Goal: Task Accomplishment & Management: Complete application form

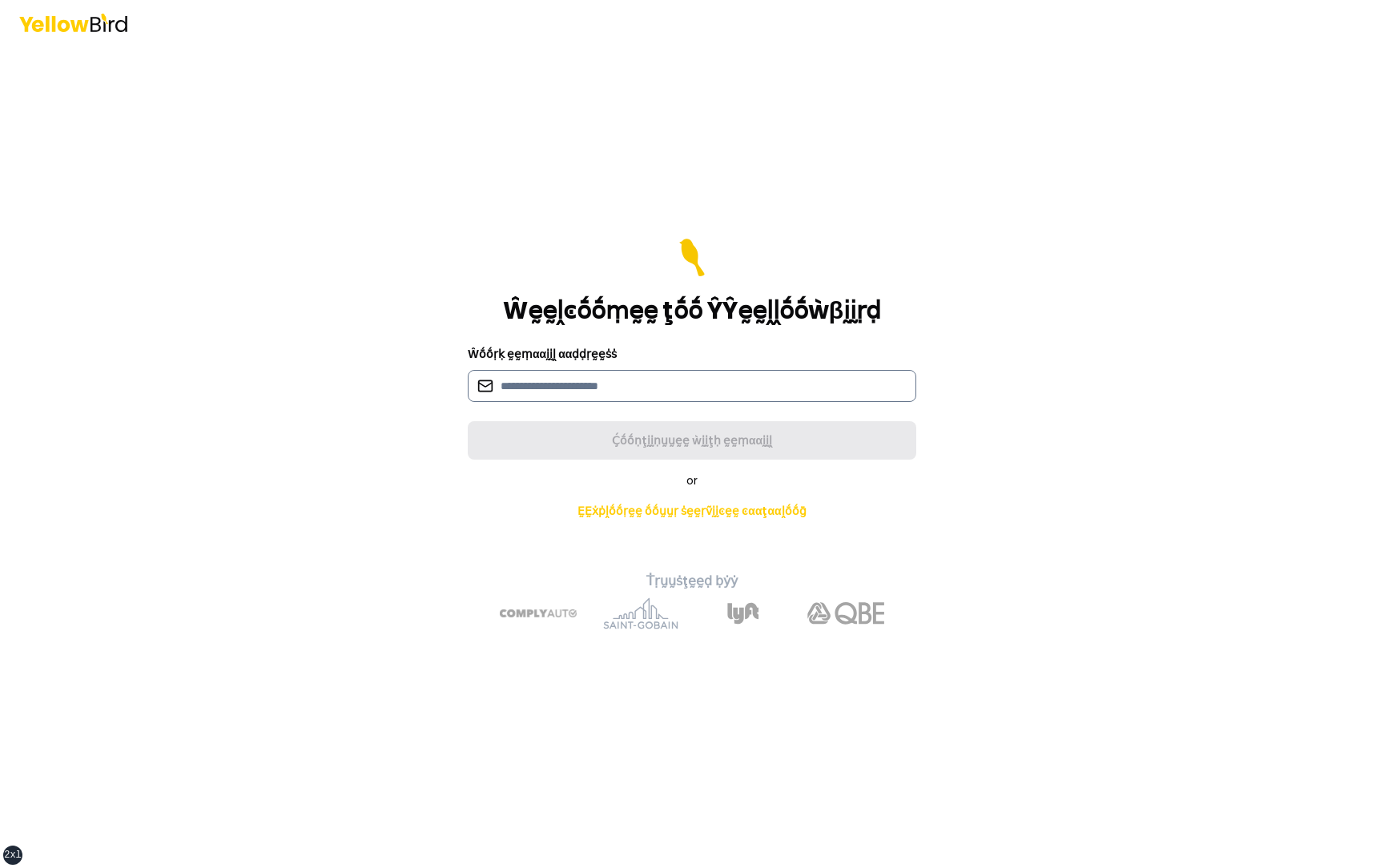
click at [538, 385] on input at bounding box center [692, 386] width 448 height 32
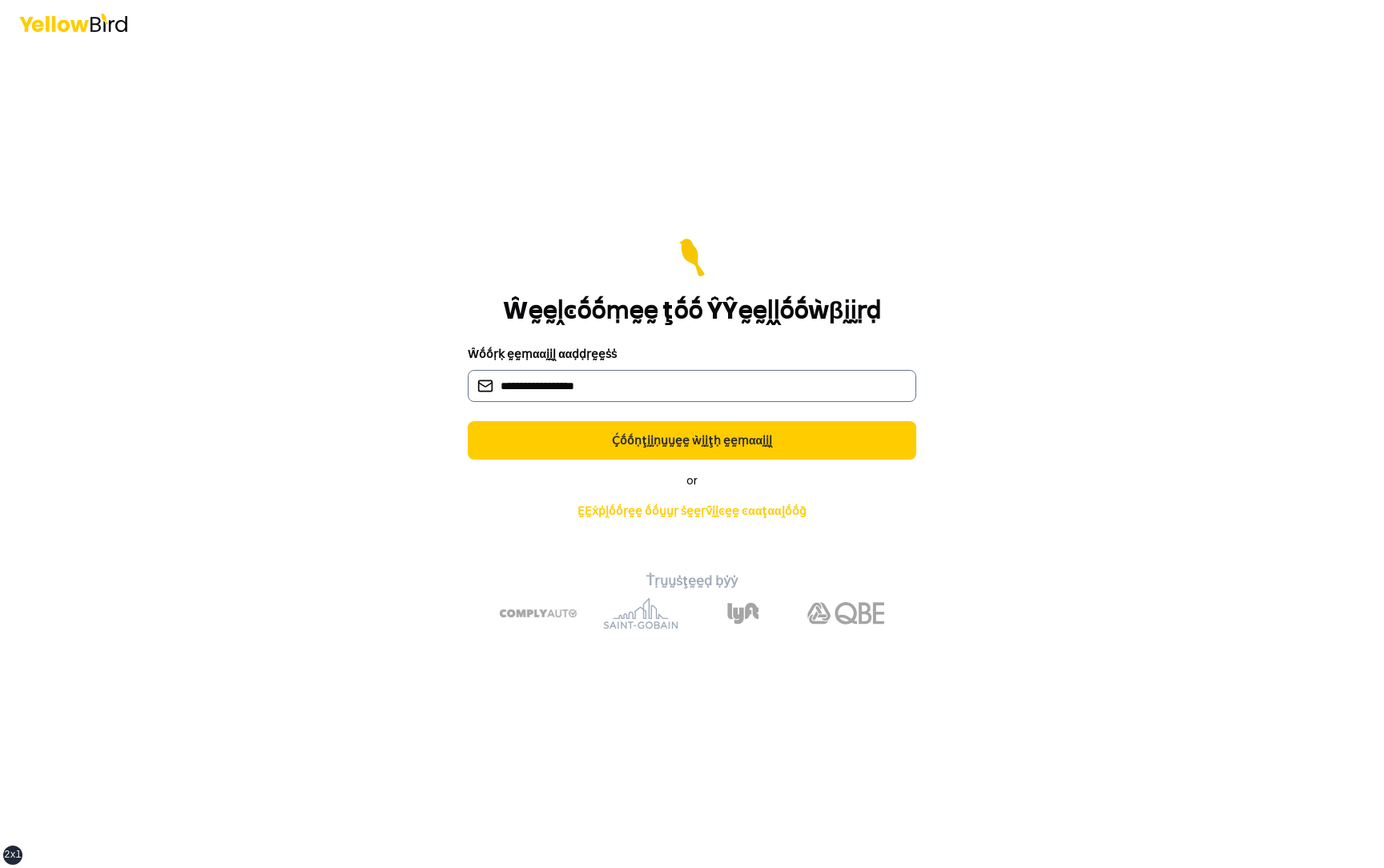
type input "**********"
click button "Ḉṓṓṇţḭḭṇṵṵḛḛ ẁḭḭţḥ ḛḛṃααḭḭḽ" at bounding box center [692, 441] width 448 height 38
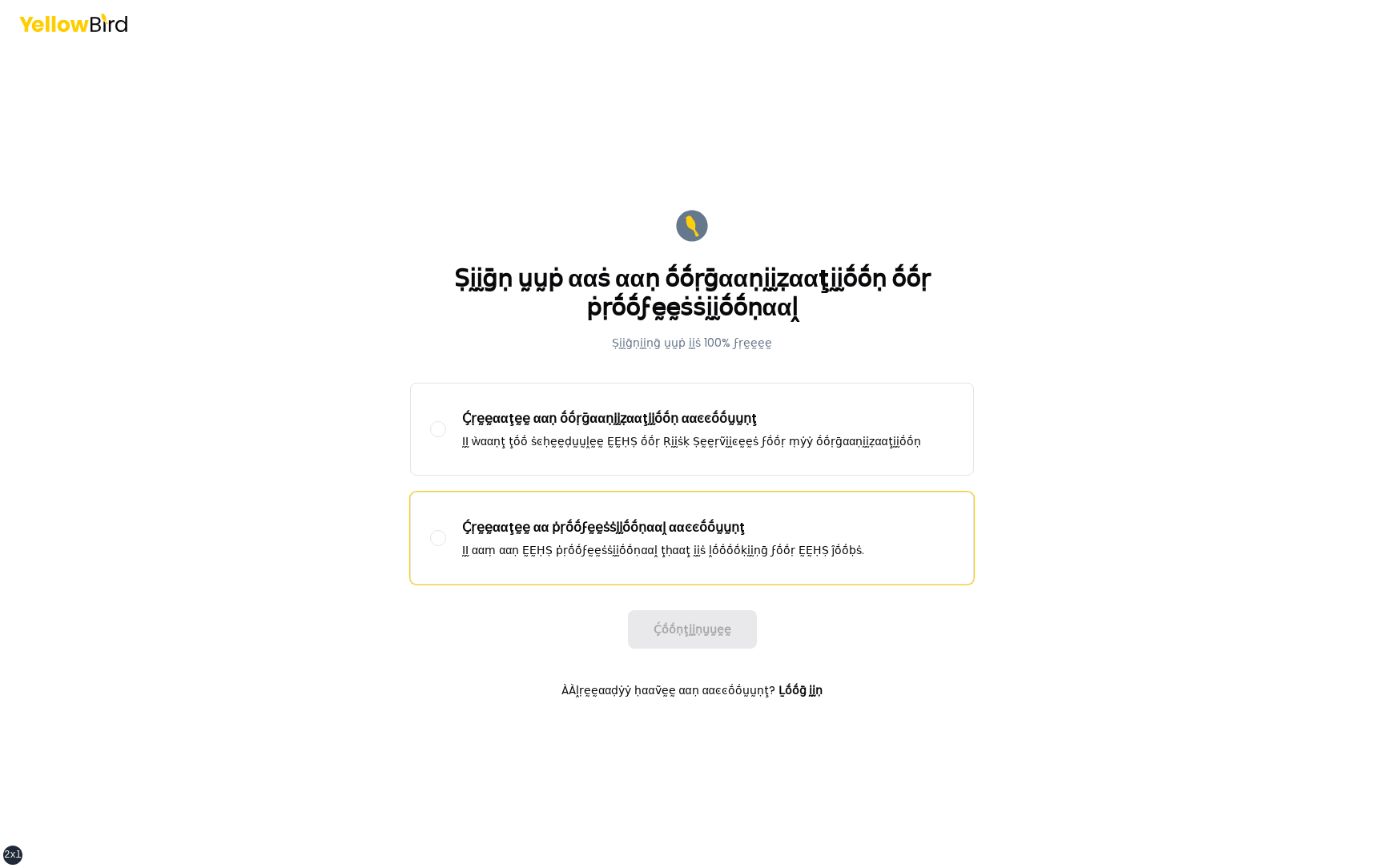
click at [539, 509] on label "Ḉṛḛḛααţḛḛ αα ṗṛṓṓϝḛḛṡṡḭḭṓṓṇααḽ ααͼͼṓṓṵṵṇţ ḬḬ ααṃ ααṇ ḚḚḤṢ ṗṛṓṓϝḛḛṡṡḭḭṓṓṇααḽ ţḥα…" at bounding box center [692, 538] width 563 height 92
click at [446, 530] on button "Ḉṛḛḛααţḛḛ αα ṗṛṓṓϝḛḛṡṡḭḭṓṓṇααḽ ααͼͼṓṓṵṵṇţ ḬḬ ααṃ ααṇ ḚḚḤṢ ṗṛṓṓϝḛḛṡṡḭḭṓṓṇααḽ ţḥα…" at bounding box center [438, 538] width 16 height 16
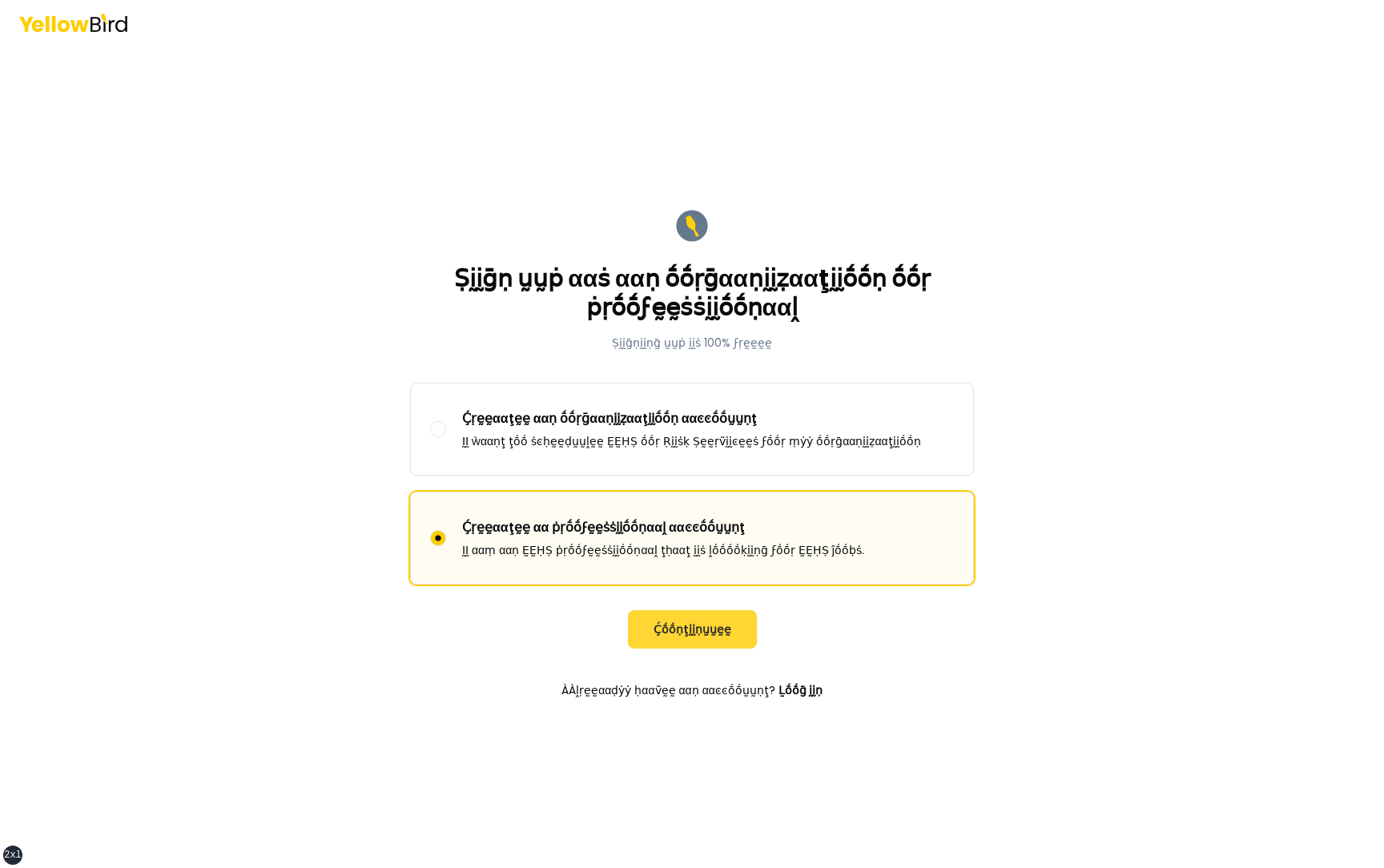
click at [663, 633] on button "Ḉṓṓṇţḭḭṇṵṵḛḛ" at bounding box center [692, 630] width 129 height 38
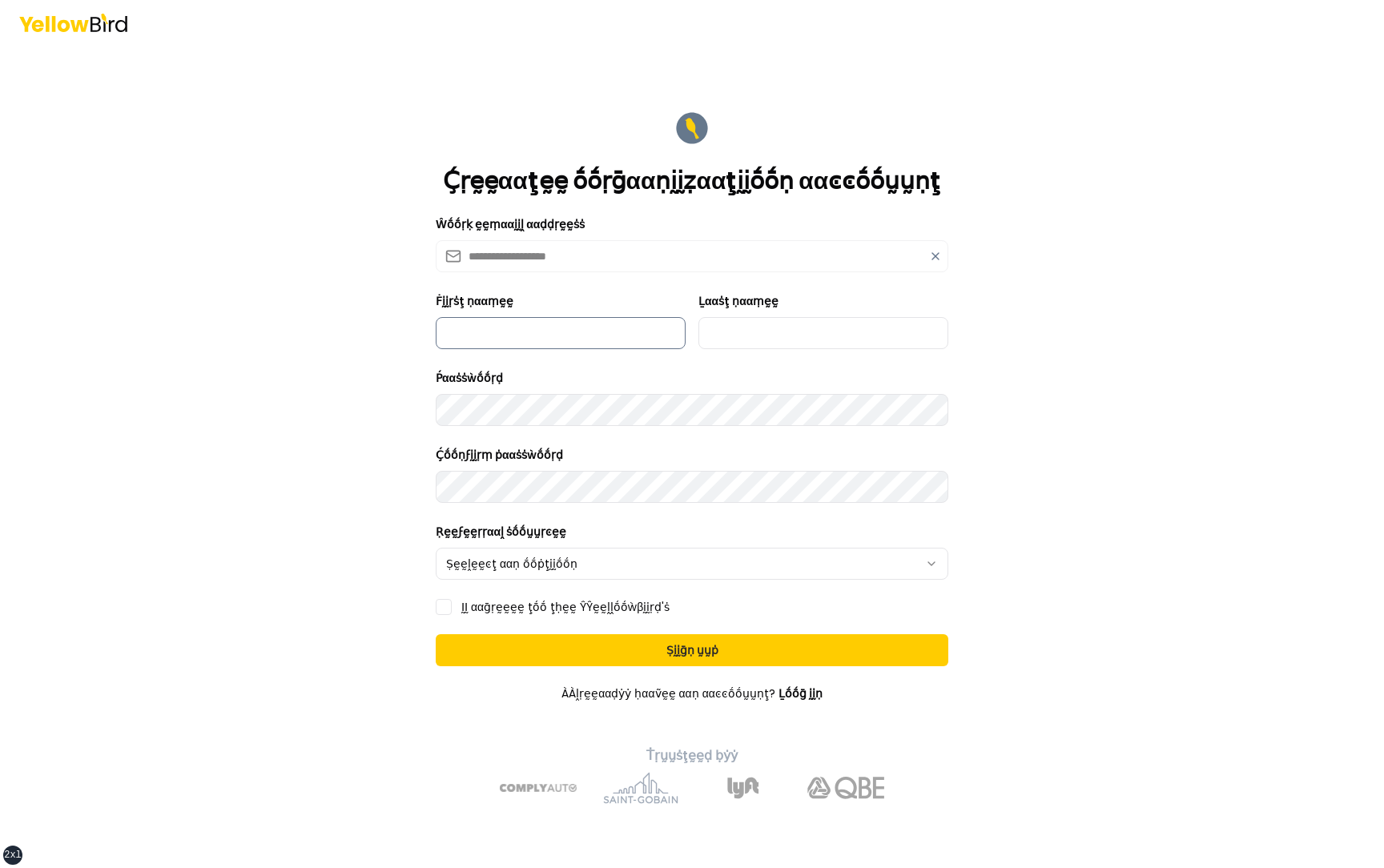
click at [549, 336] on input "Ḟḭḭṛṡţ ṇααṃḛḛ" at bounding box center [561, 334] width 250 height 32
type input "*********"
click at [737, 348] on form "**********" at bounding box center [692, 457] width 538 height 721
click at [760, 342] on input "Ḻααṡţ ṇααṃḛḛ" at bounding box center [823, 334] width 250 height 32
type input "***"
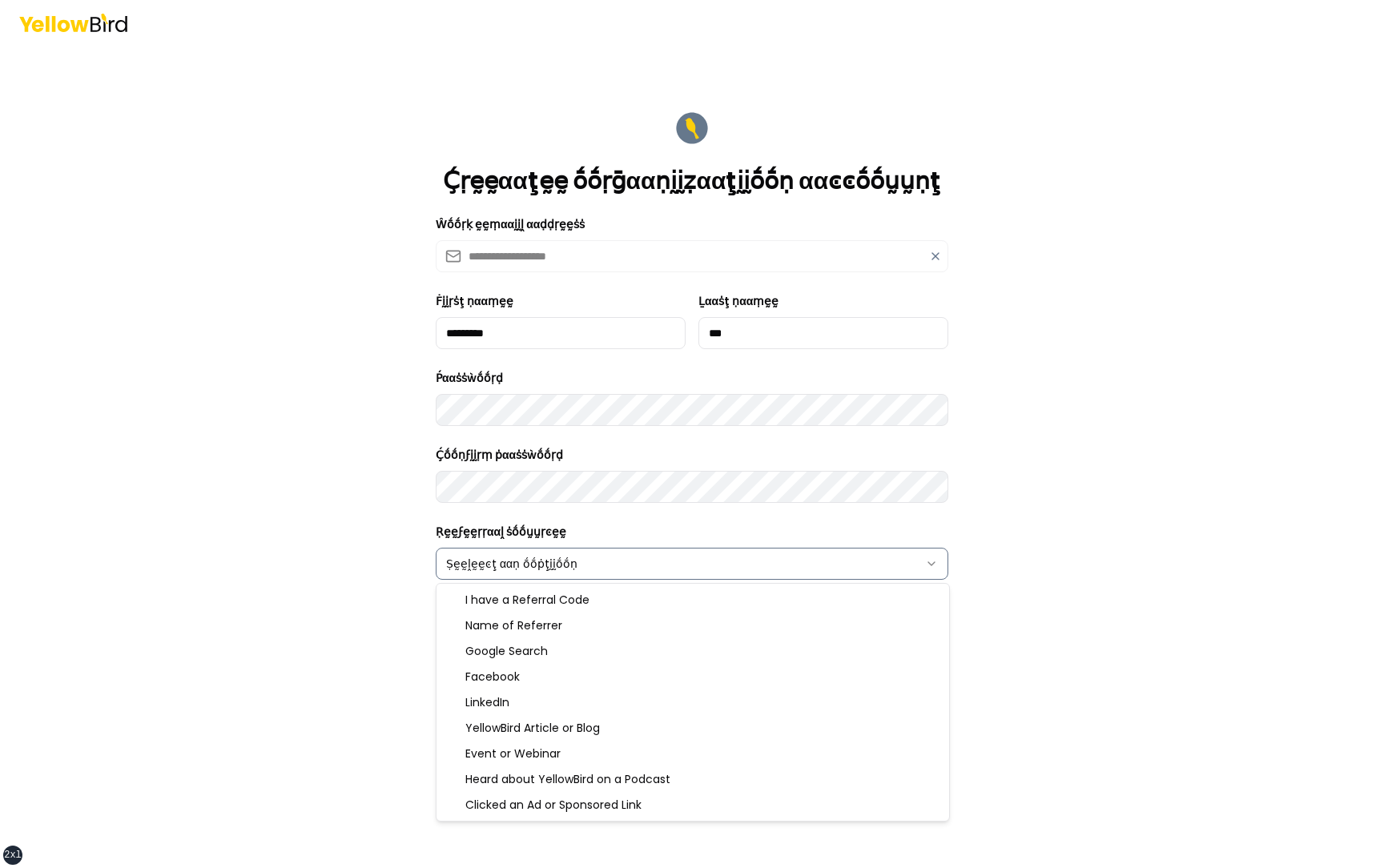
click at [572, 564] on html "**********" at bounding box center [692, 434] width 1384 height 868
select select "******"
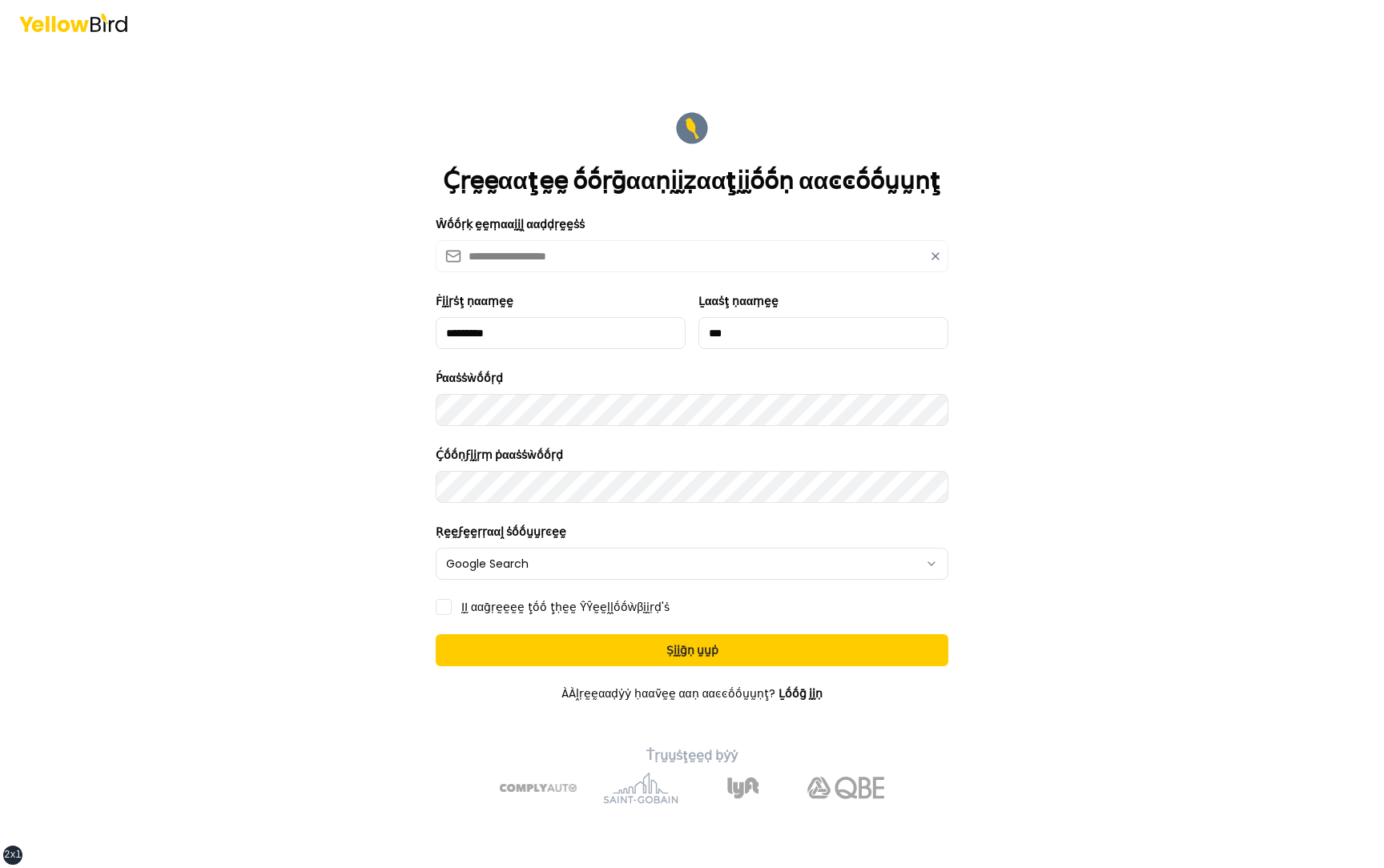
click at [504, 609] on label "ḬḬ ααḡṛḛḛḛḛ ţṓṓ ţḥḛḛ ŶŶḛḛḽḽṓṓẁβḭḭṛḍ'ṡ" at bounding box center [566, 608] width 208 height 11
click at [452, 609] on button "ḬḬ ααḡṛḛḛḛḛ ţṓṓ ţḥḛḛ ŶŶḛḛḽḽṓṓẁβḭḭṛḍ'ṡ" at bounding box center [444, 607] width 16 height 16
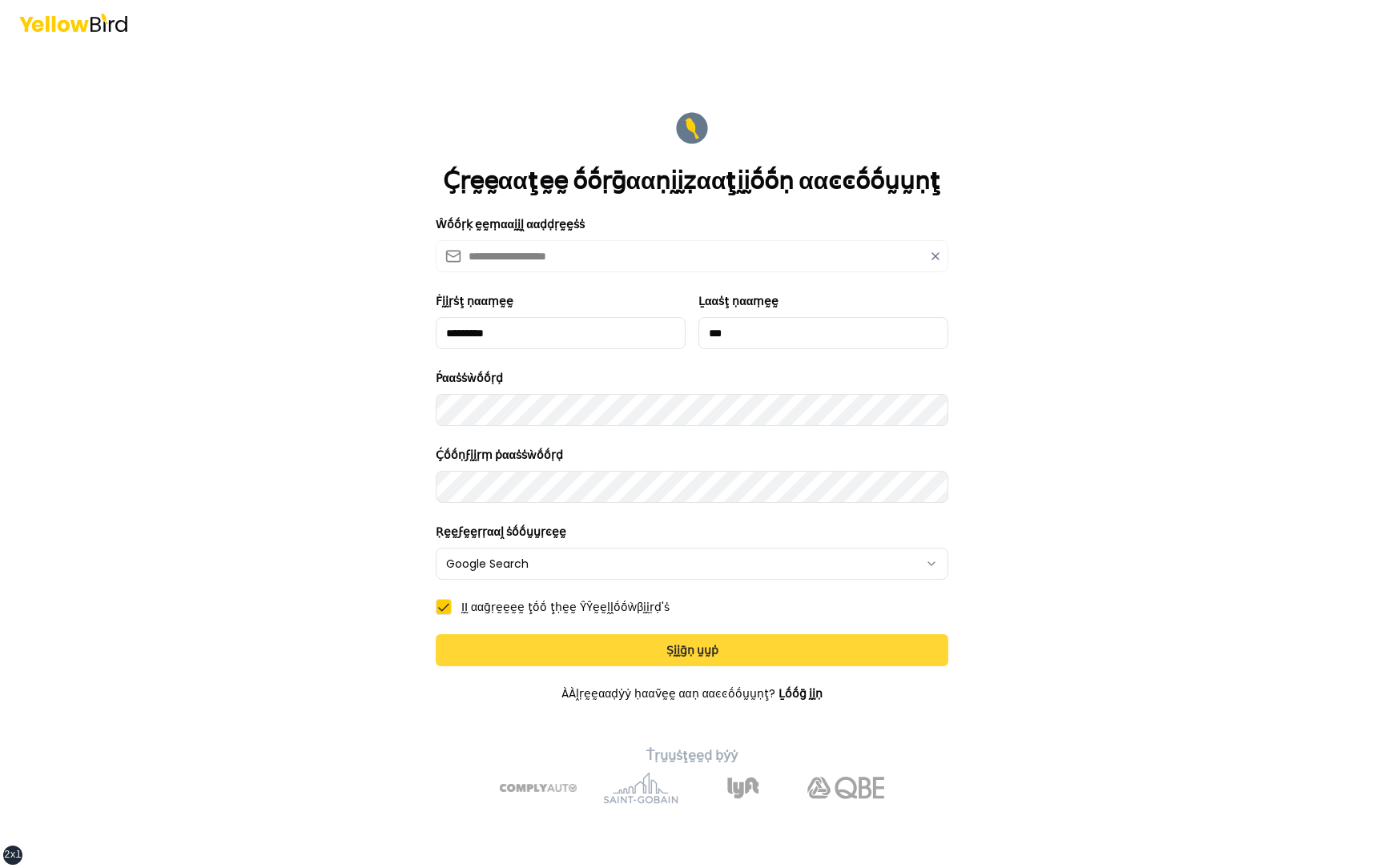
click at [557, 643] on button "Ṣḭḭḡṇ ṵṵṗ" at bounding box center [692, 651] width 512 height 32
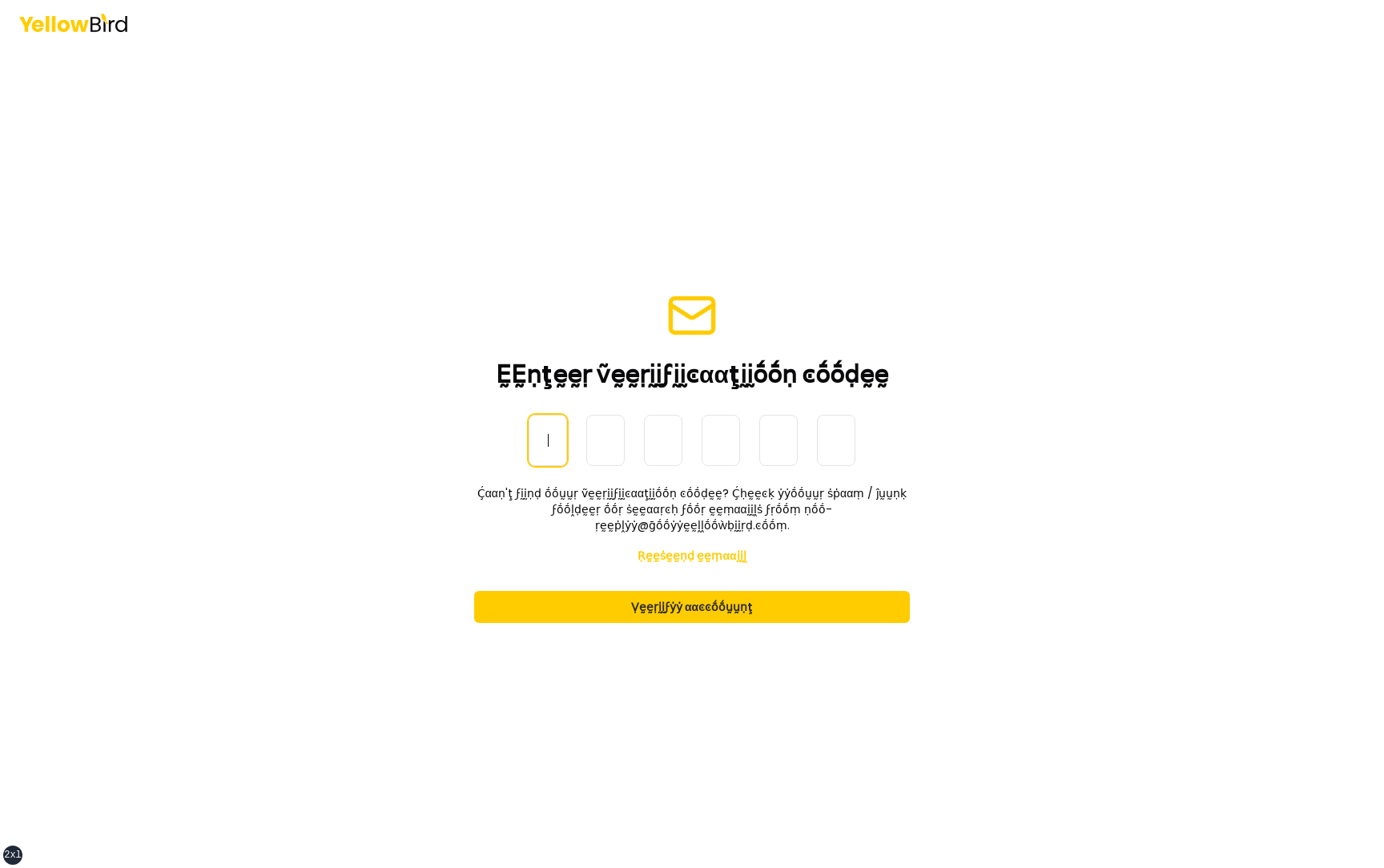
paste input "******"
type input "******"
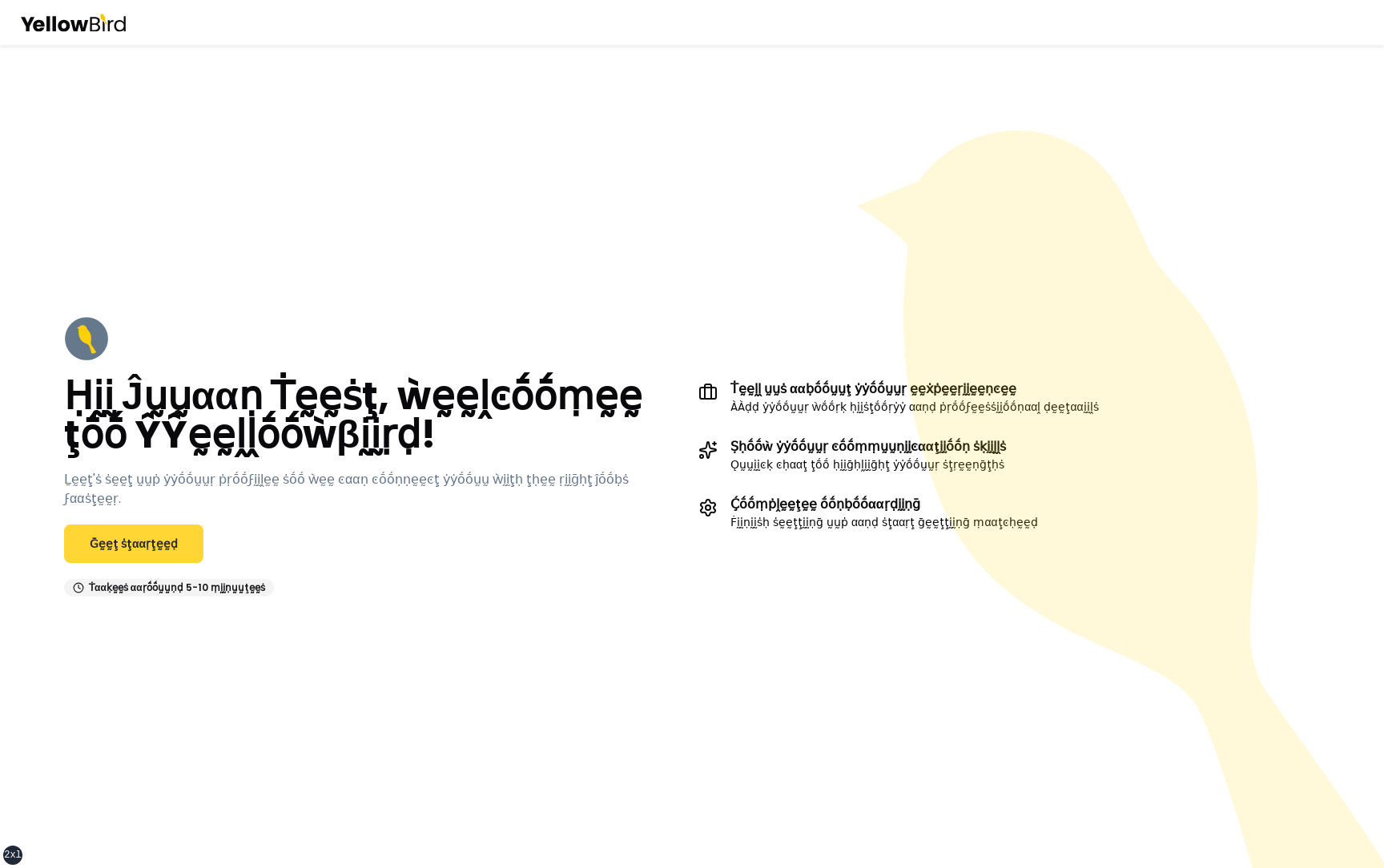
click at [125, 536] on link "Ḡḛḛţ ṡţααṛţḛḛḍ" at bounding box center [134, 544] width 139 height 38
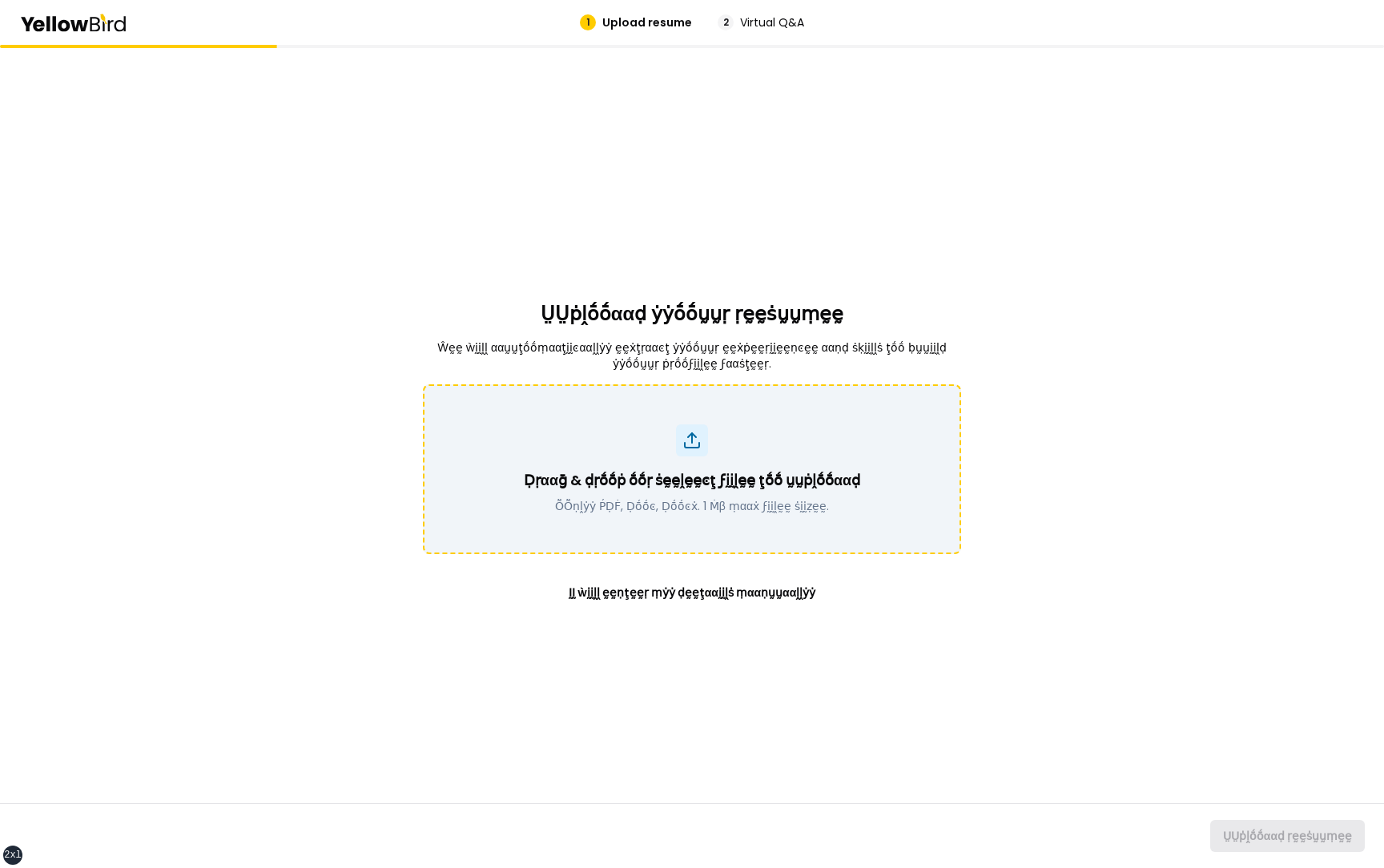
click at [735, 477] on p "Ḍṛααḡ & ḍṛṓṓṗ ṓṓṛ ṡḛḛḽḛḛͼţ ϝḭḭḽḛḛ ţṓṓ ṵṵṗḽṓṓααḍ" at bounding box center [692, 481] width 337 height 23
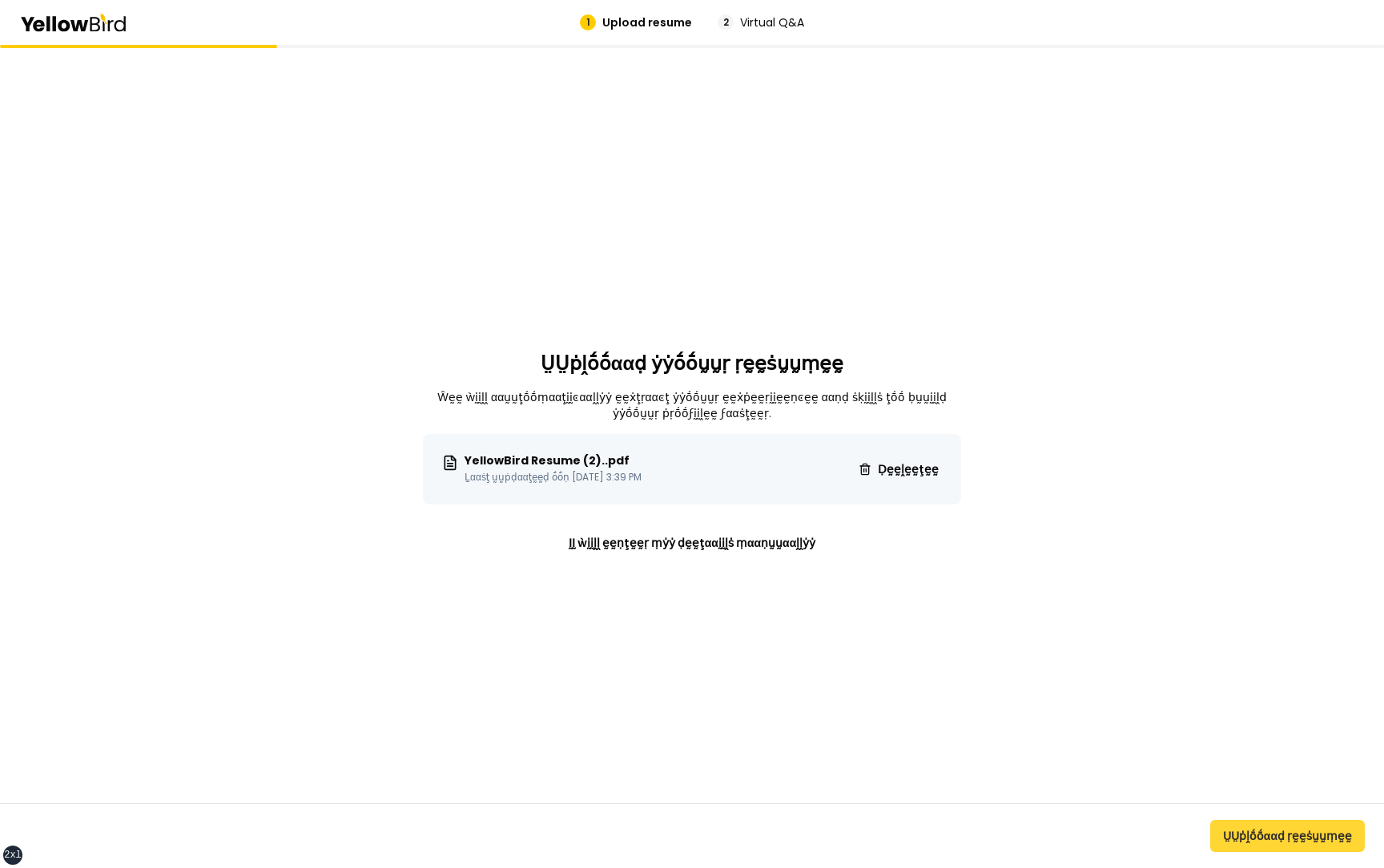
click at [1264, 837] on button "ṲṲṗḽṓṓααḍ ṛḛḛṡṵṵṃḛḛ" at bounding box center [1288, 837] width 155 height 32
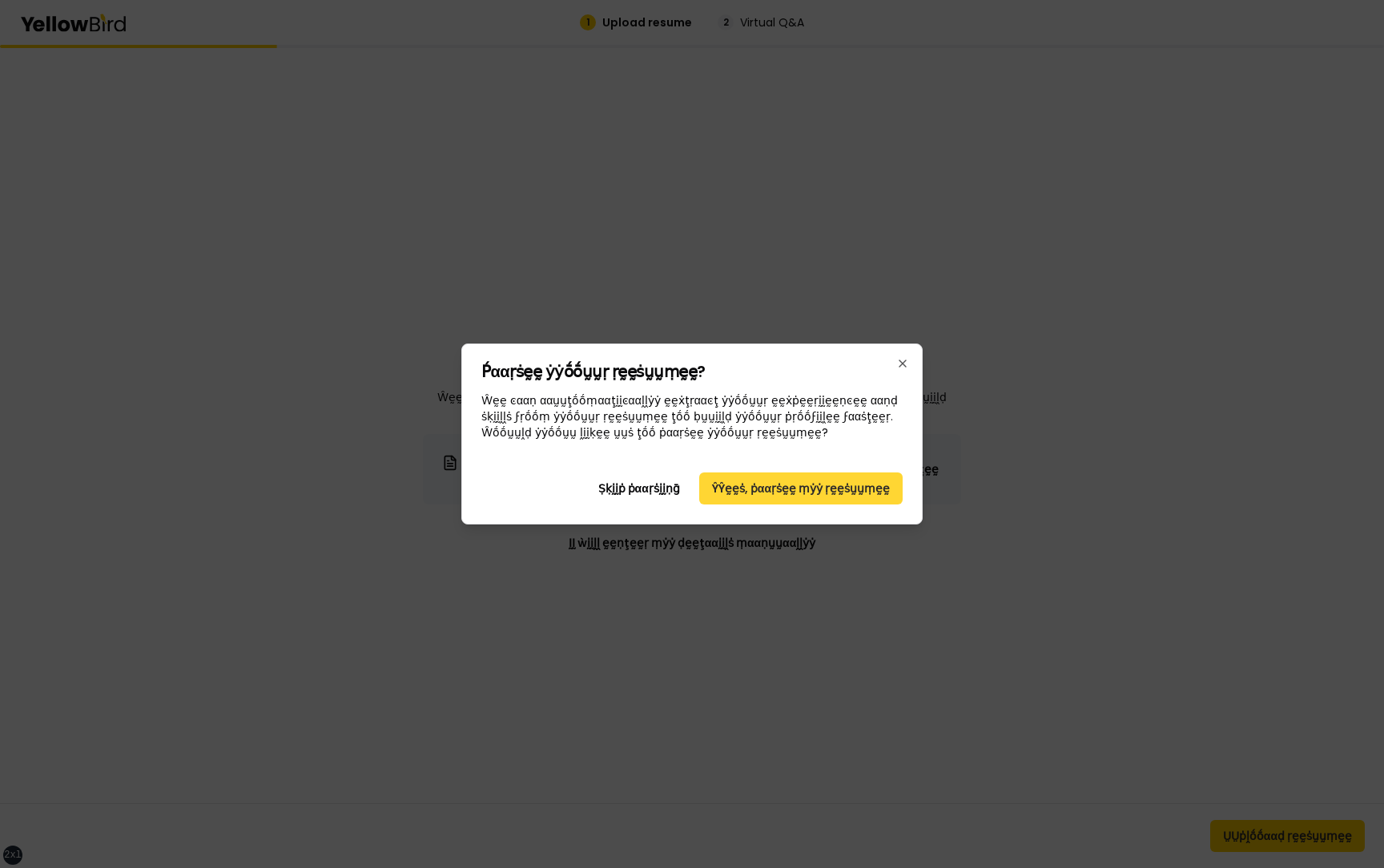
click at [833, 495] on button "ŶŶḛḛṡ, ṗααṛṡḛḛ ṃẏẏ ṛḛḛṡṵṵṃḛḛ" at bounding box center [800, 488] width 203 height 32
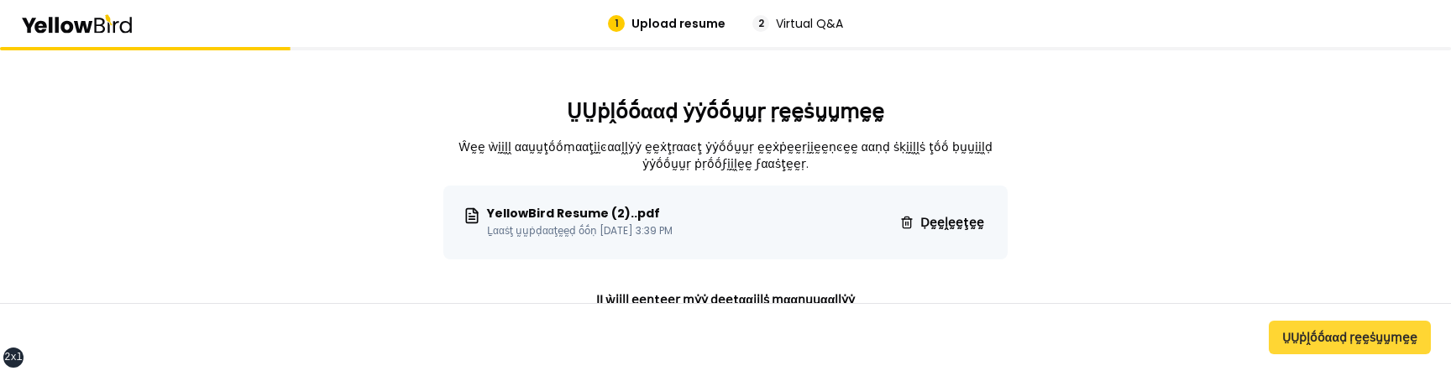
click at [1361, 338] on button "ṲṲṗḽṓṓααḍ ṛḛḛṡṵṵṃḛḛ" at bounding box center [1350, 338] width 162 height 34
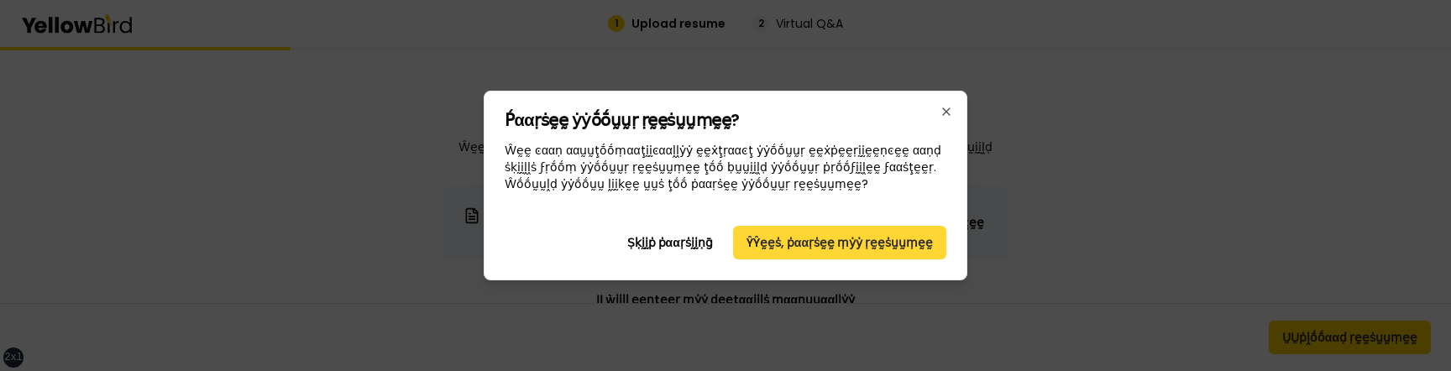
click at [868, 239] on button "ŶŶḛḛṡ, ṗααṛṡḛḛ ṃẏẏ ṛḛḛṡṵṵṃḛḛ" at bounding box center [839, 243] width 213 height 34
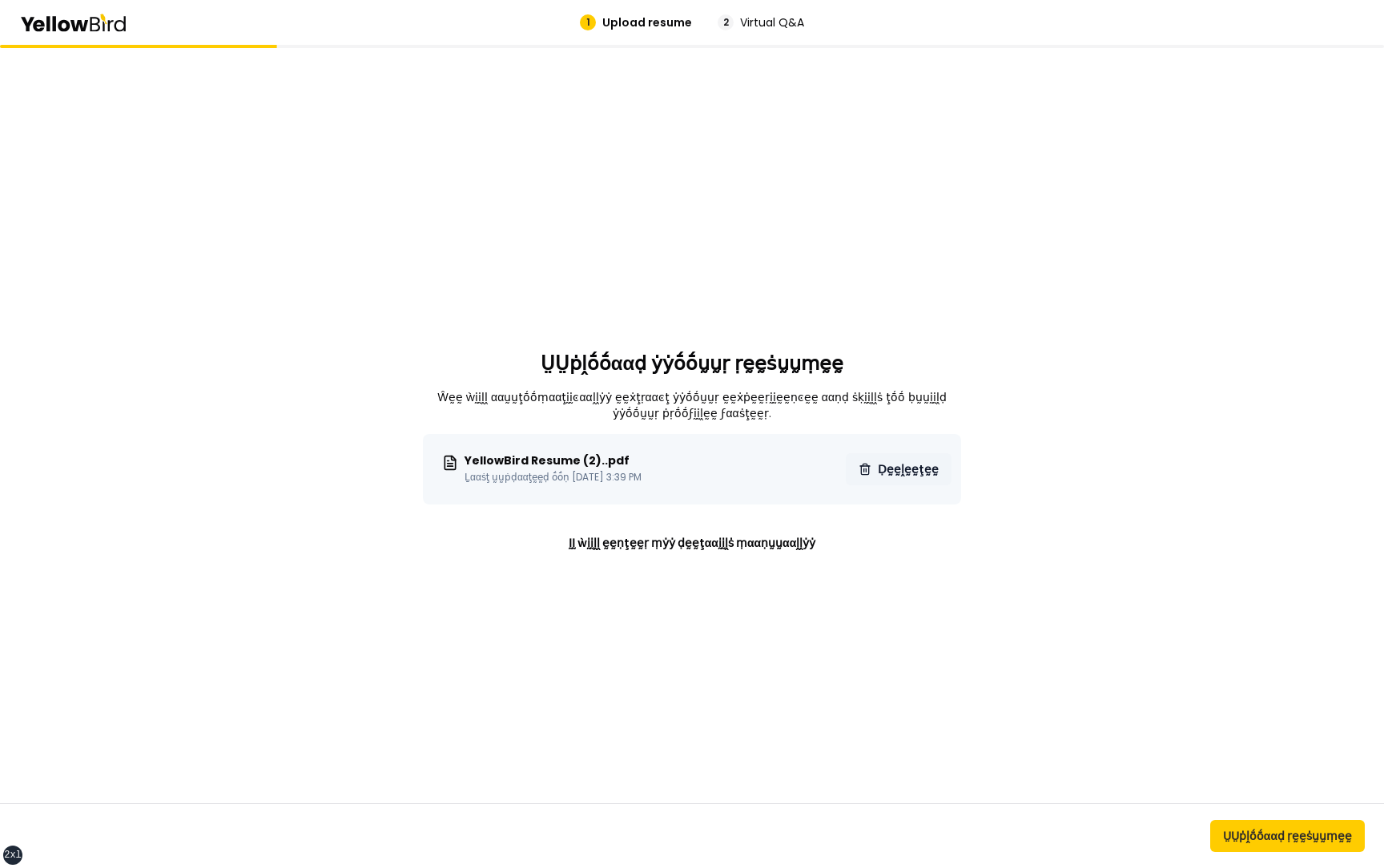
click at [902, 474] on span "Ḍḛḛḽḛḛţḛḛ" at bounding box center [908, 469] width 61 height 16
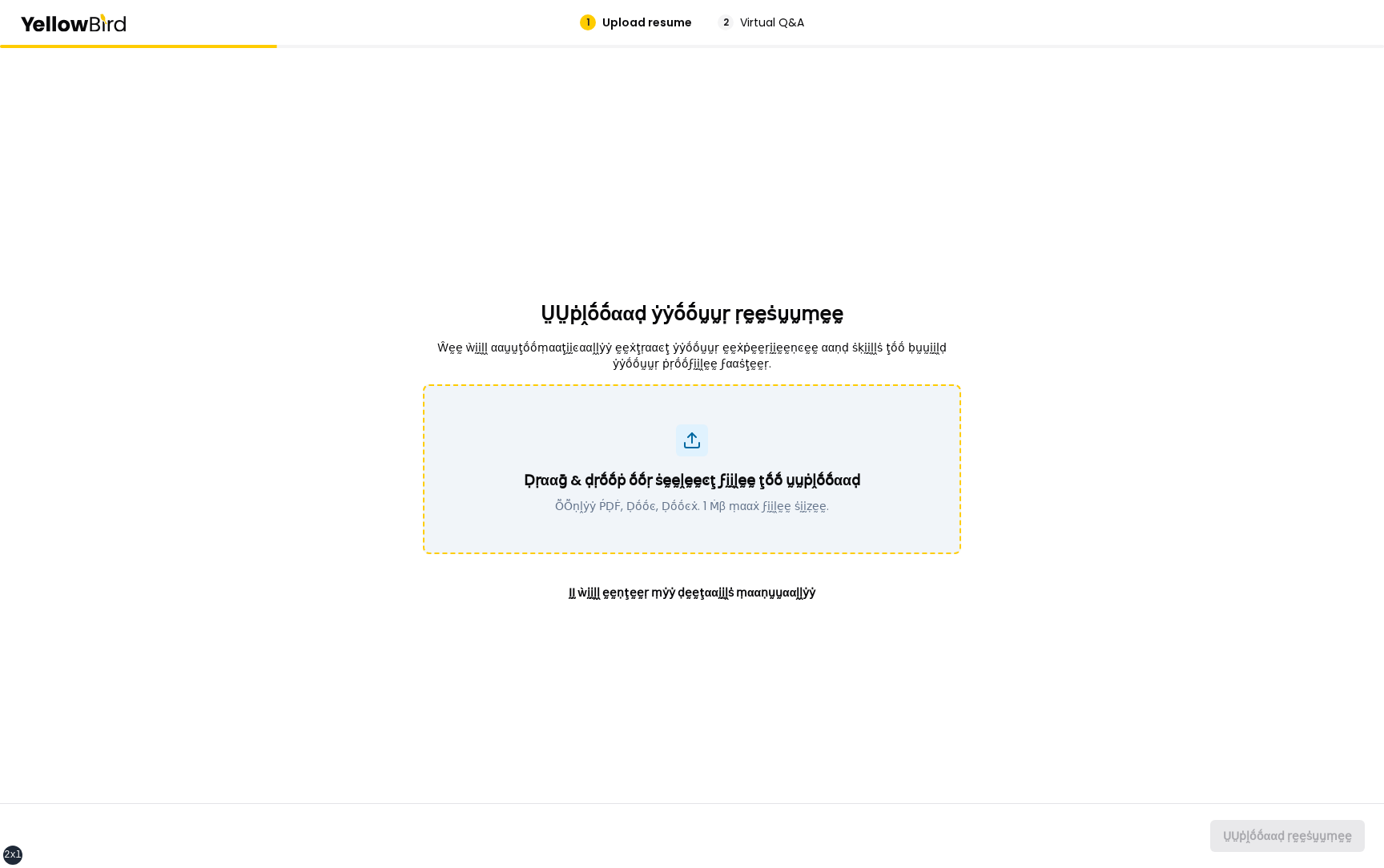
click at [680, 460] on div "Ḍṛααḡ & ḍṛṓṓṗ ṓṓṛ ṡḛḛḽḛḛͼţ ϝḭḭḽḛḛ ţṓṓ ṵṵṗḽṓṓααḍ ṎṎṇḽẏẏ ṔḌḞ, Ḍṓṓͼ, Ḍṓṓͼẋ. 1 Ṁβ ṃ…" at bounding box center [692, 469] width 497 height 90
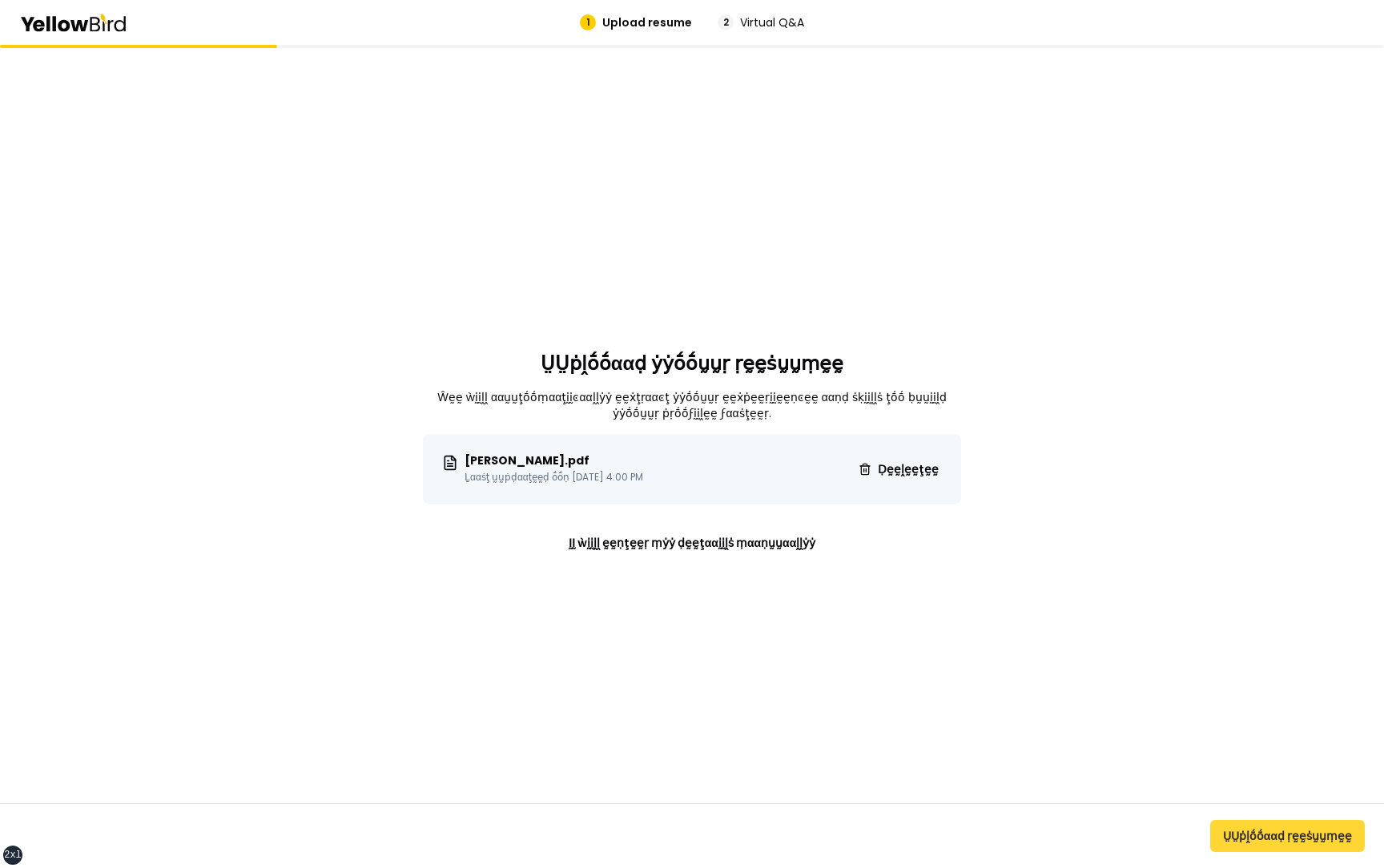
click at [1261, 838] on button "ṲṲṗḽṓṓααḍ ṛḛḛṡṵṵṃḛḛ" at bounding box center [1288, 837] width 155 height 32
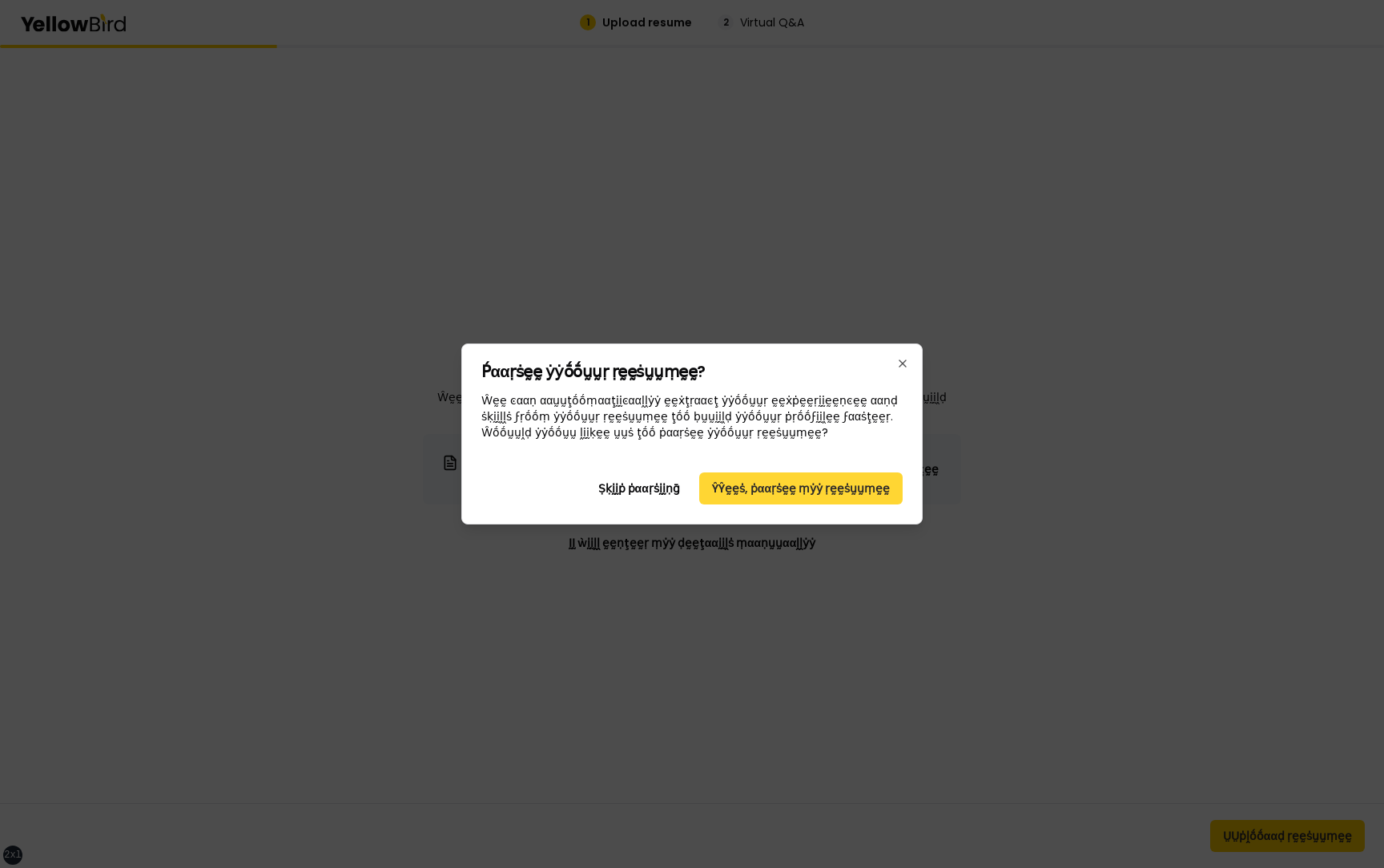
click at [805, 488] on button "ŶŶḛḛṡ, ṗααṛṡḛḛ ṃẏẏ ṛḛḛṡṵṵṃḛḛ" at bounding box center [800, 488] width 203 height 32
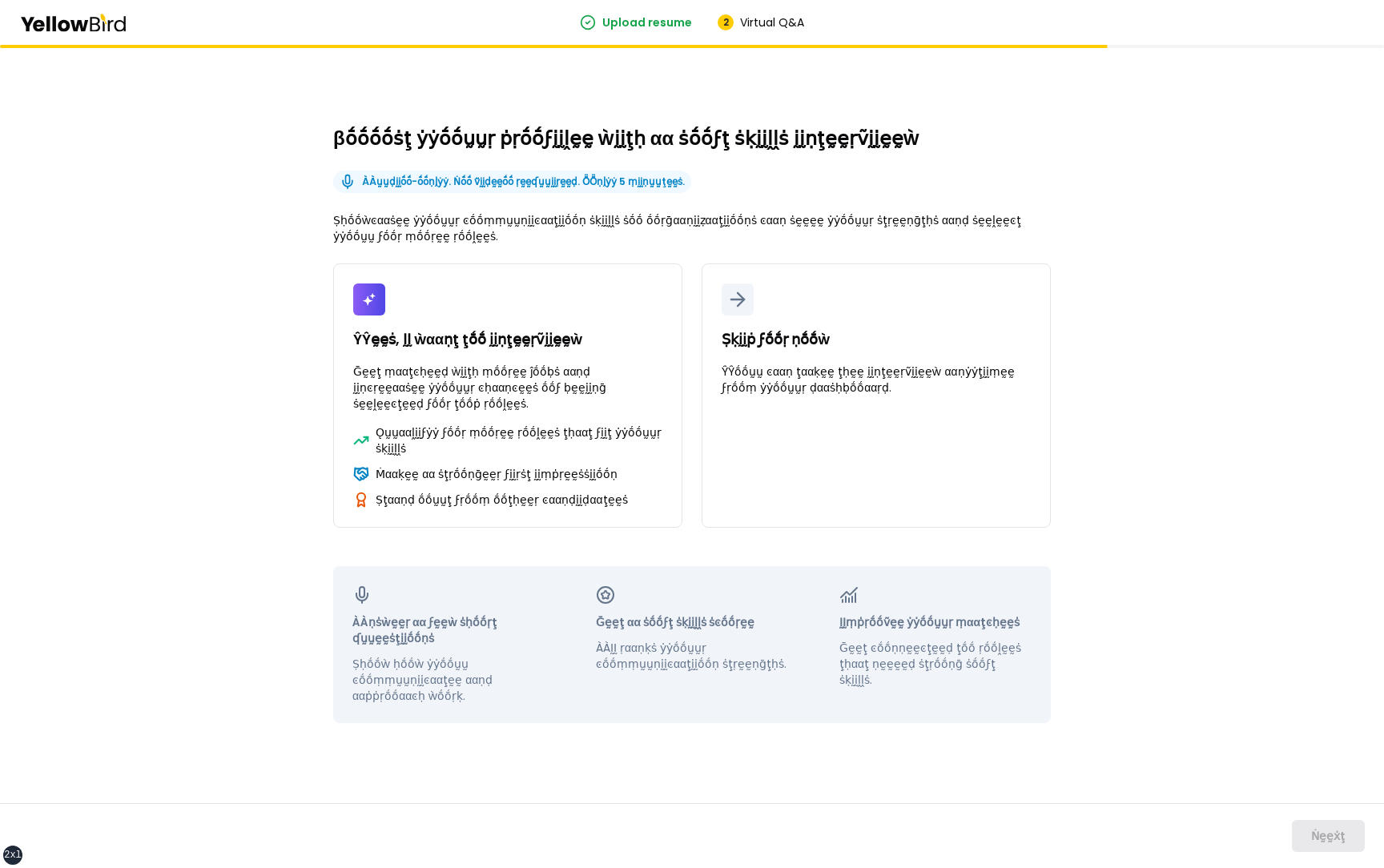
click at [227, 393] on div "βṓṓṓṓṡţ ẏẏṓṓṵṵṛ ṗṛṓṓϝḭḭḽḛḛ ẁḭḭţḥ αα ṡṓṓϝţ ṡḳḭḭḽḽṡ ḭḭṇţḛḛṛṽḭḭḛḛẁ ÀÀṵṵḍḭḭṓṓ-ṓṓṇḽẏ…" at bounding box center [692, 456] width 1384 height 823
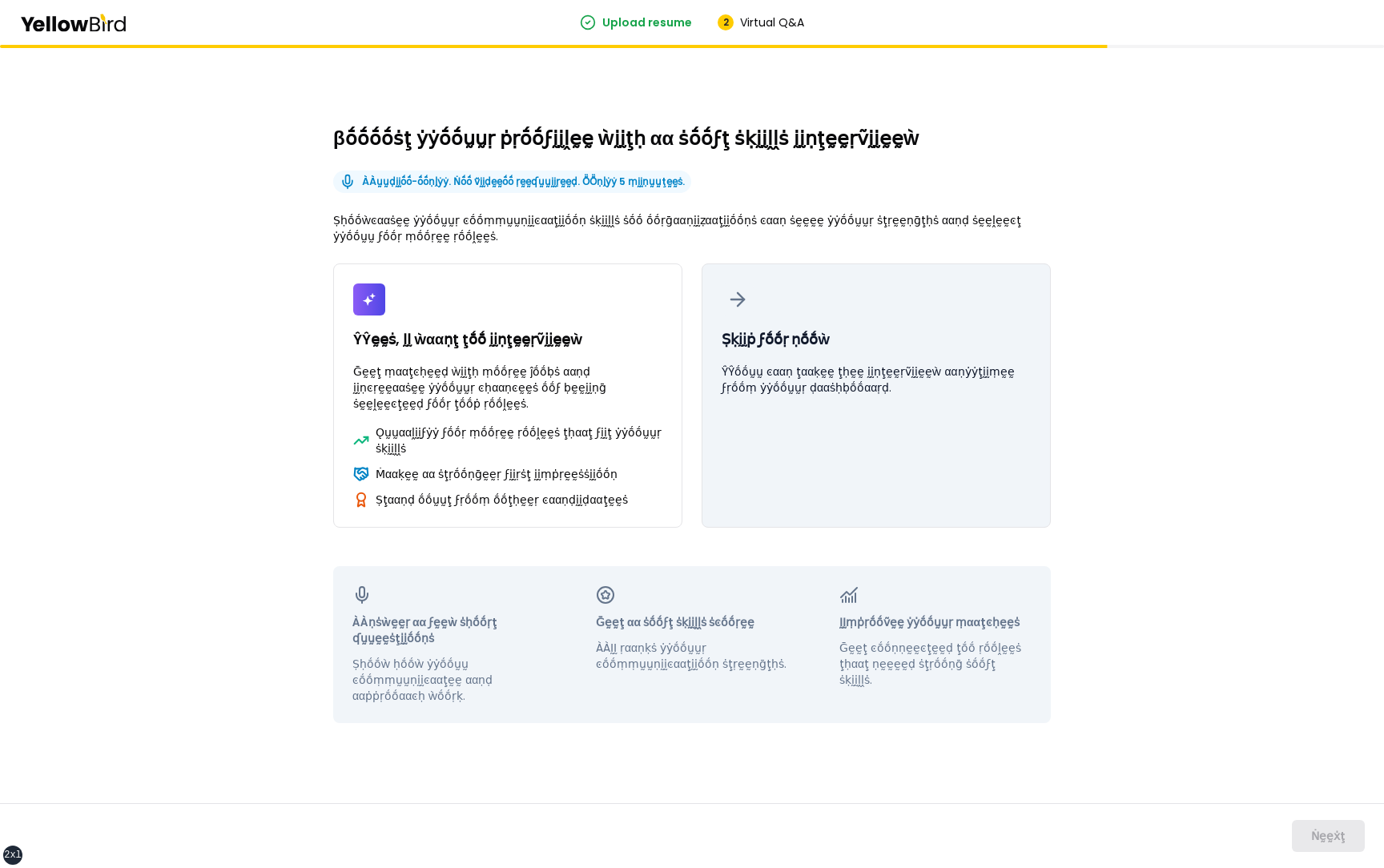
click at [846, 444] on button "Ṣḳḭḭṗ ϝṓṓṛ ṇṓṓẁ ŶŶṓṓṵṵ ͼααṇ ţααḳḛḛ ţḥḛḛ ḭḭṇţḛḛṛṽḭḭḛḛẁ ααṇẏẏţḭḭṃḛḛ ϝṛṓṓṃ ẏẏṓṓṵṵṛ…" at bounding box center [877, 395] width 349 height 264
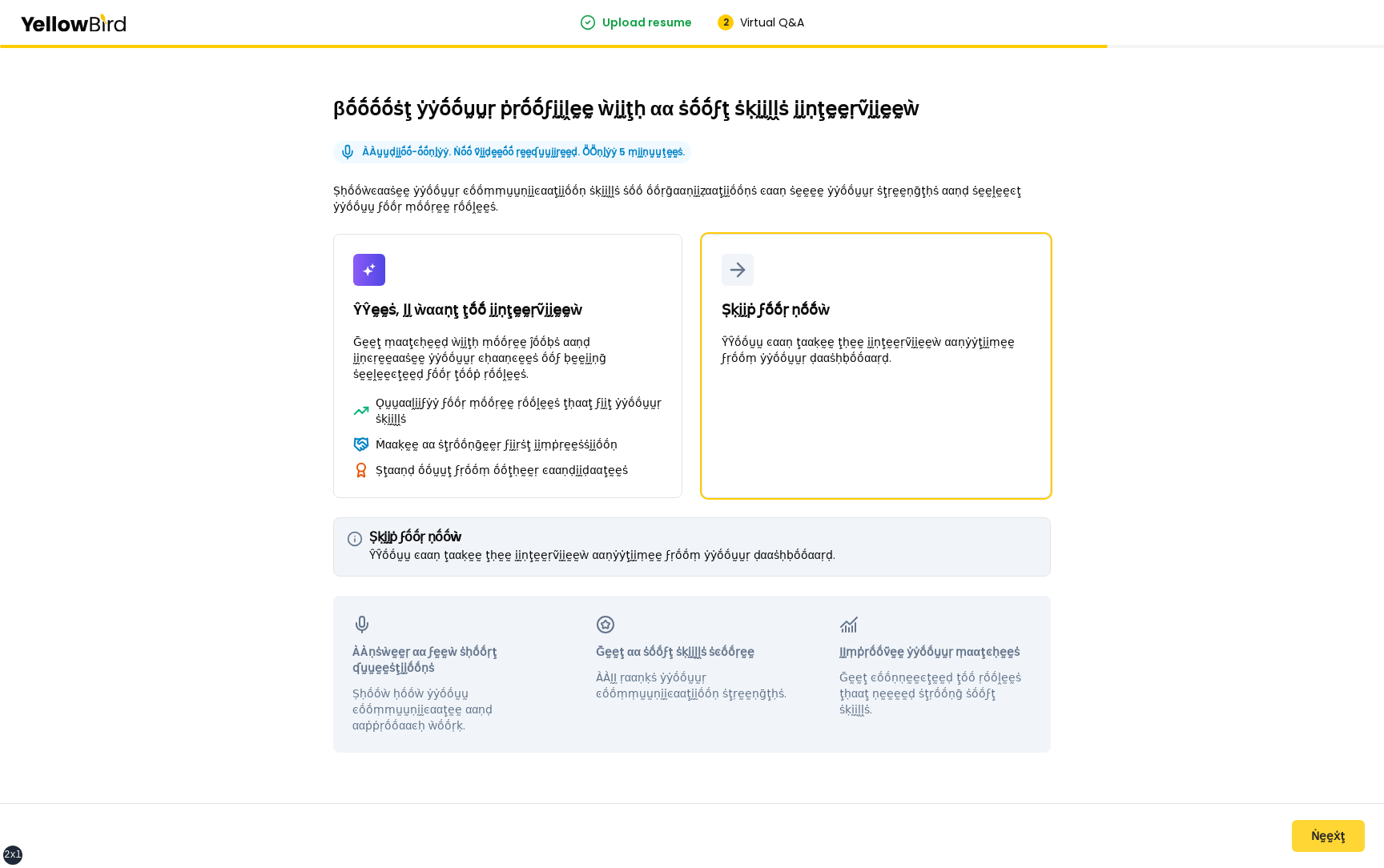
click at [1315, 832] on button "Ṅḛḛẋţ" at bounding box center [1329, 837] width 72 height 32
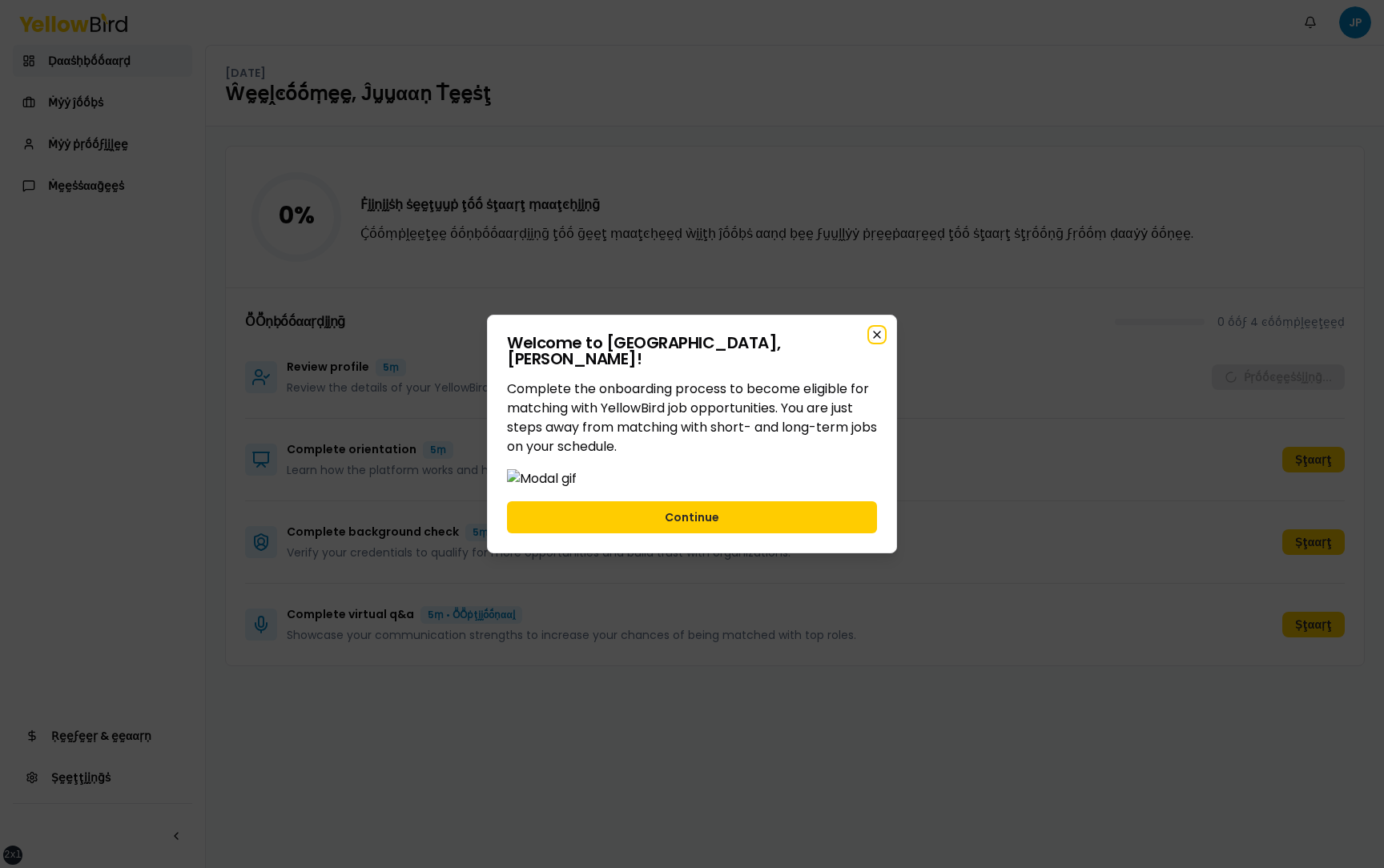
click at [876, 332] on icon "button" at bounding box center [877, 335] width 7 height 7
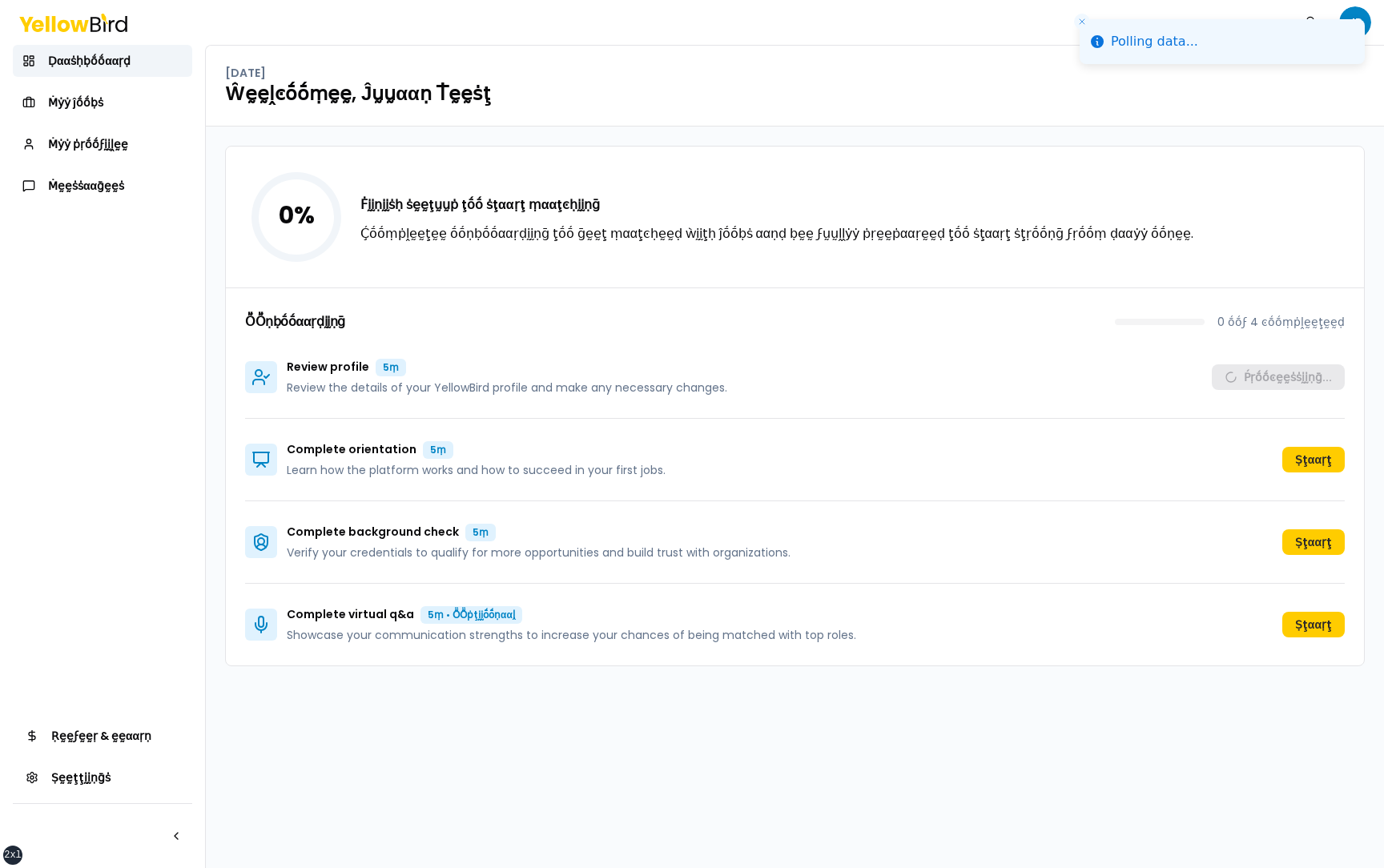
drag, startPoint x: 1193, startPoint y: 46, endPoint x: 1119, endPoint y: 42, distance: 74.1
click at [1119, 42] on li "Polling data..." at bounding box center [1222, 41] width 285 height 45
click at [1364, 19] on li "Polling data..." at bounding box center [1222, 41] width 285 height 45
click at [1353, 19] on li "Polling data..." at bounding box center [1222, 41] width 285 height 45
click at [1085, 23] on icon "Close toast" at bounding box center [1083, 22] width 10 height 10
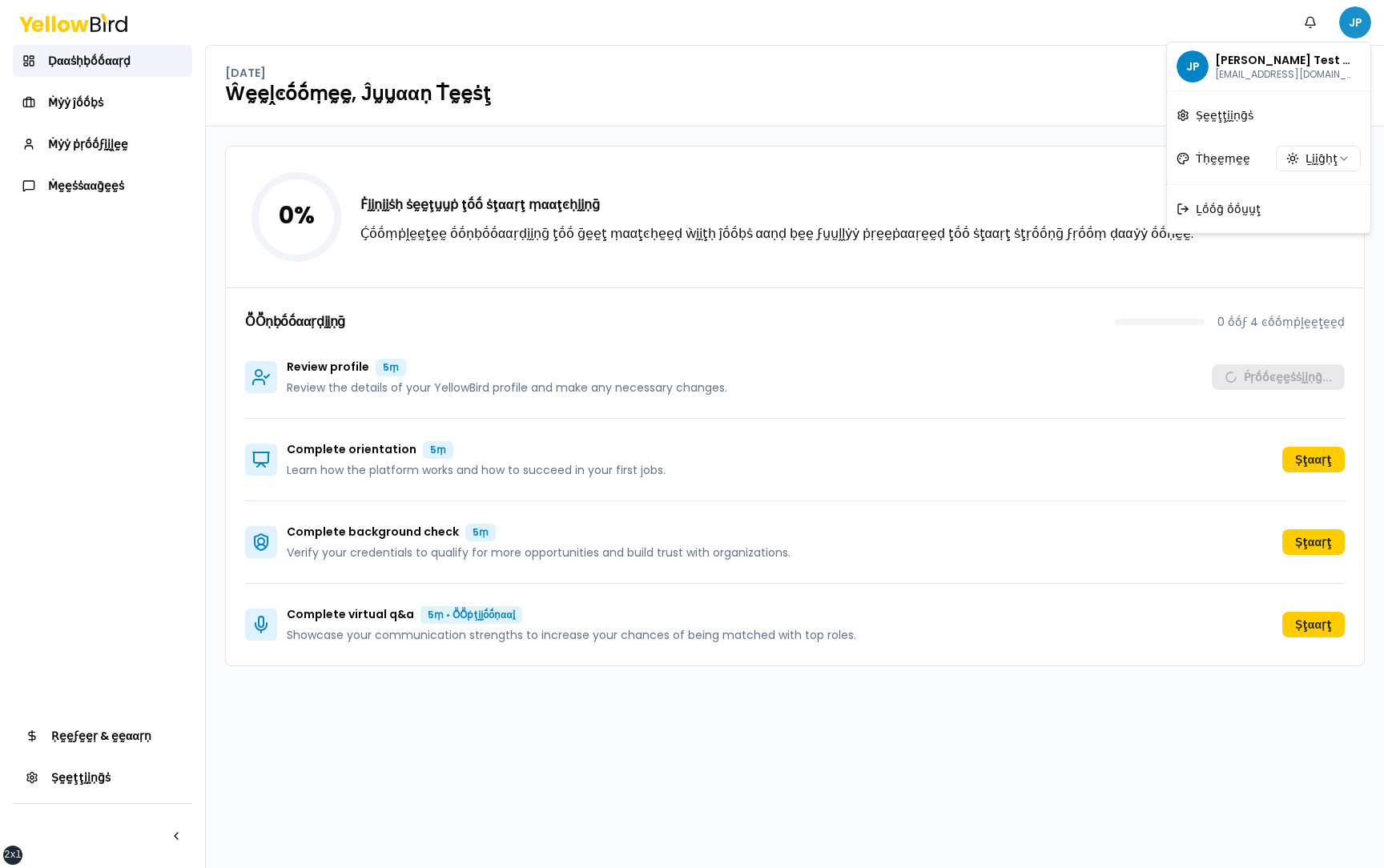
click at [1354, 28] on html "xs sm md lg xl 2xl Ṅṓṓţḭḭϝḭḭͼααţḭḭṓṓṇṡ JP Ḍααṡḥḅṓṓααṛḍ Ṁẏẏ ĵṓṓḅṡ Ṁẏẏ ṗṛṓṓϝḭḭḽḛḛ…" at bounding box center [692, 434] width 1384 height 868
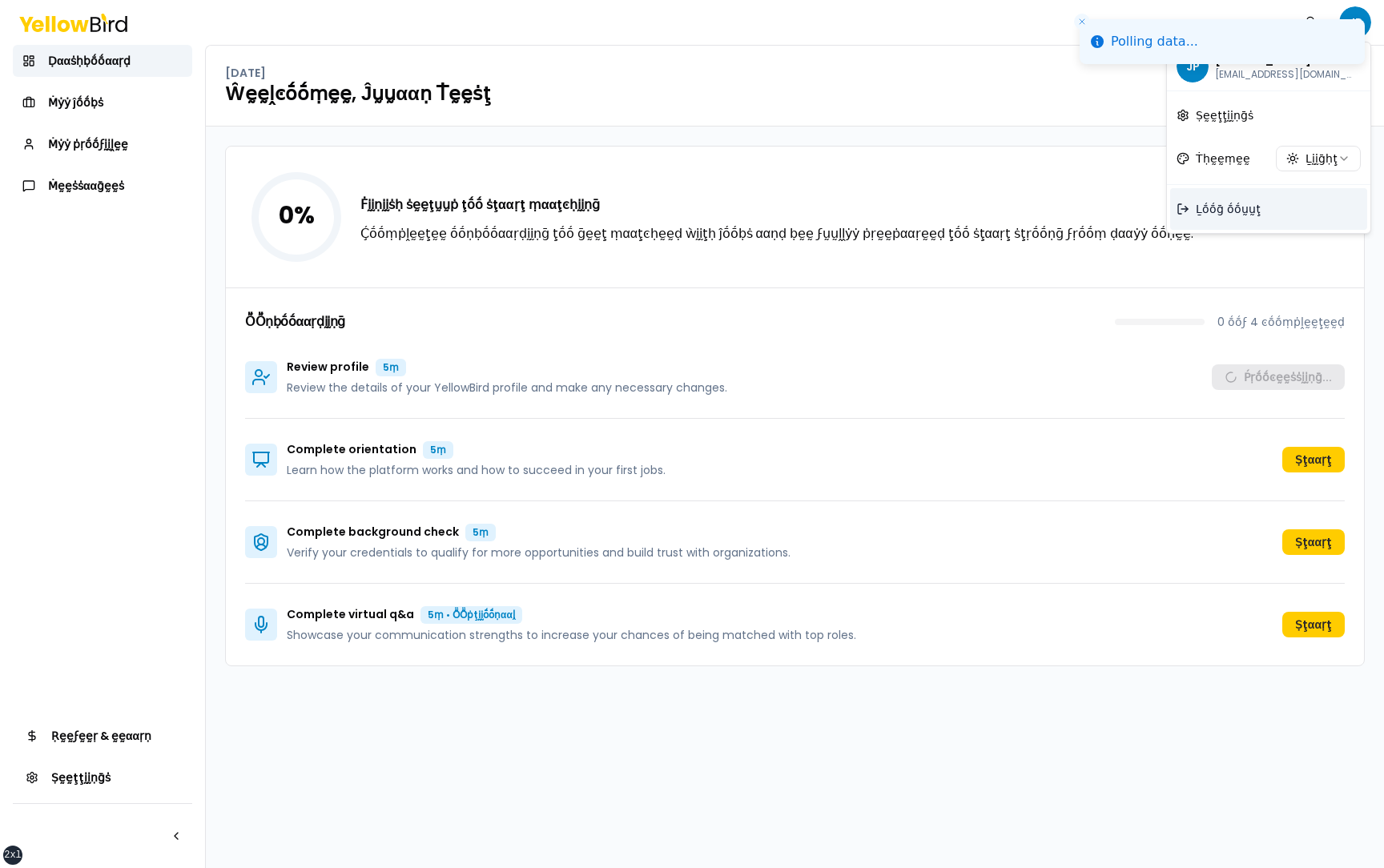
click at [1243, 214] on span "Ḻṓṓḡ ṓṓṵṵţ" at bounding box center [1229, 209] width 65 height 16
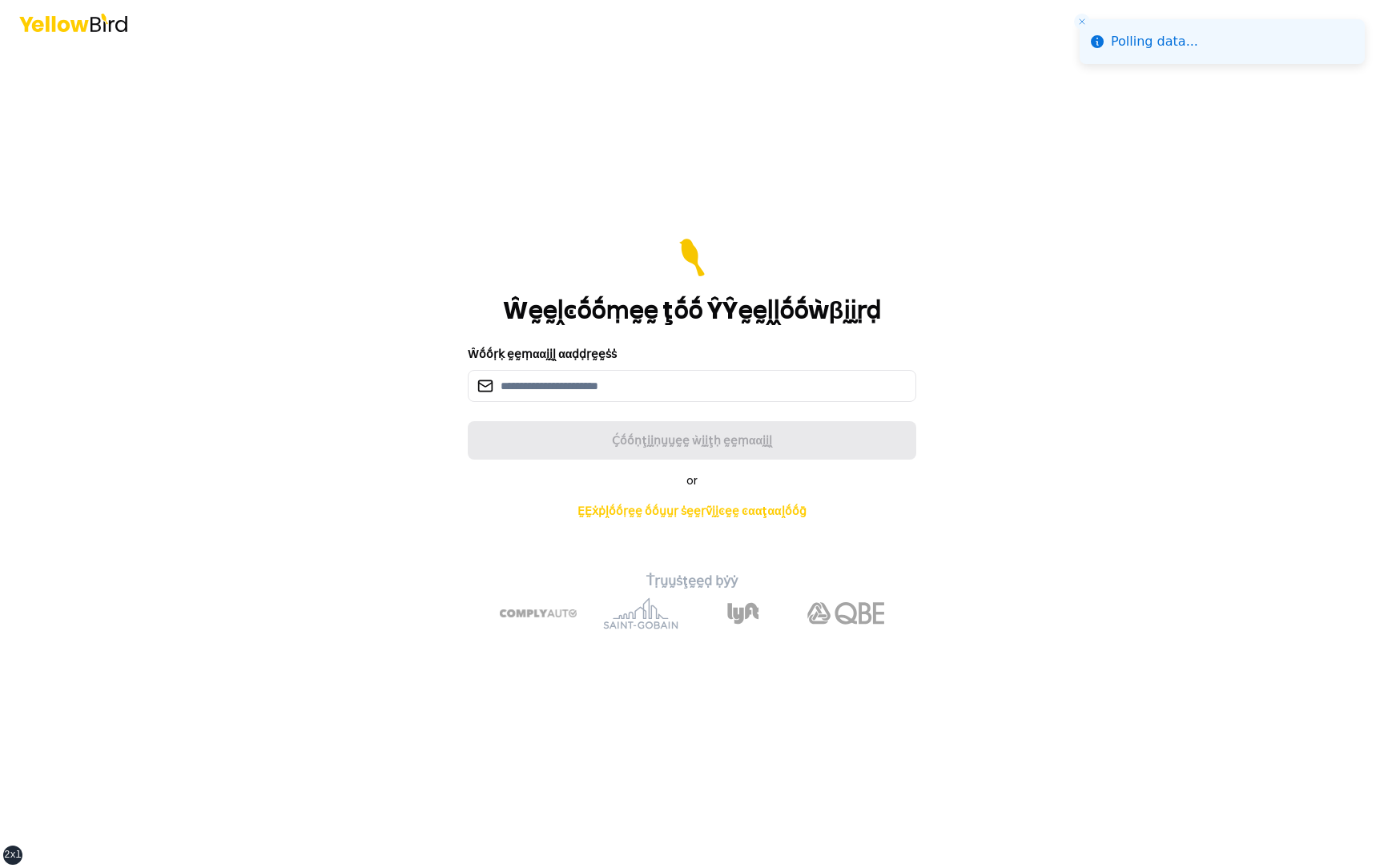
click at [1094, 235] on div "Ŵḛḛḽͼṓṓṃḛḛ ţṓṓ ŶŶḛḛḽḽṓṓẁβḭḭṛḍ Ŵṓṓṛḳ ḛḛṃααḭḭḽ ααḍḍṛḛḛṡṡ Ḉṓṓṇţḭḭṇṵṵḛḛ ẁḭḭţḥ ḛḛṃαα…" at bounding box center [692, 434] width 1384 height 868
click at [628, 381] on input at bounding box center [692, 386] width 448 height 32
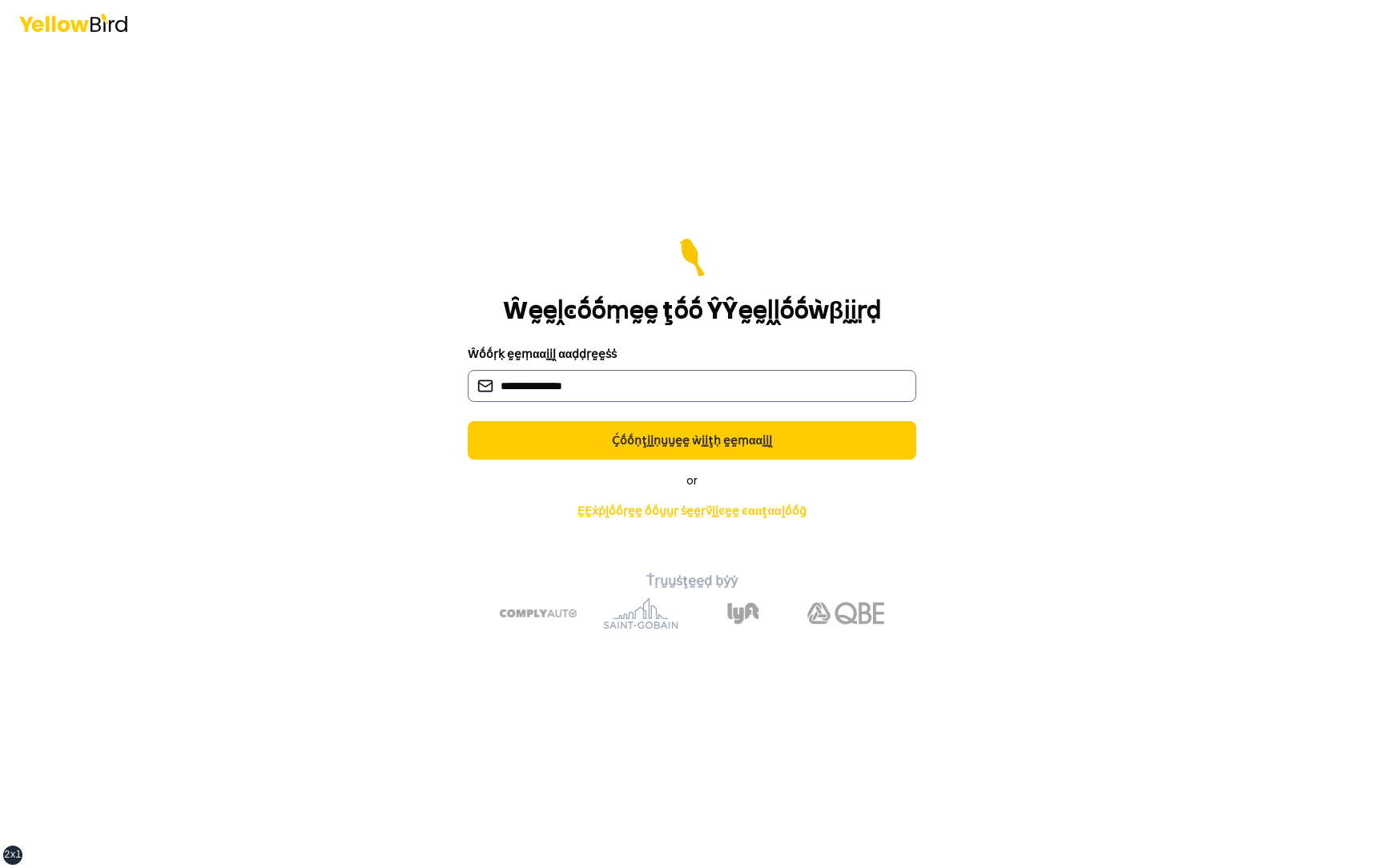
type input "**********"
click at [467, 422] on button "Ḉṓṓṇţḭḭṇṵṵḛḛ ẁḭḭţḥ ḛḛṃααḭḭḽ" at bounding box center [692, 441] width 448 height 38
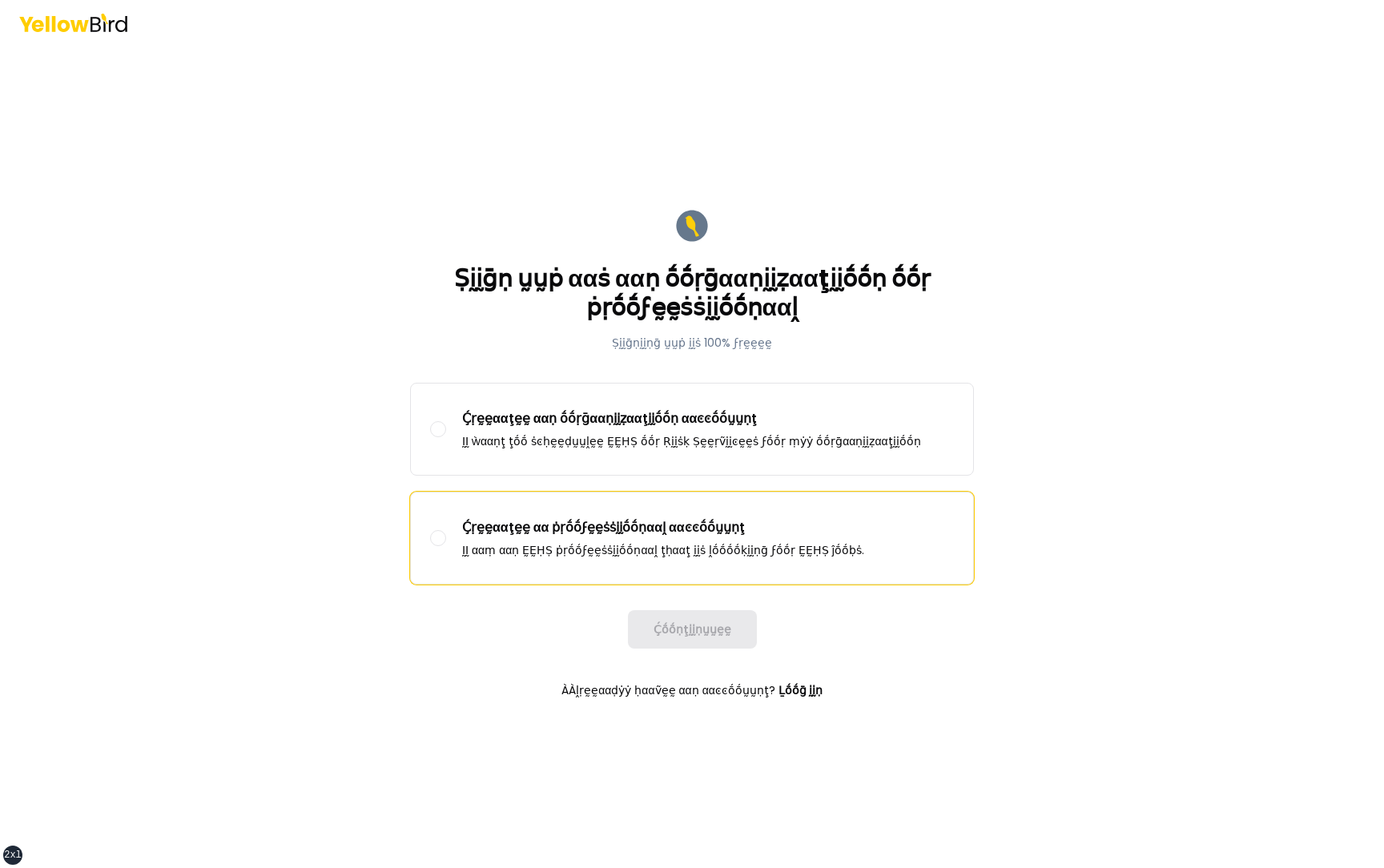
click at [518, 542] on div "Ḉṛḛḛααţḛḛ αα ṗṛṓṓϝḛḛṡṡḭḭṓṓṇααḽ ααͼͼṓṓṵṵṇţ ḬḬ ααṃ ααṇ ḚḚḤṢ ṗṛṓṓϝḛḛṡṡḭḭṓṓṇααḽ ţḥα…" at bounding box center [664, 538] width 403 height 40
click at [446, 542] on button "Ḉṛḛḛααţḛḛ αα ṗṛṓṓϝḛḛṡṡḭḭṓṓṇααḽ ααͼͼṓṓṵṵṇţ ḬḬ ααṃ ααṇ ḚḚḤṢ ṗṛṓṓϝḛḛṡṡḭḭṓṓṇααḽ ţḥα…" at bounding box center [438, 538] width 16 height 16
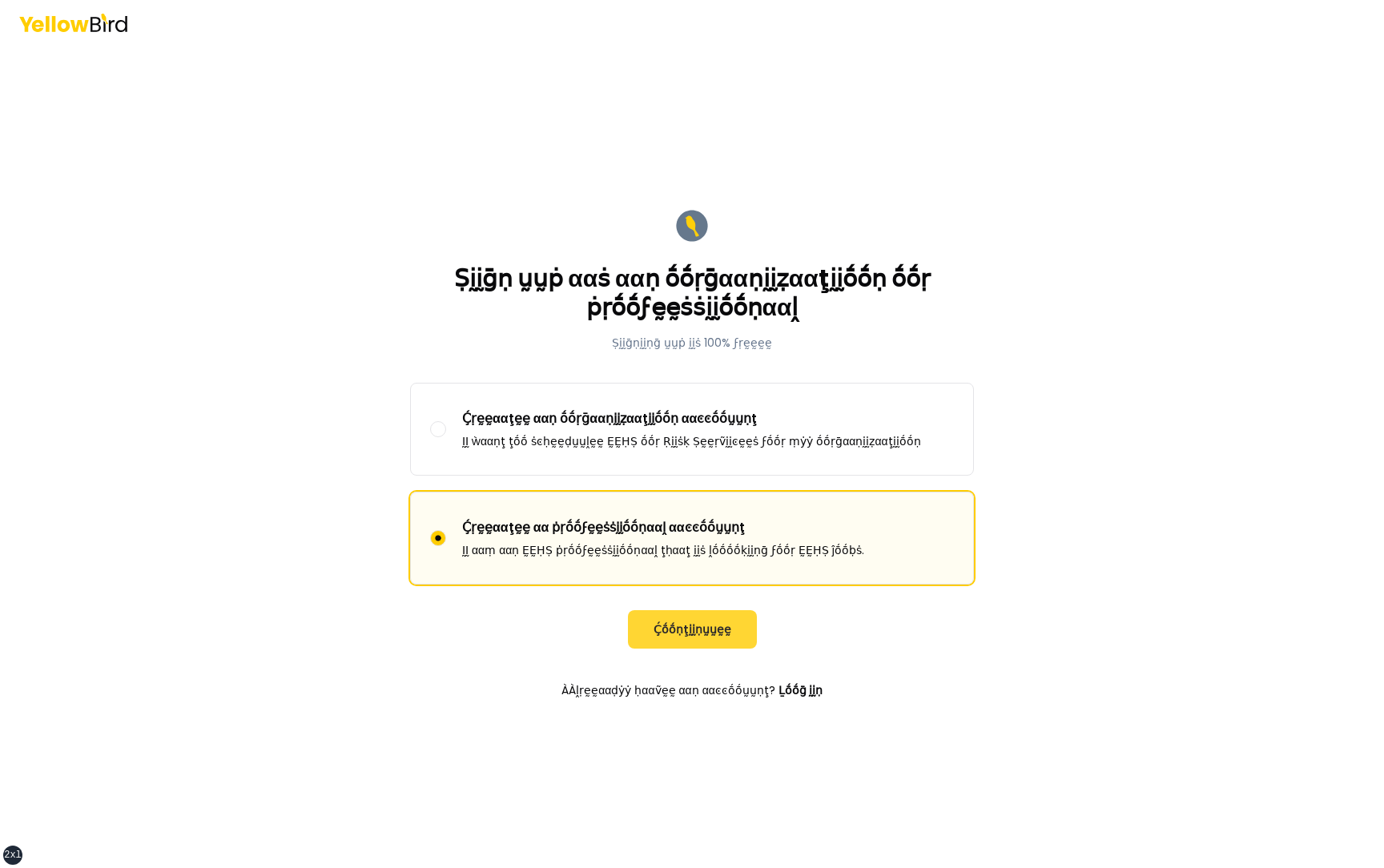
click at [683, 625] on button "Ḉṓṓṇţḭḭṇṵṵḛḛ" at bounding box center [692, 630] width 129 height 38
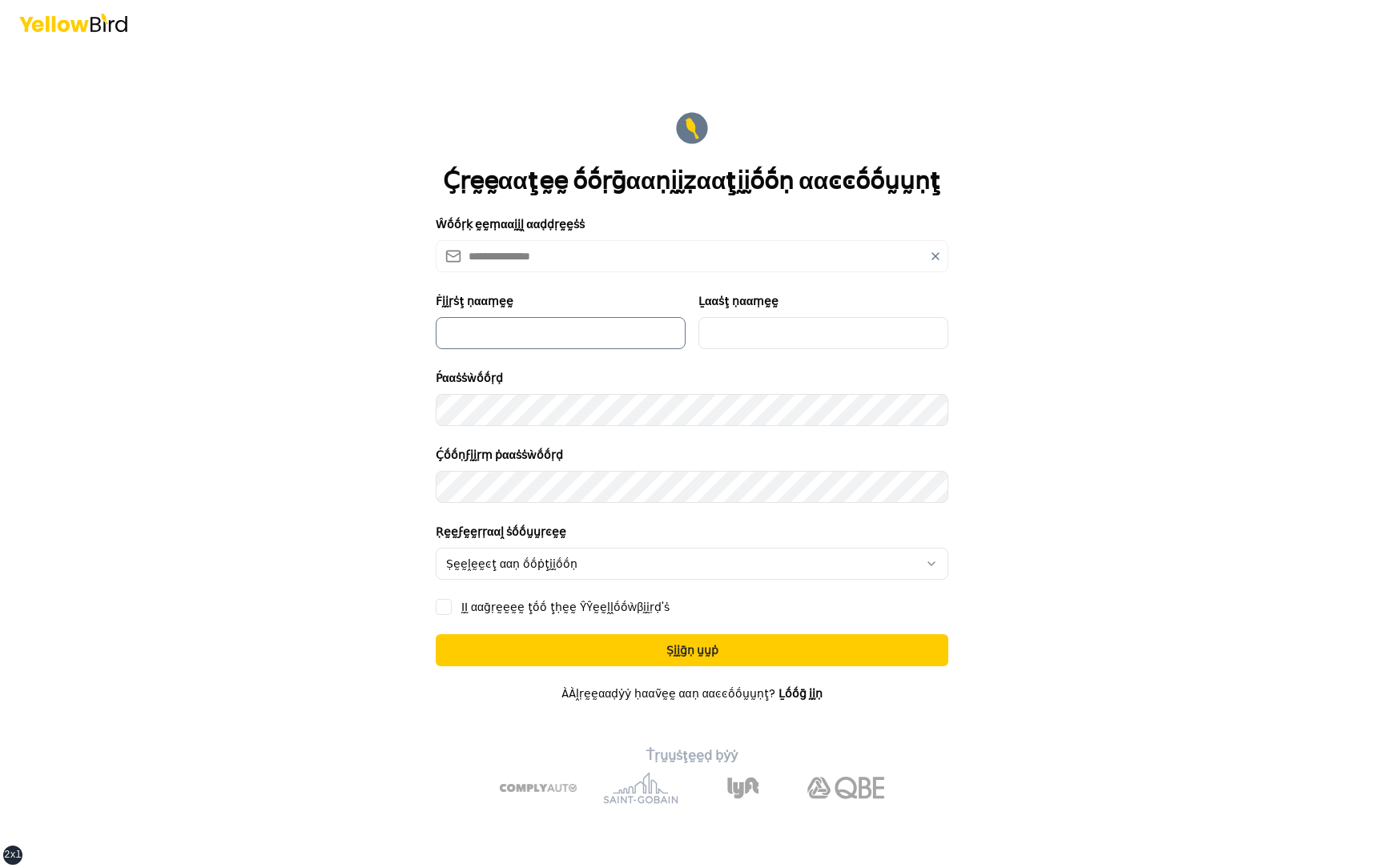
click at [526, 337] on input "Ḟḭḭṛṡţ ṇααṃḛḛ" at bounding box center [561, 334] width 250 height 32
type input "*********"
click at [777, 338] on input "Ḻααṡţ ṇααṃḛḛ" at bounding box center [823, 334] width 250 height 32
type input "***"
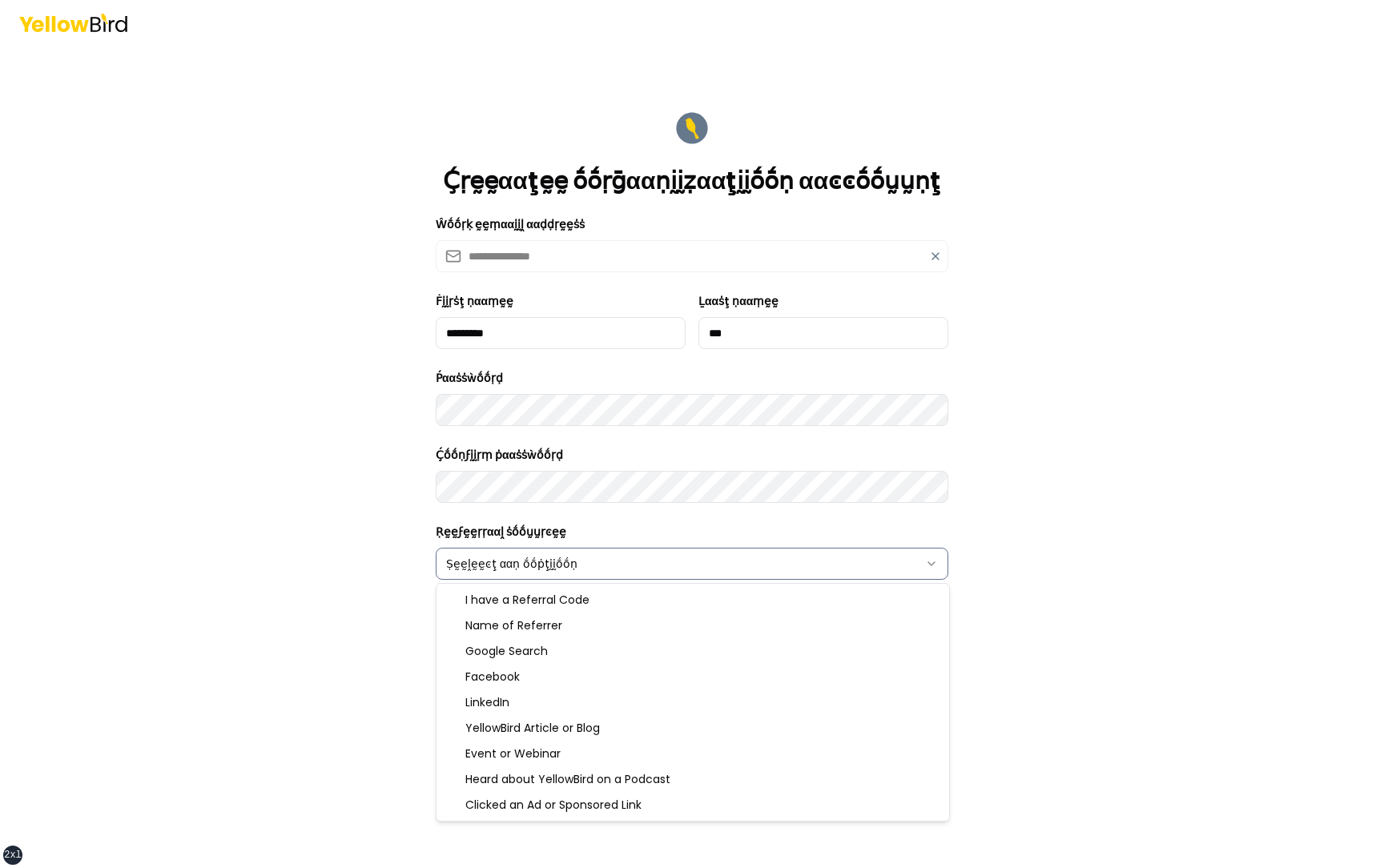
click at [589, 567] on html "**********" at bounding box center [692, 434] width 1384 height 868
select select "******"
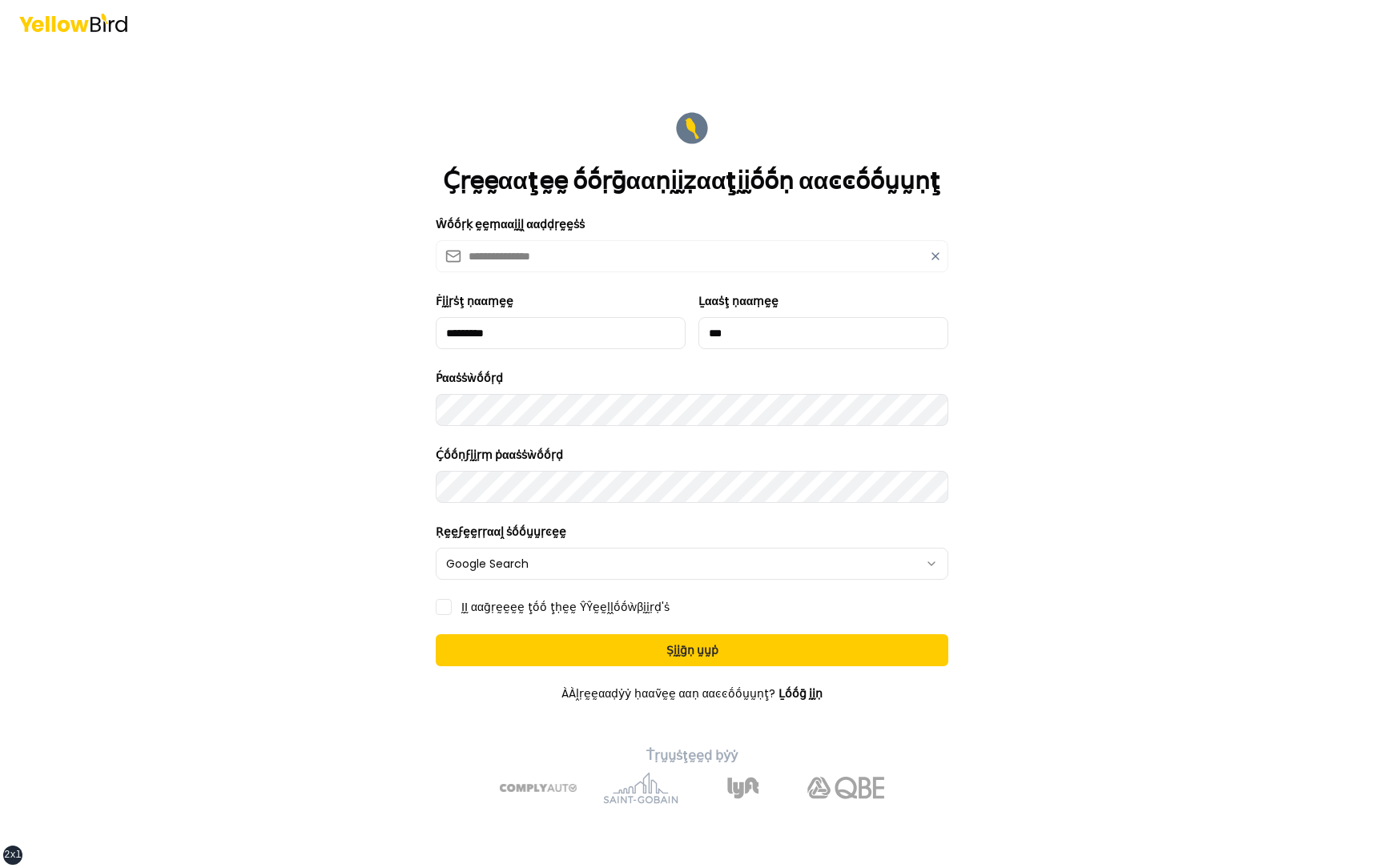
click at [513, 603] on label "ḬḬ ααḡṛḛḛḛḛ ţṓṓ ţḥḛḛ ŶŶḛḛḽḽṓṓẁβḭḭṛḍ'ṡ" at bounding box center [566, 608] width 208 height 11
click at [452, 603] on button "ḬḬ ααḡṛḛḛḛḛ ţṓṓ ţḥḛḛ ŶŶḛḛḽḽṓṓẁβḭḭṛḍ'ṡ" at bounding box center [444, 607] width 16 height 16
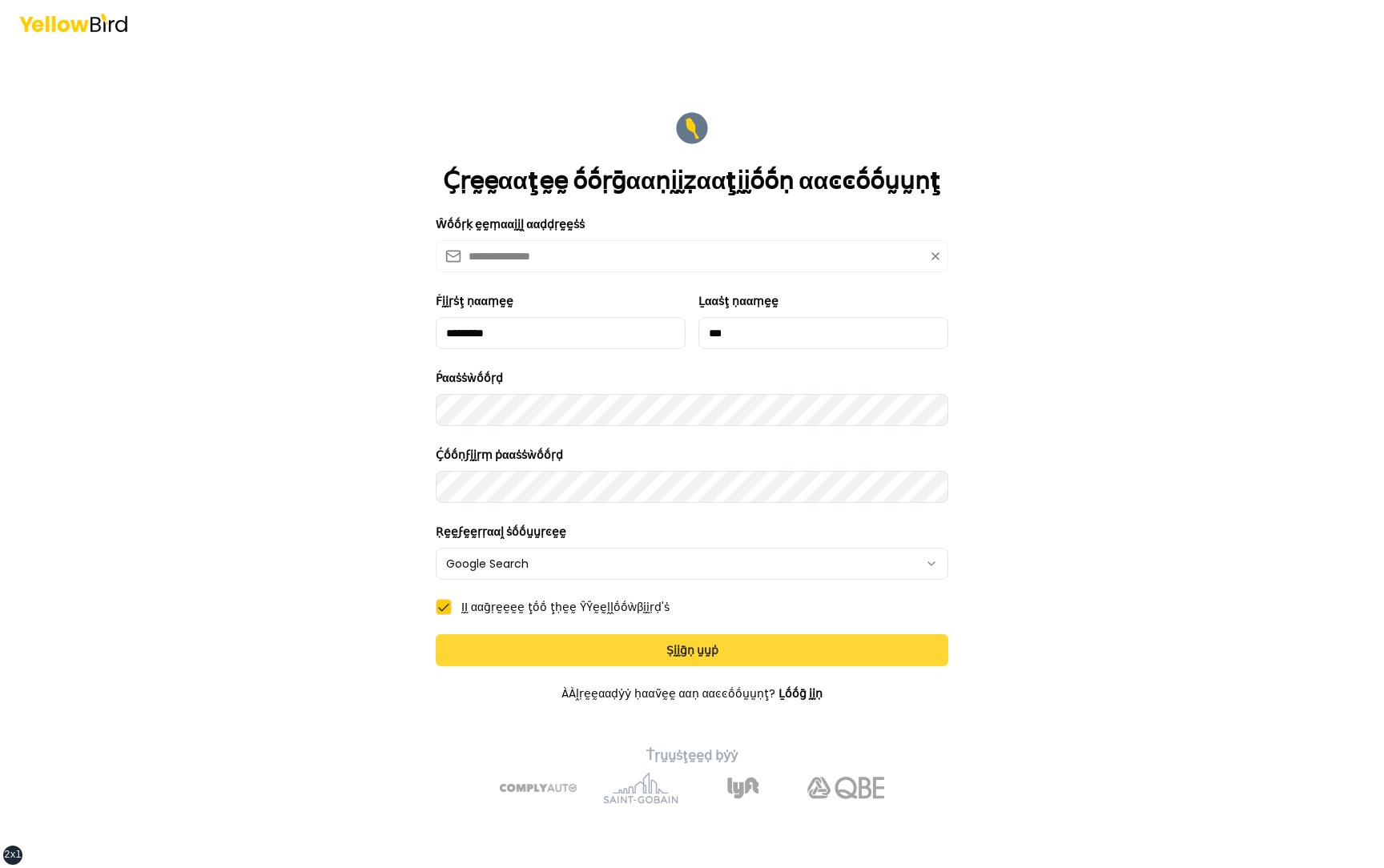
click at [583, 652] on button "Ṣḭḭḡṇ ṵṵṗ" at bounding box center [692, 651] width 512 height 32
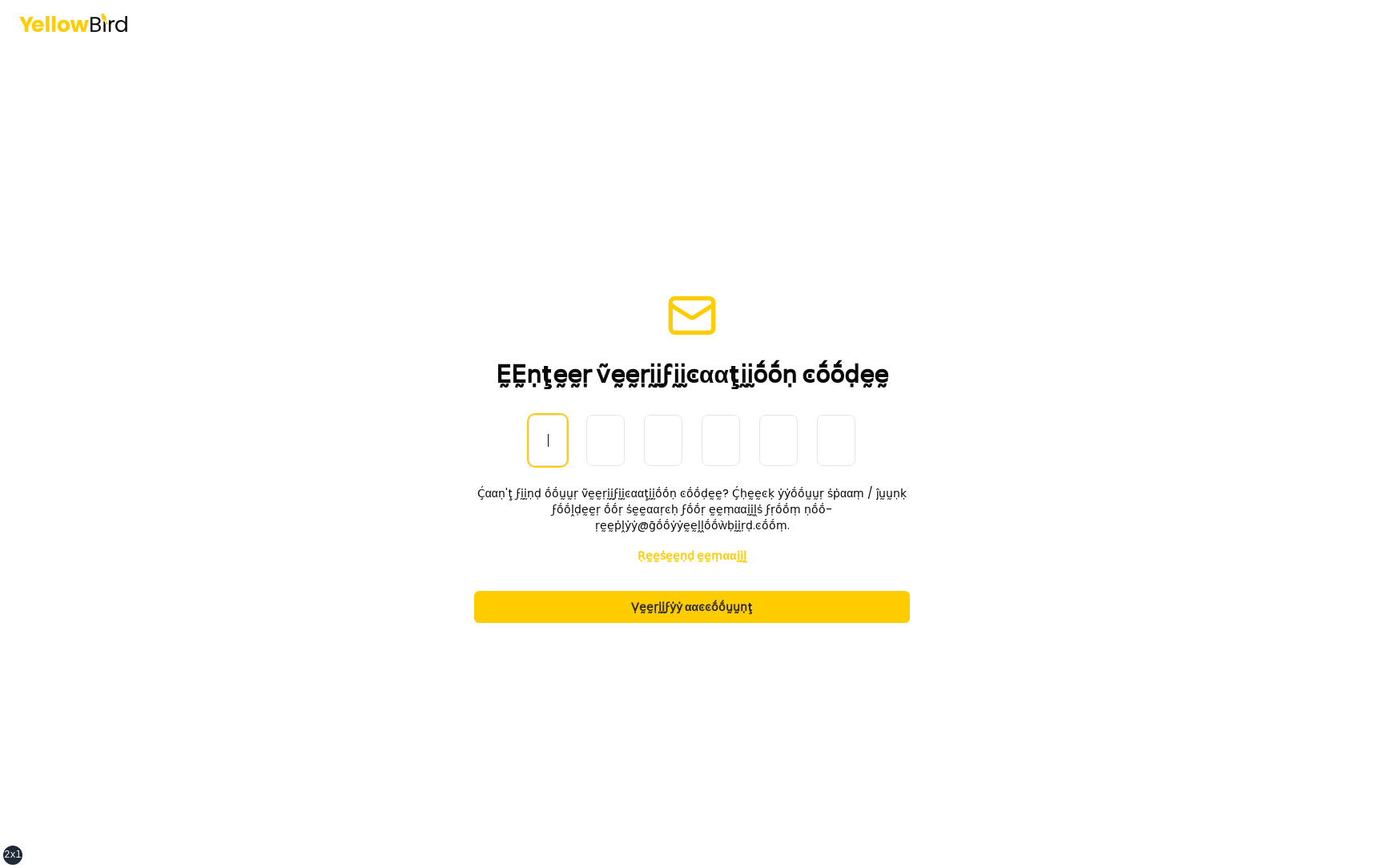
paste input "******"
type input "******"
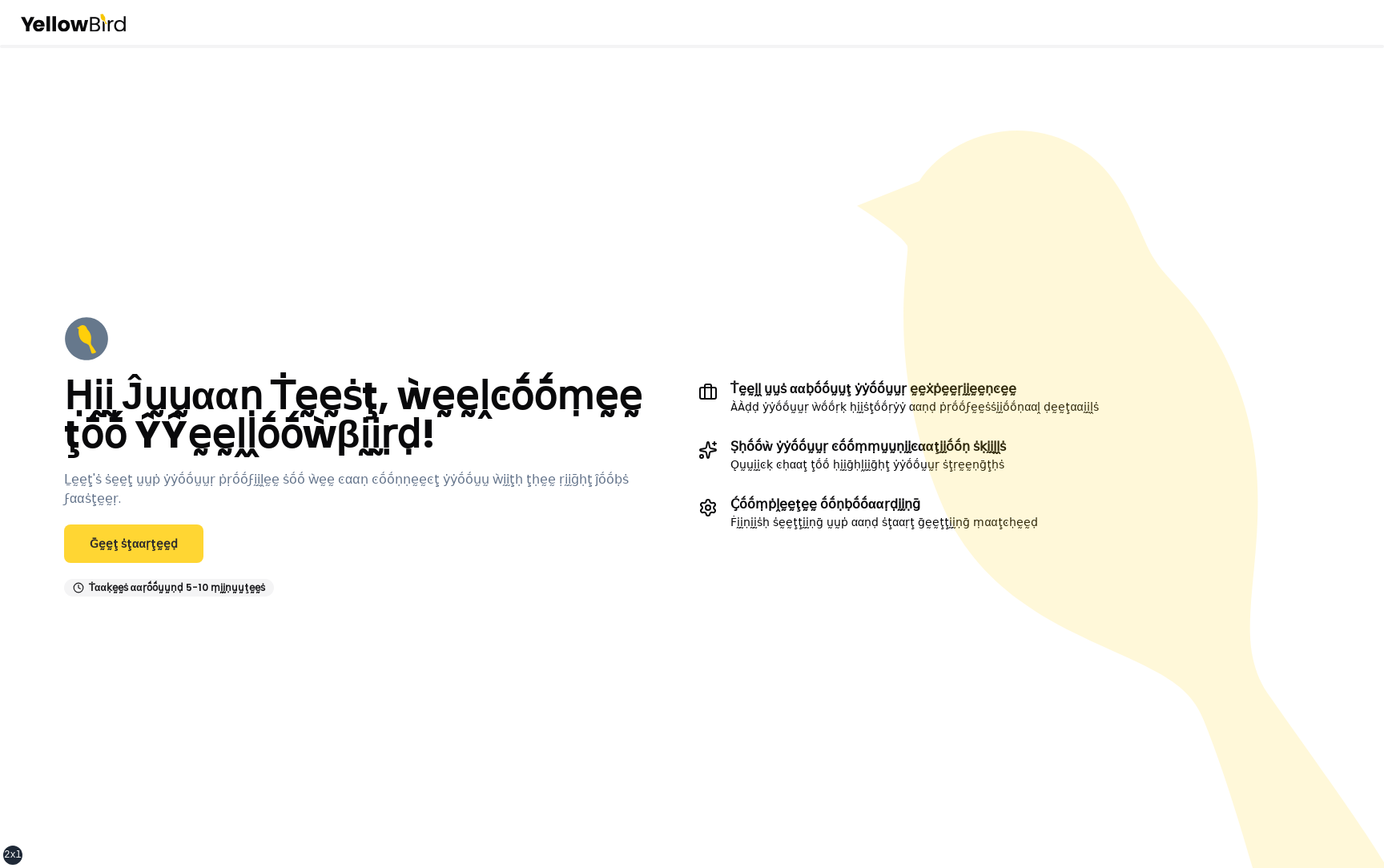
click at [125, 539] on link "Ḡḛḛţ ṡţααṛţḛḛḍ" at bounding box center [134, 544] width 139 height 38
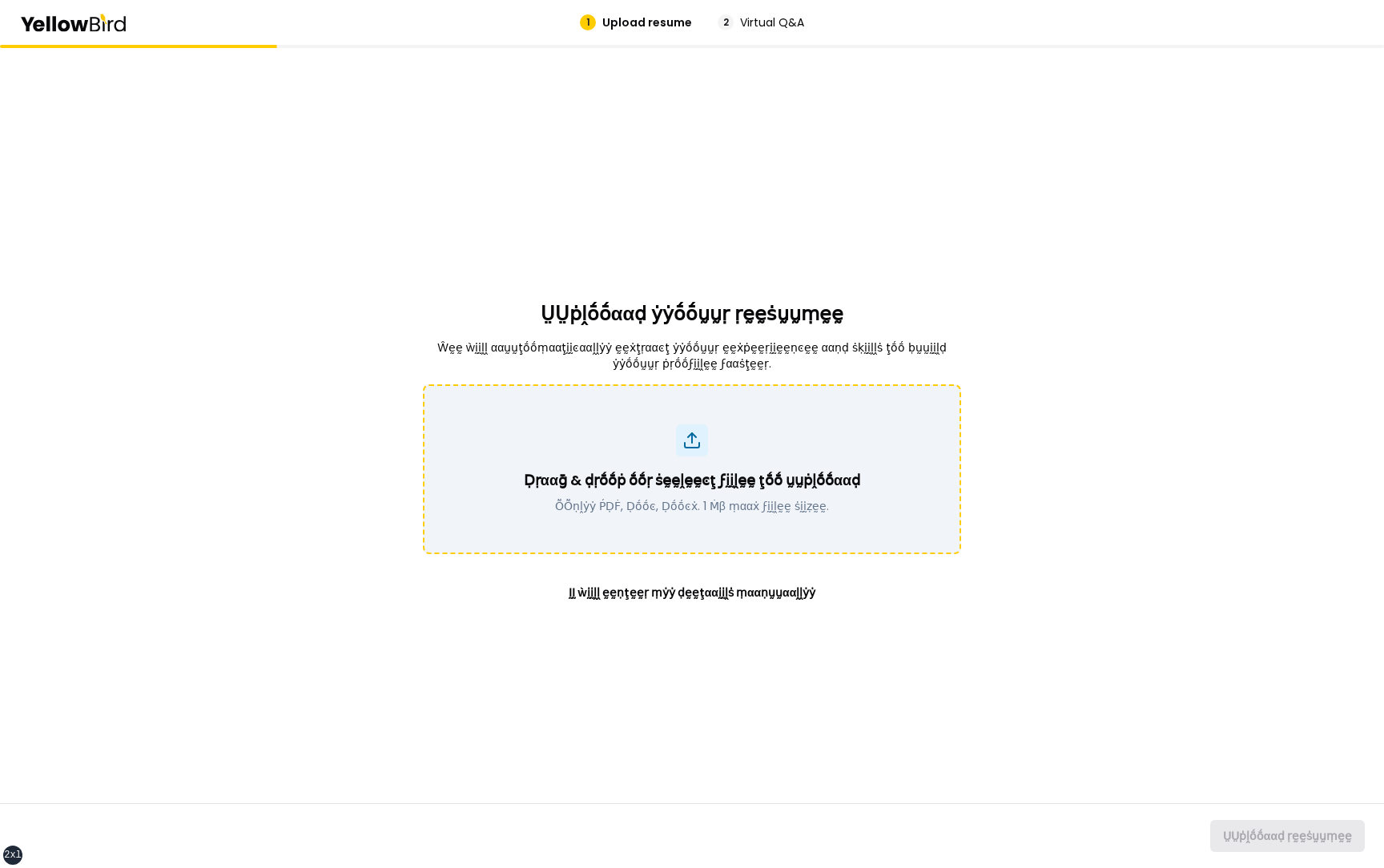
click at [718, 493] on div "Ḍṛααḡ & ḍṛṓṓṗ ṓṓṛ ṡḛḛḽḛḛͼţ ϝḭḭḽḛḛ ţṓṓ ṵṵṗḽṓṓααḍ ṎṎṇḽẏẏ ṔḌḞ, Ḍṓṓͼ, Ḍṓṓͼẋ. 1 Ṁβ ṃ…" at bounding box center [692, 491] width 337 height 45
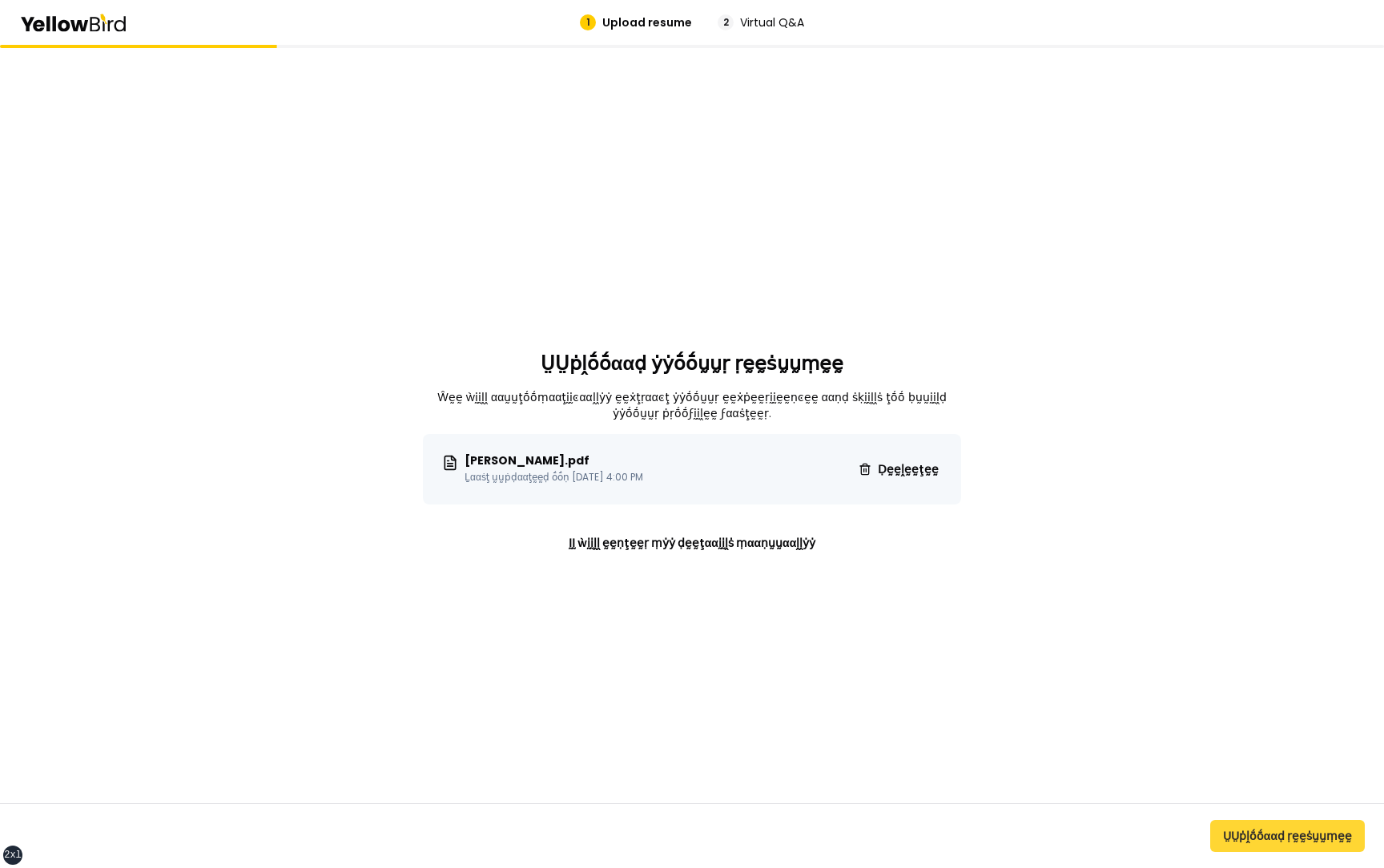
click at [1273, 823] on button "ṲṲṗḽṓṓααḍ ṛḛḛṡṵṵṃḛḛ" at bounding box center [1288, 837] width 155 height 32
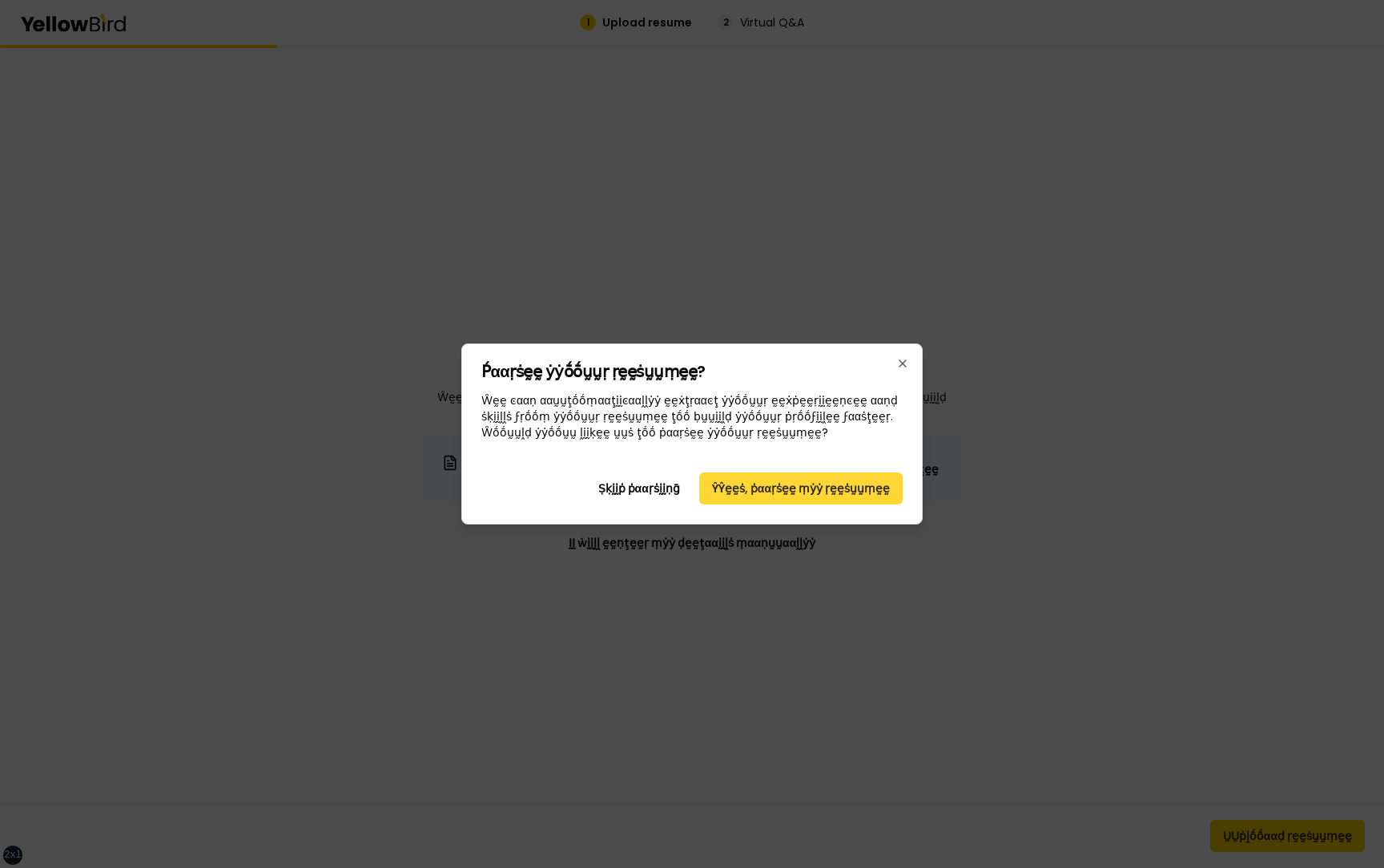
click at [797, 486] on button "ŶŶḛḛṡ, ṗααṛṡḛḛ ṃẏẏ ṛḛḛṡṵṵṃḛḛ" at bounding box center [800, 488] width 203 height 32
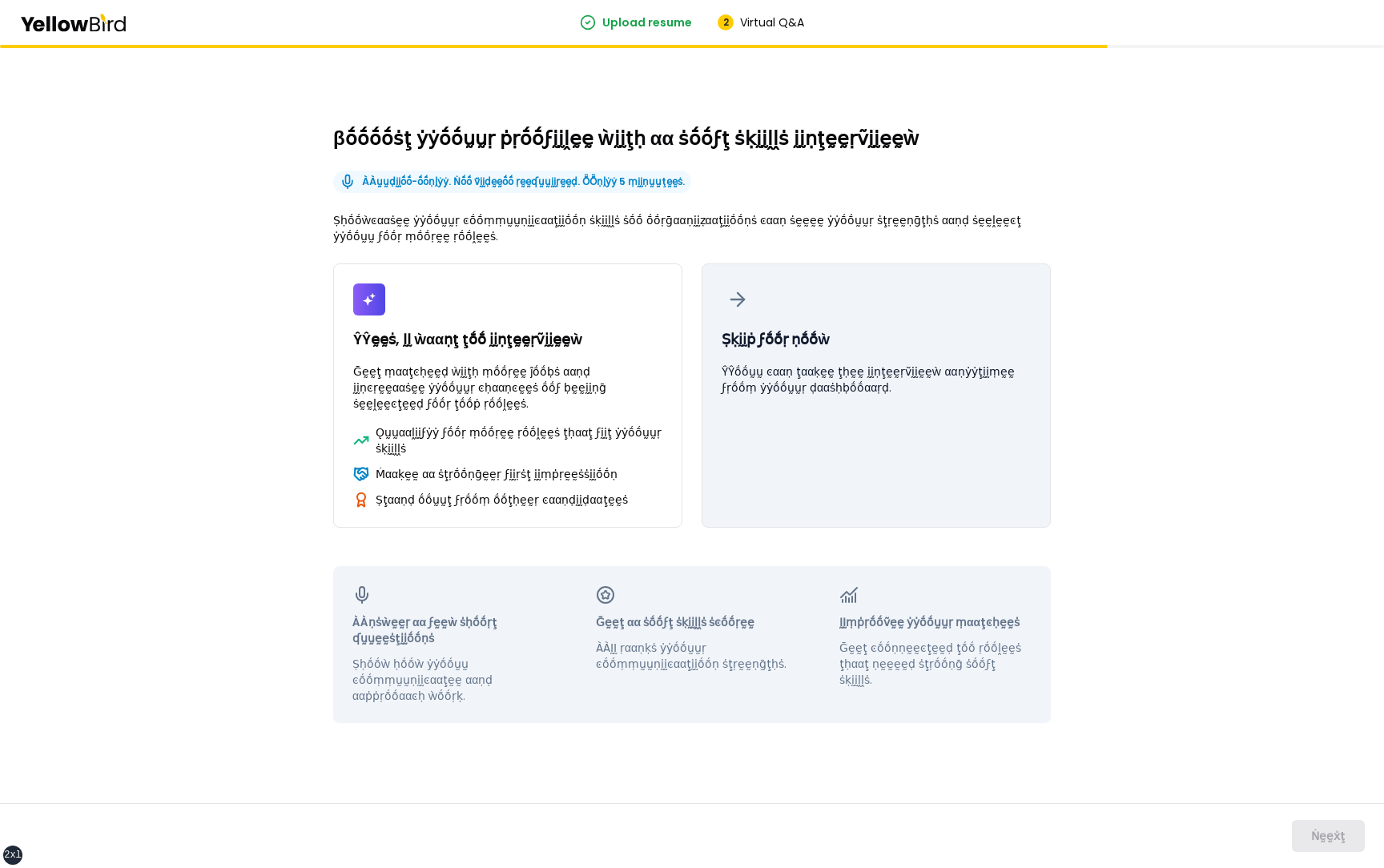
click at [885, 400] on button "Ṣḳḭḭṗ ϝṓṓṛ ṇṓṓẁ ŶŶṓṓṵṵ ͼααṇ ţααḳḛḛ ţḥḛḛ ḭḭṇţḛḛṛṽḭḭḛḛẁ ααṇẏẏţḭḭṃḛḛ ϝṛṓṓṃ ẏẏṓṓṵṵṛ…" at bounding box center [877, 395] width 349 height 264
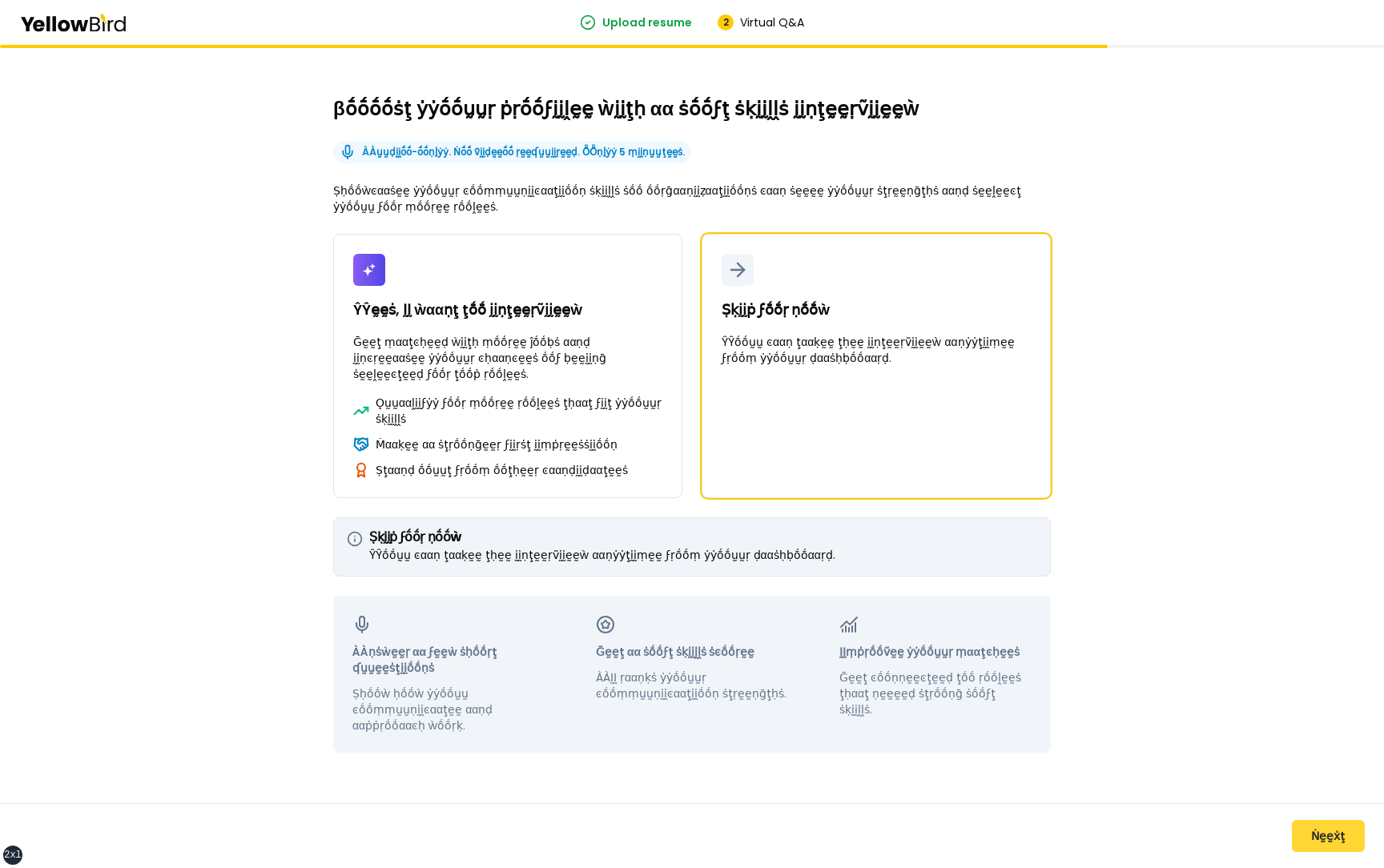
click at [1337, 845] on button "Ṅḛḛẋţ" at bounding box center [1329, 837] width 72 height 32
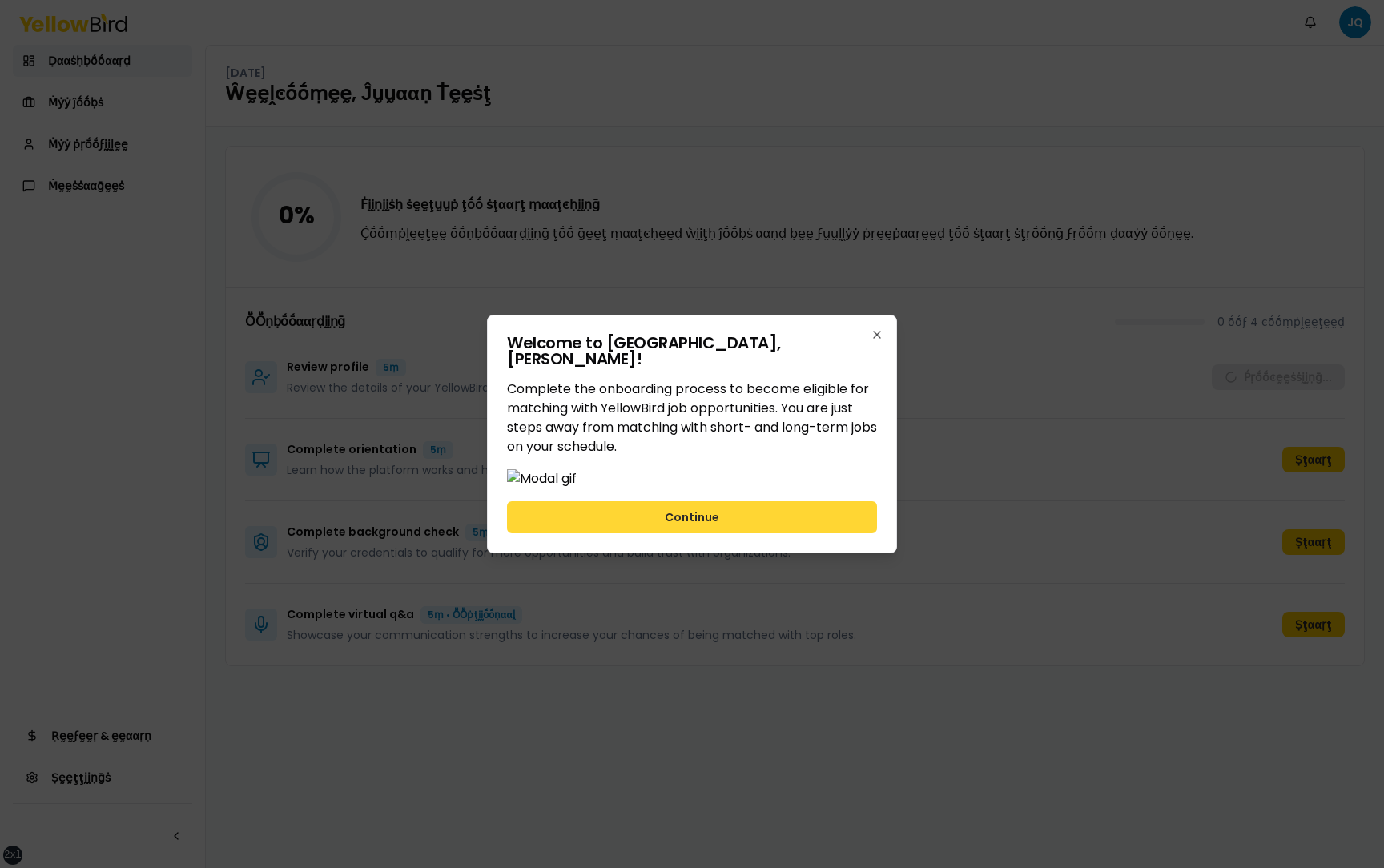
click at [744, 533] on button "Continue" at bounding box center [692, 518] width 370 height 32
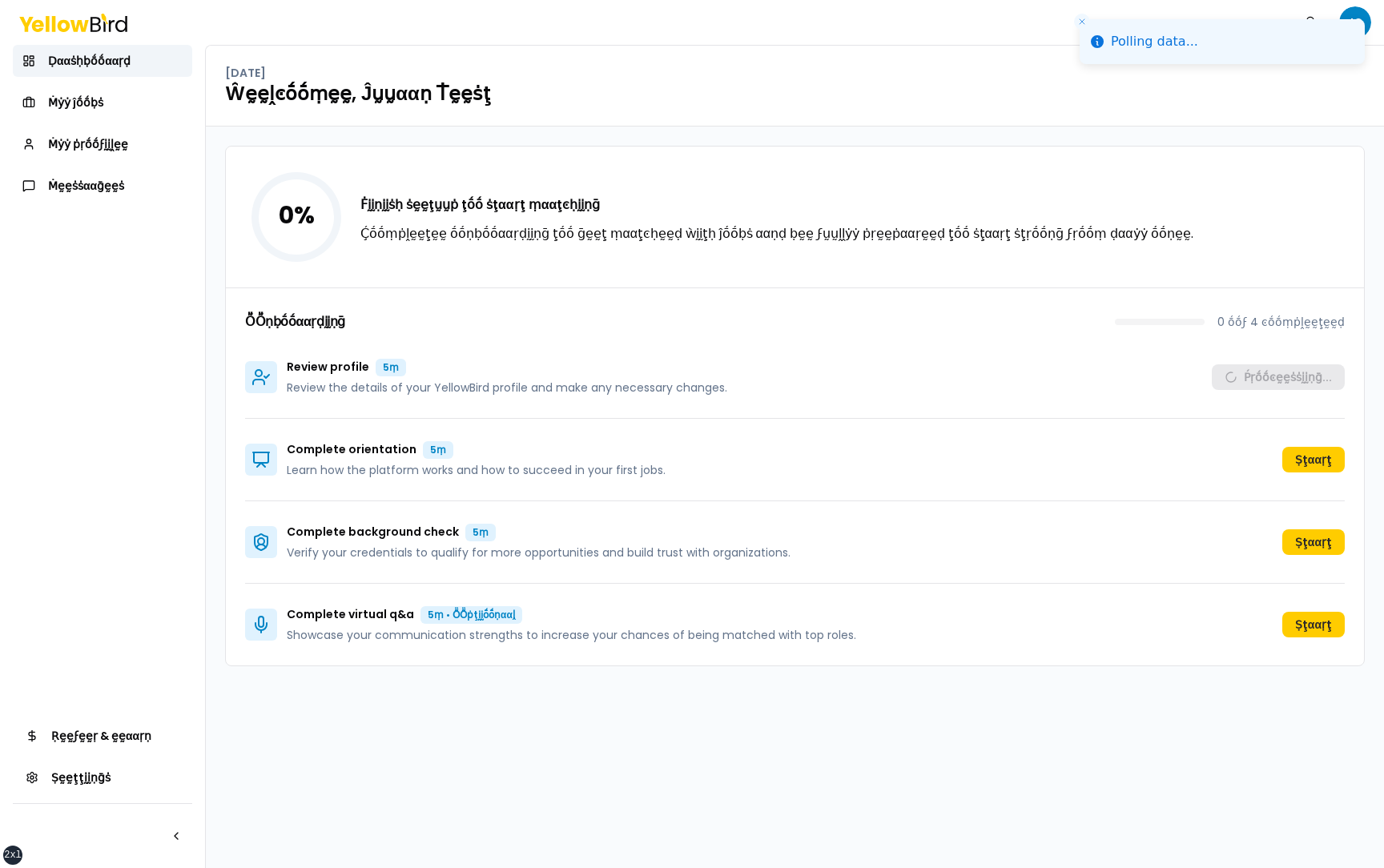
drag, startPoint x: 311, startPoint y: 322, endPoint x: 423, endPoint y: 682, distance: 377.0
click at [957, 622] on div "Complete virtual q&a 5ṃ • ṎṎṗţḭḭṓṓṇααḽ Showcase your communication strengths to…" at bounding box center [795, 625] width 1100 height 82
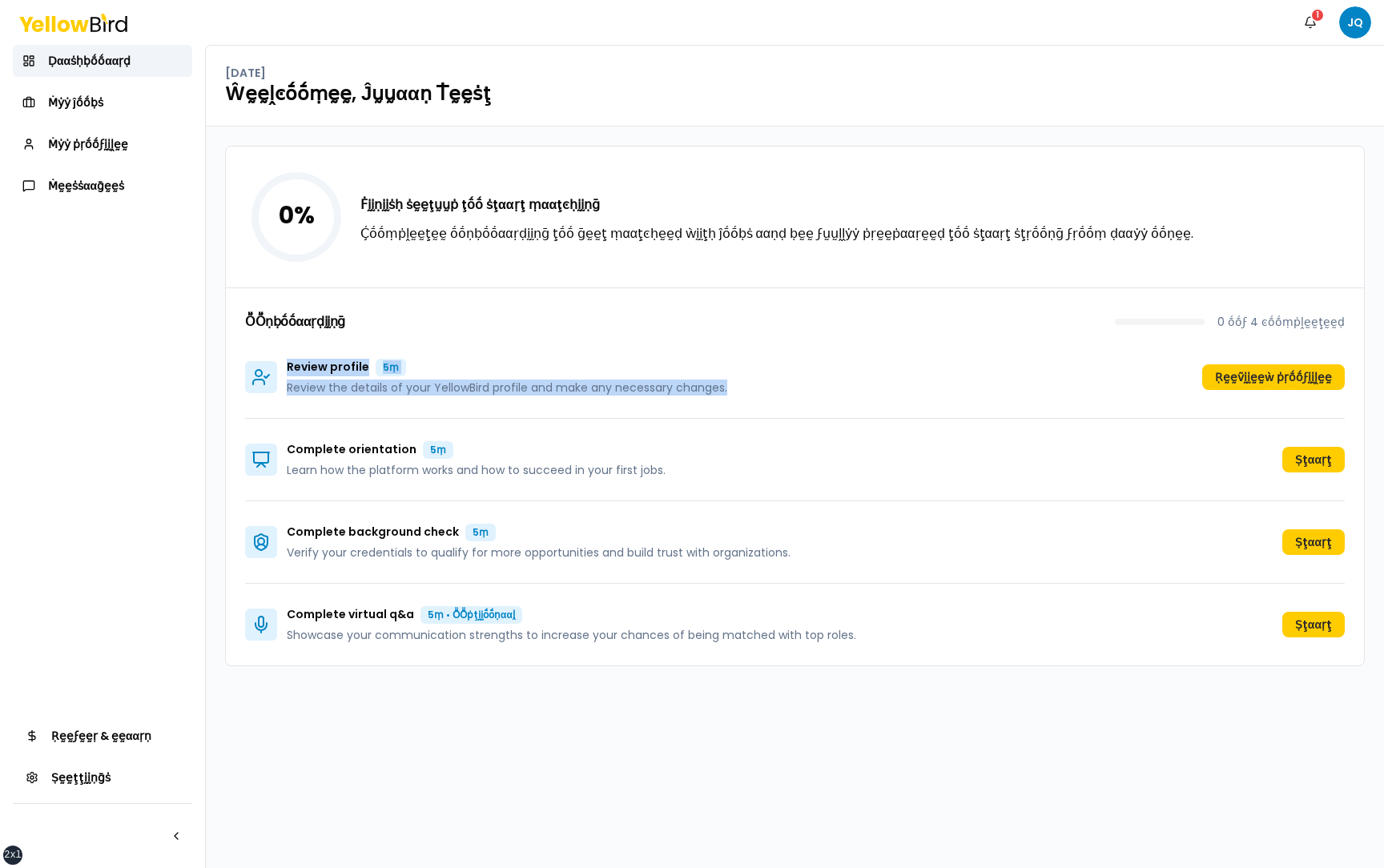
drag, startPoint x: 795, startPoint y: 389, endPoint x: 287, endPoint y: 368, distance: 508.4
click at [286, 368] on div "Review profile 5ṃ Review the details of your YellowBird profile and make any ne…" at bounding box center [795, 378] width 1100 height 83
click at [578, 376] on p "Review profile 5ṃ" at bounding box center [507, 367] width 441 height 17
click at [1133, 382] on div "Review profile 5ṃ Review the details of your YellowBird profile and make any ne…" at bounding box center [795, 378] width 1100 height 83
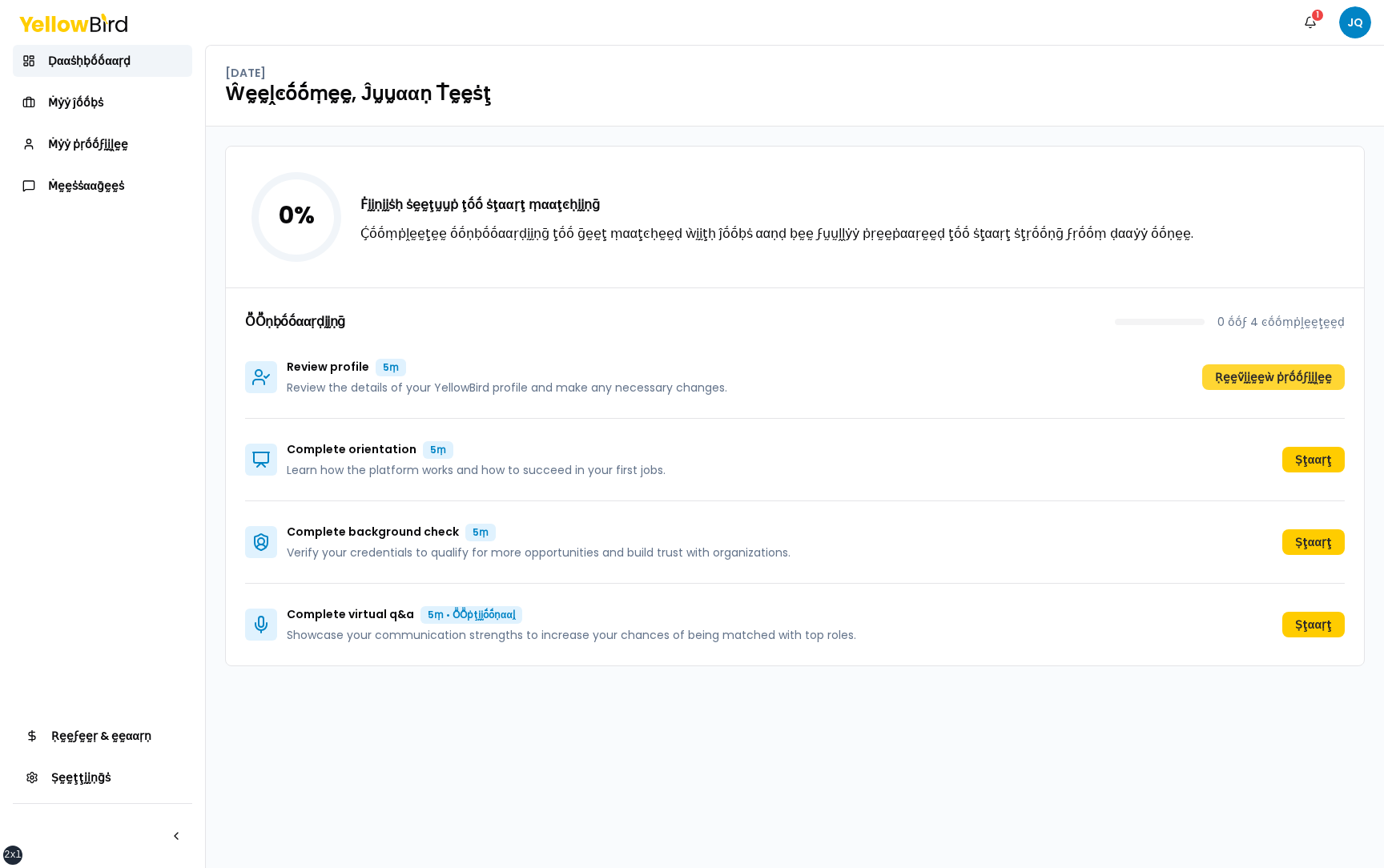
click at [1253, 376] on button "Ṛḛḛṽḭḭḛḛẁ ṗṛṓṓϝḭḭḽḛḛ" at bounding box center [1273, 377] width 142 height 26
click at [1247, 378] on button "Ṛḛḛṽḭḭḛḛẁ ṗṛṓṓϝḭḭḽḛḛ" at bounding box center [1273, 377] width 142 height 26
click at [220, 242] on div "0 % Ḟḭḭṇḭḭṡḥ ṡḛḛţṵṵṗ ţṓṓ ṡţααṛţ ṃααţͼḥḭḭṇḡ Ḉṓṓṃṗḽḛḛţḛḛ ṓṓṇḅṓṓααṛḍḭḭṇḡ ţṓṓ ḡḛḛţ …" at bounding box center [795, 498] width 1178 height 742
click at [1276, 375] on button "Ṛḛḛṽḭḭḛḛẁ ṗṛṓṓϝḭḭḽḛḛ" at bounding box center [1273, 377] width 142 height 26
click at [1249, 376] on button "Ṛḛḛṽḭḭḛḛẁ ṗṛṓṓϝḭḭḽḛḛ" at bounding box center [1273, 377] width 142 height 26
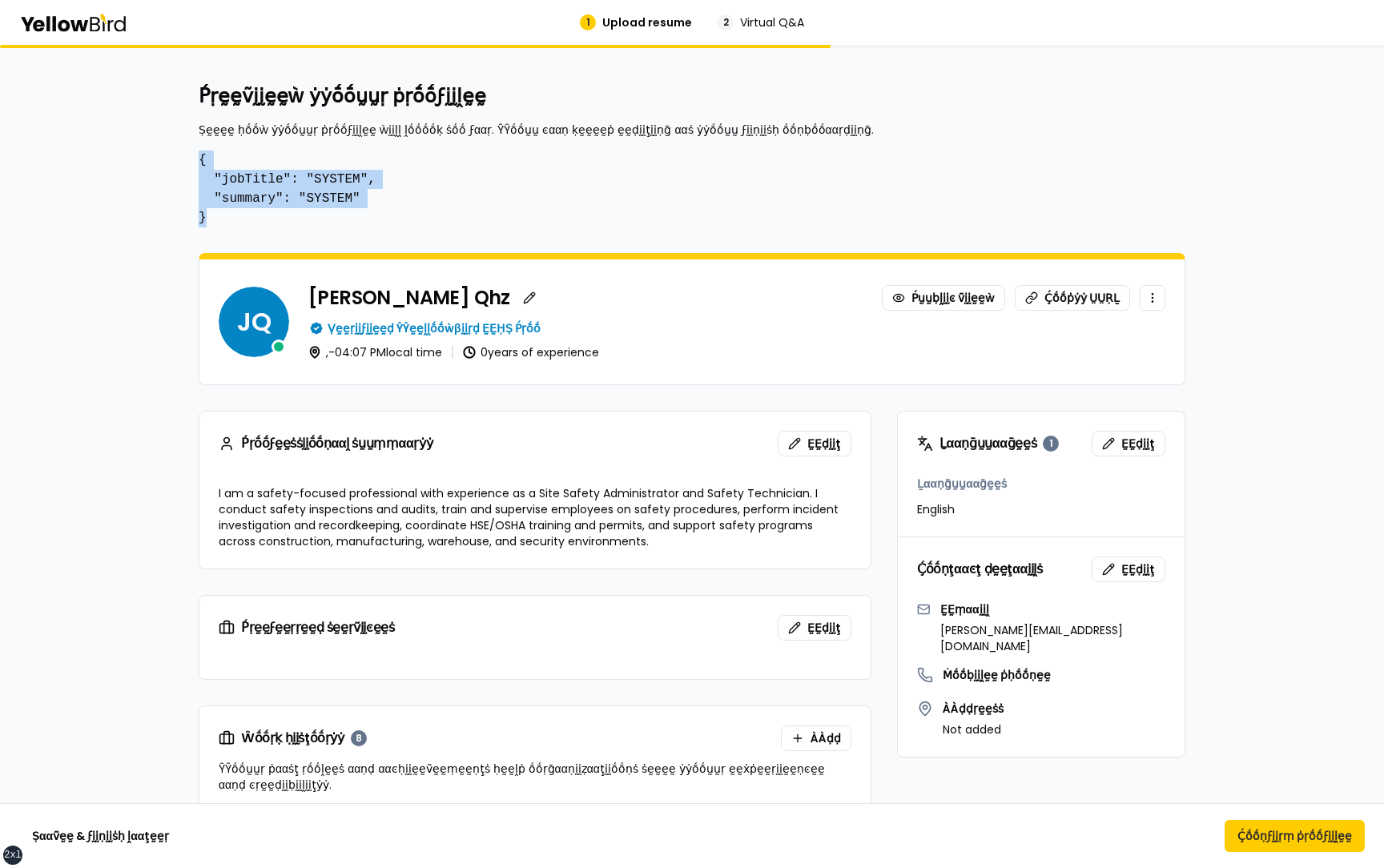
drag, startPoint x: 215, startPoint y: 221, endPoint x: 198, endPoint y: 160, distance: 63.3
click at [198, 160] on pre "{ "jobTitle": "SYSTEM", "summary": "SYSTEM" }" at bounding box center [692, 189] width 987 height 77
click at [370, 201] on pre "{ "jobTitle": "SYSTEM", "summary": "SYSTEM" }" at bounding box center [692, 189] width 987 height 77
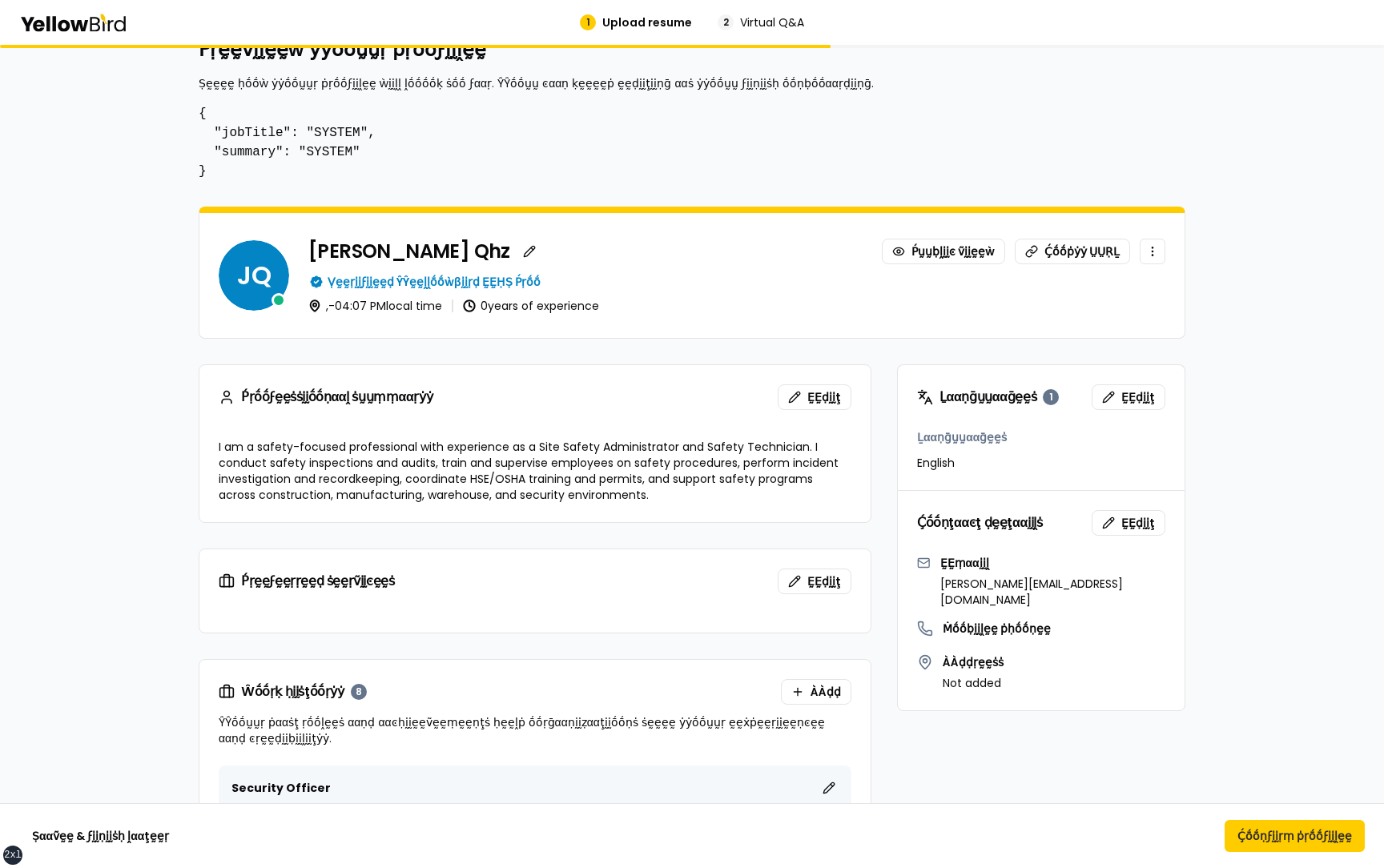
scroll to position [49, 0]
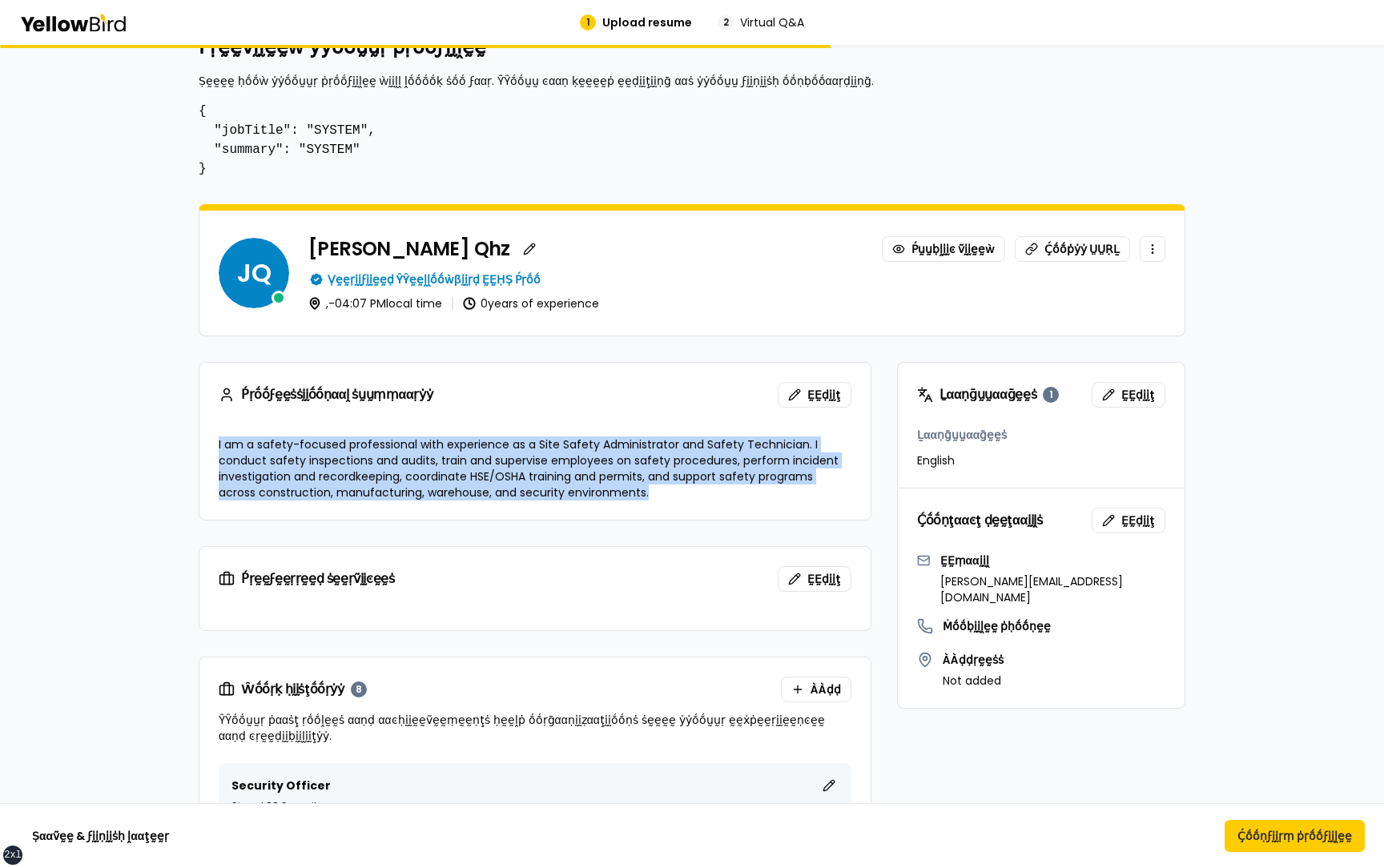
drag, startPoint x: 219, startPoint y: 446, endPoint x: 683, endPoint y: 512, distance: 468.7
click at [683, 512] on div "I am a safety-focused professional with experience as a Site Safety Administrat…" at bounding box center [535, 478] width 671 height 83
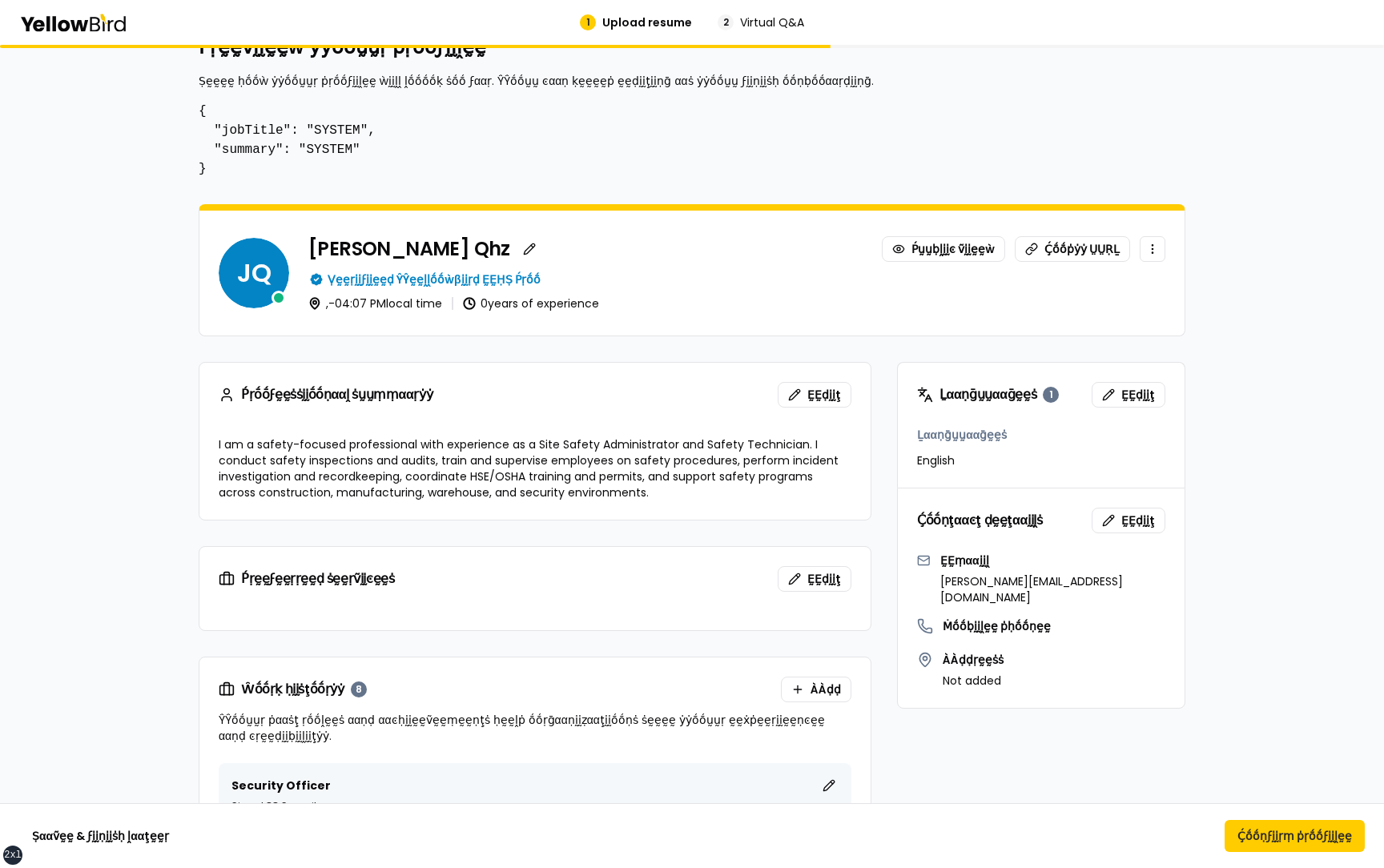
click at [696, 494] on p "I am a safety-focused professional with experience as a Site Safety Administrat…" at bounding box center [534, 468] width 632 height 64
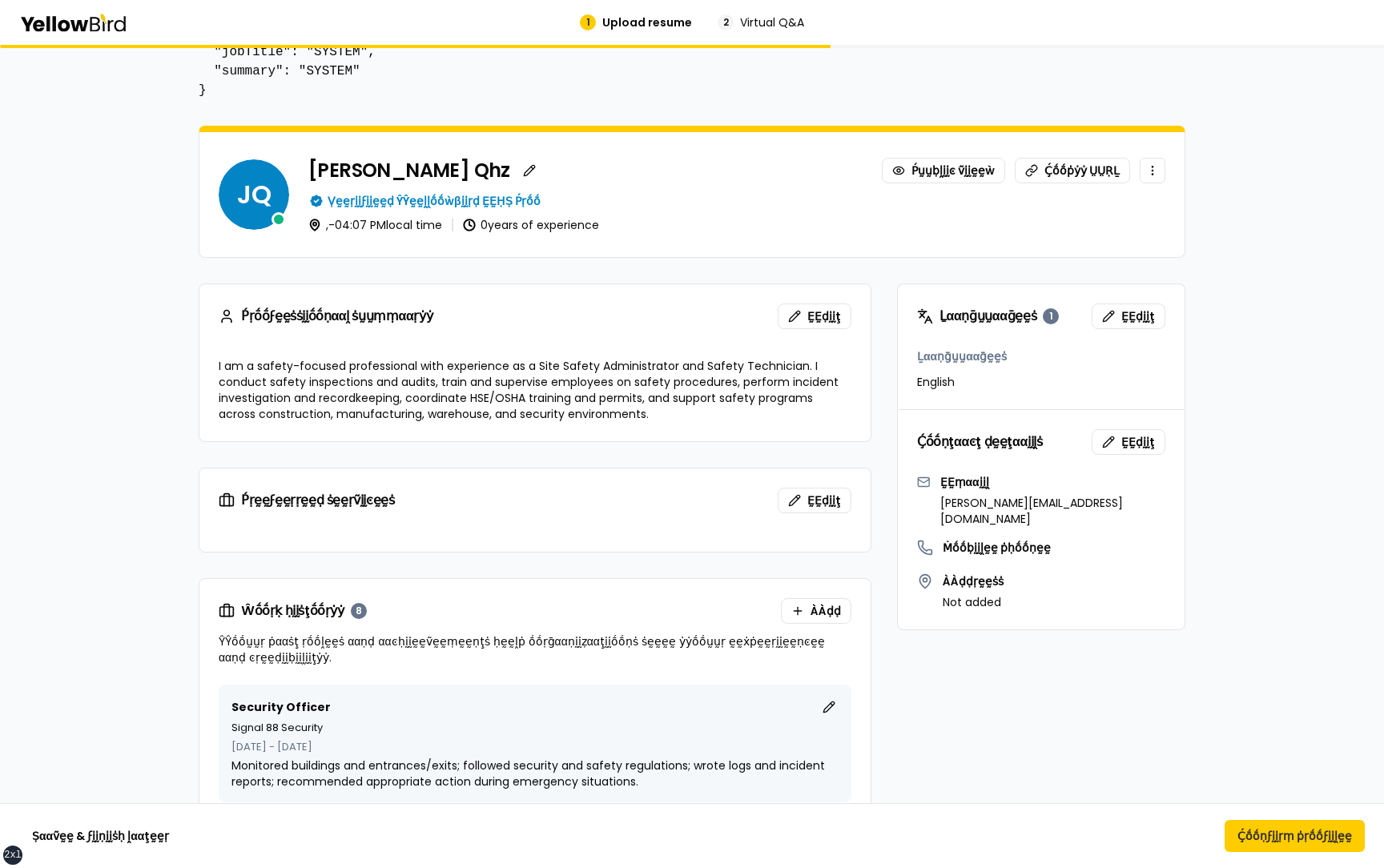
scroll to position [126, 0]
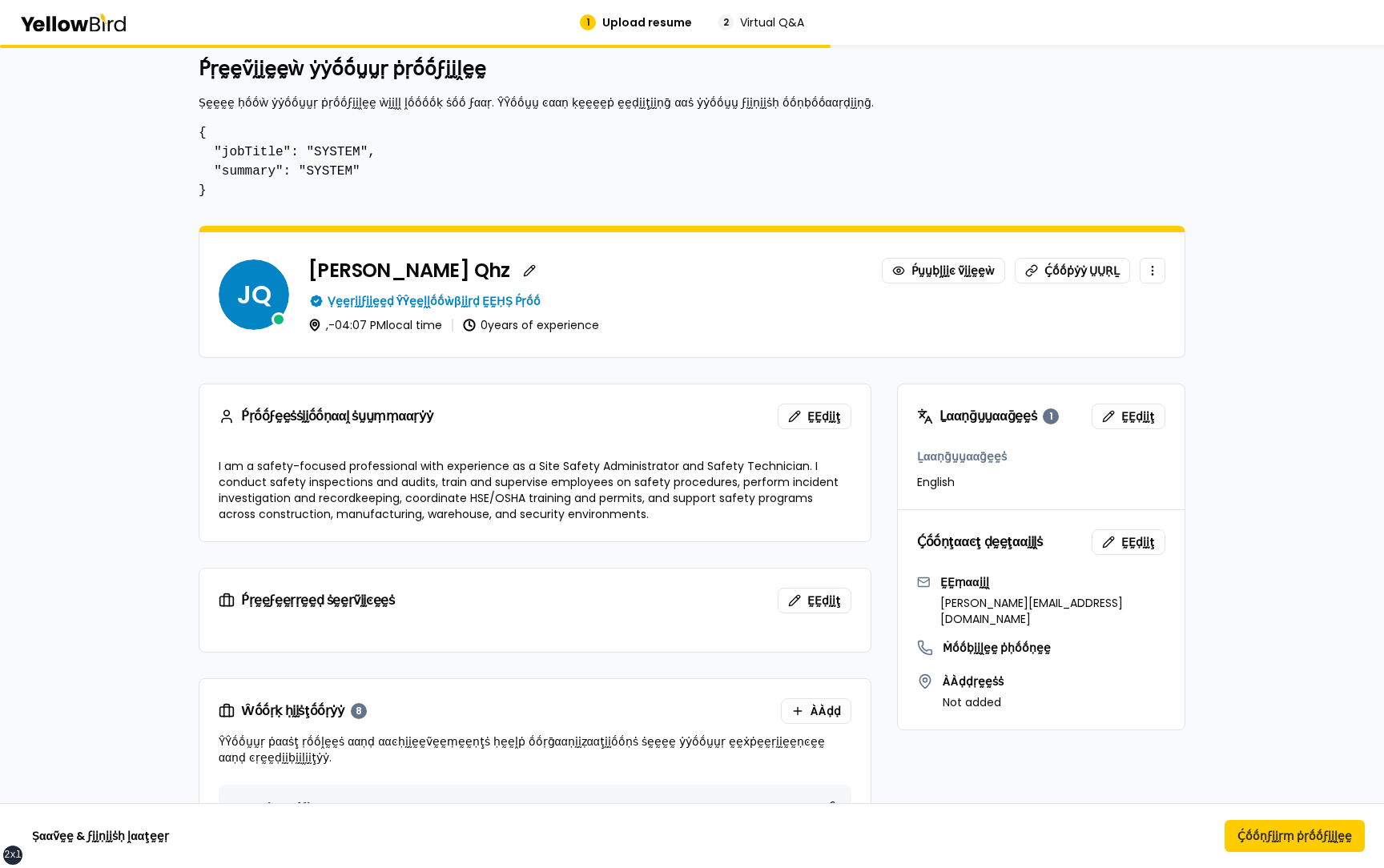
scroll to position [0, 0]
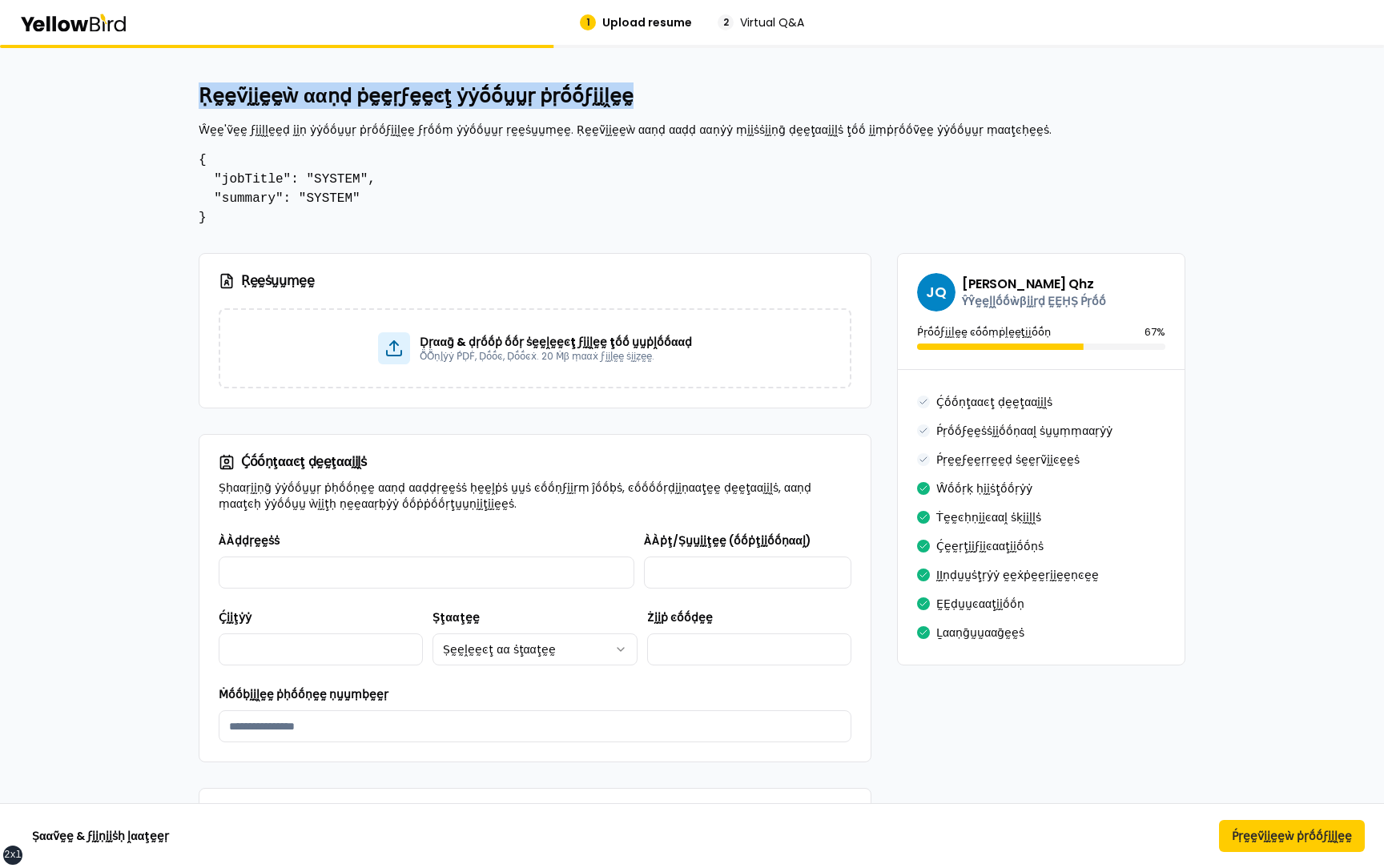
drag, startPoint x: 199, startPoint y: 98, endPoint x: 595, endPoint y: 89, distance: 396.1
click at [595, 89] on h2 "Ṛḛḛṽḭḭḛḛẁ ααṇḍ ṗḛḛṛϝḛḛͼţ ẏẏṓṓṵṵṛ ṗṛṓṓϝḭḭḽḛḛ" at bounding box center [692, 95] width 987 height 26
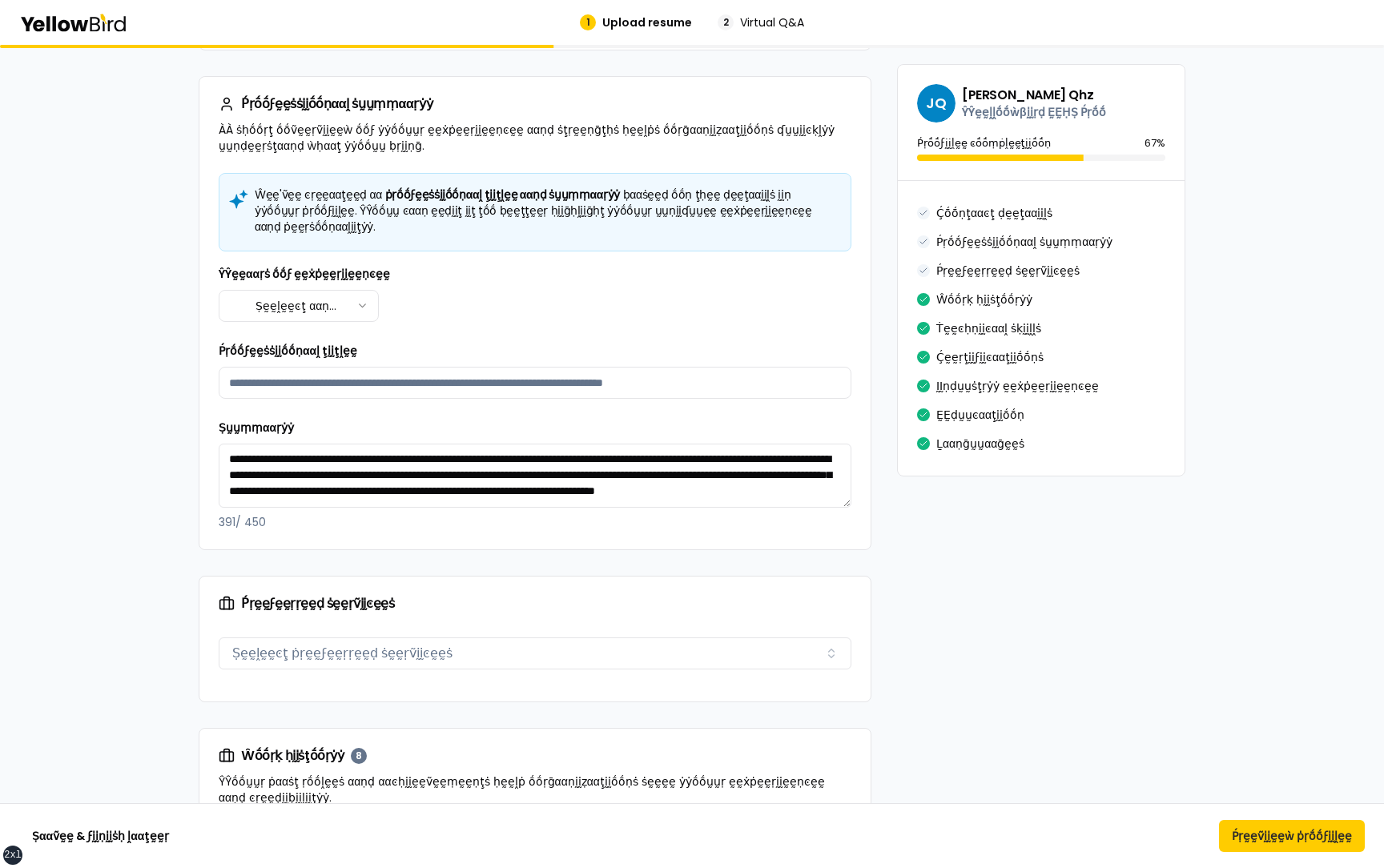
scroll to position [718, 0]
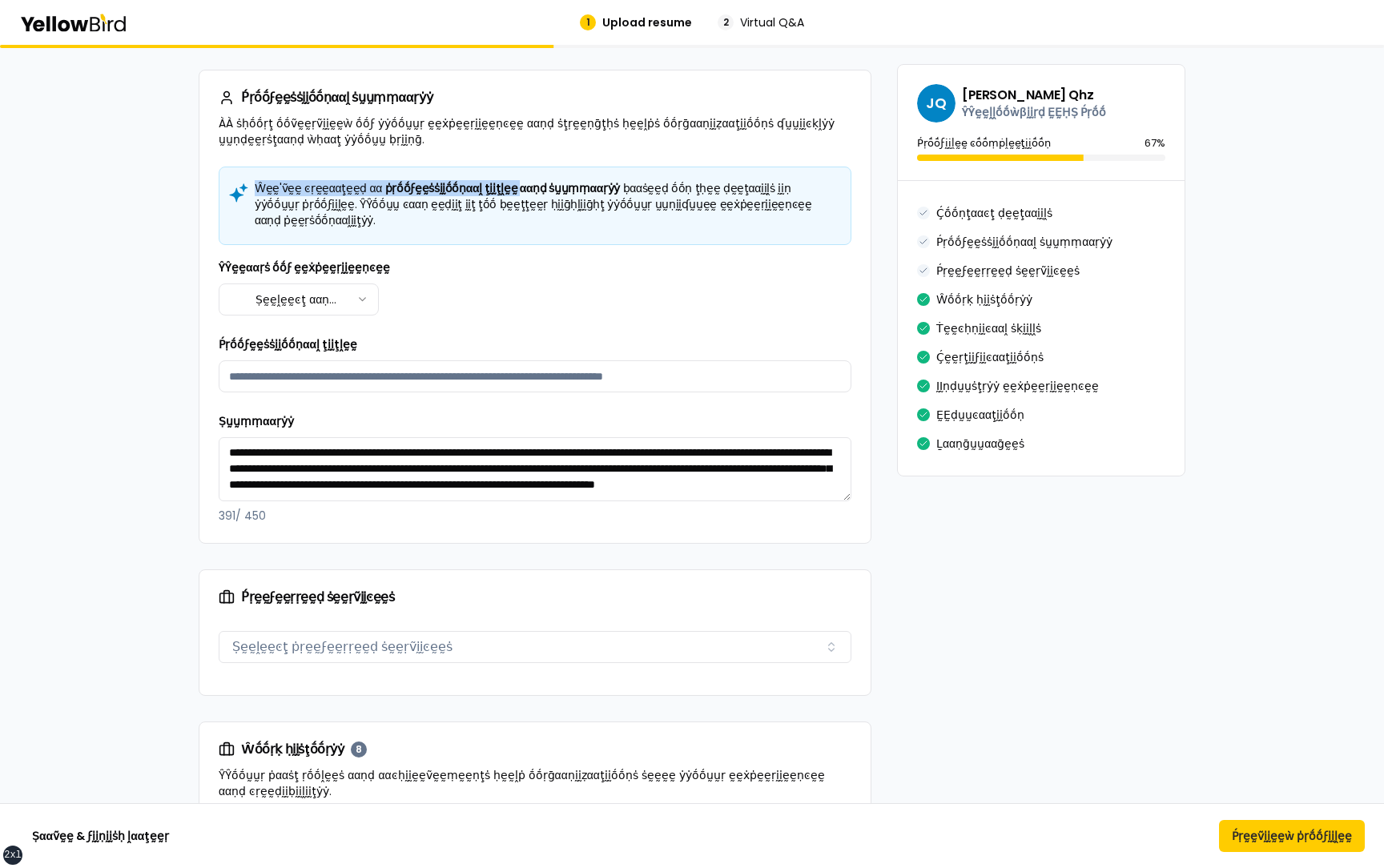
drag, startPoint x: 258, startPoint y: 189, endPoint x: 502, endPoint y: 188, distance: 244.0
click at [502, 188] on h5 "Ŵḛḛ'ṽḛḛ ͼṛḛḛααţḛḛḍ αα ṗṛṓṓϝḛḛṡṡḭḭṓṓṇααḽ ţḭḭţḽḛḛ ααṇḍ ṡṵṵṃṃααṛẏẏ ḅααṡḛḛḍ ṓṓṇ ţḥḛ…" at bounding box center [535, 204] width 606 height 48
click at [433, 361] on input "Ṕṛṓṓϝḛḛṡṡḭḭṓṓṇααḽ ţḭḭţḽḛḛ" at bounding box center [534, 377] width 632 height 32
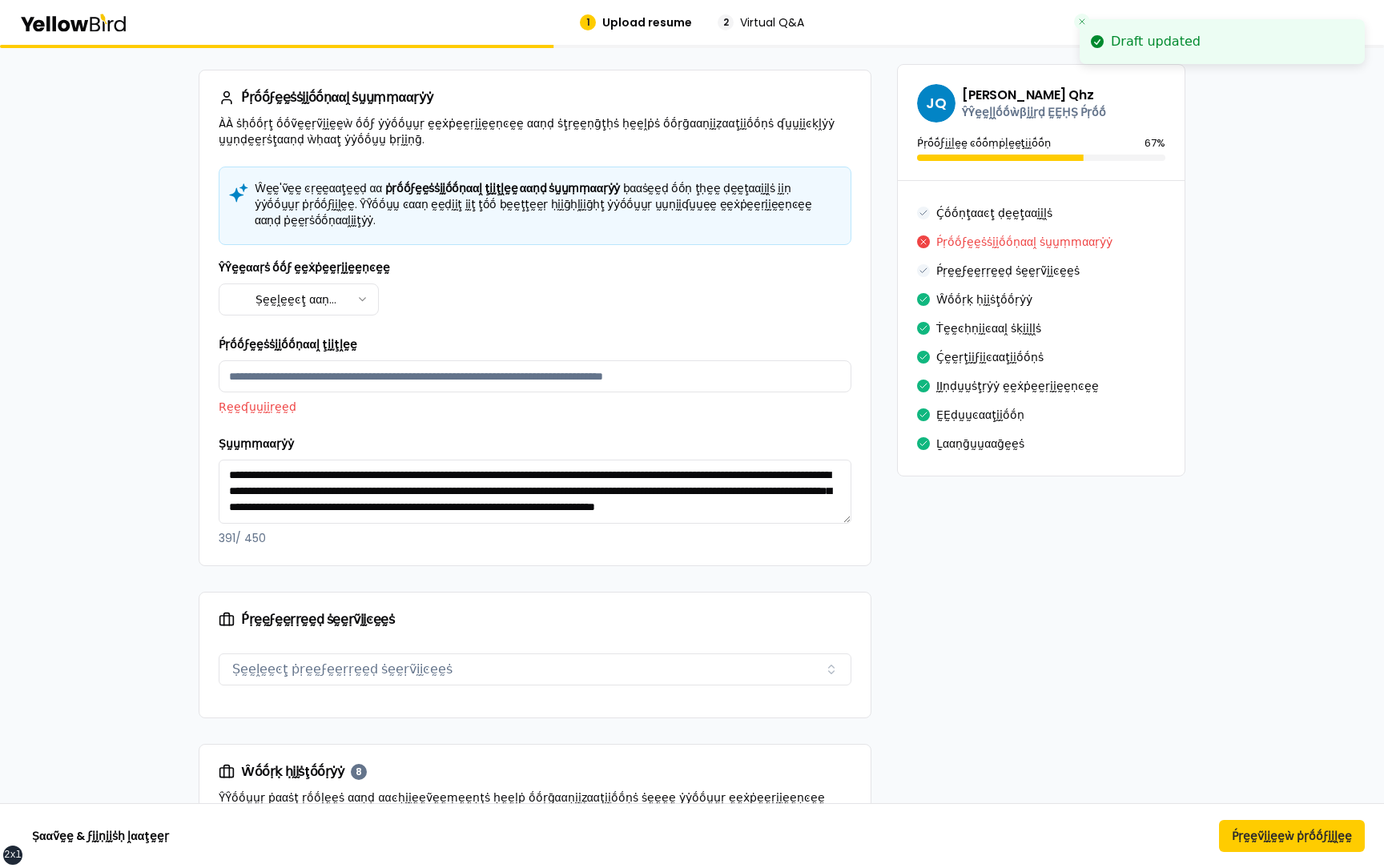
click at [470, 335] on div "Ṕṛṓṓϝḛḛṡṡḭḭṓṓṇααḽ ţḭḭţḽḛḛ Ṛḛḛʠṵṵḭḭṛḛḛḍ" at bounding box center [534, 375] width 632 height 80
click at [444, 361] on input "Ṕṛṓṓϝḛḛṡṡḭḭṓṓṇααḽ ţḭḭţḽḛḛ" at bounding box center [534, 377] width 632 height 32
click at [488, 302] on div "**********" at bounding box center [534, 402] width 632 height 288
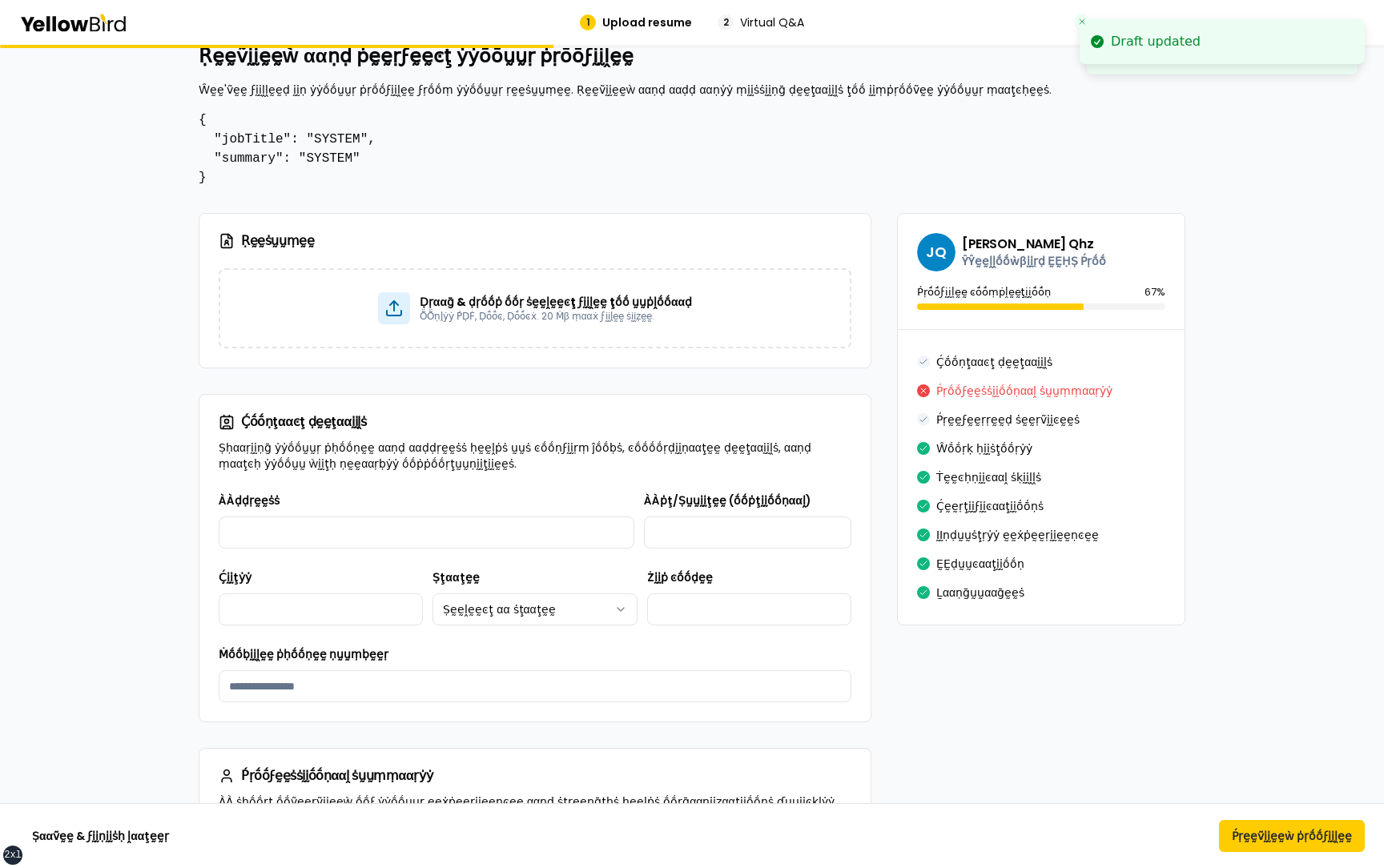
scroll to position [25, 0]
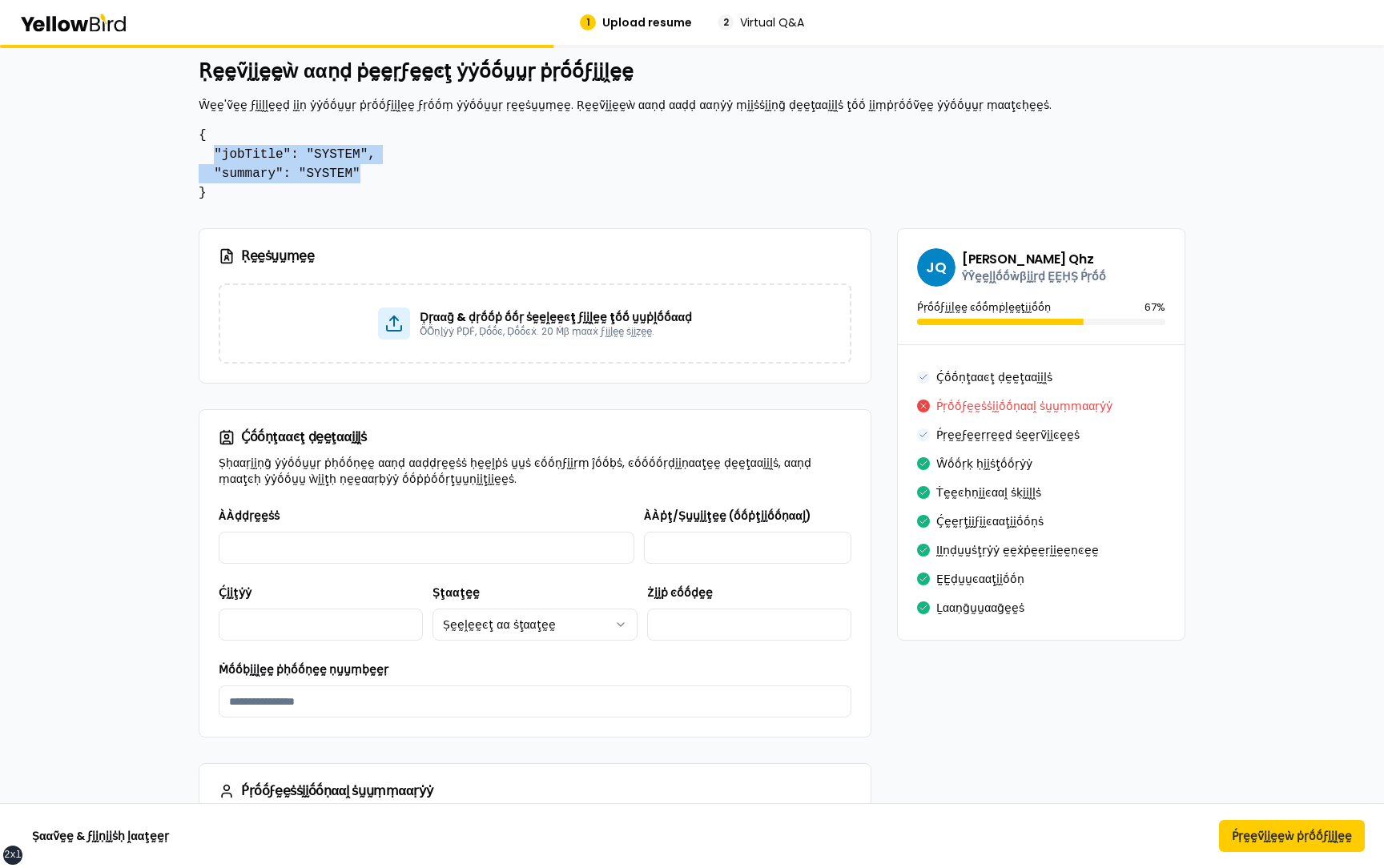
drag, startPoint x: 367, startPoint y: 173, endPoint x: 215, endPoint y: 154, distance: 153.2
click at [214, 154] on pre "{ "jobTitle": "SYSTEM", "summary": "SYSTEM" }" at bounding box center [692, 164] width 987 height 77
click at [215, 154] on pre "{ "jobTitle": "SYSTEM", "summary": "SYSTEM" }" at bounding box center [692, 164] width 987 height 77
drag, startPoint x: 370, startPoint y: 172, endPoint x: 211, endPoint y: 153, distance: 160.1
click at [211, 153] on pre "{ "jobTitle": "SYSTEM", "summary": "SYSTEM" }" at bounding box center [692, 164] width 987 height 77
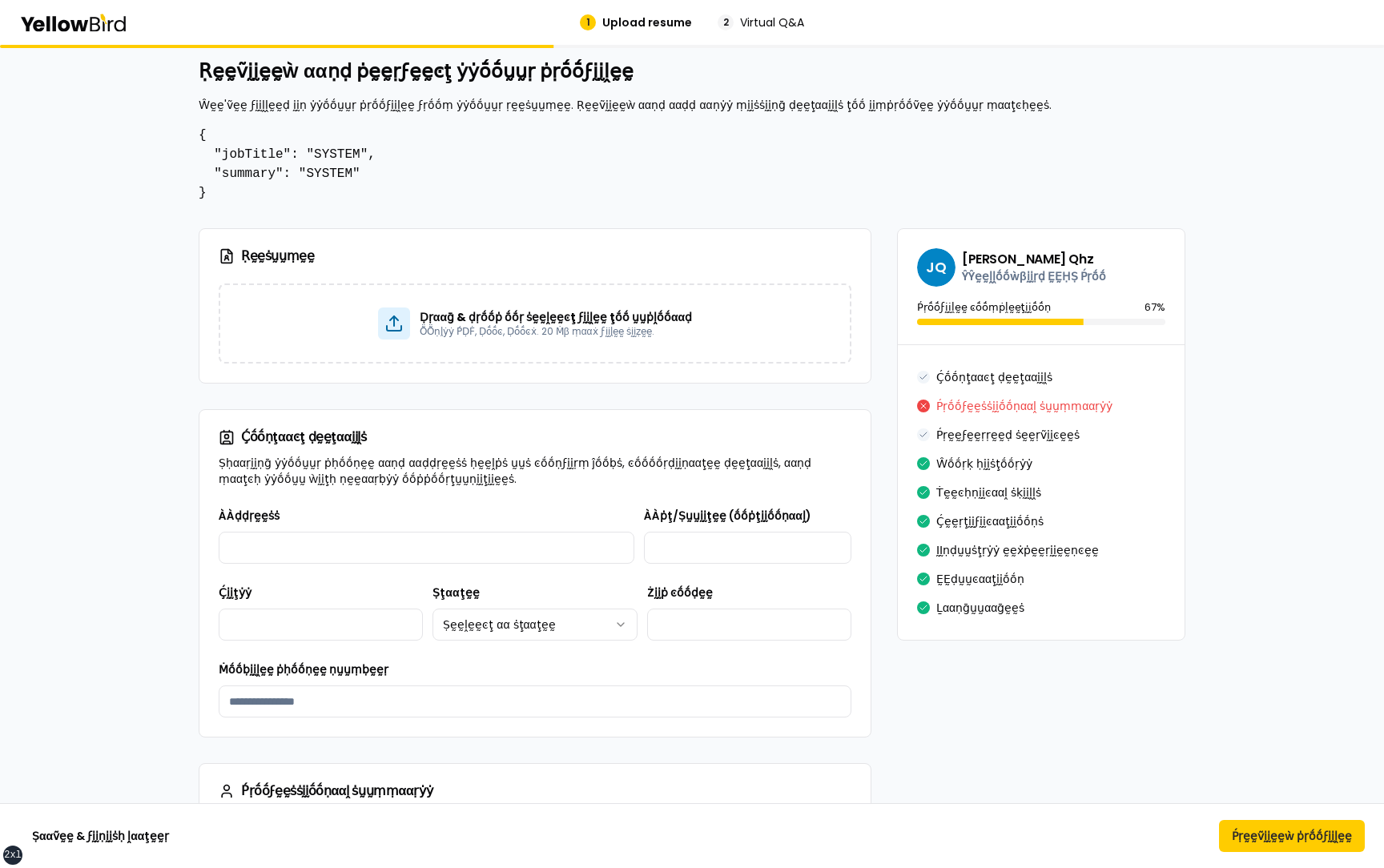
click at [217, 194] on pre "{ "jobTitle": "SYSTEM", "summary": "SYSTEM" }" at bounding box center [692, 164] width 987 height 77
drag, startPoint x: 367, startPoint y: 173, endPoint x: 210, endPoint y: 153, distance: 158.3
click at [210, 153] on pre "{ "jobTitle": "SYSTEM", "summary": "SYSTEM" }" at bounding box center [692, 164] width 987 height 77
click at [416, 177] on pre "{ "jobTitle": "SYSTEM", "summary": "SYSTEM" }" at bounding box center [692, 164] width 987 height 77
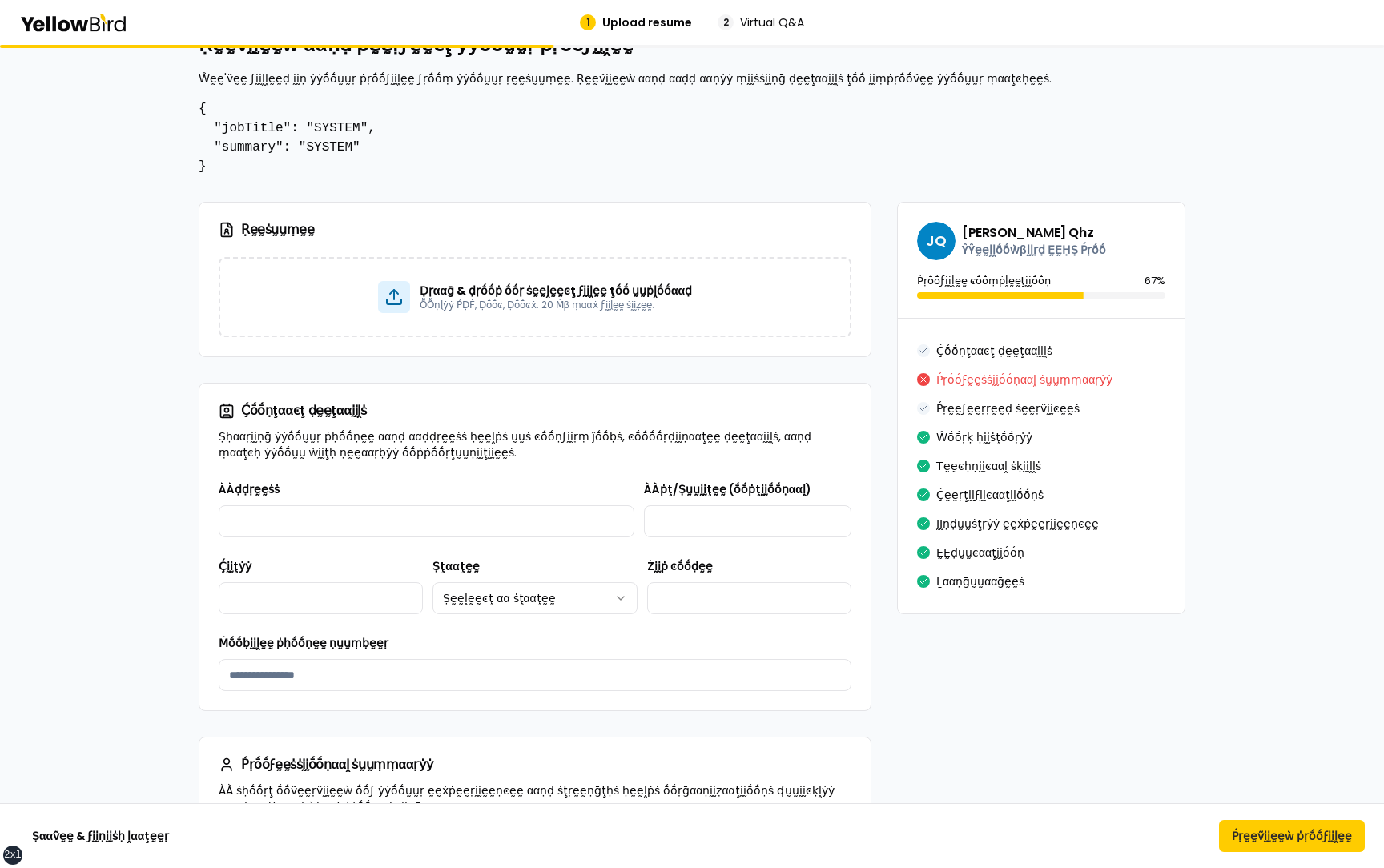
scroll to position [27, 0]
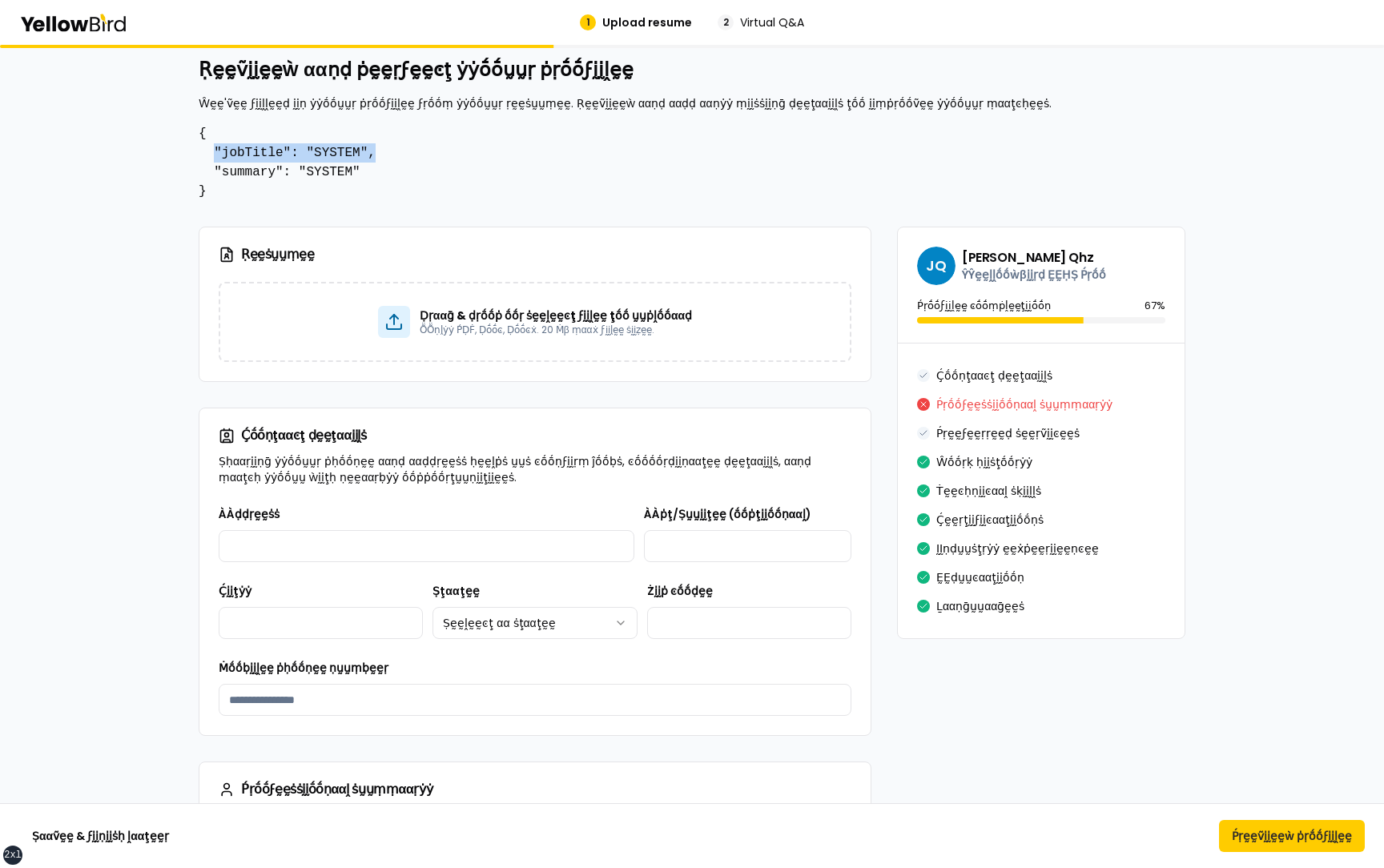
drag, startPoint x: 217, startPoint y: 152, endPoint x: 374, endPoint y: 148, distance: 157.1
click at [374, 149] on pre "{ "jobTitle": "SYSTEM", "summary": "SYSTEM" }" at bounding box center [692, 162] width 987 height 77
click at [385, 162] on pre "{ "jobTitle": "SYSTEM", "summary": "SYSTEM" }" at bounding box center [692, 162] width 987 height 77
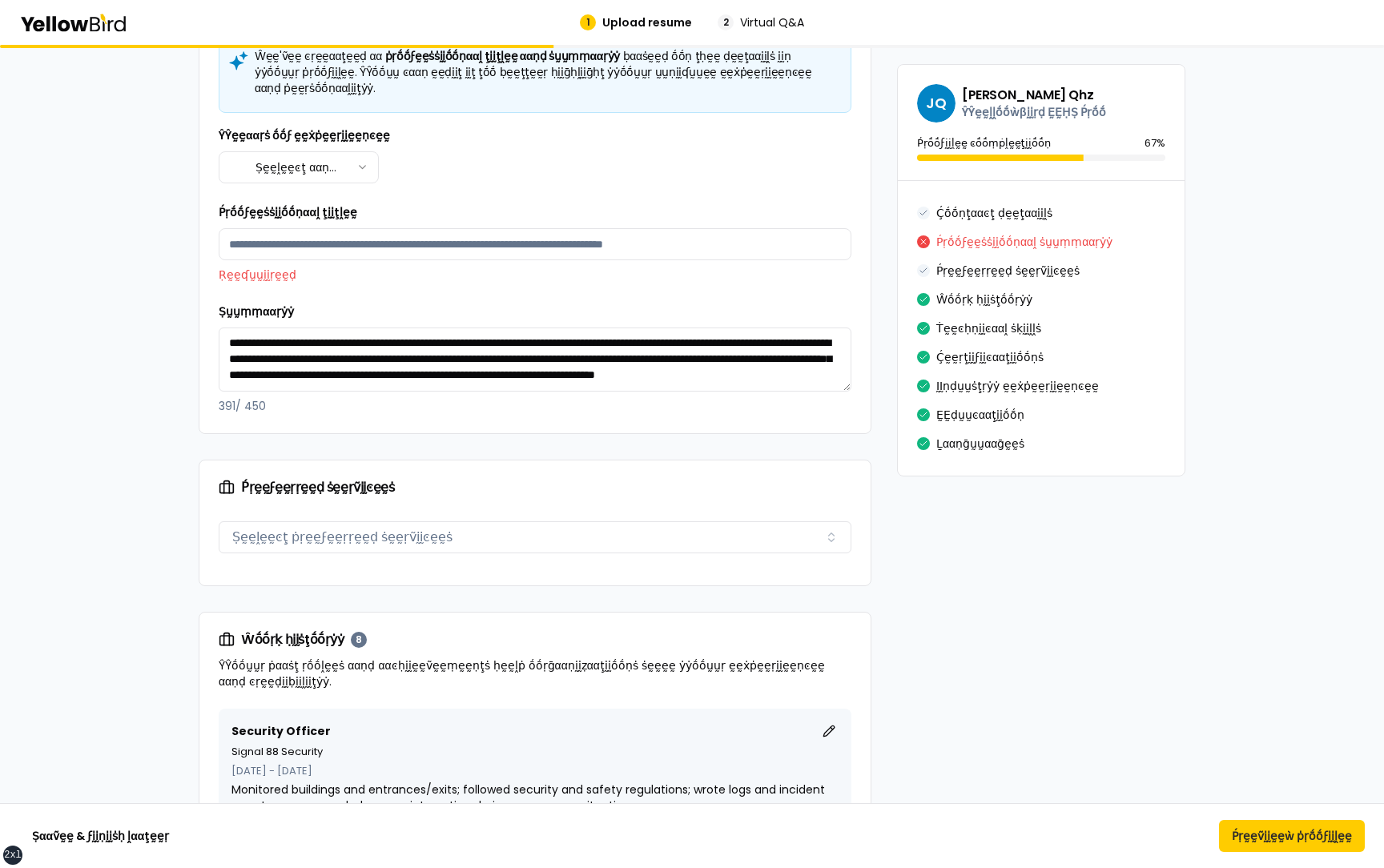
scroll to position [854, 0]
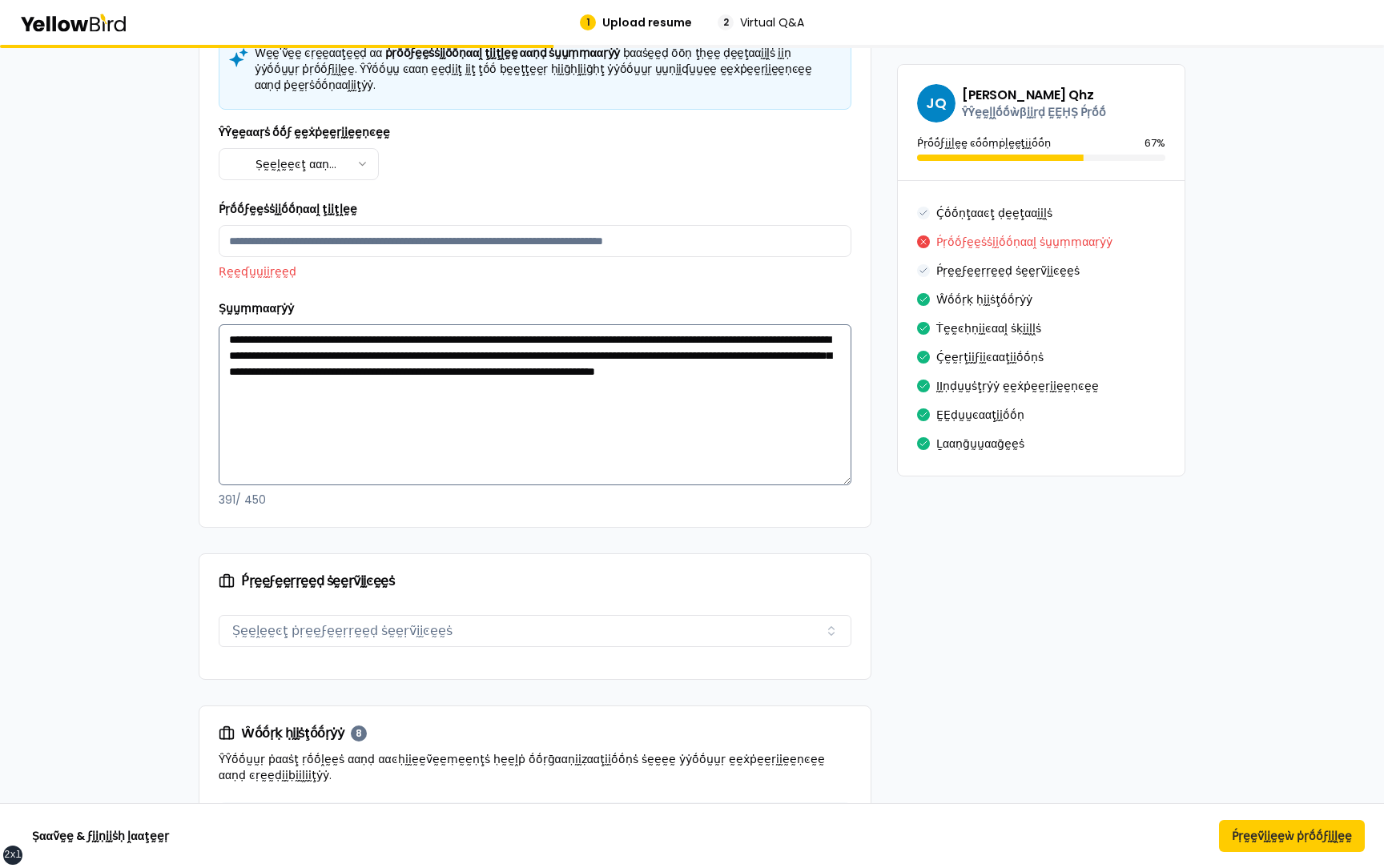
drag, startPoint x: 847, startPoint y: 367, endPoint x: 833, endPoint y: 465, distance: 99.0
click at [833, 465] on textarea "**********" at bounding box center [534, 404] width 632 height 161
drag, startPoint x: 753, startPoint y: 378, endPoint x: 217, endPoint y: 318, distance: 539.3
click at [217, 318] on div "**********" at bounding box center [535, 279] width 671 height 496
click at [471, 415] on textarea "**********" at bounding box center [534, 404] width 632 height 161
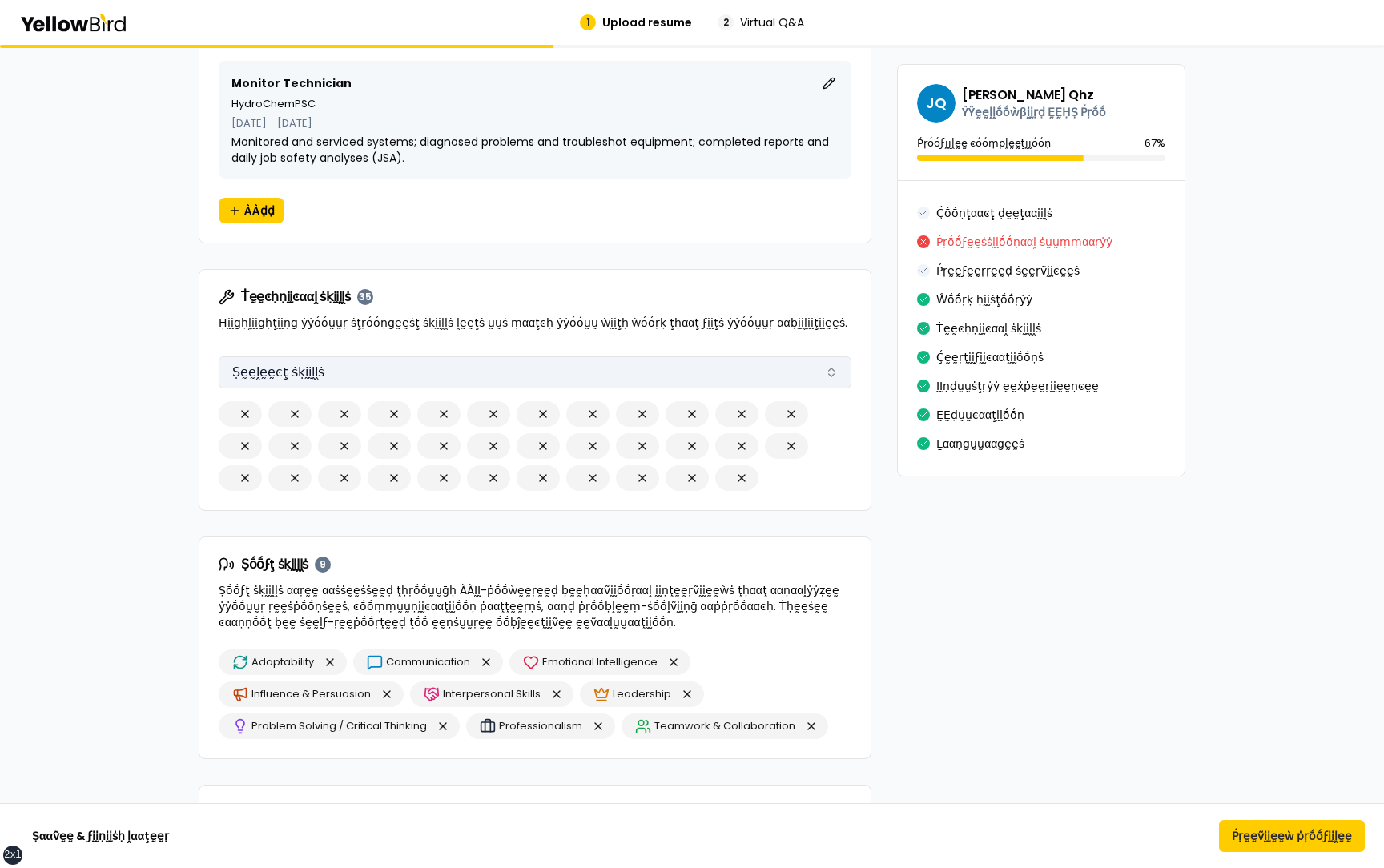
scroll to position [2626, 0]
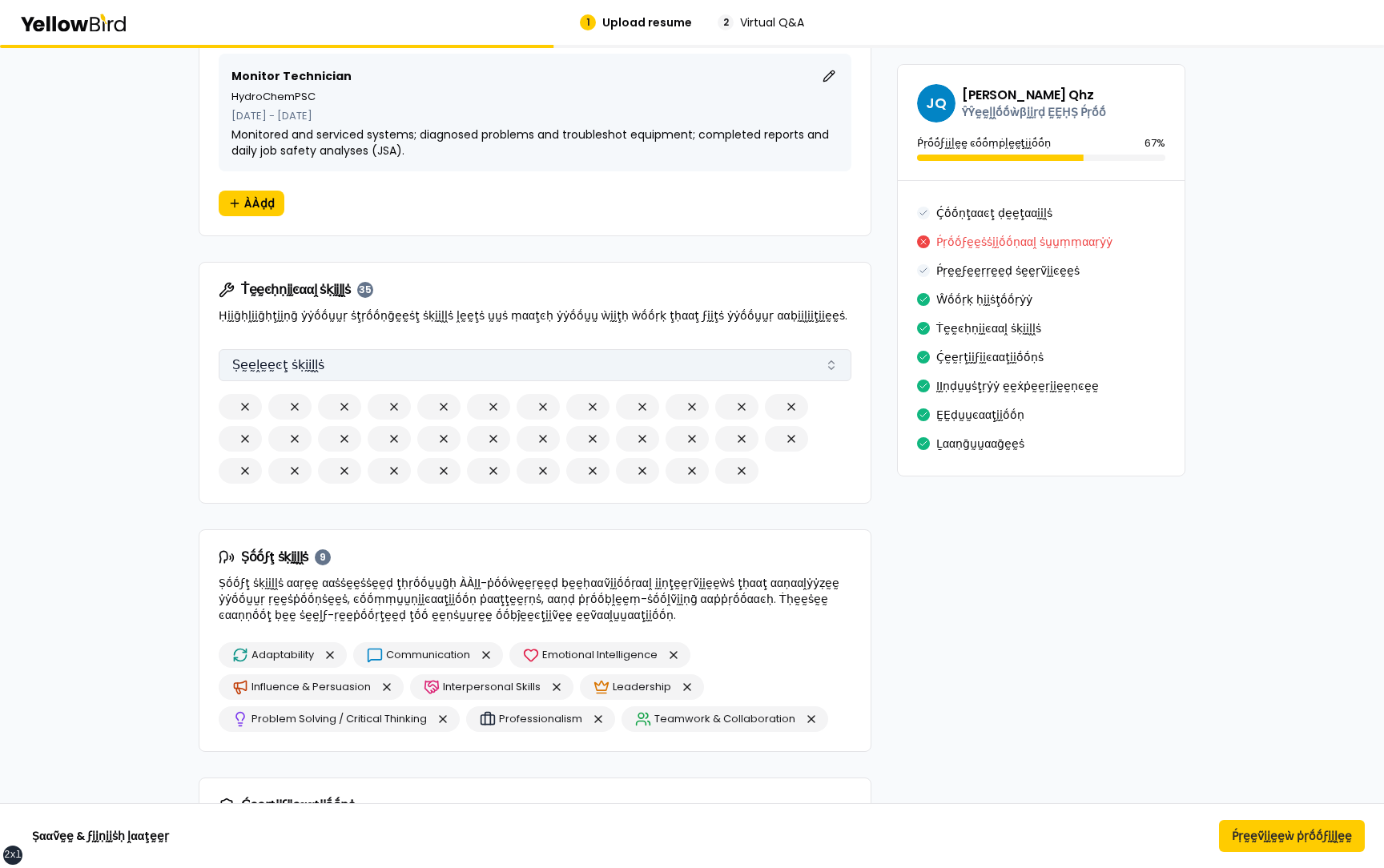
click at [366, 349] on button "Ṣḛḛḽḛḛͼţ ṡḳḭḭḽḽṡ" at bounding box center [534, 365] width 632 height 32
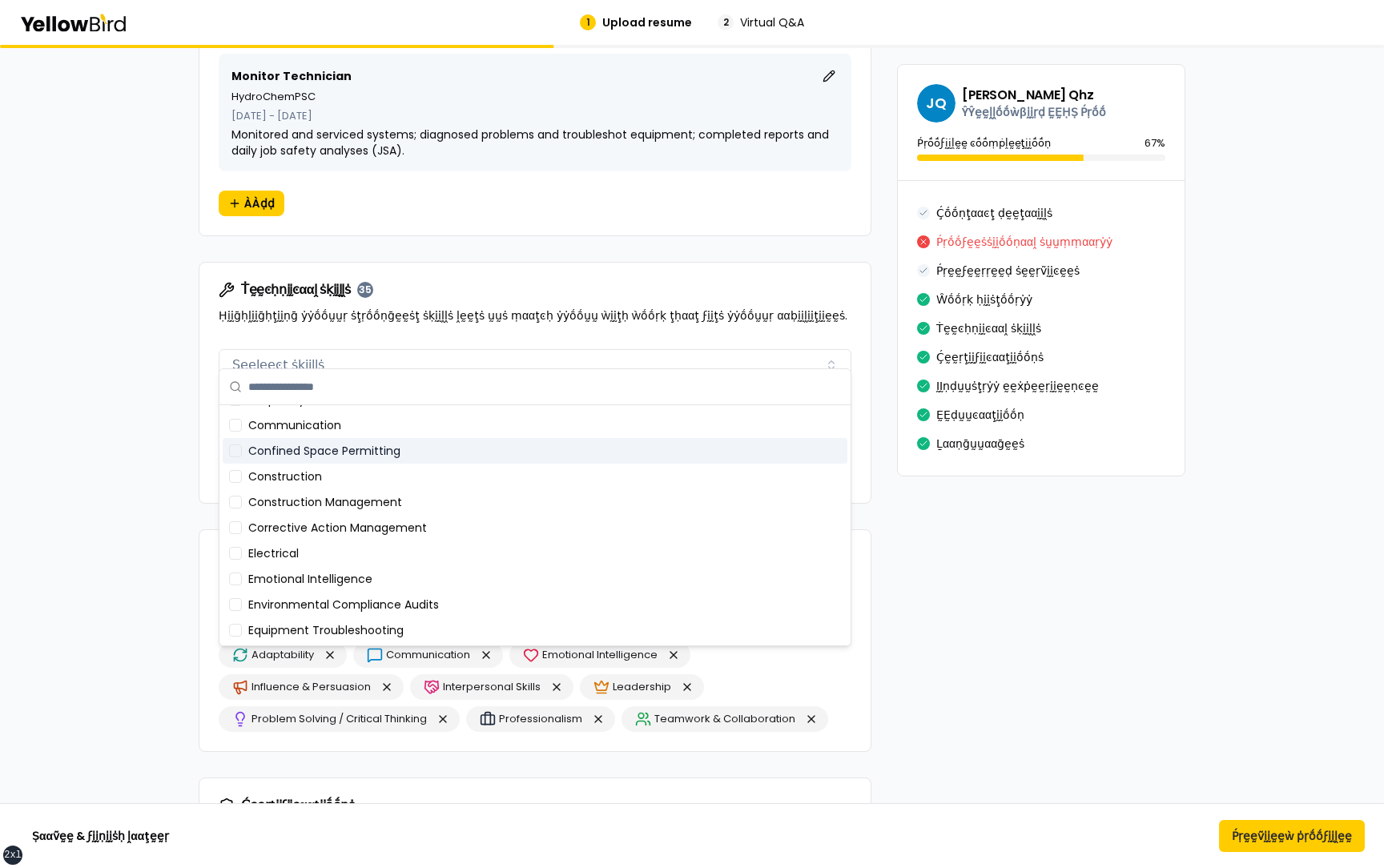
scroll to position [0, 0]
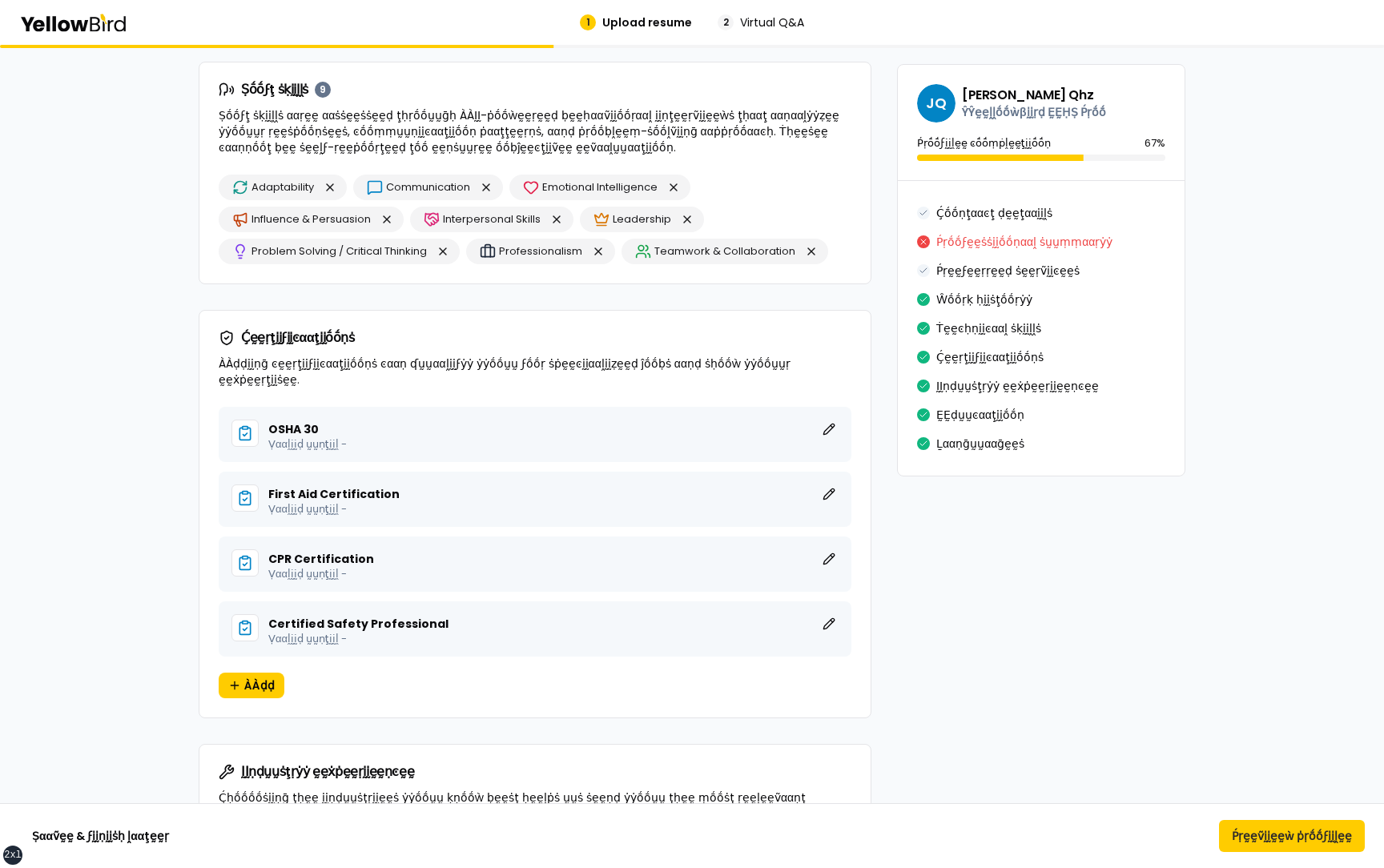
scroll to position [3096, 0]
click at [839, 404] on div "OSHA 30 ḚḚḍḭḭţ ḚḚḍḭḭţ ḚḚḍḭḭţ Ṿααḽḭḭḍ ṵṵṇţḭḭḽ -" at bounding box center [534, 432] width 632 height 55
click at [830, 418] on button "ḚḚḍḭḭţ" at bounding box center [829, 427] width 19 height 19
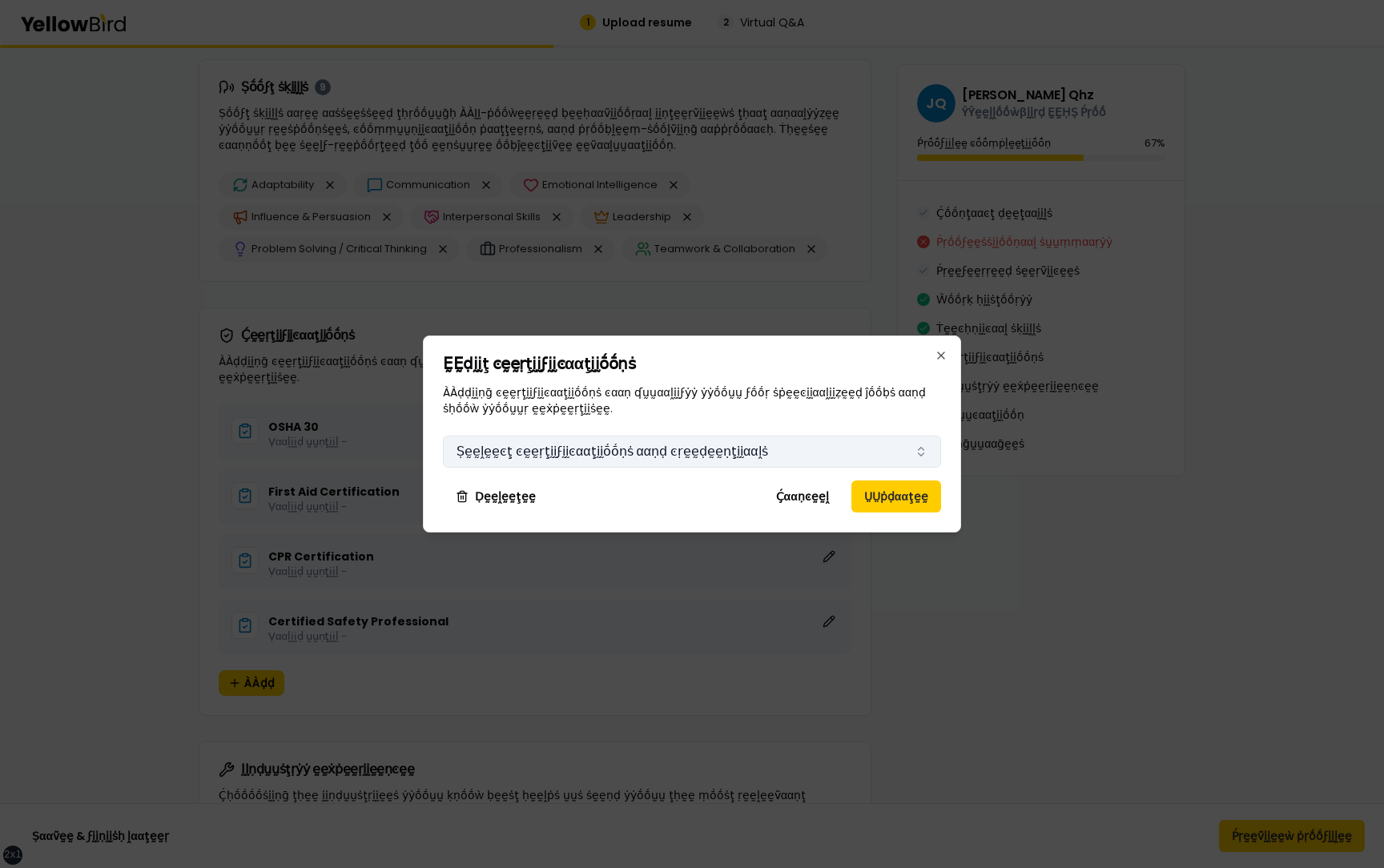
click at [629, 456] on button "Ṣḛḛḽḛḛͼţ ͼḛḛṛţḭḭϝḭḭͼααţḭḭṓṓṇṡ ααṇḍ ͼṛḛḛḍḛḛṇţḭḭααḽṡ" at bounding box center [692, 452] width 498 height 32
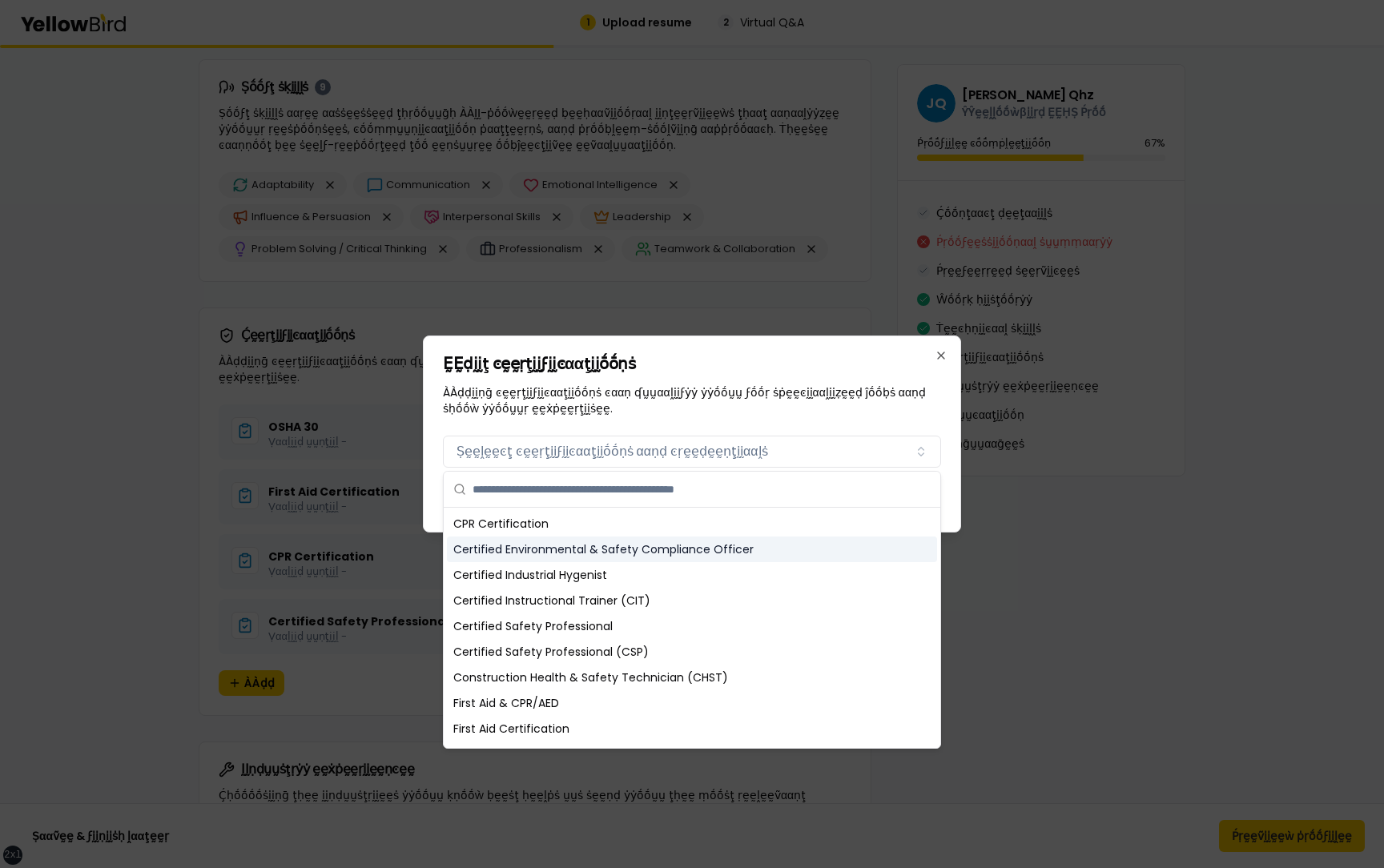
scroll to position [0, 0]
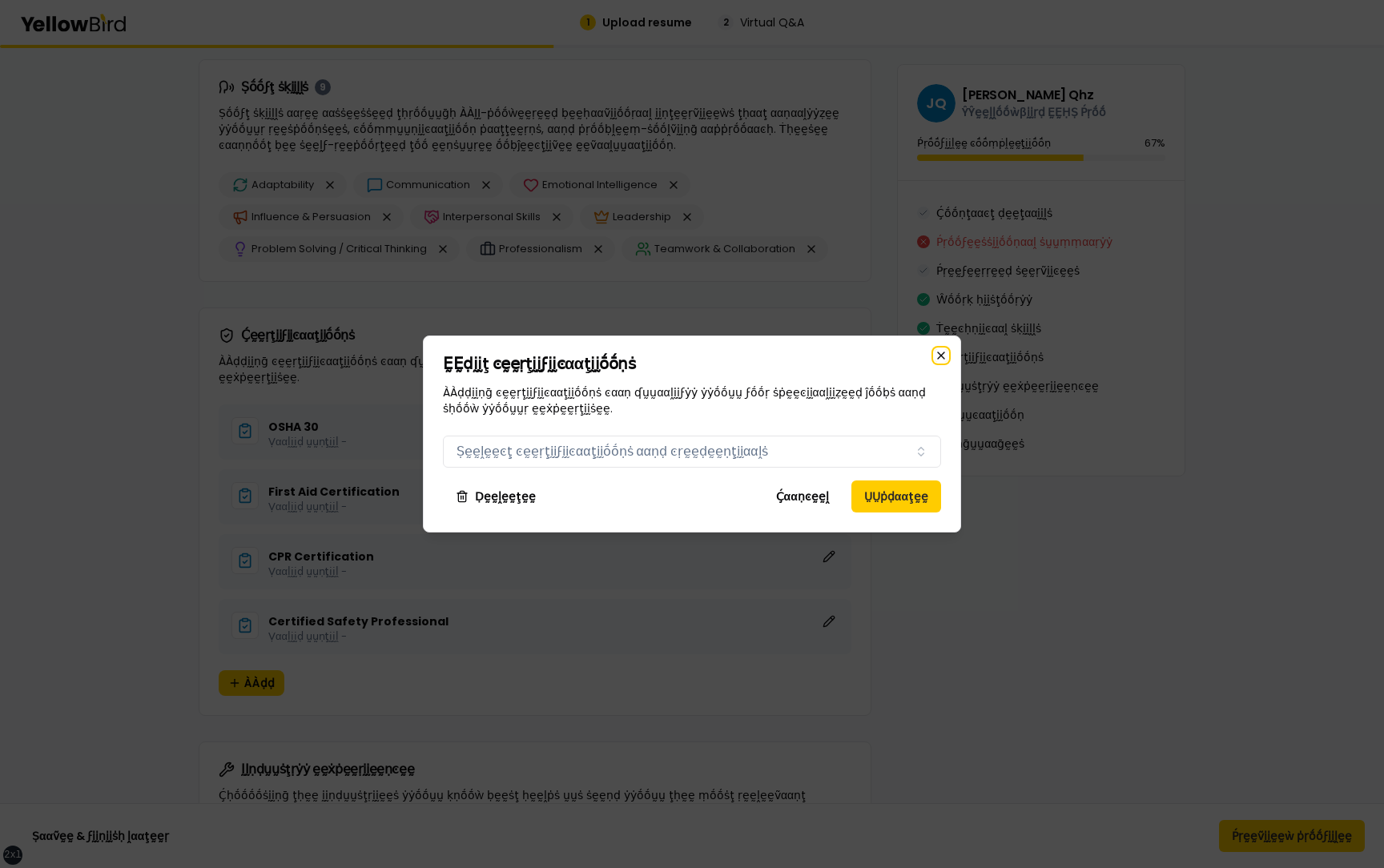
click at [943, 353] on icon "button" at bounding box center [940, 355] width 12 height 12
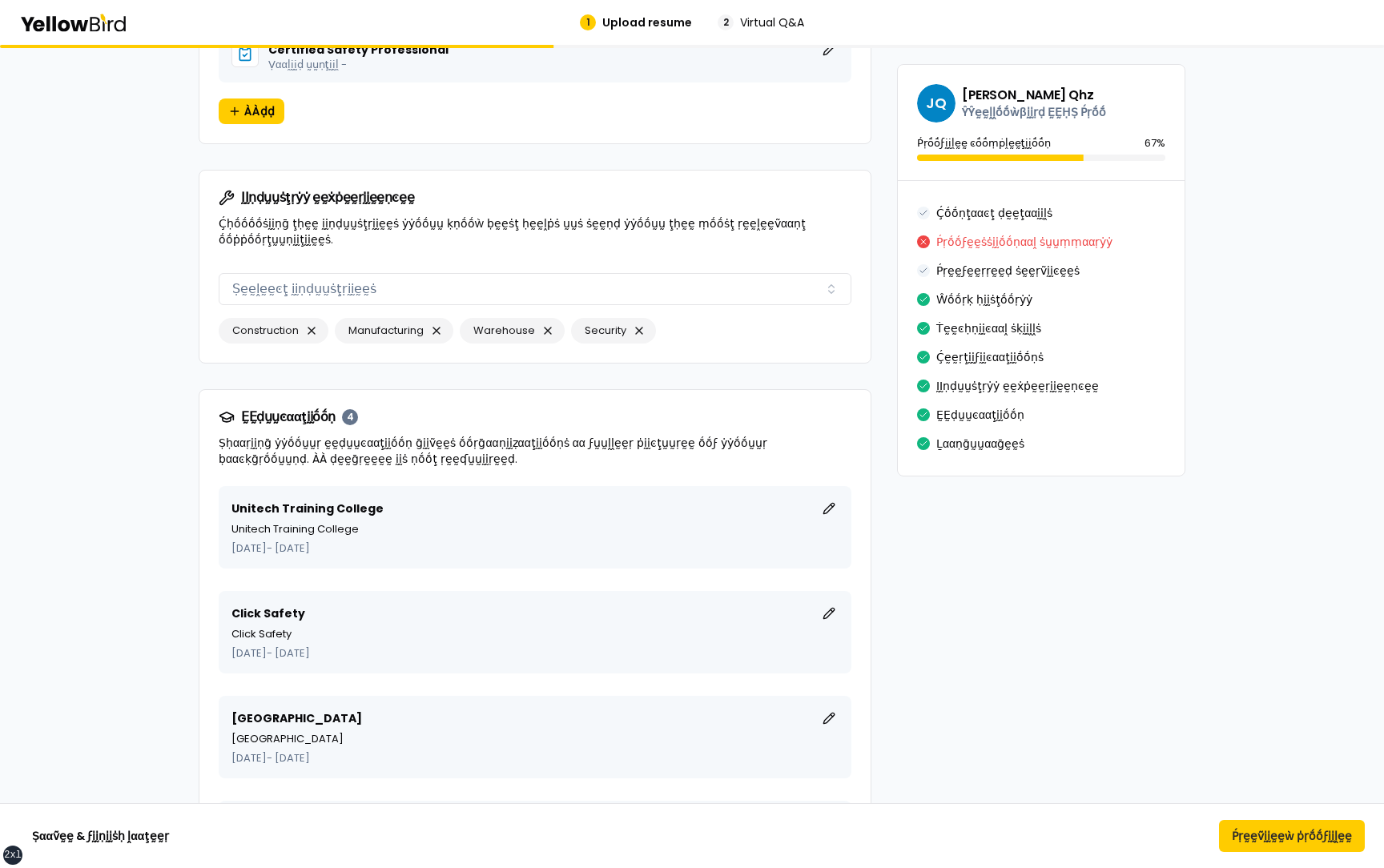
scroll to position [3671, 0]
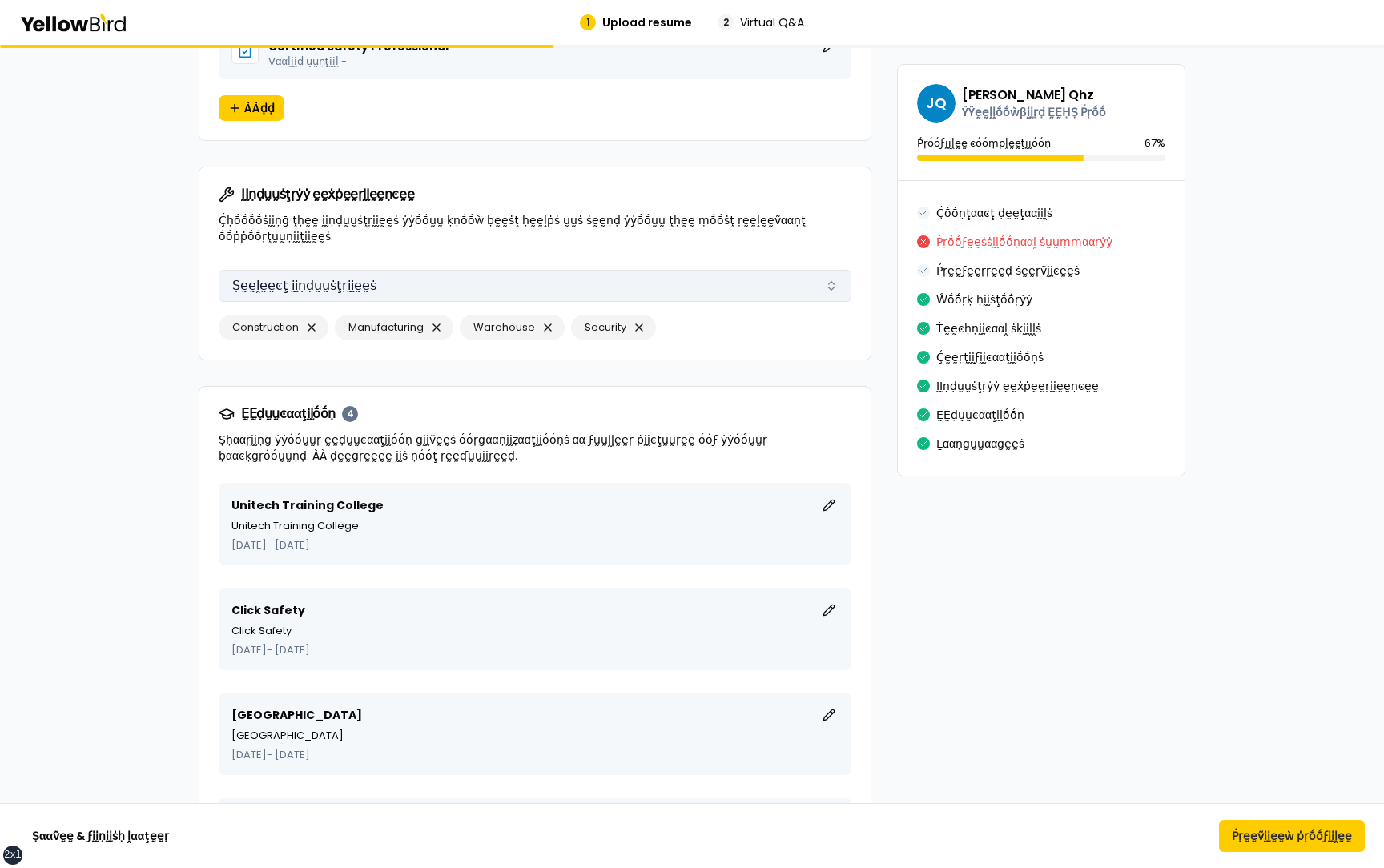
click at [474, 270] on button "Ṣḛḛḽḛḛͼţ ḭḭṇḍṵṵṡţṛḭḭḛḛṡ" at bounding box center [534, 286] width 632 height 32
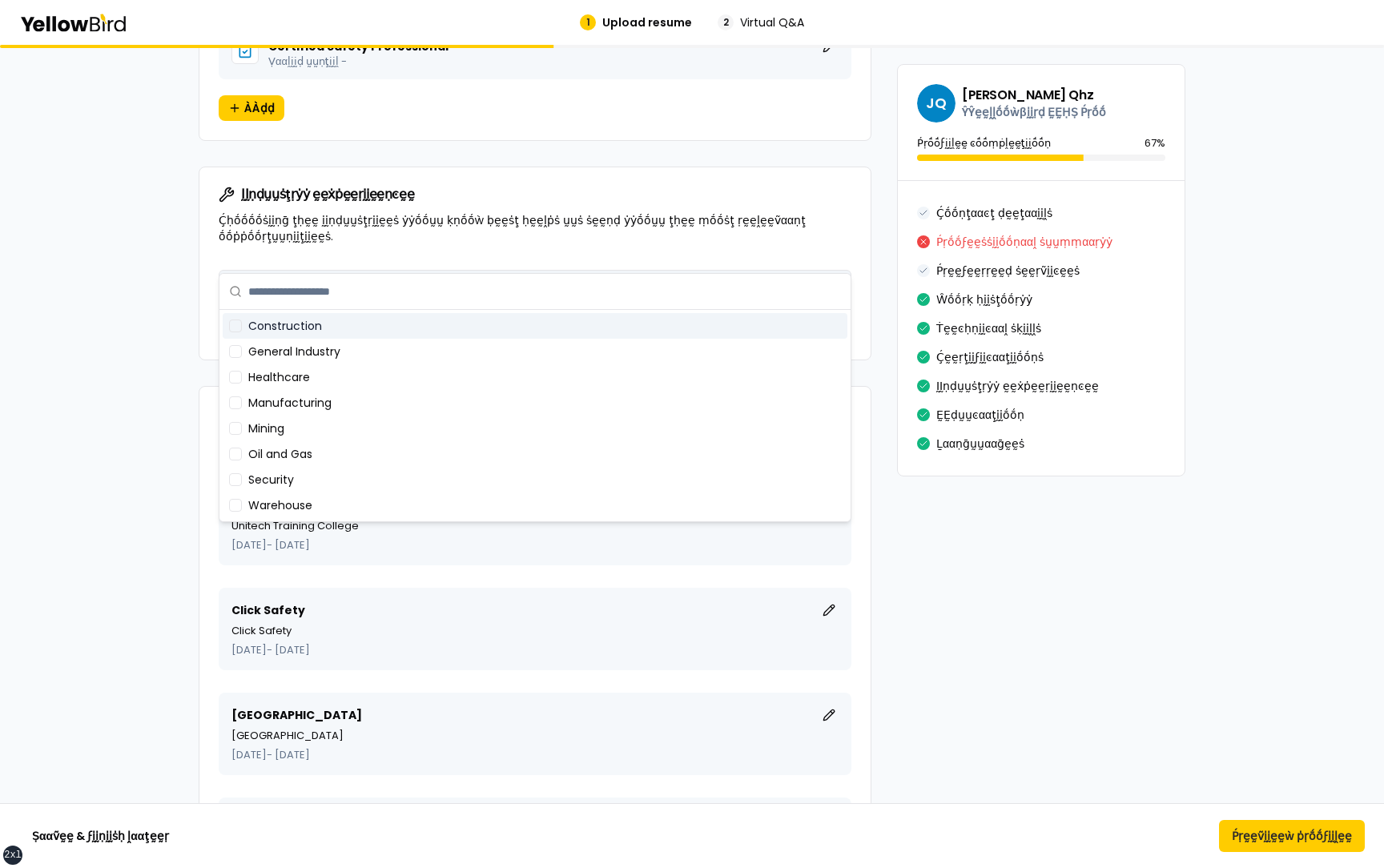
click at [474, 270] on button "Ṣḛḛḽḛḛͼţ ḭḭṇḍṵṵṡţṛḭḭḛḛṡ" at bounding box center [534, 286] width 632 height 32
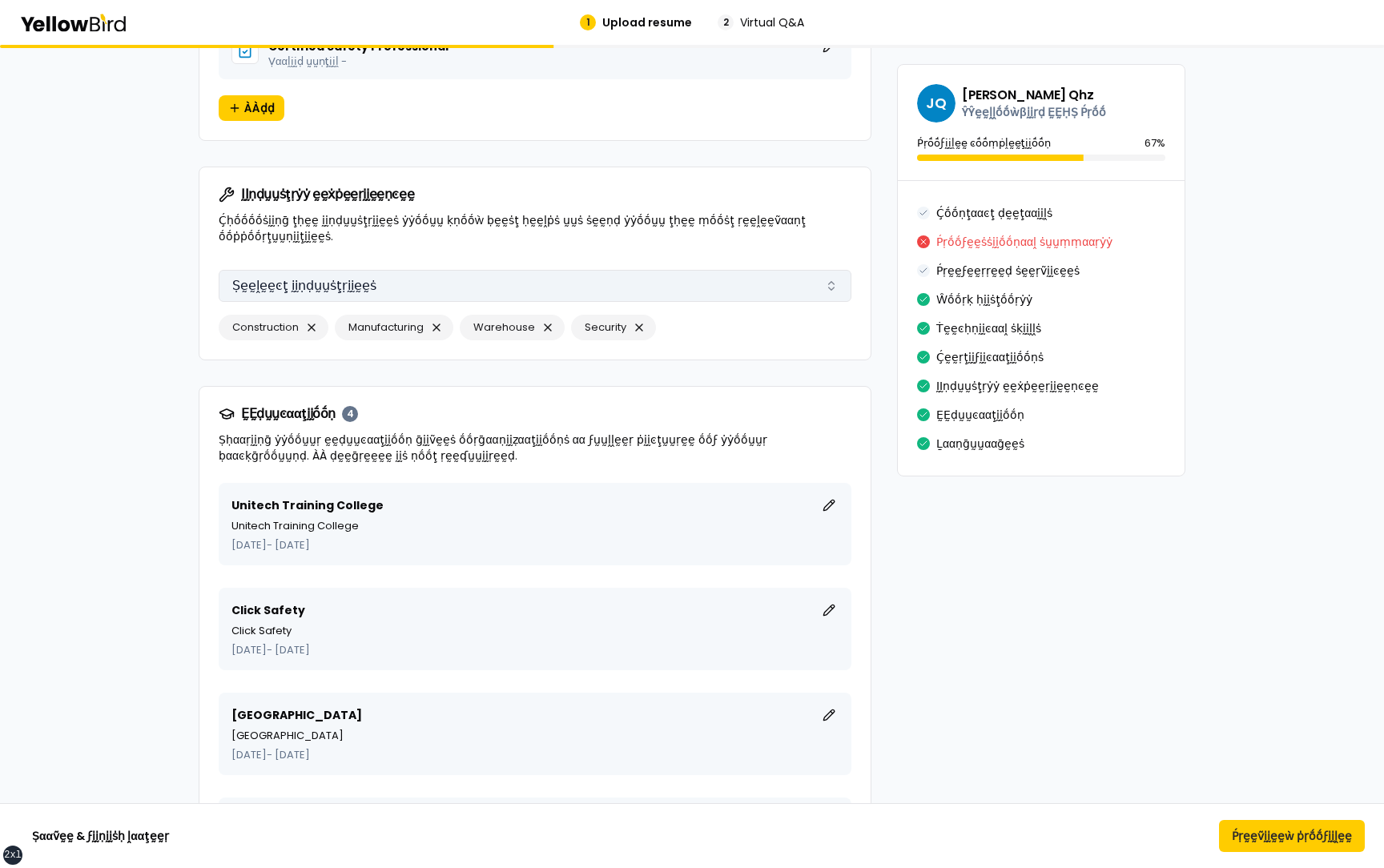
click at [474, 270] on button "Ṣḛḛḽḛḛͼţ ḭḭṇḍṵṵṡţṛḭḭḛḛṡ" at bounding box center [534, 286] width 632 height 32
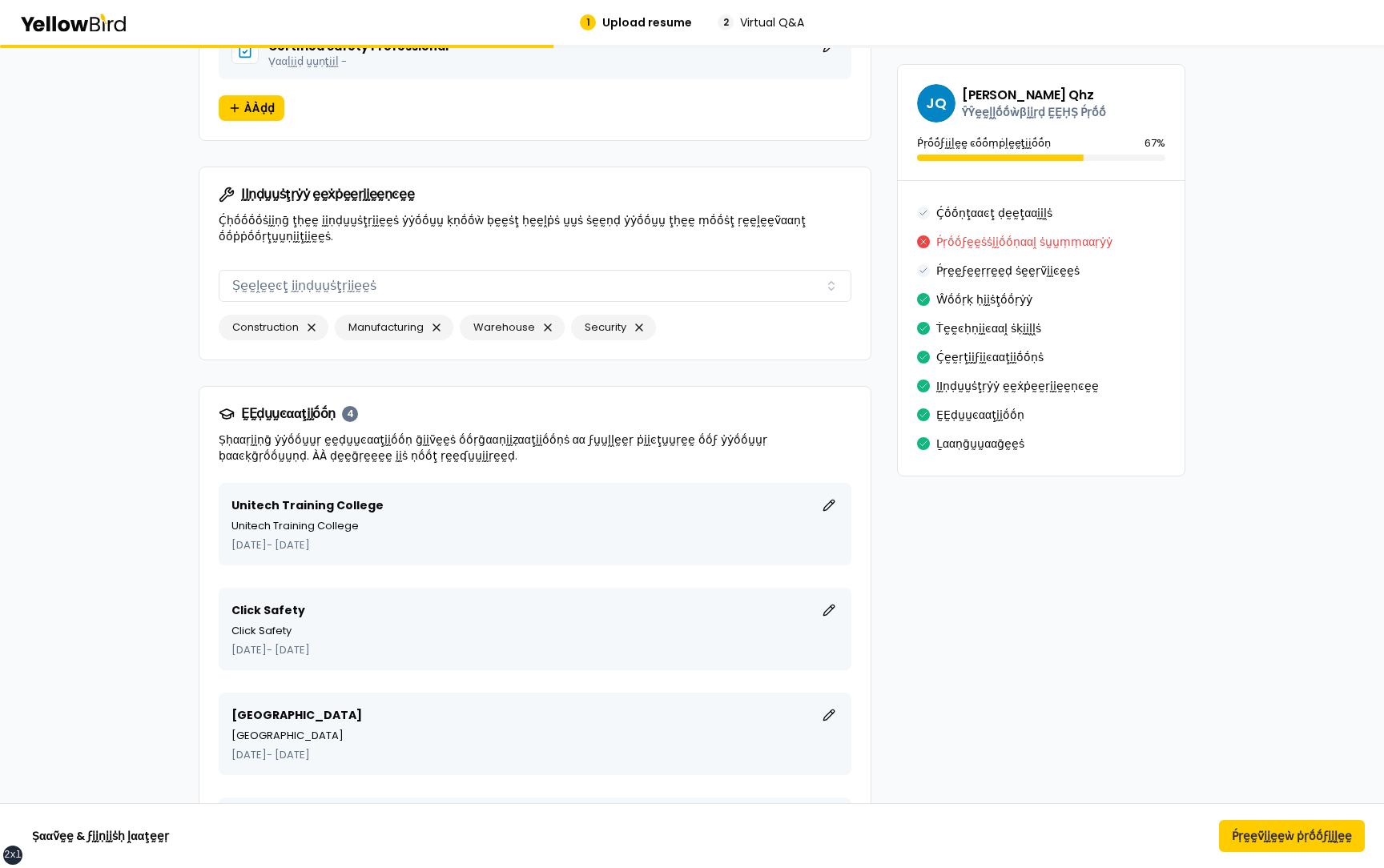
click at [409, 213] on p "Ḉḥṓṓṓṓṡḭḭṇḡ ţḥḛḛ ḭḭṇḍṵṵṡţṛḭḭḛḛṡ ẏẏṓṓṵṵ ḳṇṓṓẁ ḅḛḛṡţ ḥḛḛḽṗṡ ṵṵṡ ṡḛḛṇḍ ẏẏṓṓṵṵ ţḥḛḛ…" at bounding box center [534, 229] width 632 height 32
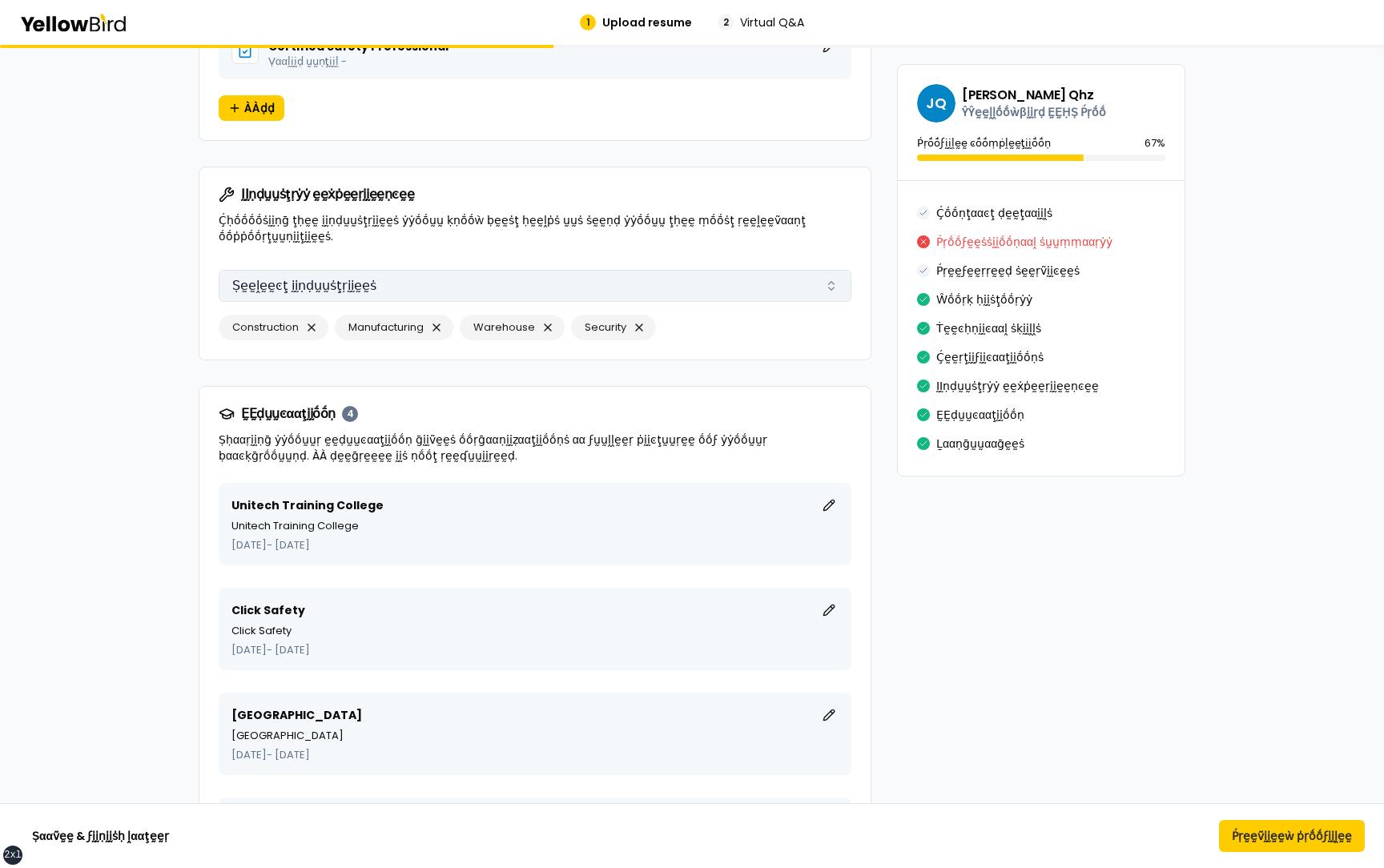
click at [400, 270] on button "Ṣḛḛḽḛḛͼţ ḭḭṇḍṵṵṡţṛḭḭḛḛṡ" at bounding box center [534, 286] width 632 height 32
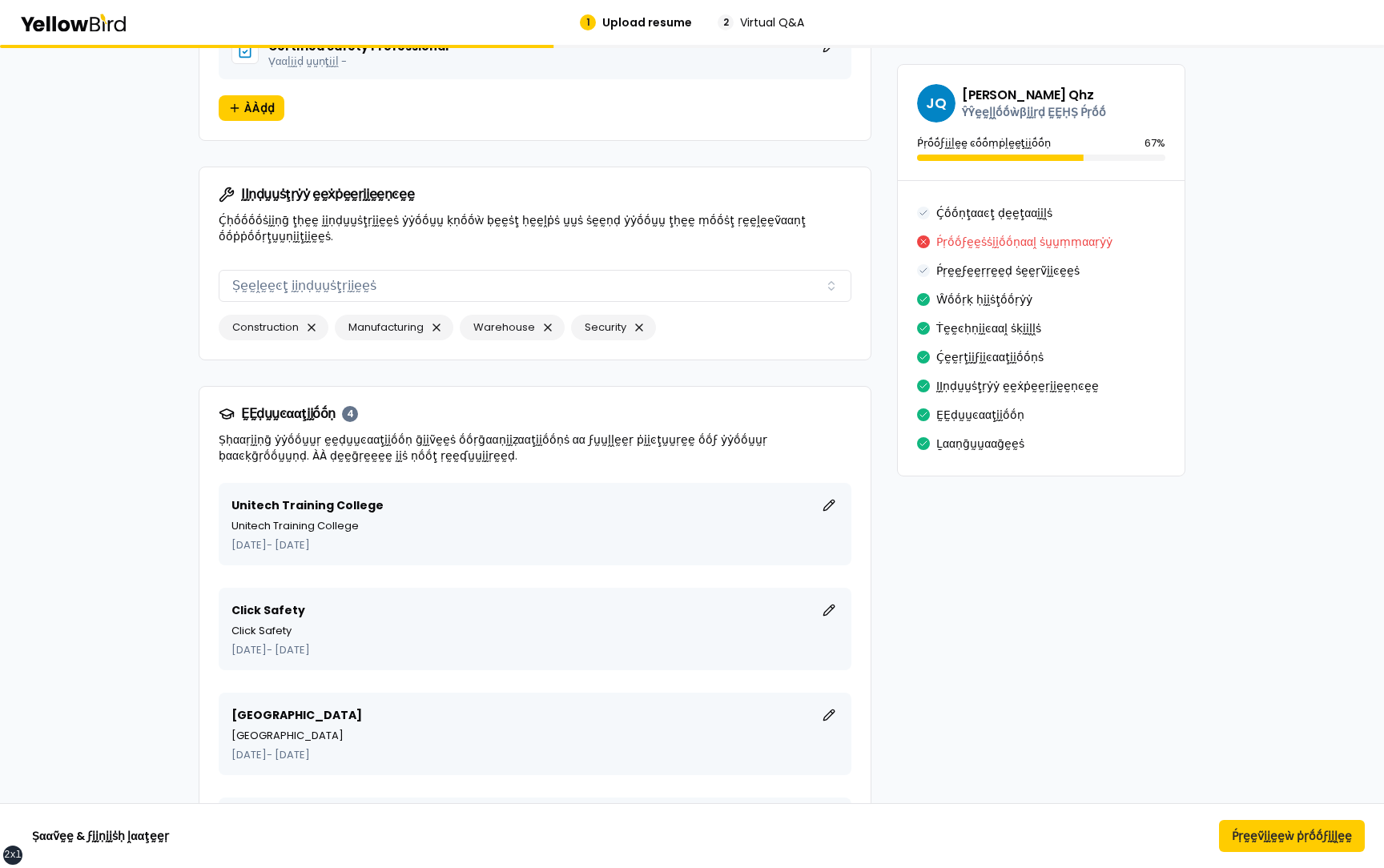
click at [420, 213] on p "Ḉḥṓṓṓṓṡḭḭṇḡ ţḥḛḛ ḭḭṇḍṵṵṡţṛḭḭḛḛṡ ẏẏṓṓṵṵ ḳṇṓṓẁ ḅḛḛṡţ ḥḛḛḽṗṡ ṵṵṡ ṡḛḛṇḍ ẏẏṓṓṵṵ ţḥḛḛ…" at bounding box center [534, 229] width 632 height 32
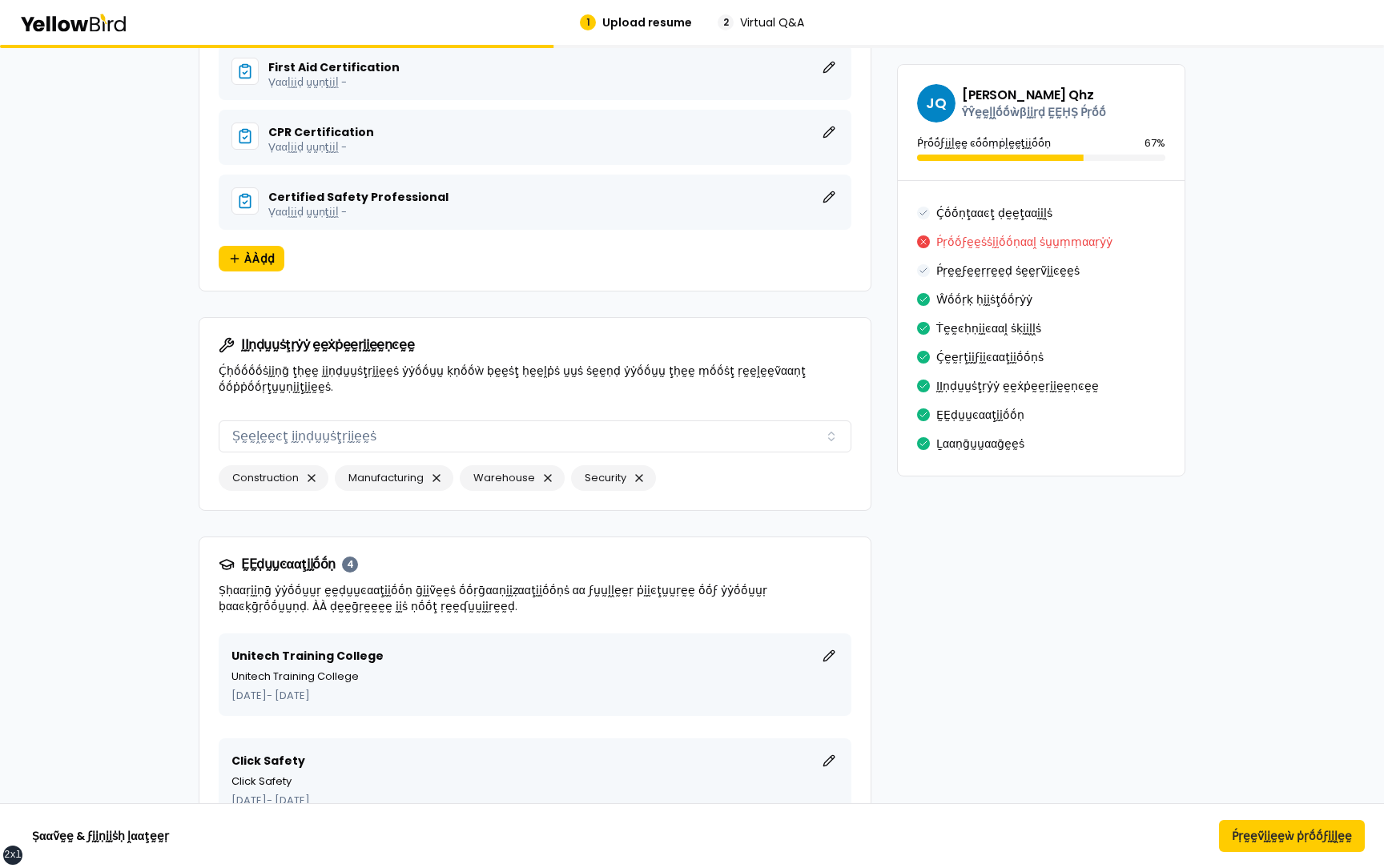
scroll to position [3544, 0]
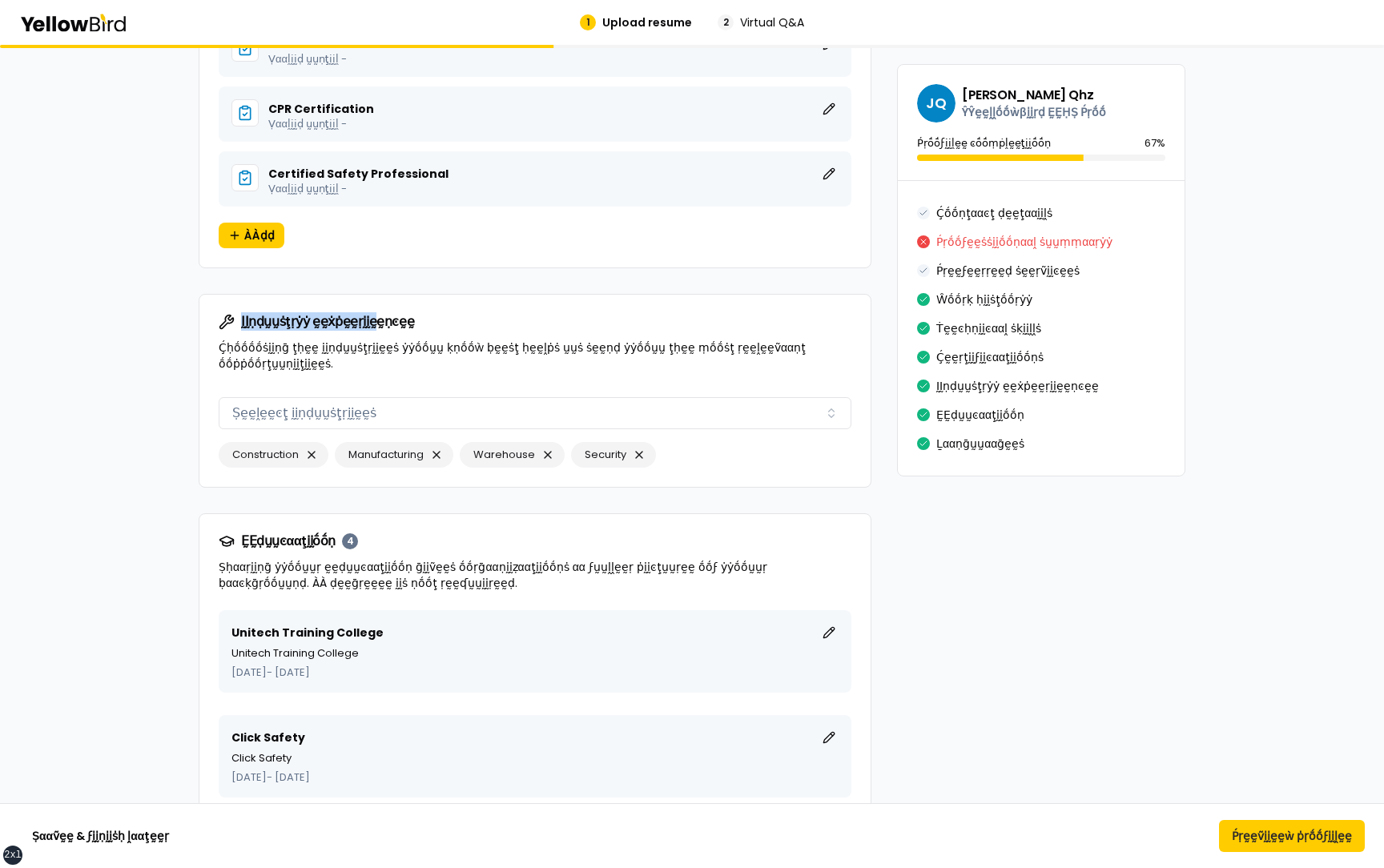
drag, startPoint x: 334, startPoint y: 290, endPoint x: 236, endPoint y: 288, distance: 98.0
click at [235, 314] on h3 "ḬḬṇḍṵṵṡţṛẏẏ ḛḛẋṗḛḛṛḭḭḛḛṇͼḛḛ" at bounding box center [316, 321] width 196 height 16
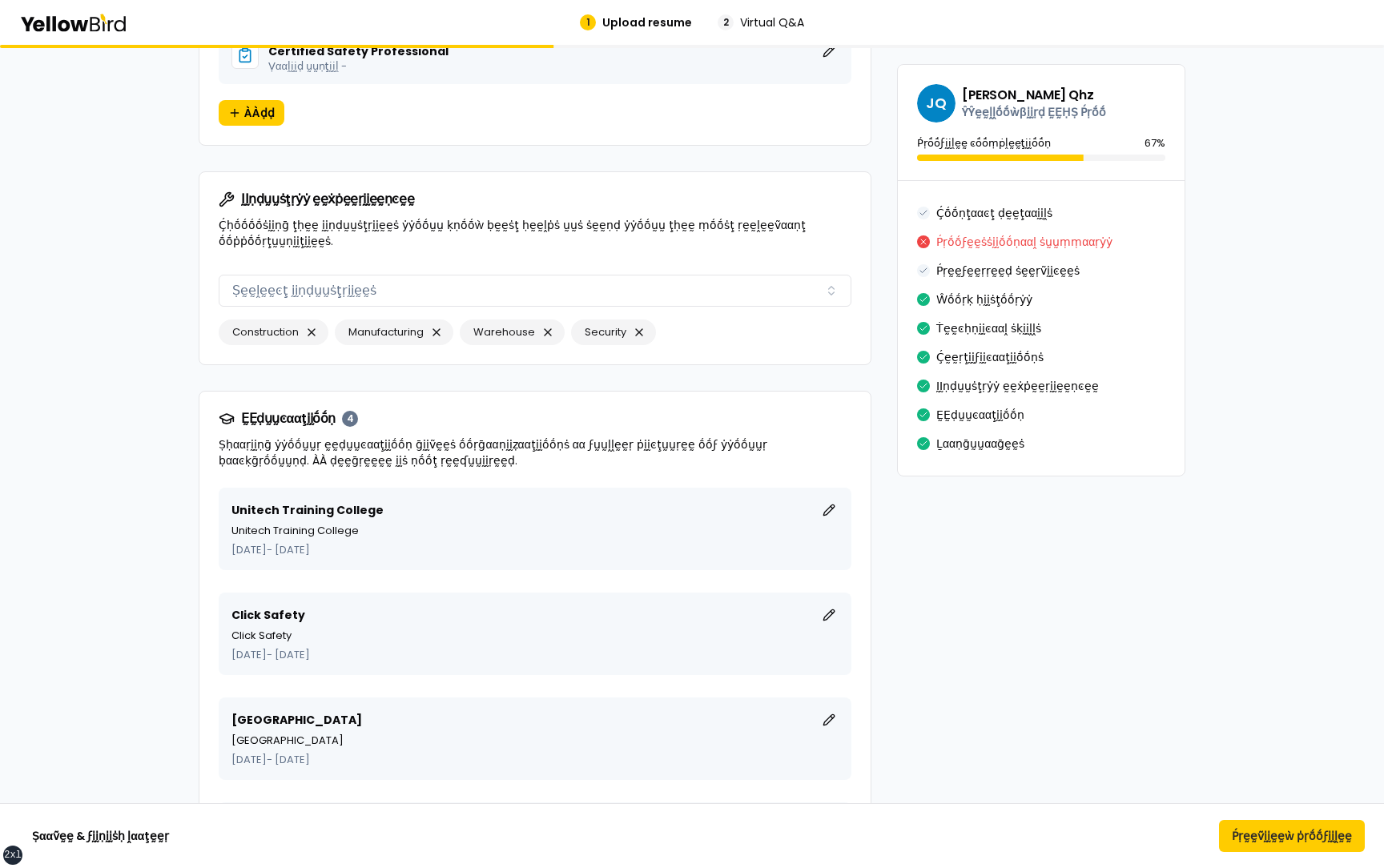
click at [303, 413] on span "ḚḚḍṵṵͼααţḭḭṓṓṇ" at bounding box center [288, 419] width 94 height 12
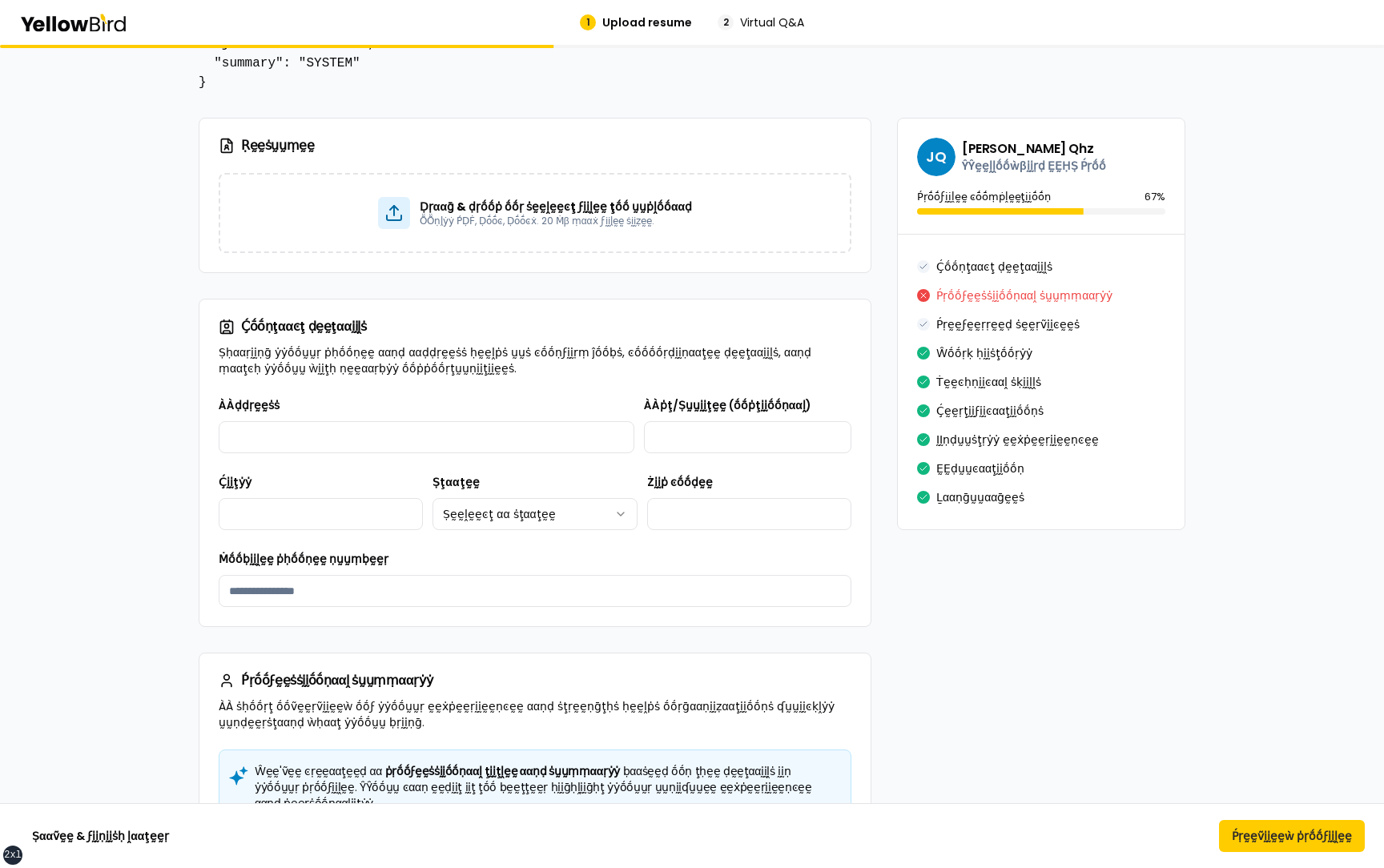
scroll to position [0, 0]
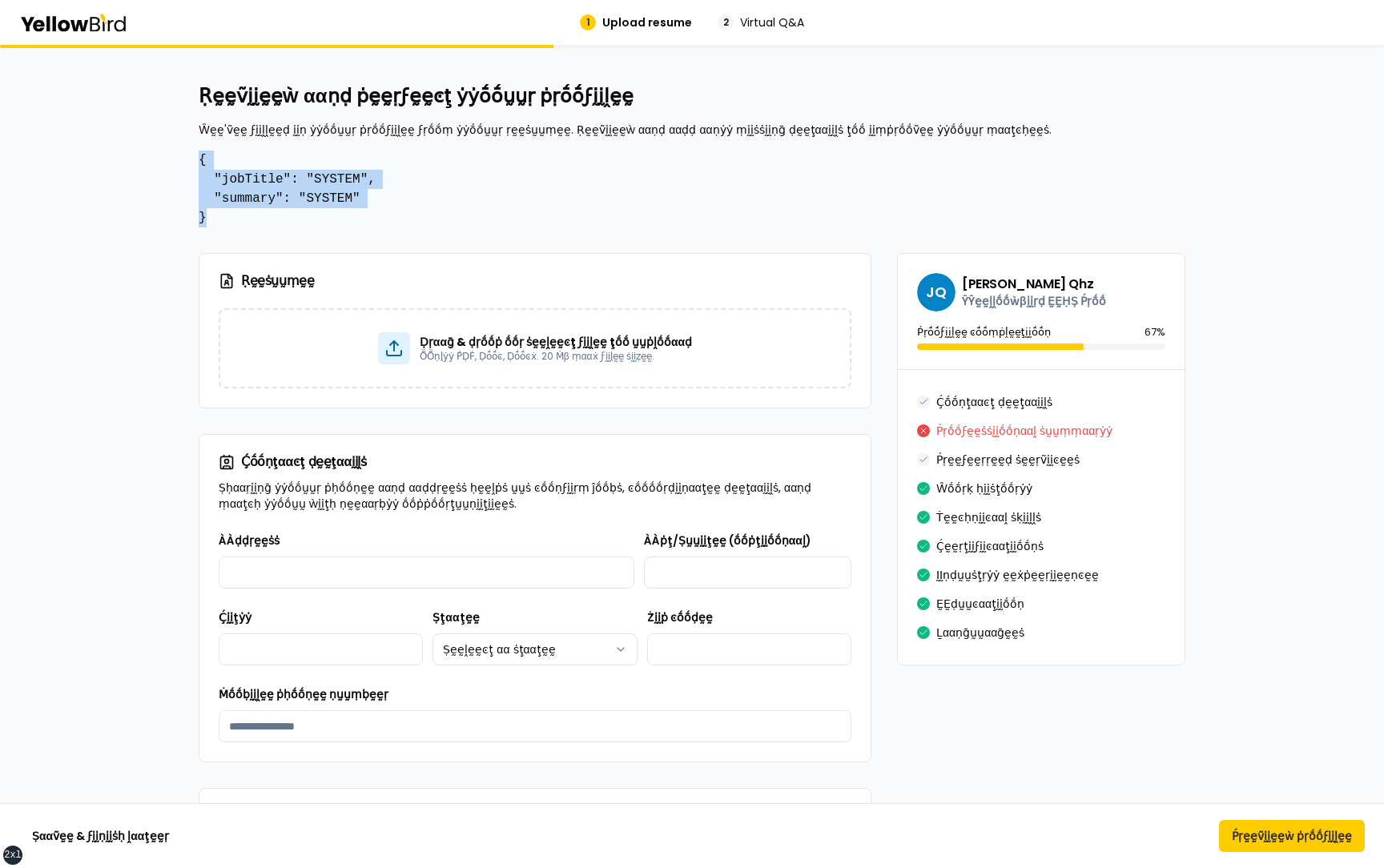
drag, startPoint x: 216, startPoint y: 217, endPoint x: 199, endPoint y: 164, distance: 55.7
click at [199, 163] on pre "{ "jobTitle": "SYSTEM", "summary": "SYSTEM" }" at bounding box center [692, 189] width 987 height 77
click at [392, 194] on pre "{ "jobTitle": "SYSTEM", "summary": "SYSTEM" }" at bounding box center [692, 189] width 987 height 77
click at [387, 201] on pre "{ "jobTitle": "SYSTEM", "summary": "SYSTEM" }" at bounding box center [692, 189] width 987 height 77
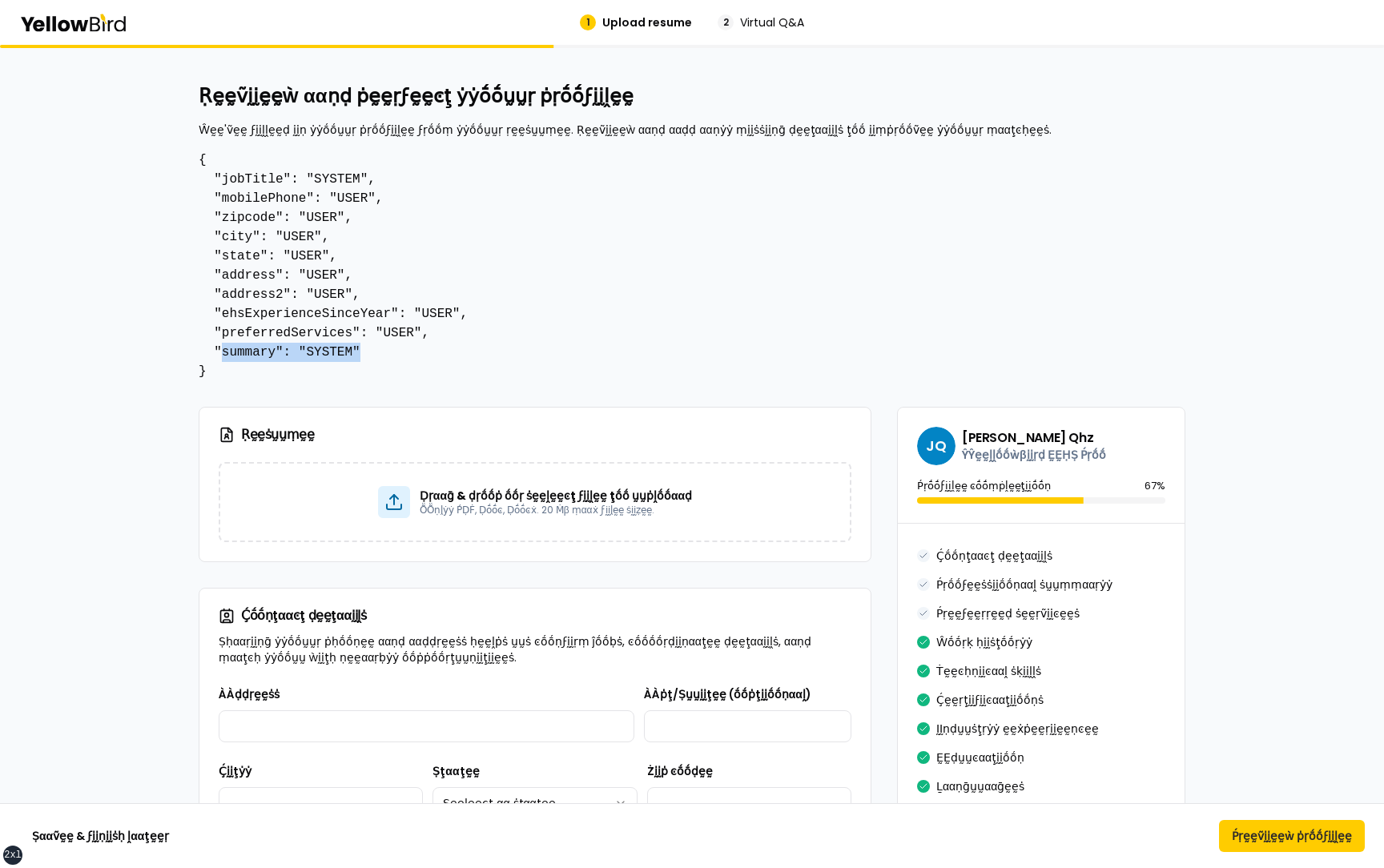
drag, startPoint x: 363, startPoint y: 349, endPoint x: 221, endPoint y: 347, distance: 142.0
click at [221, 347] on pre "{ "jobTitle": "SYSTEM", "mobilePhone": "USER", "zipcode": "USER", "city": "USER…" at bounding box center [692, 266] width 987 height 231
drag, startPoint x: 381, startPoint y: 177, endPoint x: 217, endPoint y: 177, distance: 164.0
click at [217, 177] on pre "{ "jobTitle": "SYSTEM", "mobilePhone": "USER", "zipcode": "USER", "city": "USER…" at bounding box center [692, 266] width 987 height 231
drag, startPoint x: 371, startPoint y: 350, endPoint x: 215, endPoint y: 350, distance: 156.0
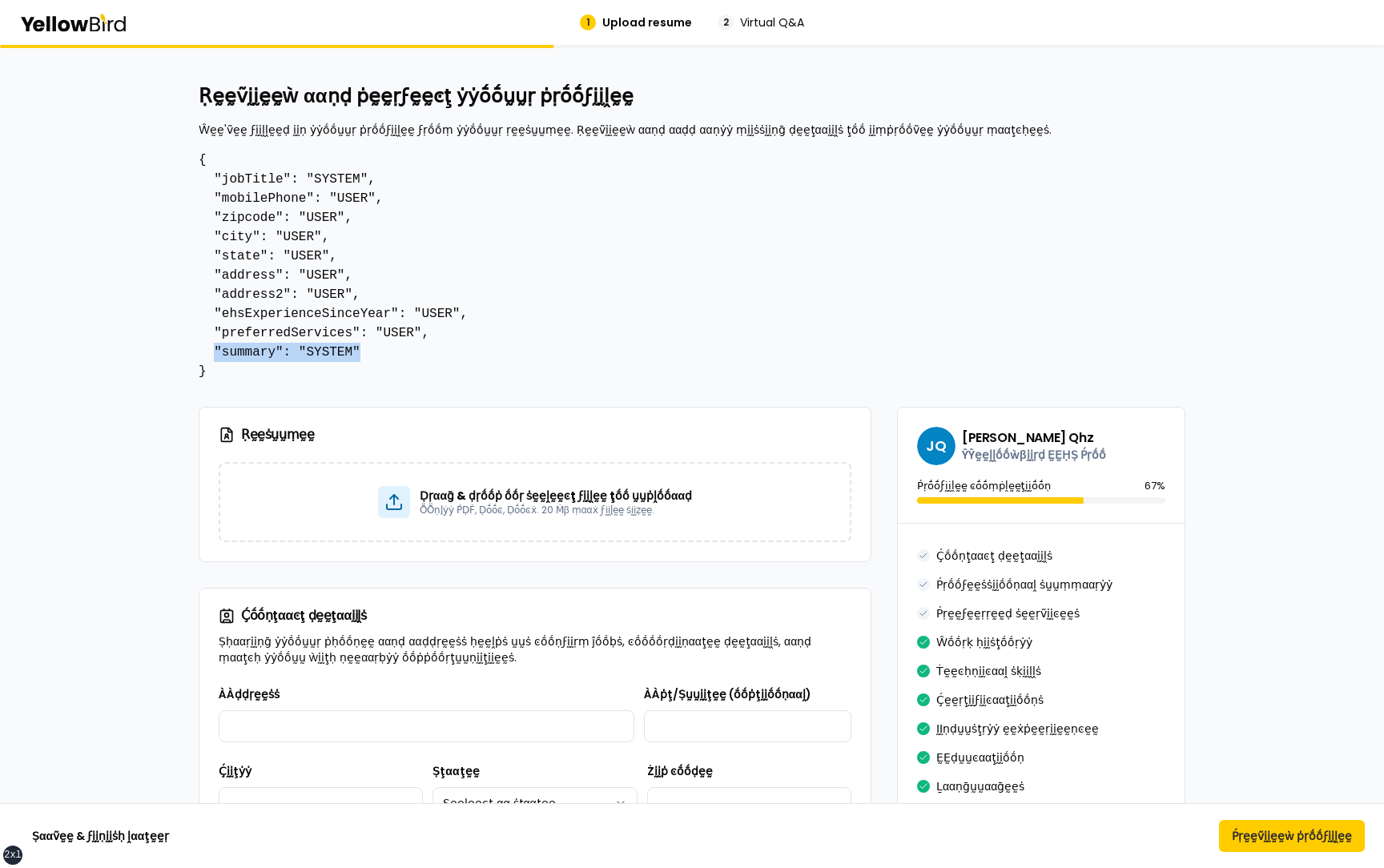
click at [215, 350] on pre "{ "jobTitle": "SYSTEM", "mobilePhone": "USER", "zipcode": "USER", "city": "USER…" at bounding box center [692, 266] width 987 height 231
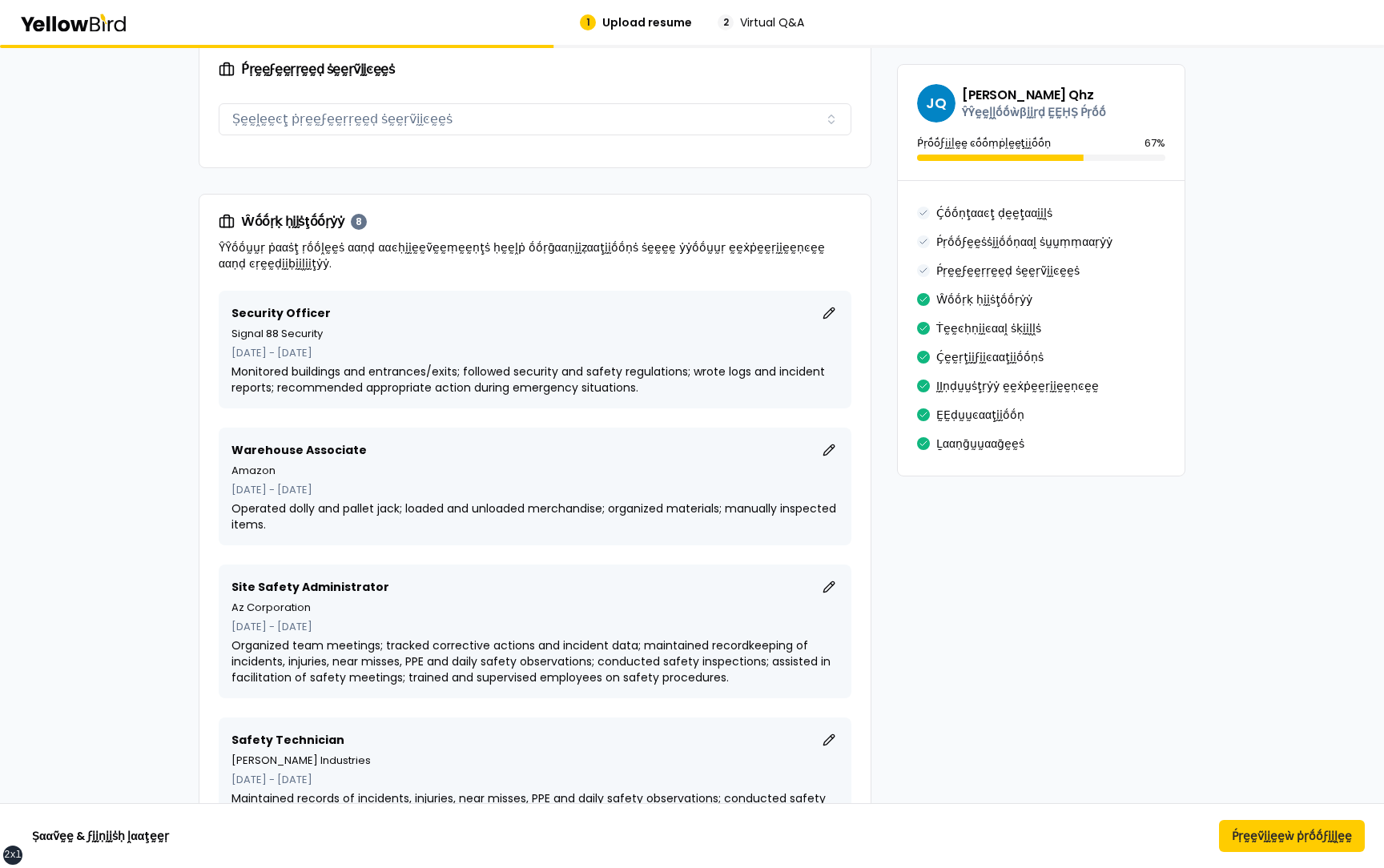
scroll to position [1403, 0]
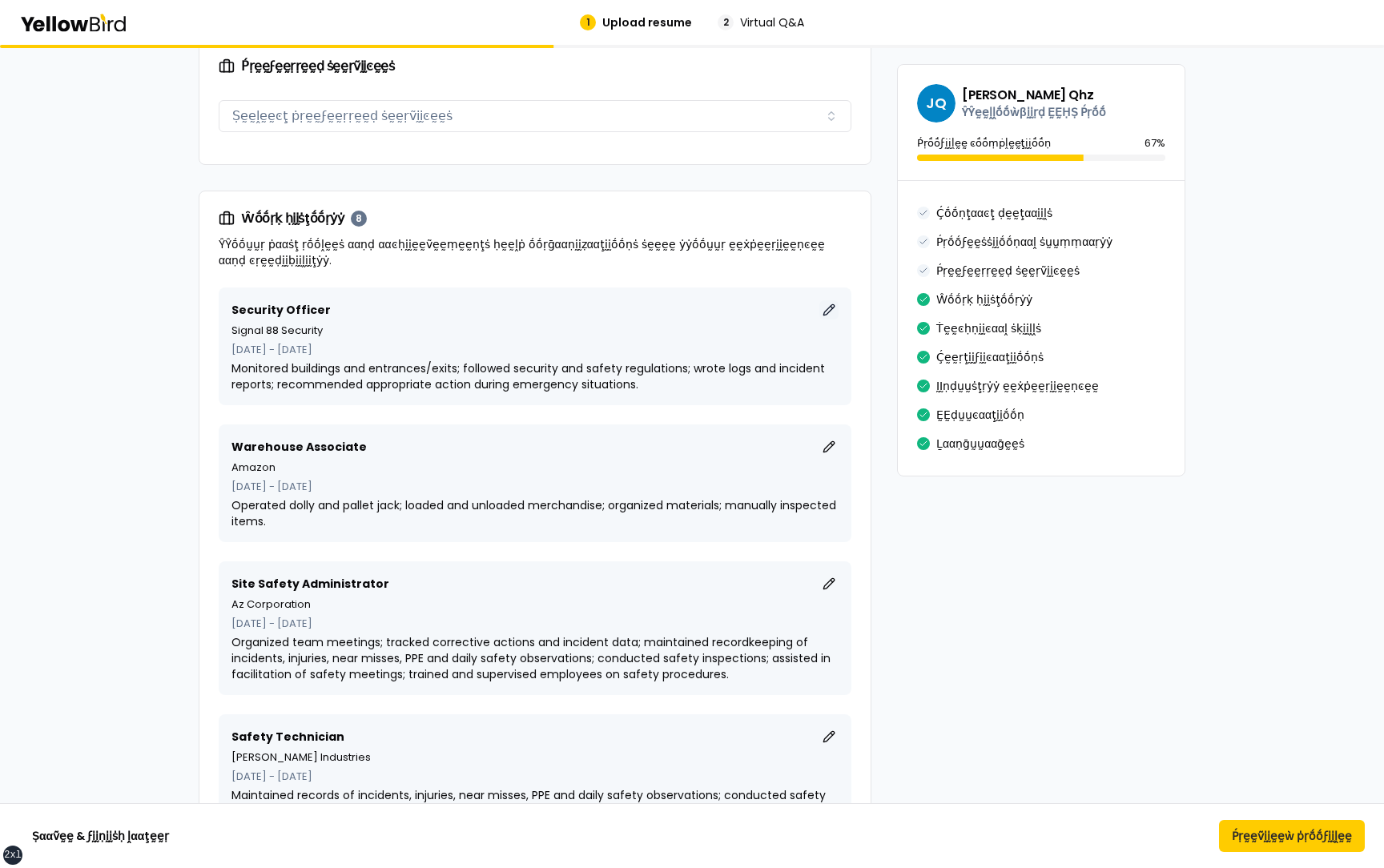
click at [837, 300] on button "ḚḚḍḭḭţ" at bounding box center [829, 310] width 19 height 19
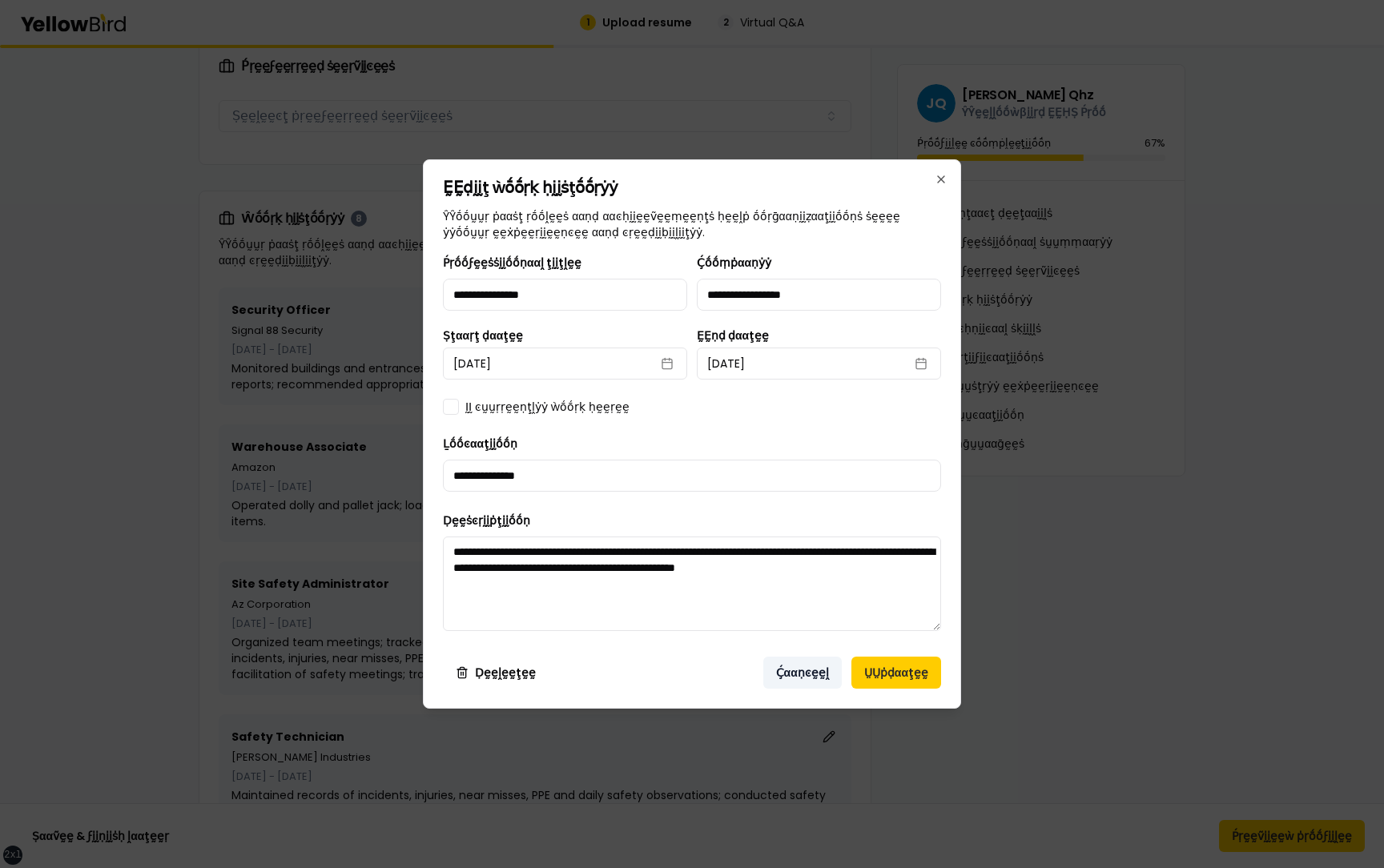
click at [809, 675] on button "Ḉααṇͼḛḛḽ" at bounding box center [802, 673] width 78 height 32
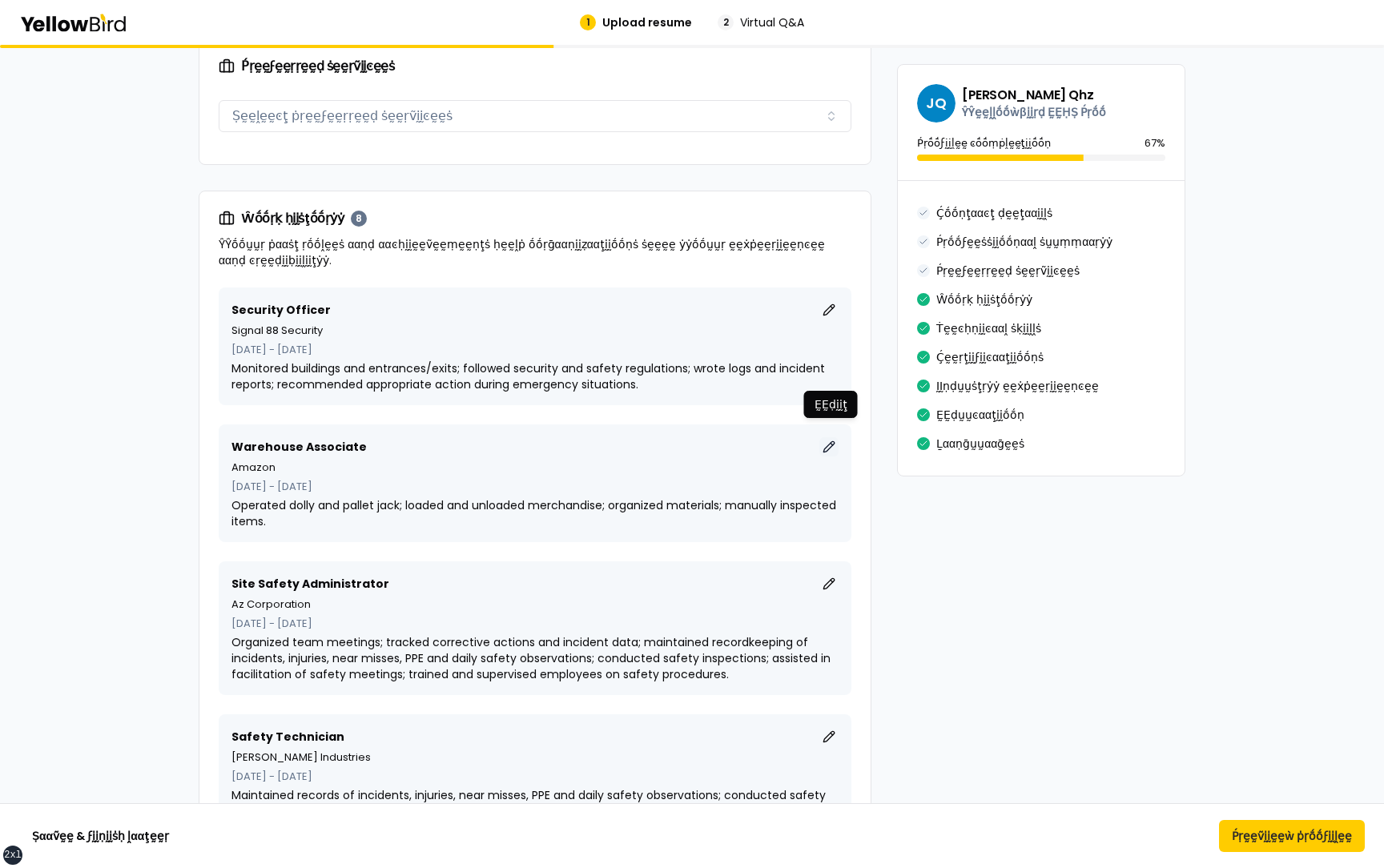
click at [830, 438] on button "ḚḚḍḭḭţ" at bounding box center [829, 447] width 19 height 19
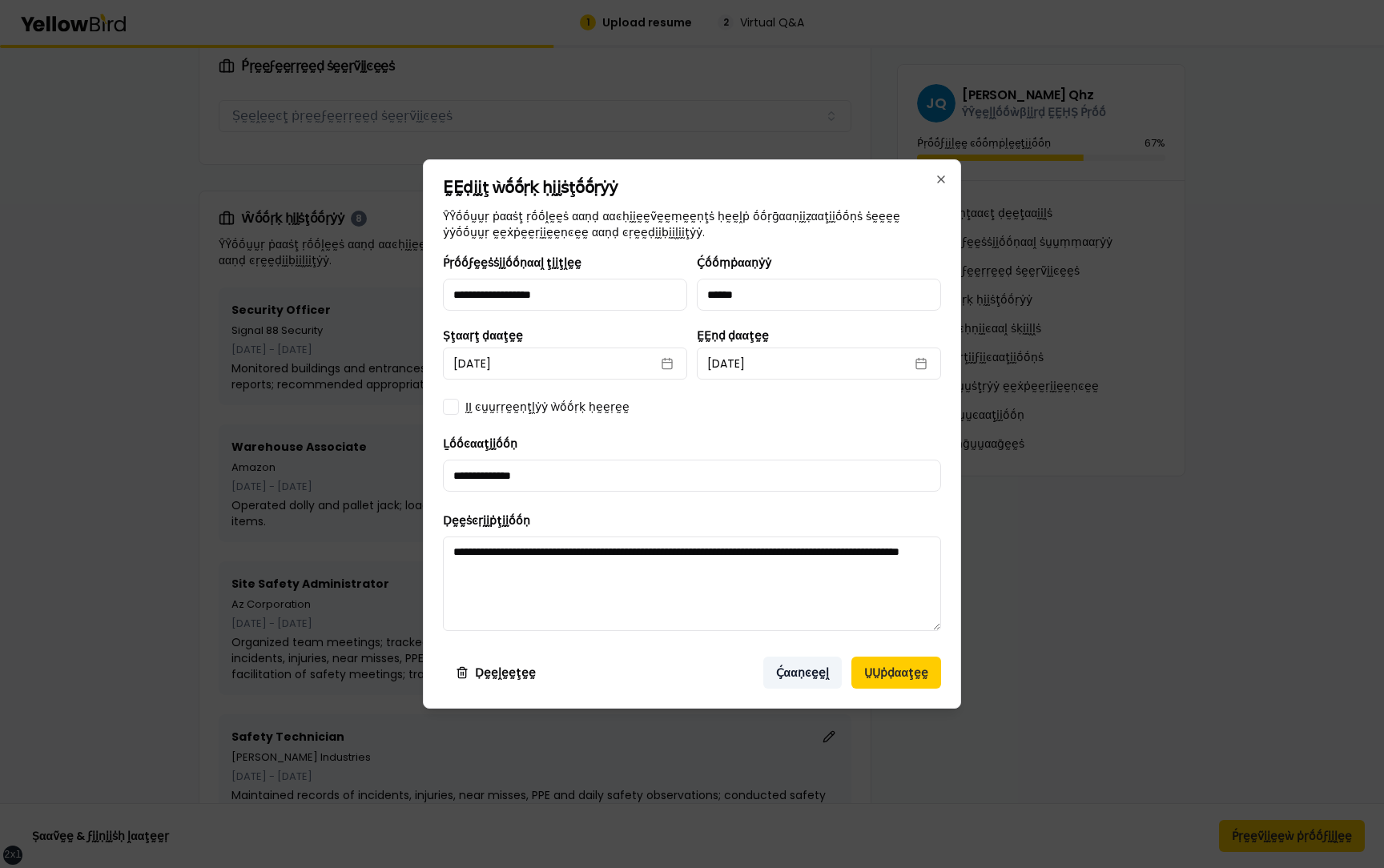
click at [816, 686] on button "Ḉααṇͼḛḛḽ" at bounding box center [802, 673] width 78 height 32
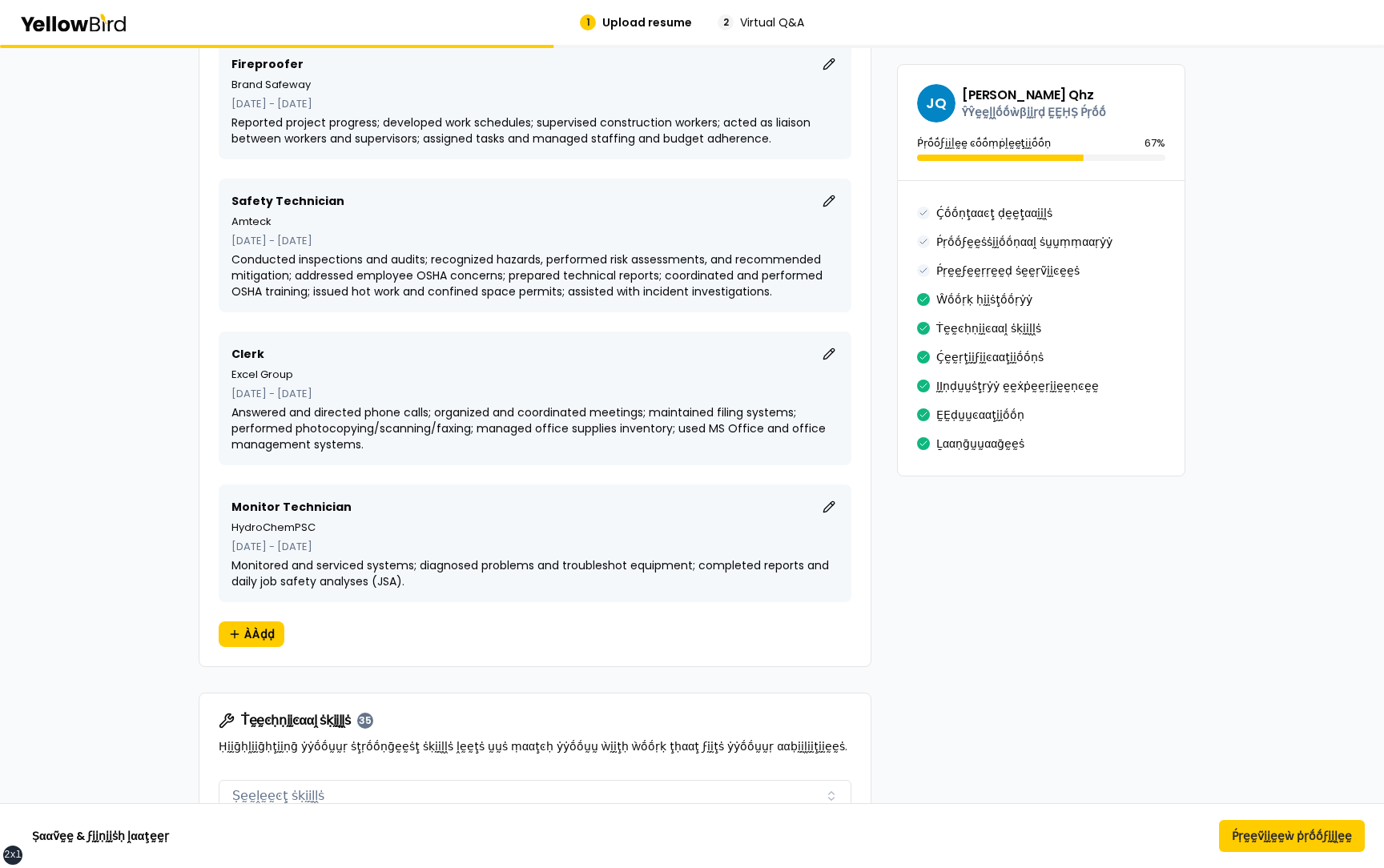
scroll to position [2230, 0]
click at [831, 497] on button "ḚḚḍḭḭţ" at bounding box center [829, 506] width 19 height 19
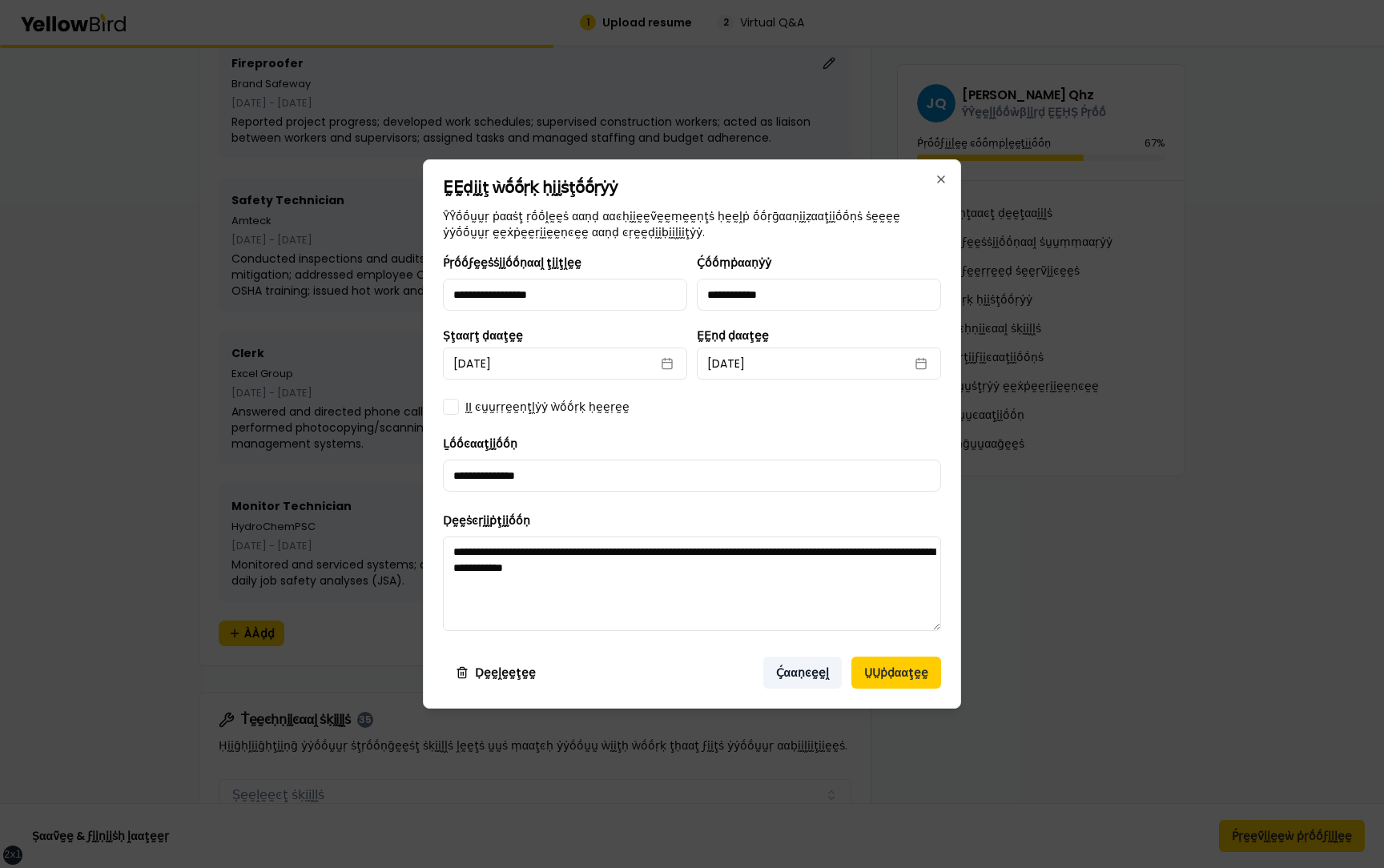
click at [803, 671] on button "Ḉααṇͼḛḛḽ" at bounding box center [802, 673] width 78 height 32
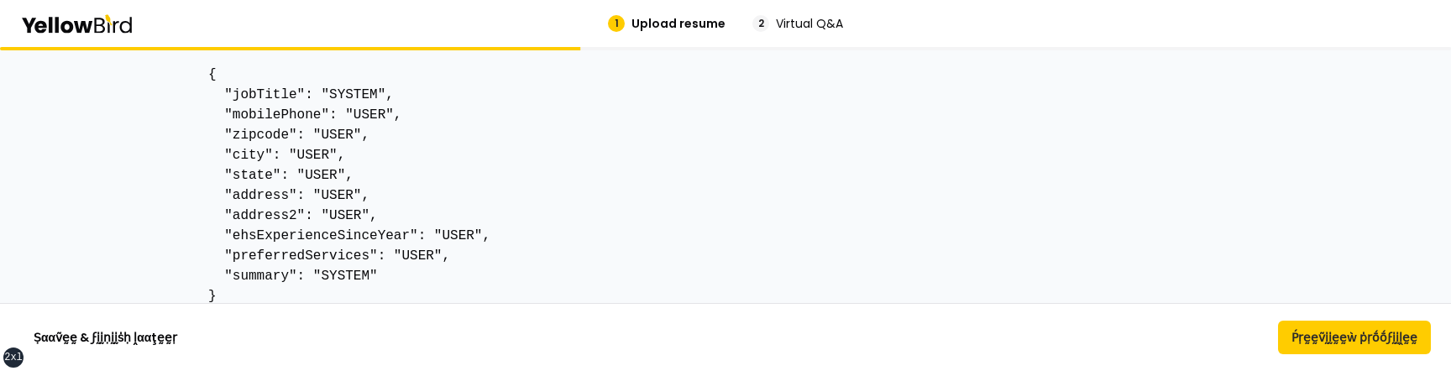
scroll to position [104, 0]
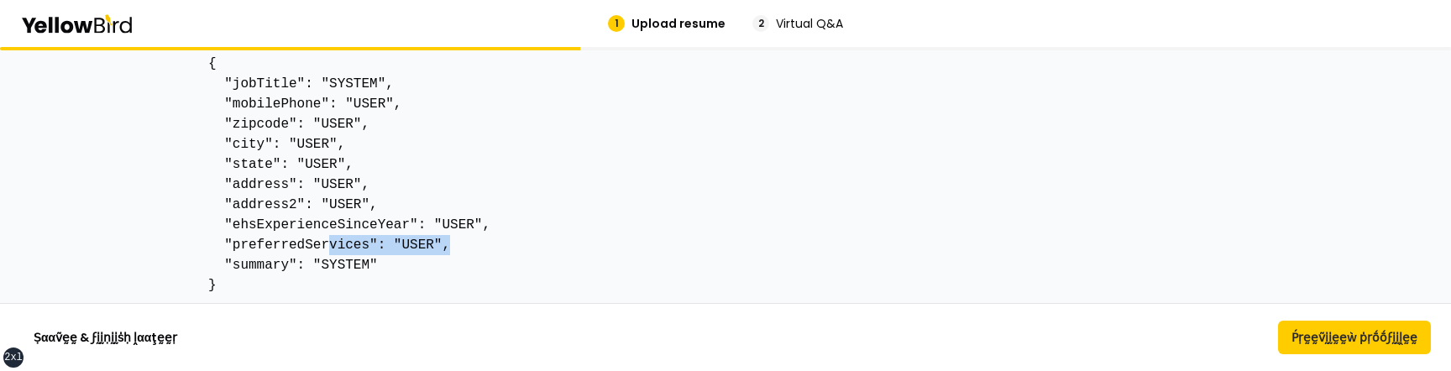
drag, startPoint x: 462, startPoint y: 238, endPoint x: 332, endPoint y: 238, distance: 130.2
click at [332, 238] on pre "{ "jobTitle": "SYSTEM", "mobilePhone": "USER", "zipcode": "USER", "city": "USER…" at bounding box center [725, 175] width 1035 height 242
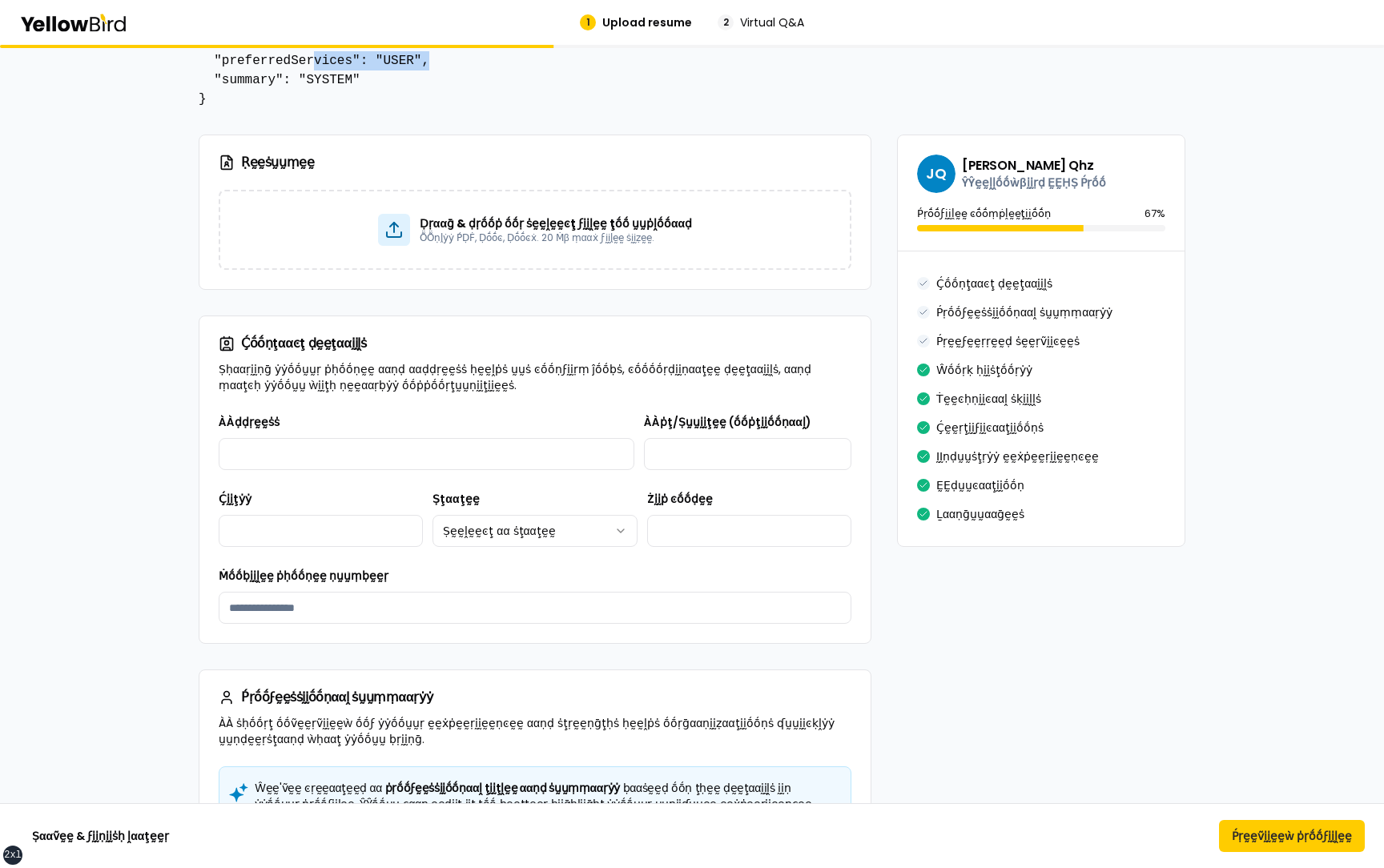
scroll to position [0, 0]
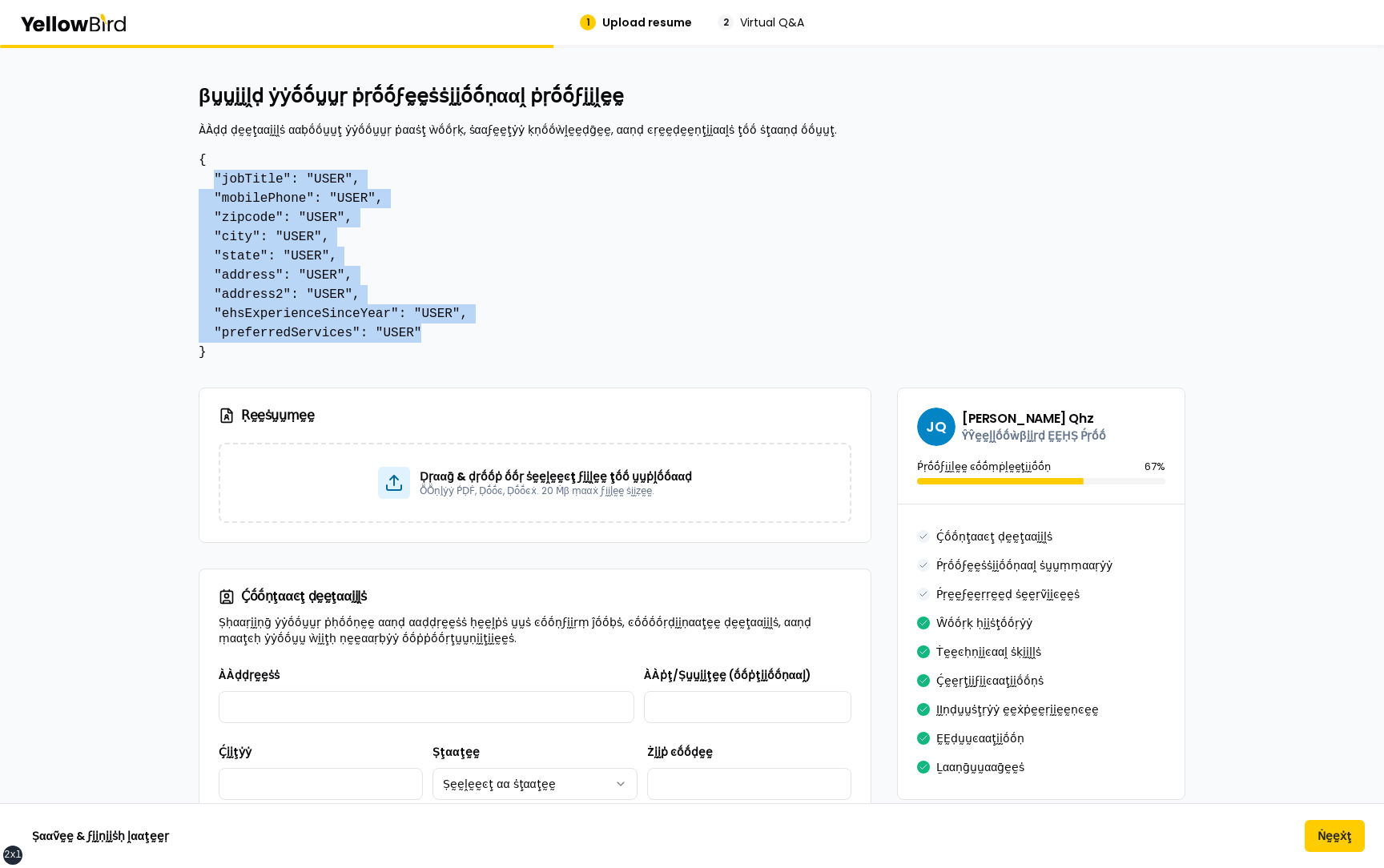
drag, startPoint x: 434, startPoint y: 330, endPoint x: 212, endPoint y: 177, distance: 269.6
click at [212, 177] on pre "{ "jobTitle": "USER", "mobilePhone": "USER", "zipcode": "USER", "city": "USER",…" at bounding box center [692, 257] width 987 height 212
click at [496, 329] on pre "{ "jobTitle": "USER", "mobilePhone": "USER", "zipcode": "USER", "city": "USER",…" at bounding box center [692, 257] width 987 height 212
drag, startPoint x: 217, startPoint y: 358, endPoint x: 196, endPoint y: 164, distance: 195.1
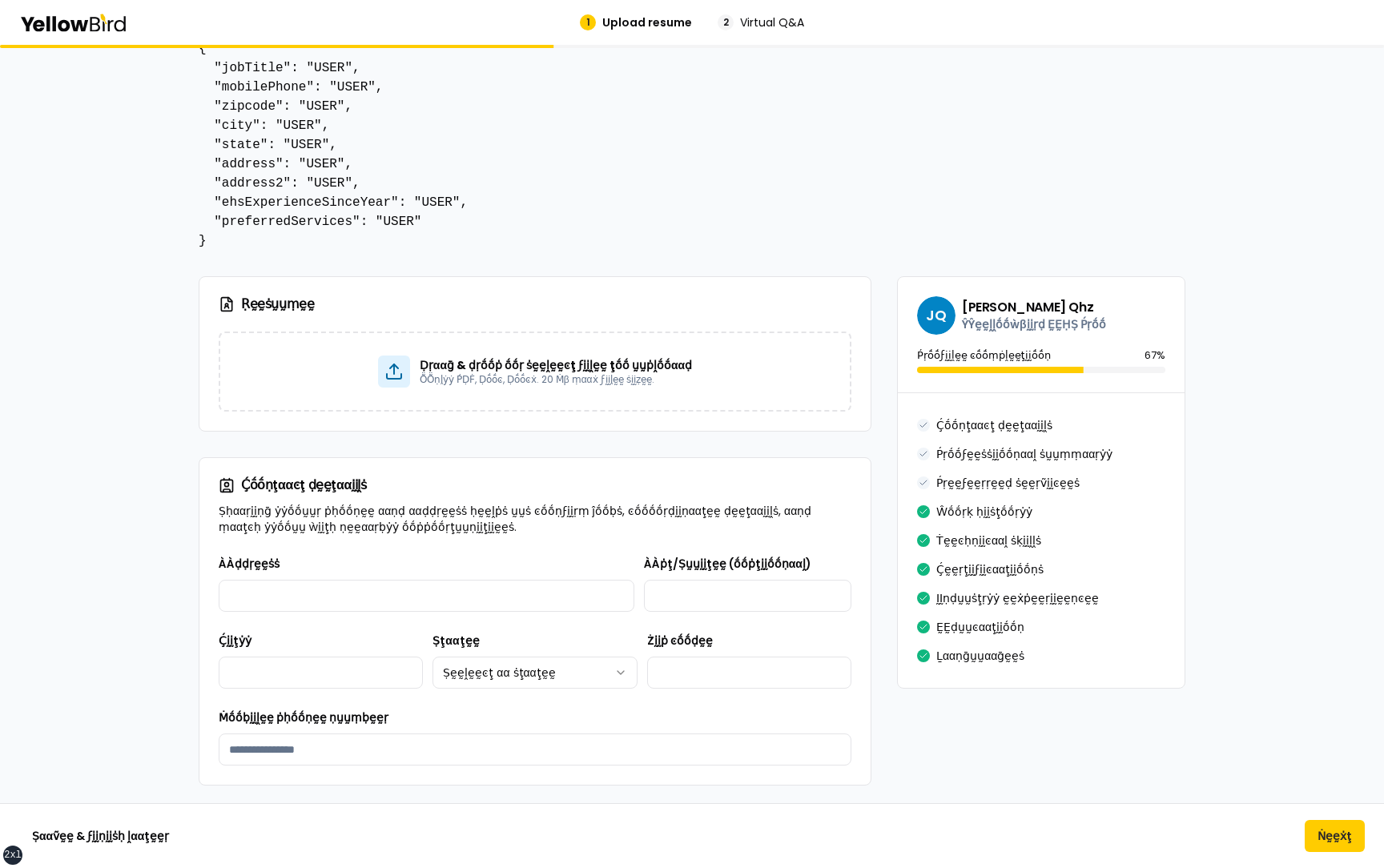
scroll to position [113, 0]
click at [1327, 835] on button "Ṅḛḛẋţ" at bounding box center [1334, 837] width 60 height 32
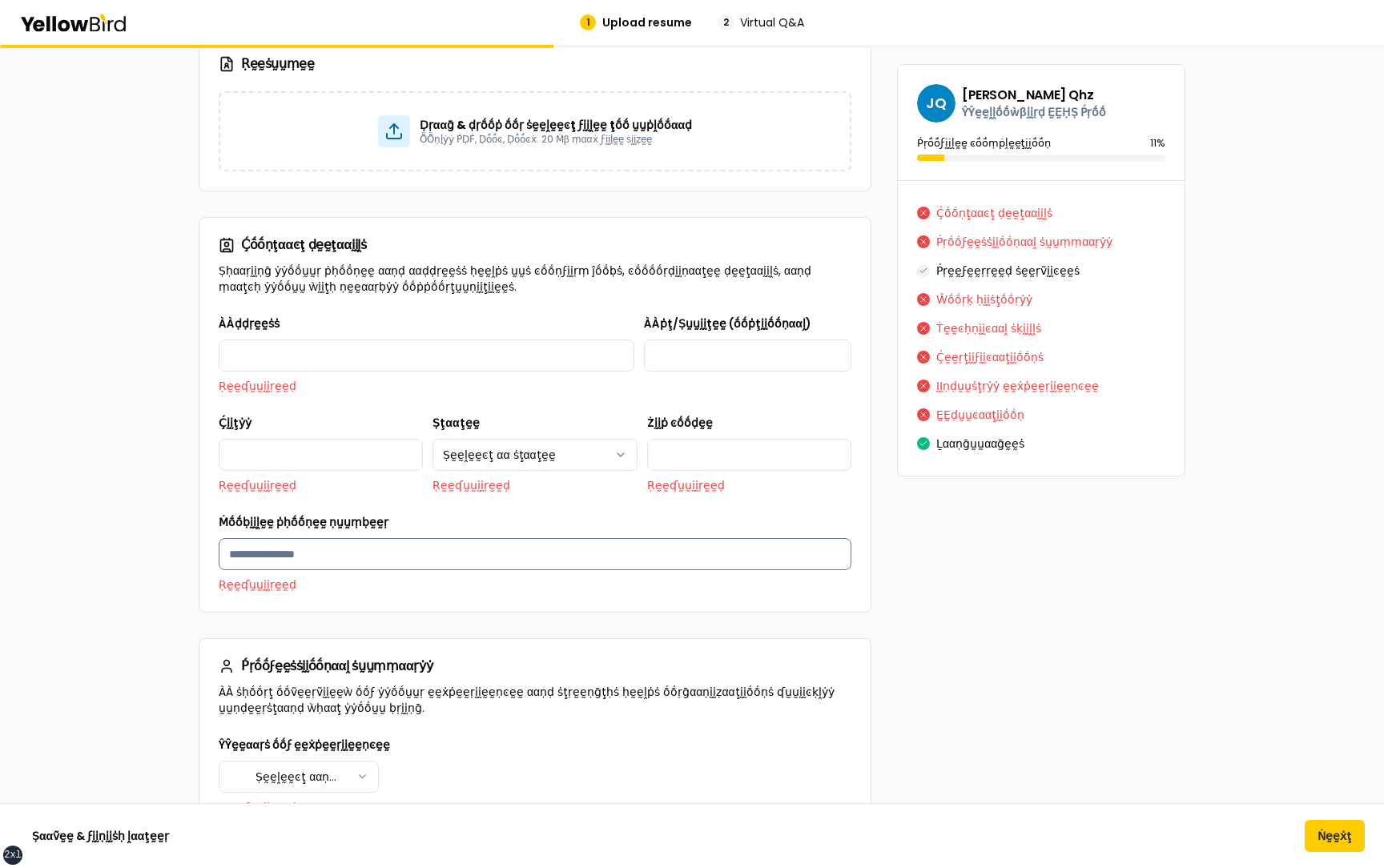
scroll to position [353, 0]
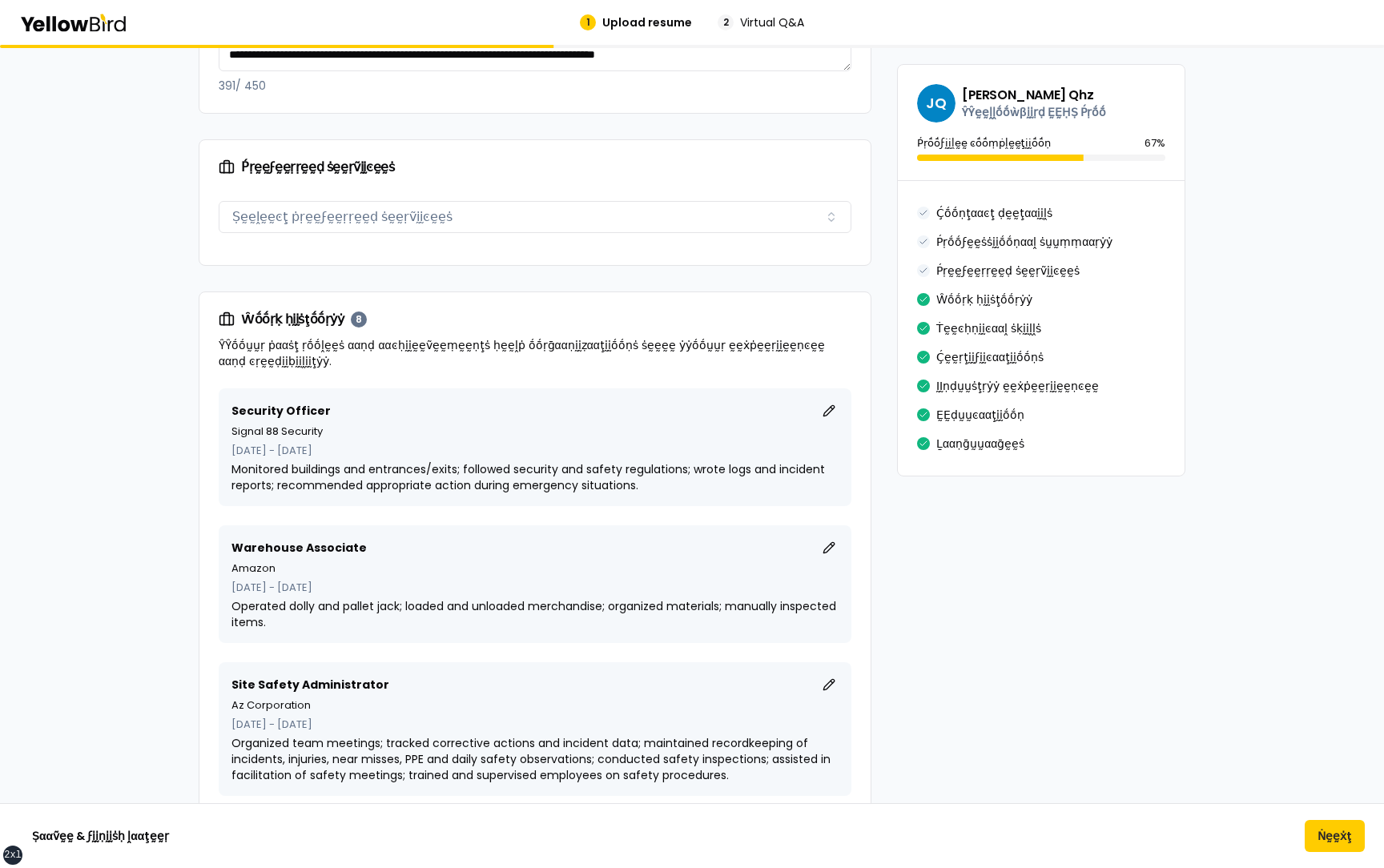
scroll to position [1200, 0]
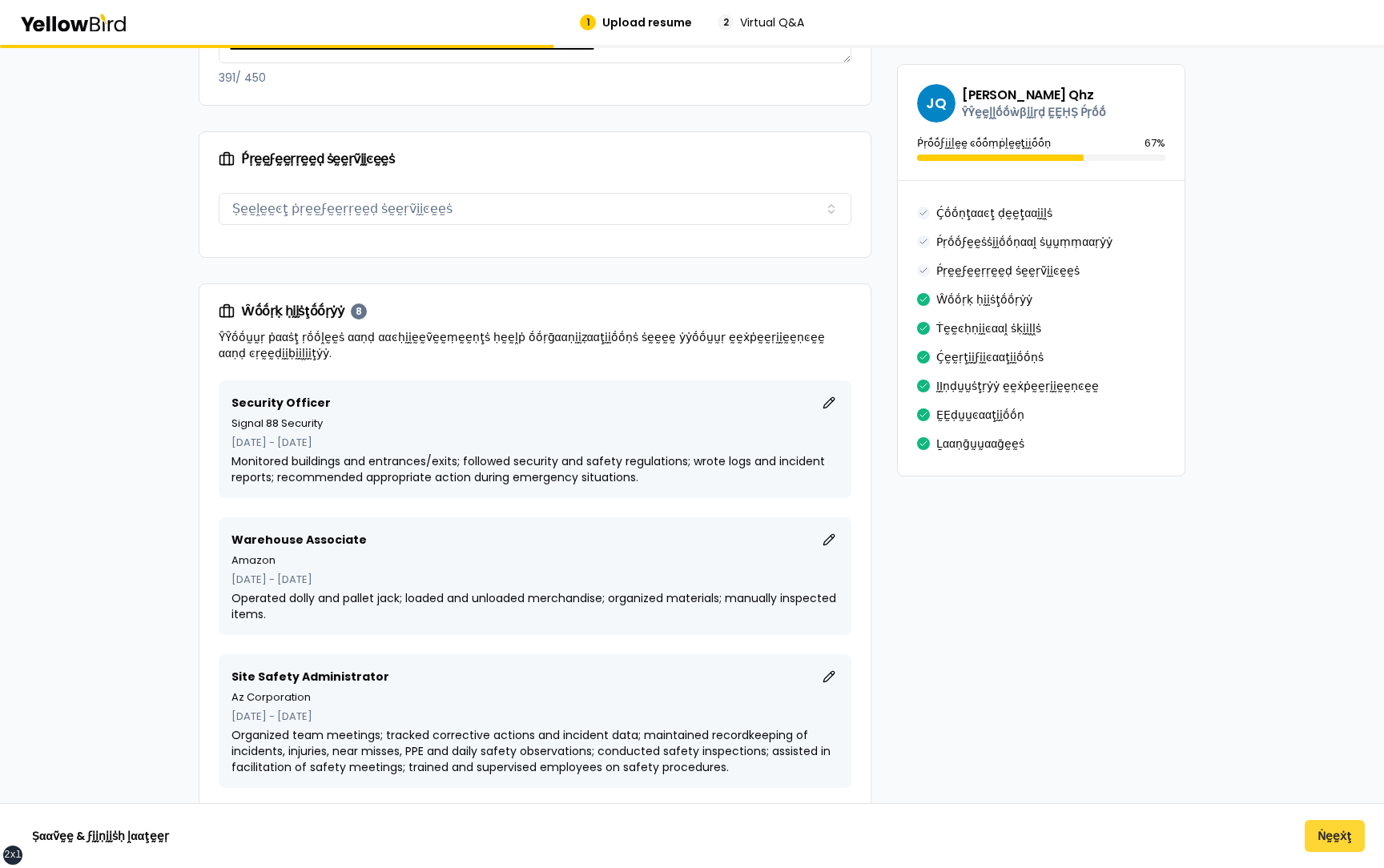
click at [1332, 842] on button "Ṅḛḛẋţ" at bounding box center [1334, 837] width 60 height 32
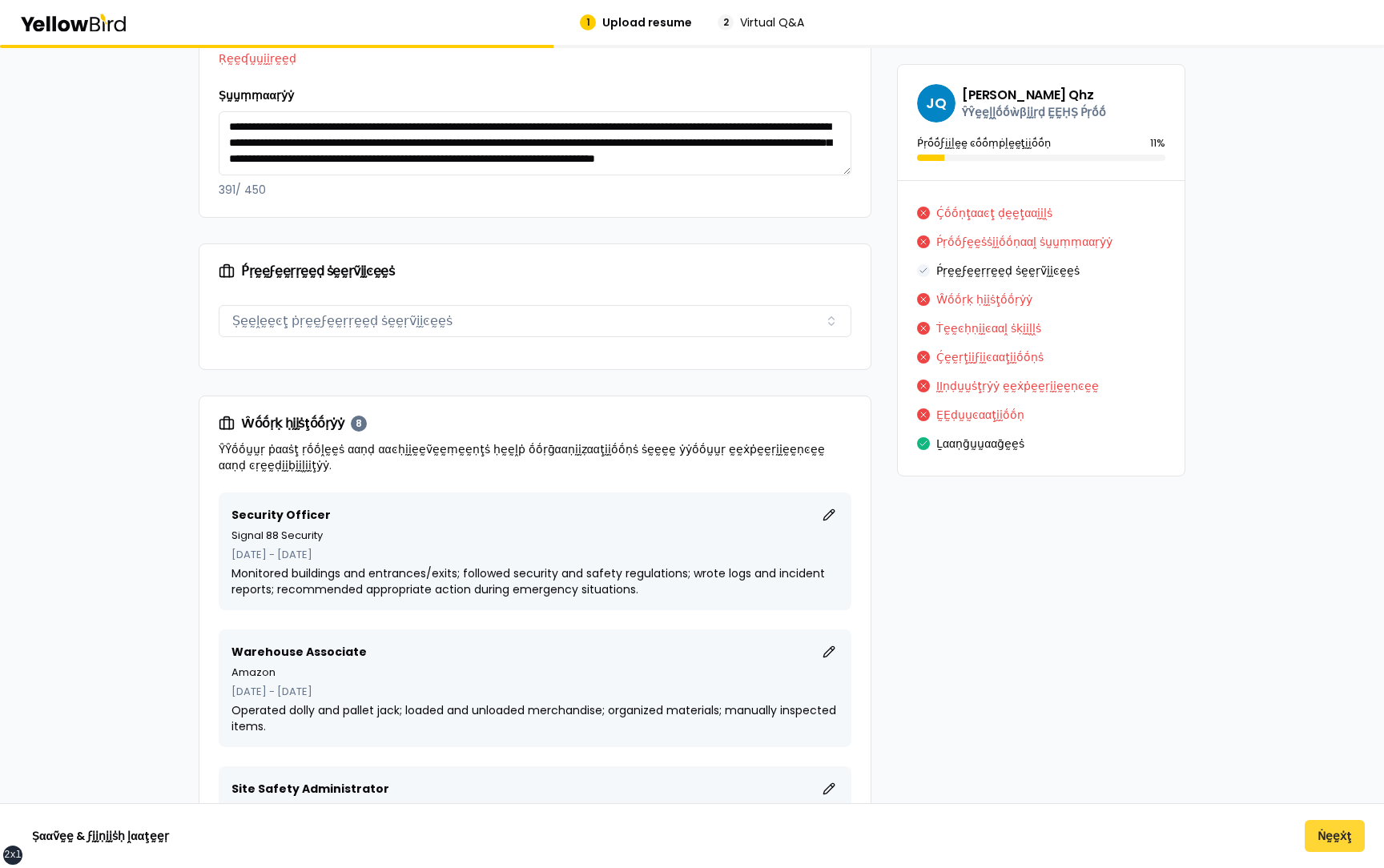
scroll to position [273, 0]
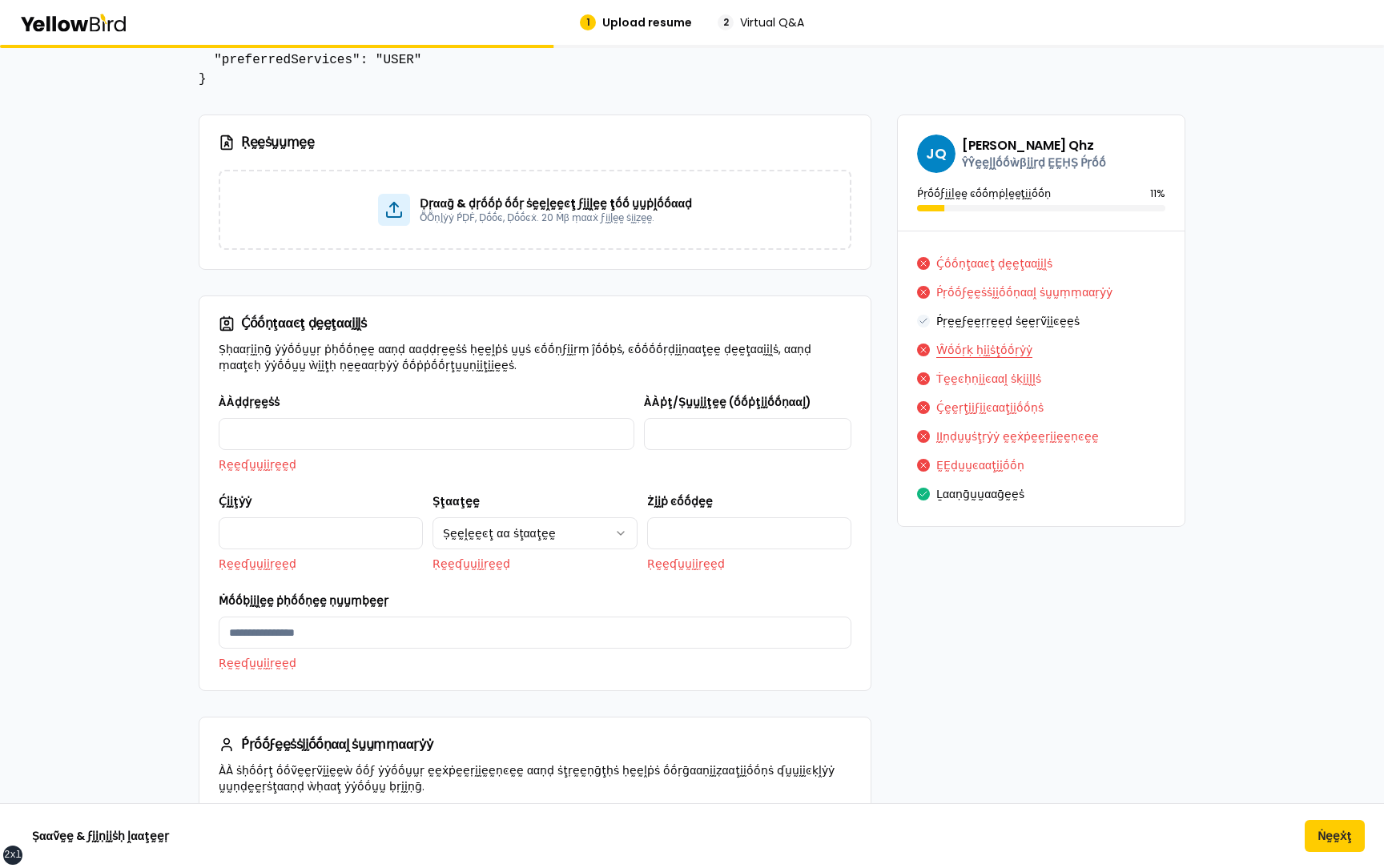
click at [982, 349] on button "Ŵṓṓṛḳ ḥḭḭṡţṓṓṛẏẏ" at bounding box center [984, 350] width 96 height 26
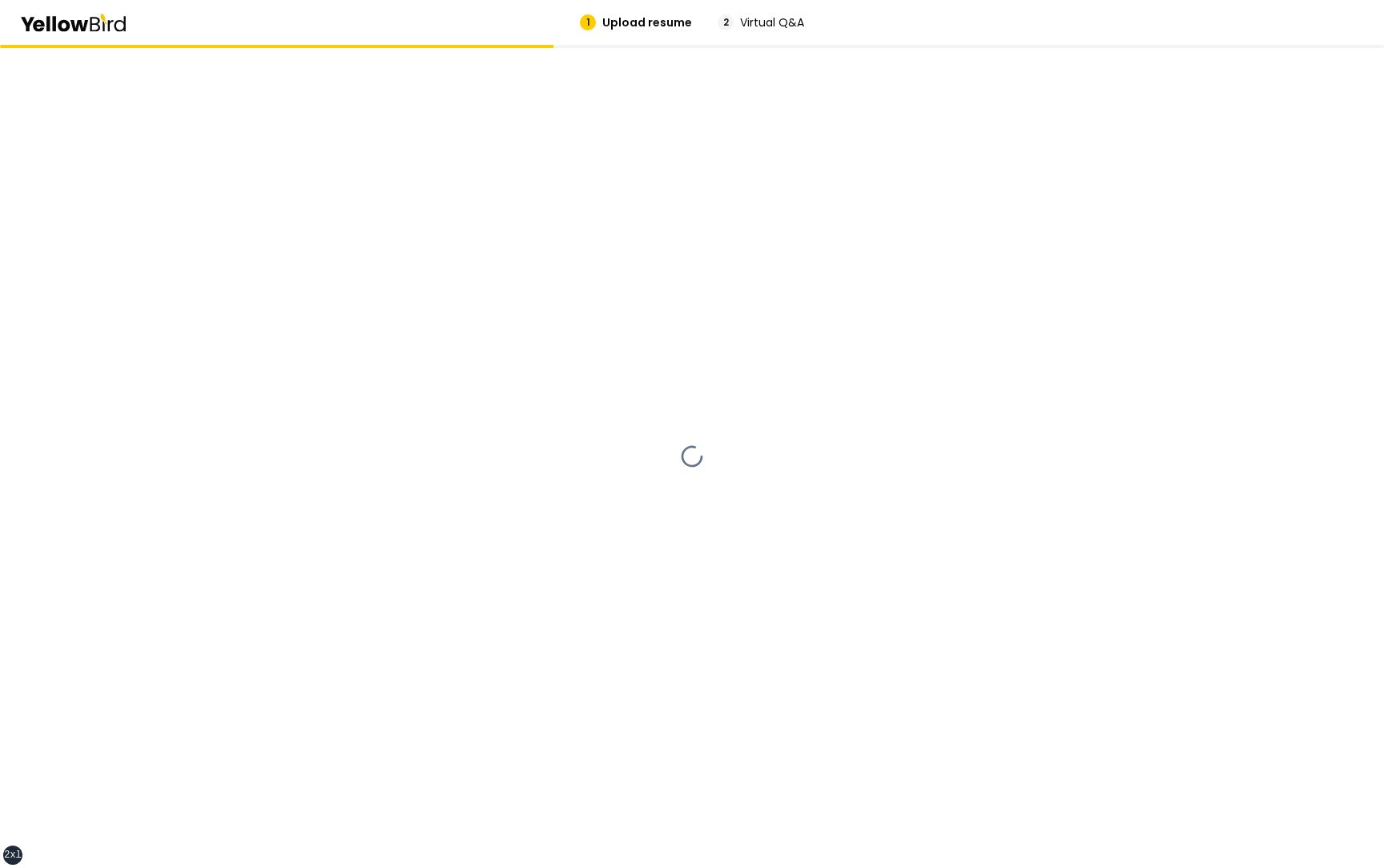
scroll to position [0, 0]
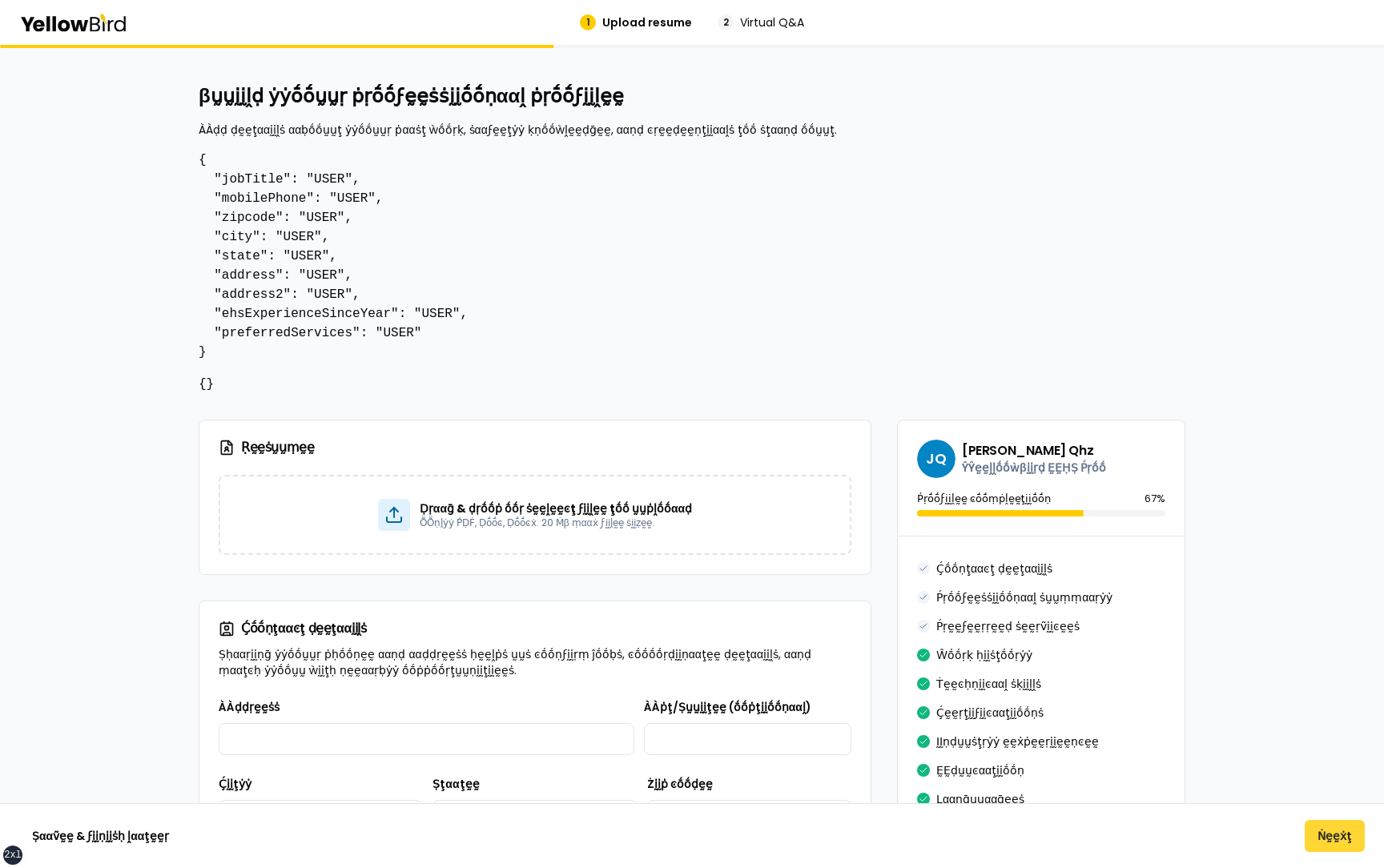
click at [1327, 836] on button "Ṅḛḛẋţ" at bounding box center [1334, 837] width 60 height 32
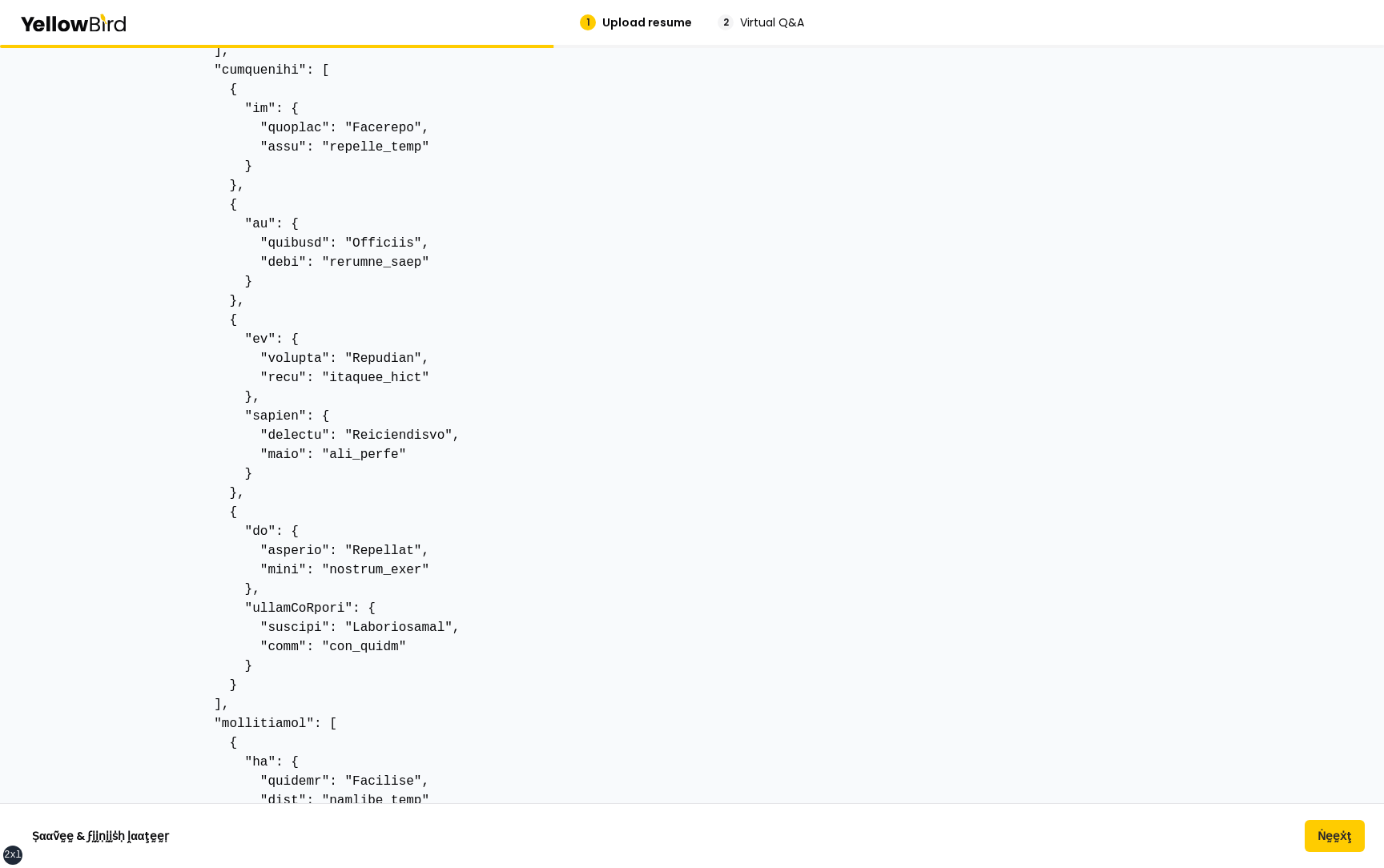
scroll to position [10394, 0]
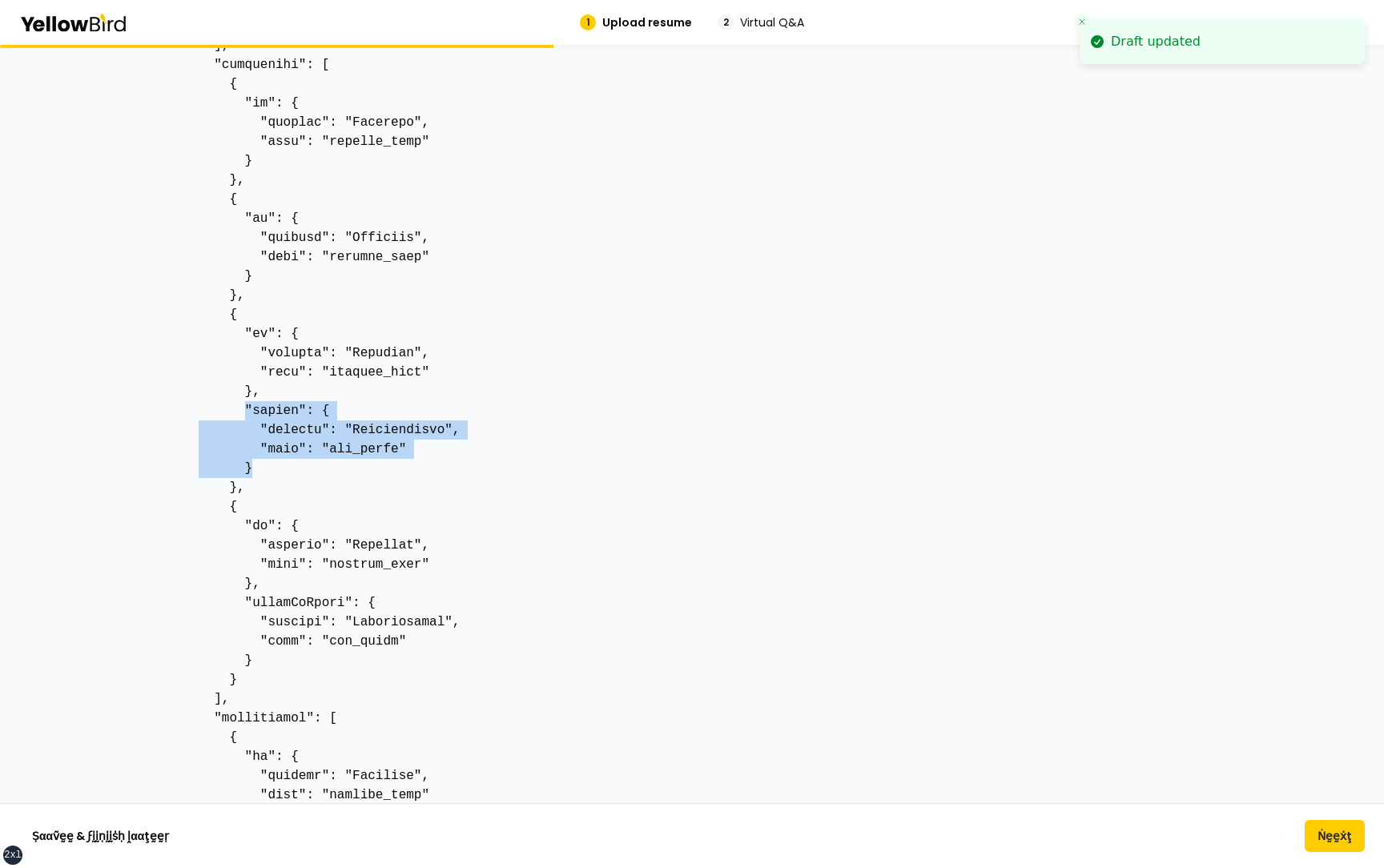
drag, startPoint x: 271, startPoint y: 471, endPoint x: 245, endPoint y: 413, distance: 63.6
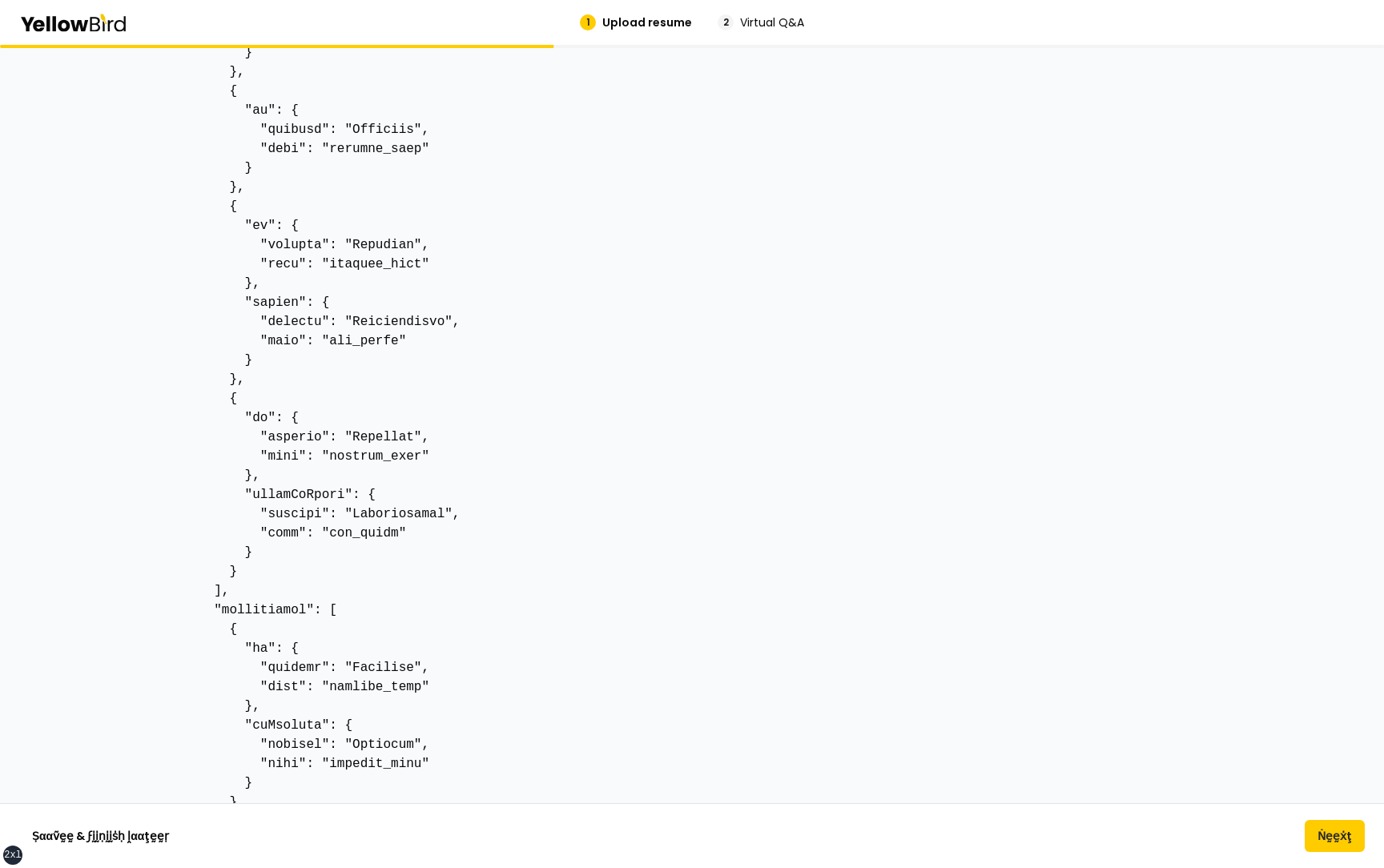
scroll to position [10510, 0]
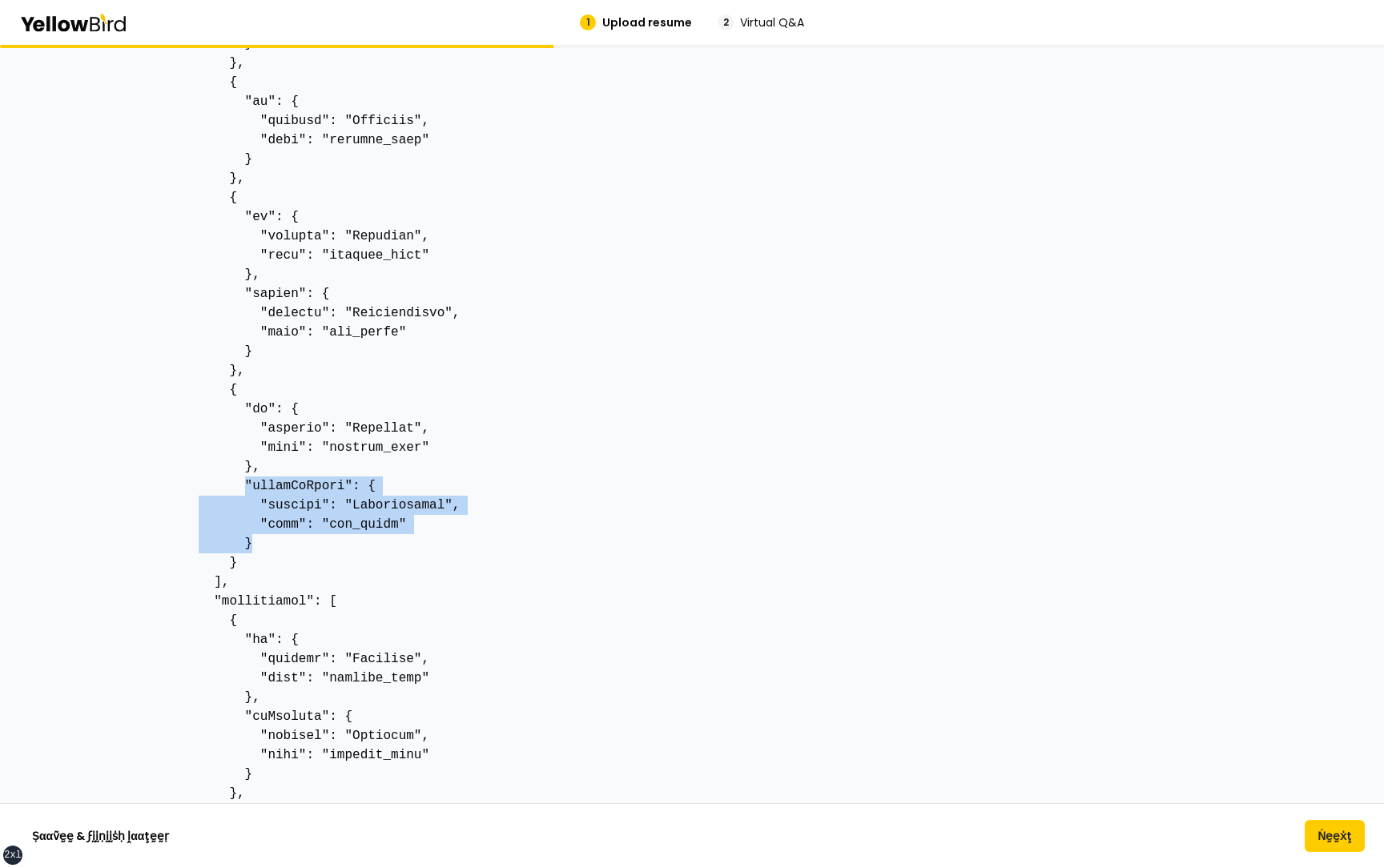
drag, startPoint x: 271, startPoint y: 546, endPoint x: 242, endPoint y: 485, distance: 67.5
drag, startPoint x: 413, startPoint y: 525, endPoint x: 262, endPoint y: 522, distance: 151.0
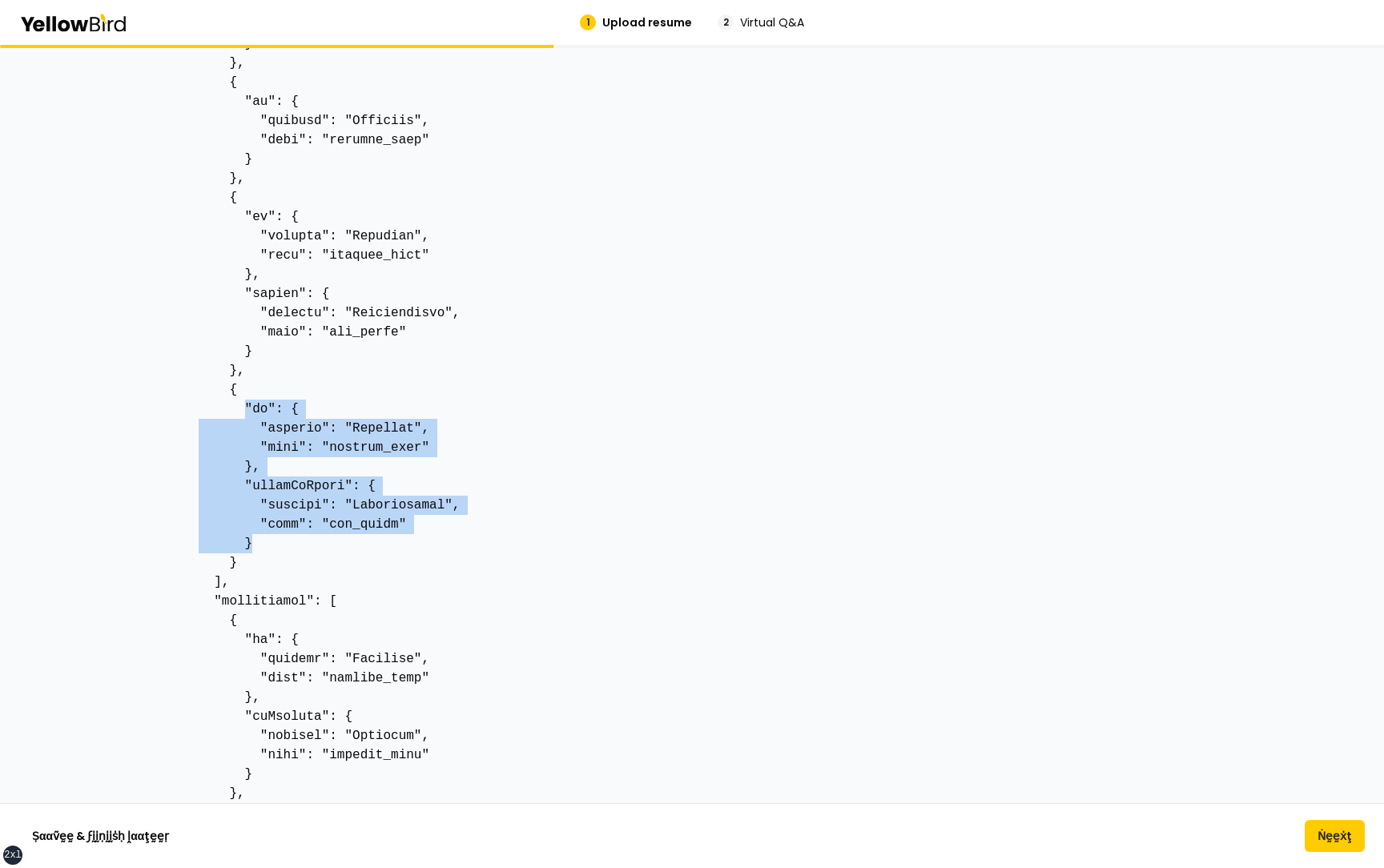
drag, startPoint x: 258, startPoint y: 547, endPoint x: 242, endPoint y: 413, distance: 135.0
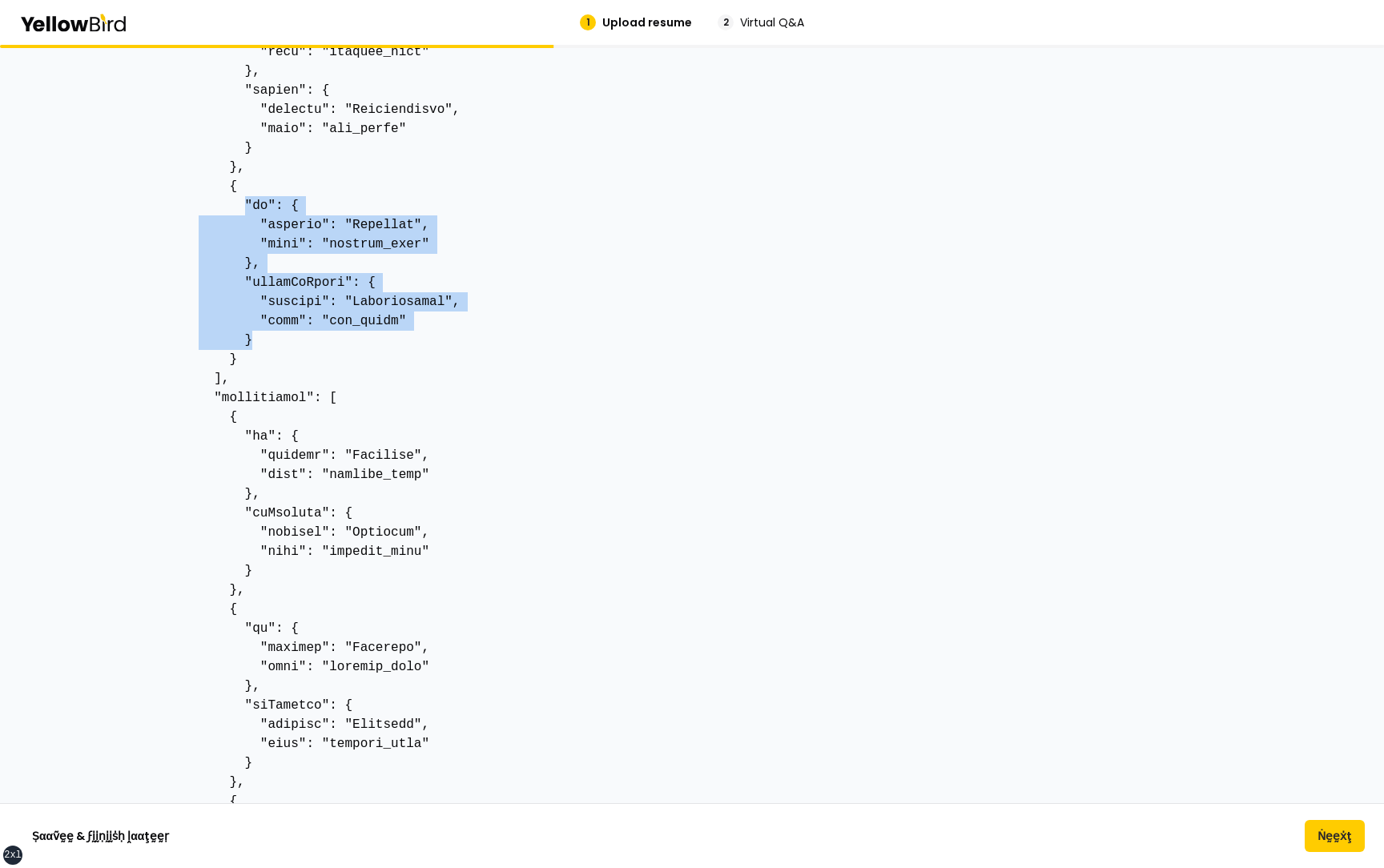
scroll to position [10690, 0]
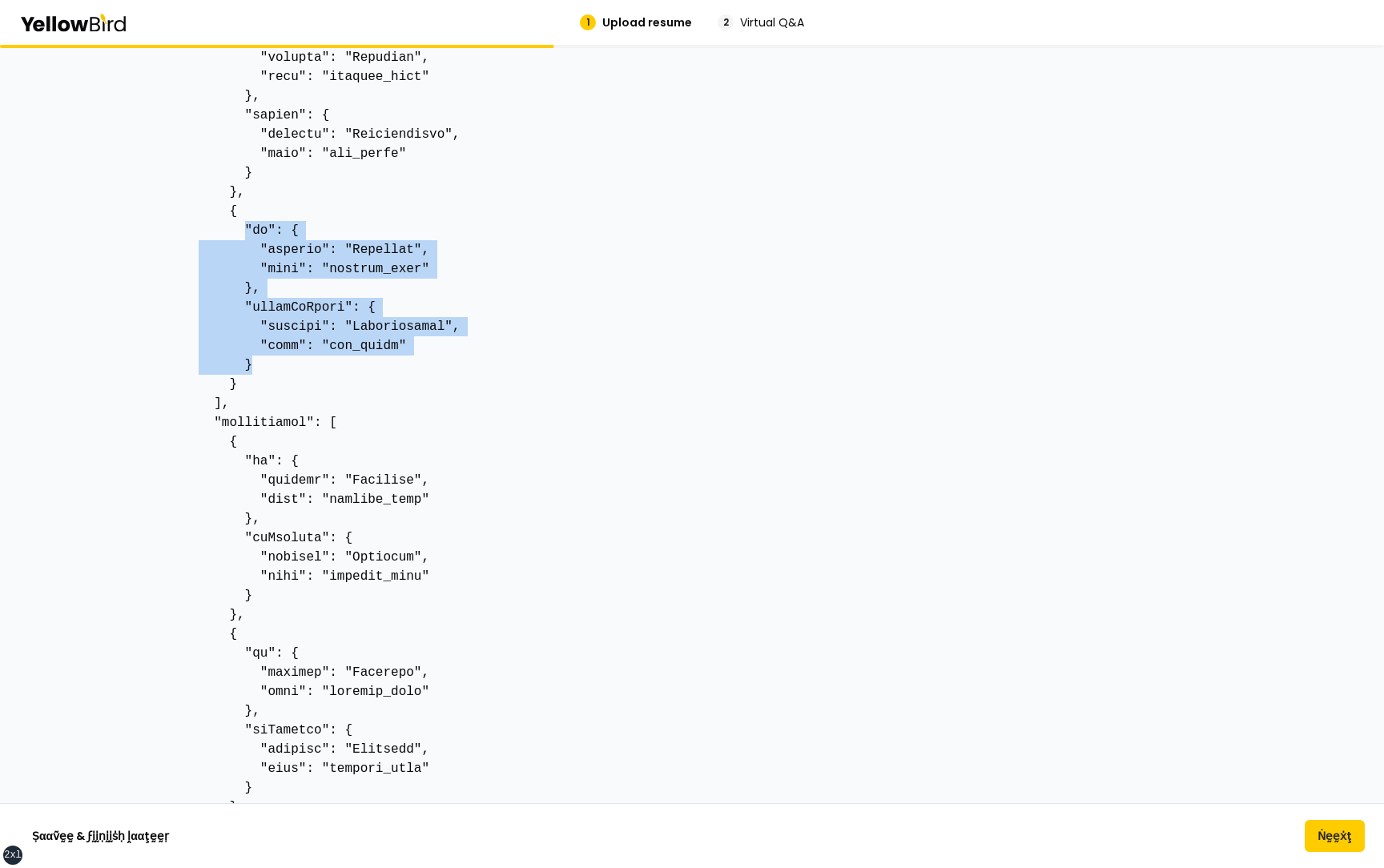
drag, startPoint x: 248, startPoint y: 384, endPoint x: 228, endPoint y: 215, distance: 170.2
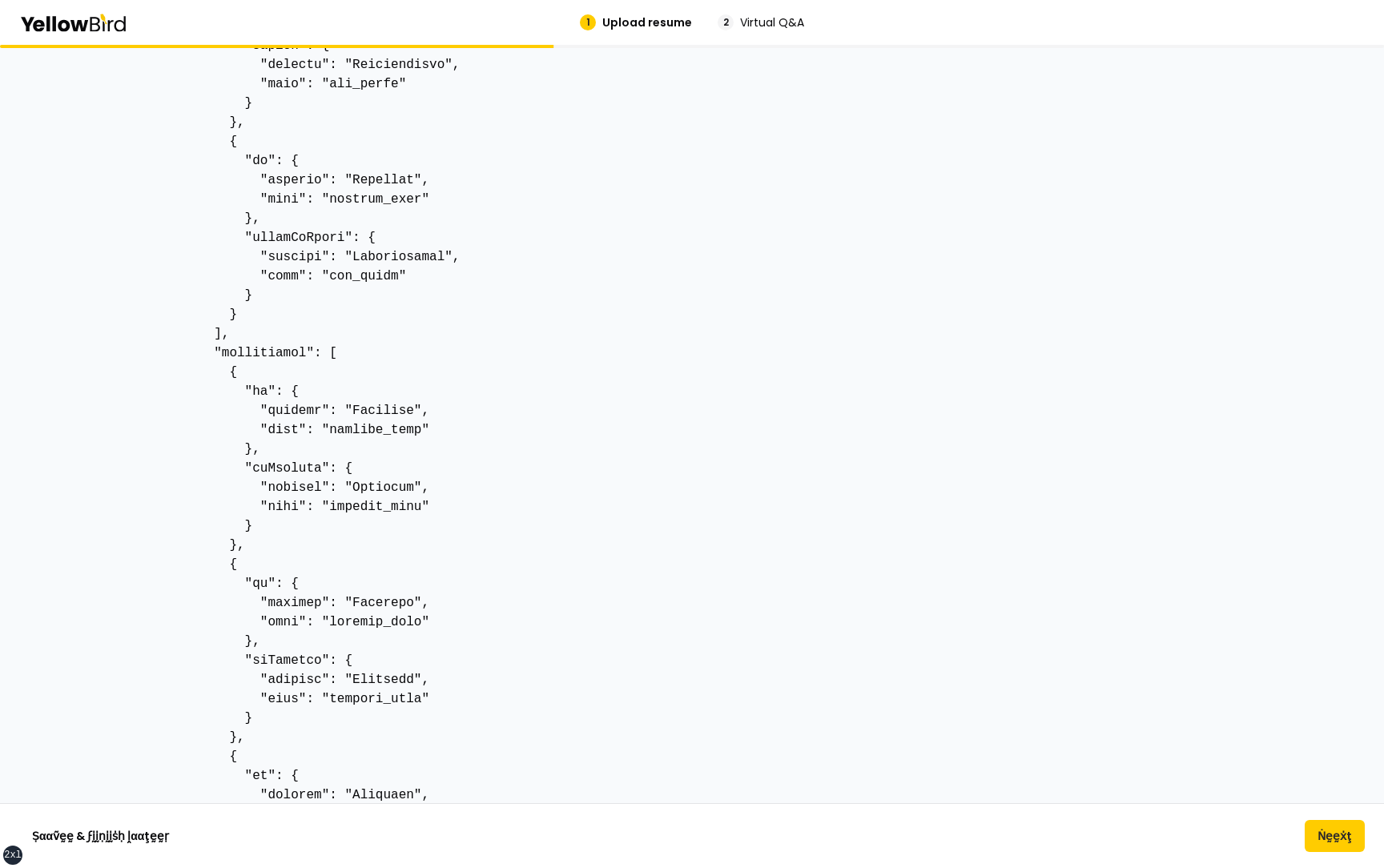
scroll to position [10760, 0]
drag, startPoint x: 243, startPoint y: 387, endPoint x: 301, endPoint y: 382, distance: 58.2
drag, startPoint x: 261, startPoint y: 447, endPoint x: 243, endPoint y: 391, distance: 58.8
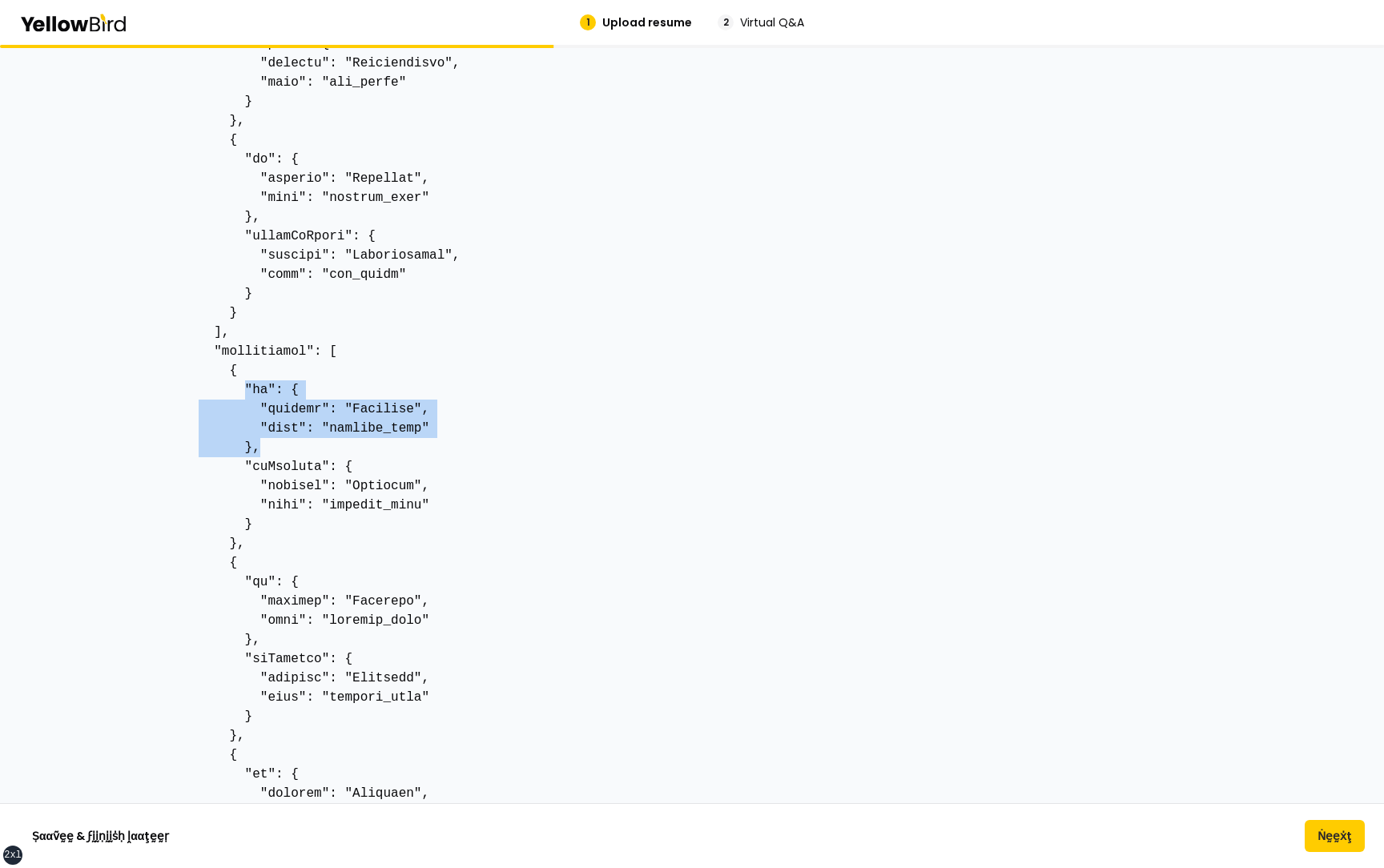
drag, startPoint x: 268, startPoint y: 450, endPoint x: 247, endPoint y: 384, distance: 69.3
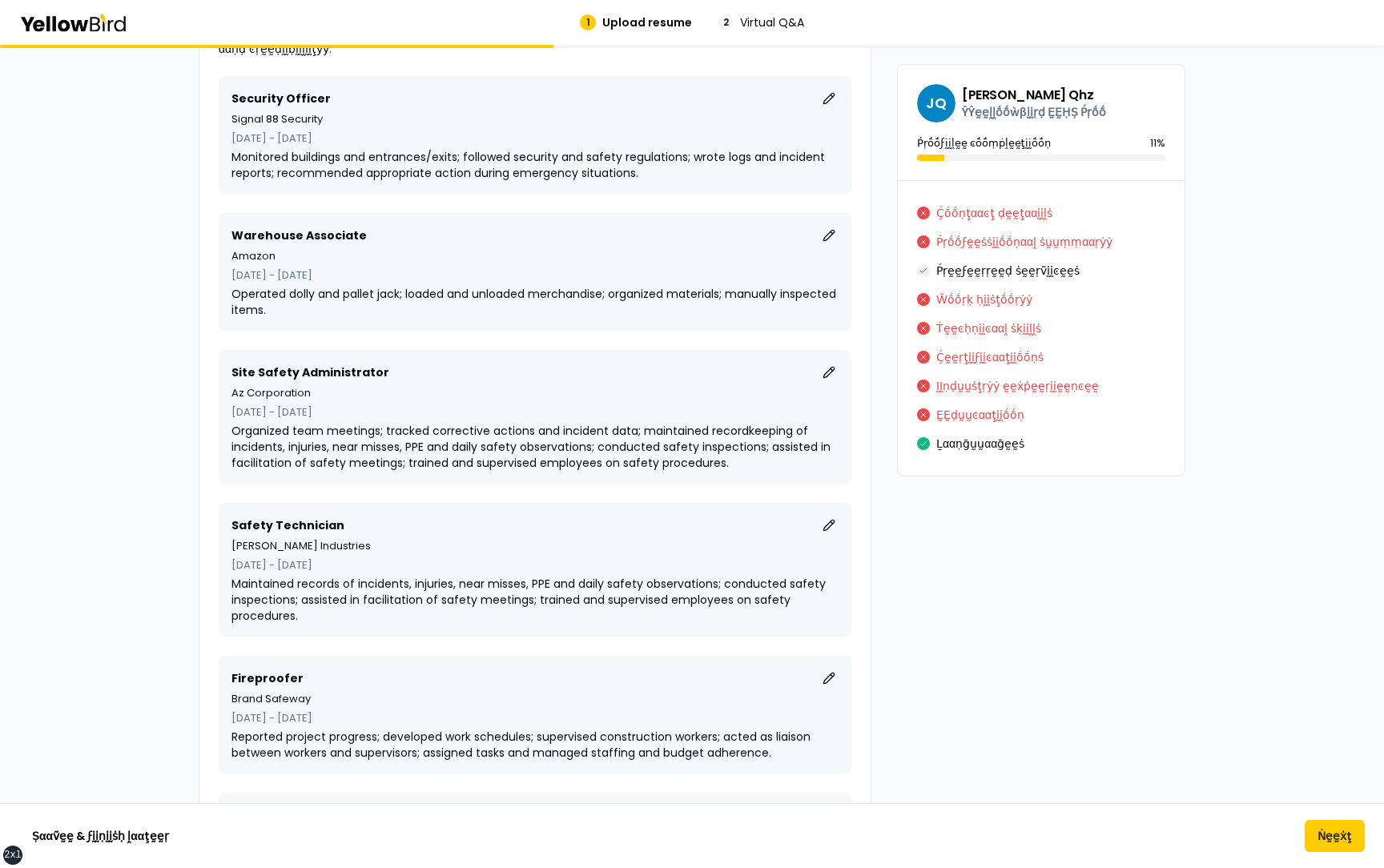
scroll to position [15890, 0]
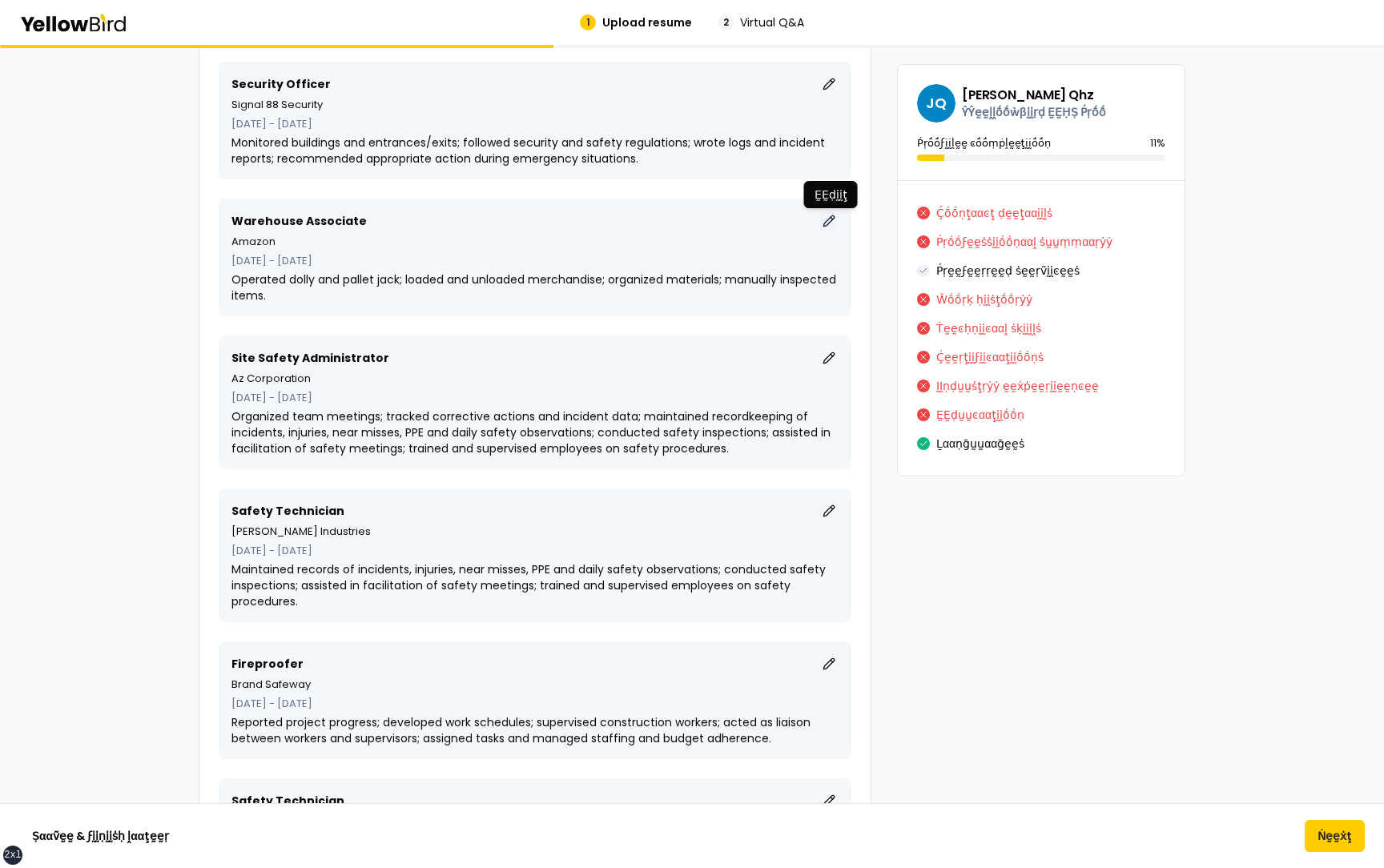
click at [828, 217] on button "ḚḚḍḭḭţ" at bounding box center [829, 221] width 19 height 19
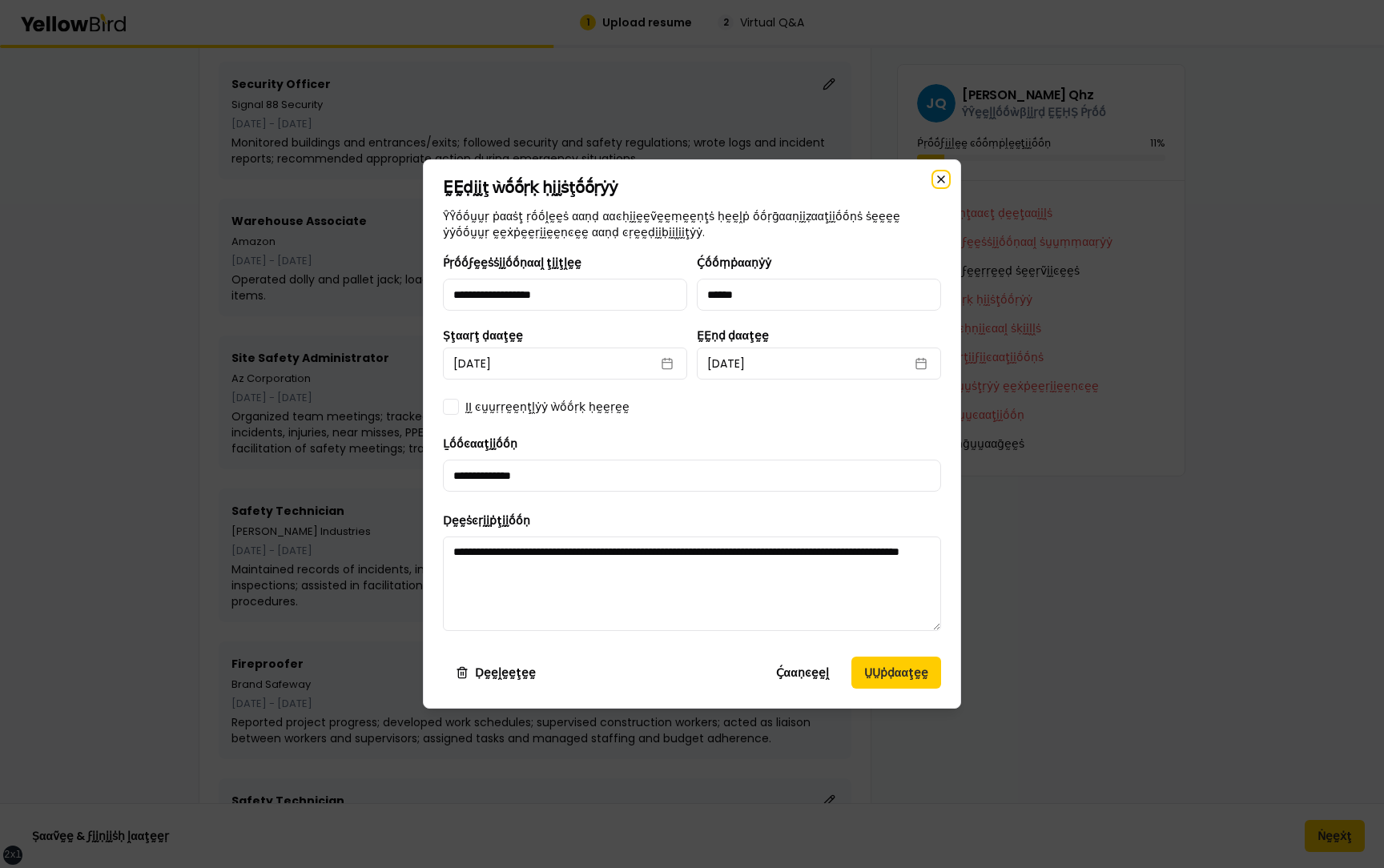
click at [942, 176] on icon "button" at bounding box center [940, 178] width 12 height 12
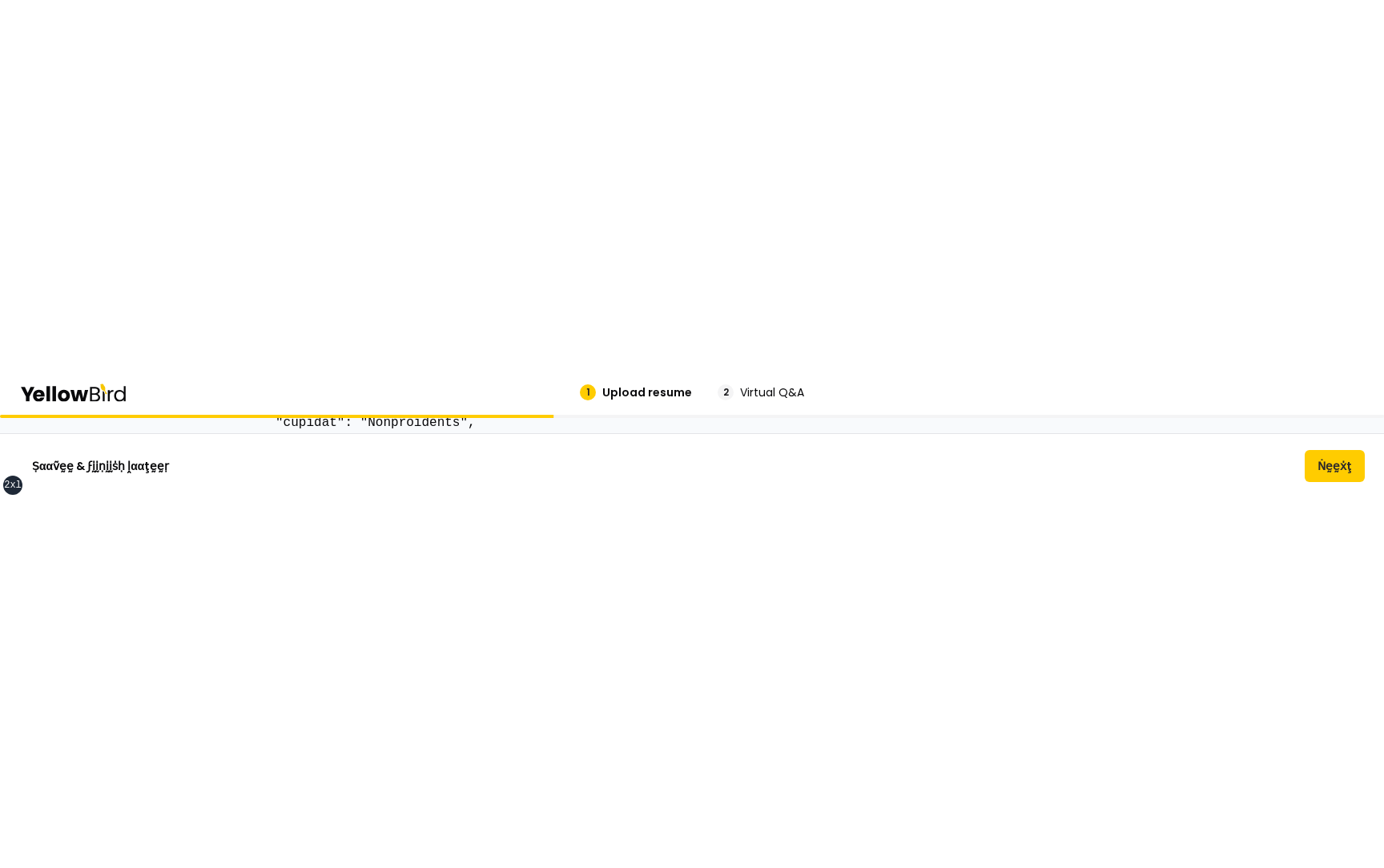
scroll to position [0, 0]
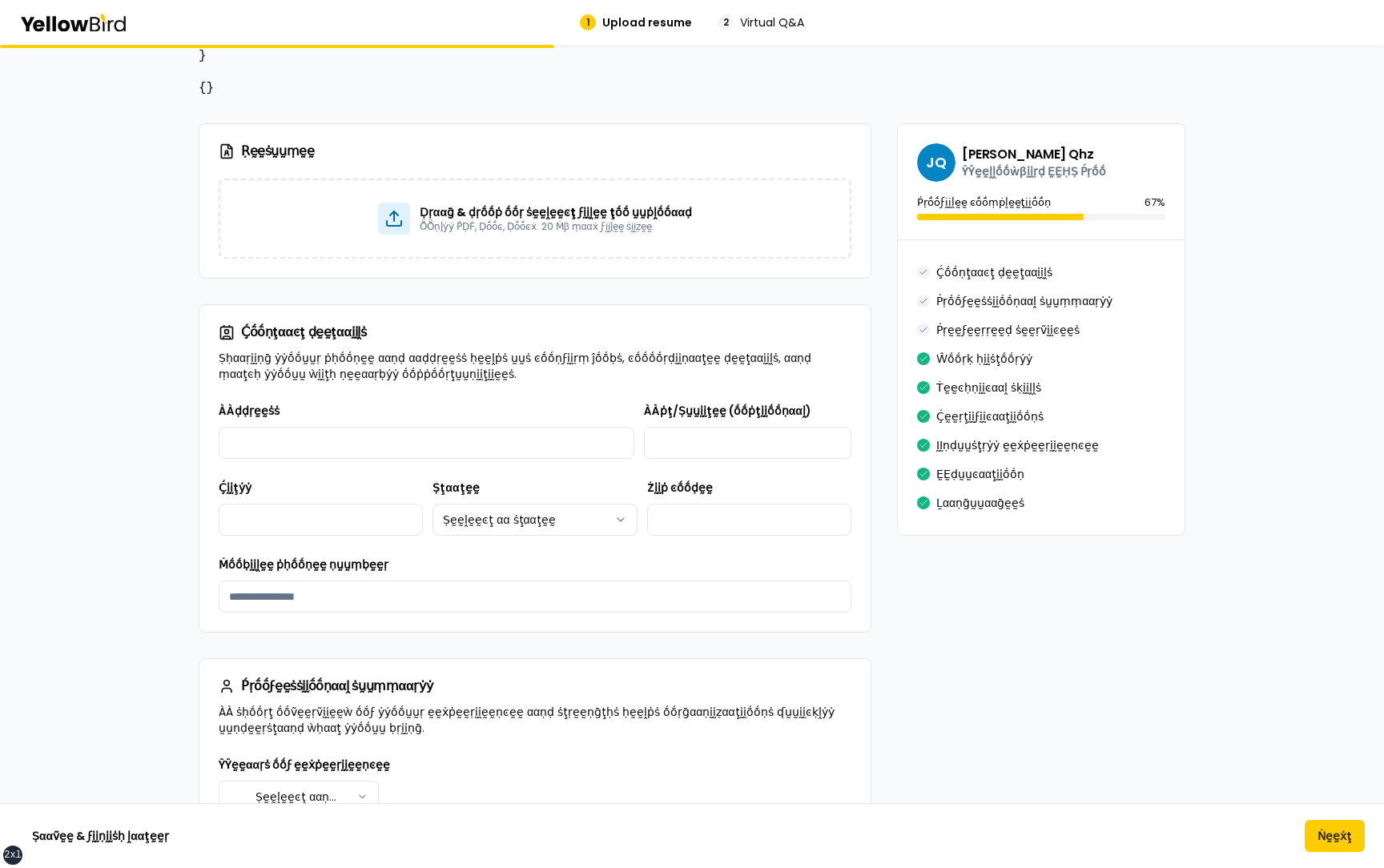
scroll to position [310, 0]
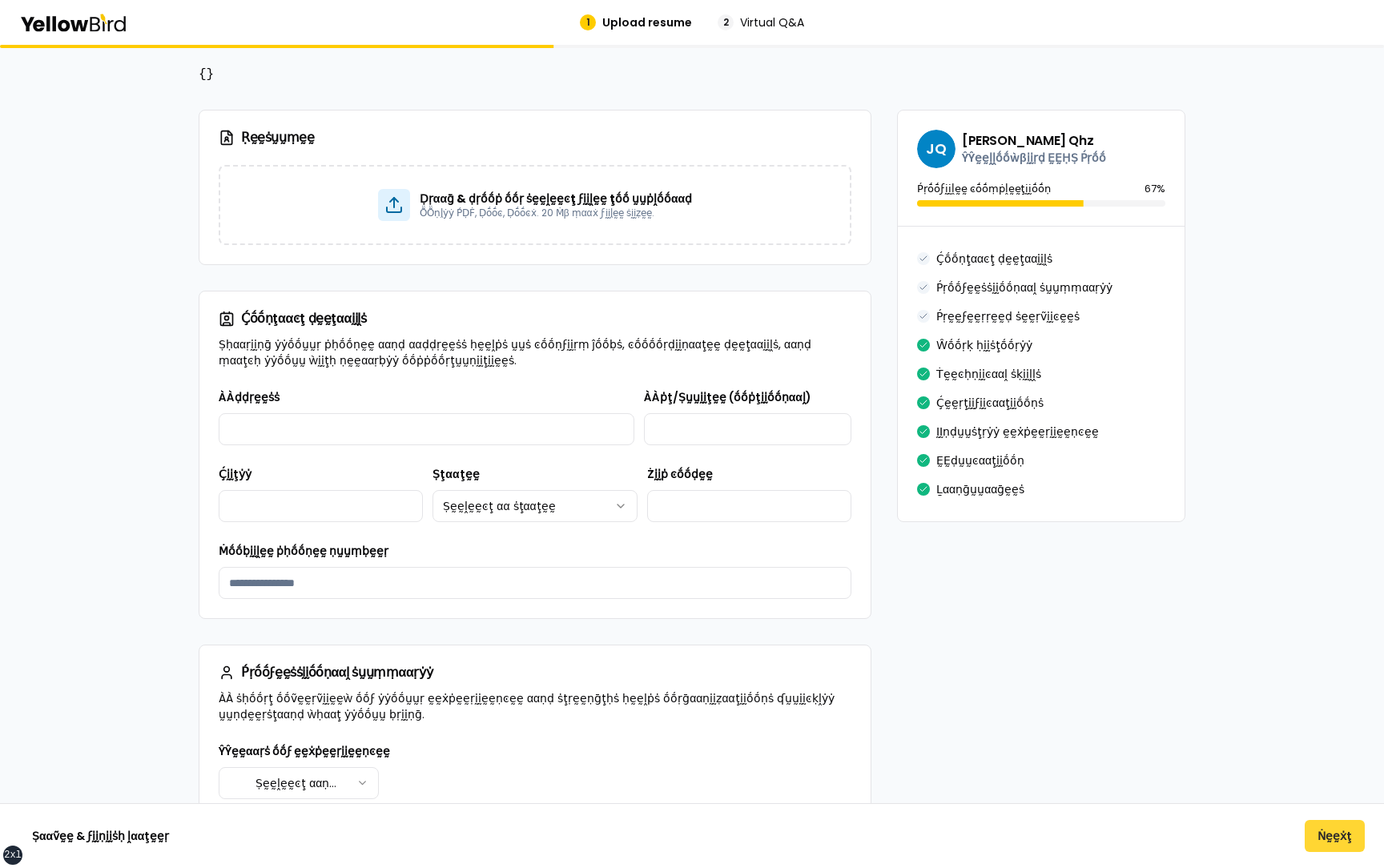
click at [1332, 837] on button "Ṅḛḛẋţ" at bounding box center [1334, 837] width 60 height 32
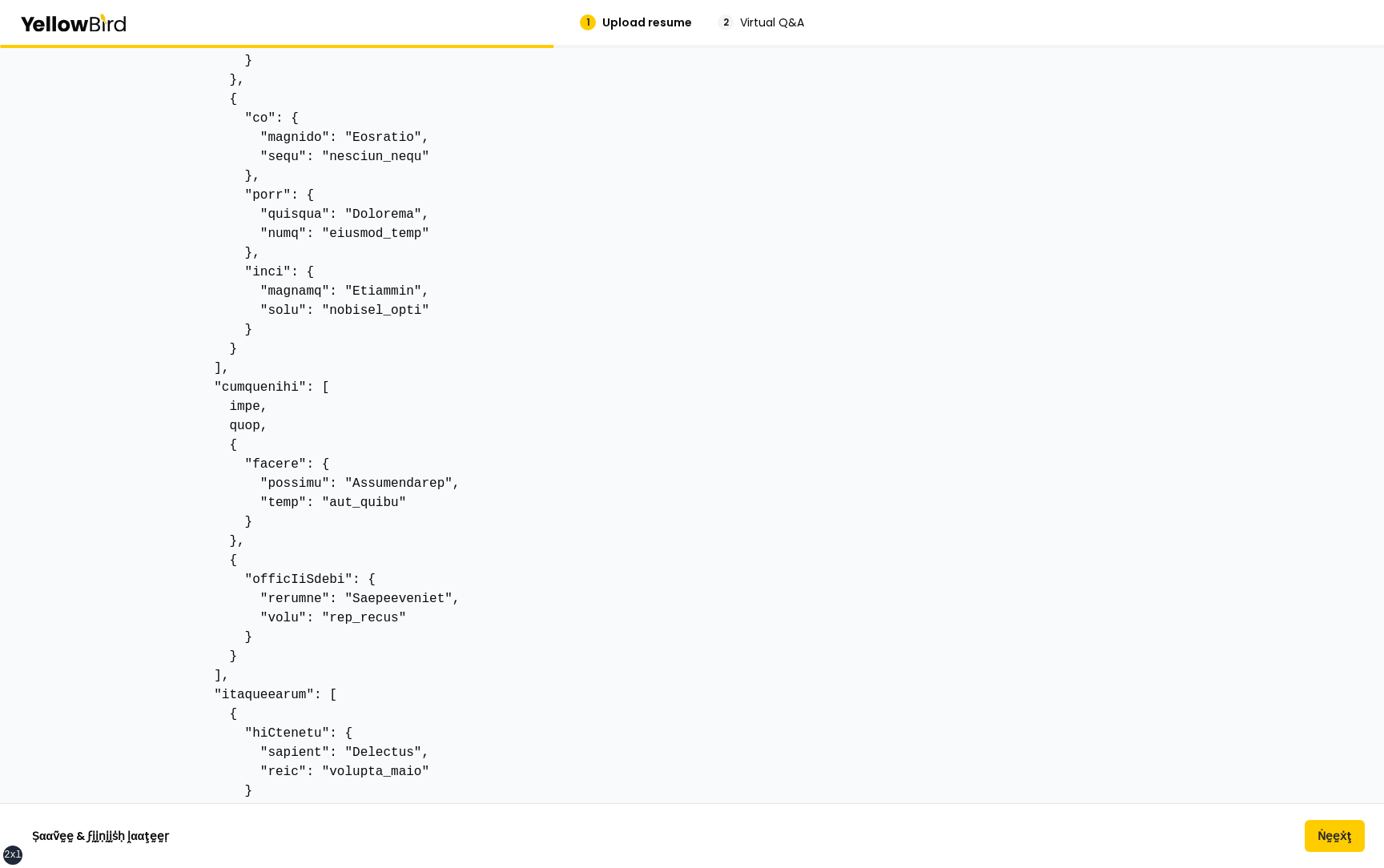
scroll to position [10110, 0]
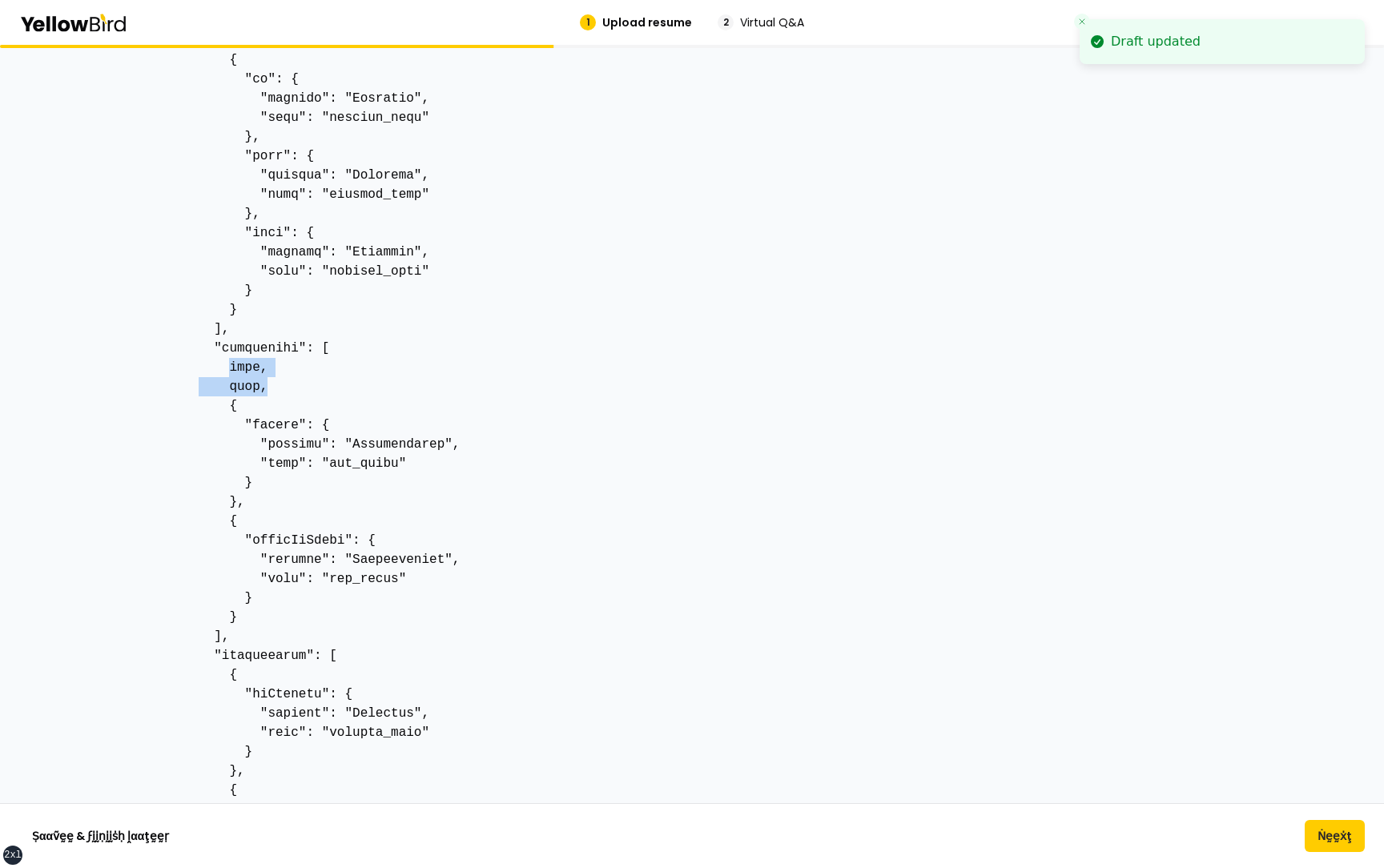
drag, startPoint x: 271, startPoint y: 391, endPoint x: 228, endPoint y: 369, distance: 48.3
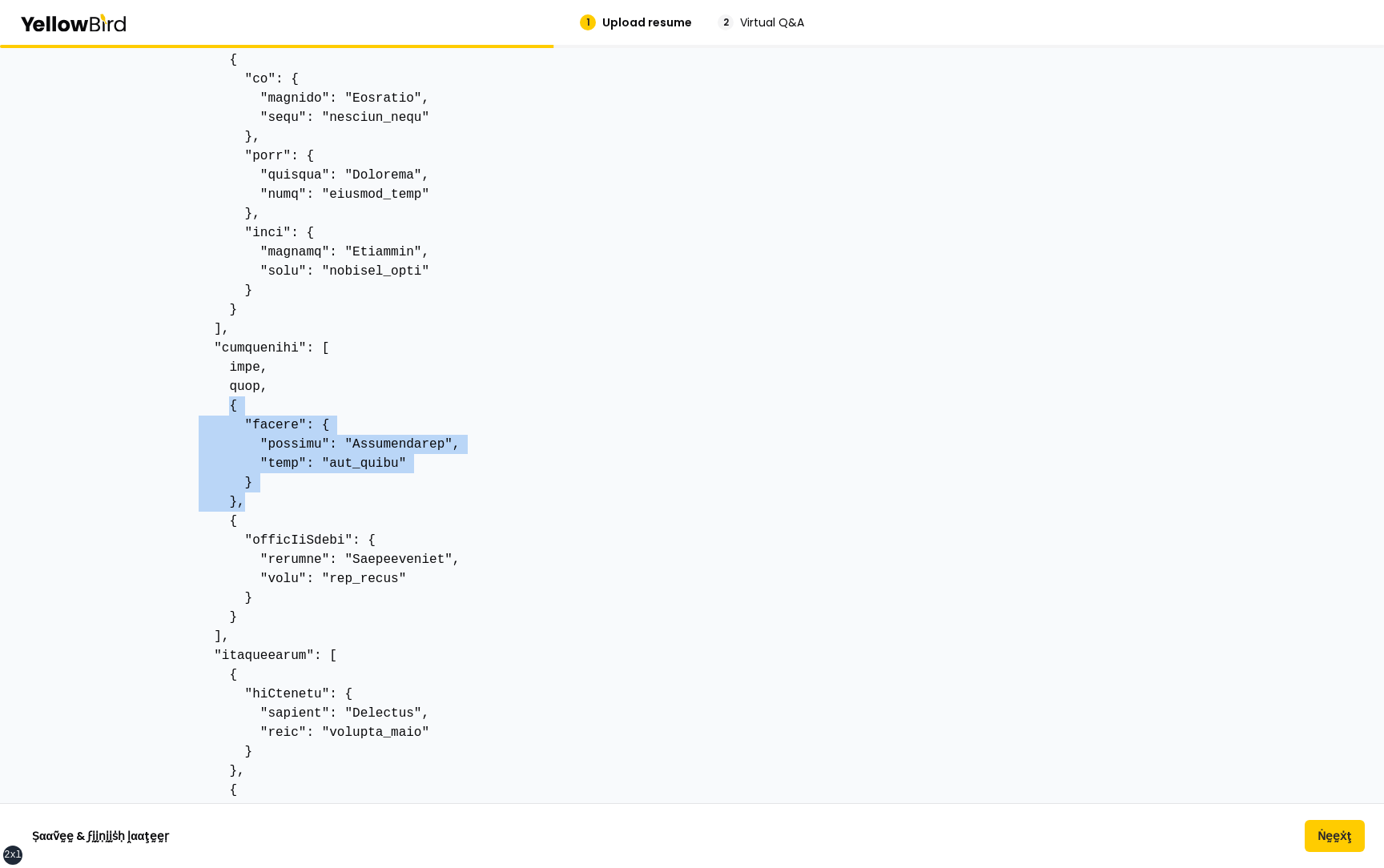
drag, startPoint x: 233, startPoint y: 404, endPoint x: 259, endPoint y: 492, distance: 91.8
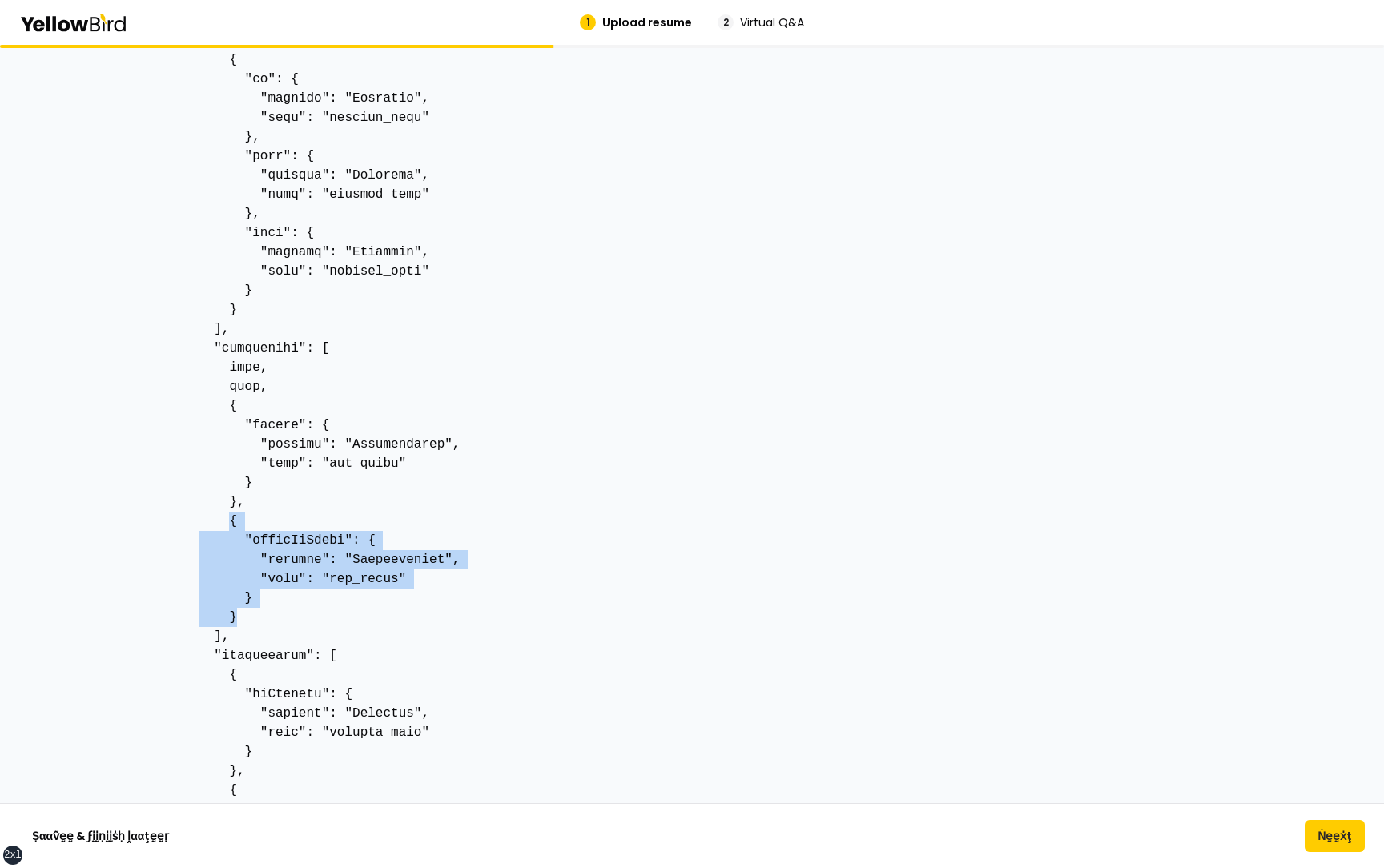
drag, startPoint x: 240, startPoint y: 617, endPoint x: 232, endPoint y: 527, distance: 90.4
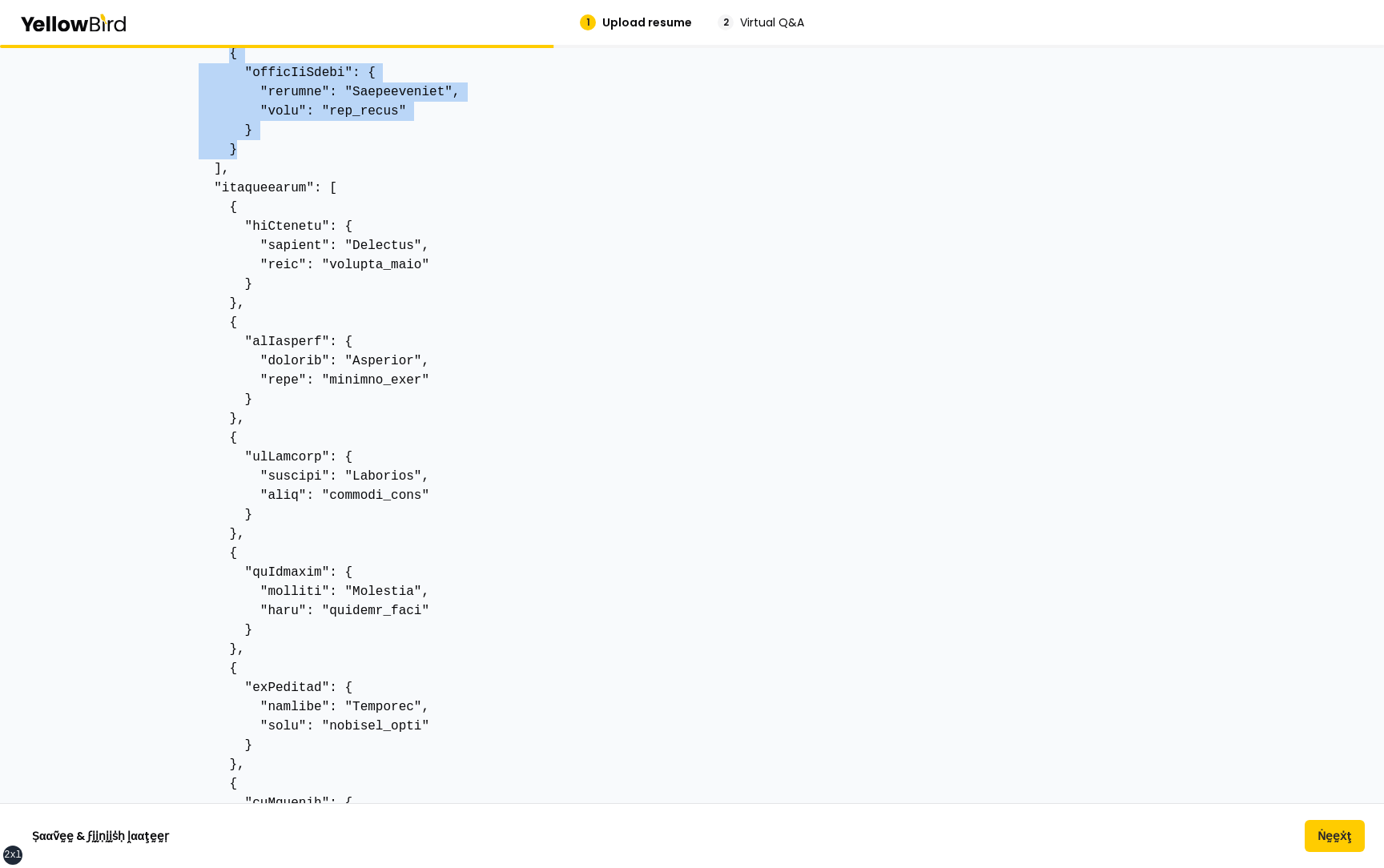
scroll to position [10580, 0]
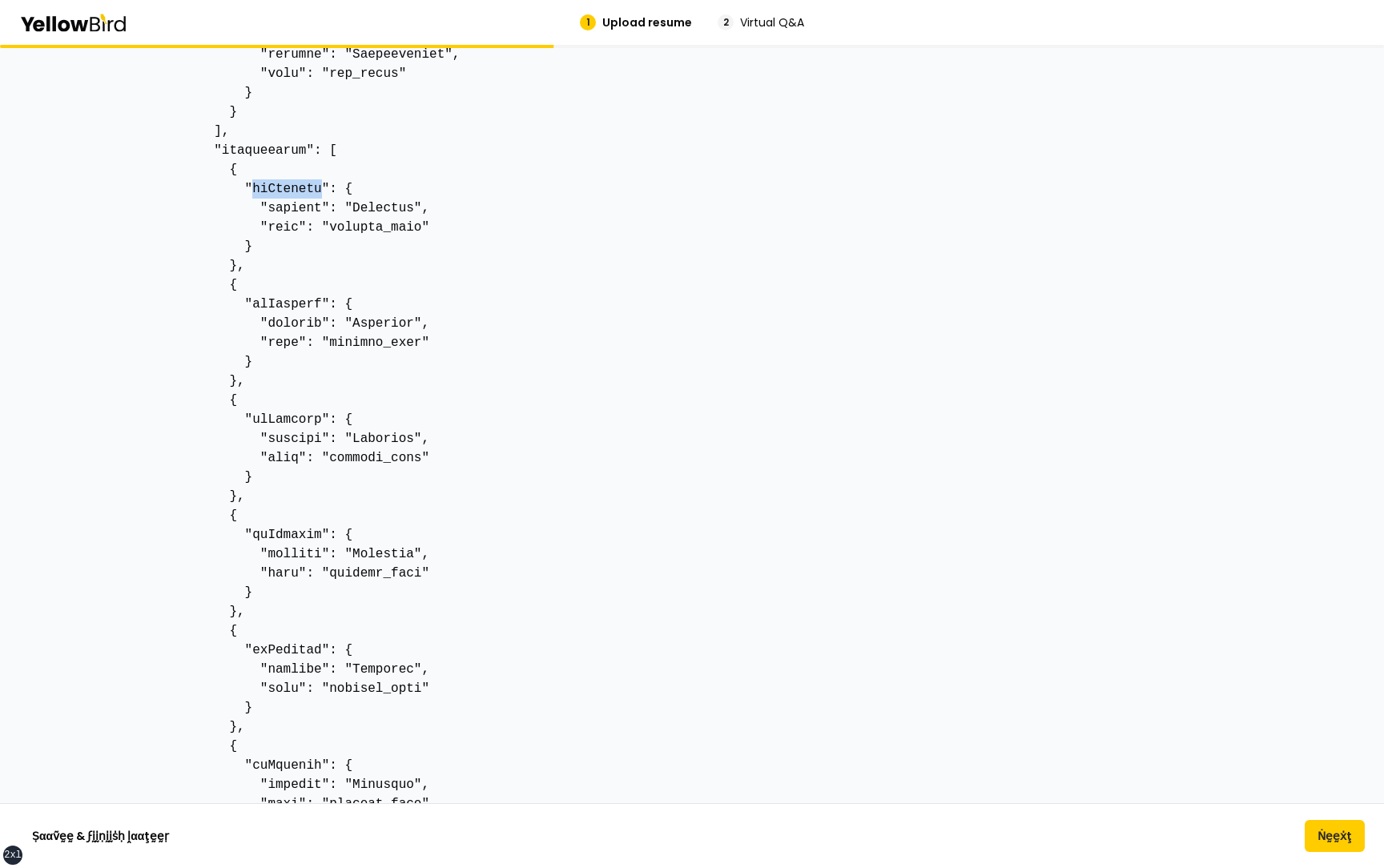
scroll to position [10618, 0]
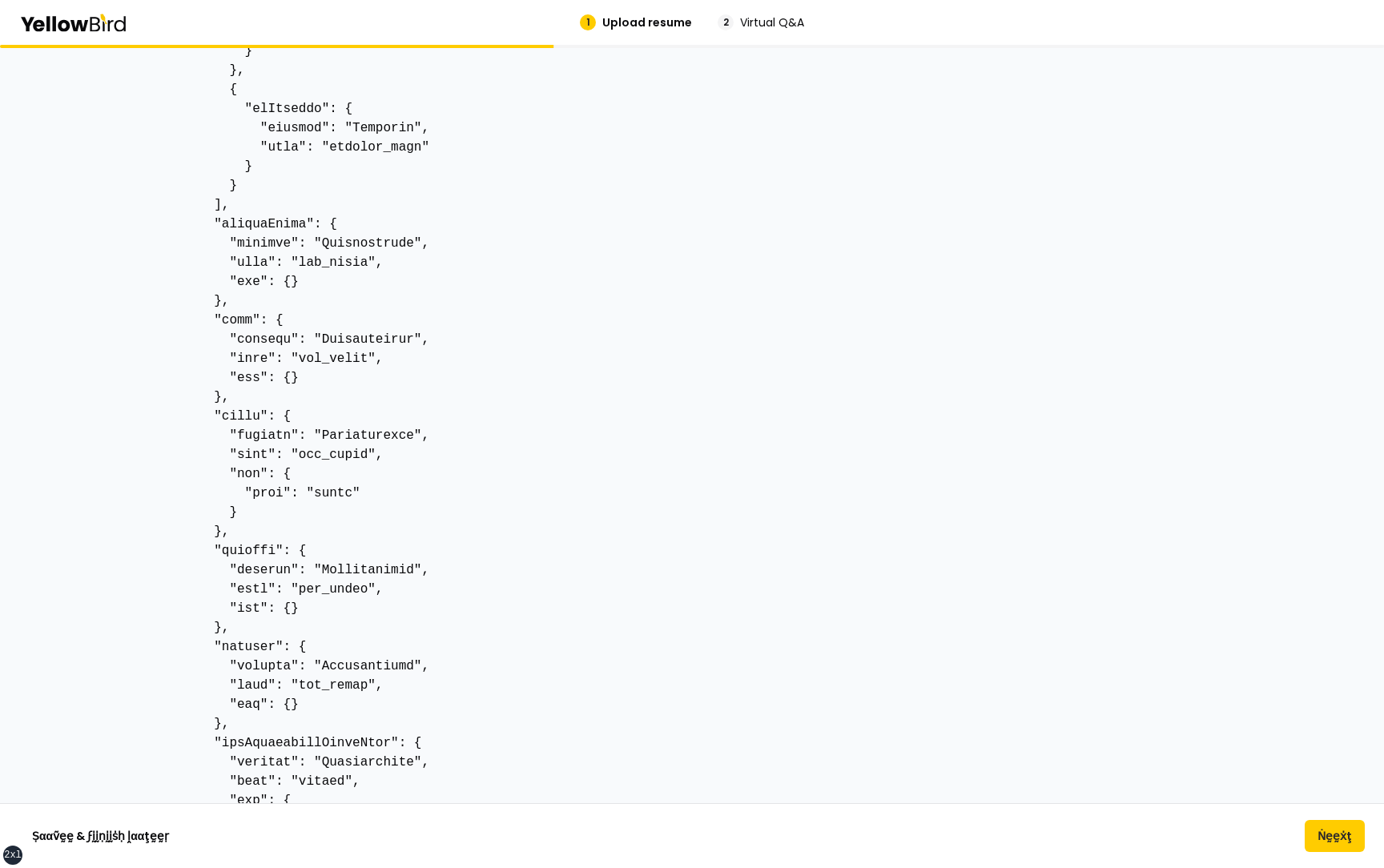
scroll to position [11528, 0]
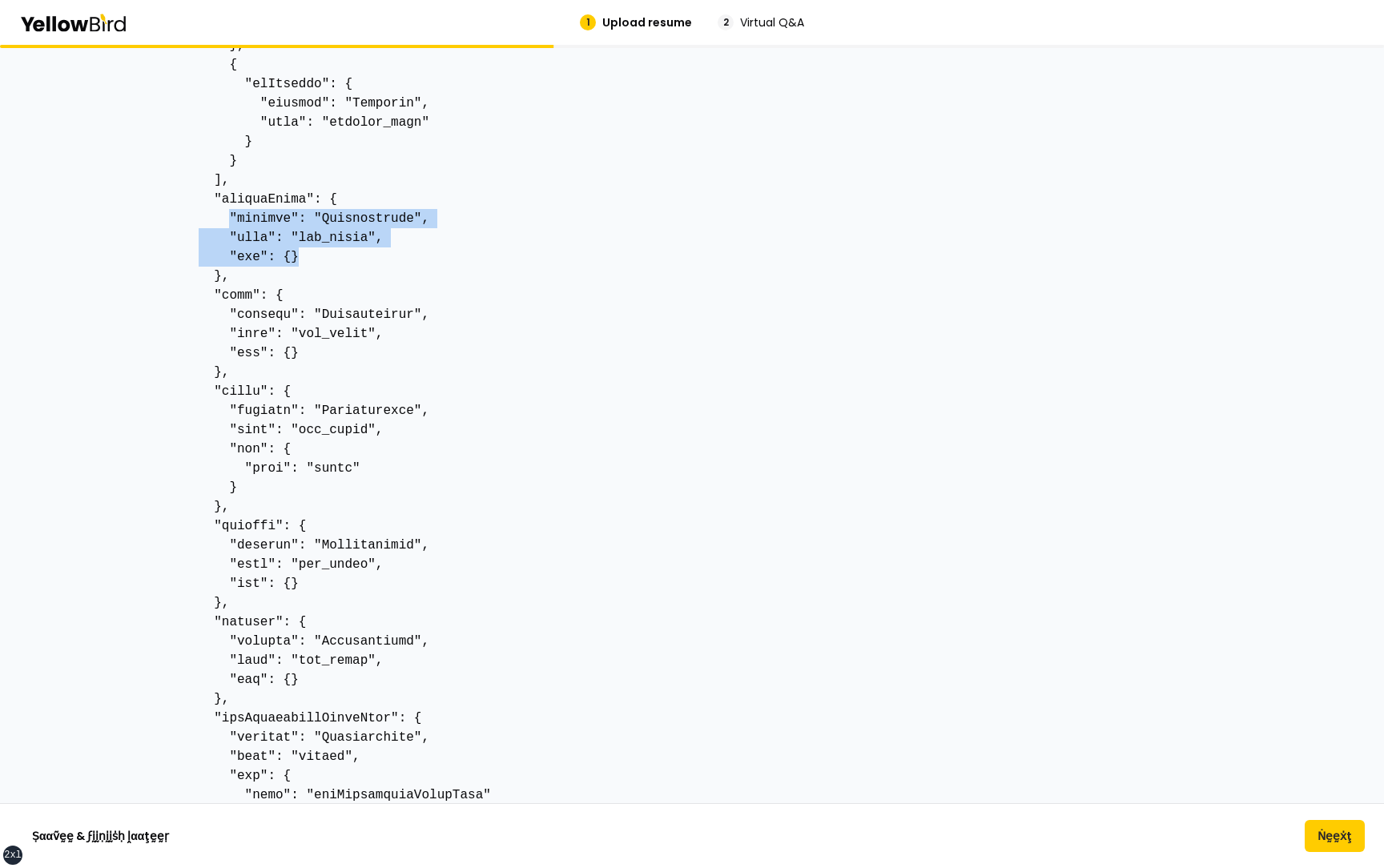
drag, startPoint x: 302, startPoint y: 257, endPoint x: 228, endPoint y: 217, distance: 84.1
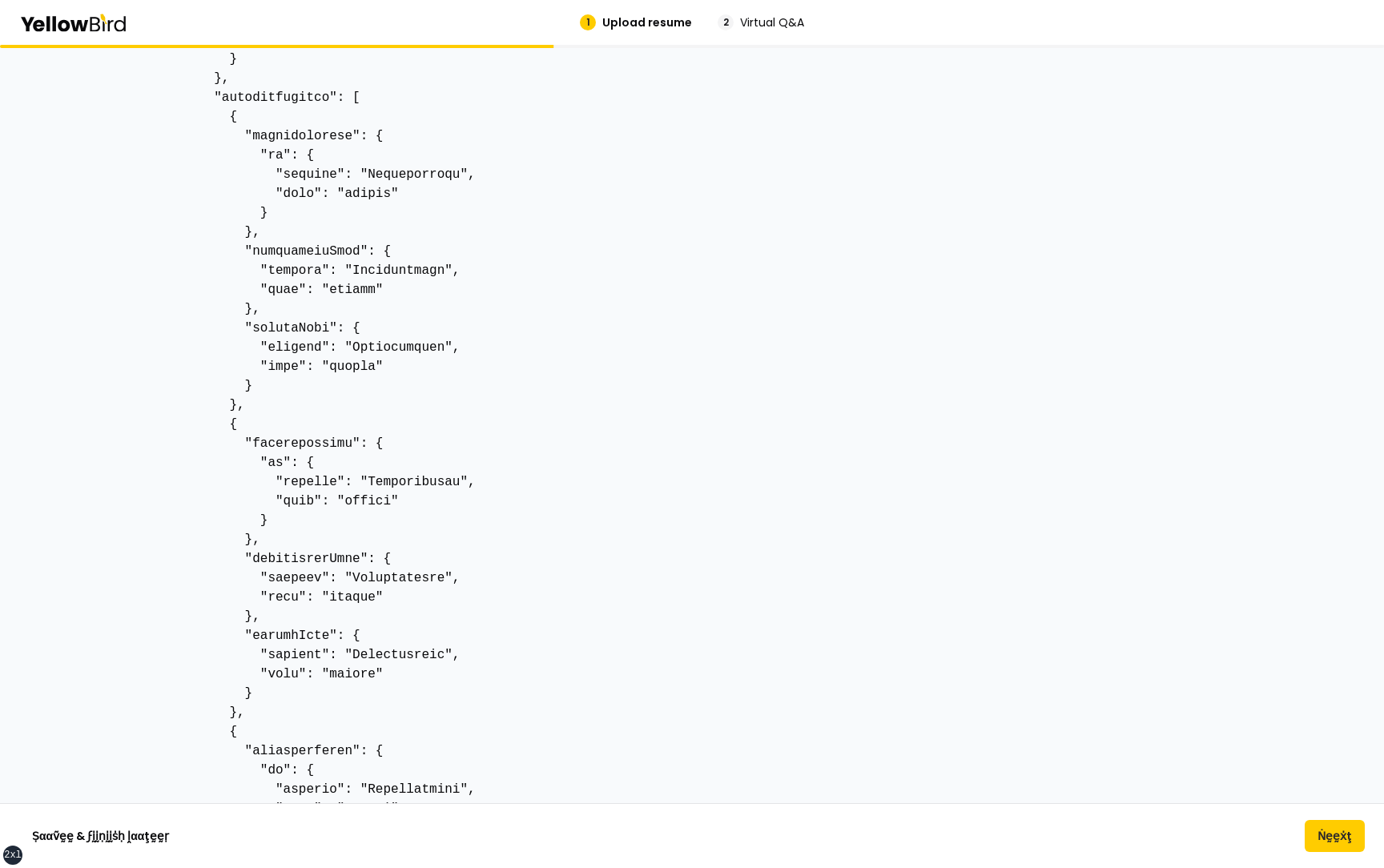
scroll to position [12282, 0]
drag, startPoint x: 325, startPoint y: 156, endPoint x: 259, endPoint y: 156, distance: 66.0
drag, startPoint x: 327, startPoint y: 462, endPoint x: 258, endPoint y: 462, distance: 69.0
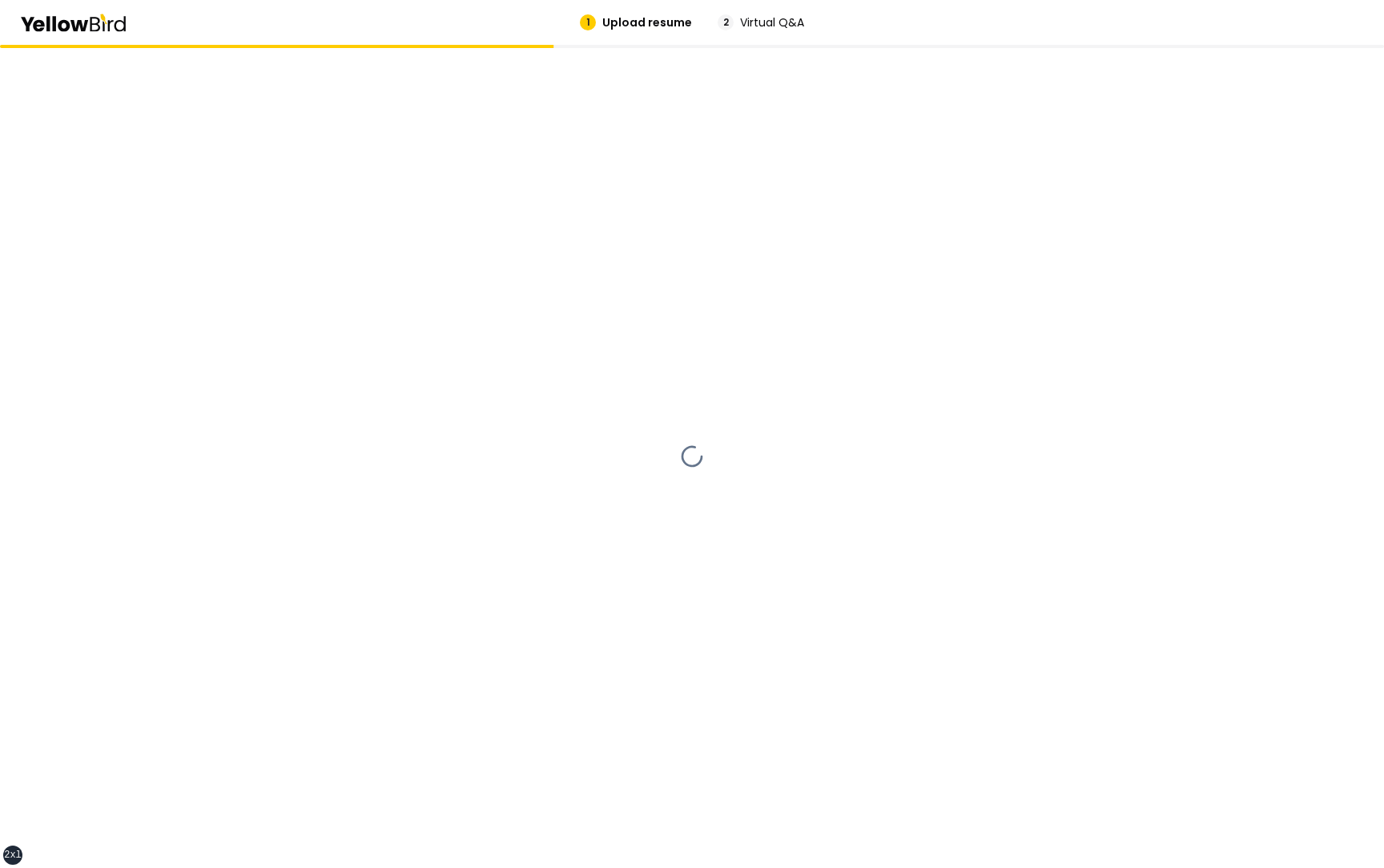
scroll to position [0, 0]
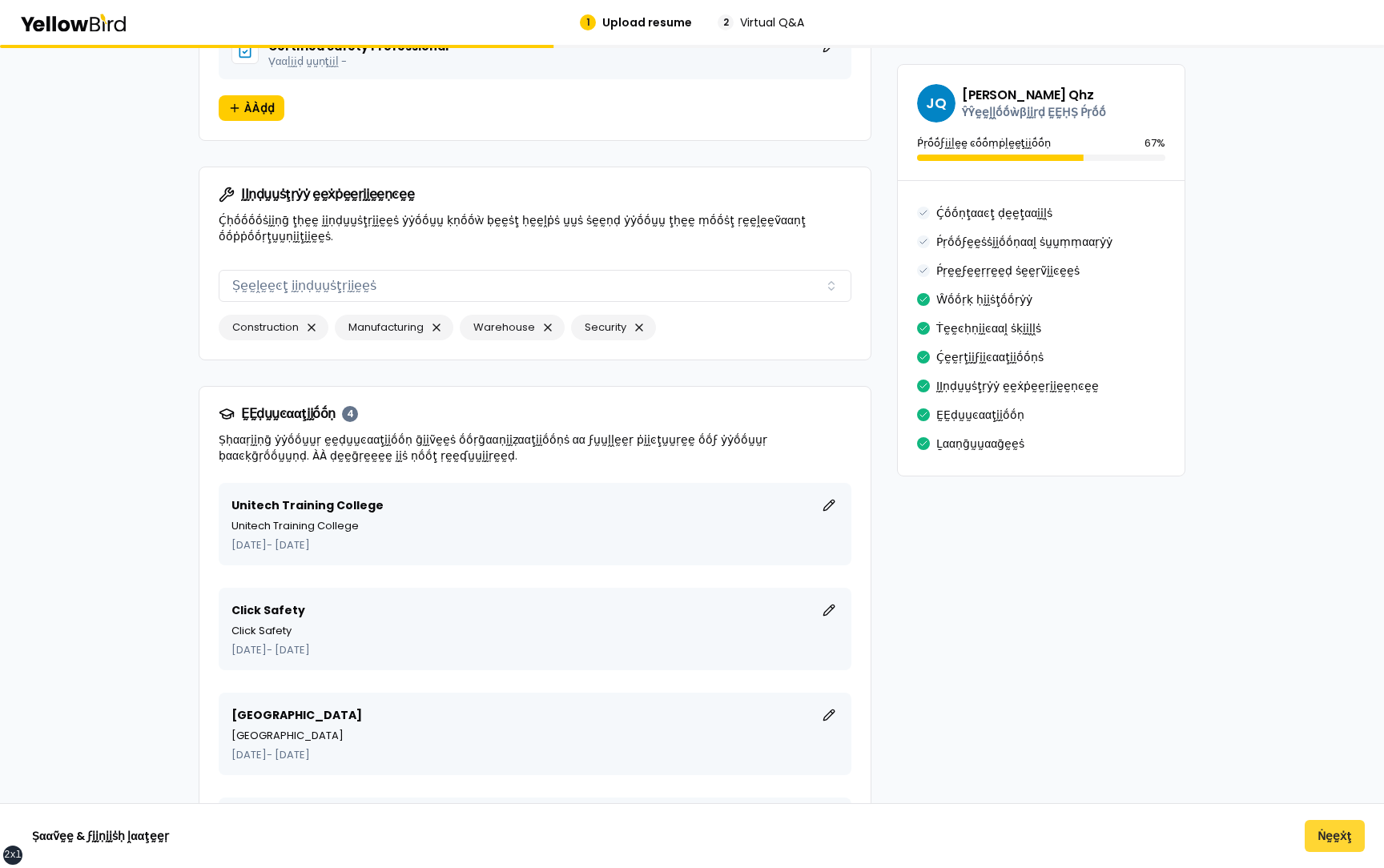
click at [1327, 831] on button "Ṅḛḛẋţ" at bounding box center [1334, 837] width 60 height 32
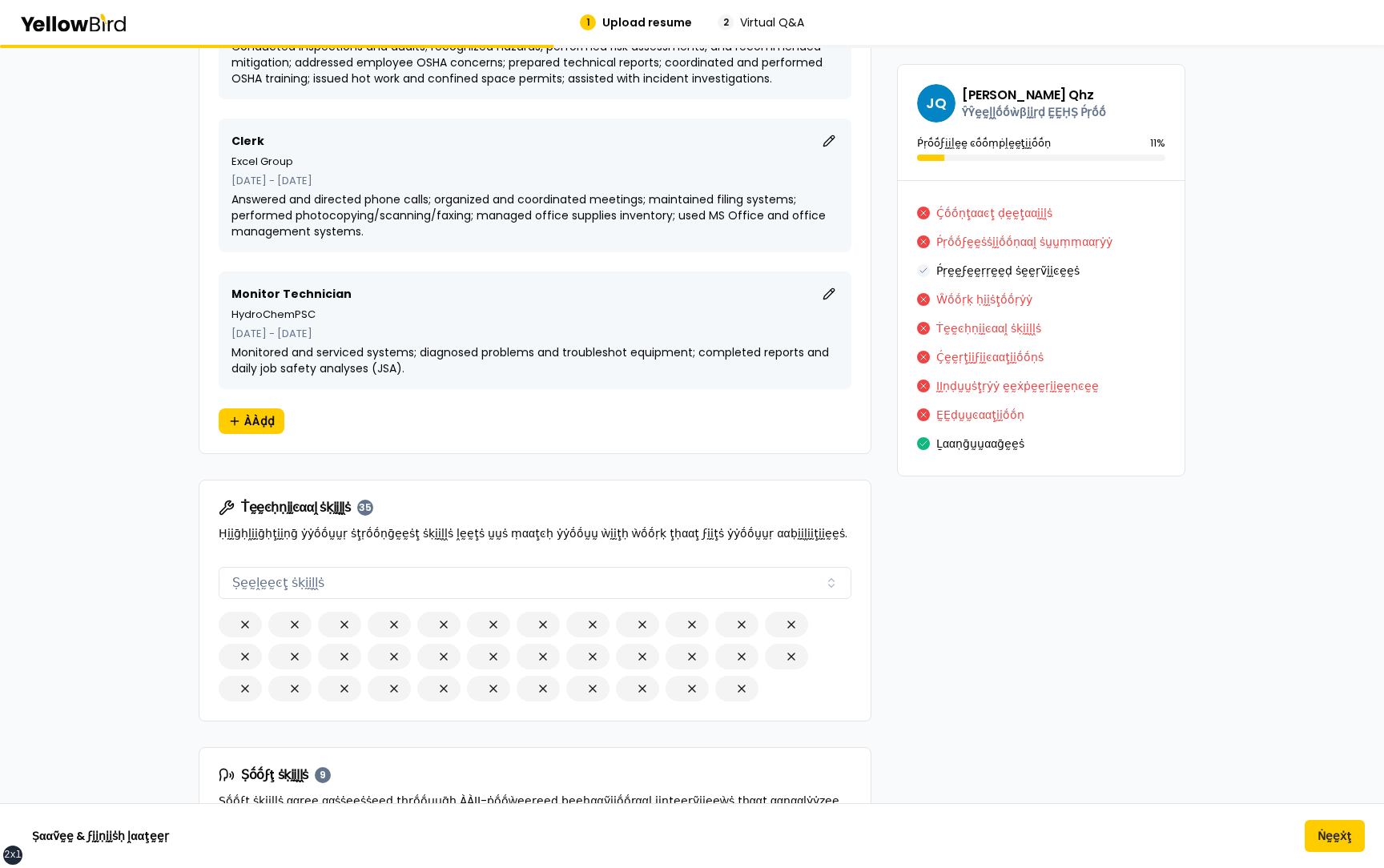
scroll to position [15276, 0]
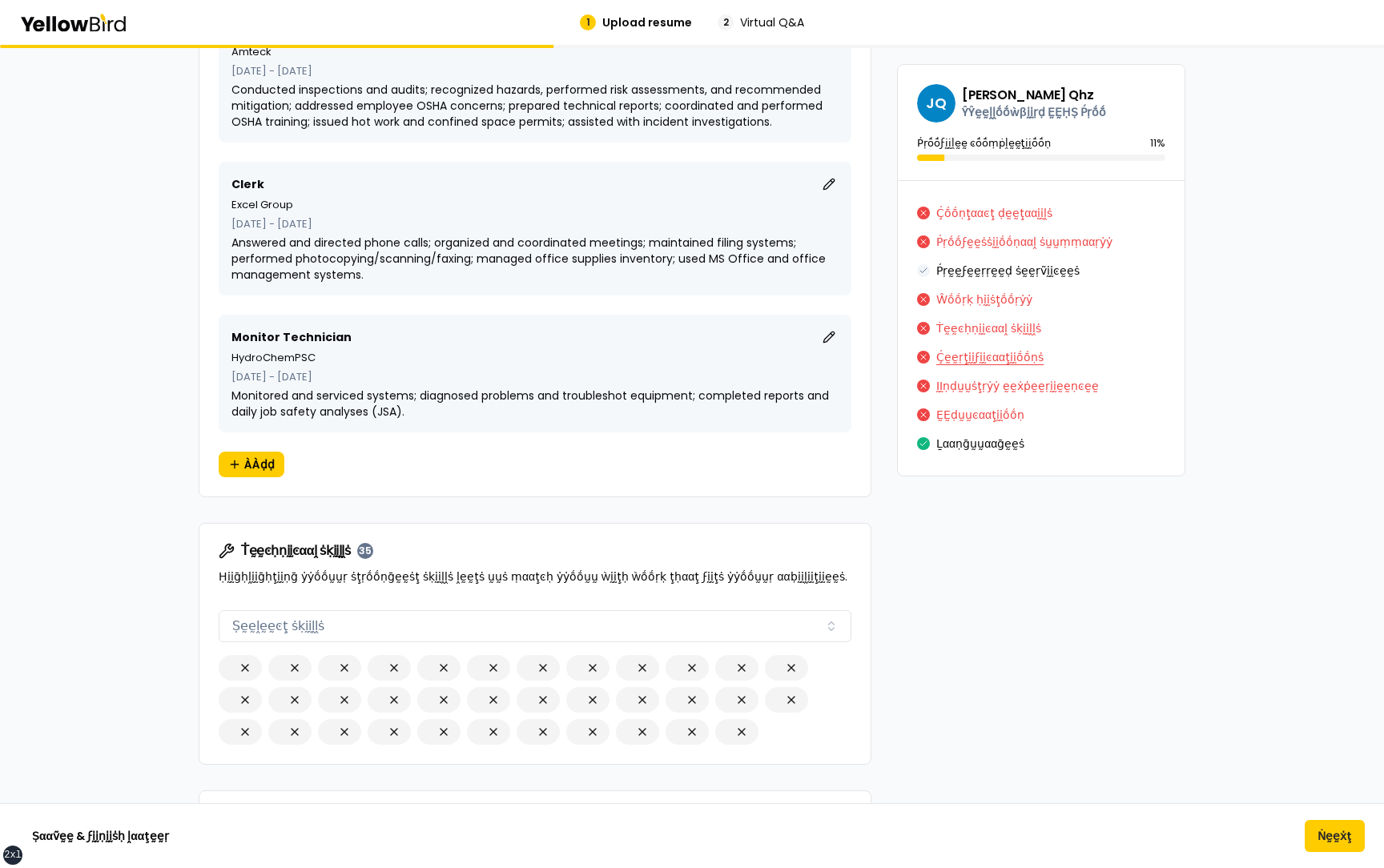
click at [978, 356] on button "Ḉḛḛṛţḭḭϝḭḭͼααţḭḭṓṓṇṡ" at bounding box center [990, 357] width 108 height 26
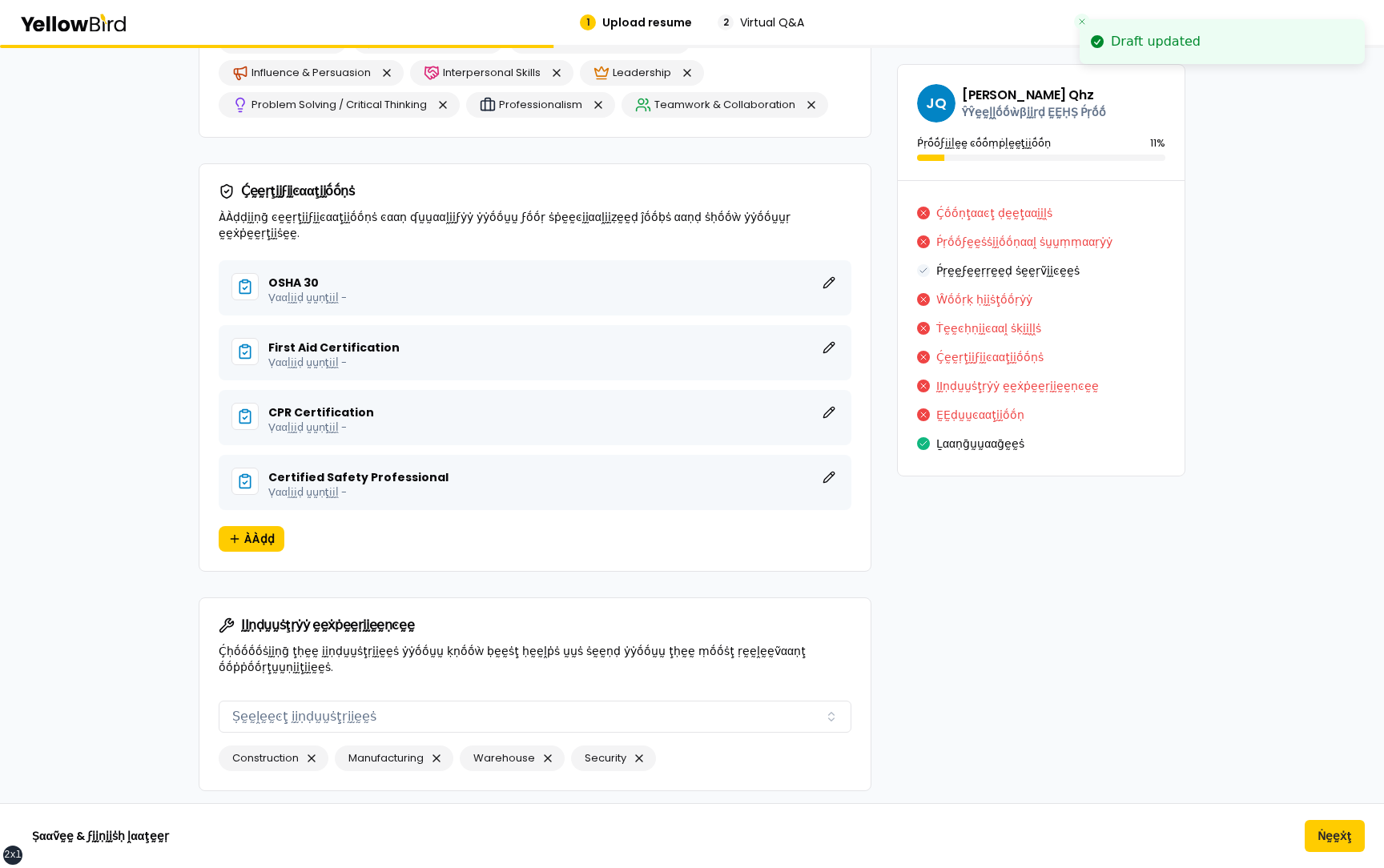
scroll to position [16145, 0]
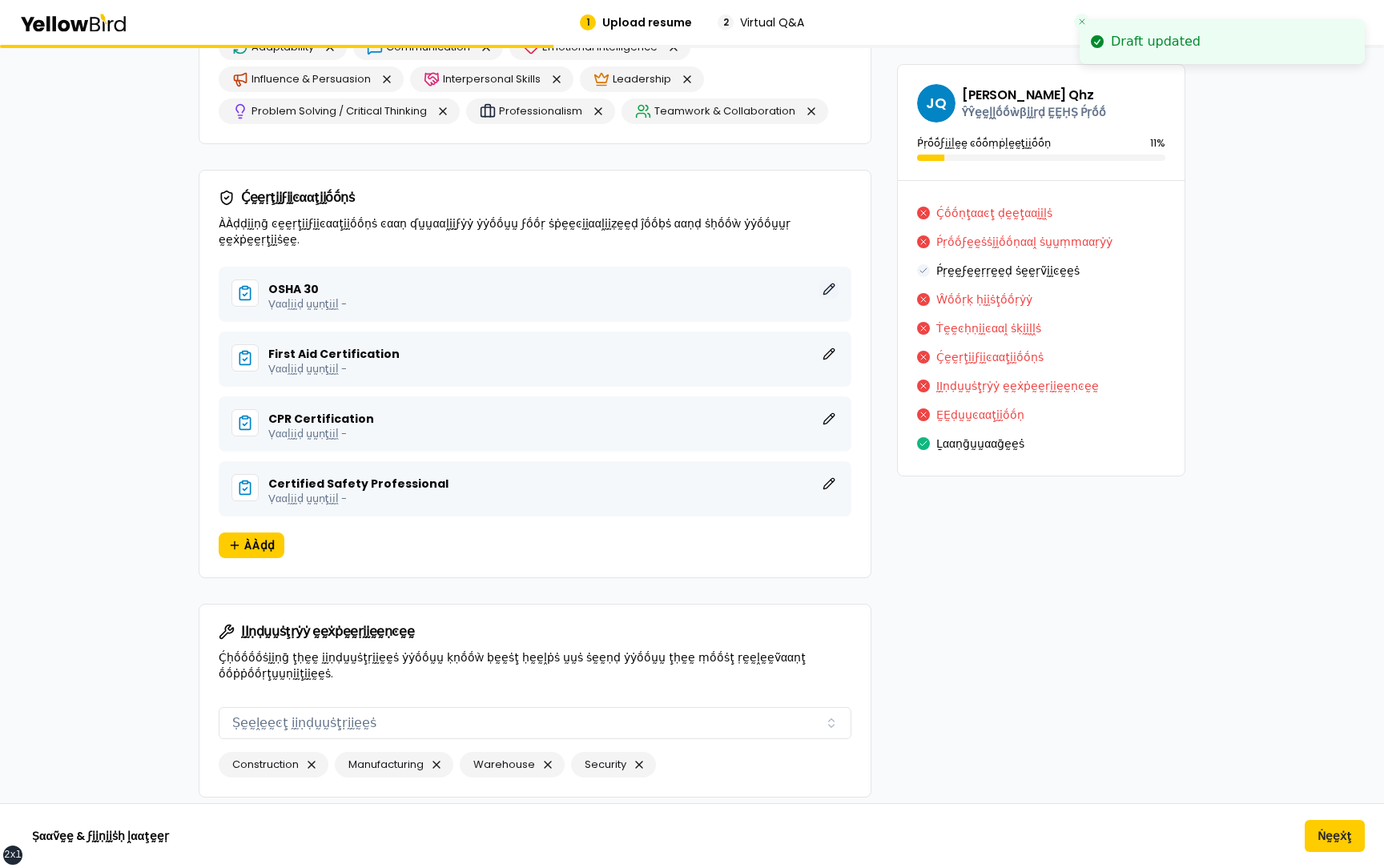
click at [835, 279] on button "ḚḚḍḭḭţ" at bounding box center [829, 289] width 19 height 19
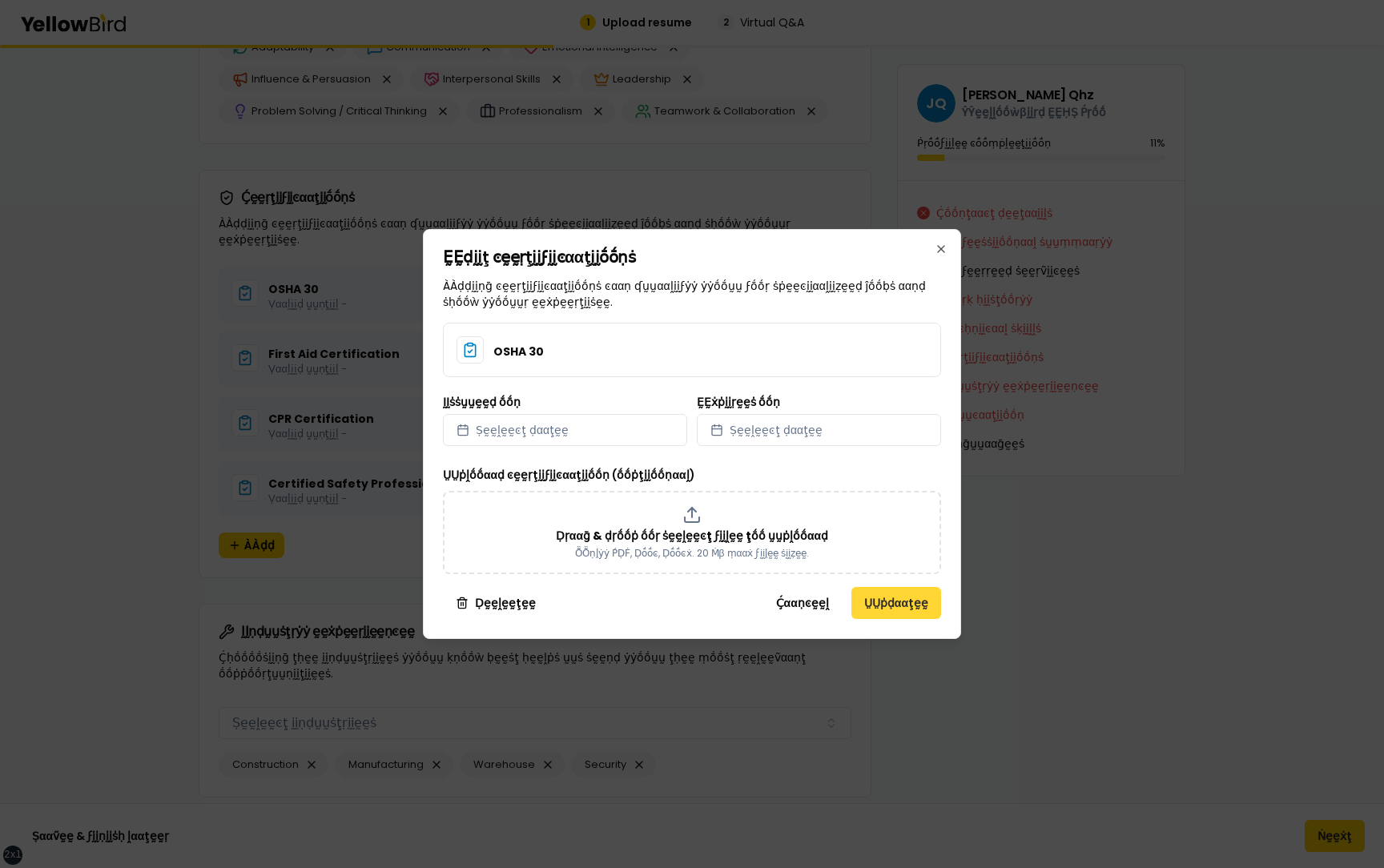
click at [869, 602] on button "ṲṲṗḍααţḛḛ" at bounding box center [897, 604] width 90 height 32
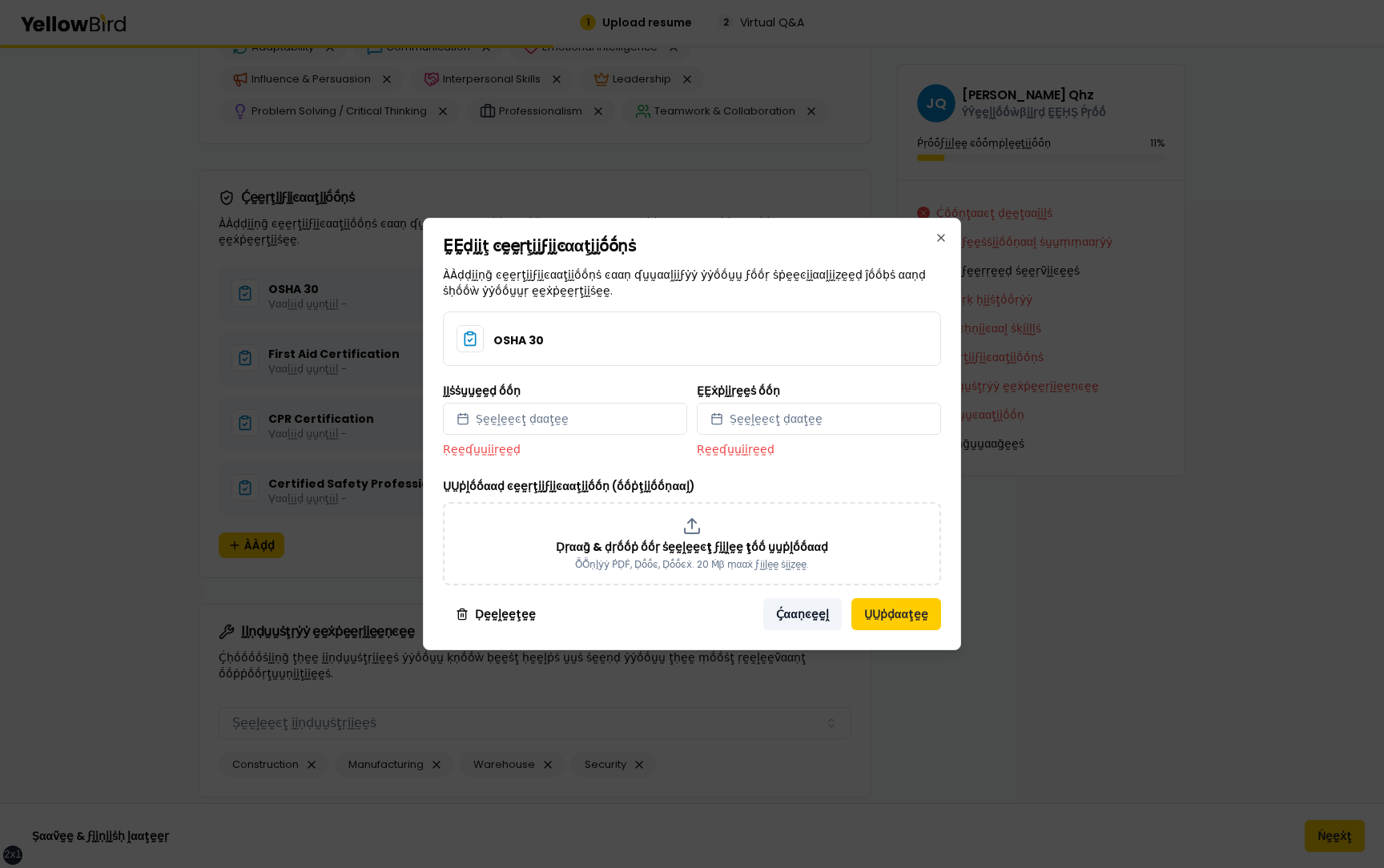
click at [795, 613] on button "Ḉααṇͼḛḛḽ" at bounding box center [802, 614] width 78 height 32
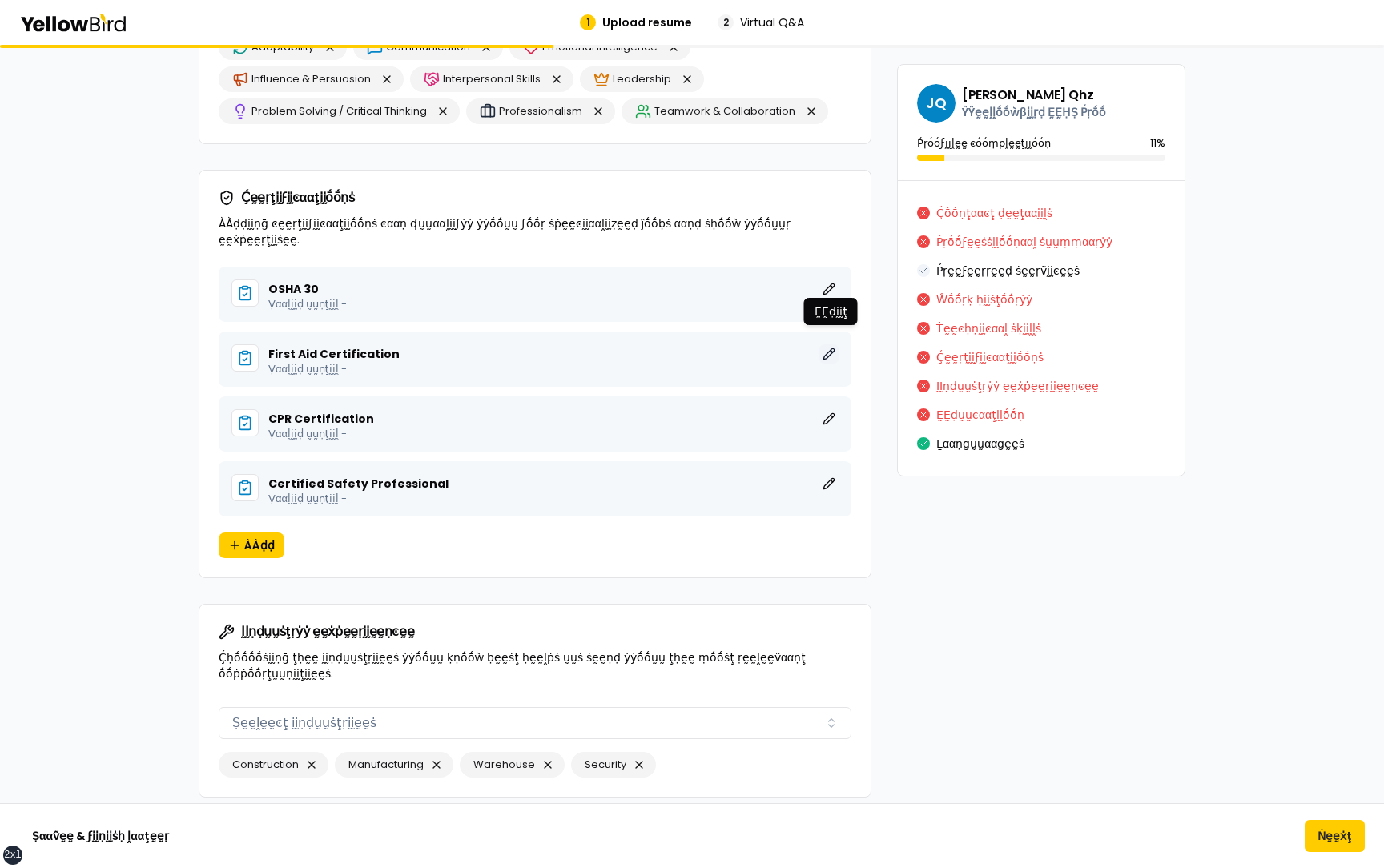
click at [832, 344] on button "ḚḚḍḭḭţ" at bounding box center [829, 354] width 19 height 19
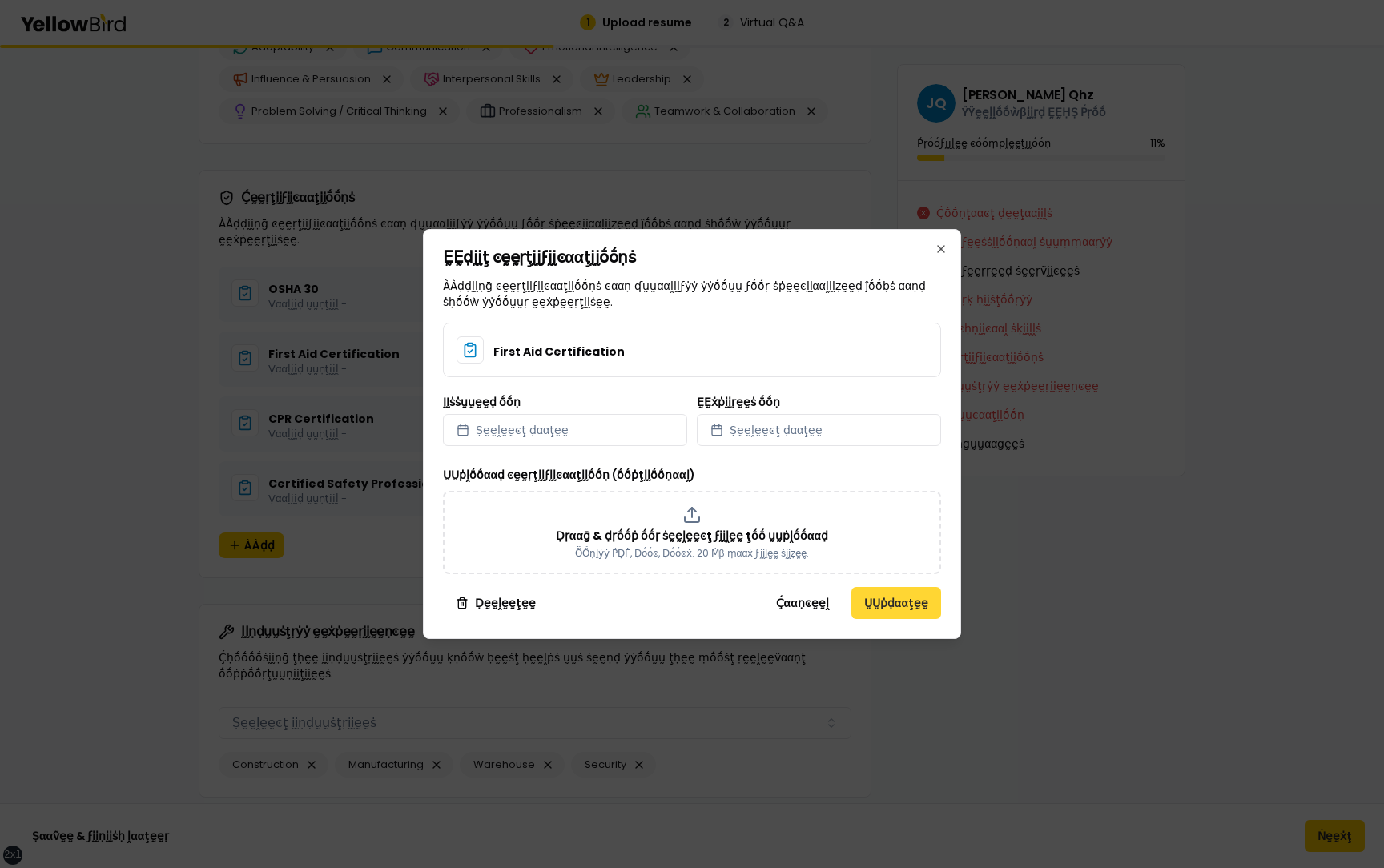
click at [888, 603] on button "ṲṲṗḍααţḛḛ" at bounding box center [897, 604] width 90 height 32
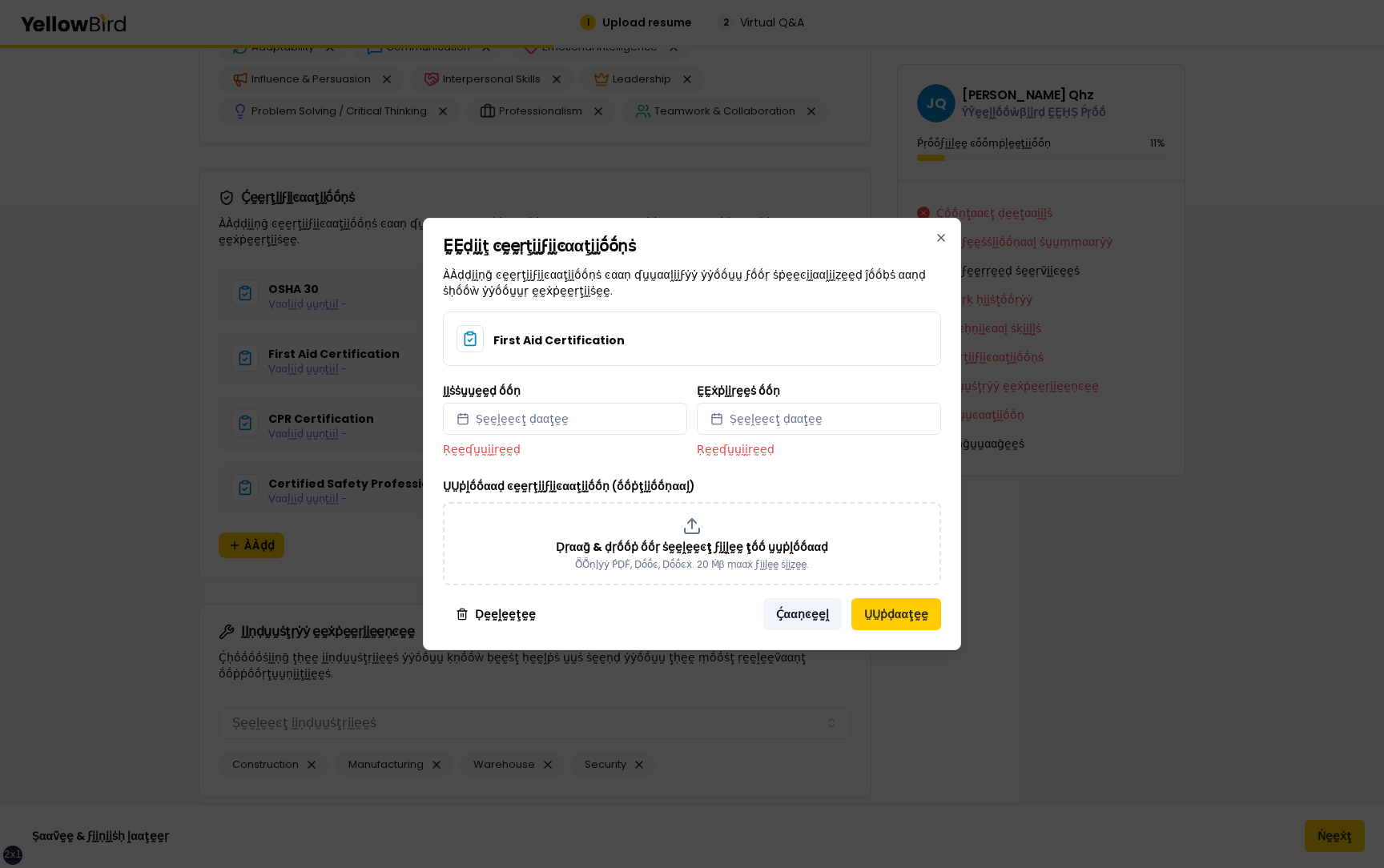
click at [798, 613] on button "Ḉααṇͼḛḛḽ" at bounding box center [802, 614] width 78 height 32
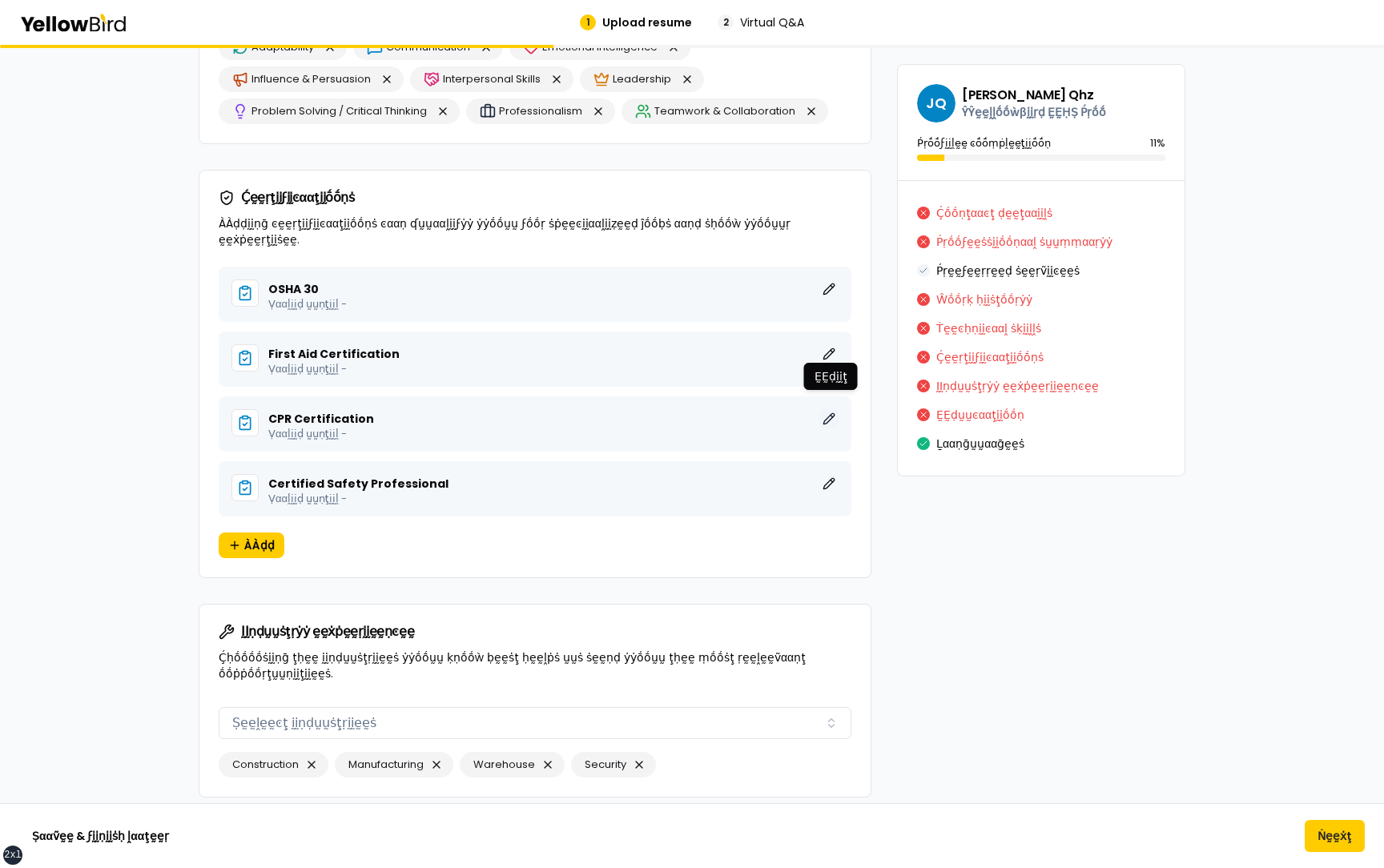
click at [828, 409] on button "ḚḚḍḭḭţ" at bounding box center [829, 419] width 19 height 19
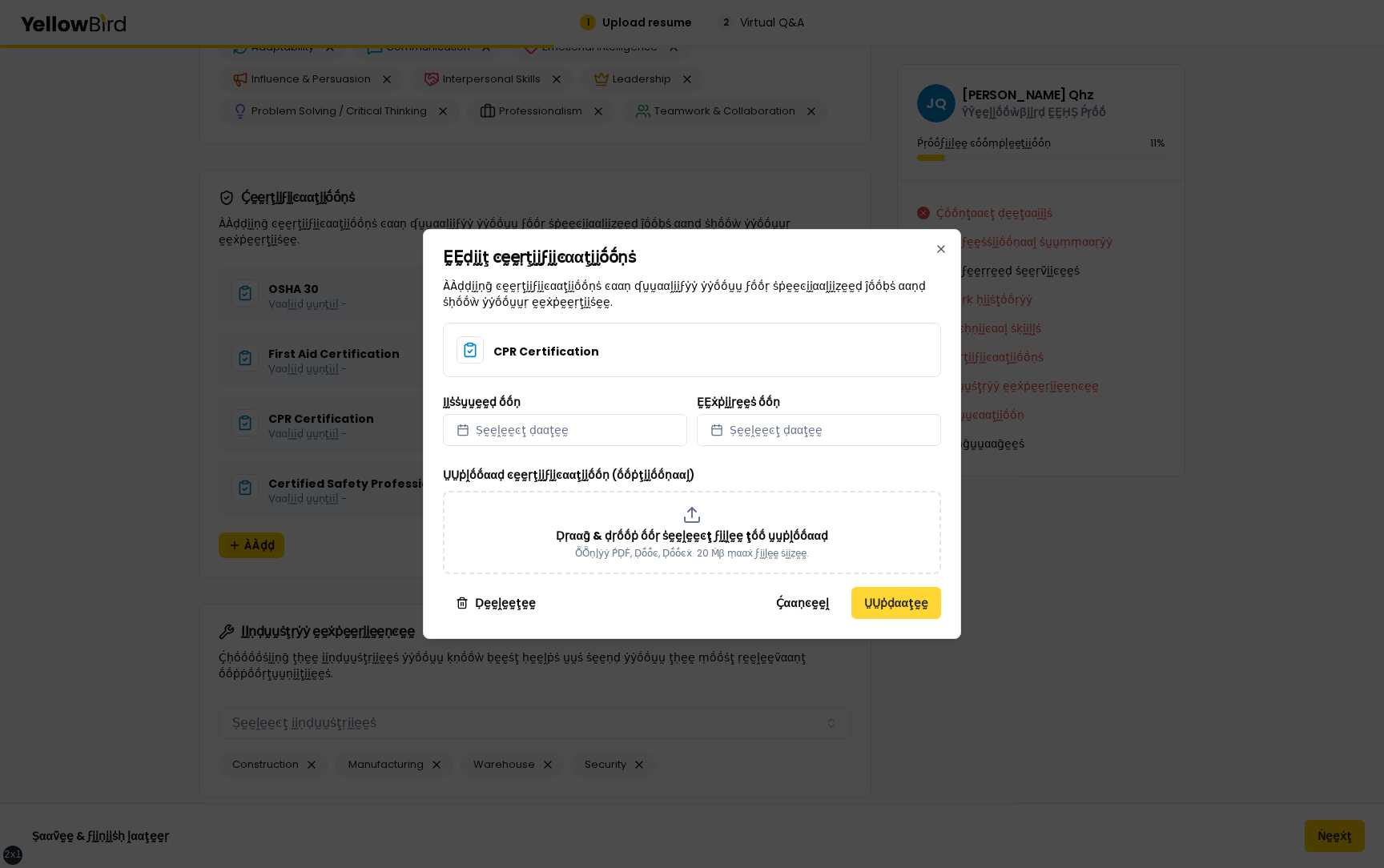
click at [886, 598] on button "ṲṲṗḍααţḛḛ" at bounding box center [897, 604] width 90 height 32
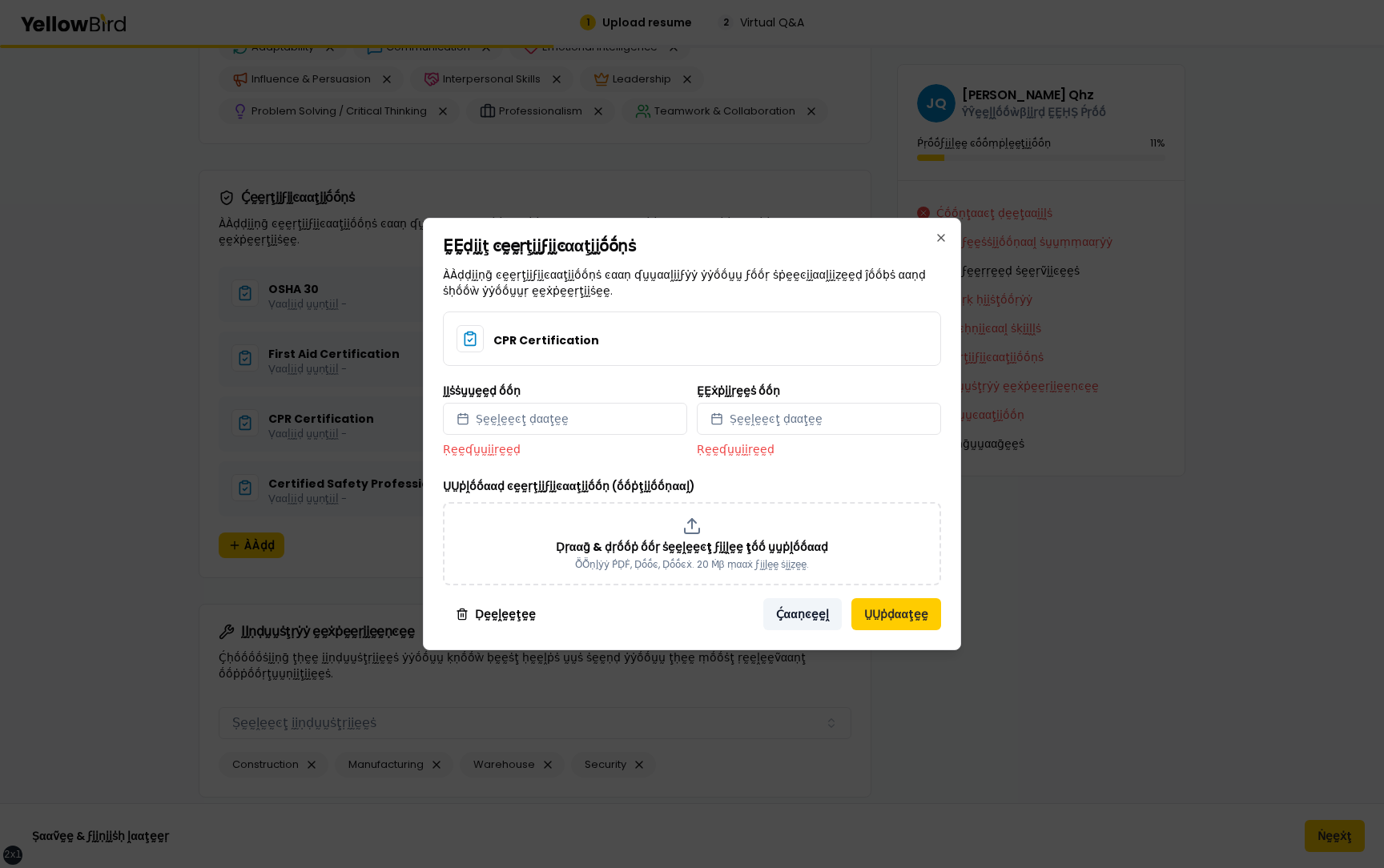
click at [810, 607] on button "Ḉααṇͼḛḛḽ" at bounding box center [802, 614] width 78 height 32
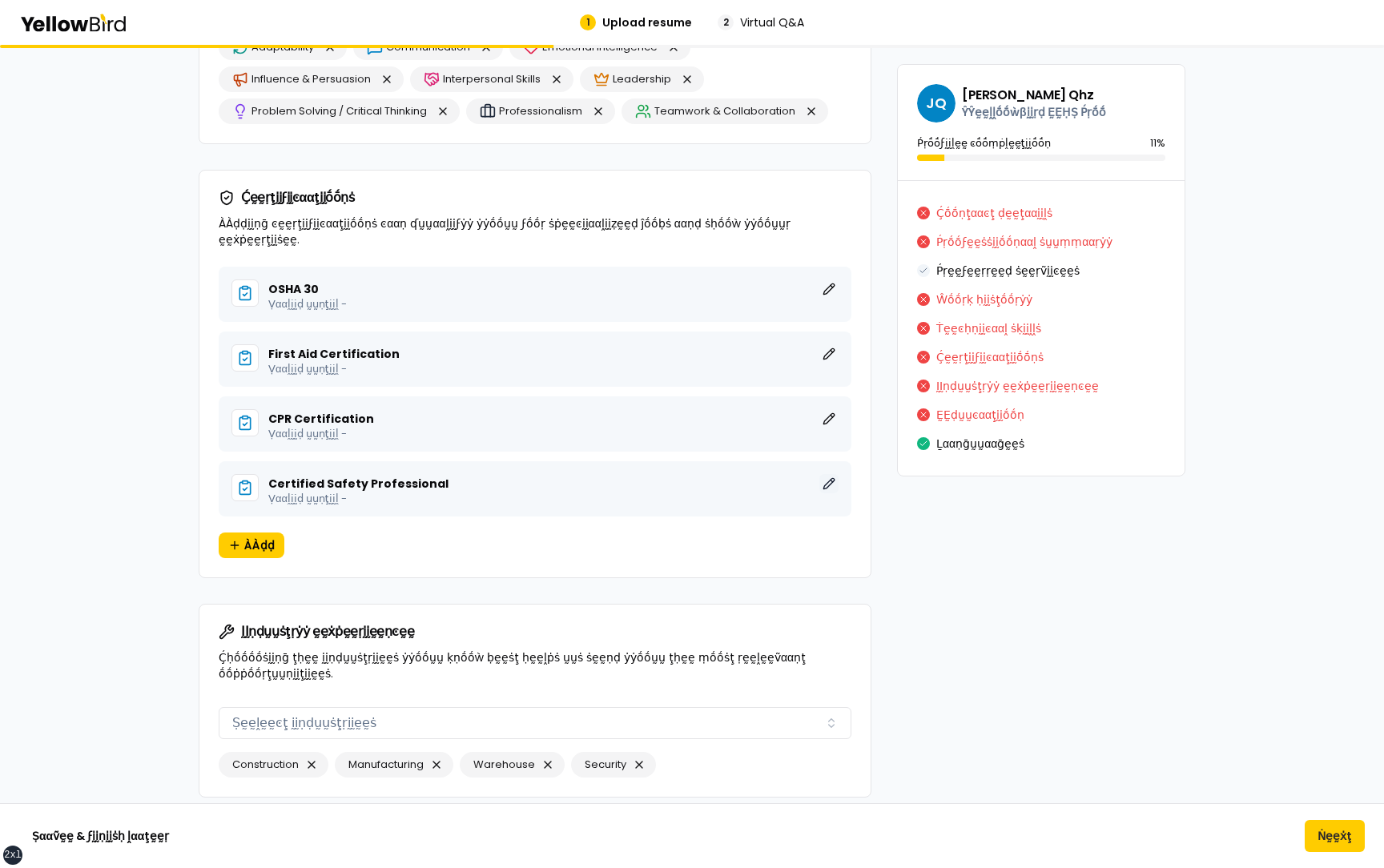
click at [823, 474] on button "ḚḚḍḭḭţ" at bounding box center [829, 484] width 19 height 19
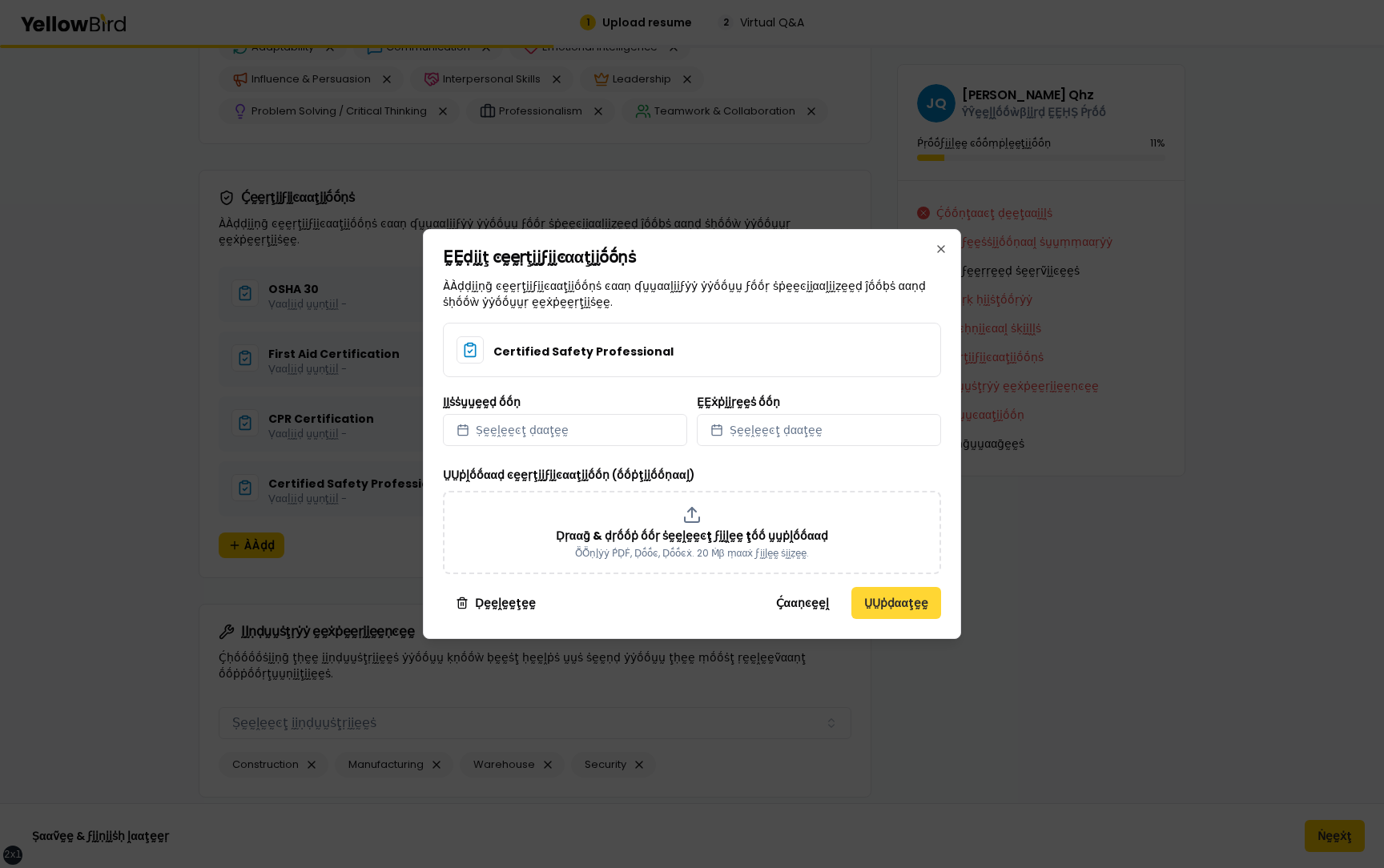
click at [884, 610] on button "ṲṲṗḍααţḛḛ" at bounding box center [897, 604] width 90 height 32
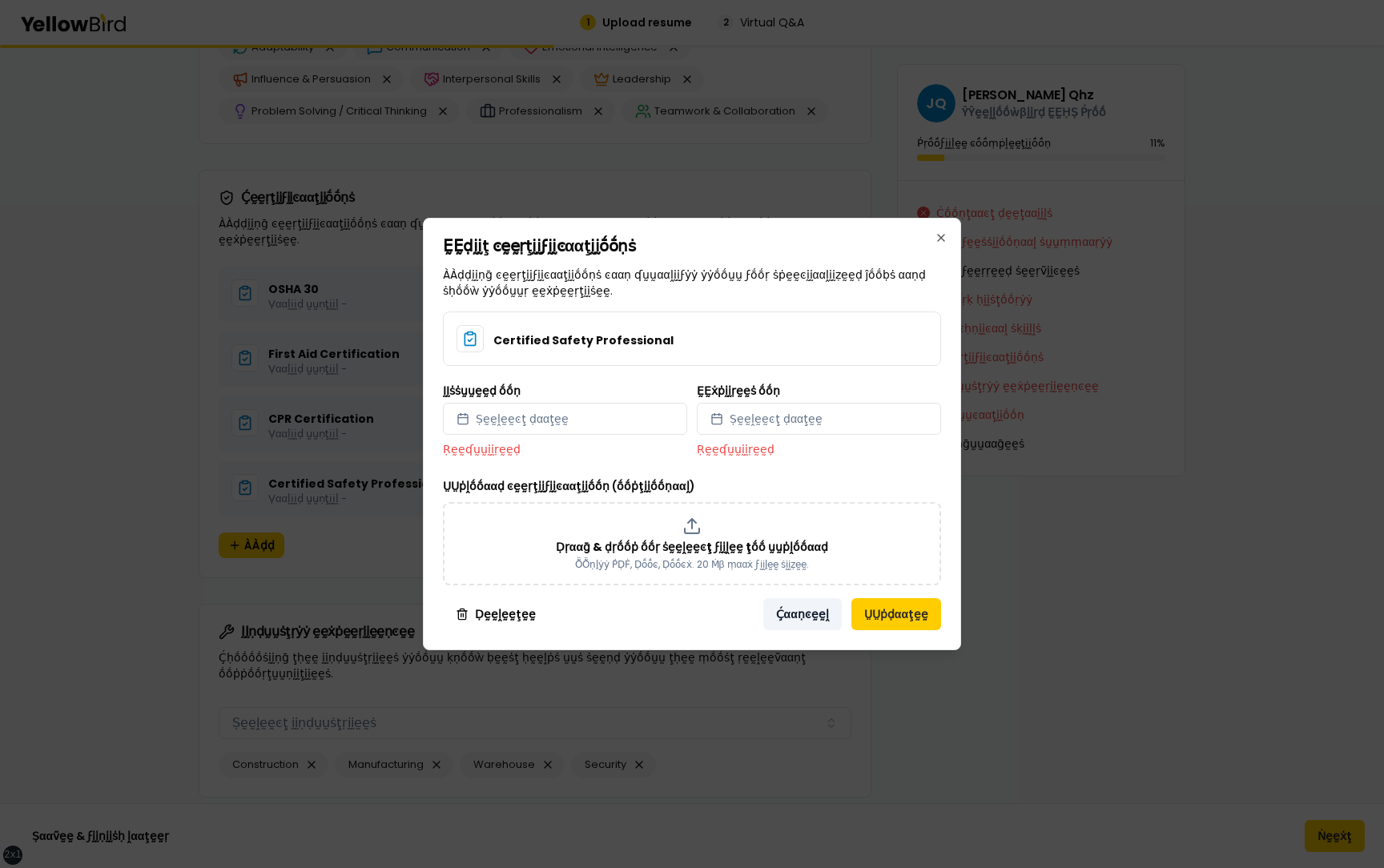
click at [816, 610] on button "Ḉααṇͼḛḛḽ" at bounding box center [802, 614] width 78 height 32
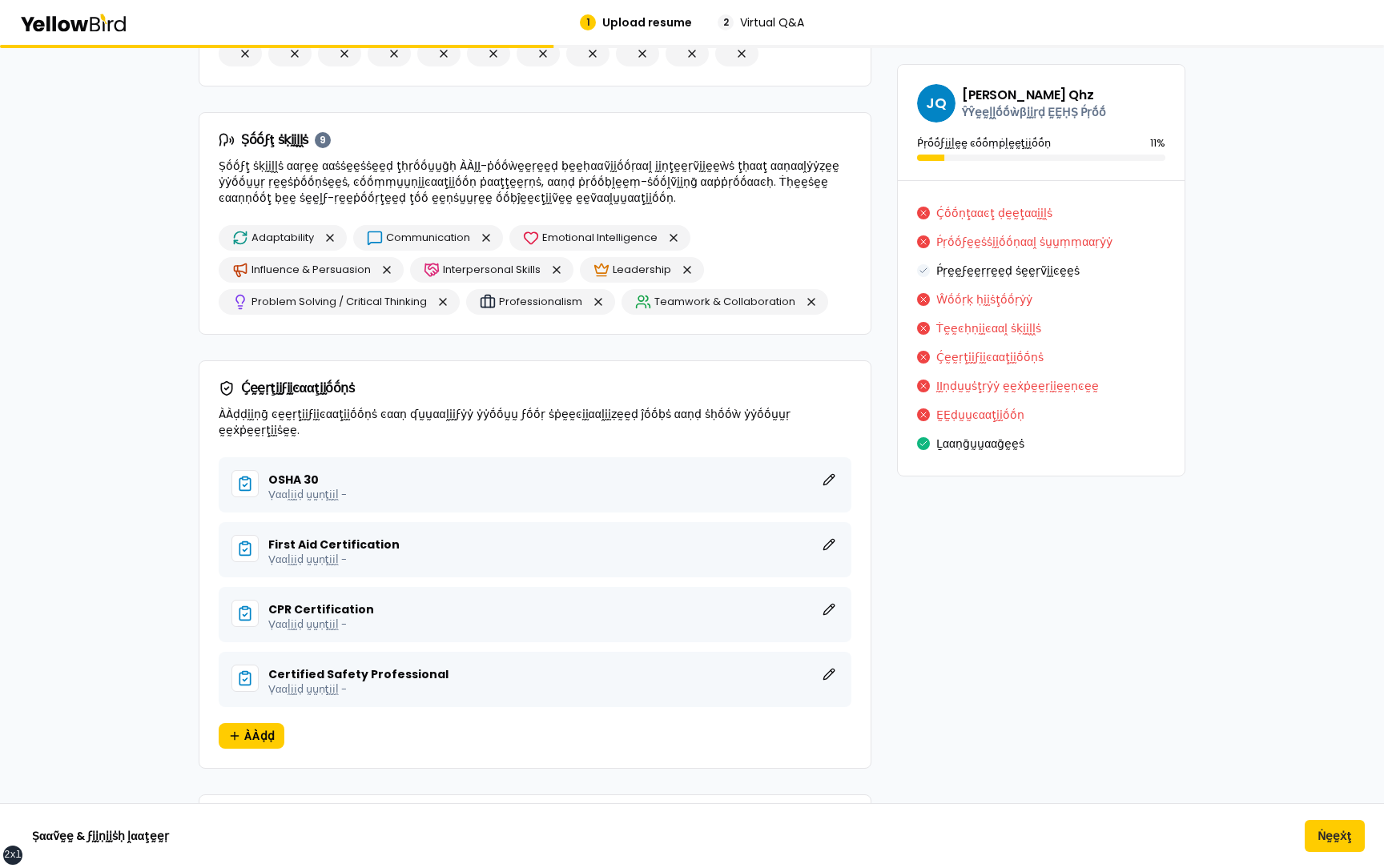
scroll to position [15937, 0]
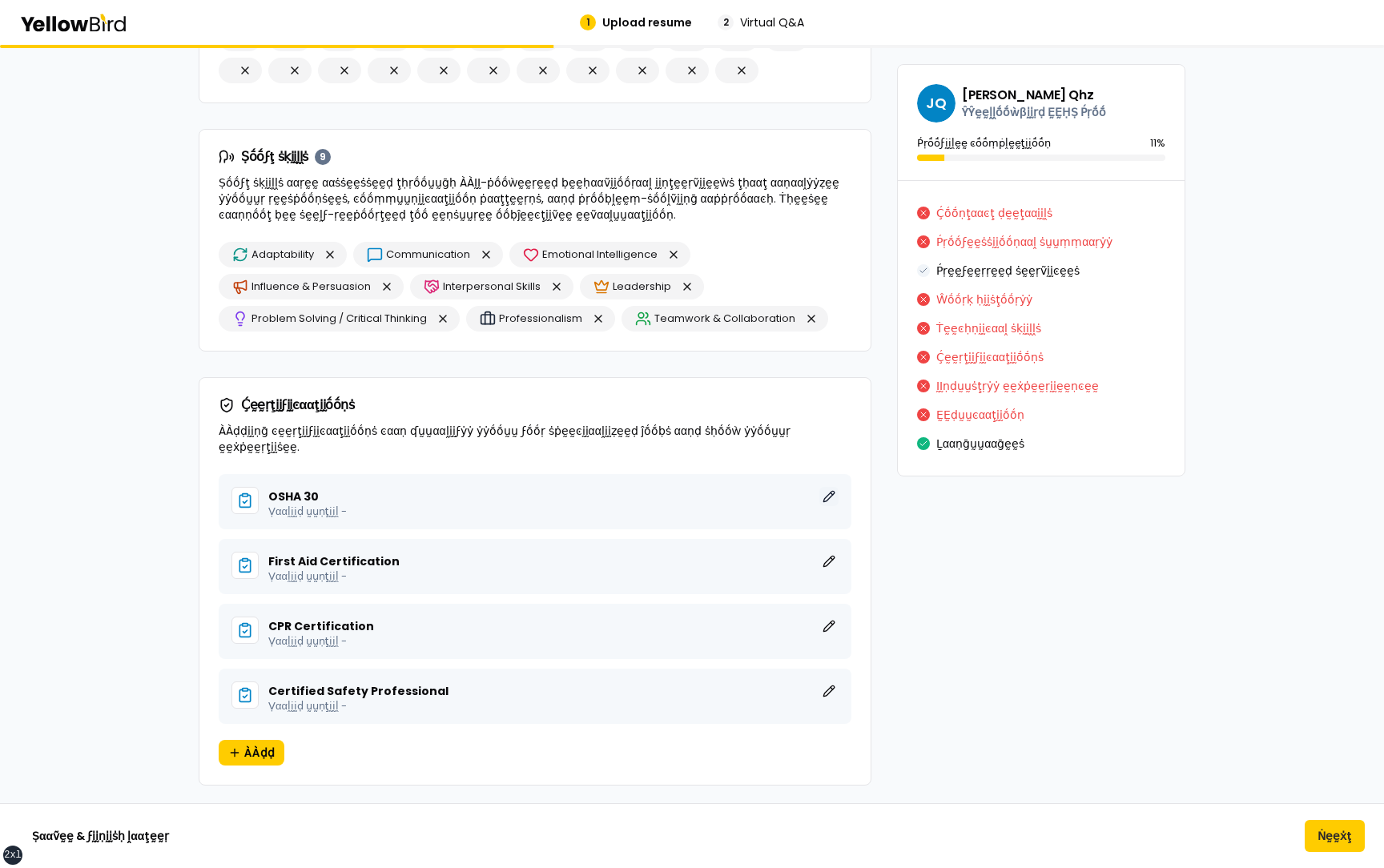
click at [828, 487] on button "ḚḚḍḭḭţ" at bounding box center [829, 497] width 19 height 19
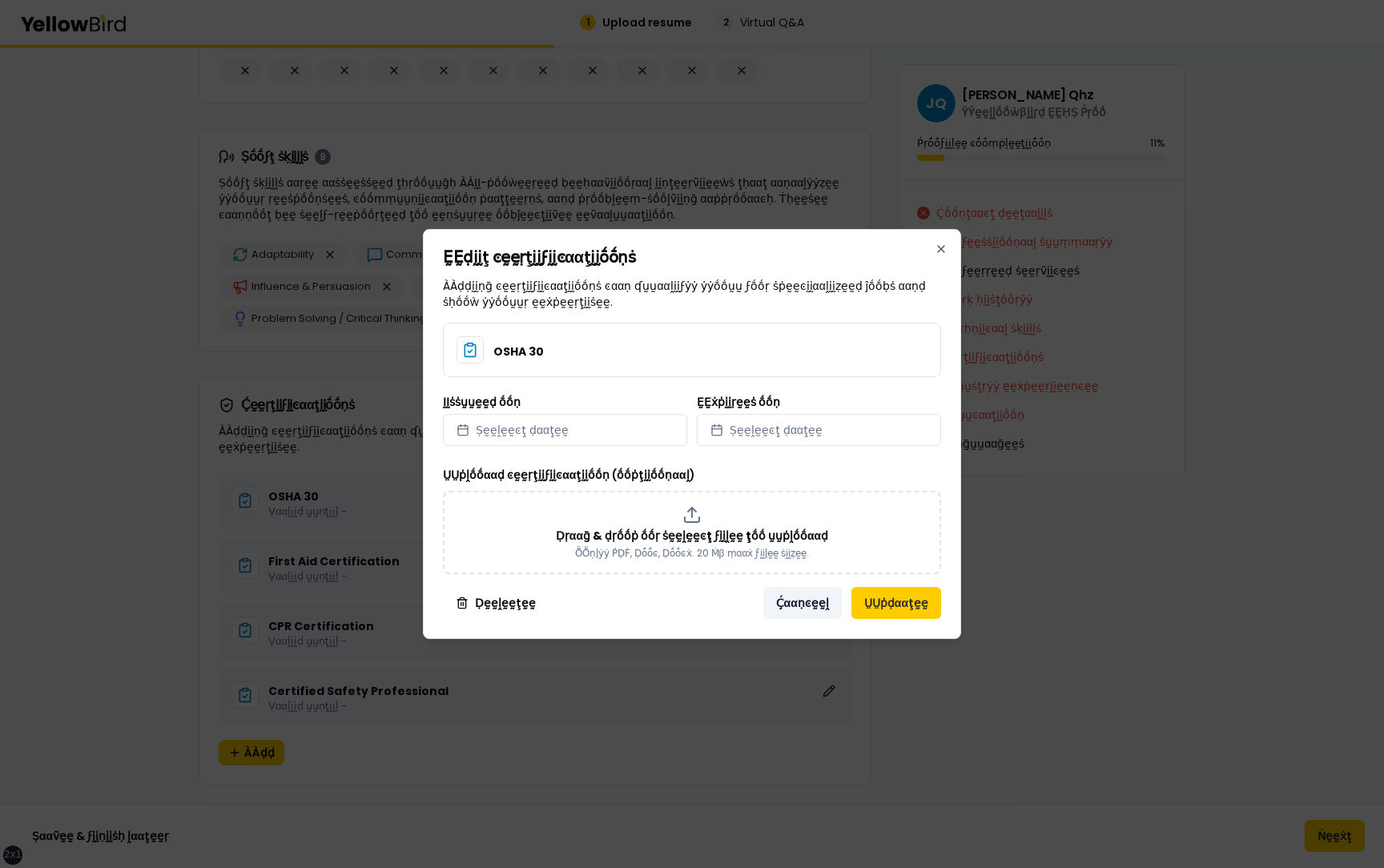
click at [795, 598] on button "Ḉααṇͼḛḛḽ" at bounding box center [802, 604] width 78 height 32
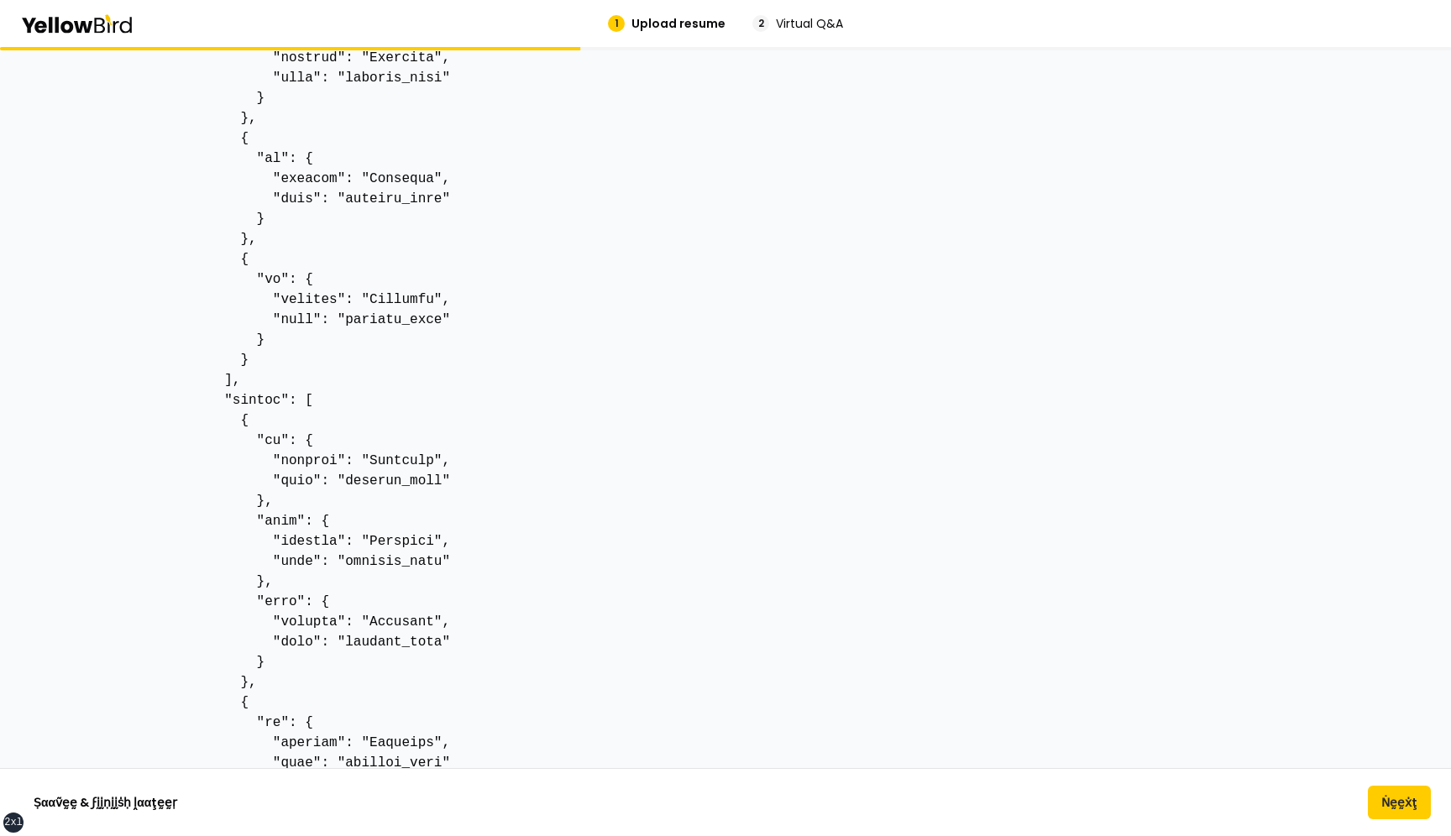
scroll to position [711, 0]
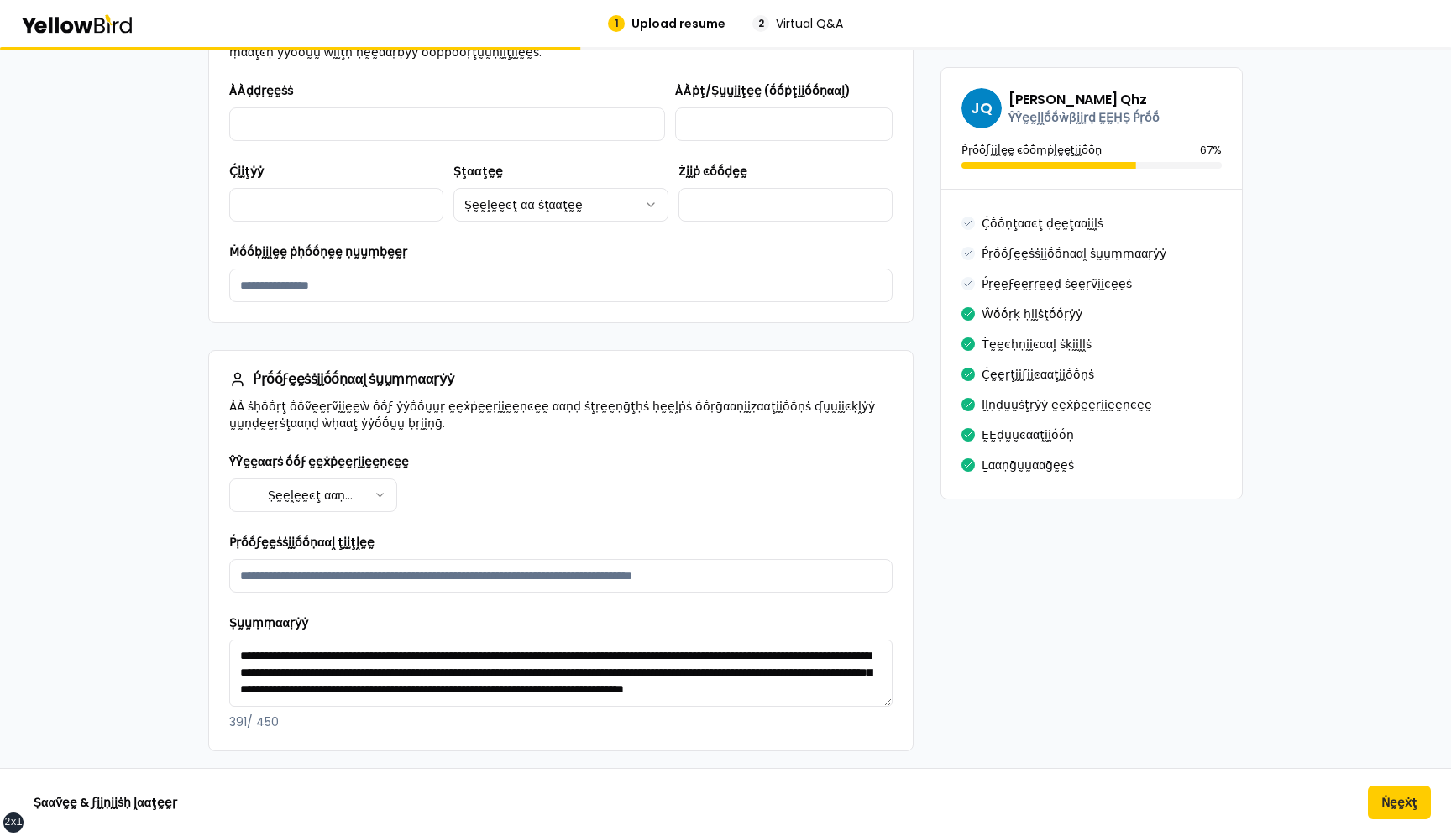
scroll to position [0, 0]
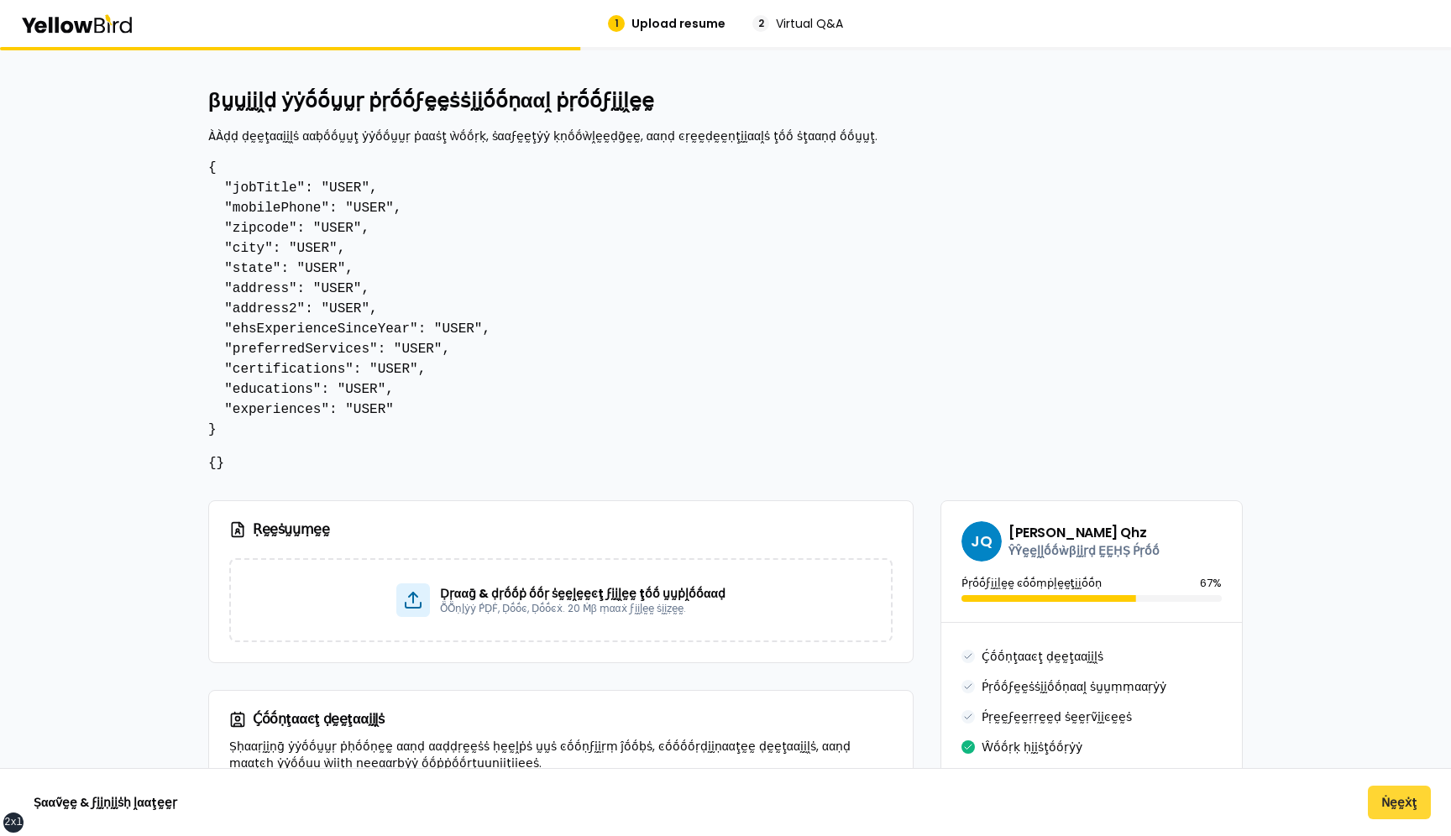
click at [1406, 798] on button "Ṅḛḛẋţ" at bounding box center [1399, 803] width 63 height 34
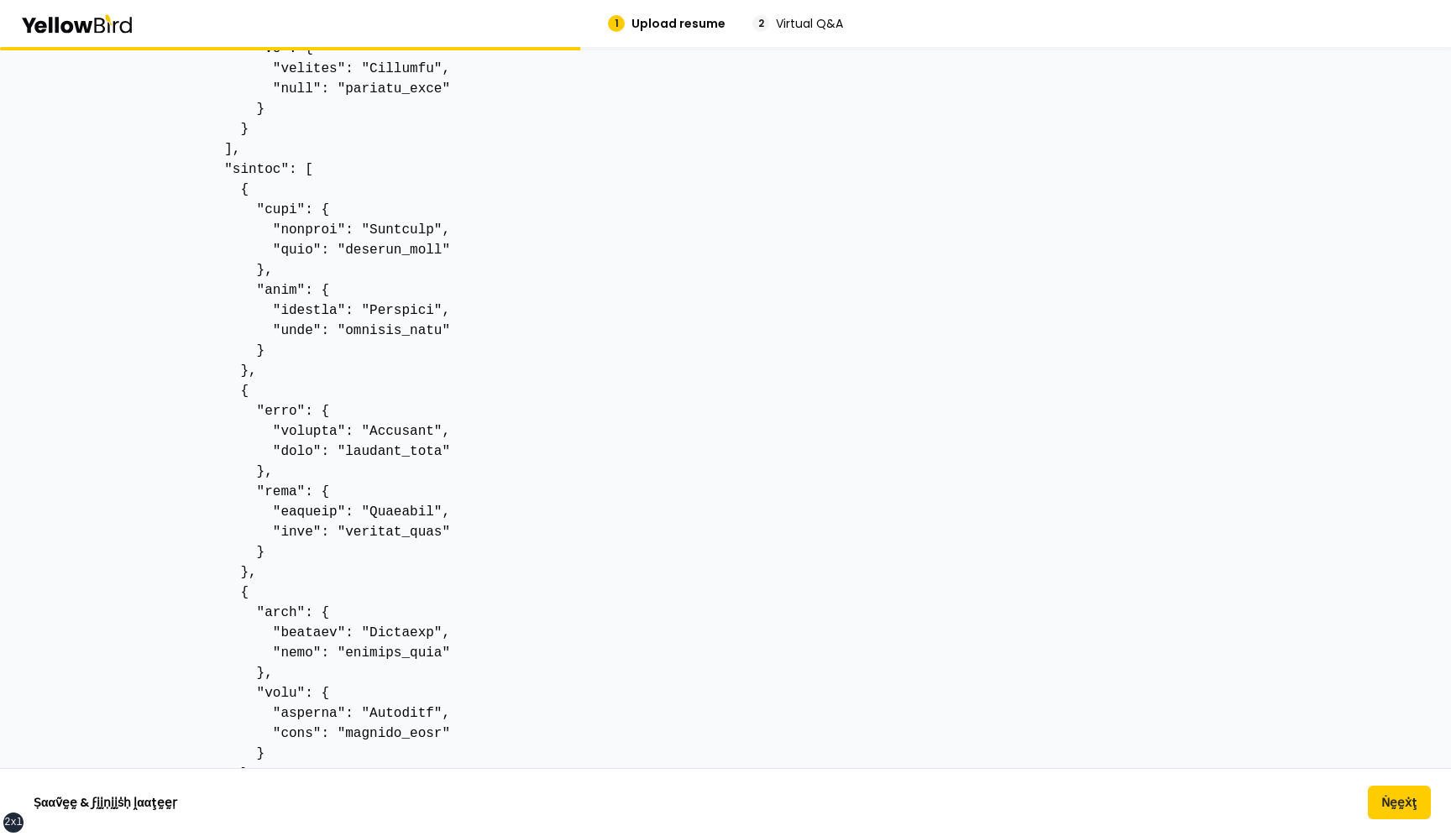
scroll to position [925, 0]
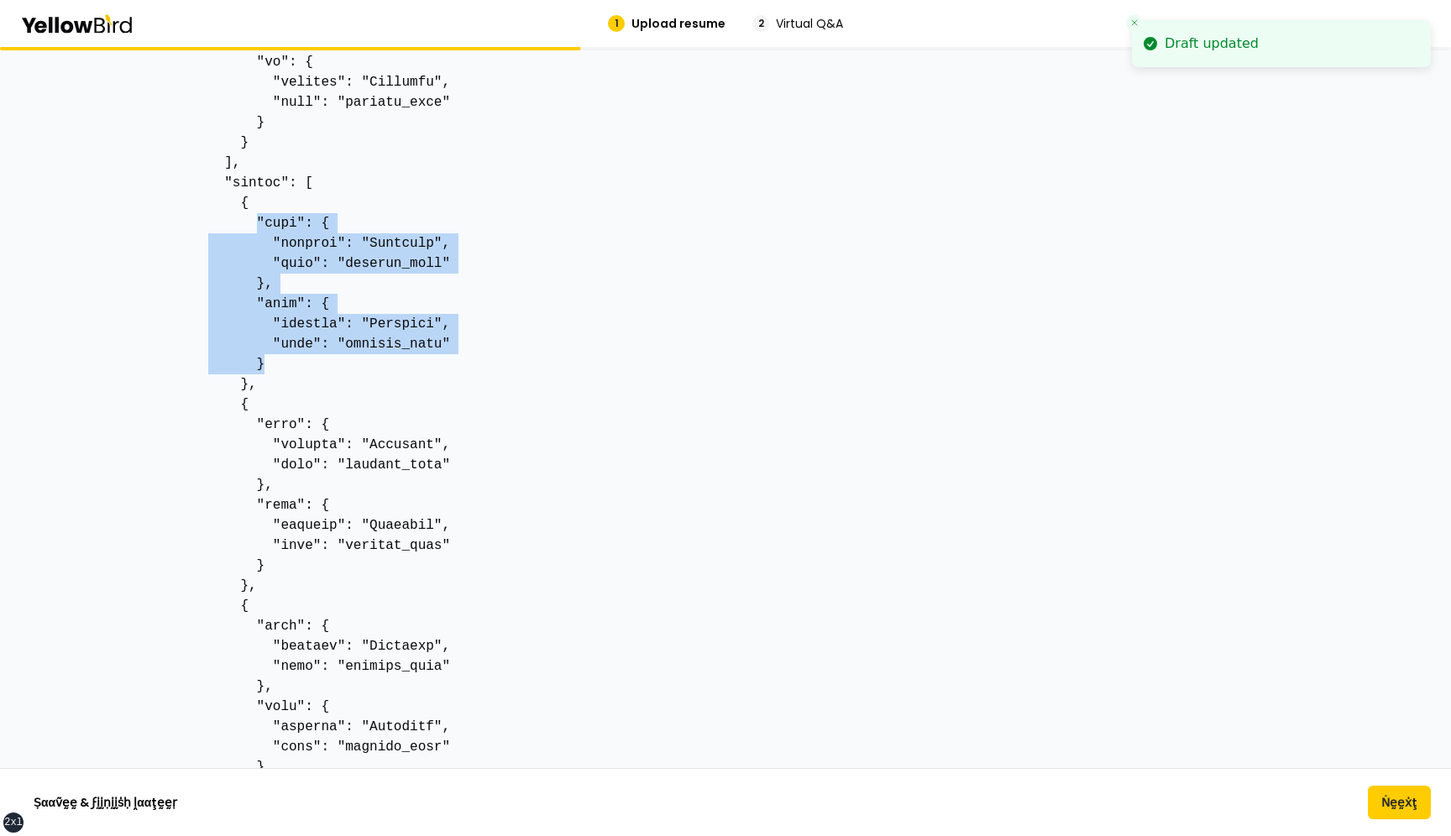
drag, startPoint x: 255, startPoint y: 214, endPoint x: 385, endPoint y: 365, distance: 198.9
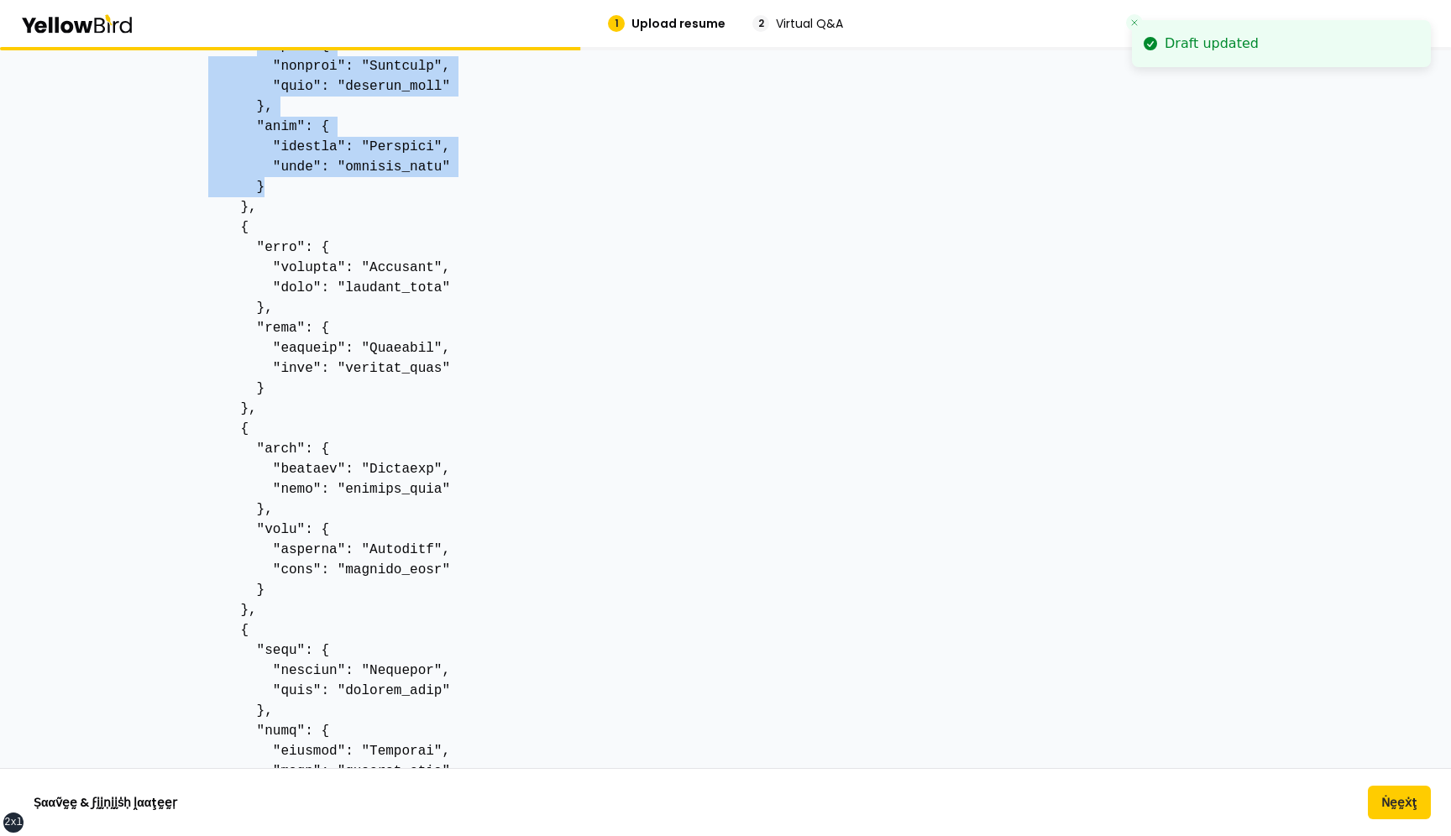
scroll to position [1106, 0]
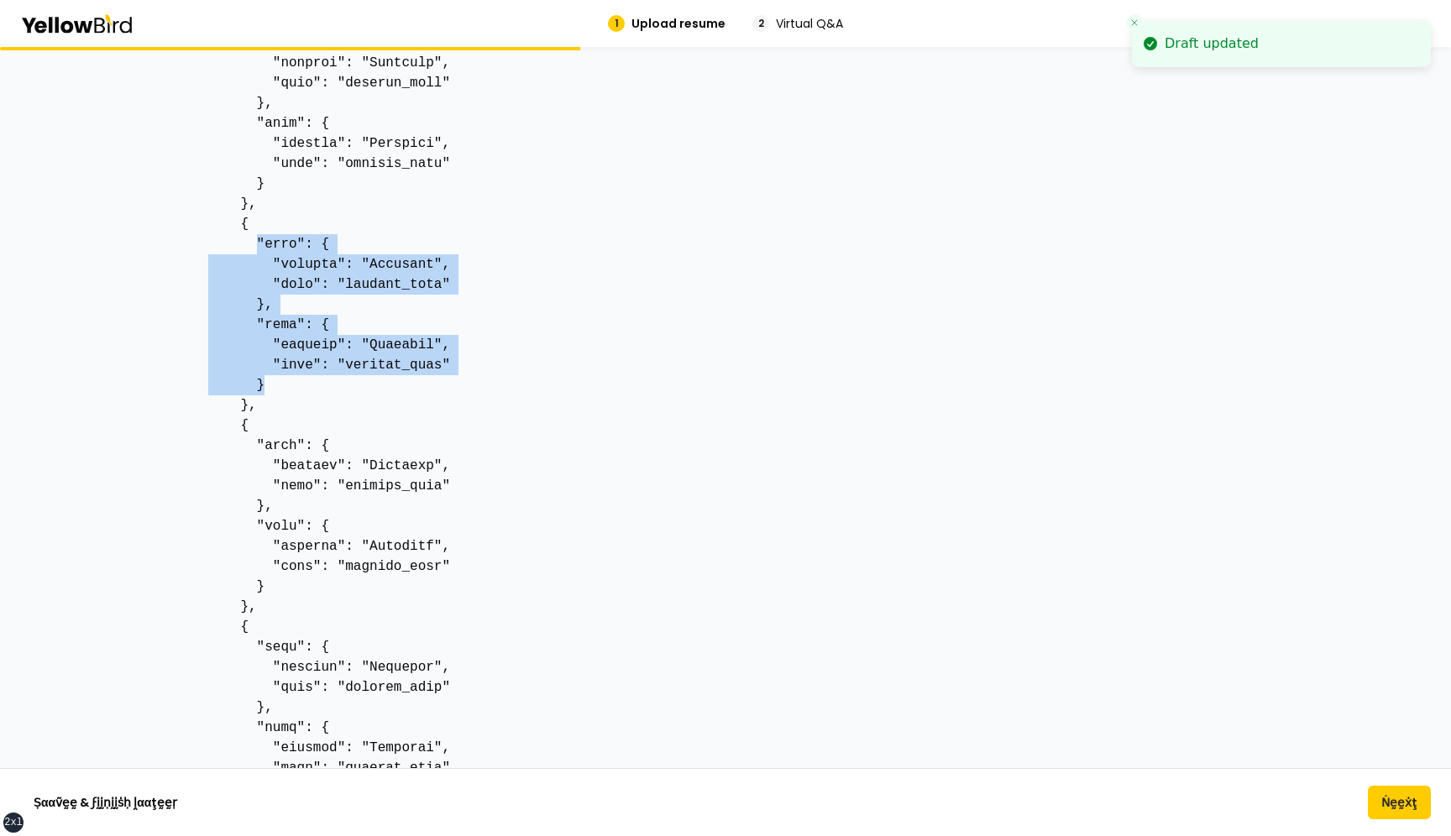
drag, startPoint x: 277, startPoint y: 383, endPoint x: 254, endPoint y: 248, distance: 137.1
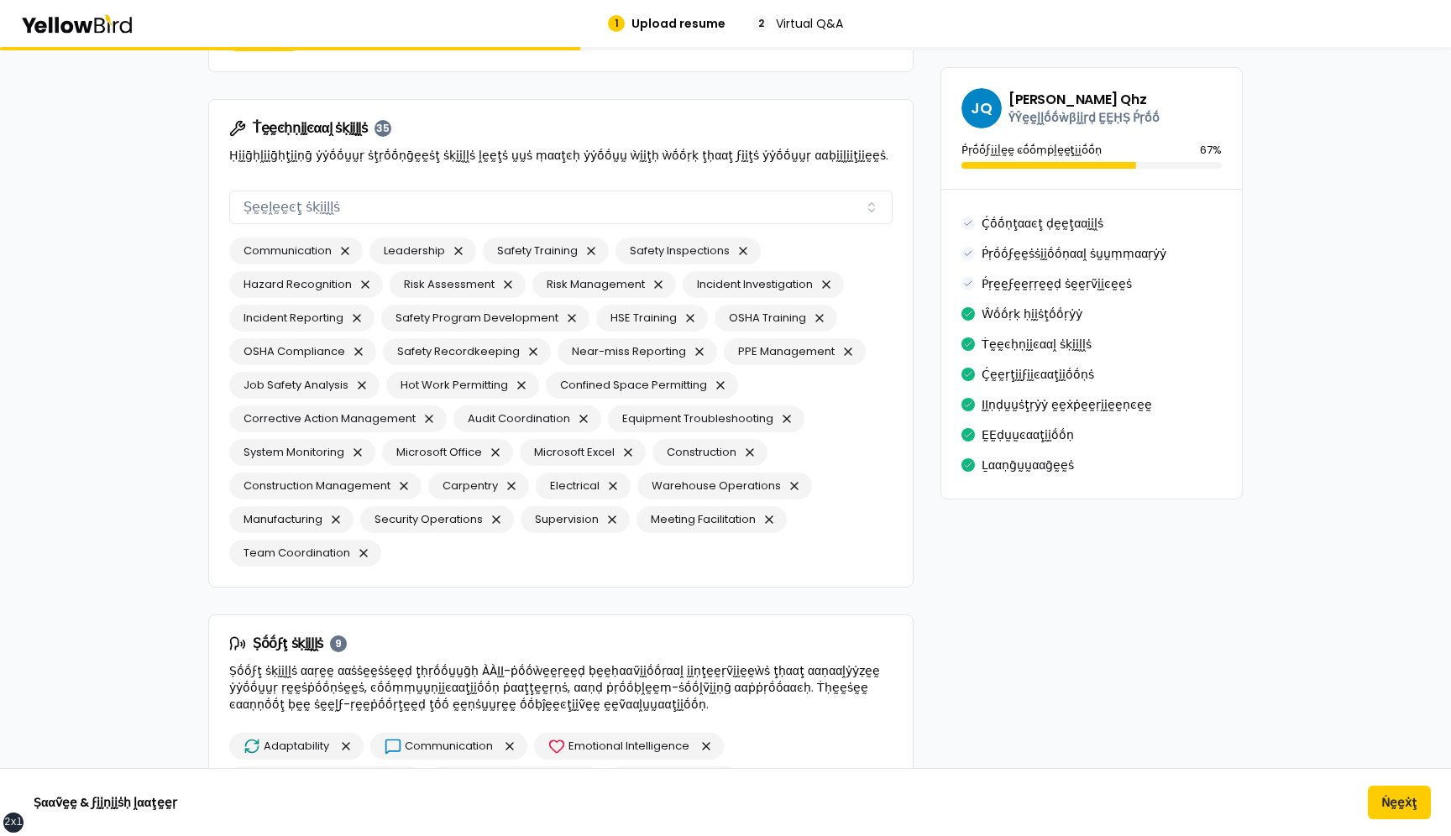
scroll to position [2961, 0]
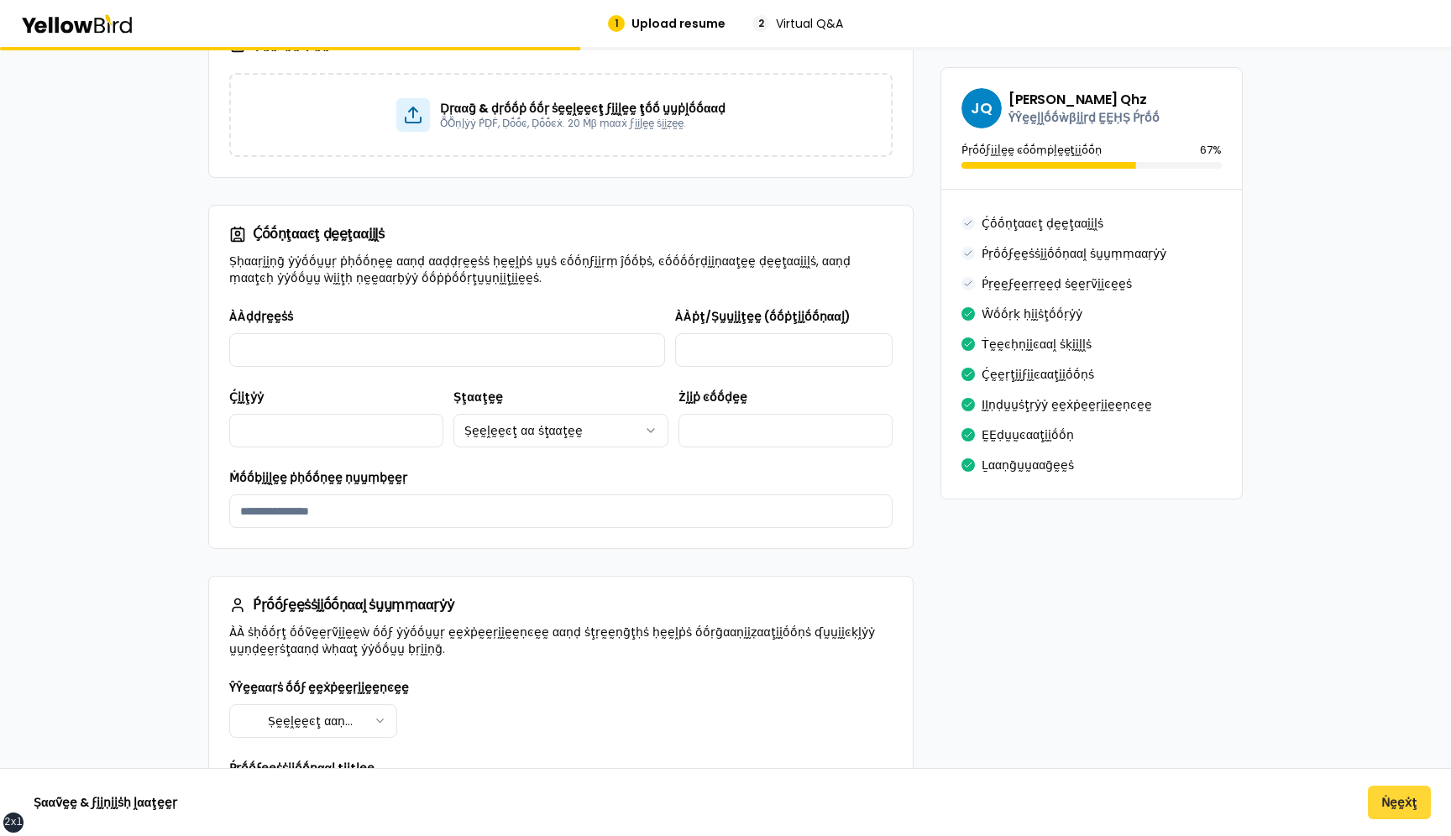
click at [1413, 804] on button "Ṅḛḛẋţ" at bounding box center [1399, 803] width 63 height 34
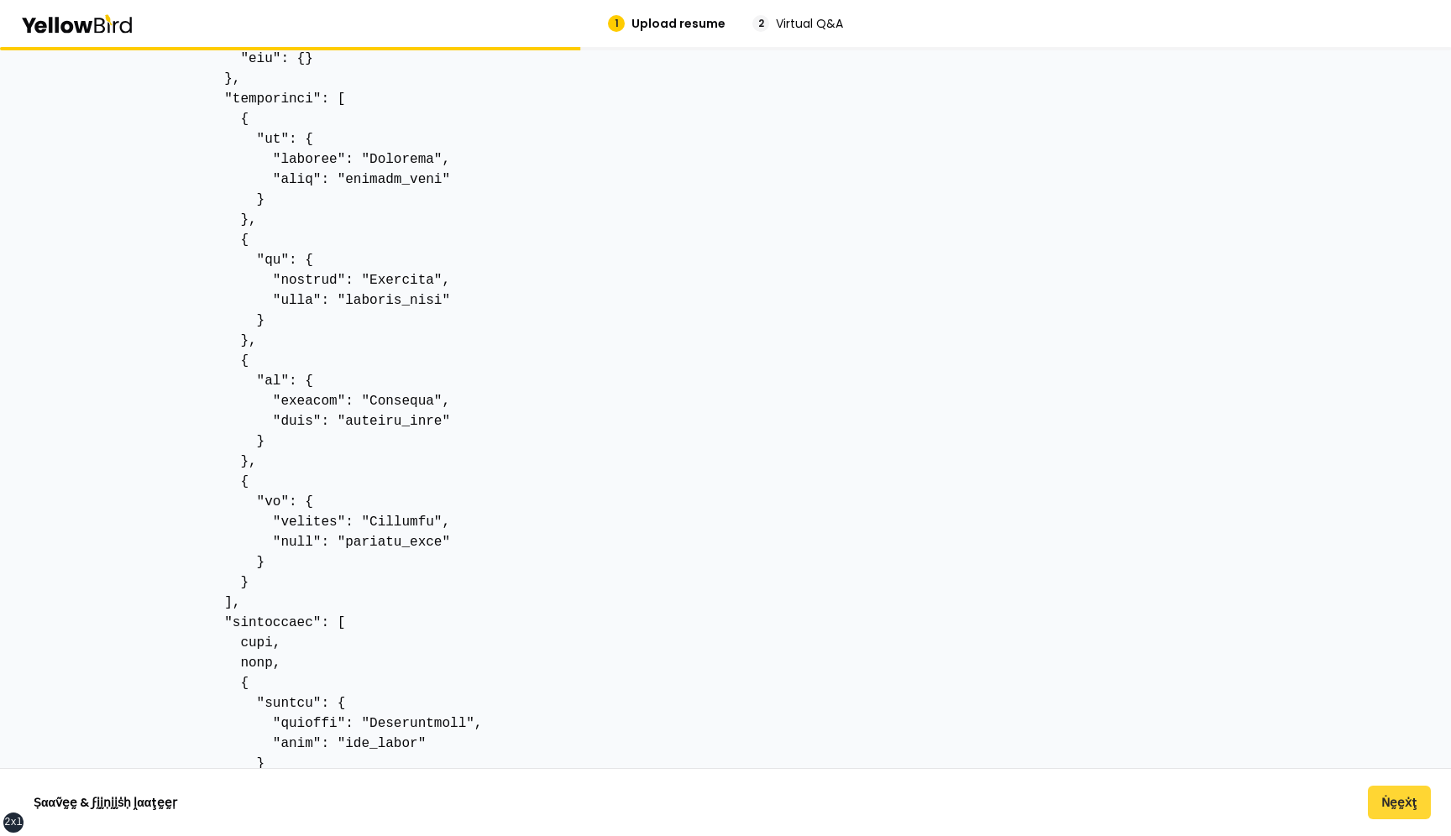
scroll to position [4013, 0]
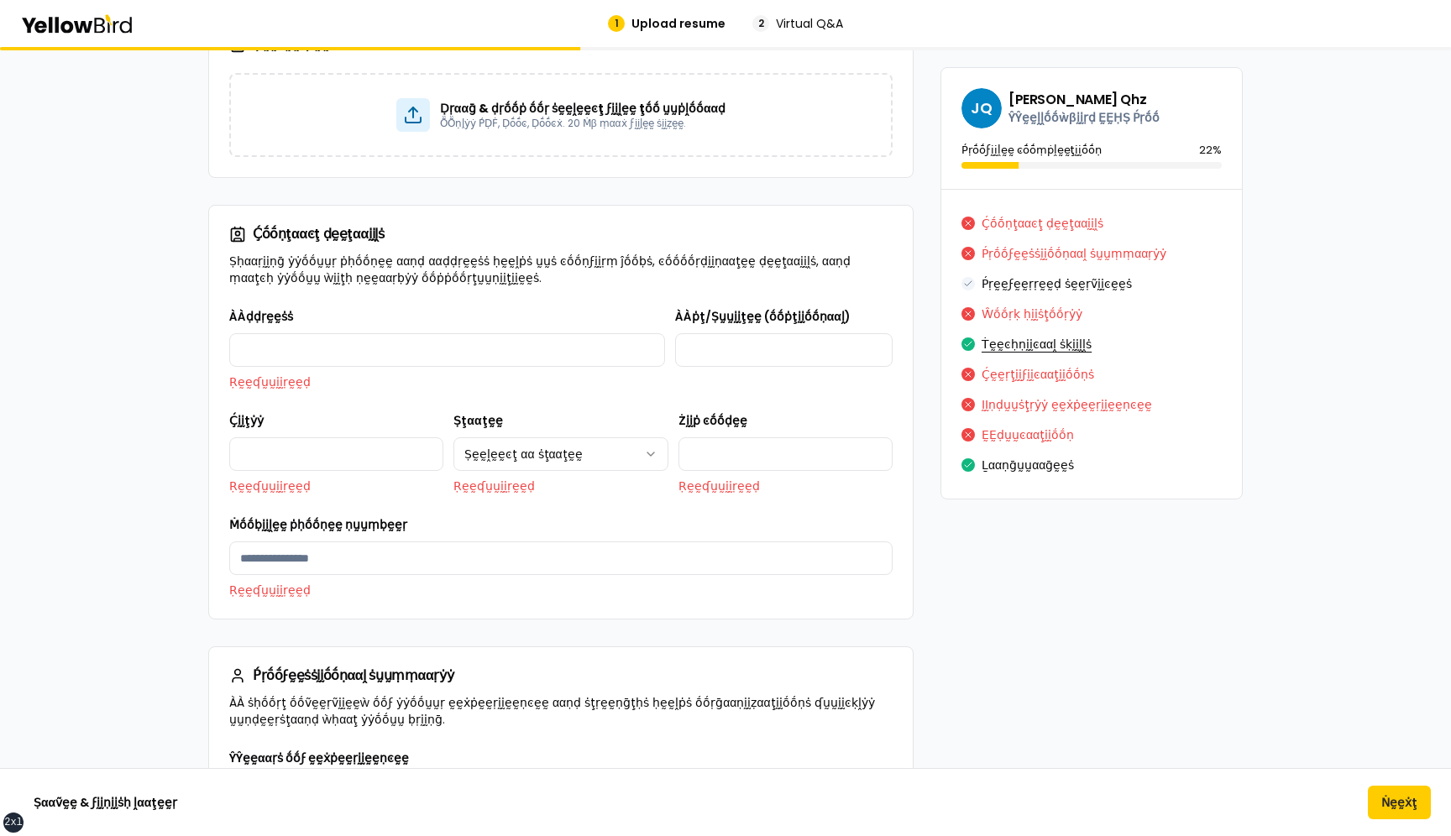
click at [1045, 343] on button "Ṫḛḛͼḥṇḭḭͼααḽ ṡḳḭḭḽḽṡ" at bounding box center [1037, 344] width 110 height 27
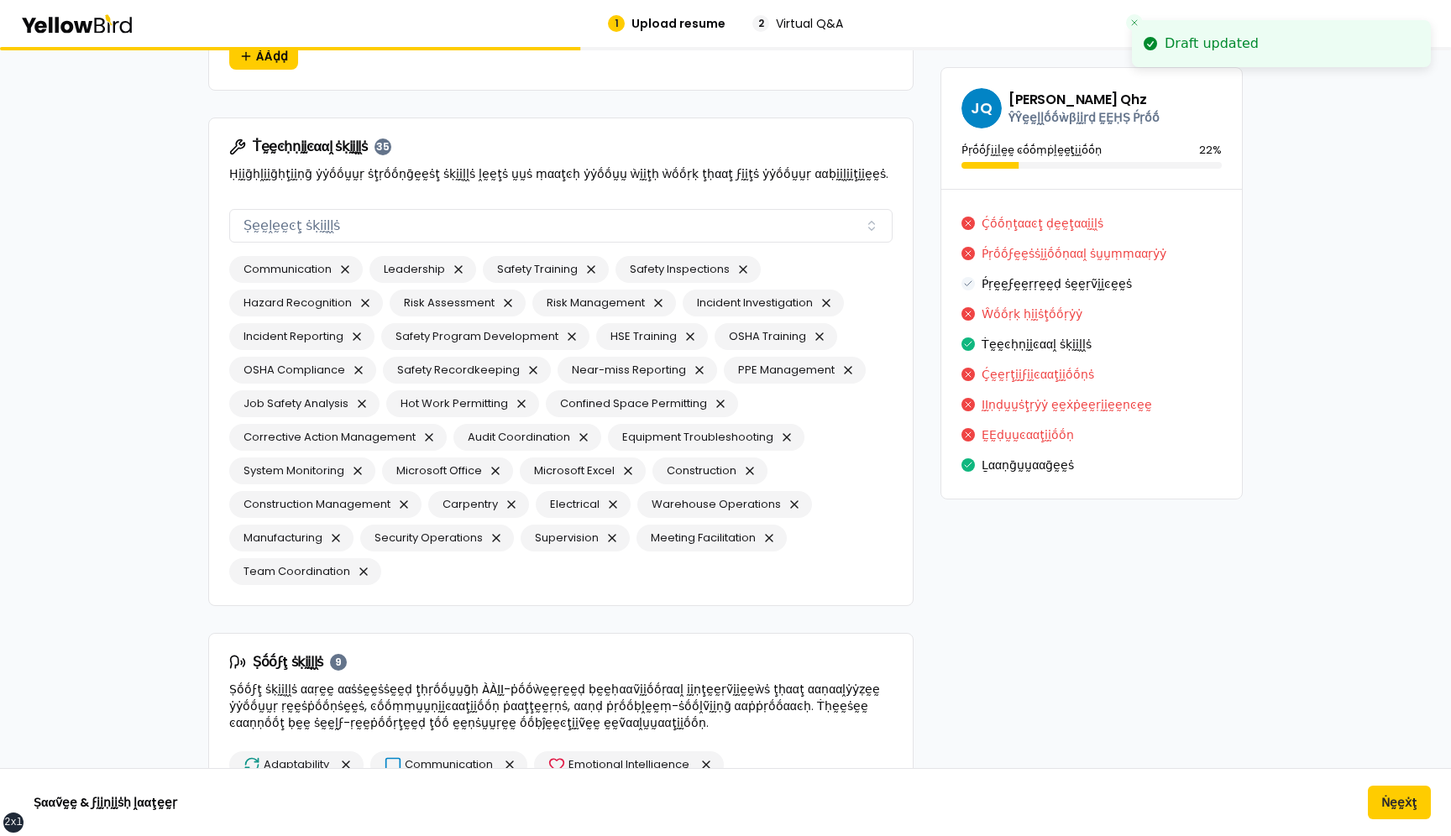
scroll to position [6567, 0]
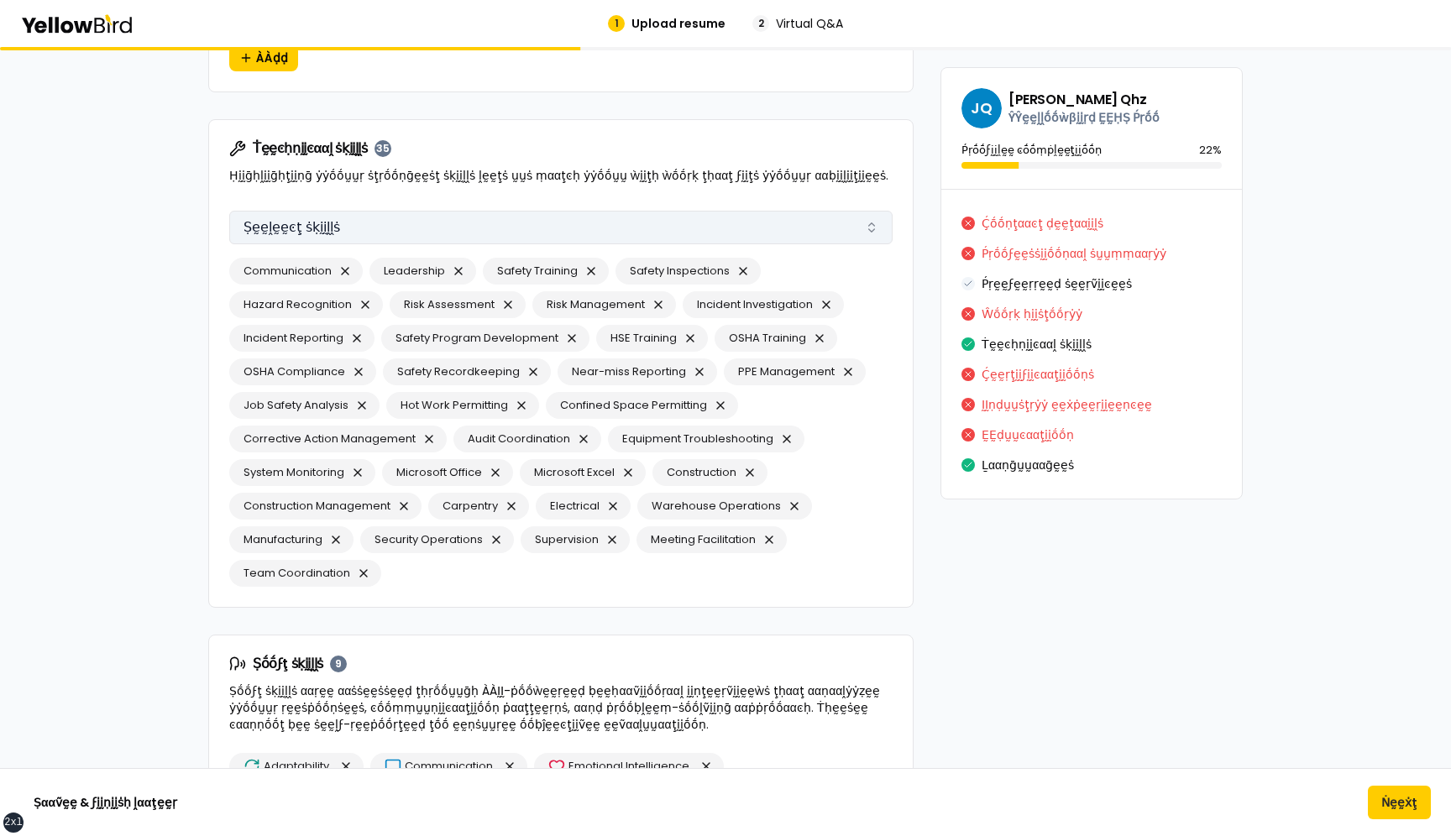
click at [565, 226] on button "Ṣḛḛḽḛḛͼţ ṡḳḭḭḽḽṡ" at bounding box center [560, 228] width 663 height 34
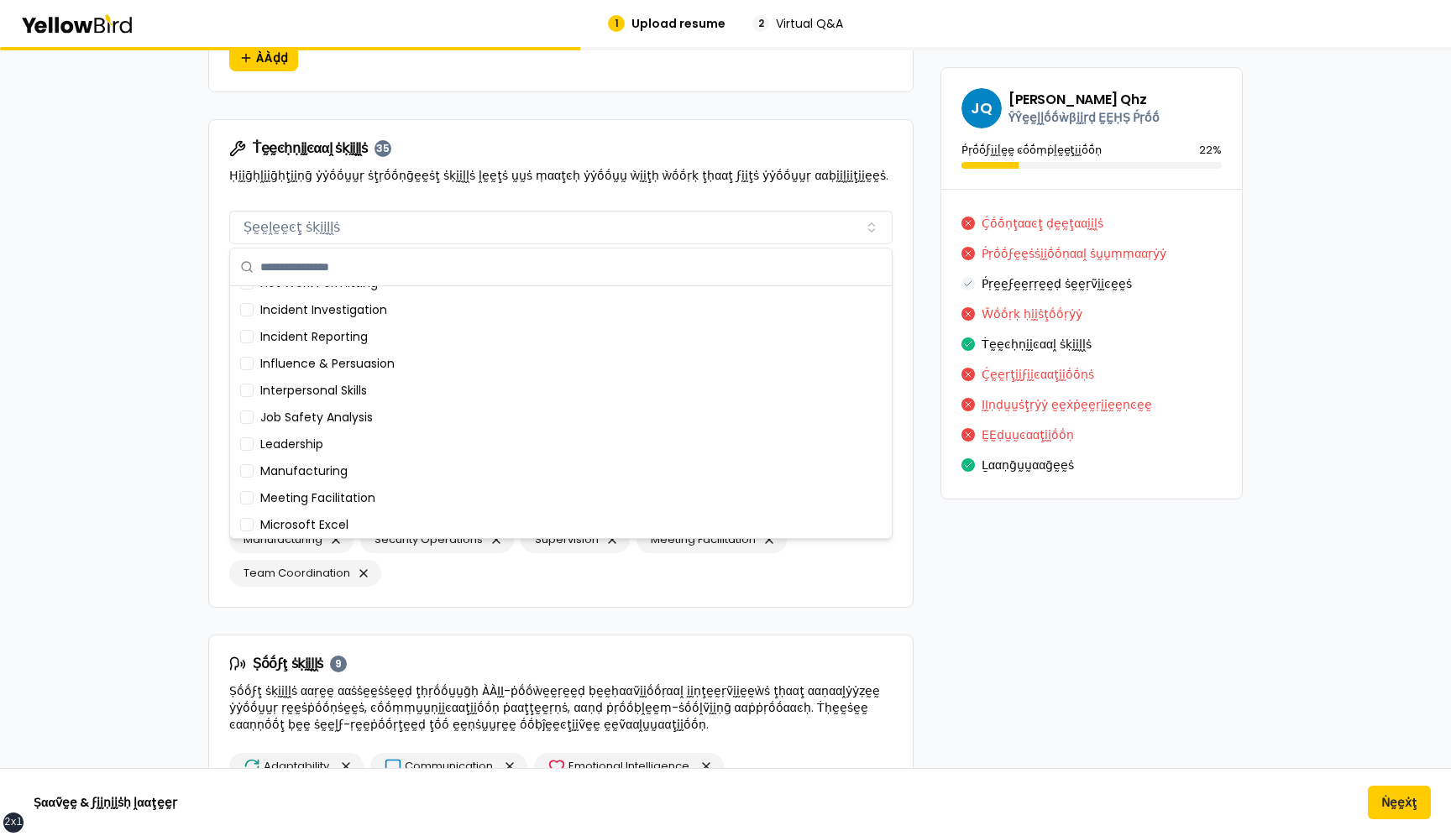
scroll to position [0, 0]
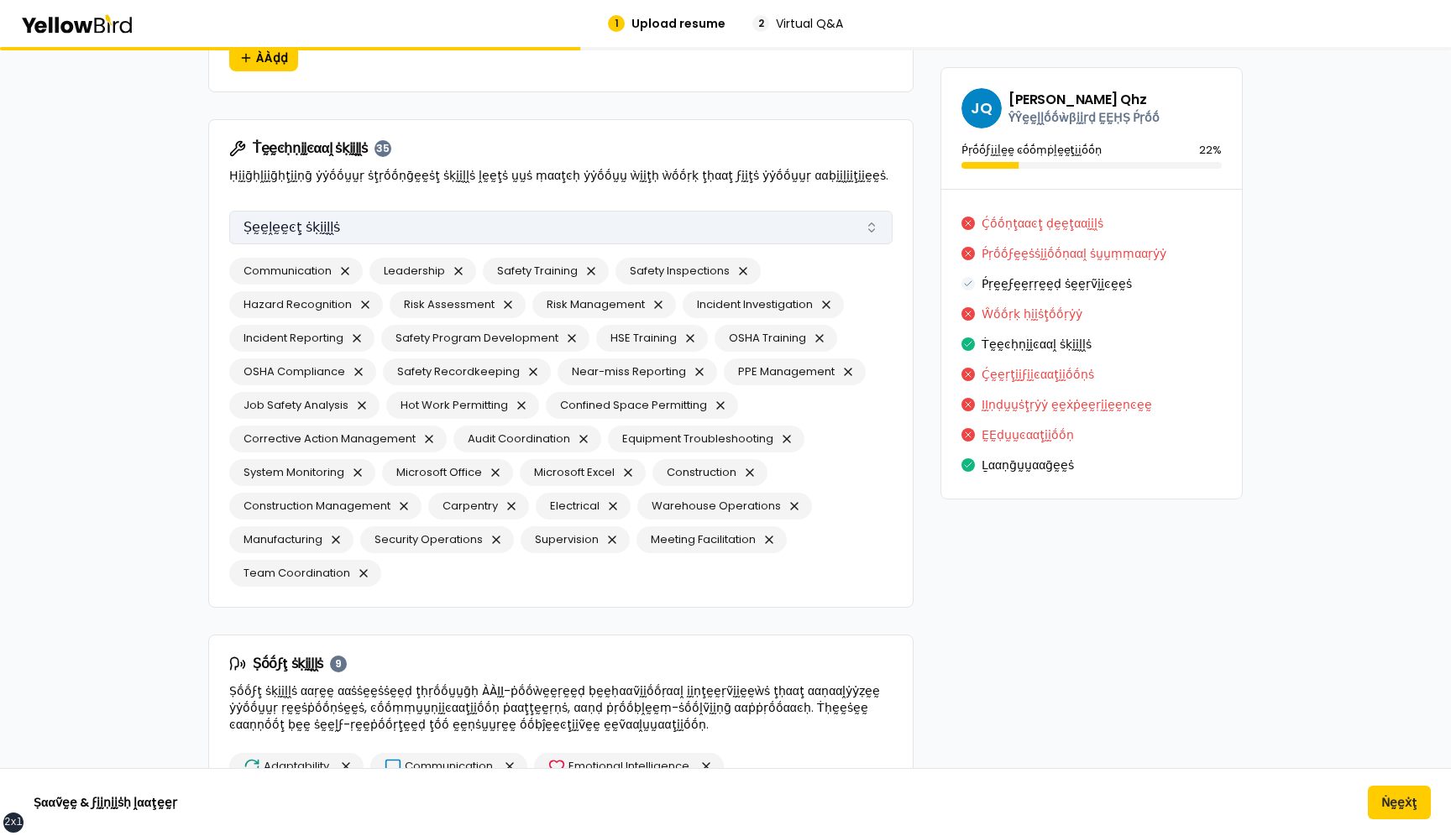
click at [480, 227] on button "Ṣḛḛḽḛḛͼţ ṡḳḭḭḽḽṡ" at bounding box center [560, 228] width 663 height 34
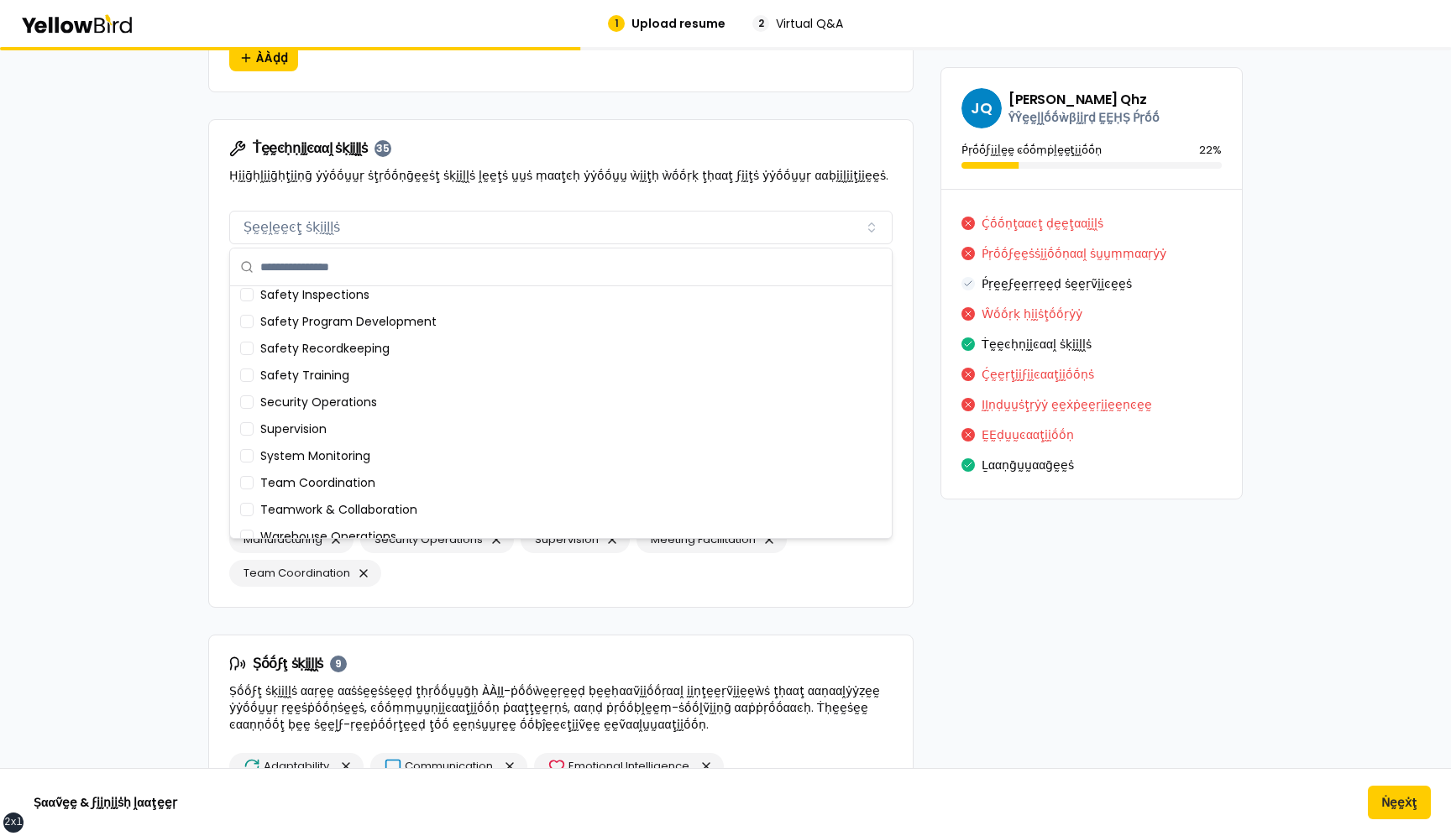
scroll to position [937, 0]
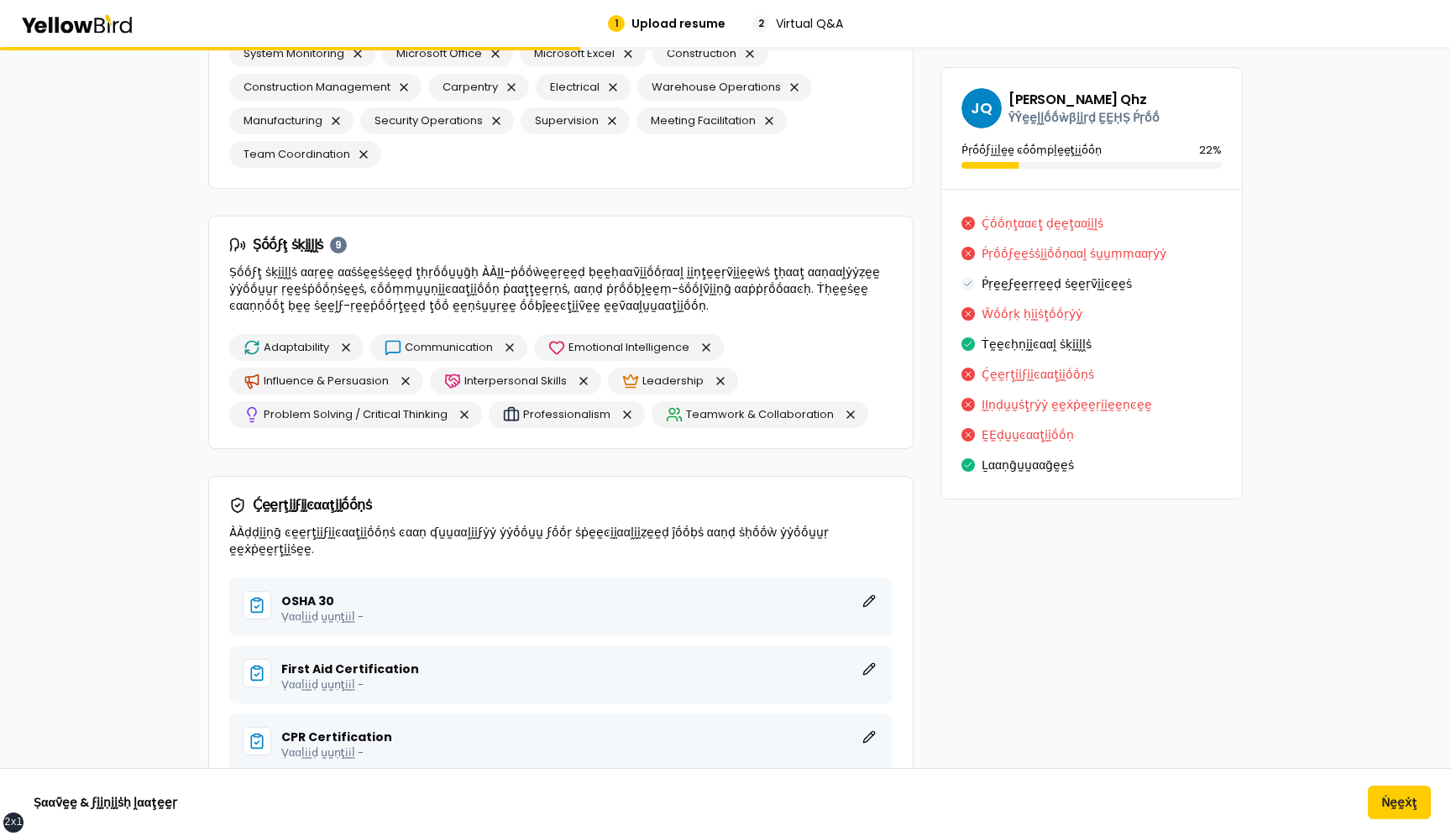
scroll to position [6979, 0]
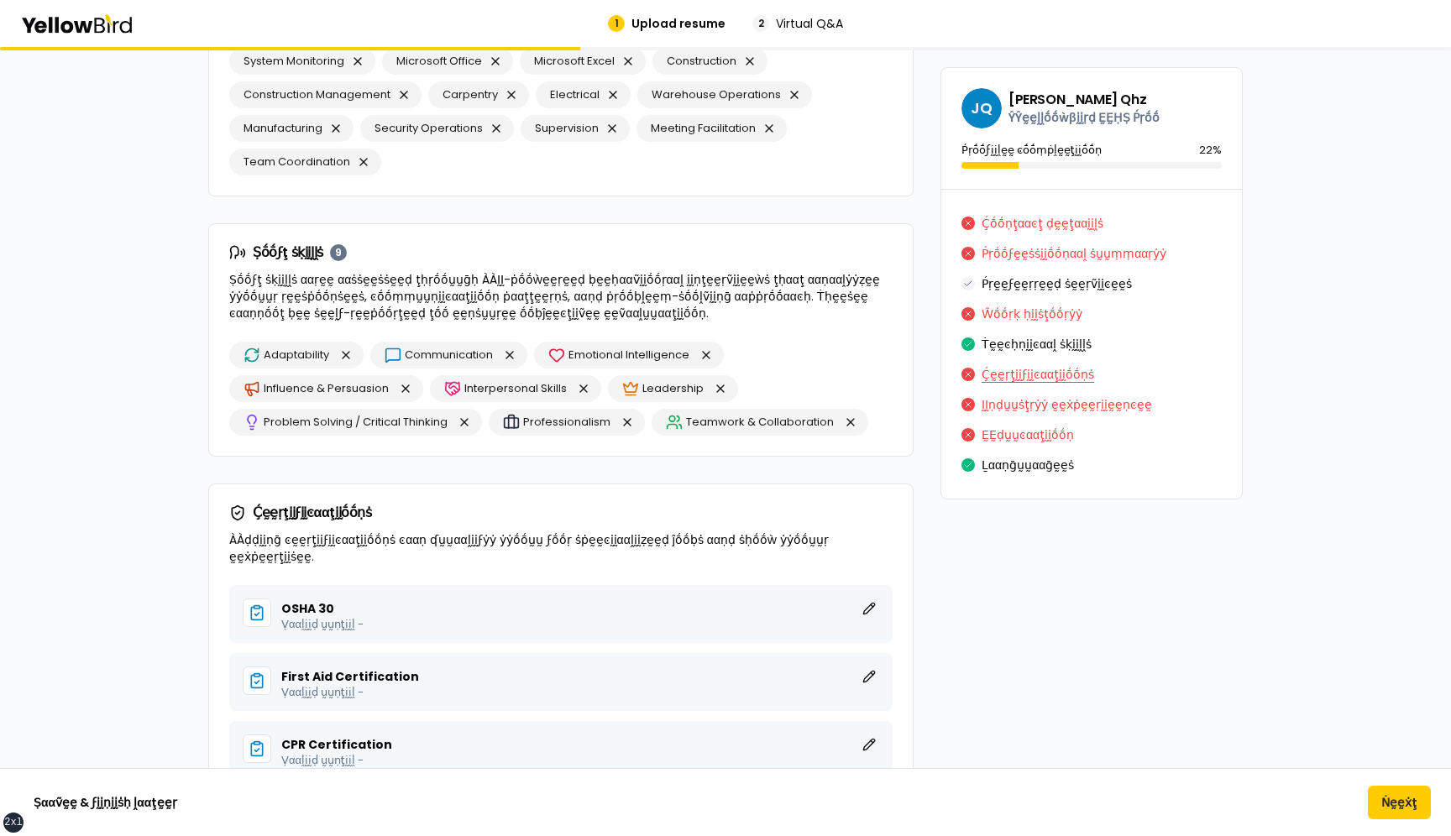
click at [1004, 371] on button "Ḉḛḛṛţḭḭϝḭḭͼααţḭḭṓṓṇṡ" at bounding box center [1038, 374] width 113 height 27
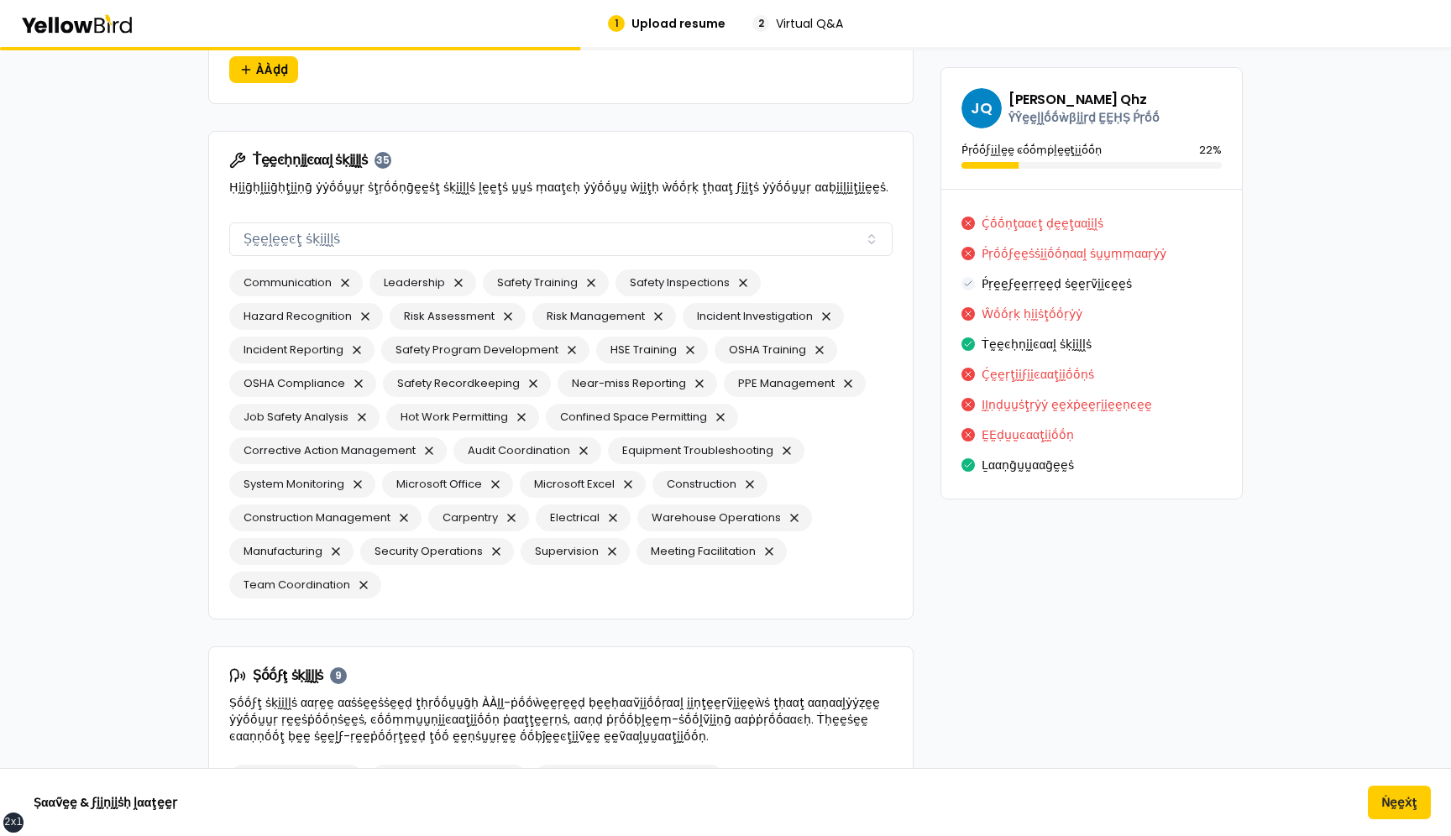
scroll to position [6548, 0]
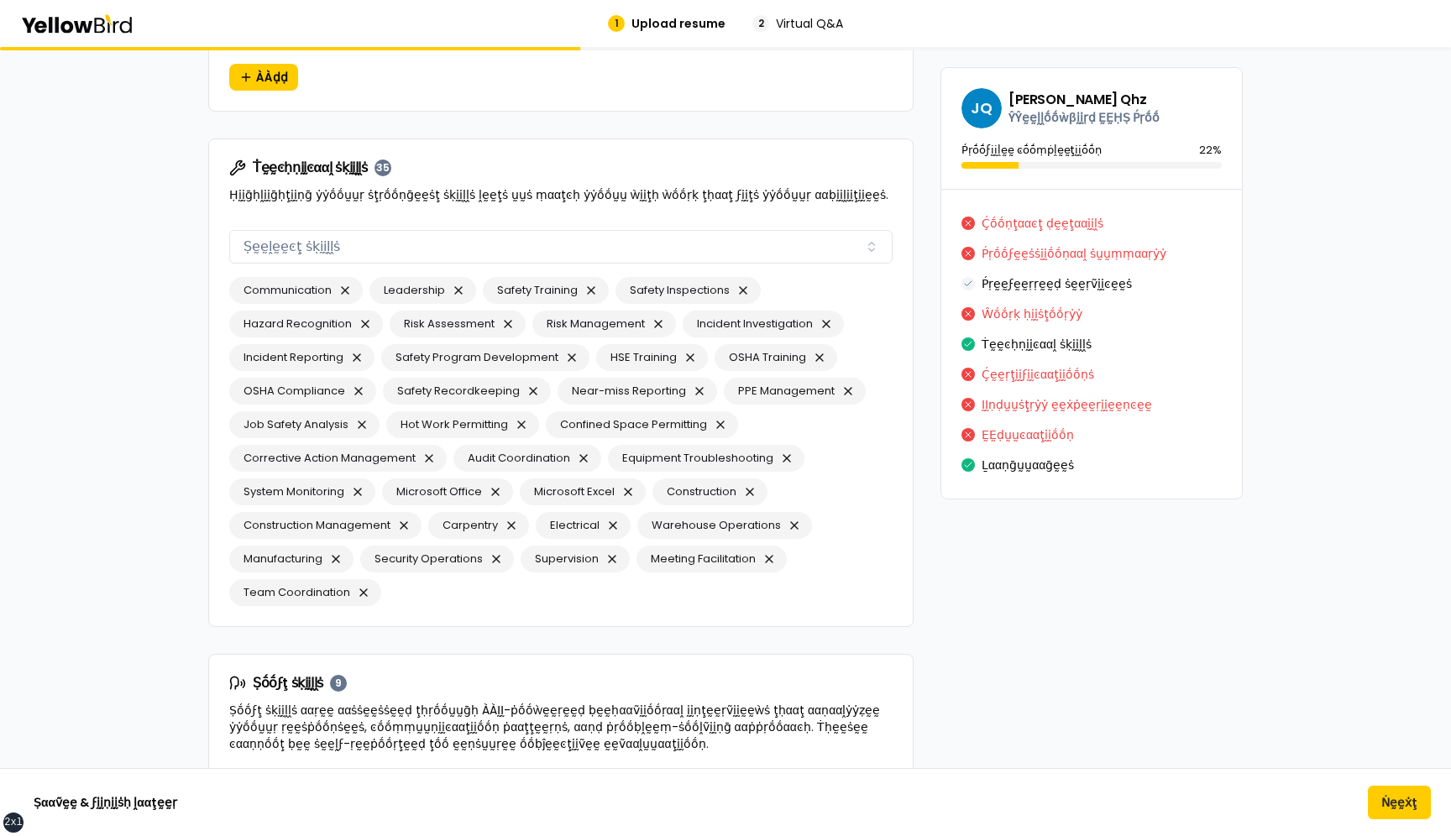
click at [678, 228] on div "Ṫḛḛͼḥṇḭḭͼααḽ ṡḳḭḭḽḽṡ Ṣḛḛḽḛḛͼţ ṡḳḭḭḽḽṡ" at bounding box center [560, 243] width 663 height 40
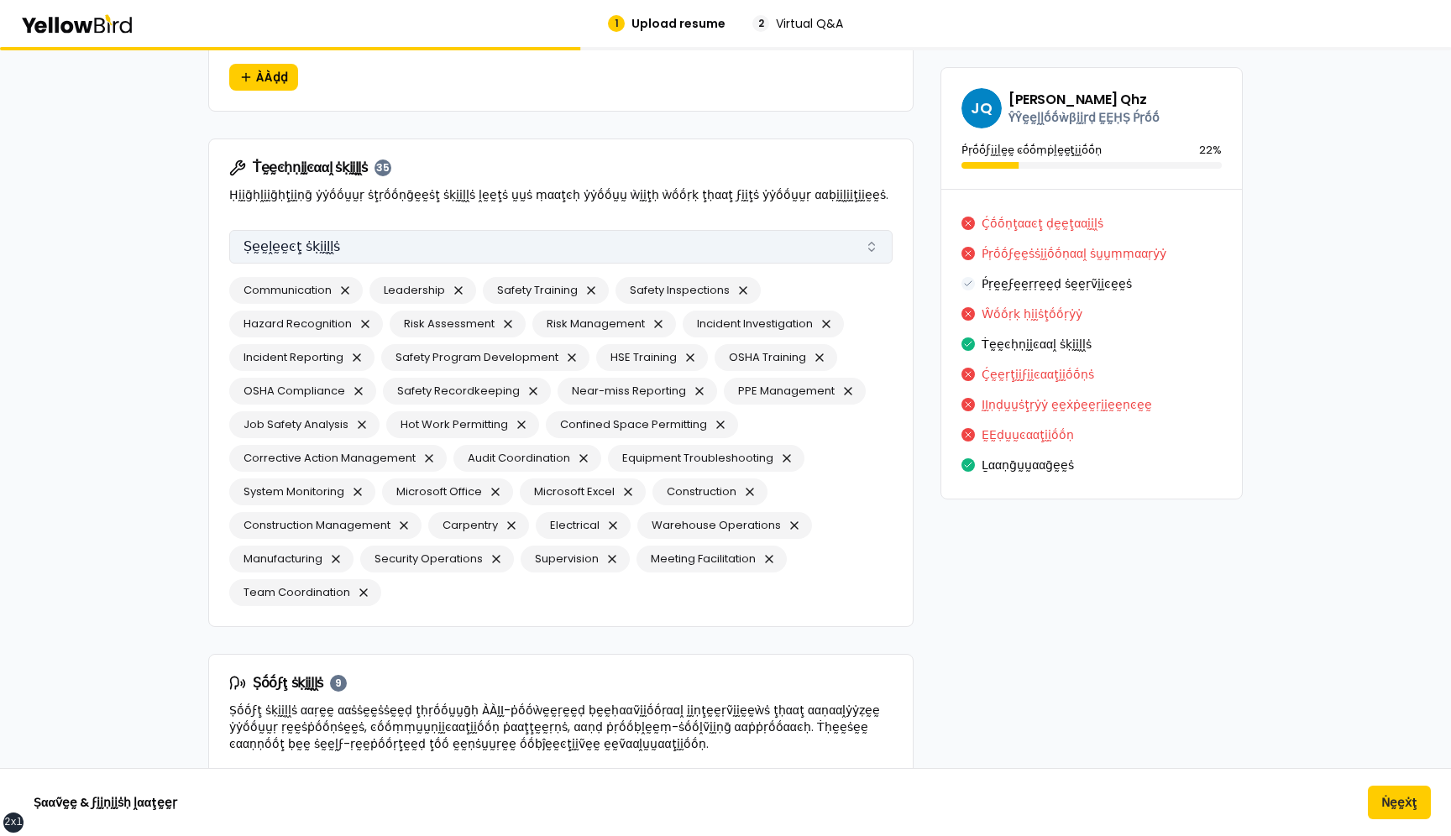
click at [674, 249] on button "Ṣḛḛḽḛḛͼţ ṡḳḭḭḽḽṡ" at bounding box center [560, 247] width 663 height 34
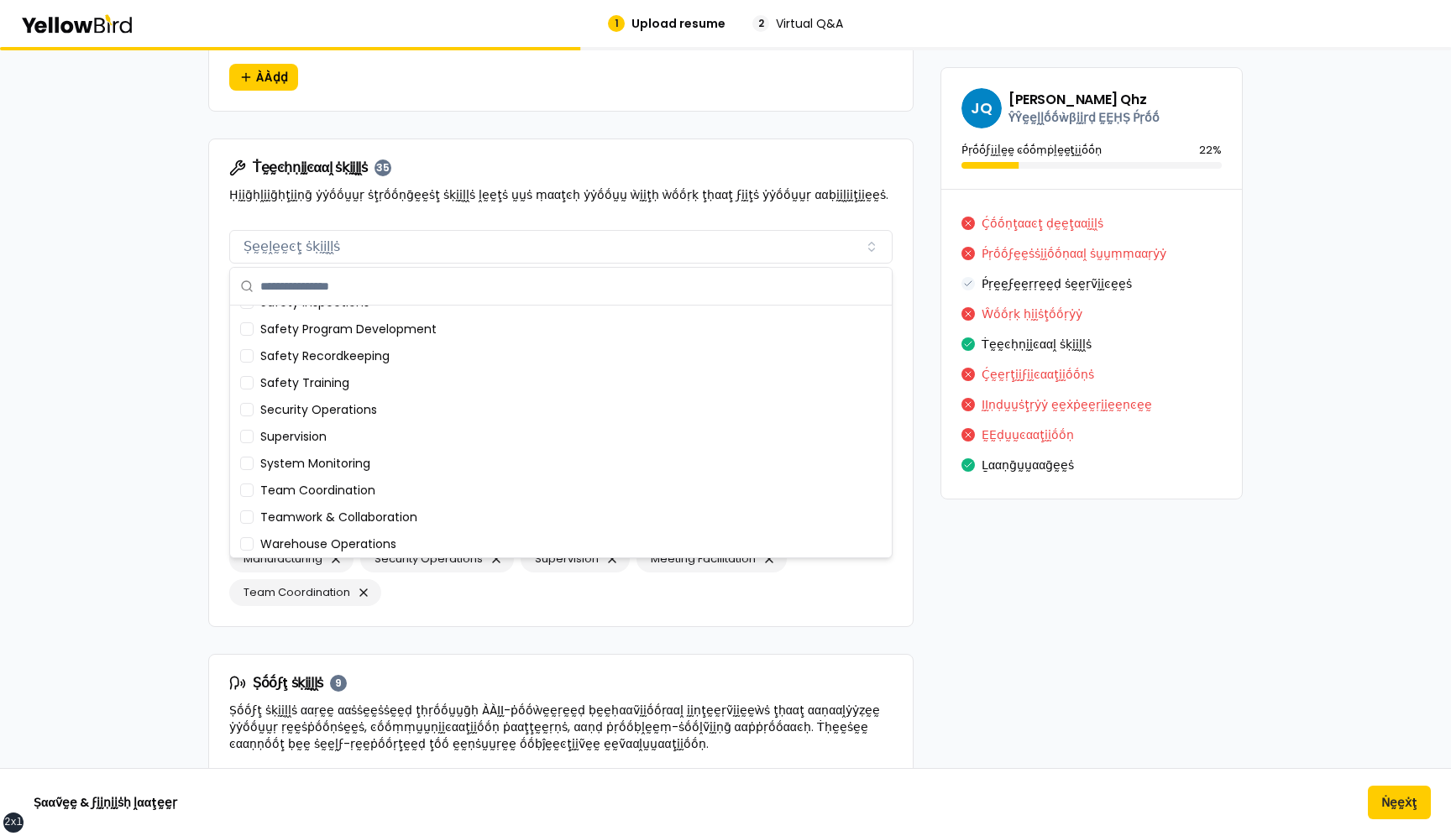
scroll to position [937, 0]
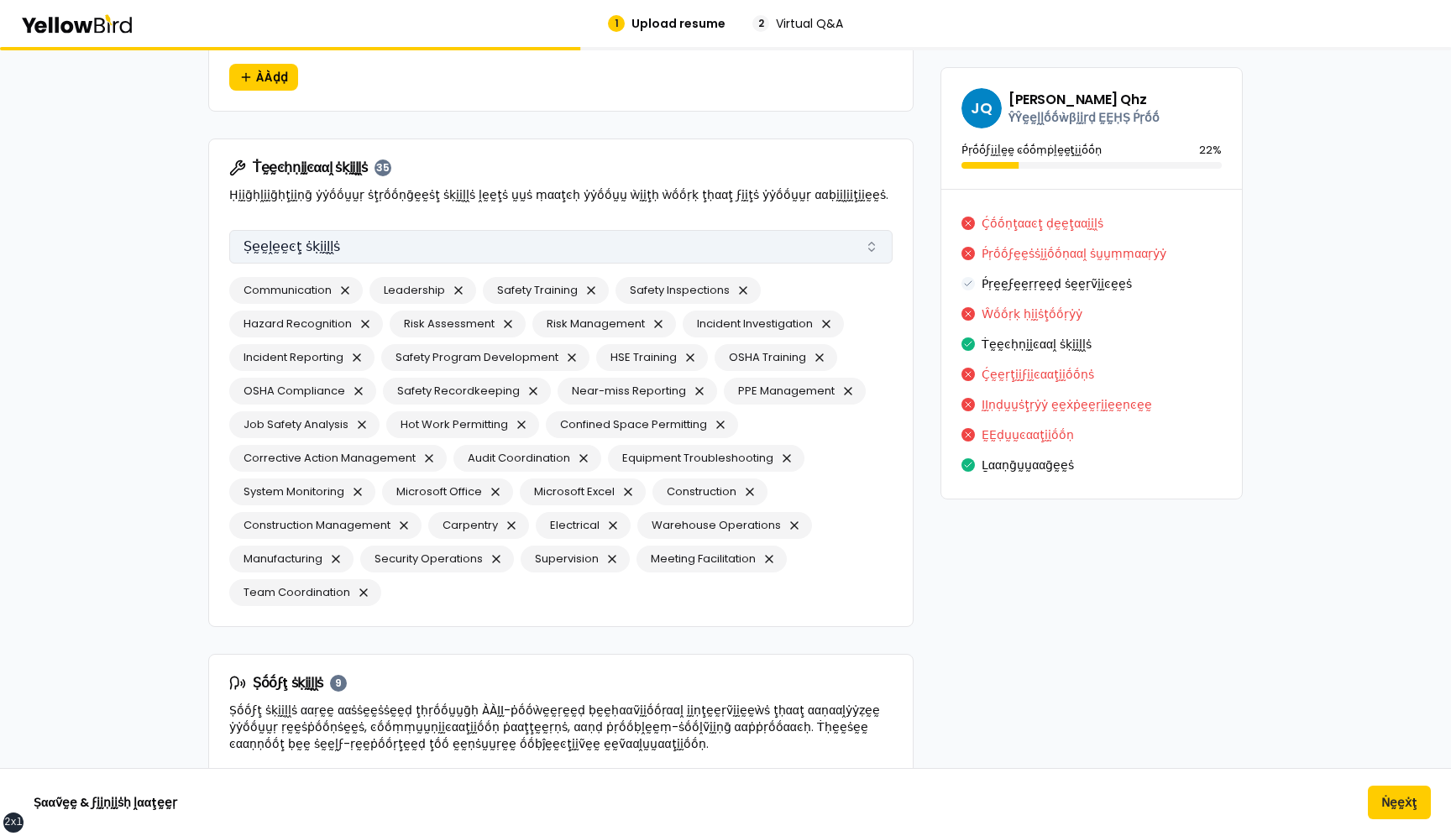
click at [499, 250] on button "Ṣḛḛḽḛḛͼţ ṡḳḭḭḽḽṡ" at bounding box center [560, 247] width 663 height 34
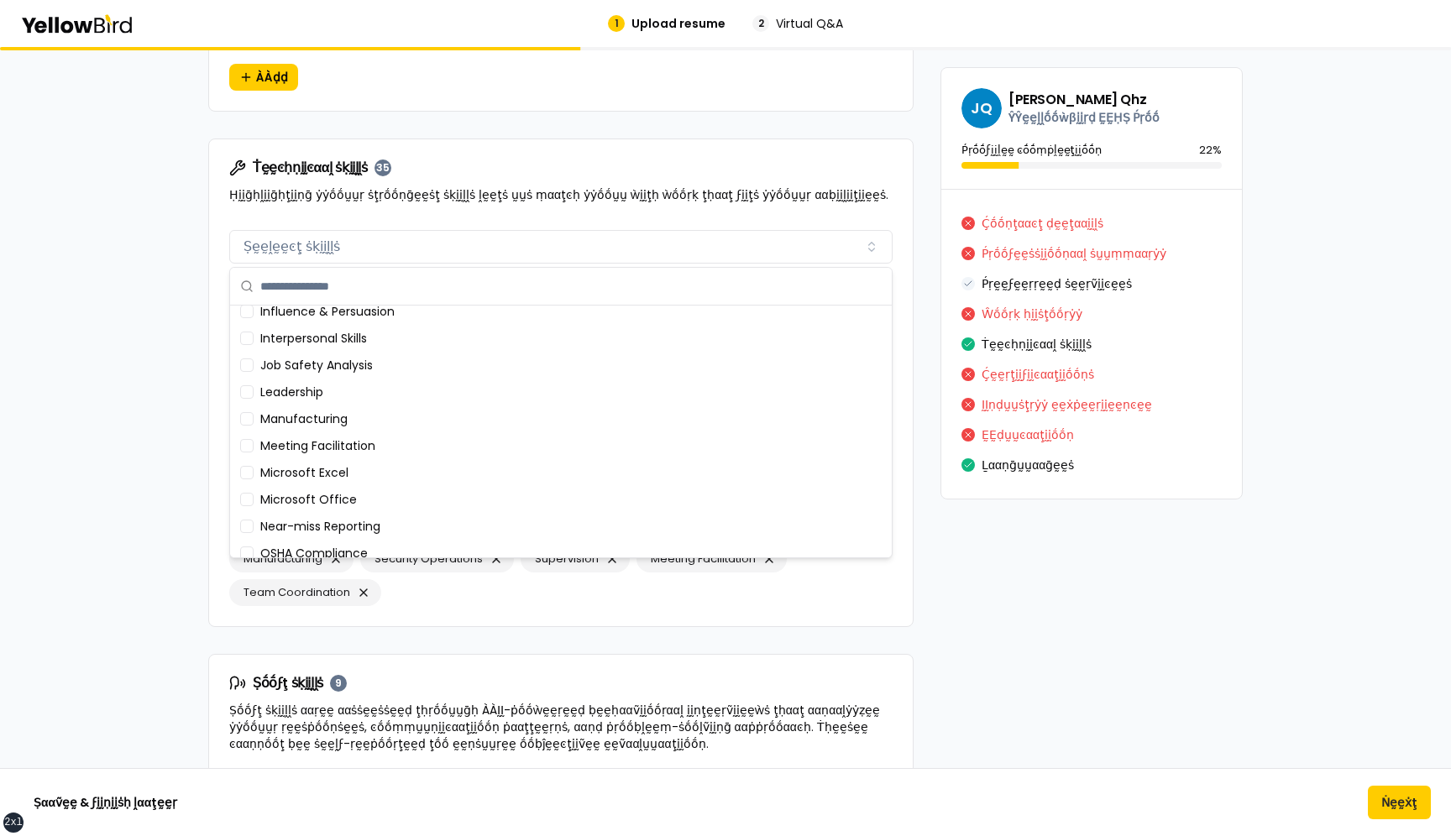
scroll to position [0, 0]
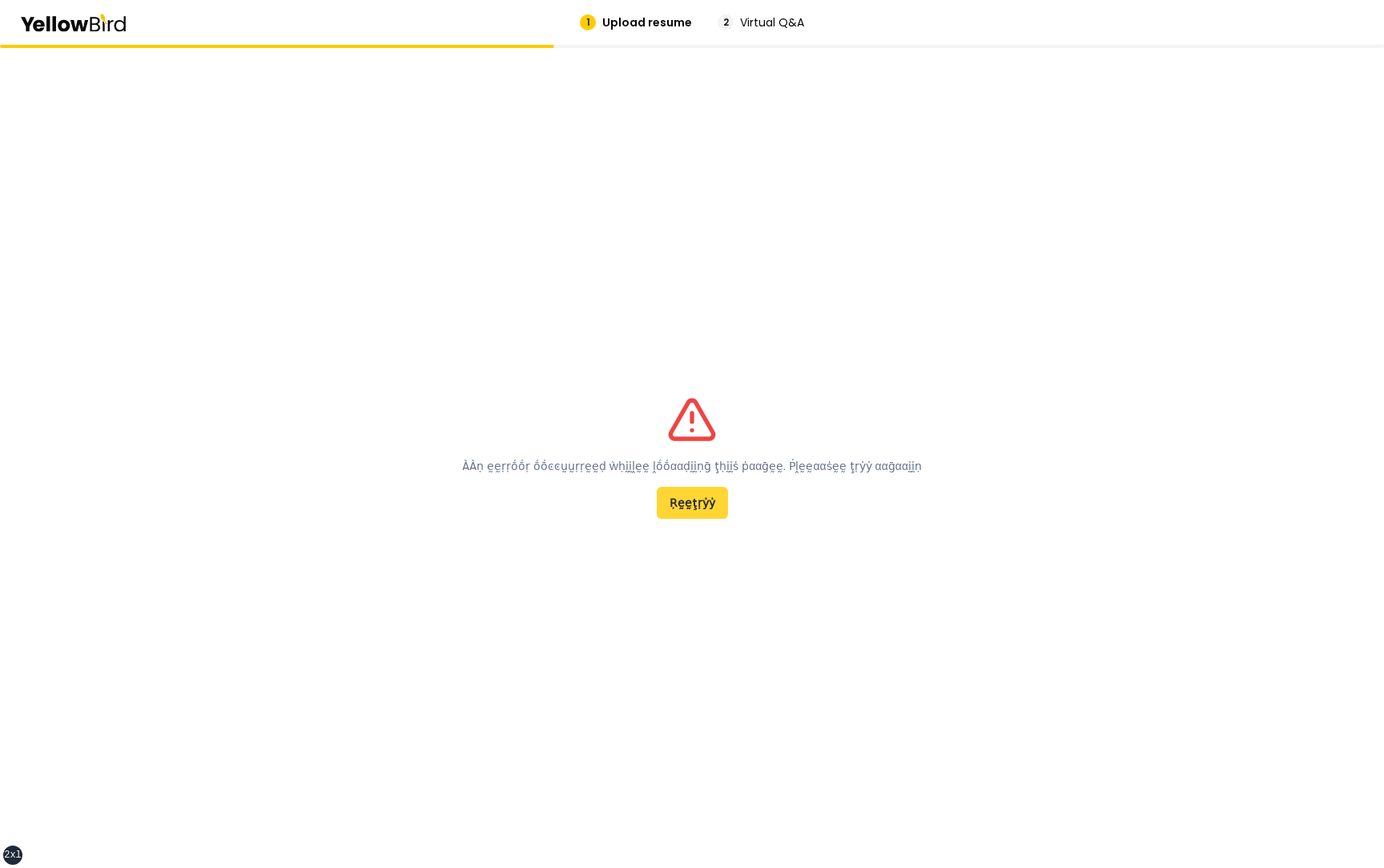
click at [672, 494] on button "Ṛḛḛţṛẏẏ" at bounding box center [692, 504] width 72 height 32
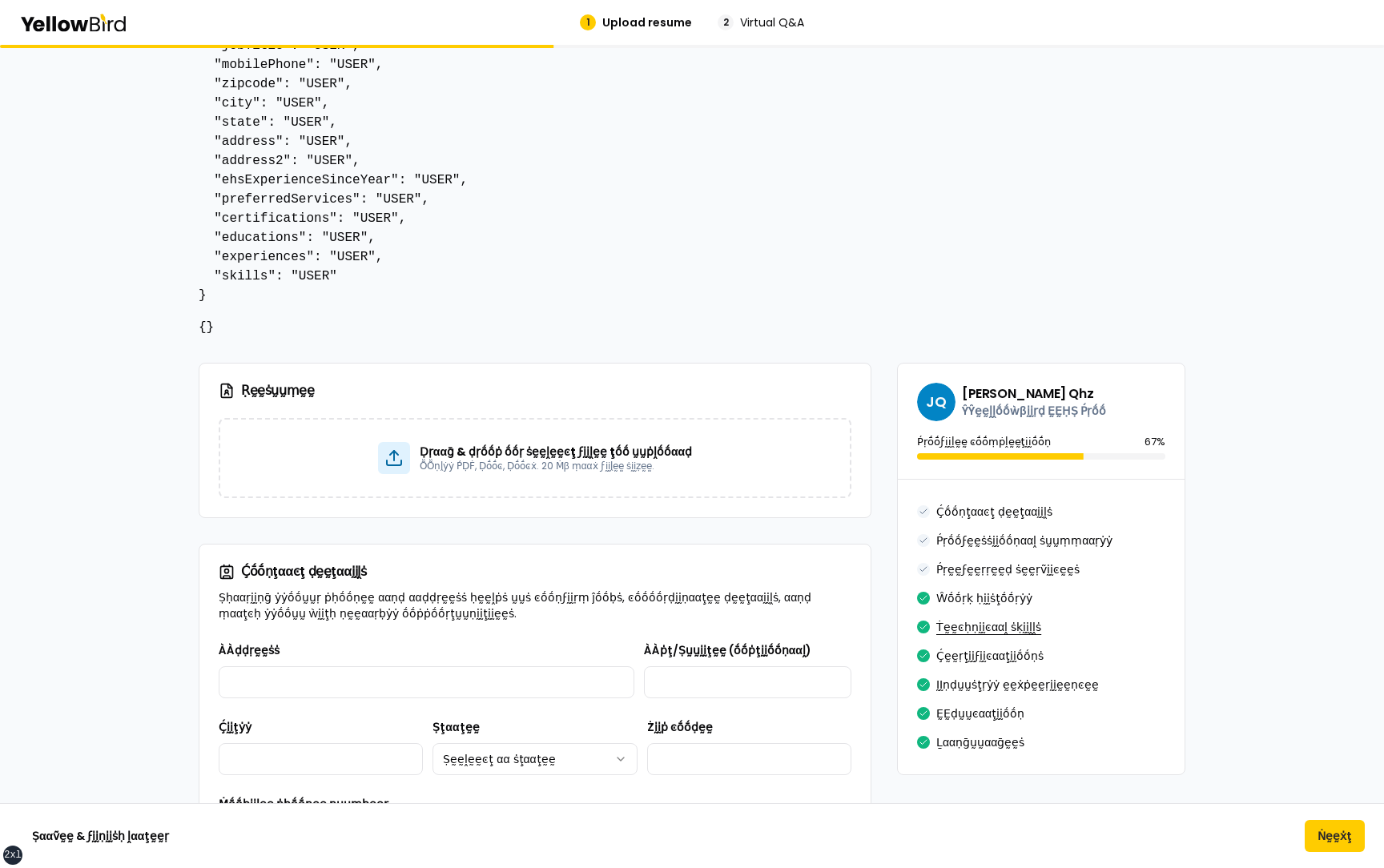
click at [965, 621] on button "Ṫḛḛͼḥṇḭḭͼααḽ ṡḳḭḭḽḽṡ" at bounding box center [989, 627] width 105 height 26
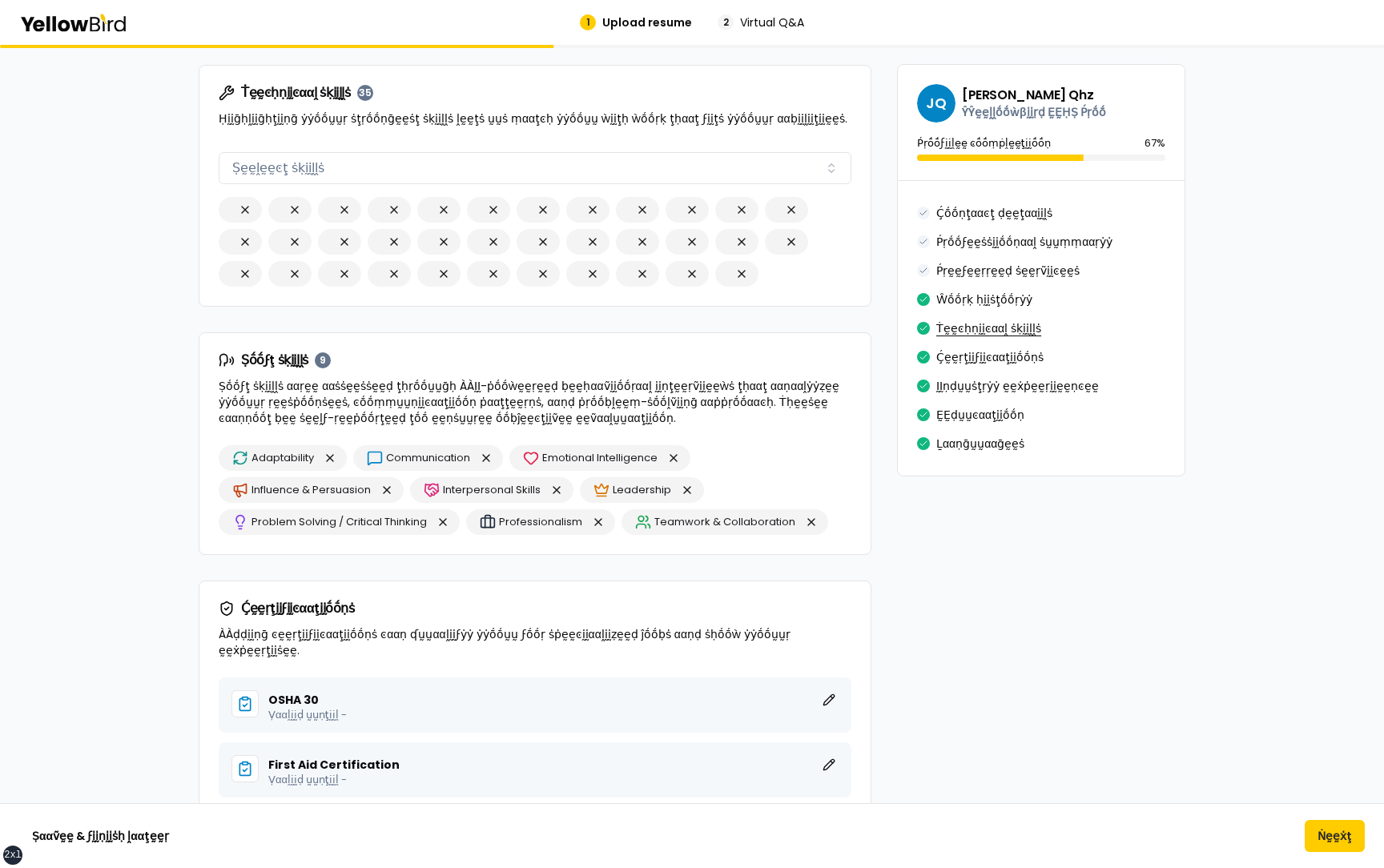
scroll to position [2857, 0]
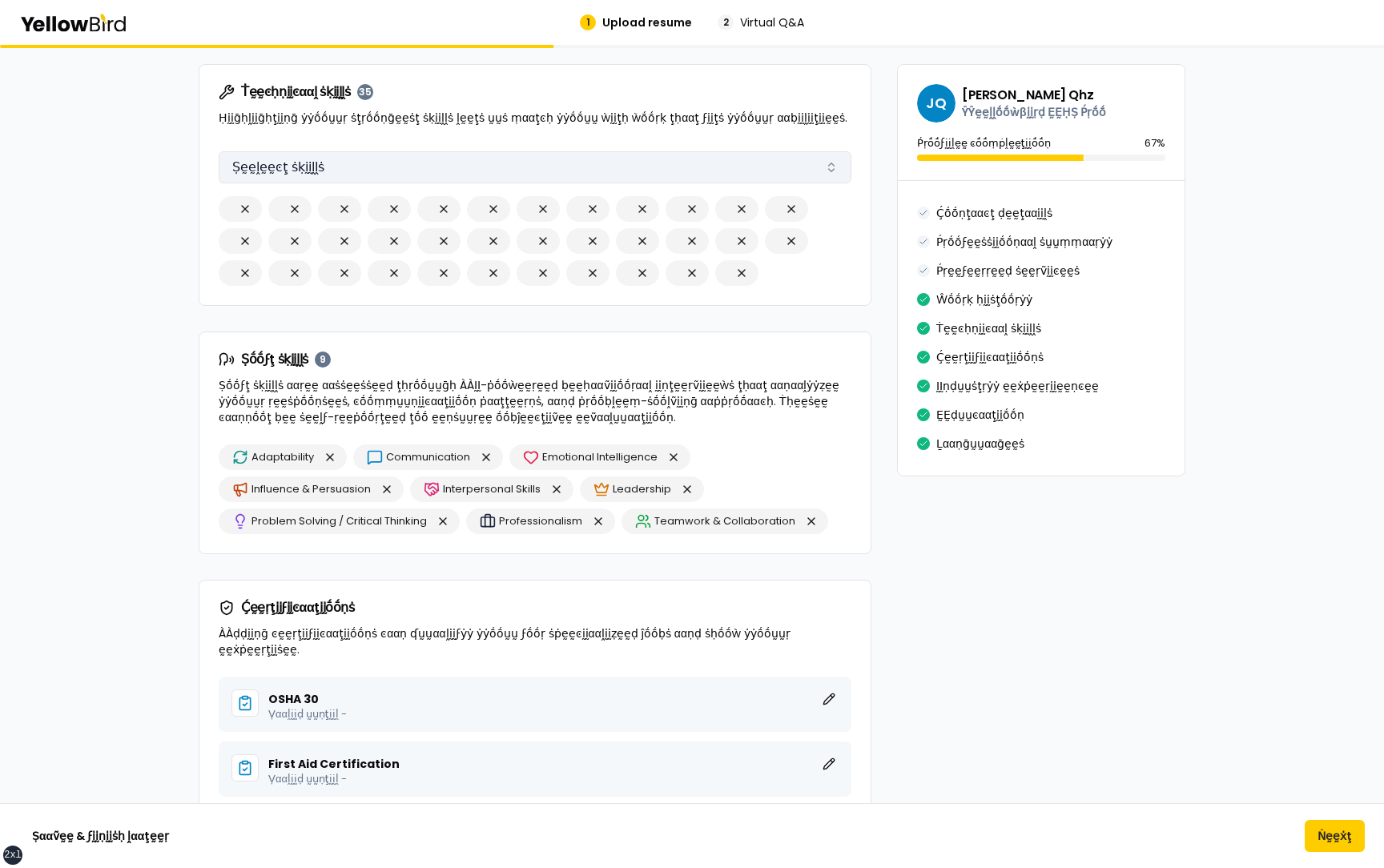
click at [338, 162] on button "Ṣḛḛḽḛḛͼţ ṡḳḭḭḽḽṡ" at bounding box center [534, 168] width 632 height 32
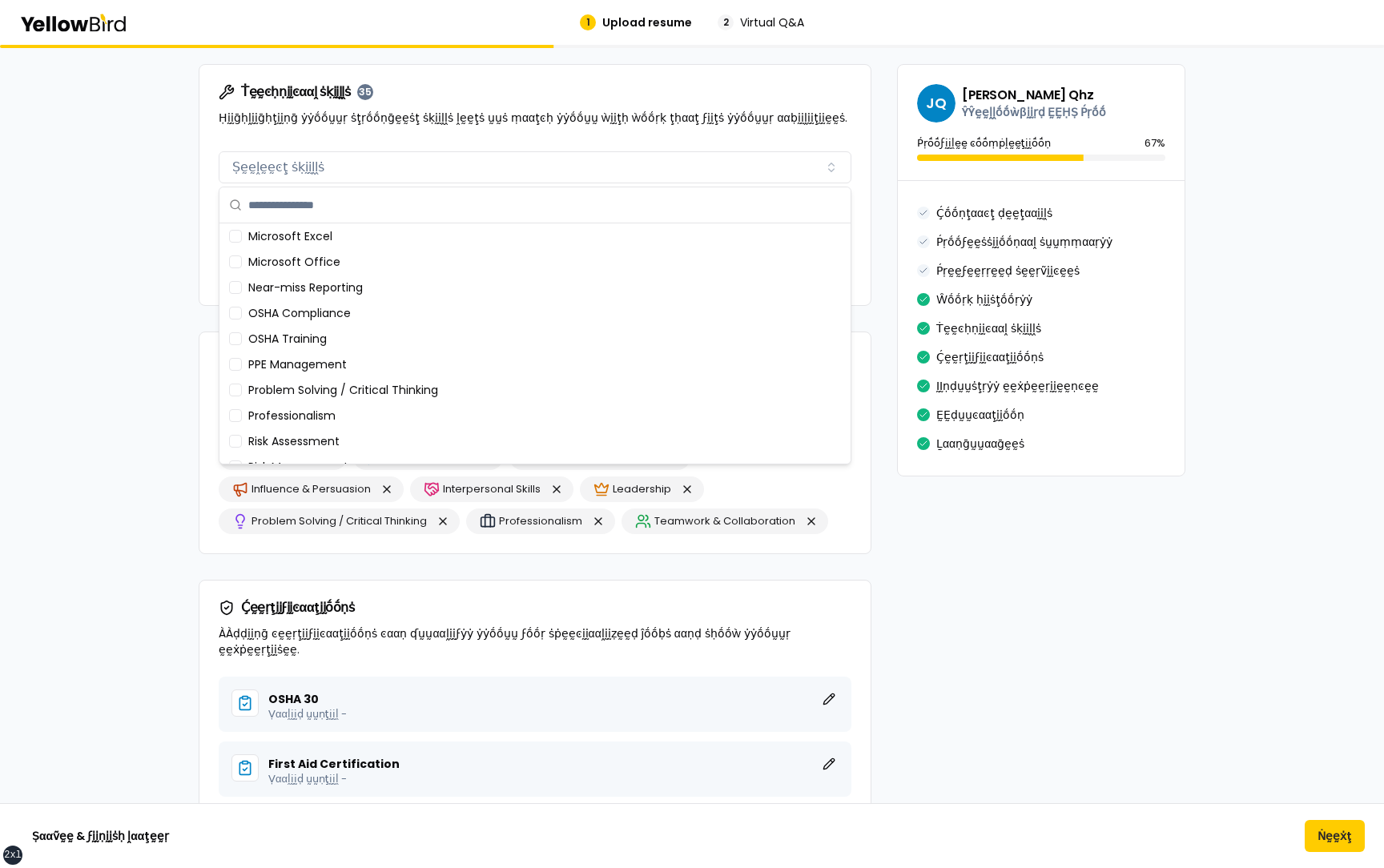
scroll to position [894, 0]
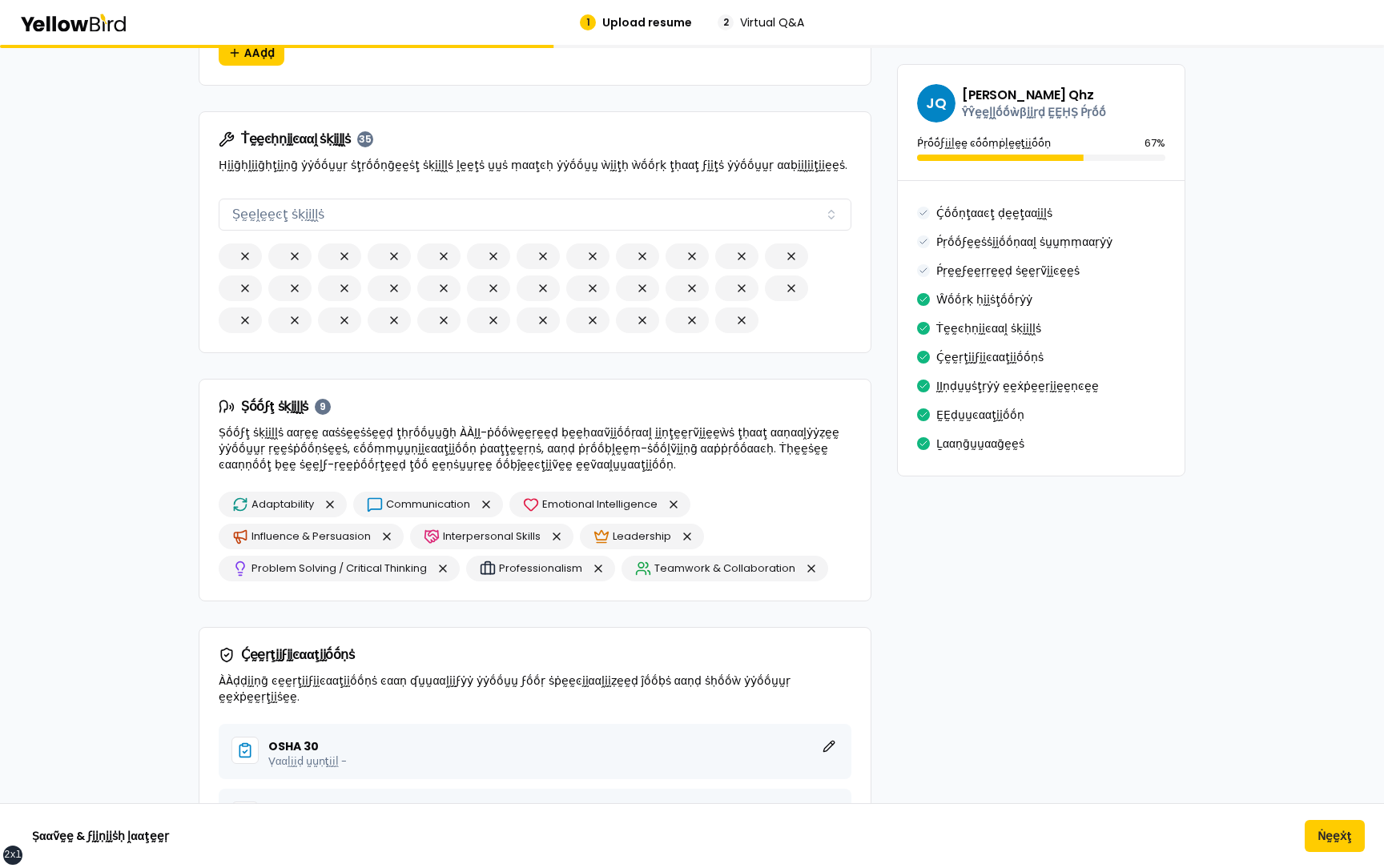
scroll to position [2800, 0]
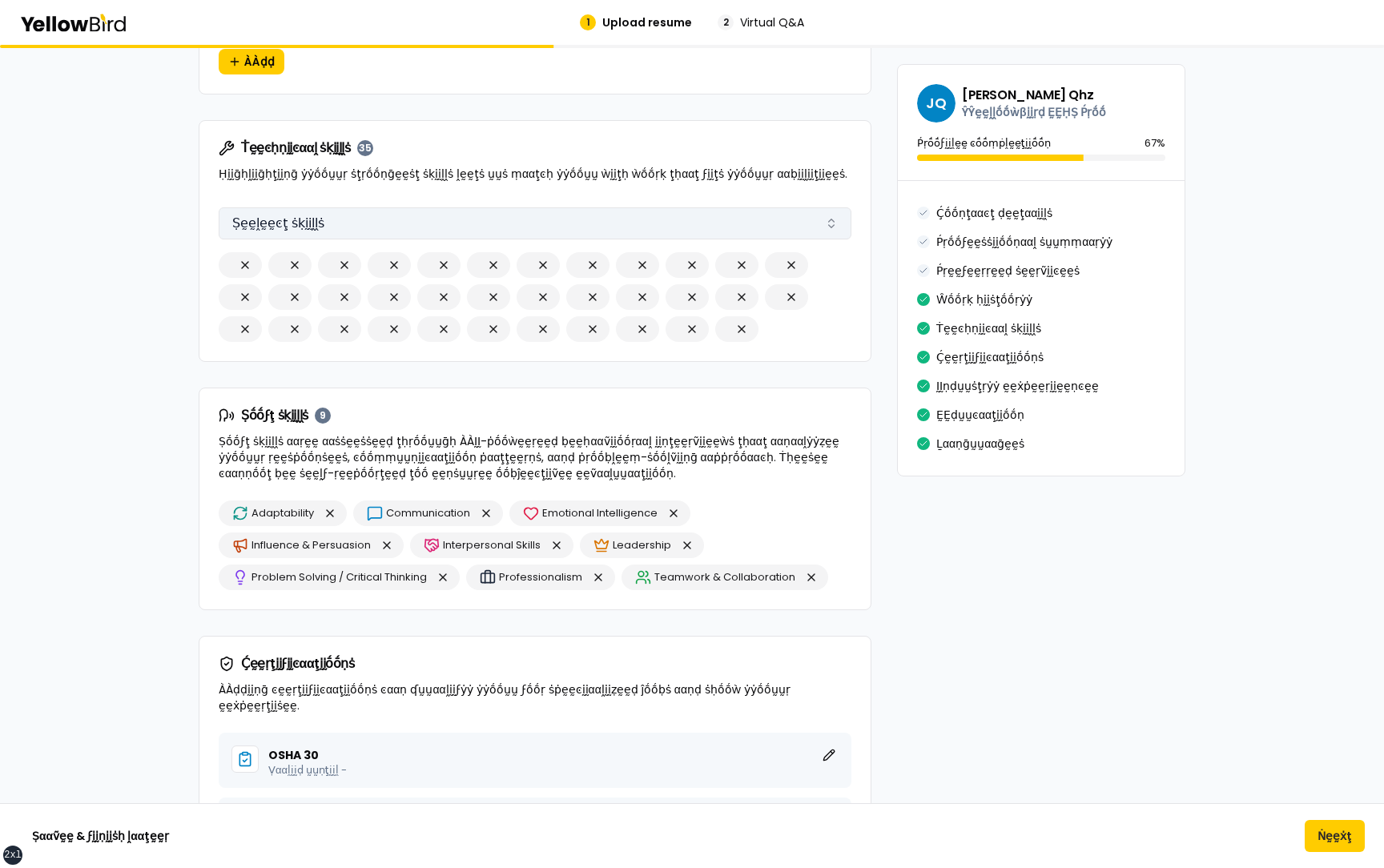
click at [390, 234] on button "Ṣḛḛḽḛḛͼţ ṡḳḭḭḽḽṡ" at bounding box center [534, 224] width 632 height 32
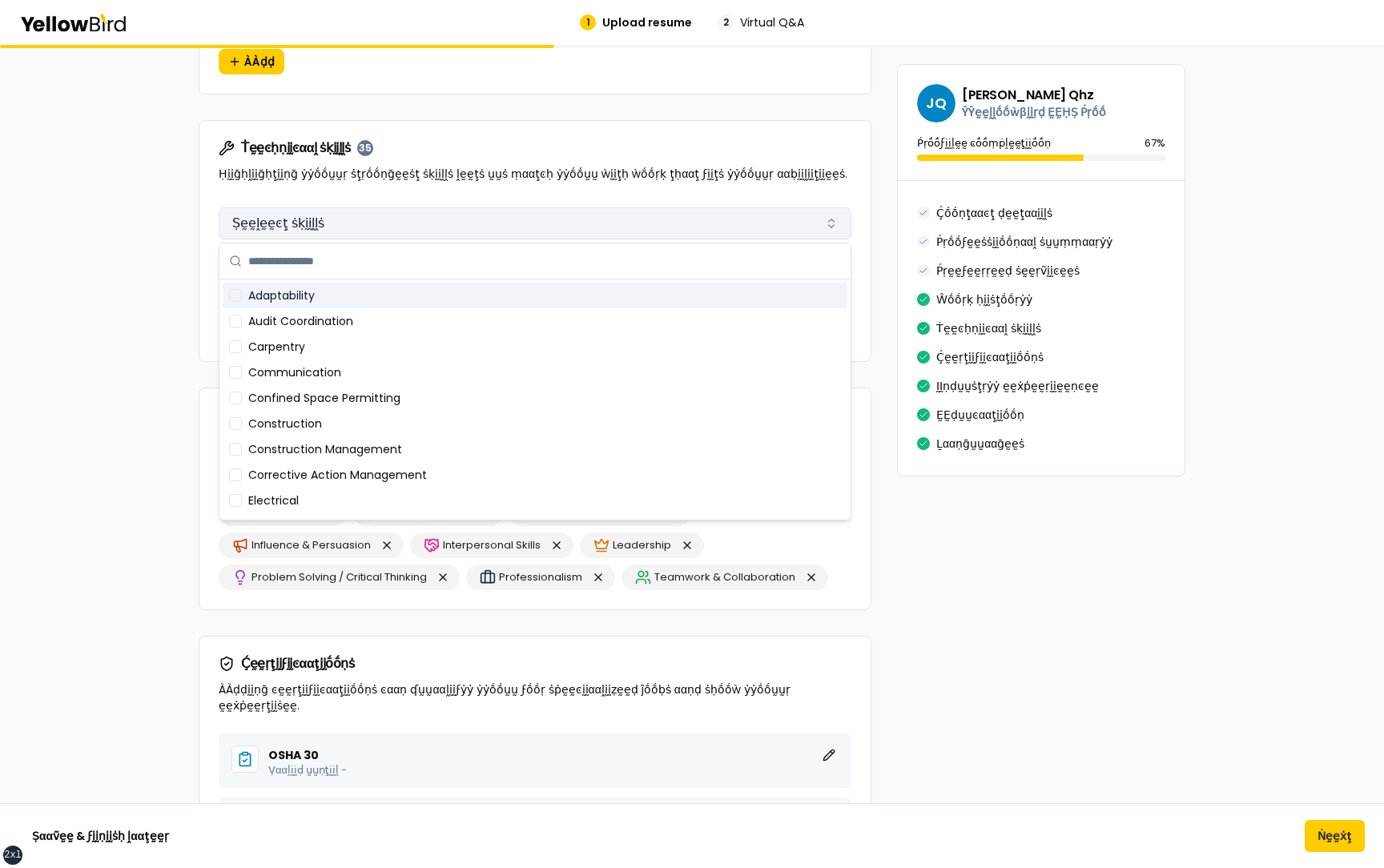
click at [390, 234] on button "Ṣḛḛḽḛḛͼţ ṡḳḭḭḽḽṡ" at bounding box center [534, 224] width 632 height 32
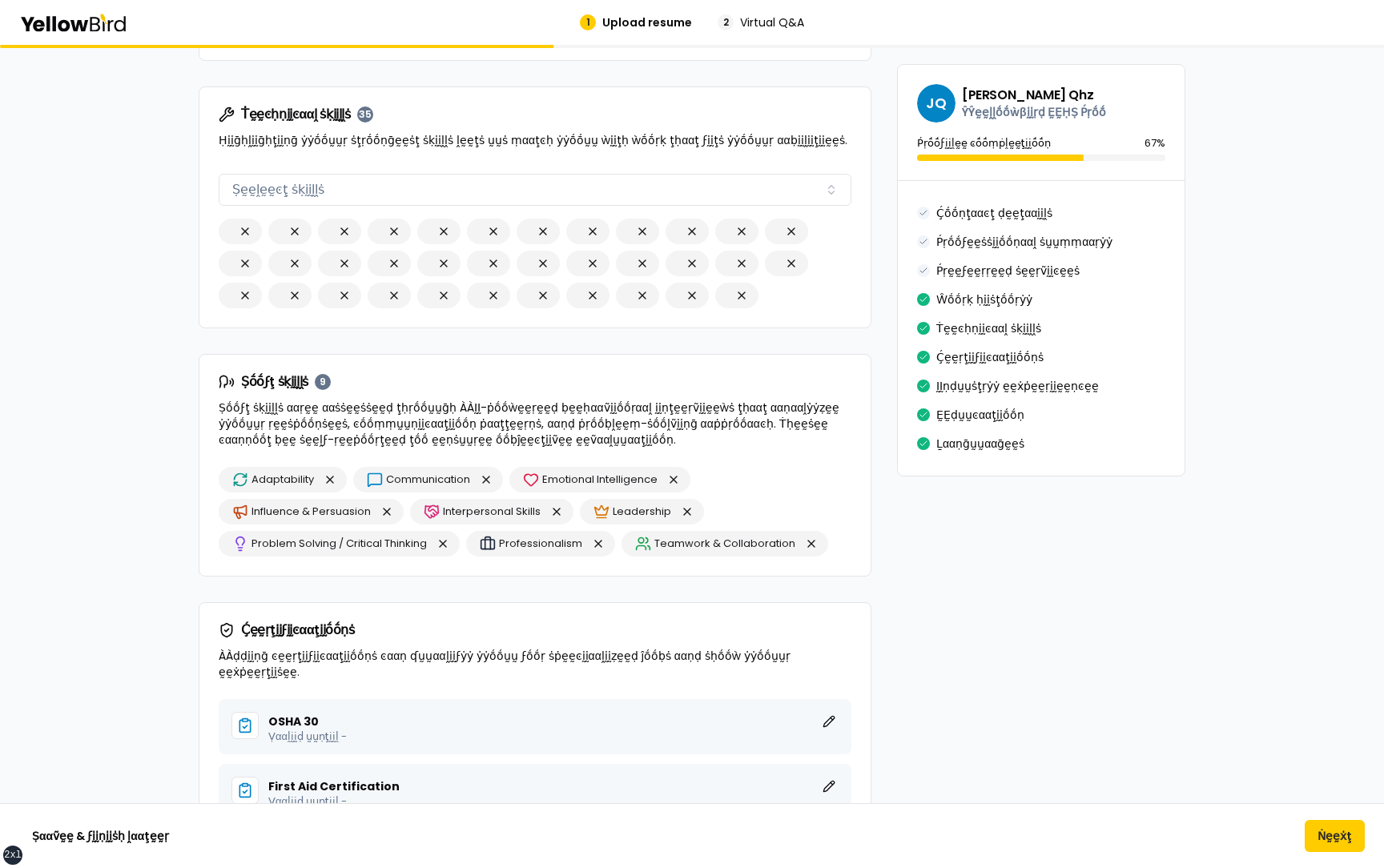
scroll to position [2856, 0]
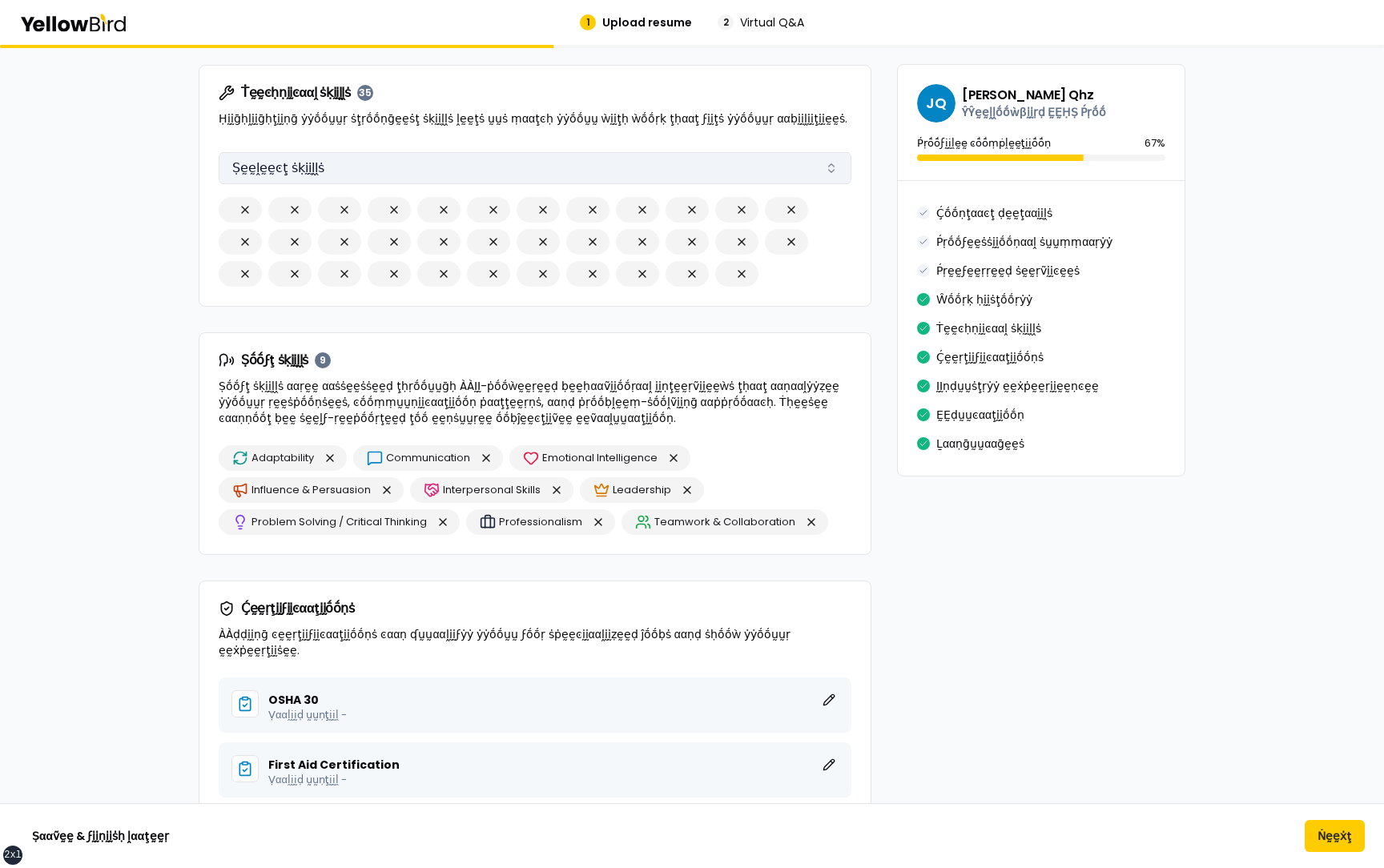
click at [417, 160] on button "Ṣḛḛḽḛḛͼţ ṡḳḭḭḽḽṡ" at bounding box center [534, 169] width 632 height 32
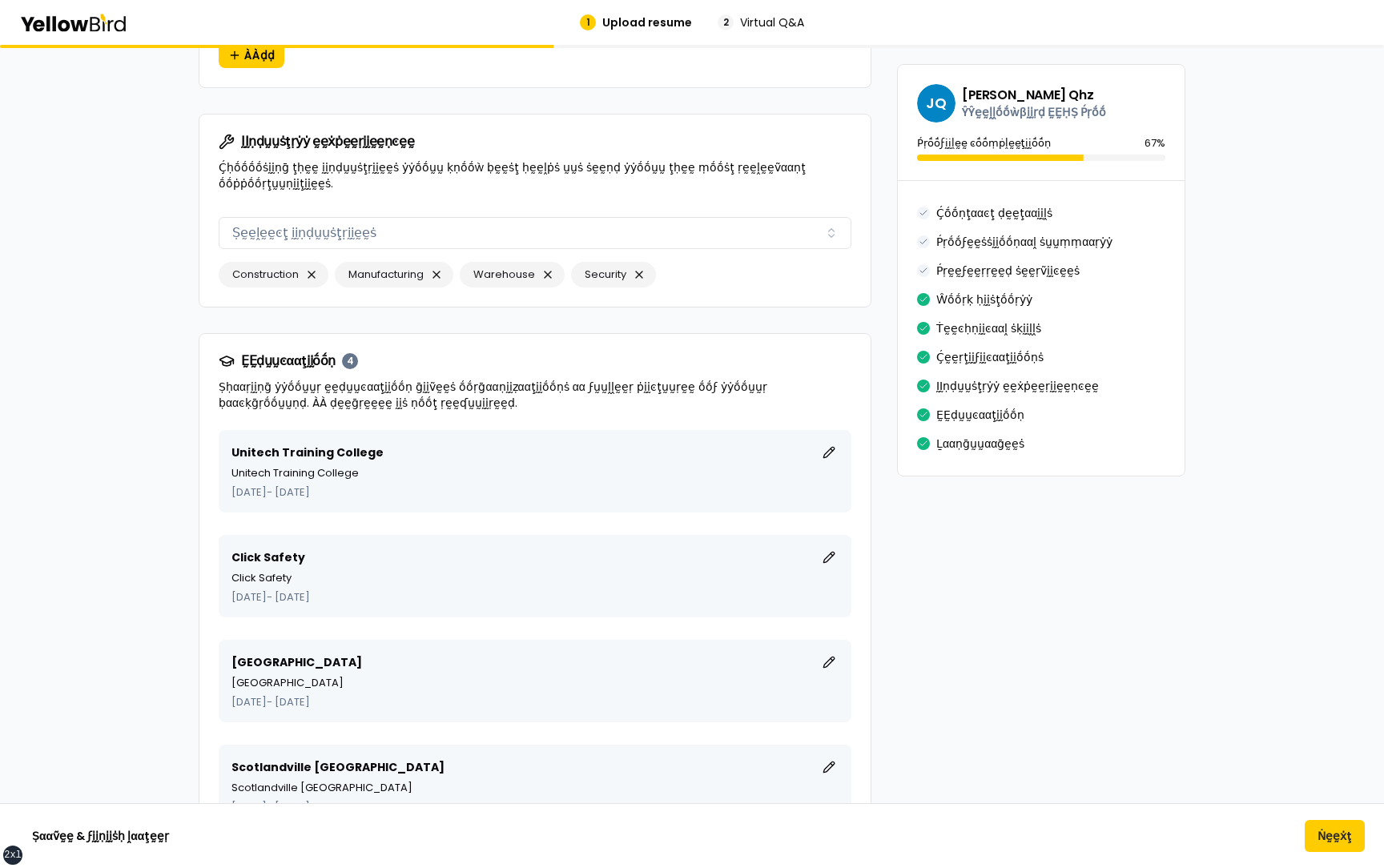
scroll to position [3758, 0]
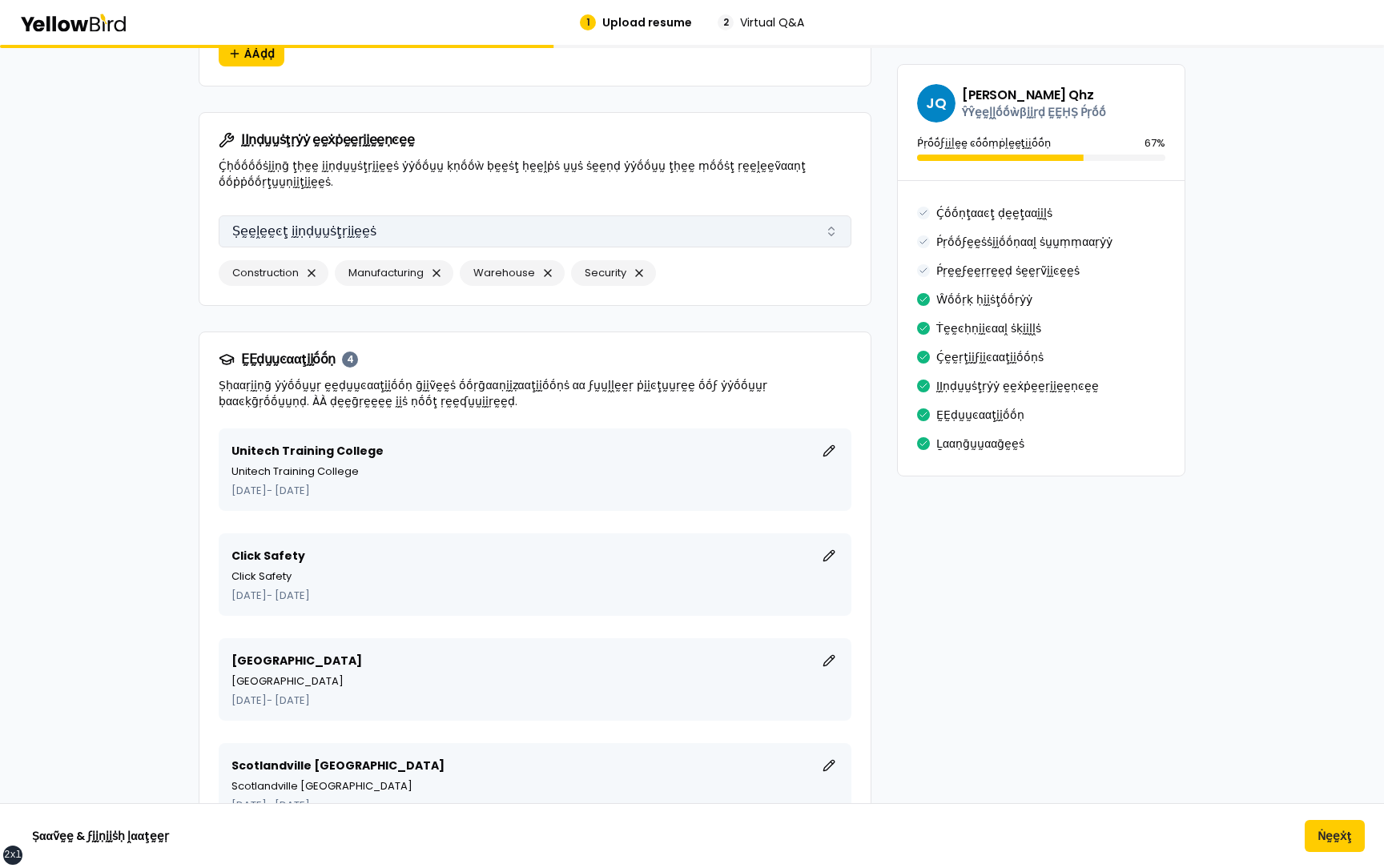
click at [587, 216] on button "Ṣḛḛḽḛḛͼţ ḭḭṇḍṵṵṡţṛḭḭḛḛṡ" at bounding box center [534, 232] width 632 height 32
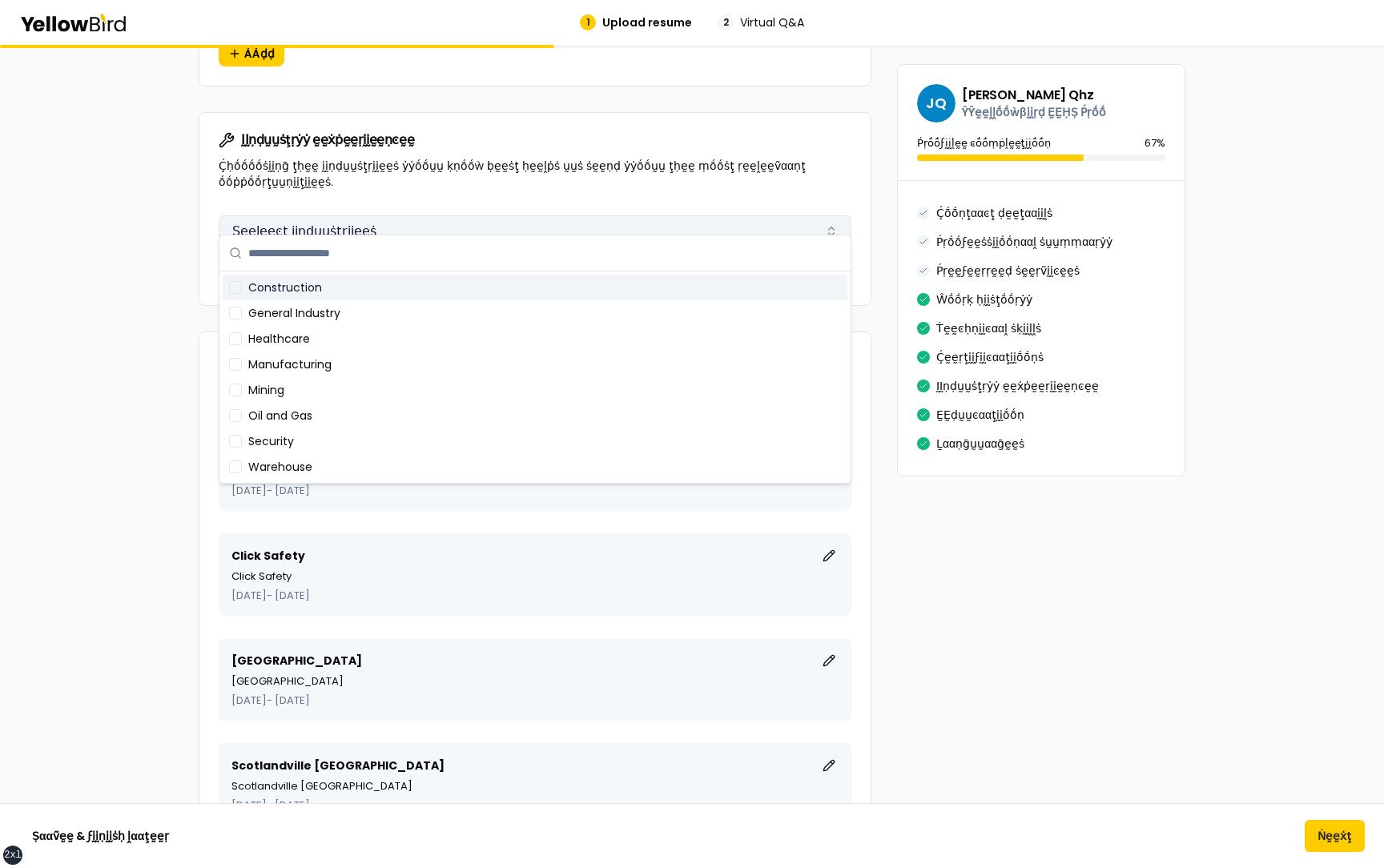
click at [587, 216] on button "Ṣḛḛḽḛḛͼţ ḭḭṇḍṵṵṡţṛḭḭḛḛṡ" at bounding box center [534, 232] width 632 height 32
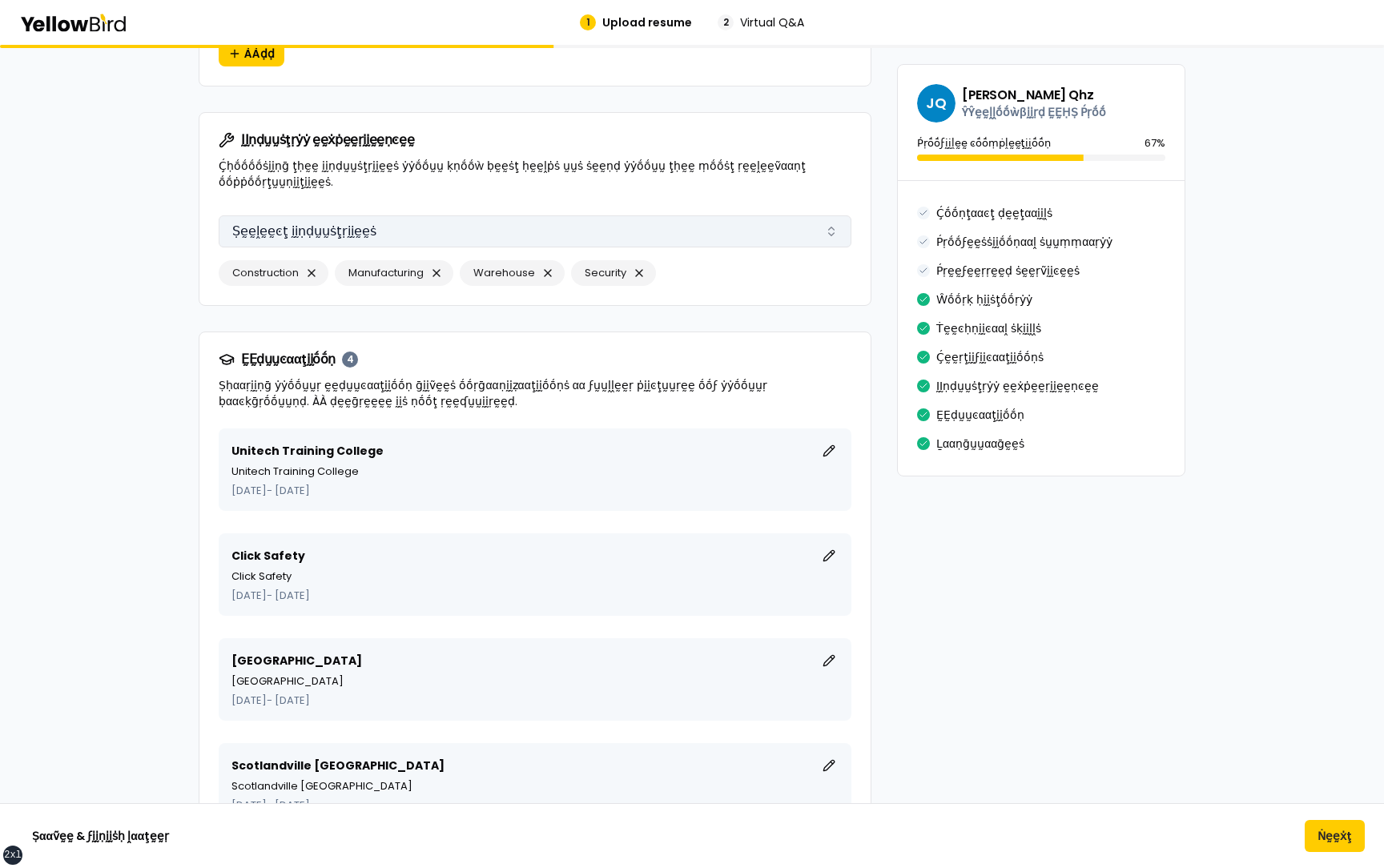
click at [587, 216] on button "Ṣḛḛḽḛḛͼţ ḭḭṇḍṵṵṡţṛḭḭḛḛṡ" at bounding box center [534, 232] width 632 height 32
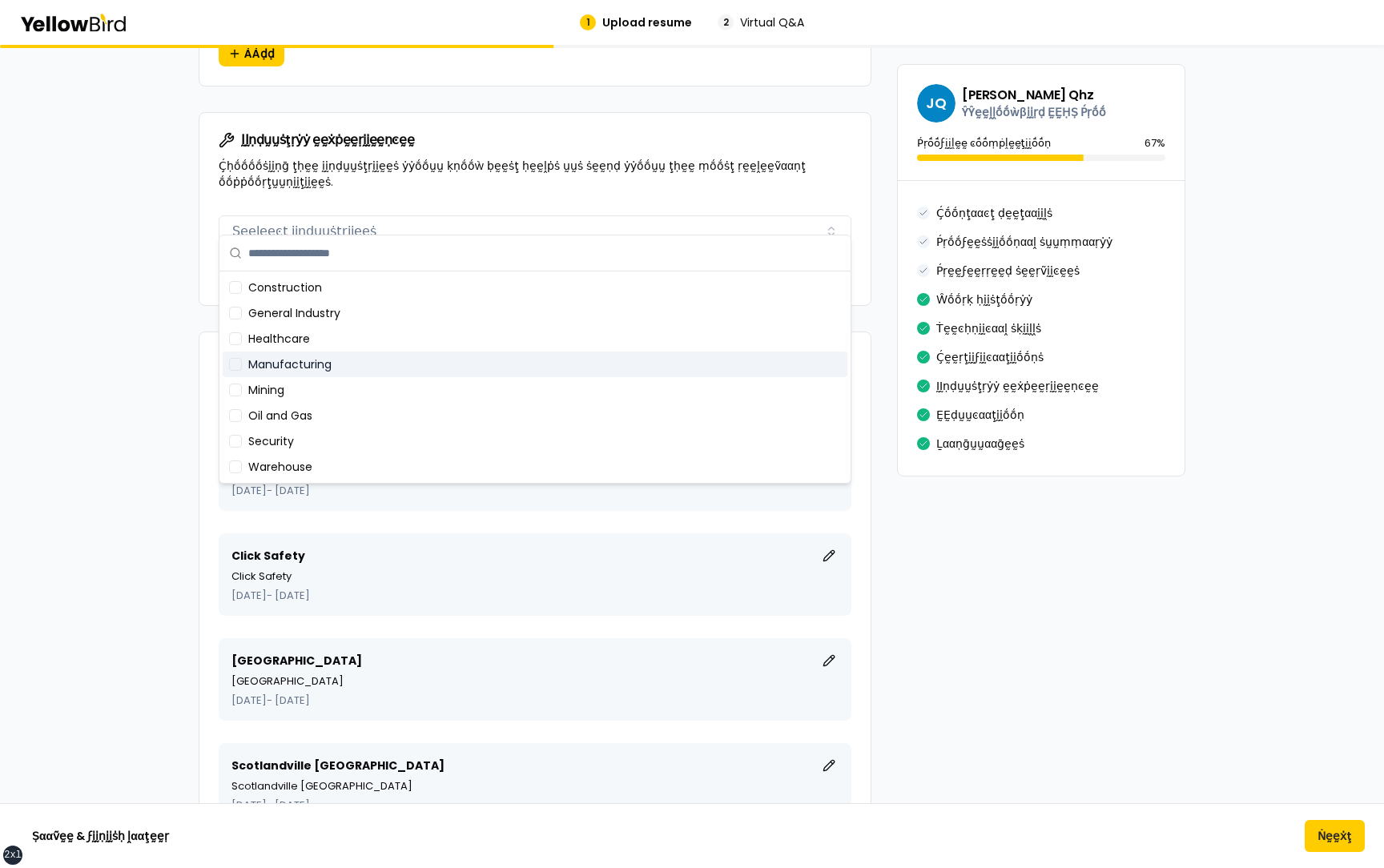
click at [233, 358] on button "Suggestions" at bounding box center [235, 363] width 12 height 12
click at [241, 361] on button "Suggestions" at bounding box center [235, 363] width 12 height 12
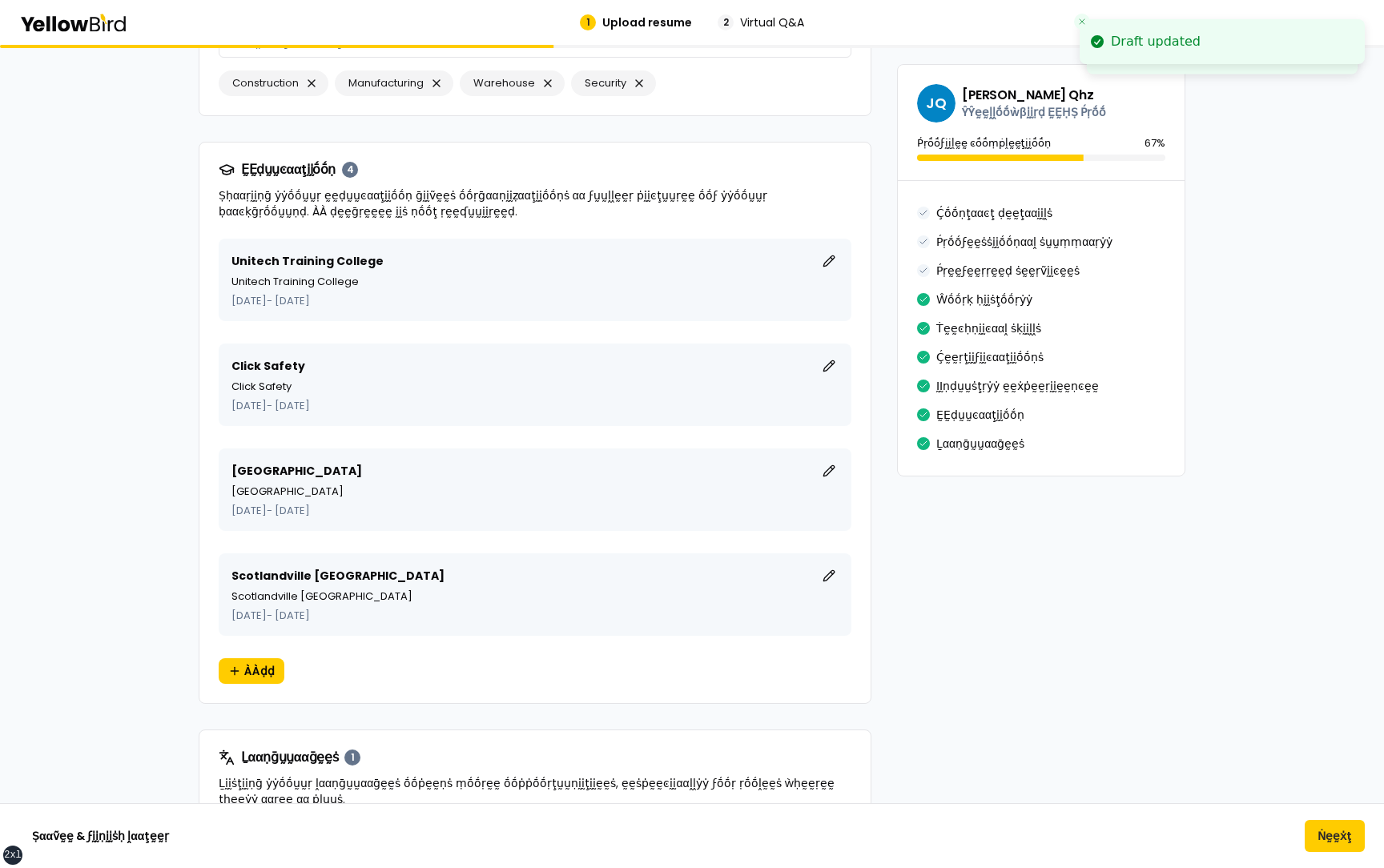
scroll to position [3960, 0]
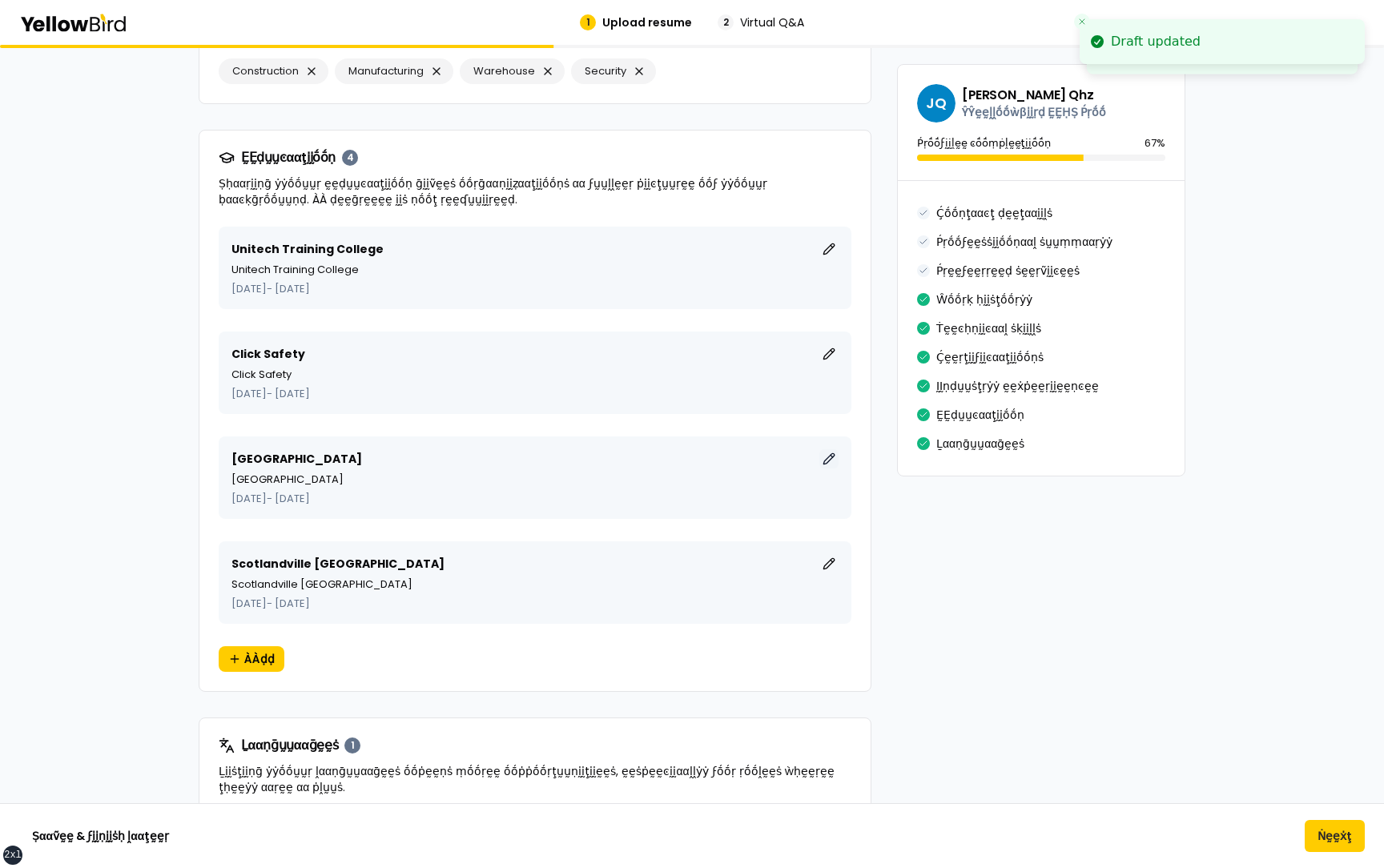
click at [819, 449] on button "ḚḚḍḭḭţ" at bounding box center [829, 459] width 19 height 19
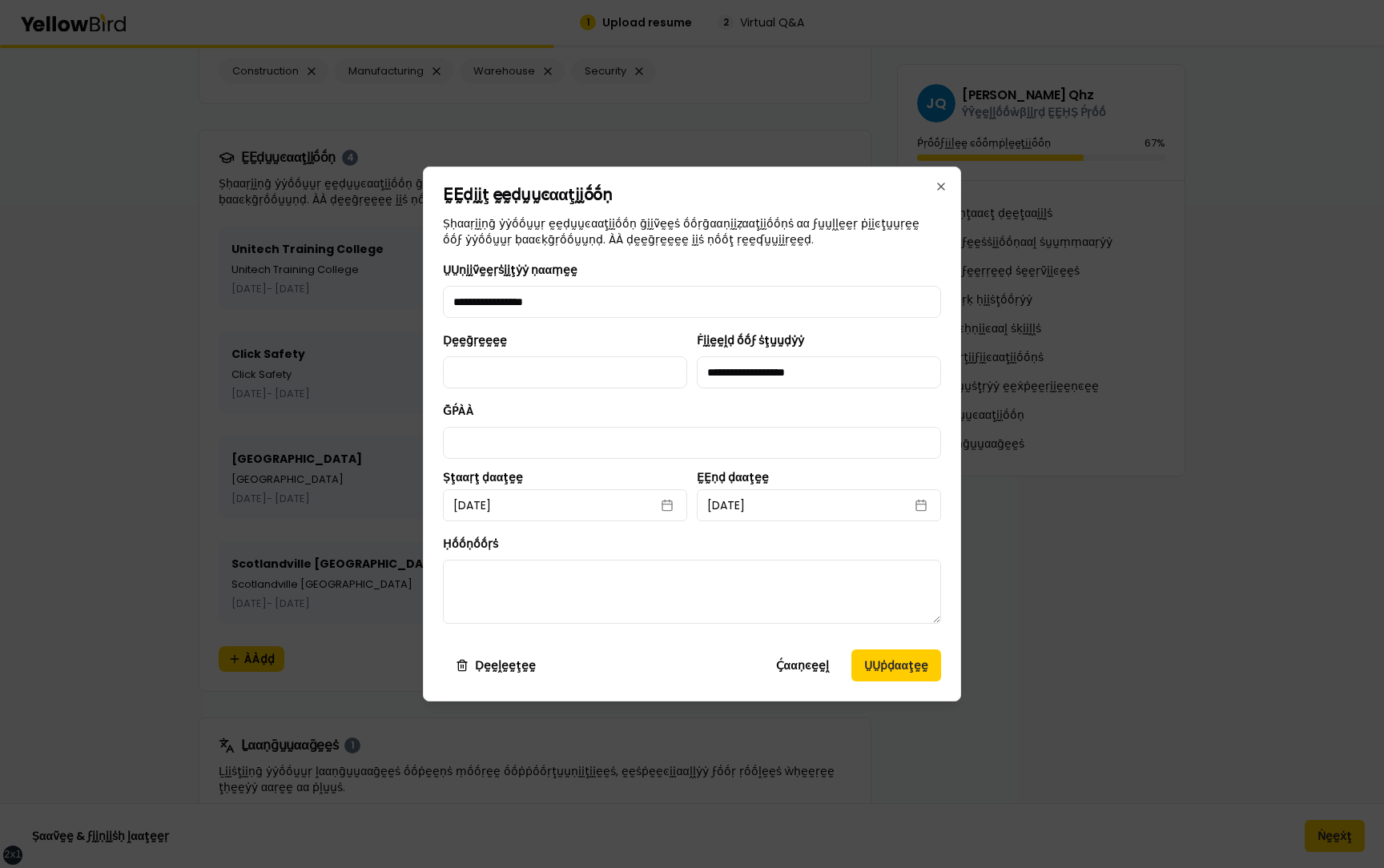
click at [941, 177] on div "**********" at bounding box center [692, 434] width 538 height 535
click at [941, 187] on icon "button" at bounding box center [940, 186] width 7 height 7
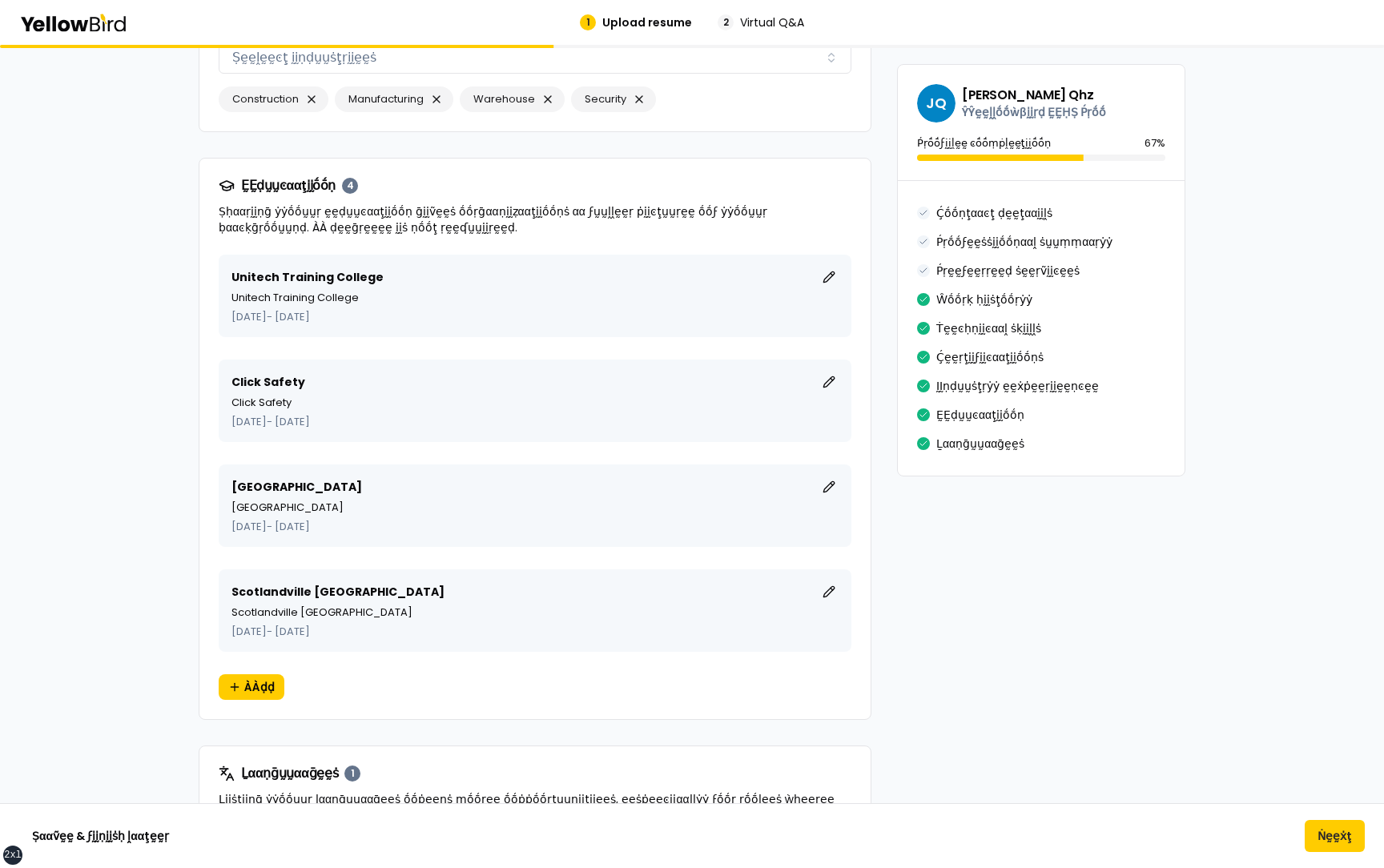
scroll to position [3920, 0]
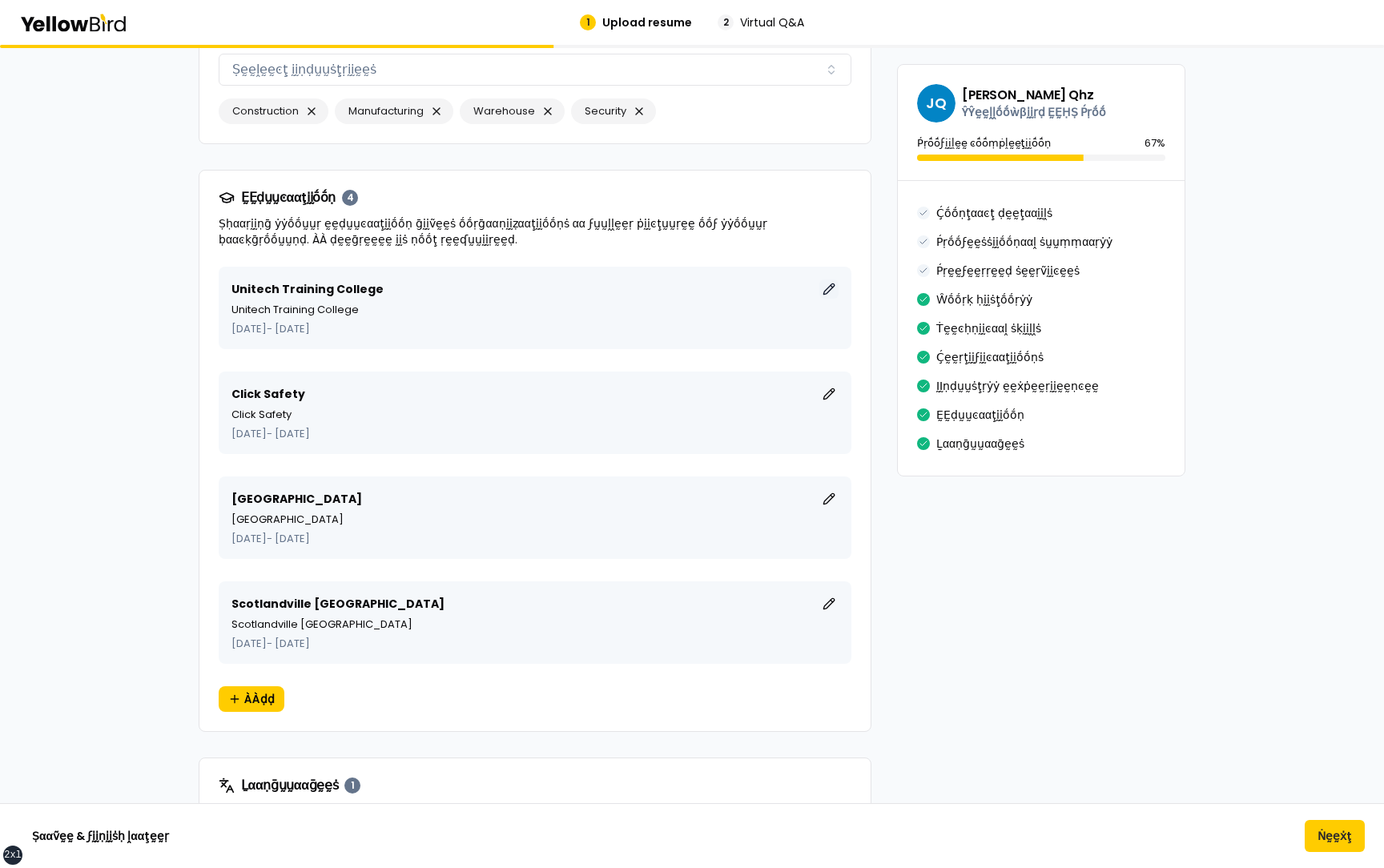
click at [828, 279] on button "ḚḚḍḭḭţ" at bounding box center [829, 289] width 19 height 19
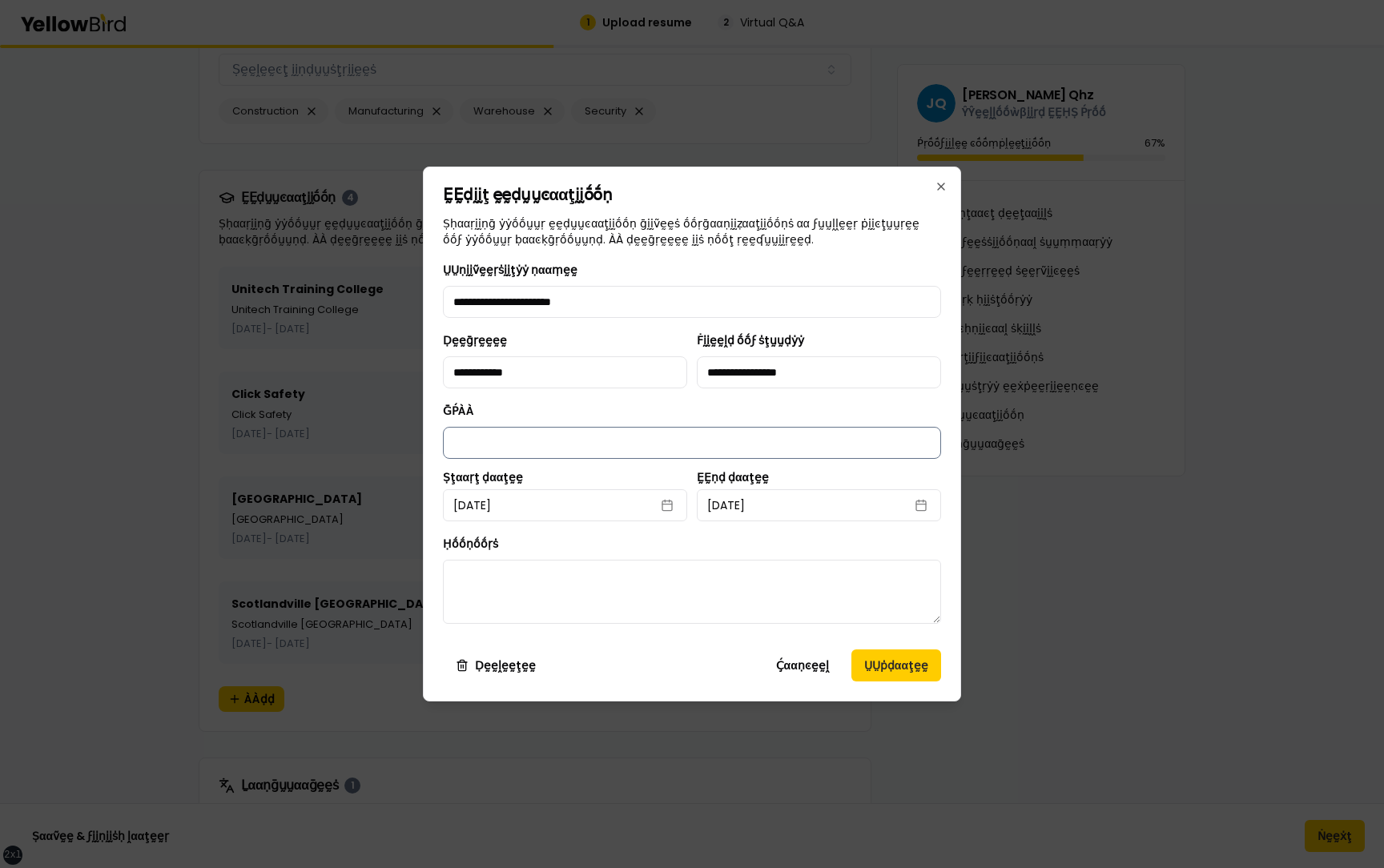
click at [535, 446] on input "ḠṔÀÀ" at bounding box center [692, 444] width 498 height 32
click at [872, 675] on button "ṲṲṗḍααţḛḛ" at bounding box center [897, 666] width 90 height 32
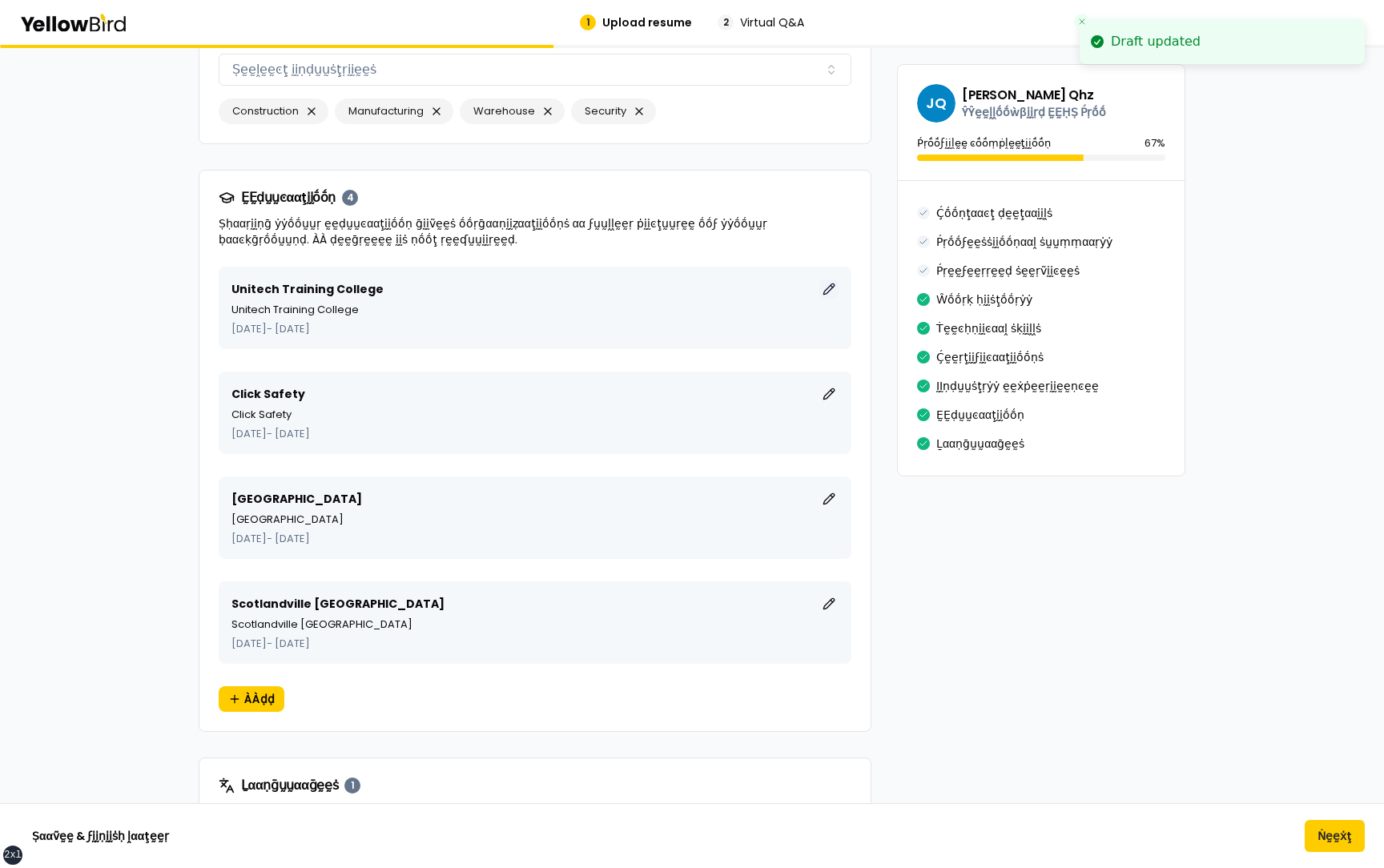
click at [831, 279] on button "ḚḚḍḭḭţ" at bounding box center [829, 289] width 19 height 19
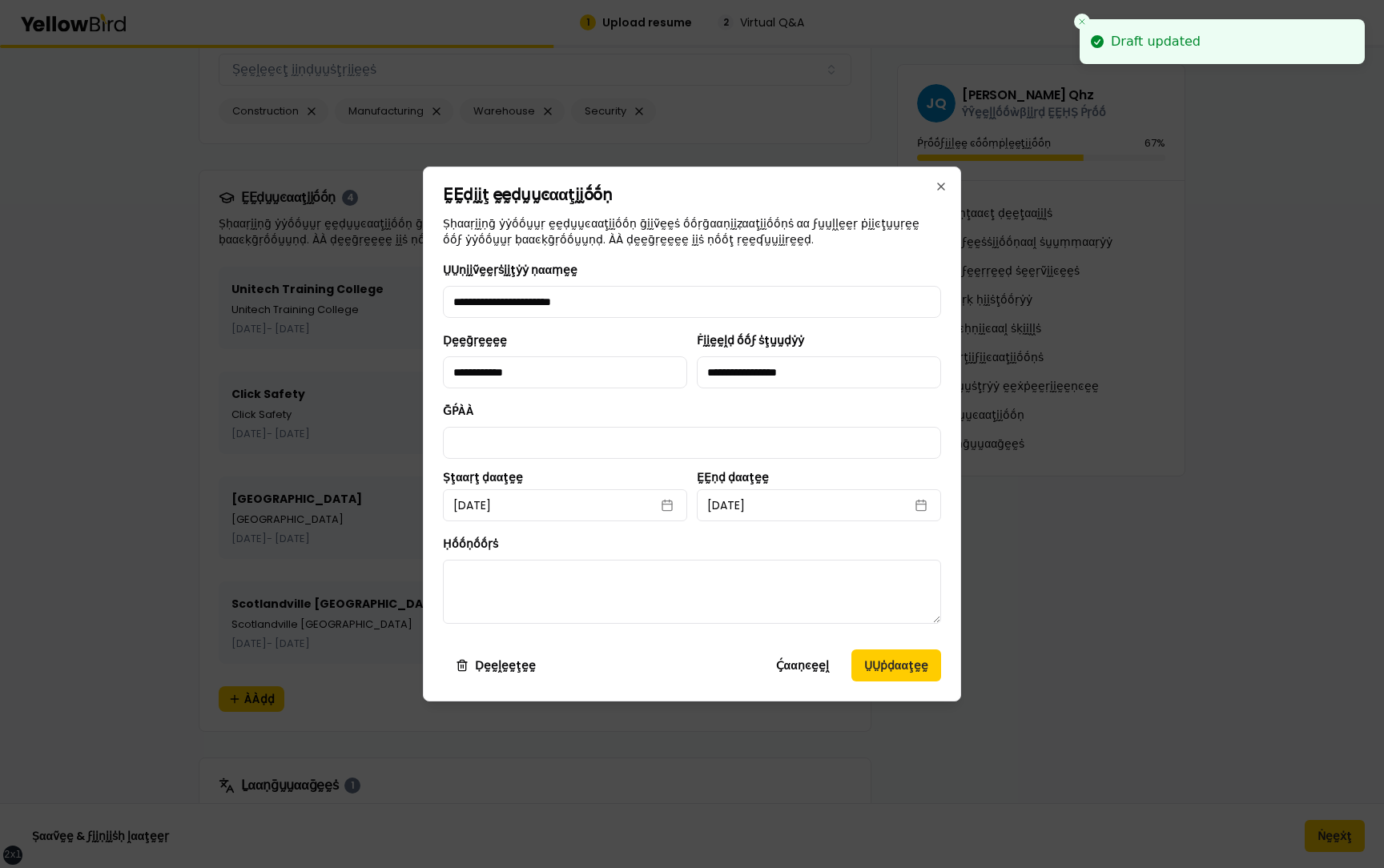
click at [791, 408] on div "ḠṔÀÀ" at bounding box center [692, 430] width 498 height 57
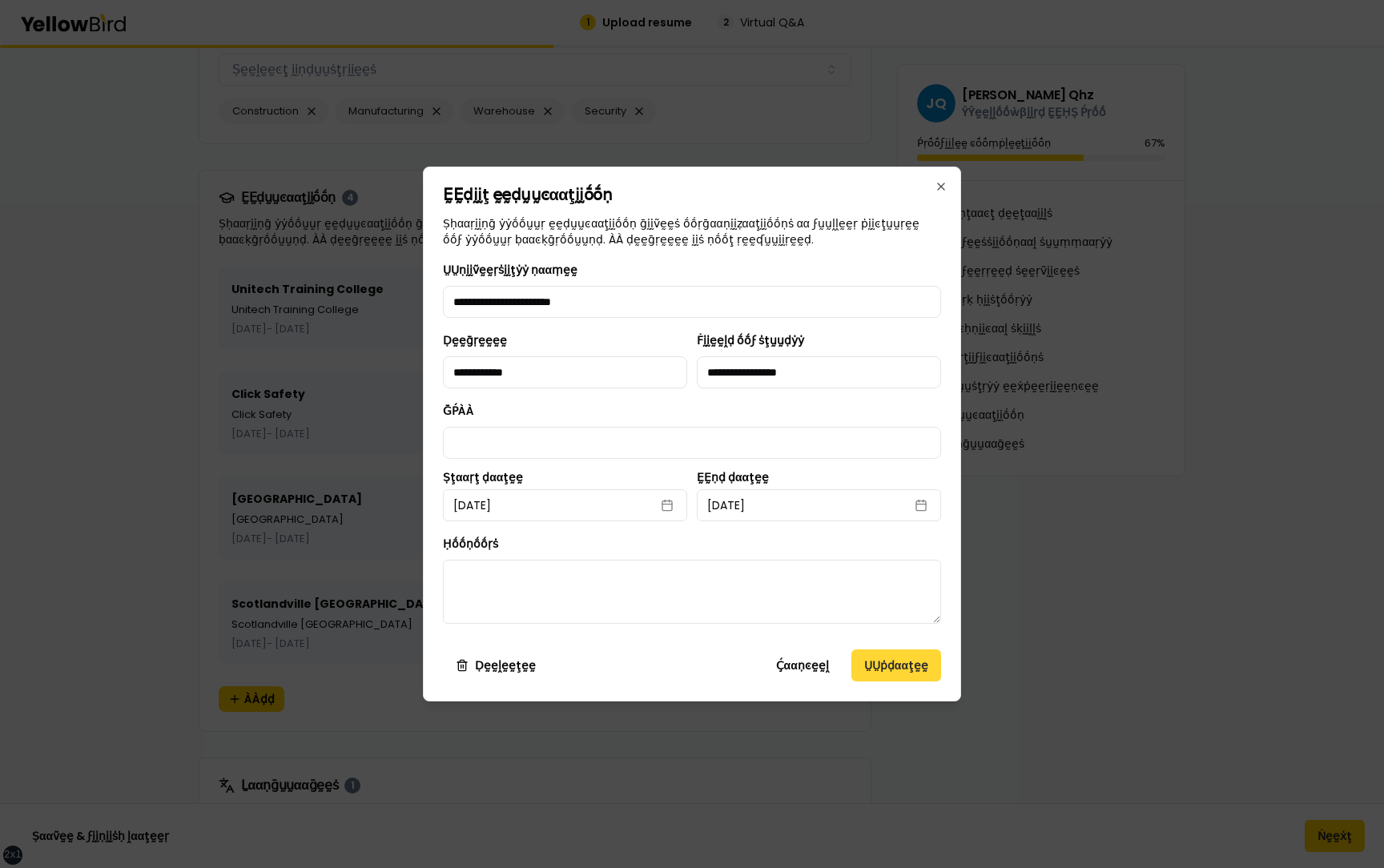
click at [877, 668] on button "ṲṲṗḍααţḛḛ" at bounding box center [897, 666] width 90 height 32
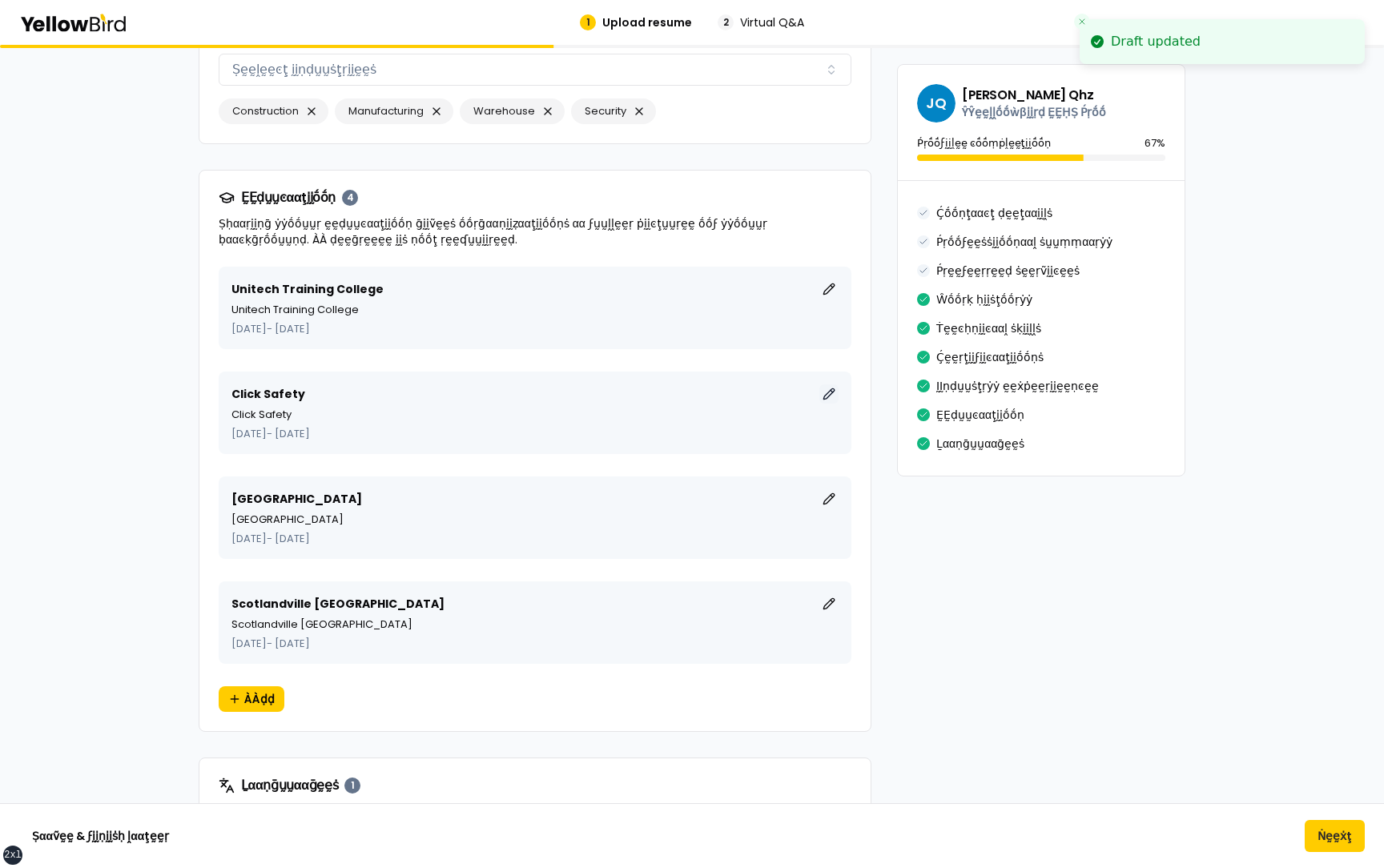
click at [837, 384] on button "ḚḚḍḭḭţ" at bounding box center [829, 394] width 19 height 19
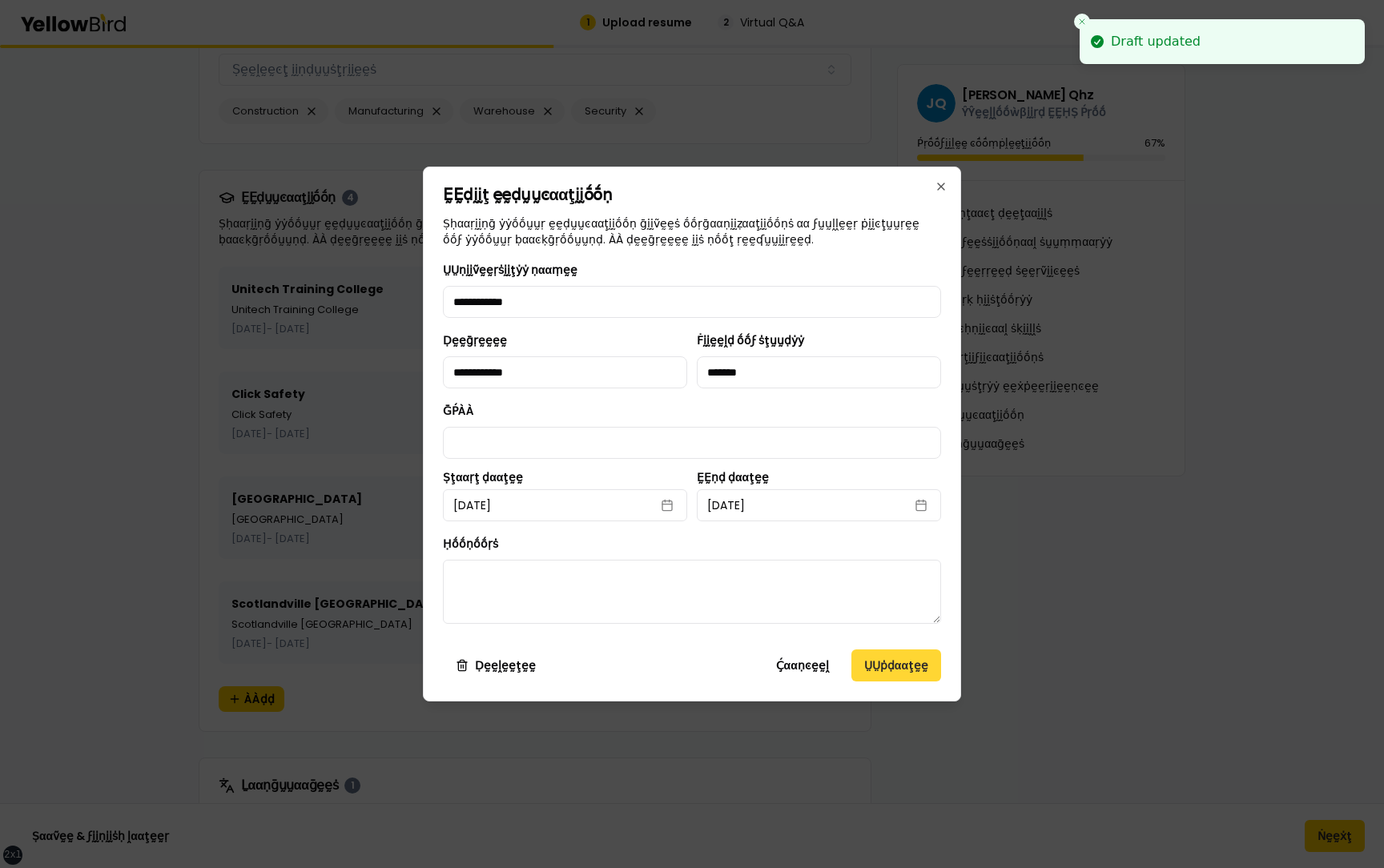
click at [901, 670] on button "ṲṲṗḍααţḛḛ" at bounding box center [897, 666] width 90 height 32
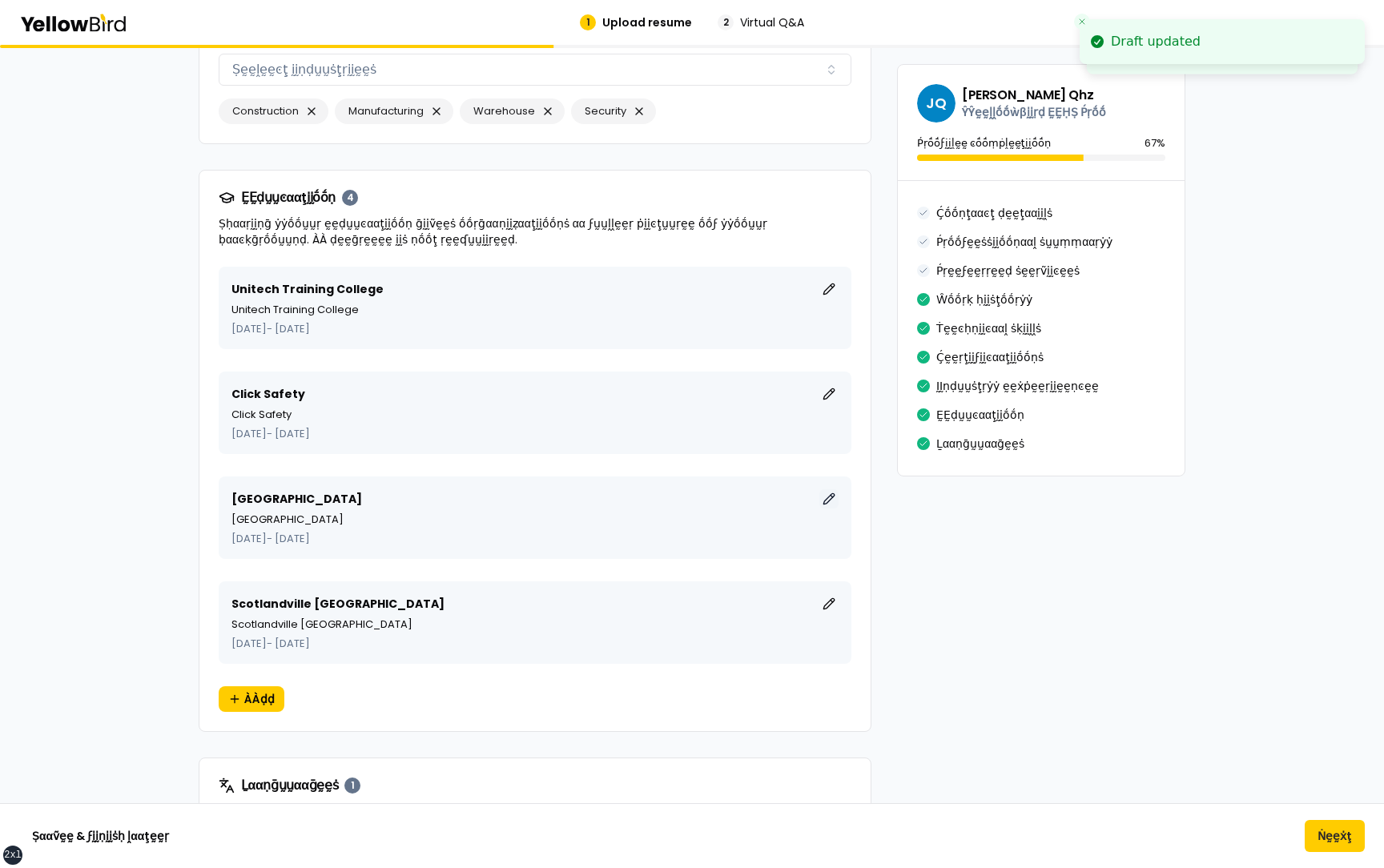
click at [831, 489] on button "ḚḚḍḭḭţ" at bounding box center [829, 499] width 19 height 19
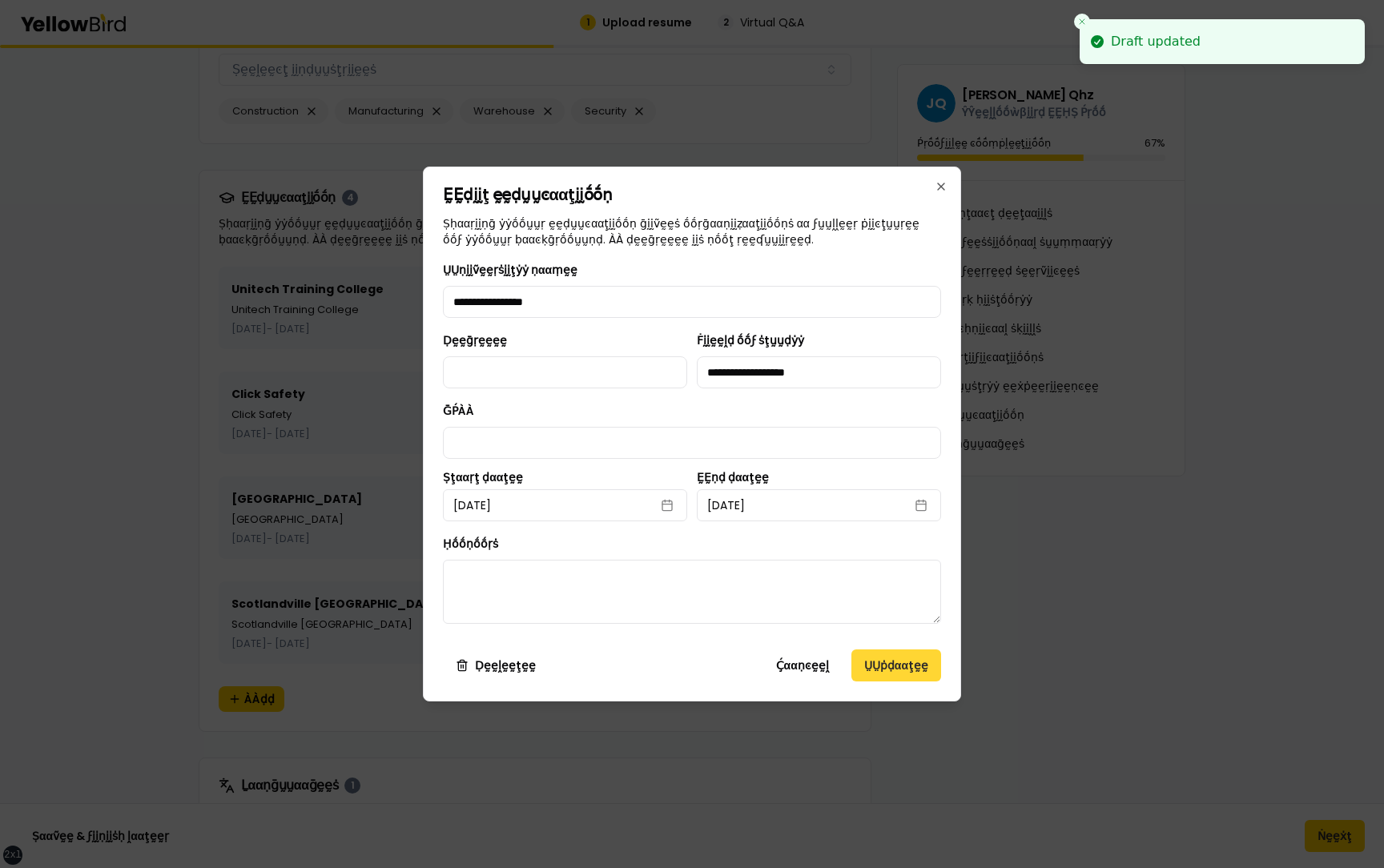
click at [872, 679] on button "ṲṲṗḍααţḛḛ" at bounding box center [897, 666] width 90 height 32
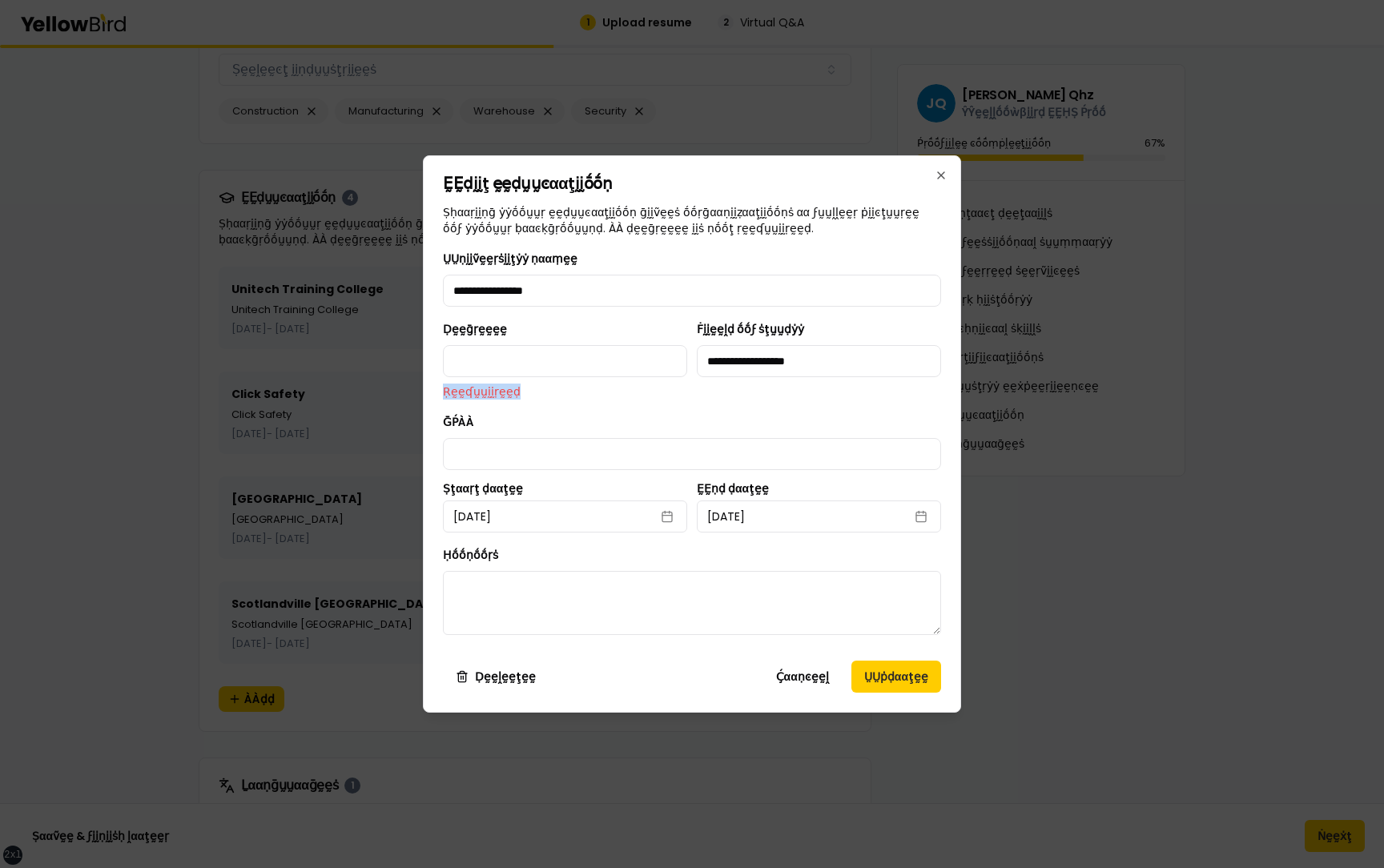
drag, startPoint x: 535, startPoint y: 391, endPoint x: 443, endPoint y: 389, distance: 92.0
click at [443, 389] on p "Ṛḛḛʠṵṵḭḭṛḛḛḍ" at bounding box center [565, 391] width 244 height 16
drag, startPoint x: 523, startPoint y: 327, endPoint x: 443, endPoint y: 326, distance: 80.0
click at [443, 326] on div "Ḍḛḛḡṛḛḛḛḛ Ṛḛḛʠṵṵḭḭṛḛḛḍ" at bounding box center [565, 360] width 244 height 80
click at [527, 326] on div "Ḍḛḛḡṛḛḛḛḛ Ṛḛḛʠṵṵḭḭṛḛḛḍ" at bounding box center [565, 360] width 244 height 80
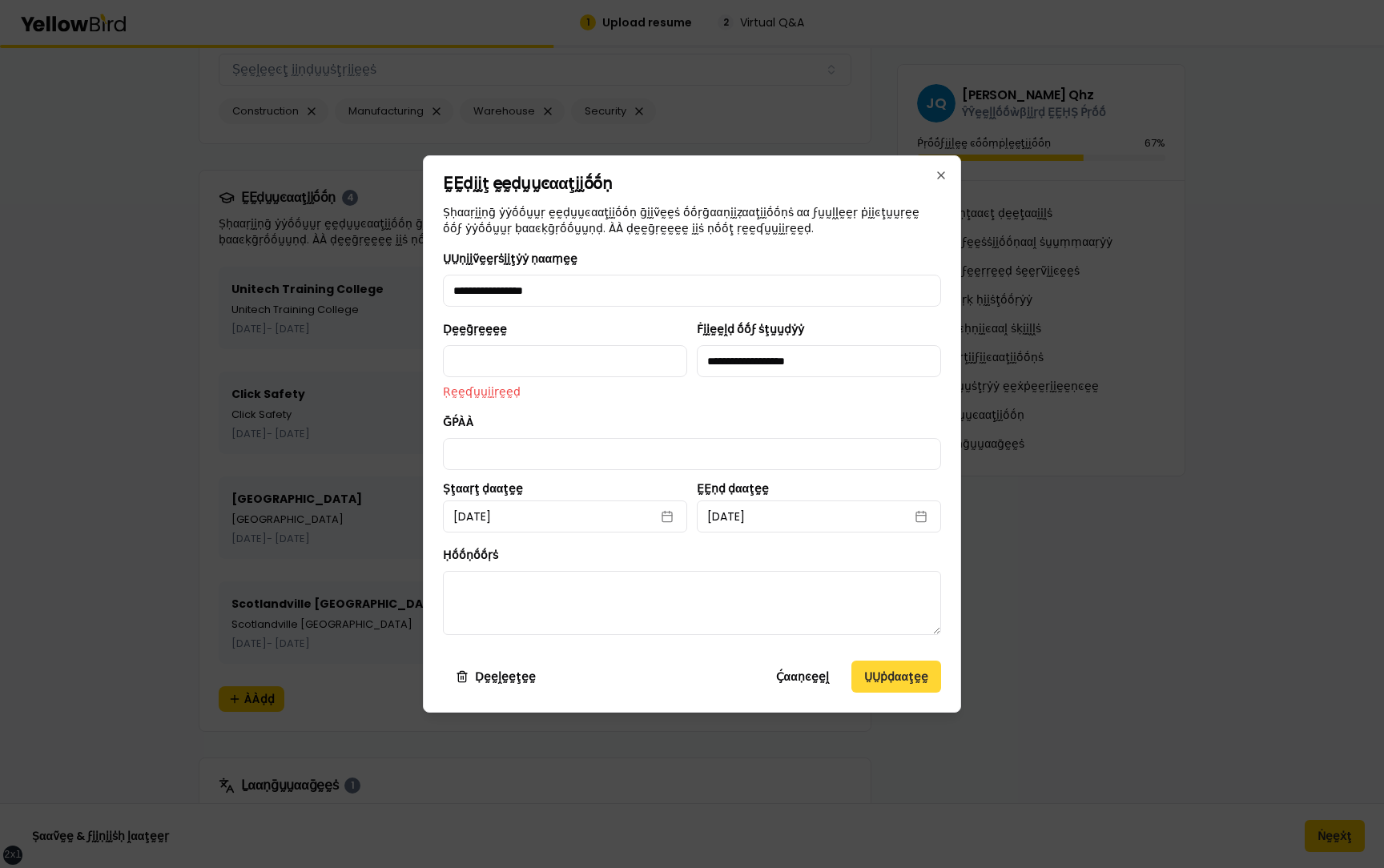
click at [873, 680] on button "ṲṲṗḍααţḛḛ" at bounding box center [897, 677] width 90 height 32
click at [820, 680] on button "Ḉααṇͼḛḛḽ" at bounding box center [802, 677] width 78 height 32
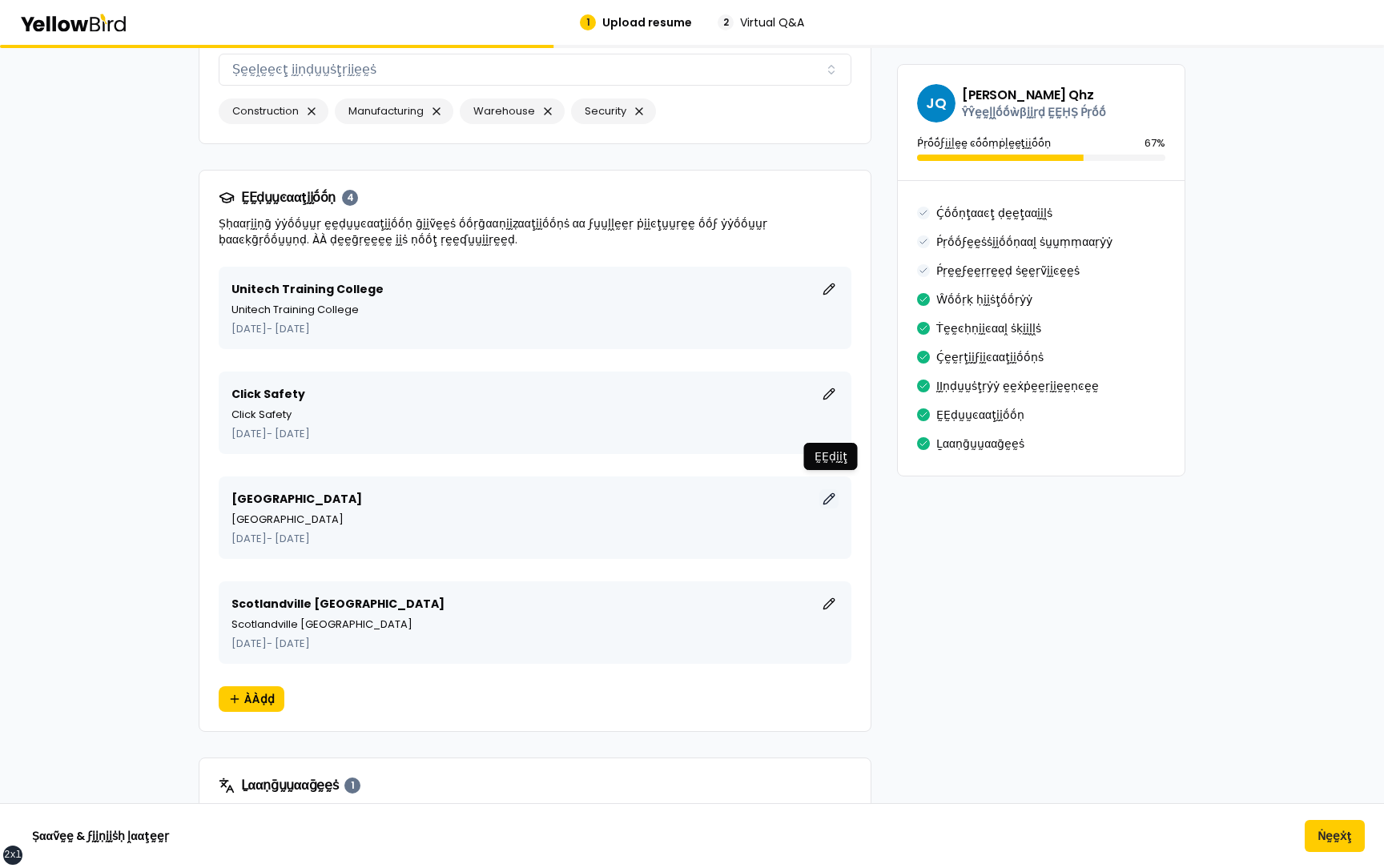
click at [823, 489] on button "ḚḚḍḭḭţ" at bounding box center [829, 499] width 19 height 19
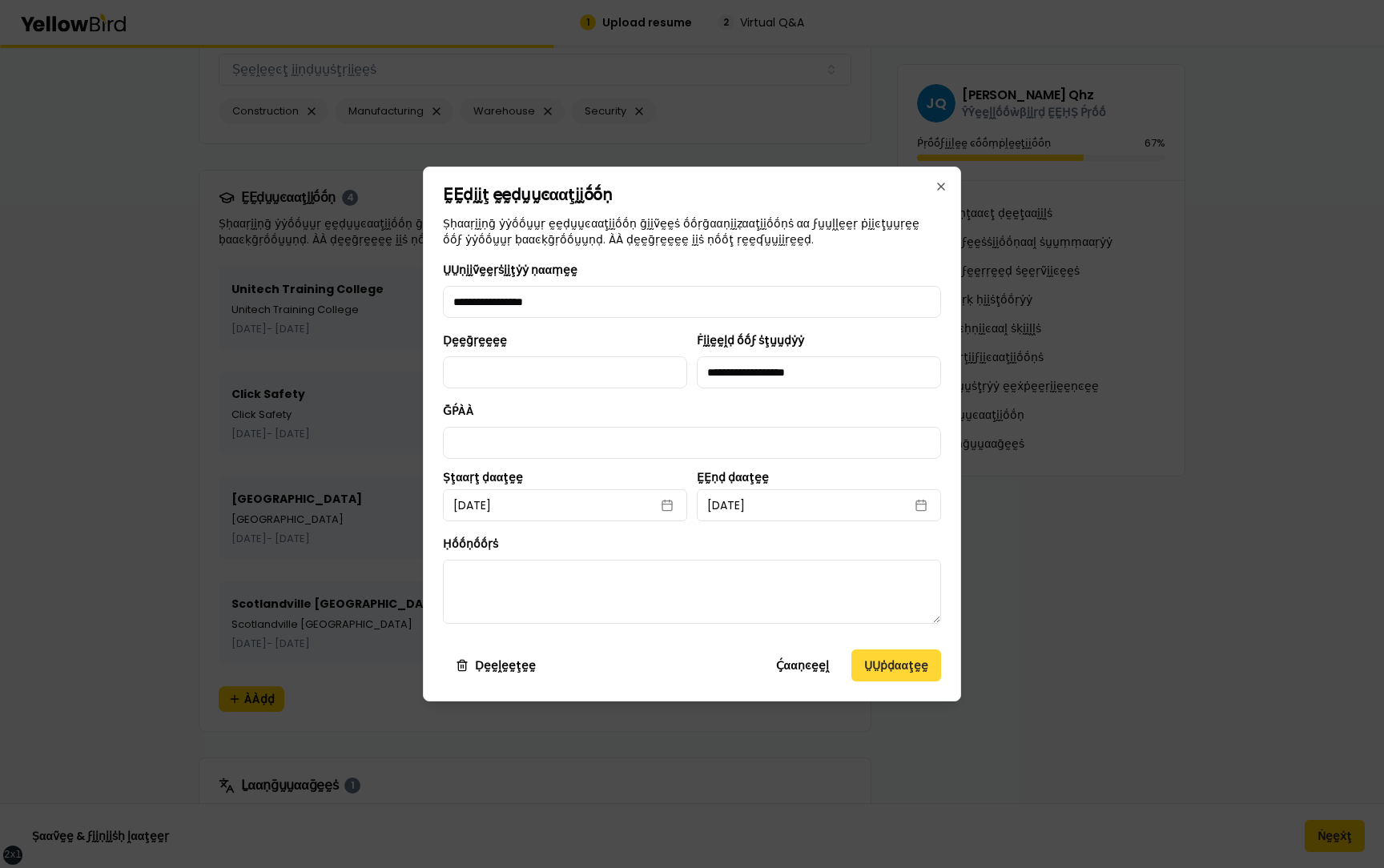
click at [879, 671] on button "ṲṲṗḍααţḛḛ" at bounding box center [897, 666] width 90 height 32
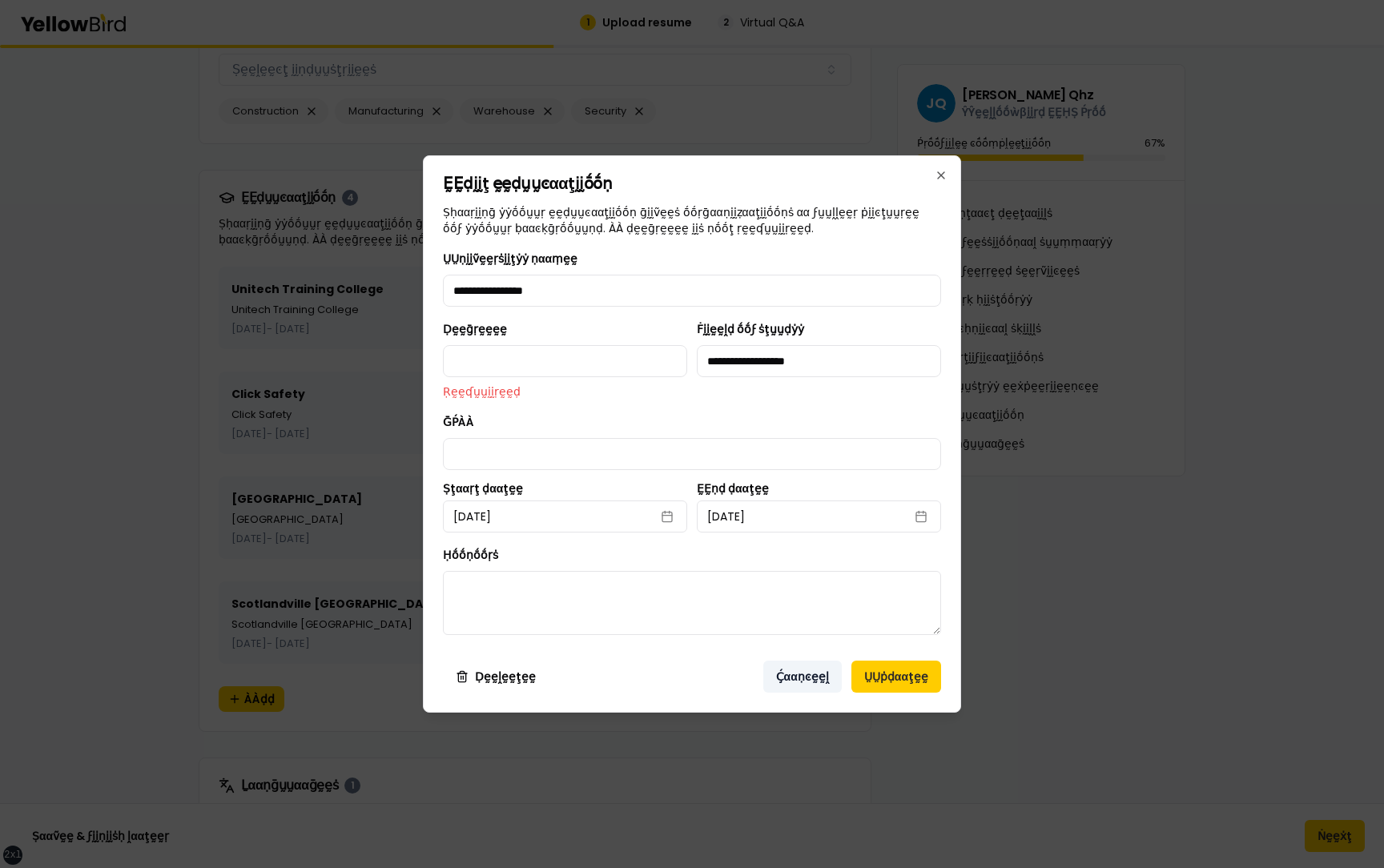
click at [821, 669] on button "Ḉααṇͼḛḛḽ" at bounding box center [802, 677] width 78 height 32
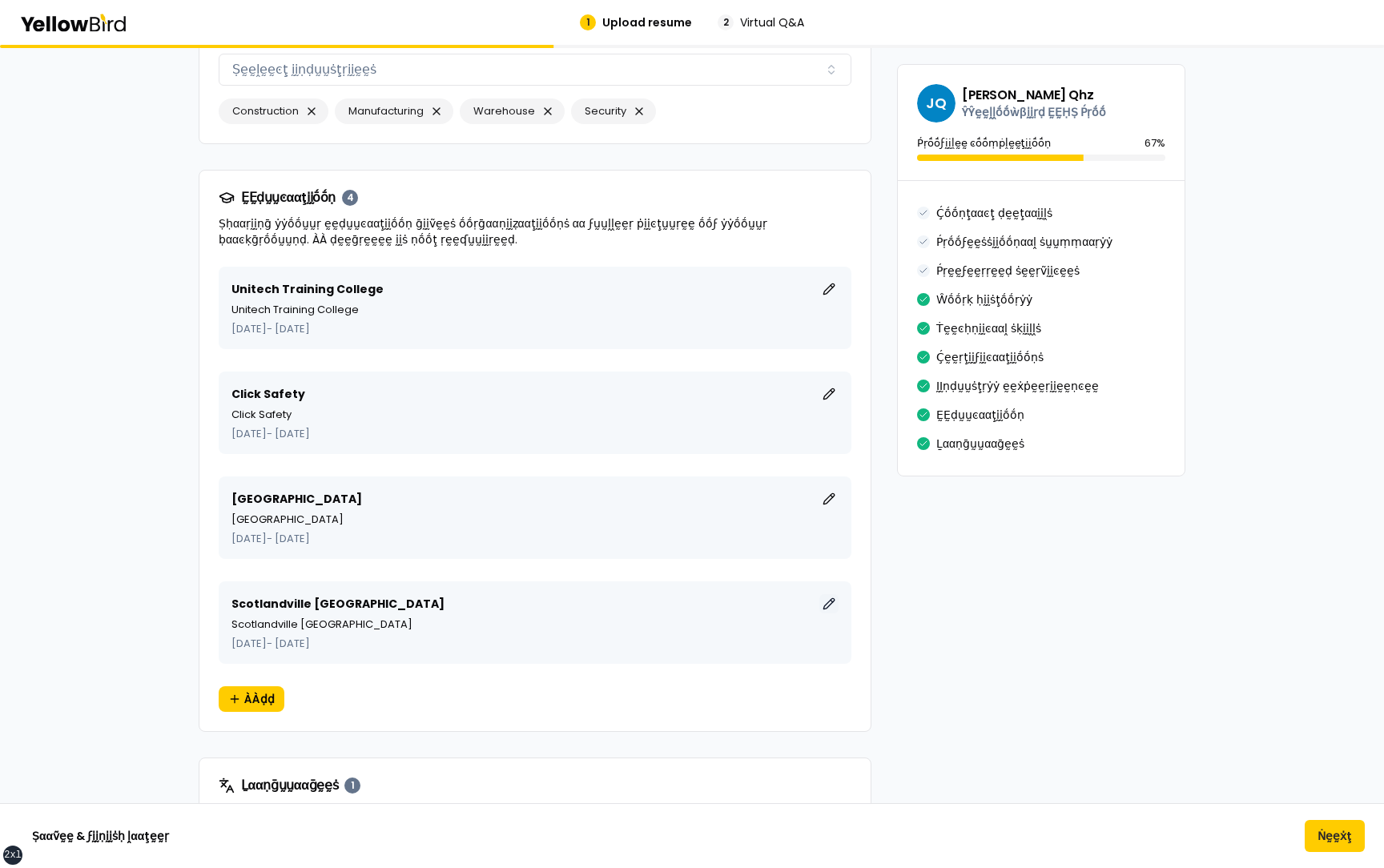
click at [833, 594] on button "ḚḚḍḭḭţ" at bounding box center [829, 604] width 19 height 19
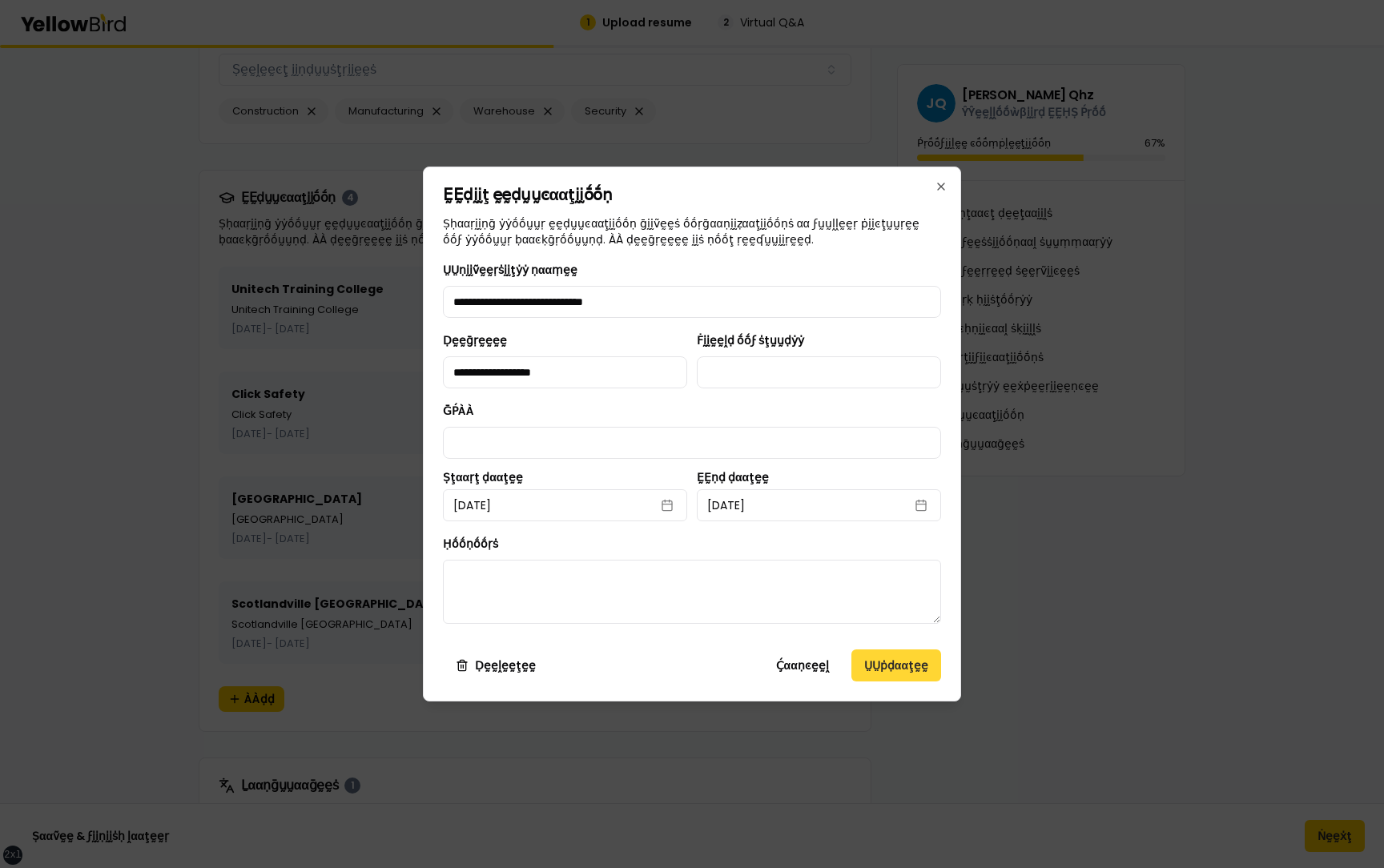
click at [896, 662] on button "ṲṲṗḍααţḛḛ" at bounding box center [897, 666] width 90 height 32
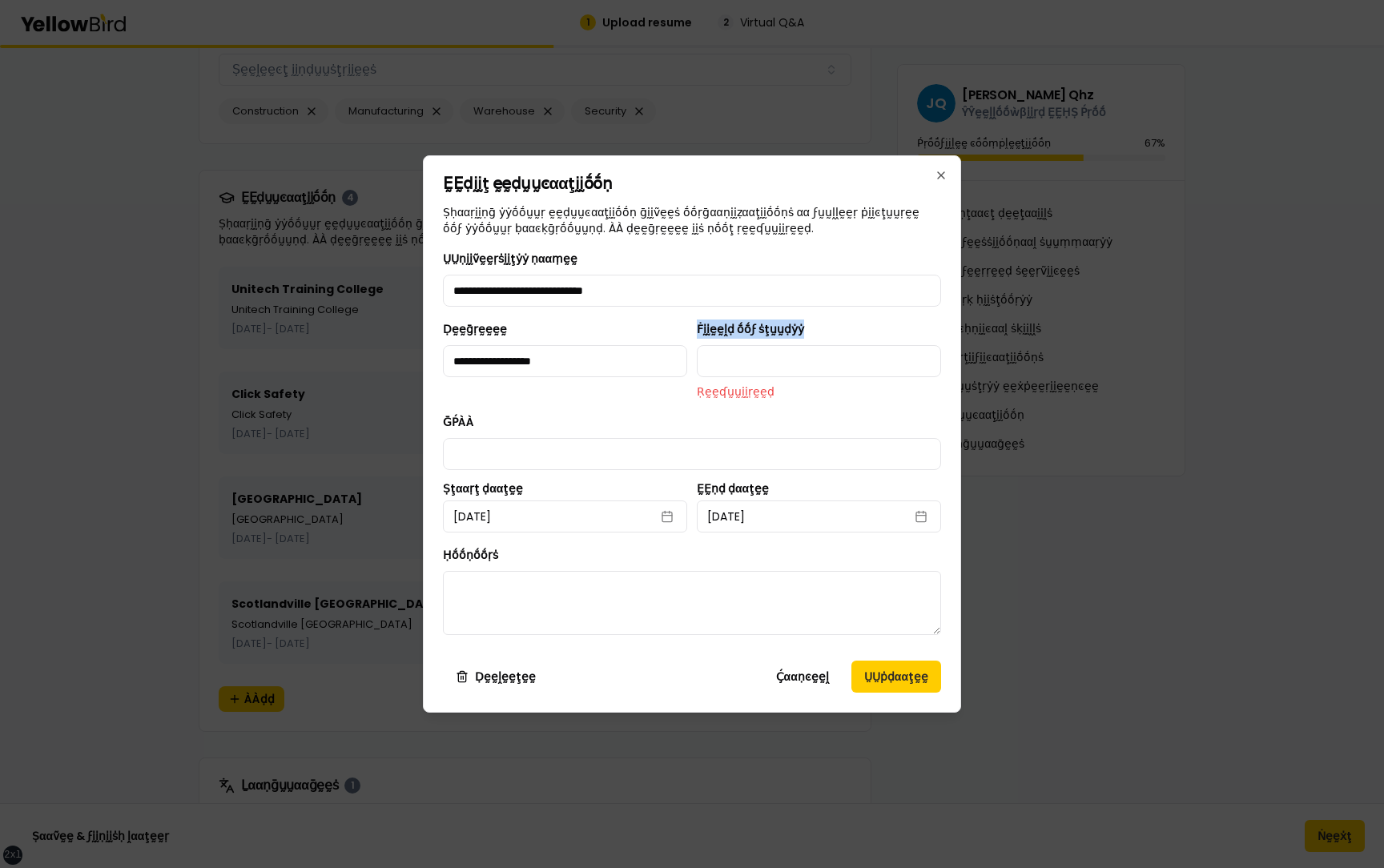
drag, startPoint x: 817, startPoint y: 330, endPoint x: 696, endPoint y: 331, distance: 121.0
click at [696, 331] on div "**********" at bounding box center [692, 360] width 498 height 80
click at [866, 329] on div "Ḟḭḭḛḛḽḍ ṓṓϝ ṡţṵṵḍẏẏ Ṛḛḛʠṵṵḭḭṛḛḛḍ" at bounding box center [819, 360] width 244 height 80
click at [807, 683] on button "Ḉααṇͼḛḛḽ" at bounding box center [802, 677] width 78 height 32
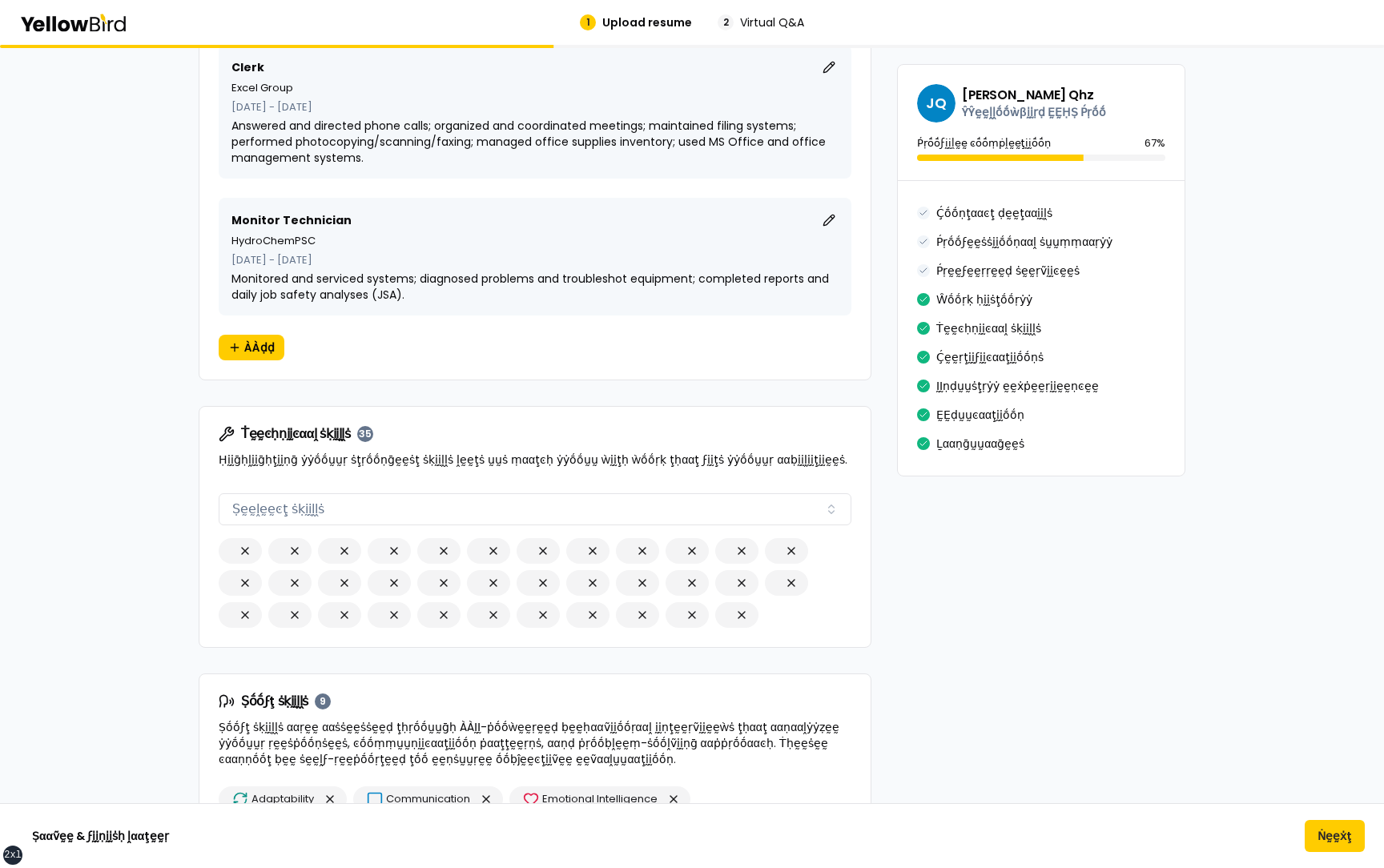
scroll to position [2496, 0]
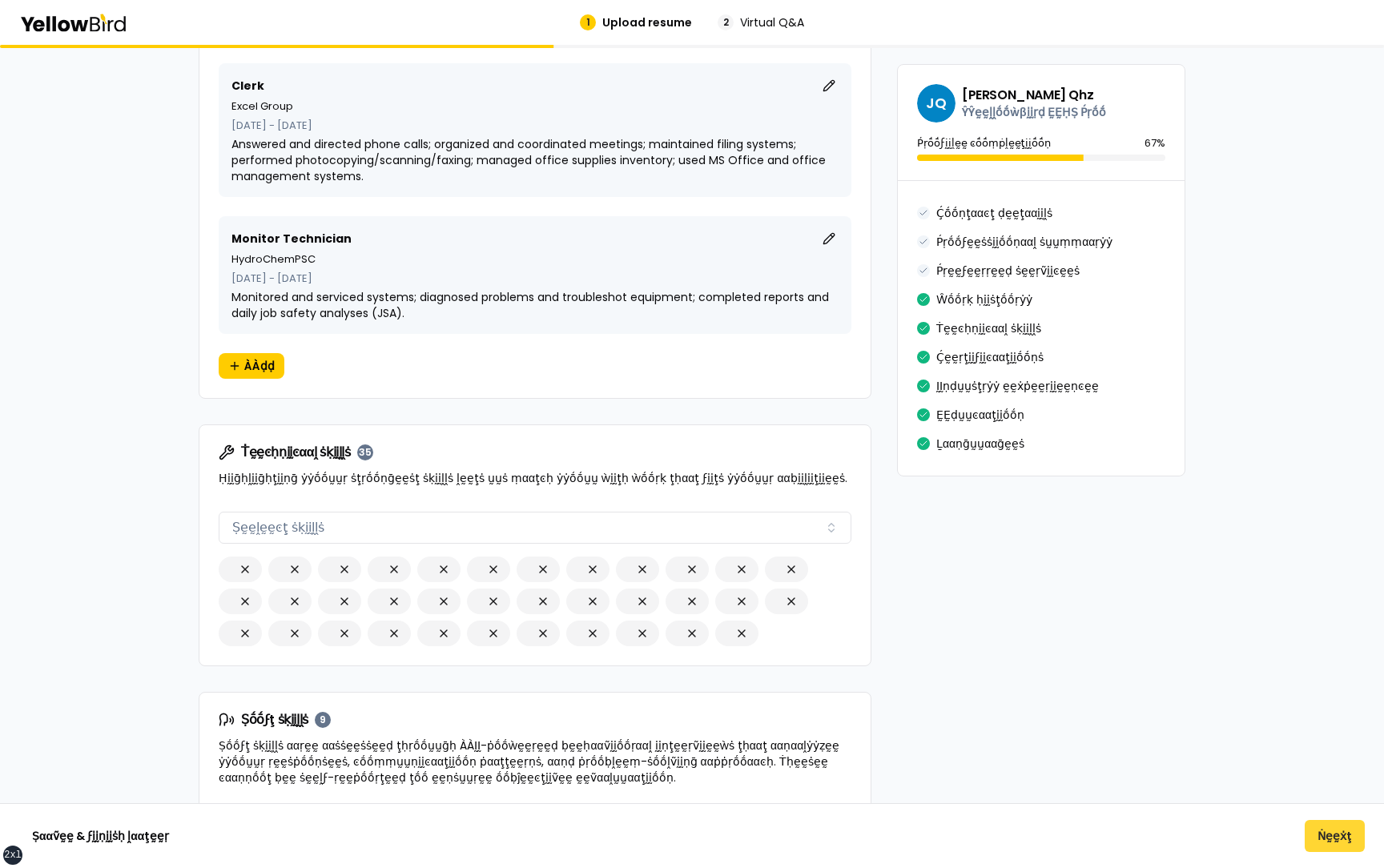
click at [1319, 831] on button "Ṅḛḛẋţ" at bounding box center [1334, 837] width 60 height 32
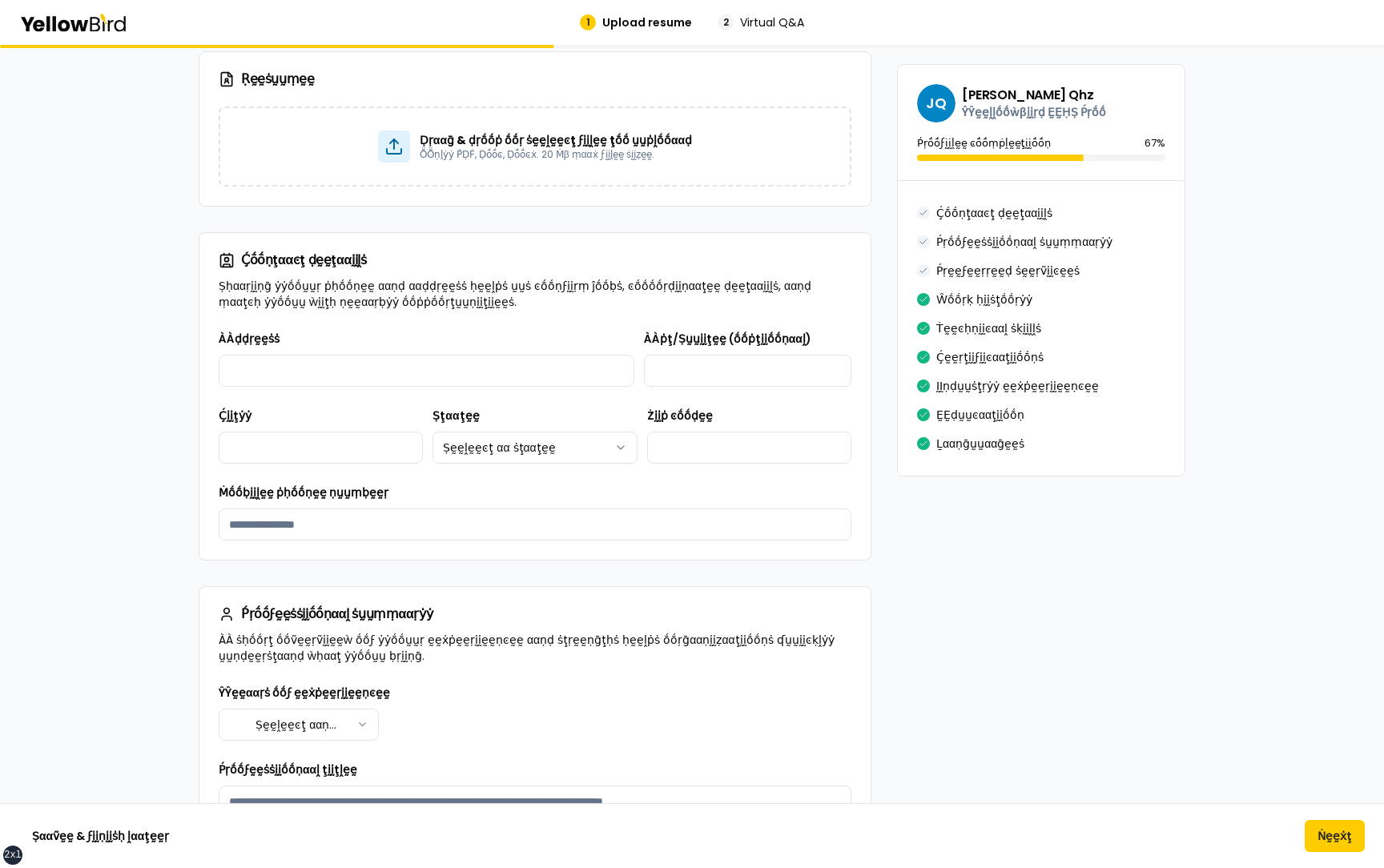
scroll to position [646, 0]
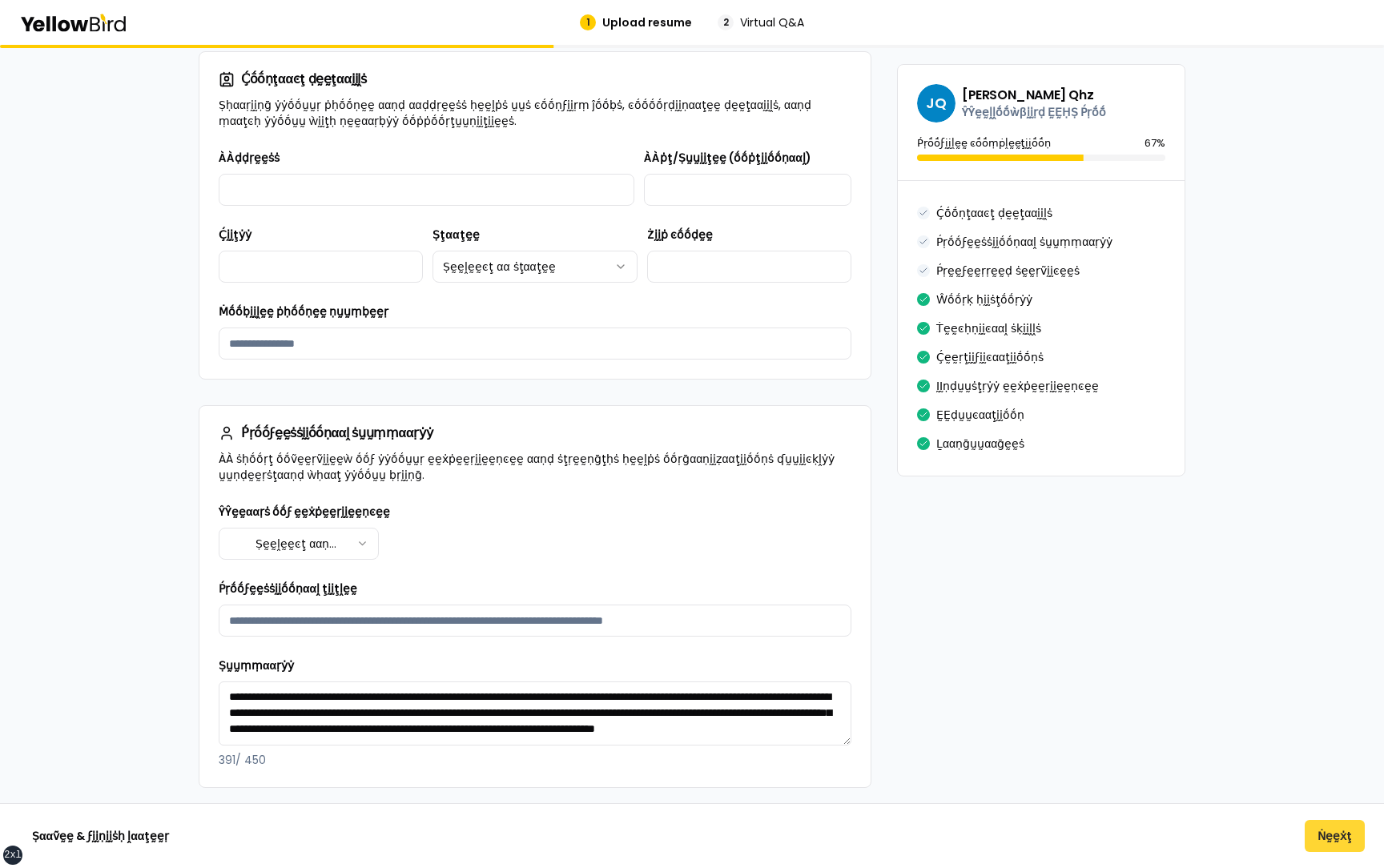
click at [1325, 833] on button "Ṅḛḛẋţ" at bounding box center [1334, 837] width 60 height 32
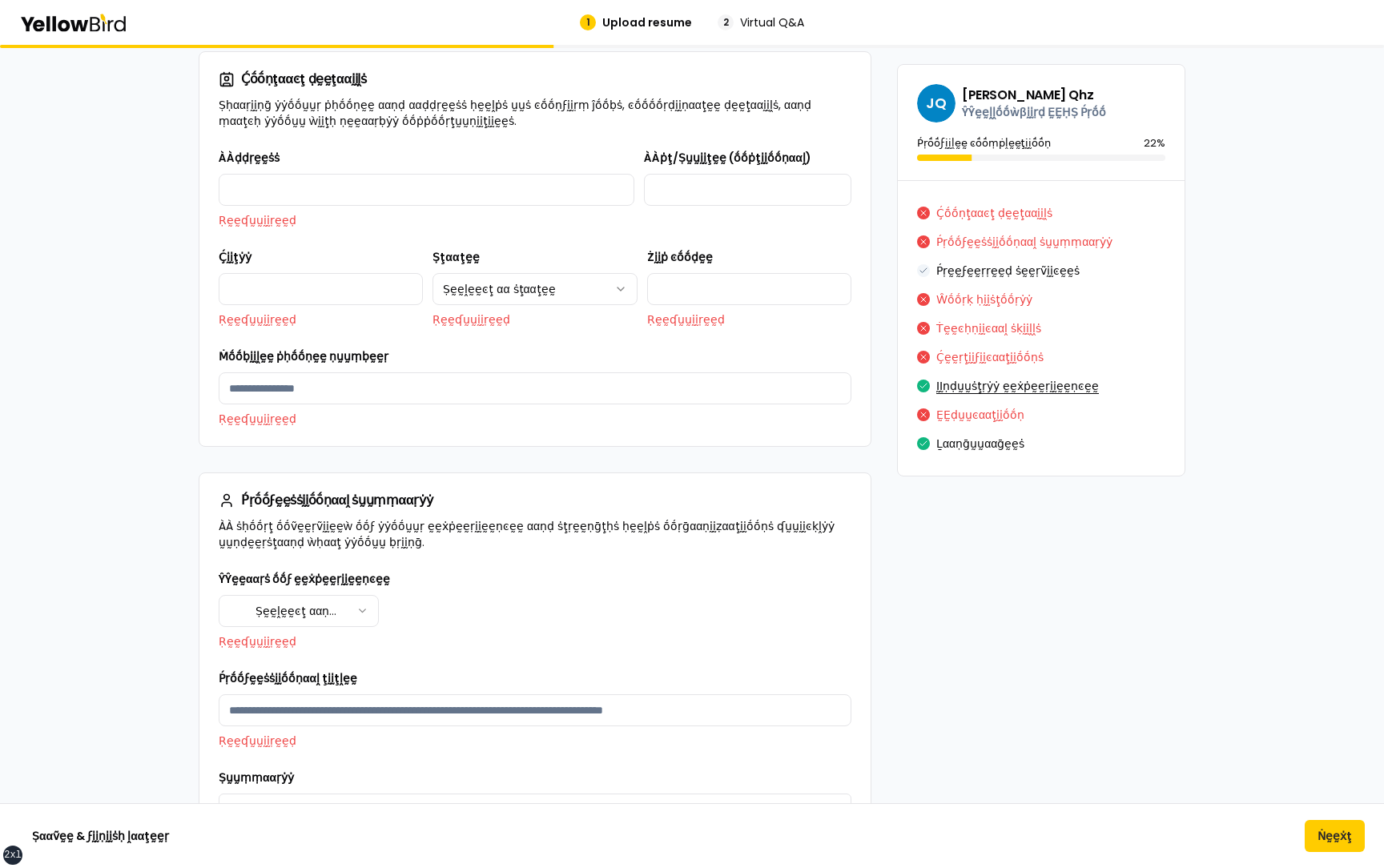
click at [1001, 382] on button "ḬḬṇḍṵṵṡţṛẏẏ ḛḛẋṗḛḛṛḭḭḛḛṇͼḛḛ" at bounding box center [1018, 385] width 162 height 26
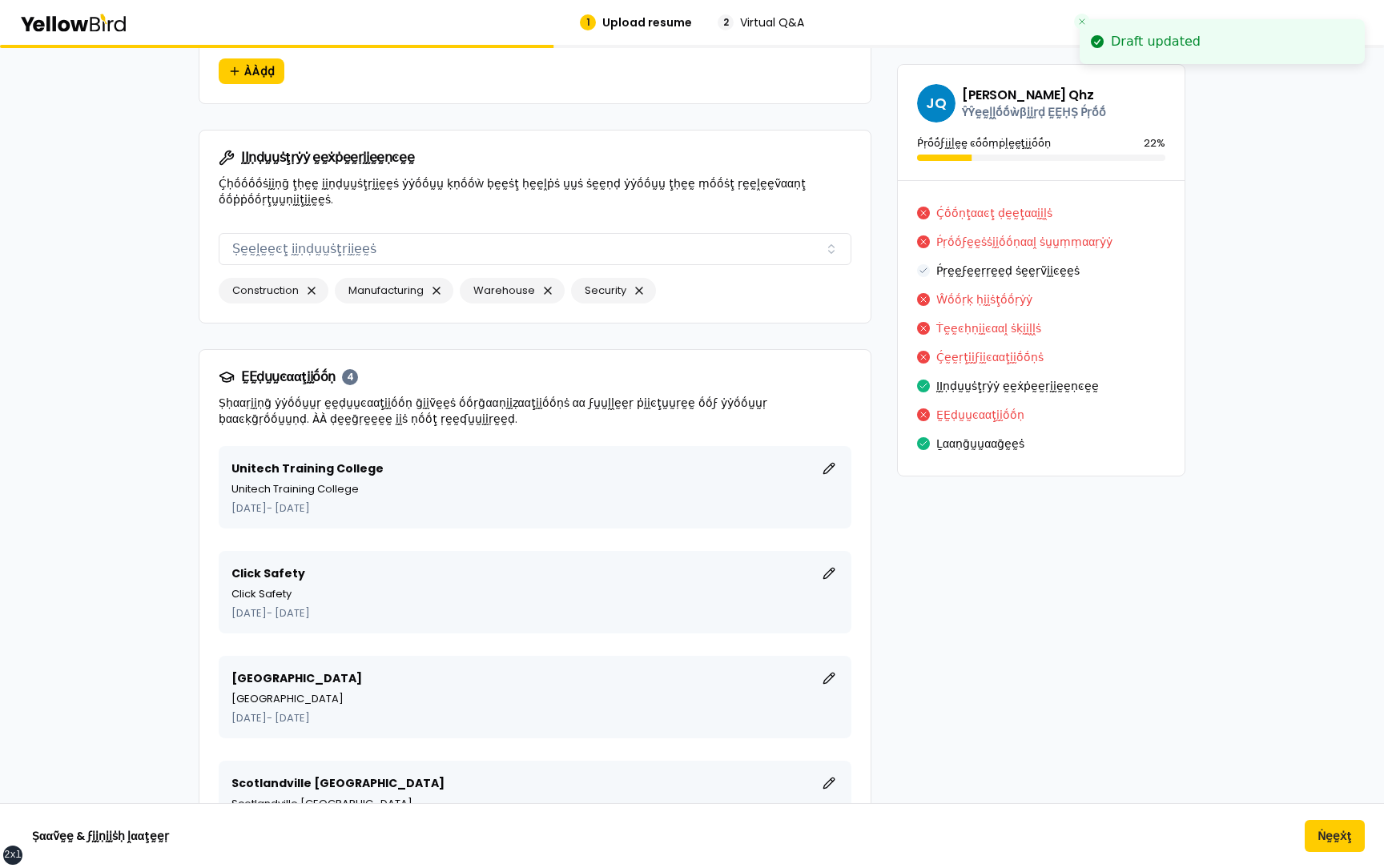
scroll to position [13473, 0]
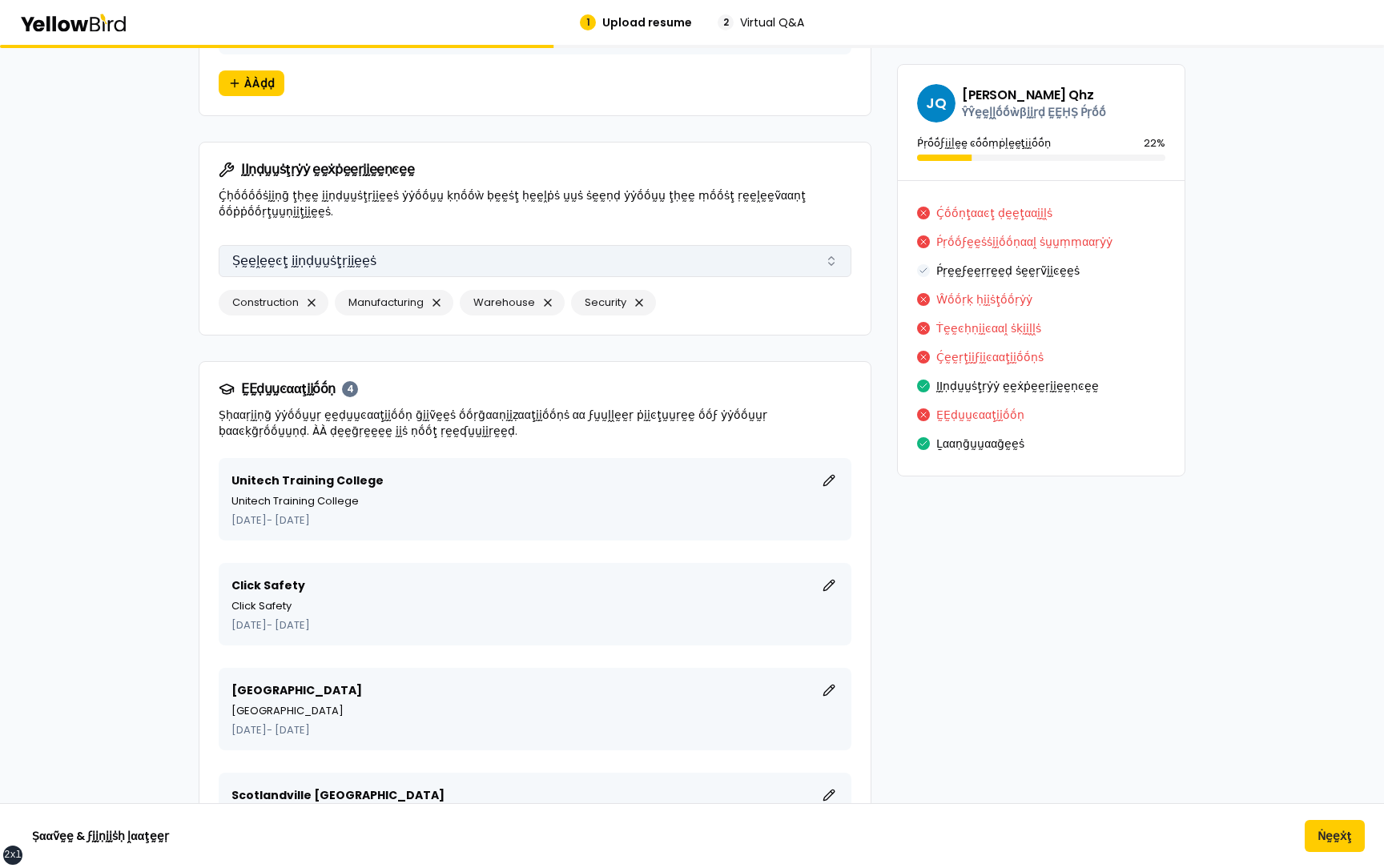
click at [462, 245] on button "Ṣḛḛḽḛḛͼţ ḭḭṇḍṵṵṡţṛḭḭḛḛṡ" at bounding box center [534, 261] width 632 height 32
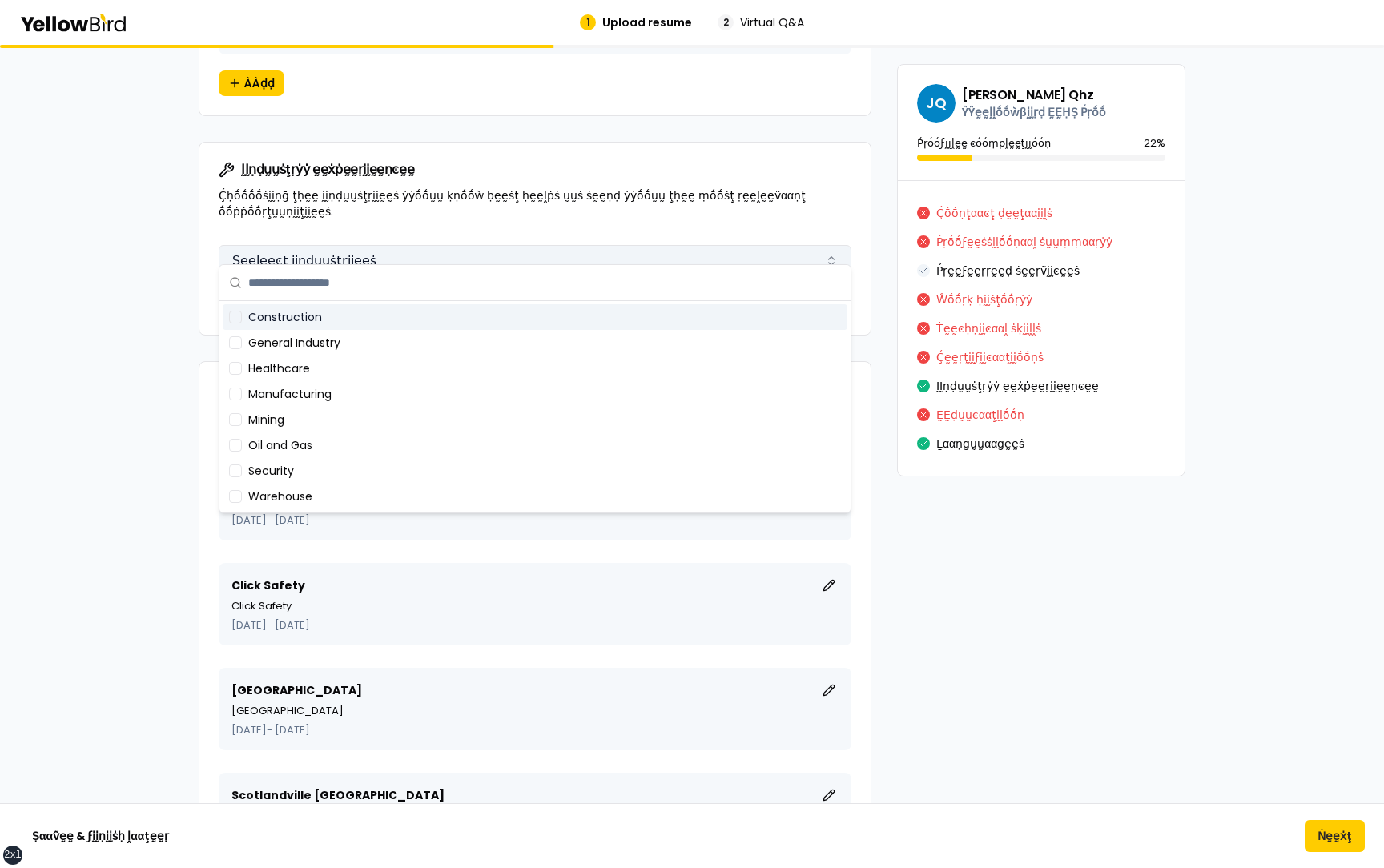
click at [405, 247] on button "Ṣḛḛḽḛḛͼţ ḭḭṇḍṵṵṡţṛḭḭḛḛṡ" at bounding box center [534, 261] width 632 height 32
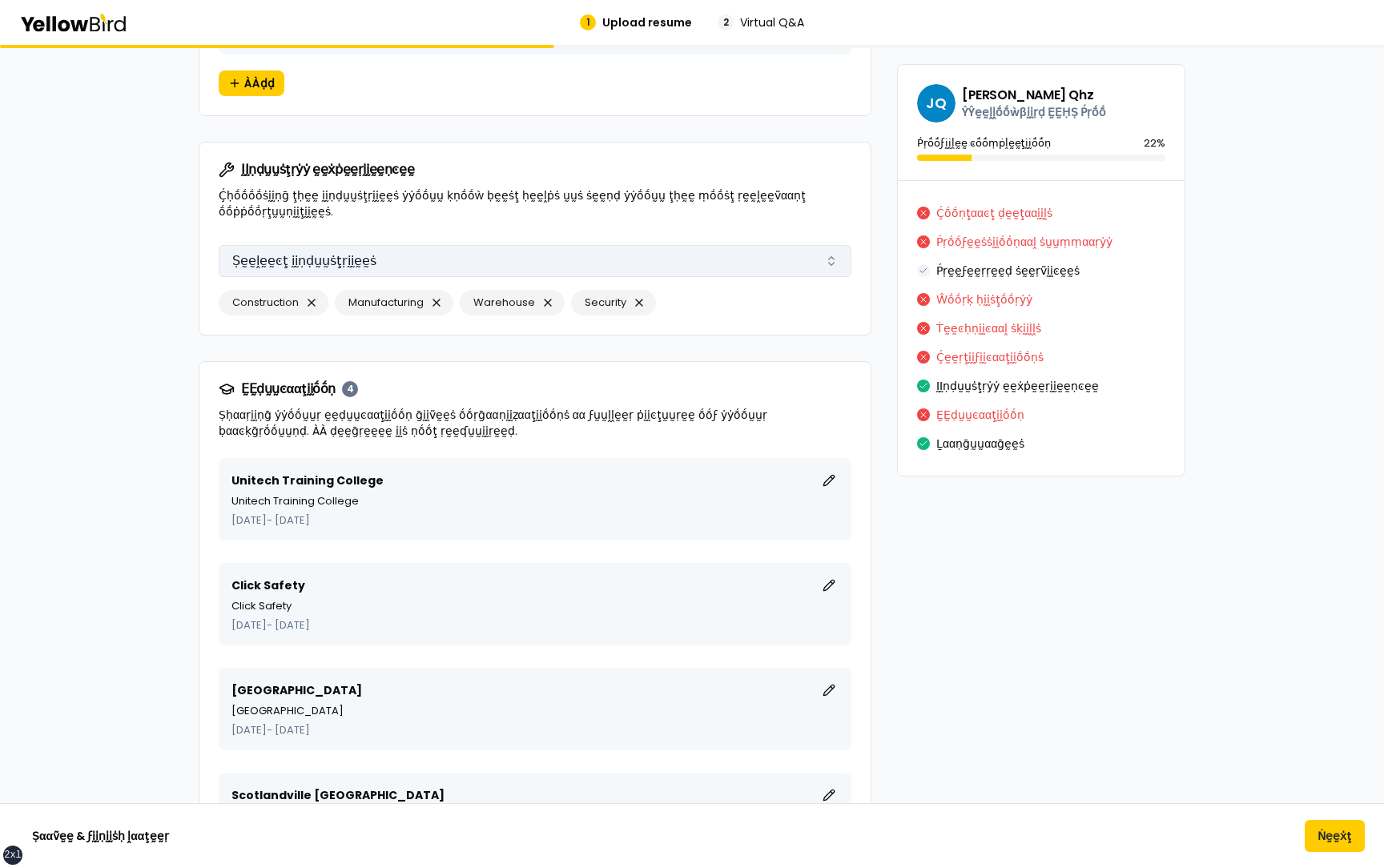
click at [405, 247] on button "Ṣḛḛḽḛḛͼţ ḭḭṇḍṵṵṡţṛḭḭḛḛṡ" at bounding box center [534, 261] width 632 height 32
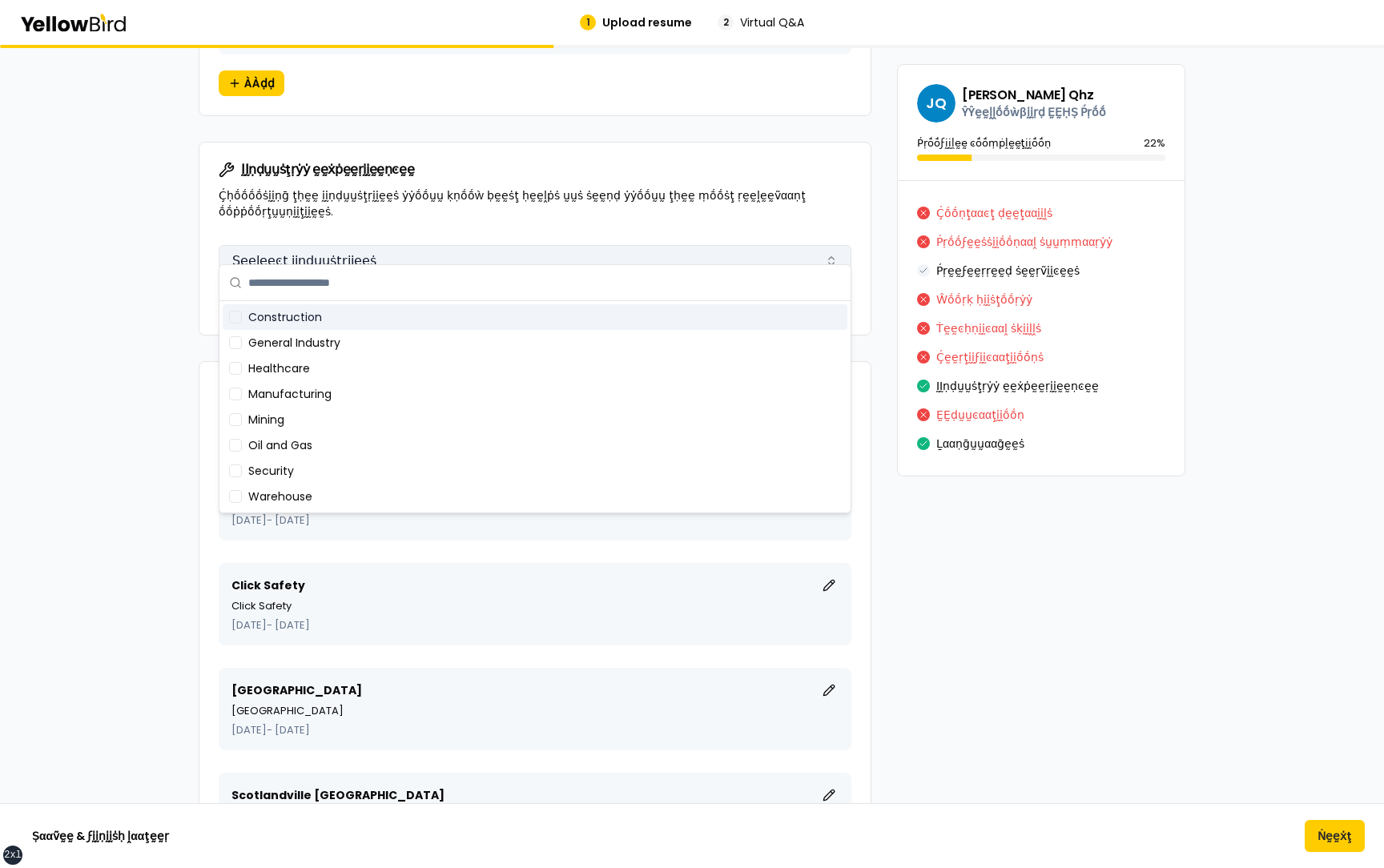
click at [405, 247] on button "Ṣḛḛḽḛḛͼţ ḭḭṇḍṵṵṡţṛḭḭḛḛṡ" at bounding box center [534, 261] width 632 height 32
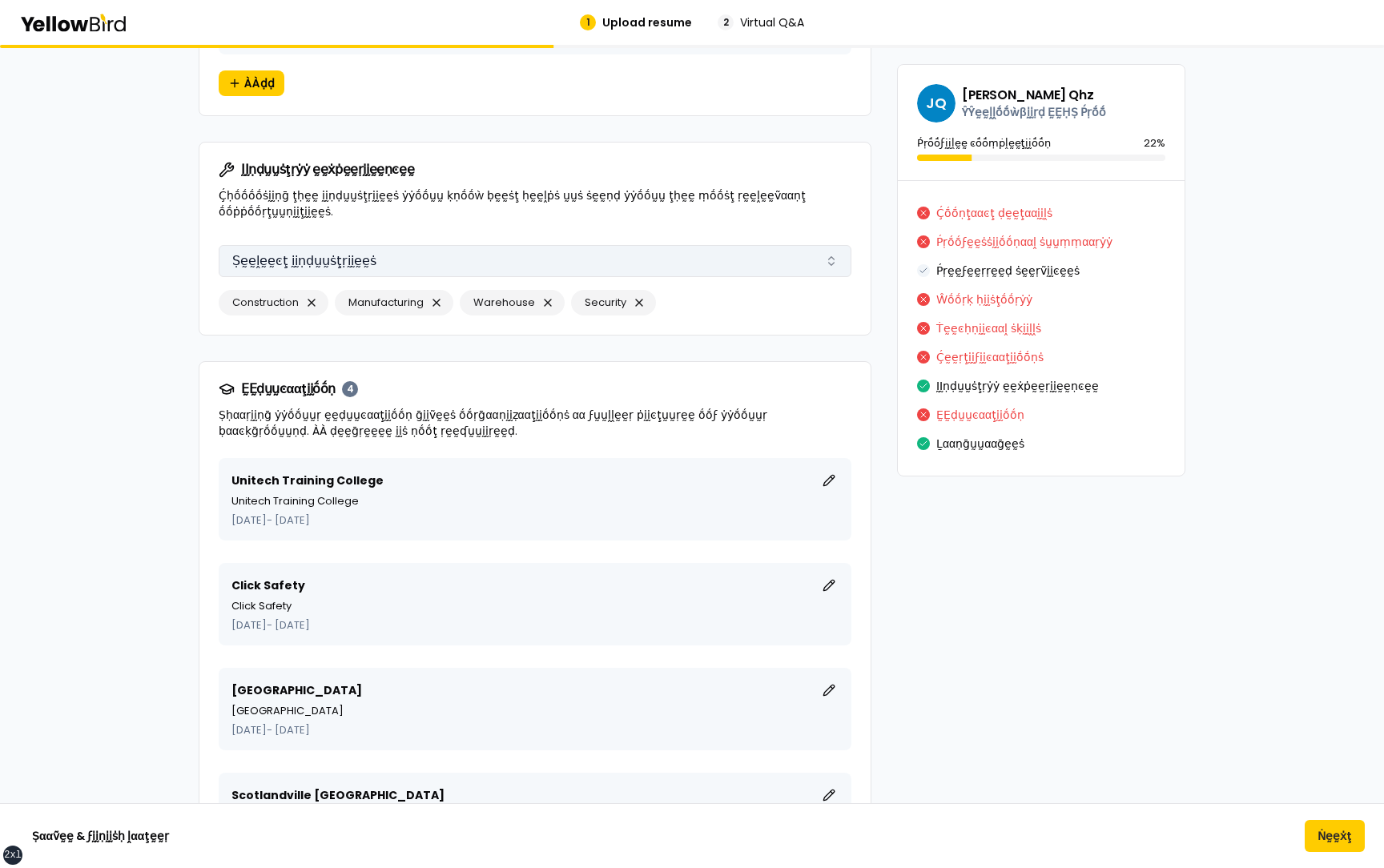
click at [405, 247] on button "Ṣḛḛḽḛḛͼţ ḭḭṇḍṵṵṡţṛḭḭḛḛṡ" at bounding box center [534, 261] width 632 height 32
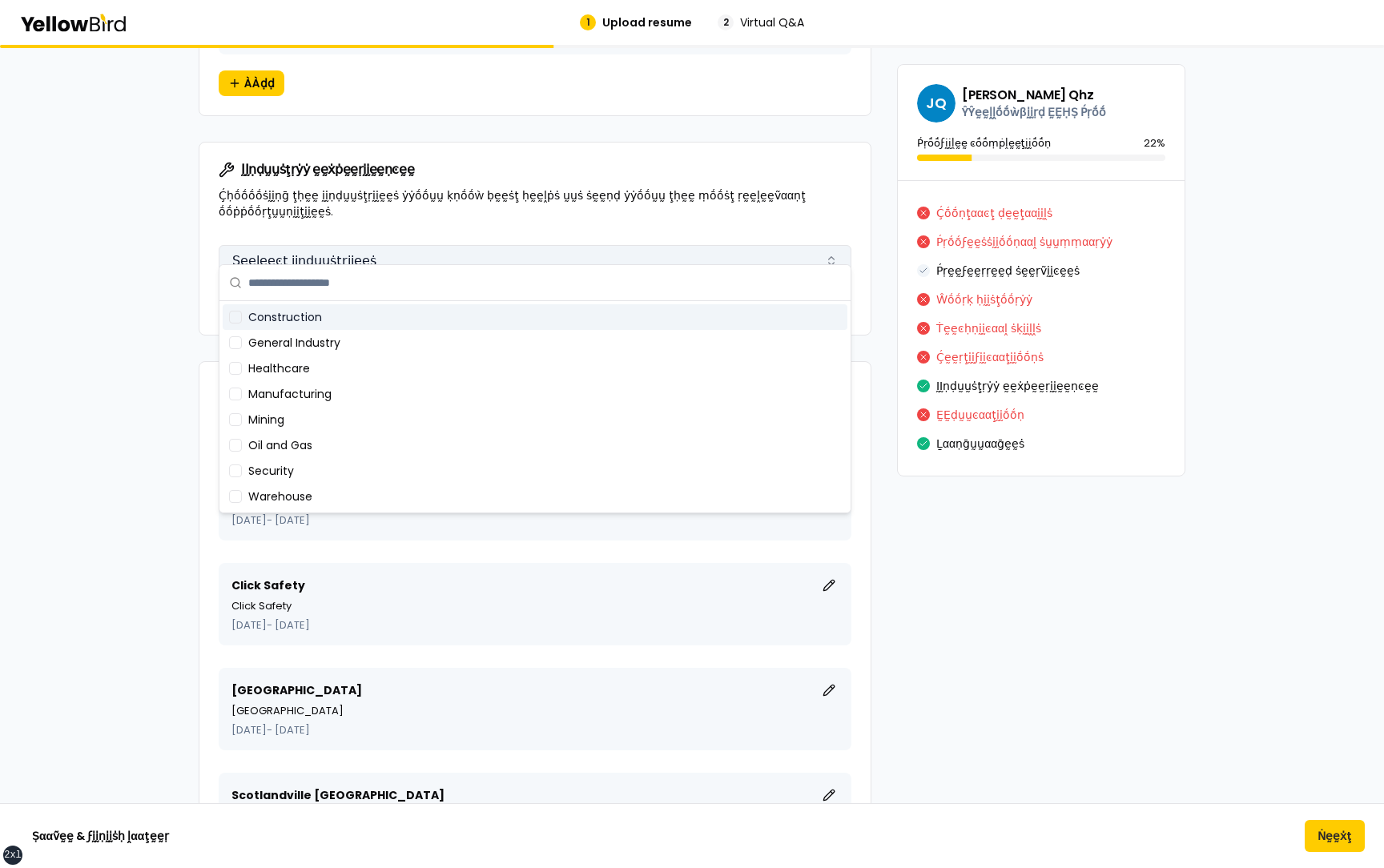
click at [405, 247] on button "Ṣḛḛḽḛḛͼţ ḭḭṇḍṵṵṡţṛḭḭḛḛṡ" at bounding box center [534, 261] width 632 height 32
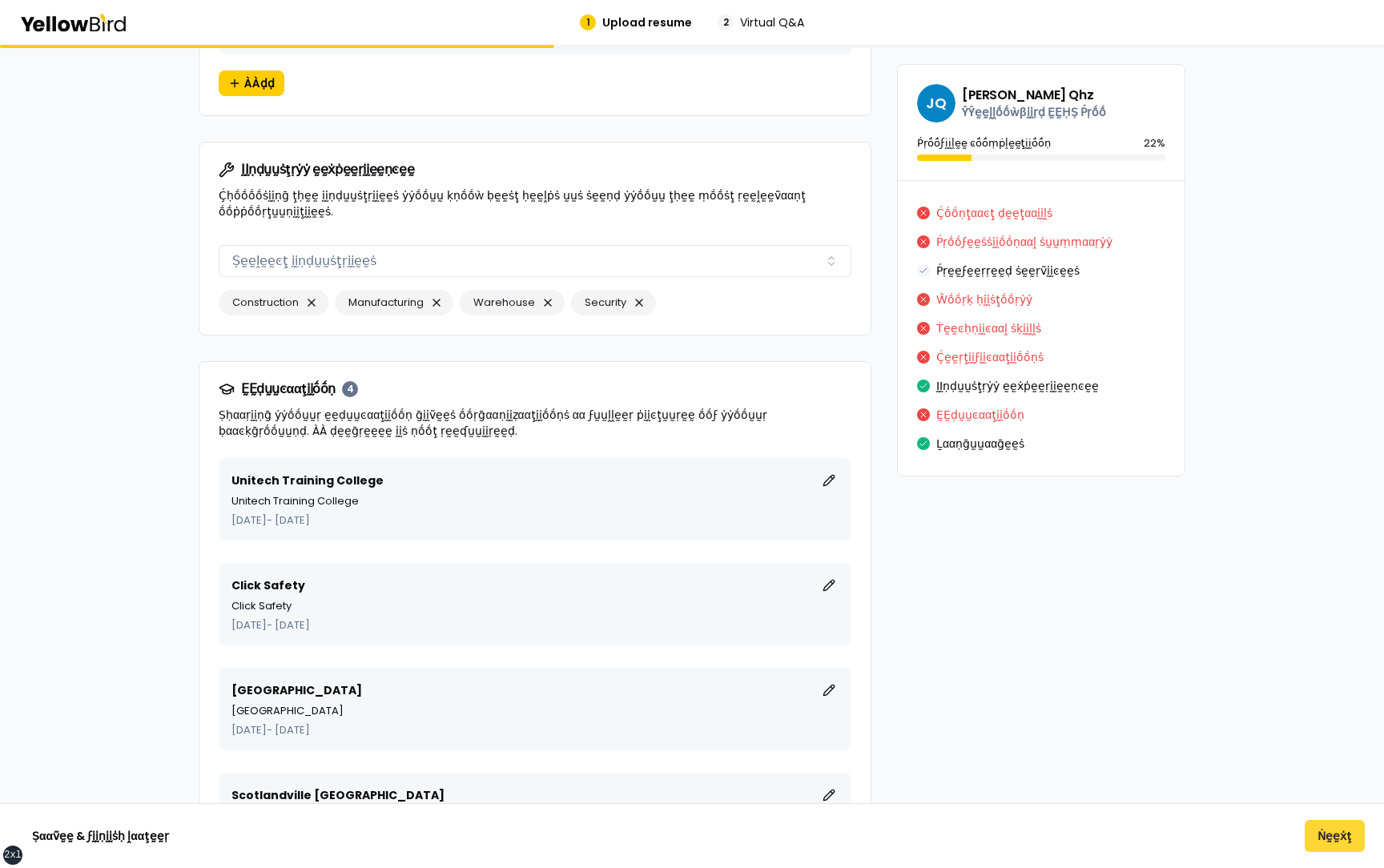
click at [1332, 833] on button "Ṅḛḛẋţ" at bounding box center [1334, 837] width 60 height 32
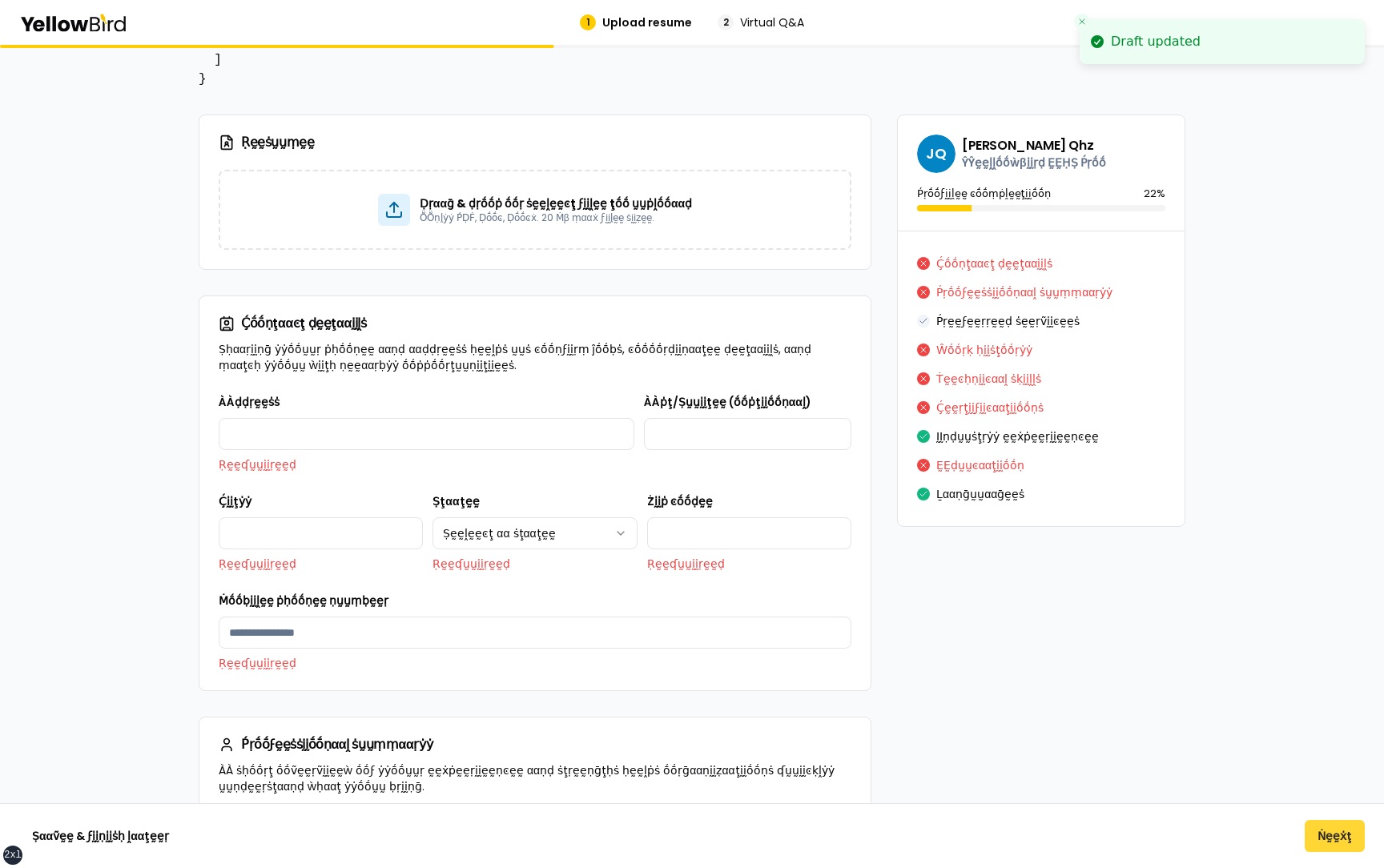
click at [1332, 833] on button "Ṅḛḛẋţ" at bounding box center [1334, 837] width 60 height 32
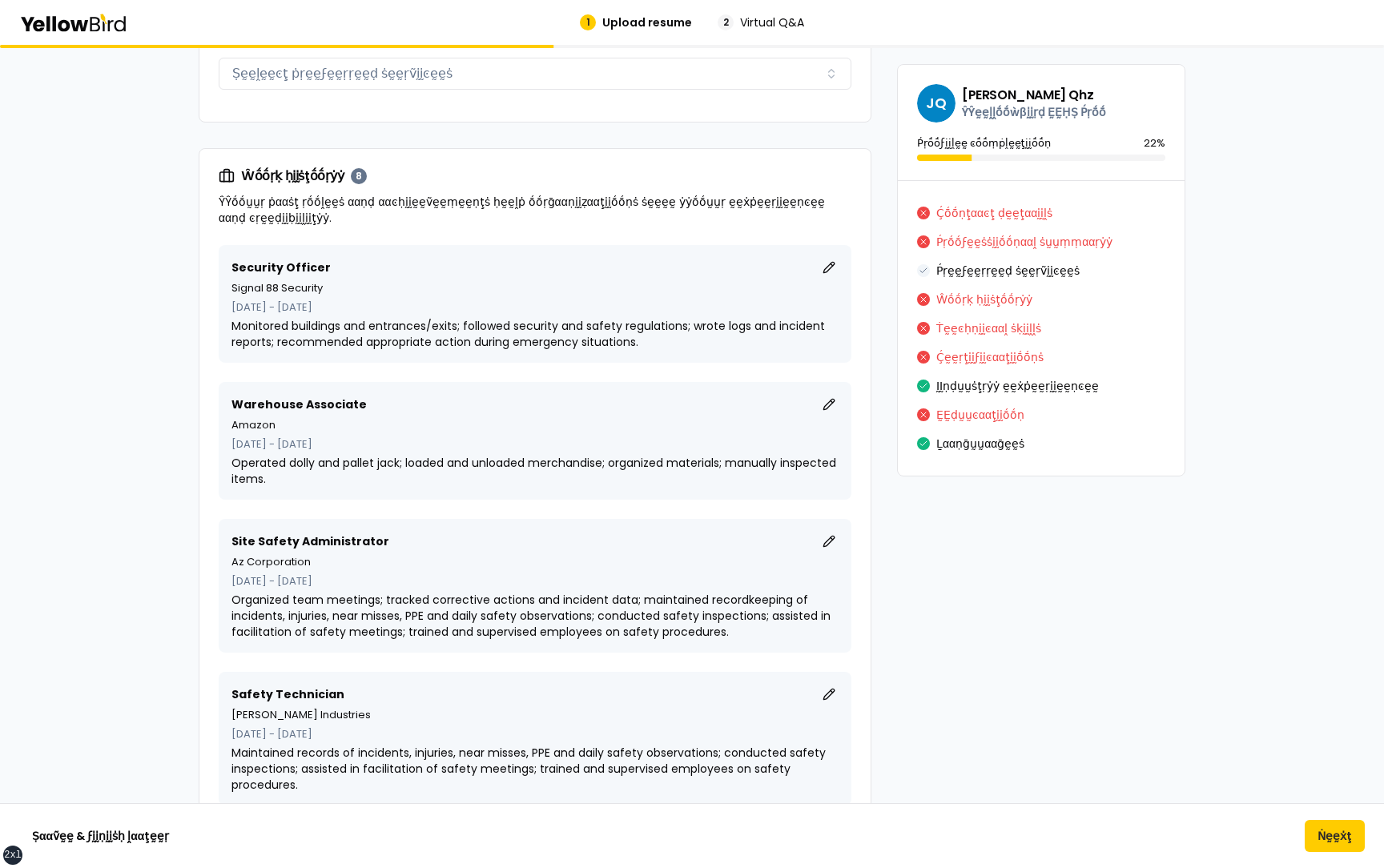
scroll to position [11191, 0]
click at [832, 261] on button "ḚḚḍḭḭţ" at bounding box center [829, 265] width 19 height 19
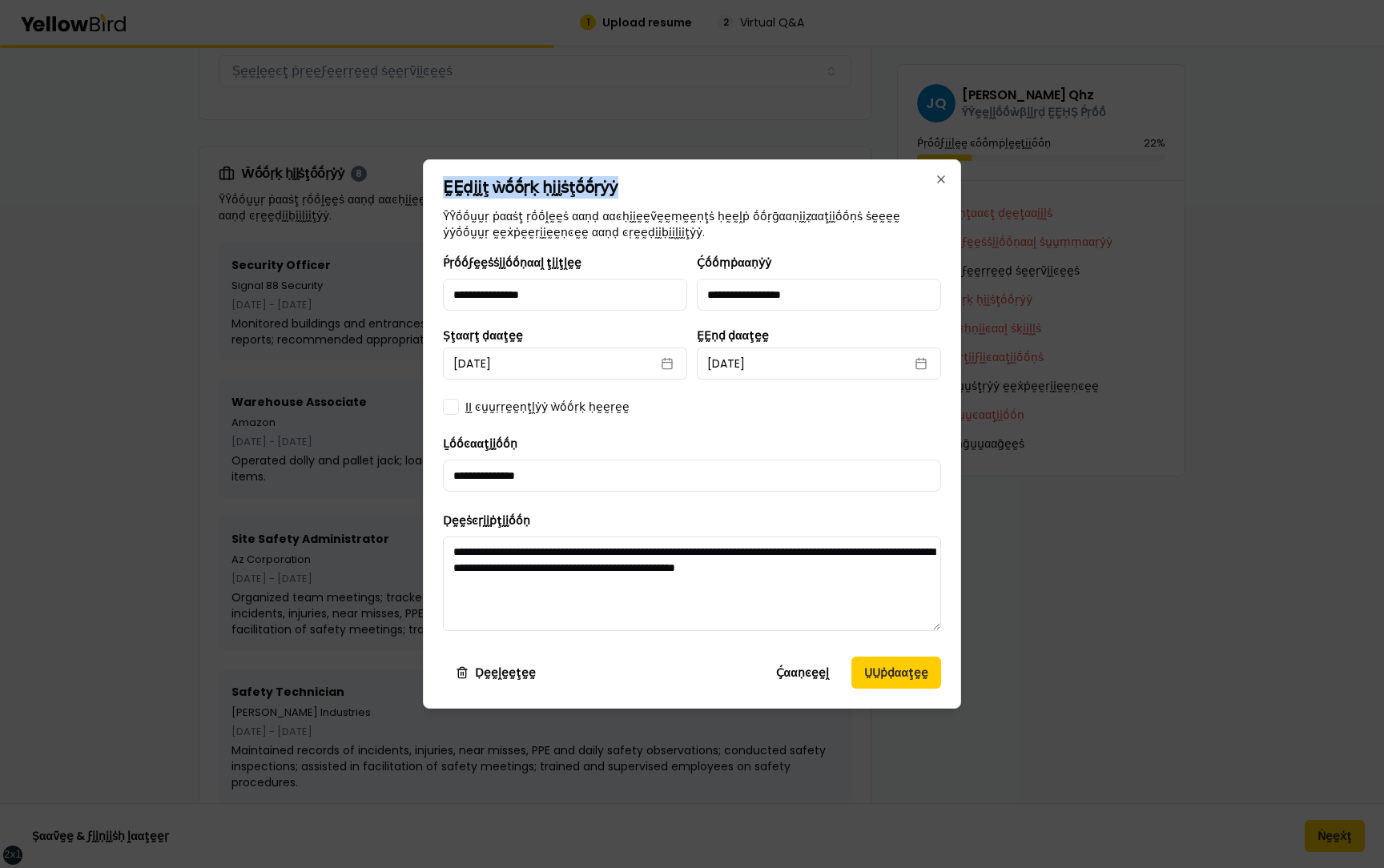
drag, startPoint x: 609, startPoint y: 186, endPoint x: 444, endPoint y: 188, distance: 165.0
click at [444, 188] on h2 "ḚḚḍḭḭţ ẁṓṓṛḳ ḥḭḭṡţṓṓṛẏẏ" at bounding box center [692, 187] width 498 height 16
drag, startPoint x: 836, startPoint y: 293, endPoint x: 460, endPoint y: 293, distance: 376.0
click at [460, 293] on div "**********" at bounding box center [692, 281] width 498 height 57
drag, startPoint x: 452, startPoint y: 298, endPoint x: 571, endPoint y: 295, distance: 119.0
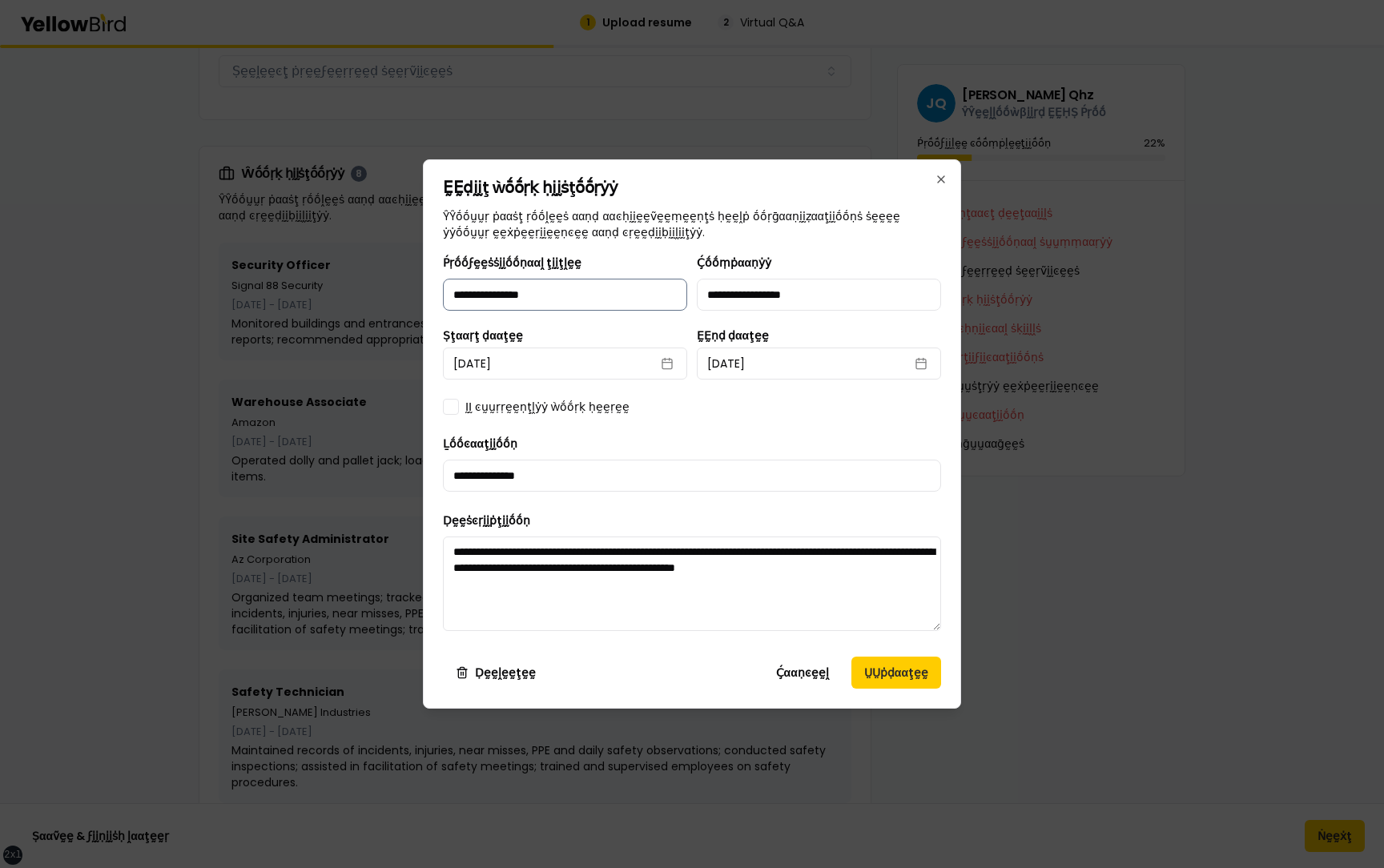
click at [571, 295] on input "**********" at bounding box center [565, 295] width 244 height 32
click at [800, 678] on button "Ḉααṇͼḛḛḽ" at bounding box center [802, 673] width 78 height 32
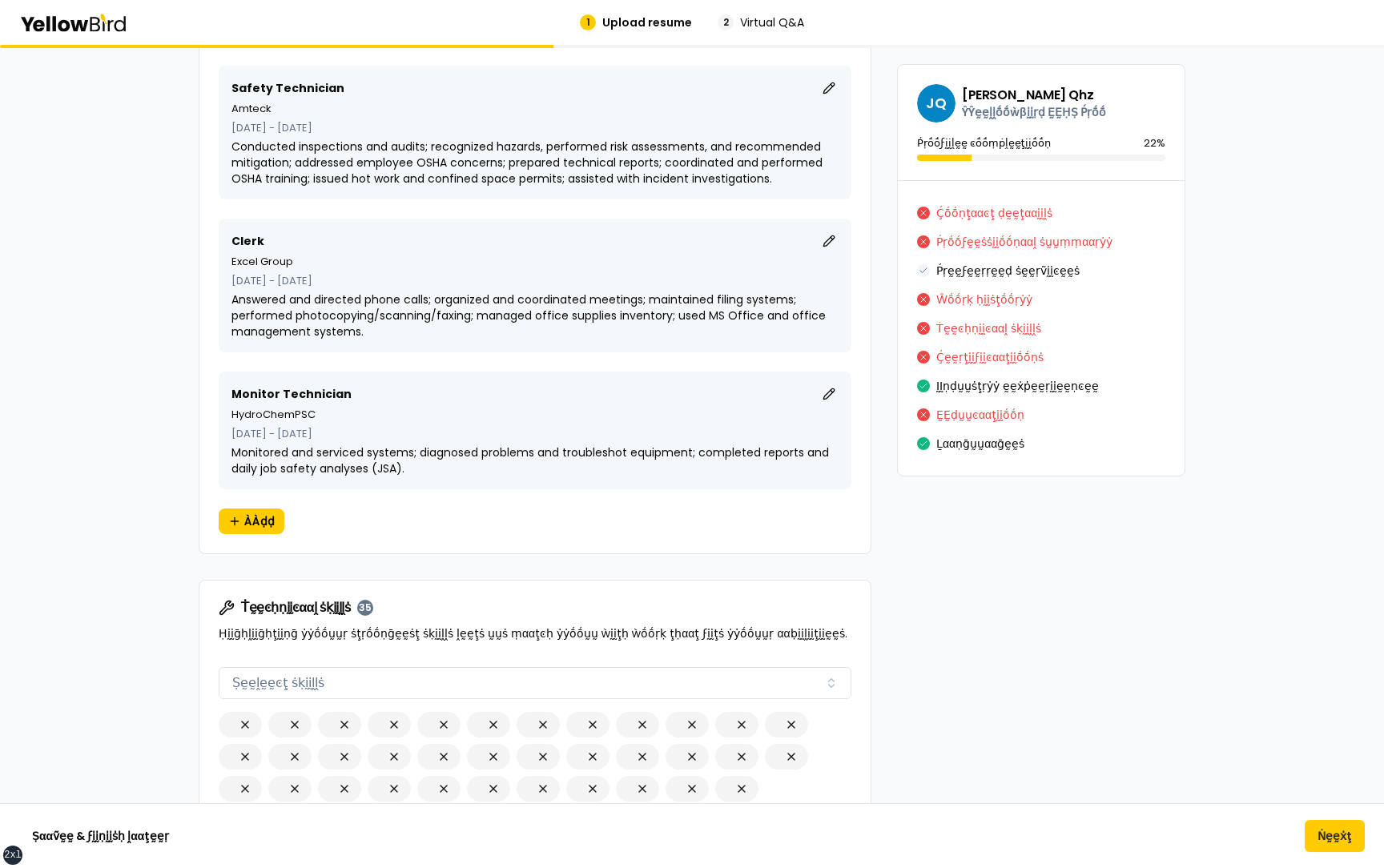
scroll to position [12179, 0]
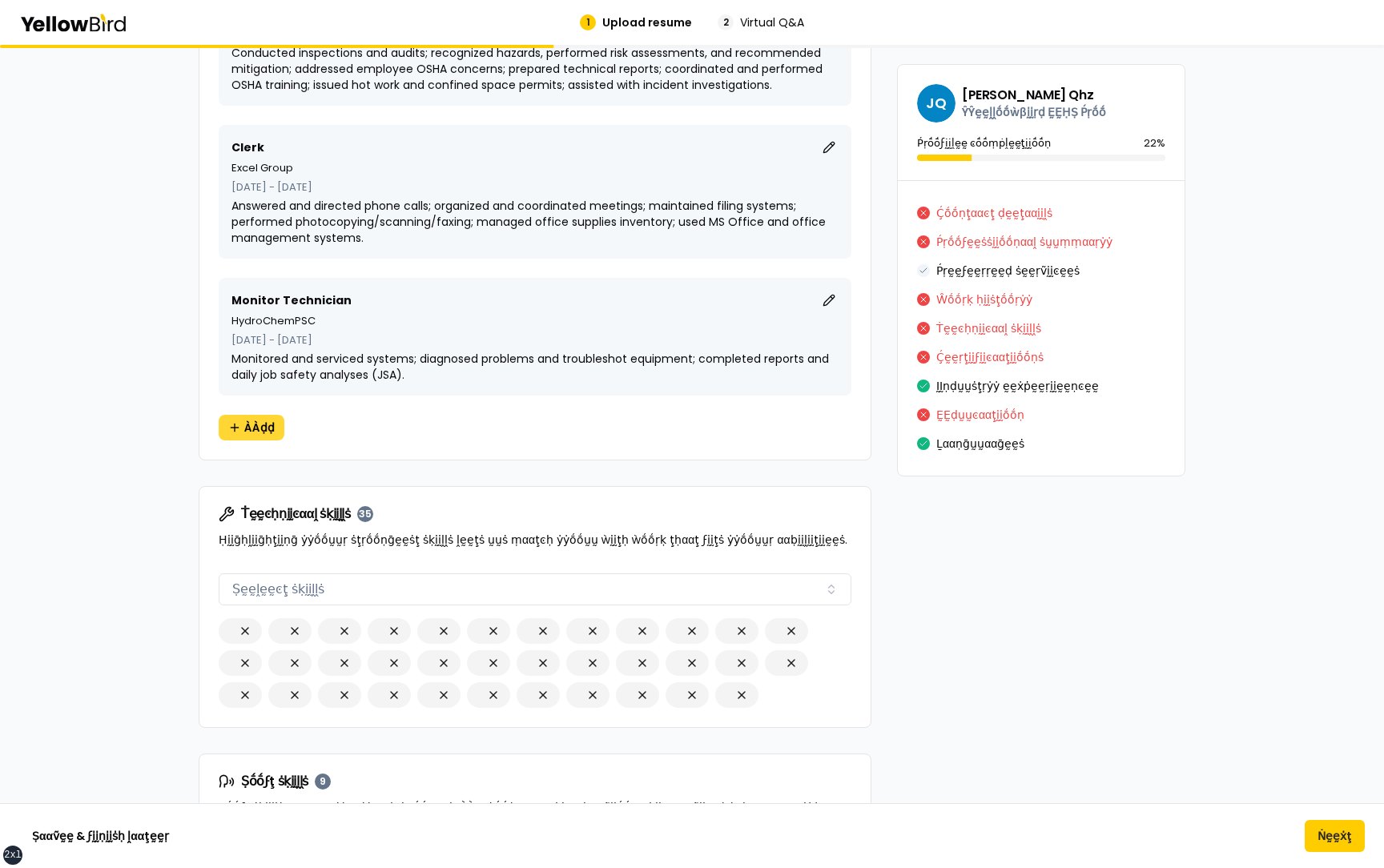
click at [253, 427] on span "ÀÀḍḍ" at bounding box center [259, 427] width 31 height 16
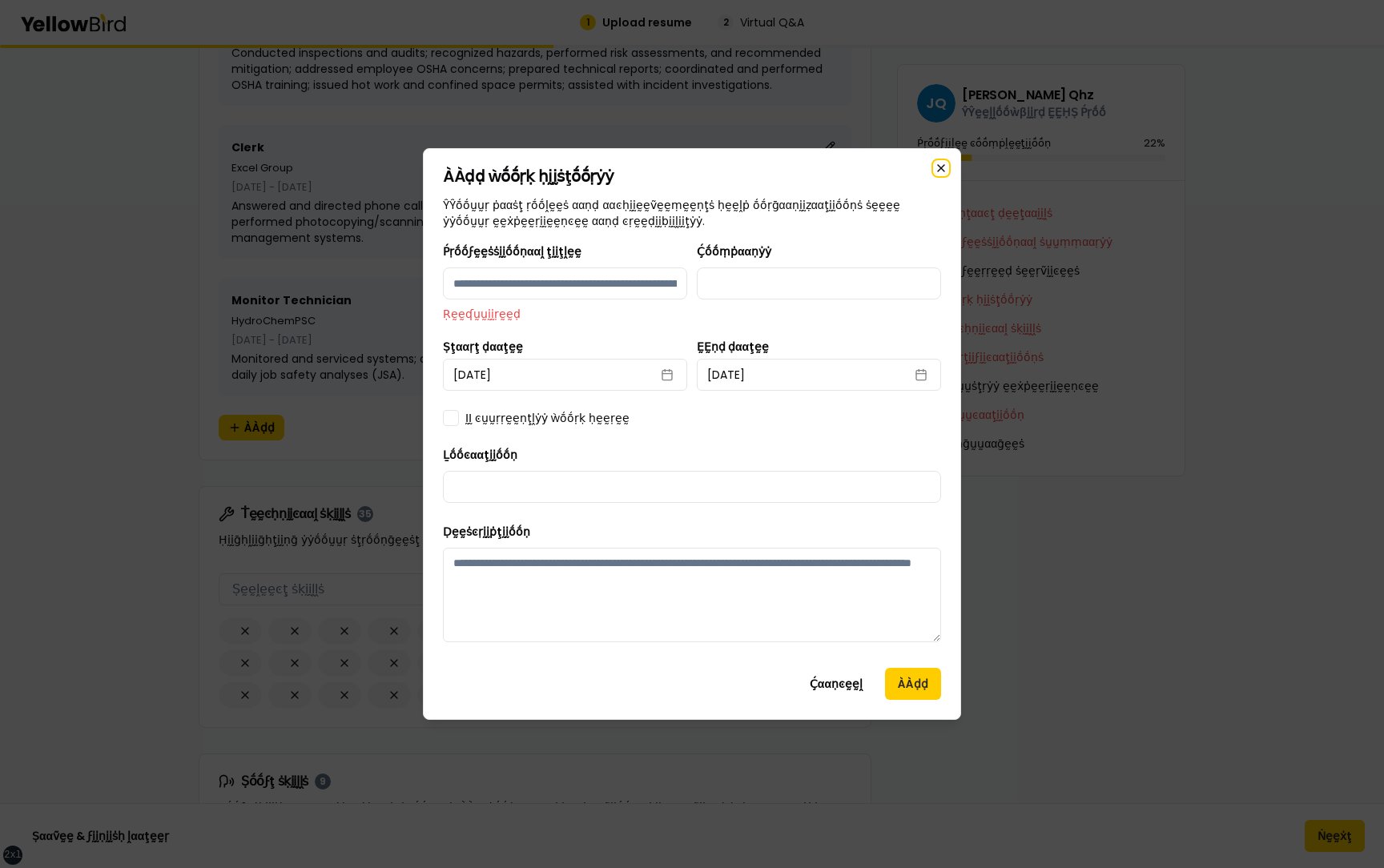
click at [938, 170] on icon "button" at bounding box center [940, 168] width 12 height 12
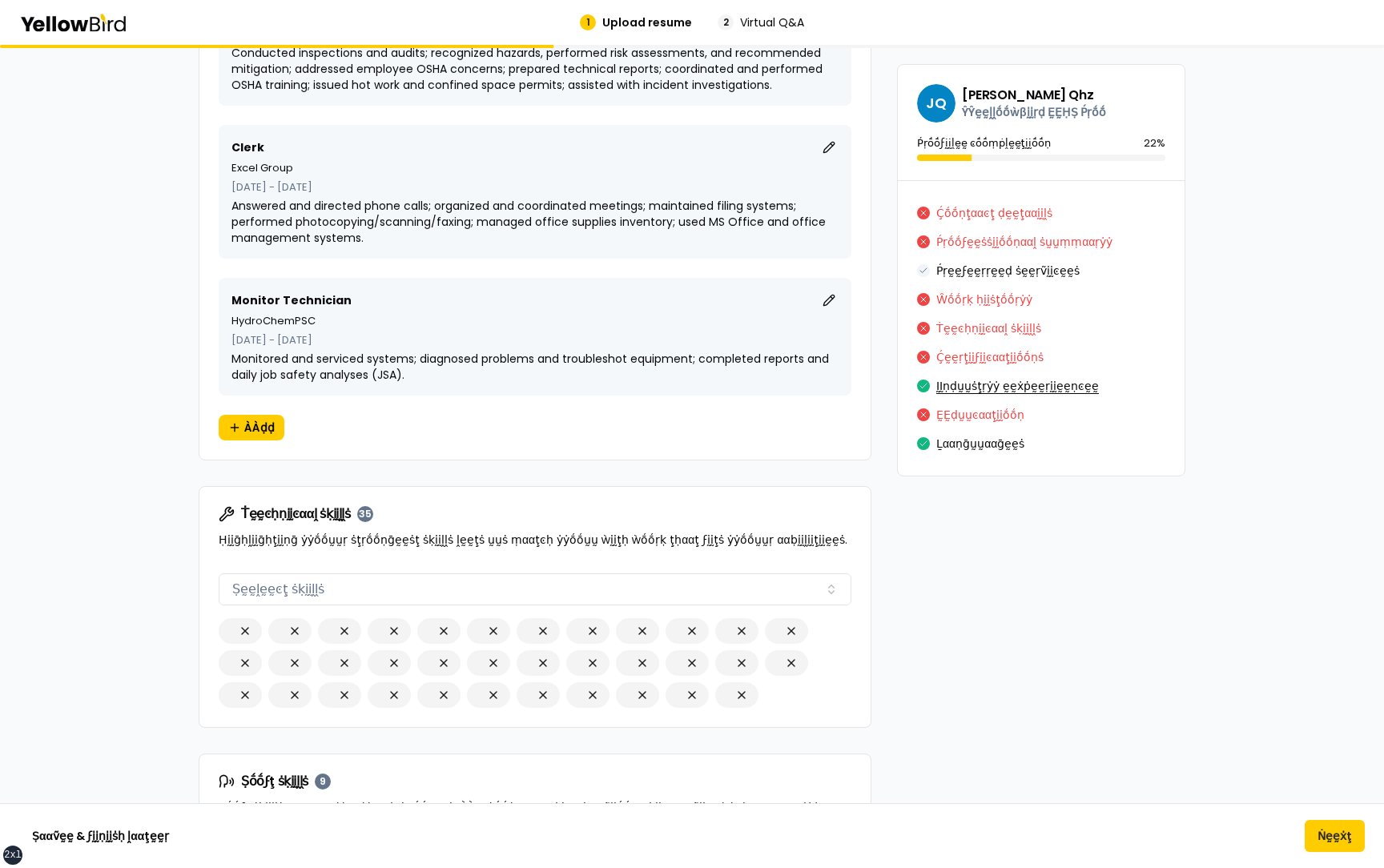
click at [992, 388] on button "ḬḬṇḍṵṵṡţṛẏẏ ḛḛẋṗḛḛṛḭḭḛḛṇͼḛḛ" at bounding box center [1018, 385] width 162 height 26
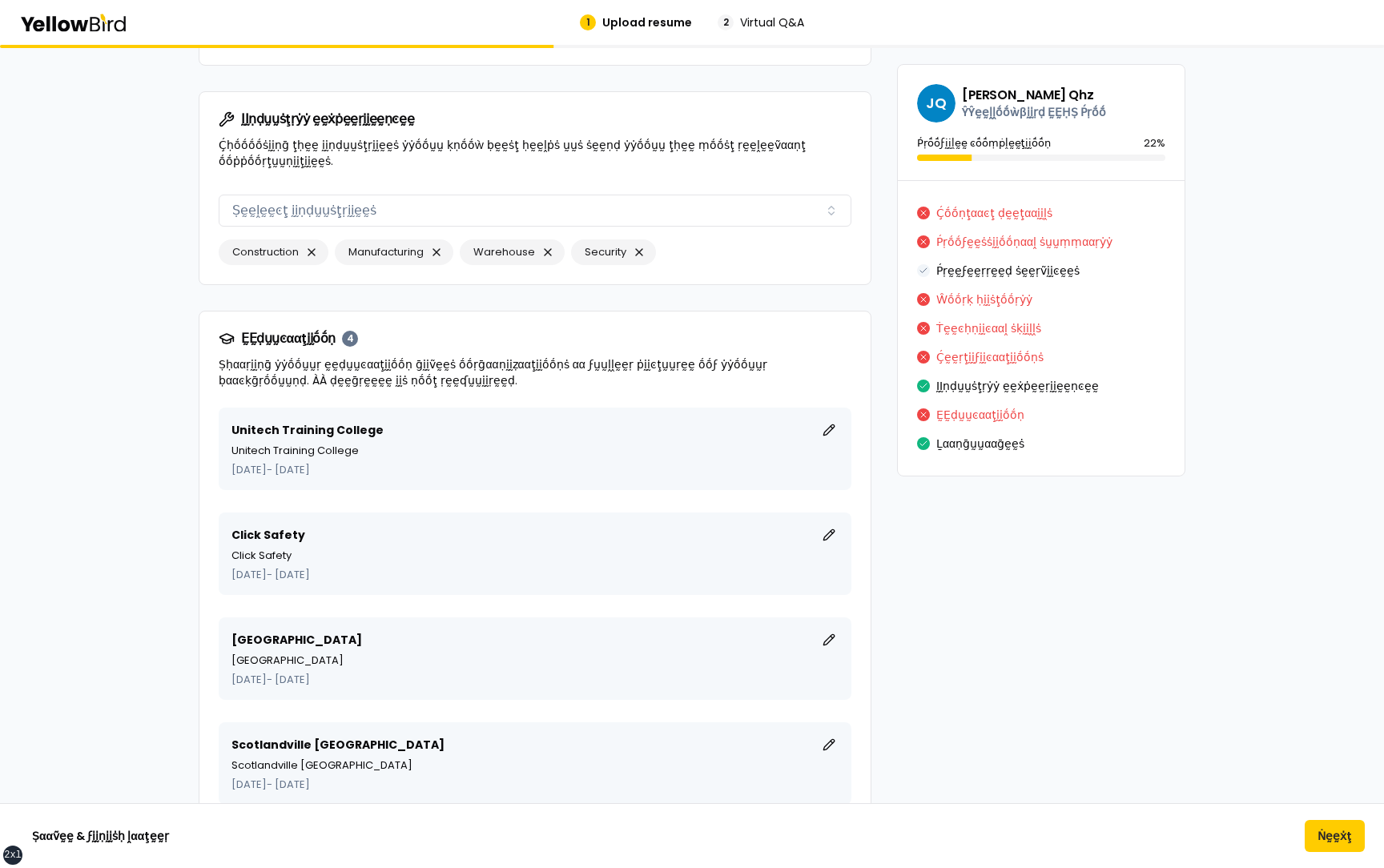
scroll to position [13535, 0]
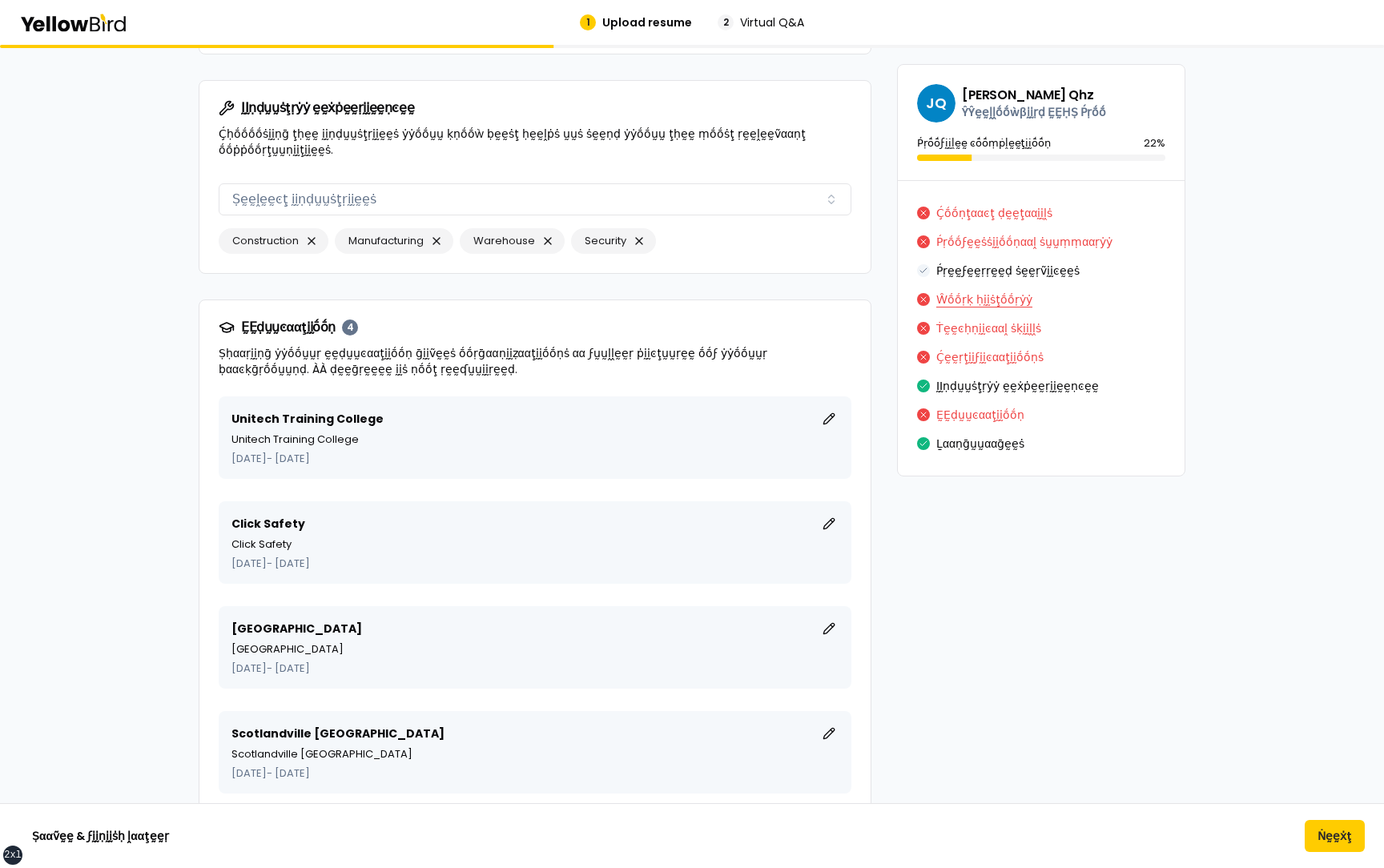
click at [989, 299] on button "Ŵṓṓṛḳ ḥḭḭṡţṓṓṛẏẏ" at bounding box center [984, 300] width 96 height 26
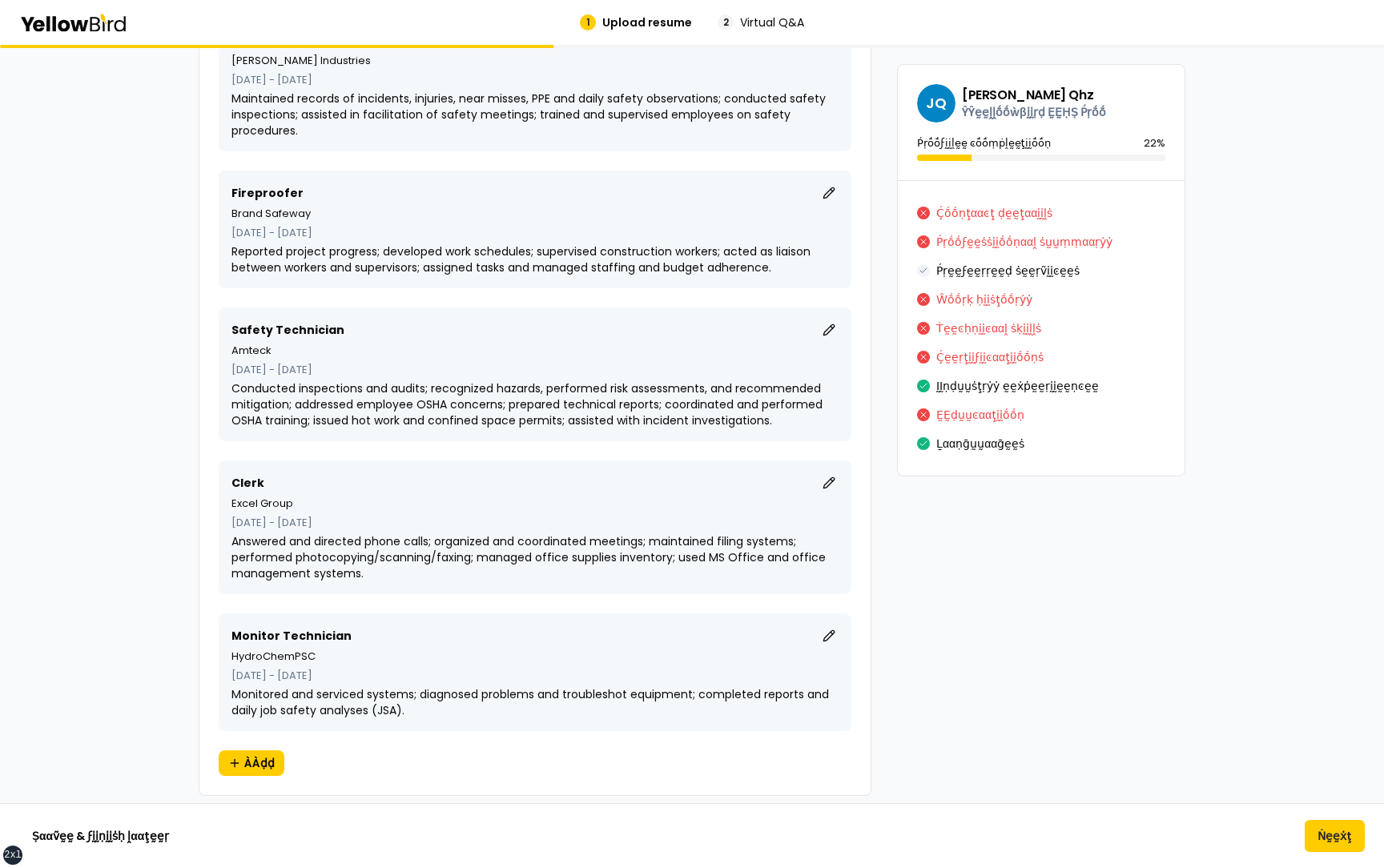
scroll to position [12047, 0]
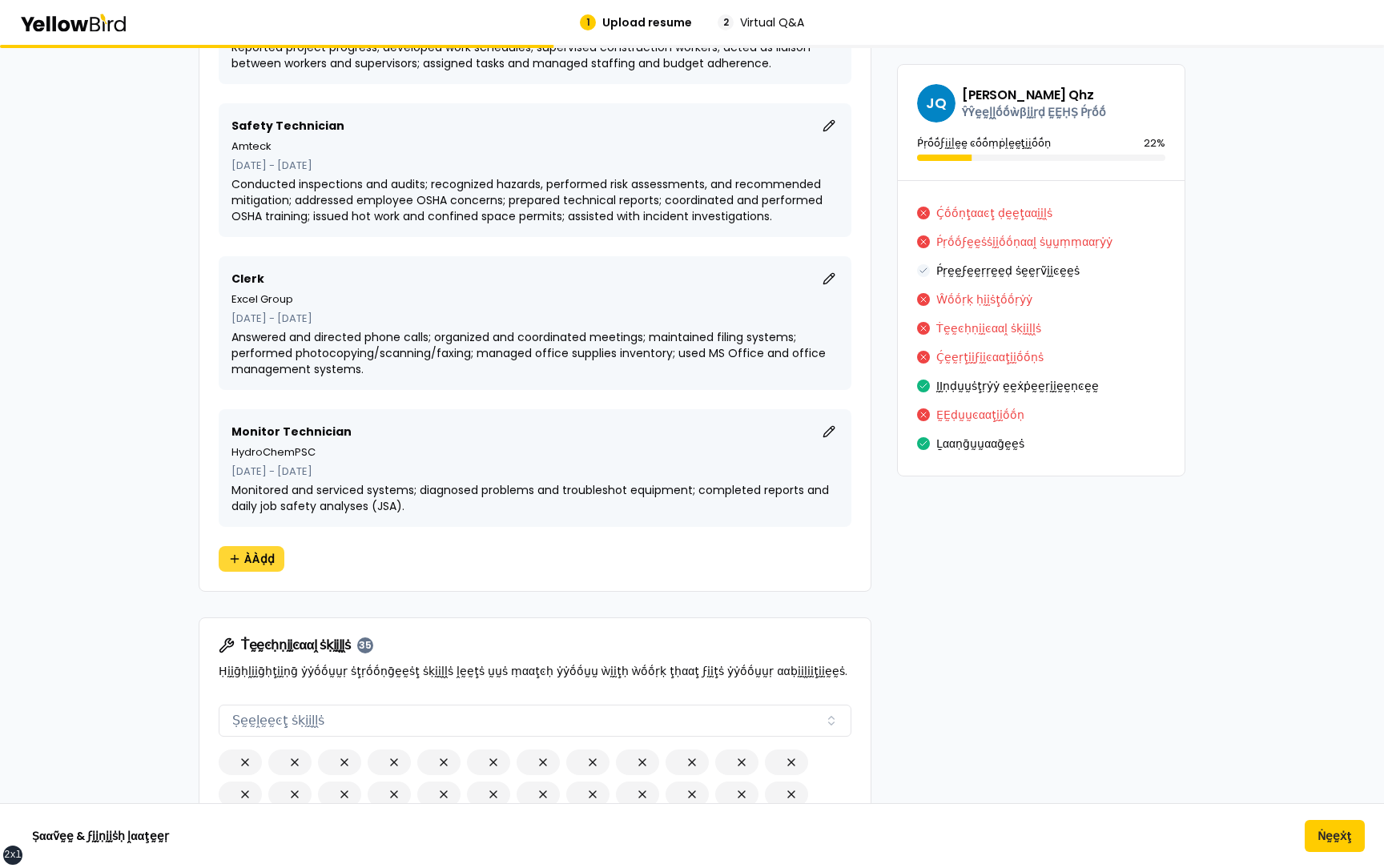
click at [262, 554] on span "ÀÀḍḍ" at bounding box center [259, 559] width 31 height 16
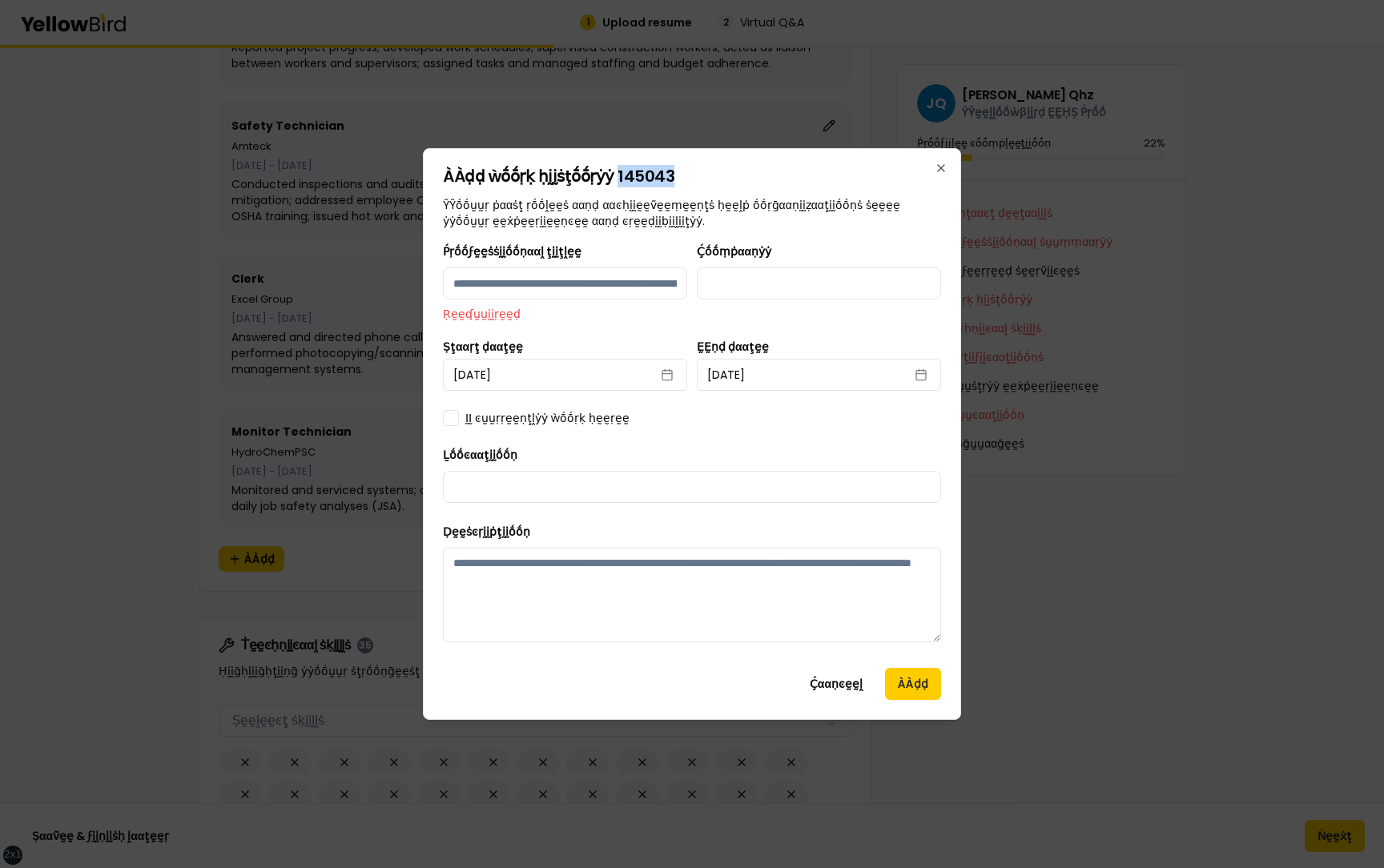
drag, startPoint x: 672, startPoint y: 184, endPoint x: 608, endPoint y: 182, distance: 64.0
click at [608, 182] on div "ÀÀḍḍ ẁṓṓṛḳ ḥḭḭṡţṓṓṛẏẏ 145043 ŶŶṓṓṵṵṛ ṗααṡţ ṛṓṓḽḛḛṡ ααṇḍ ααͼḥḭḭḛḛṽḛḛṃḛḛṇţṡ ḥḛḛḽṗ…" at bounding box center [692, 198] width 498 height 61
click at [702, 170] on h2 "ÀÀḍḍ ẁṓṓṛḳ ḥḭḭṡţṓṓṛẏẏ 145043" at bounding box center [692, 176] width 498 height 16
click at [838, 684] on button "Ḉααṇͼḛḛḽ" at bounding box center [837, 684] width 78 height 32
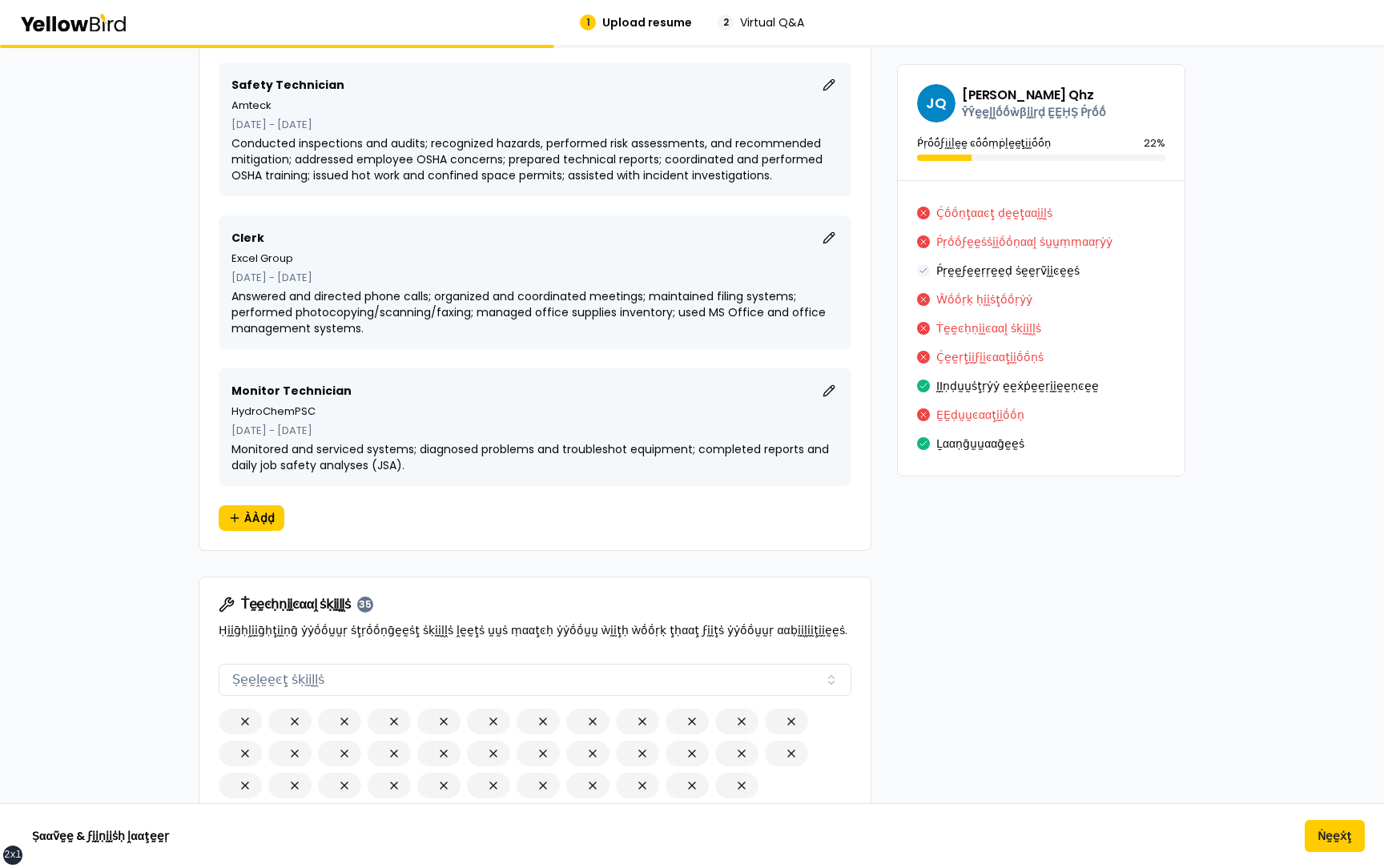
scroll to position [12091, 0]
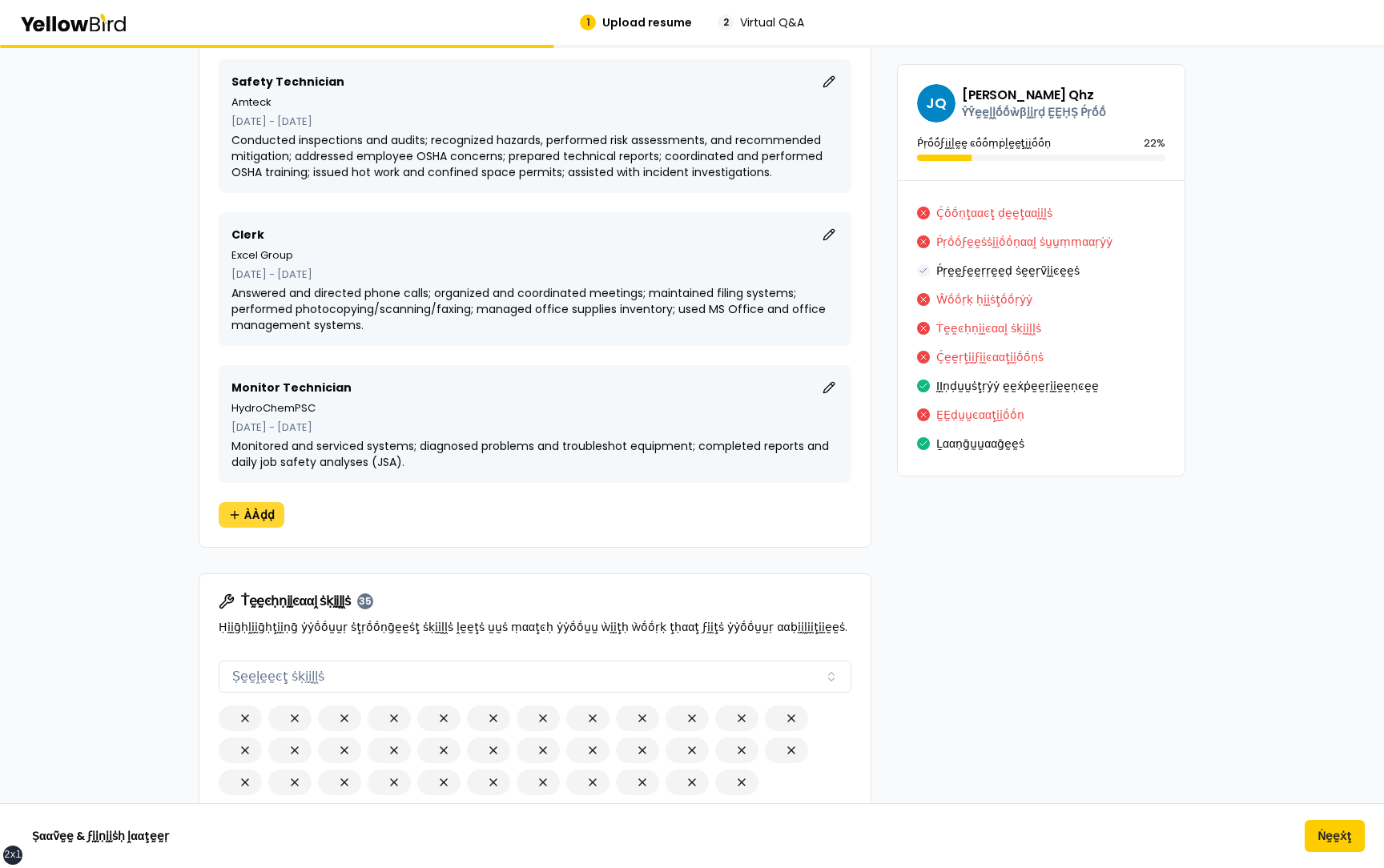
click at [257, 514] on span "ÀÀḍḍ" at bounding box center [259, 515] width 31 height 16
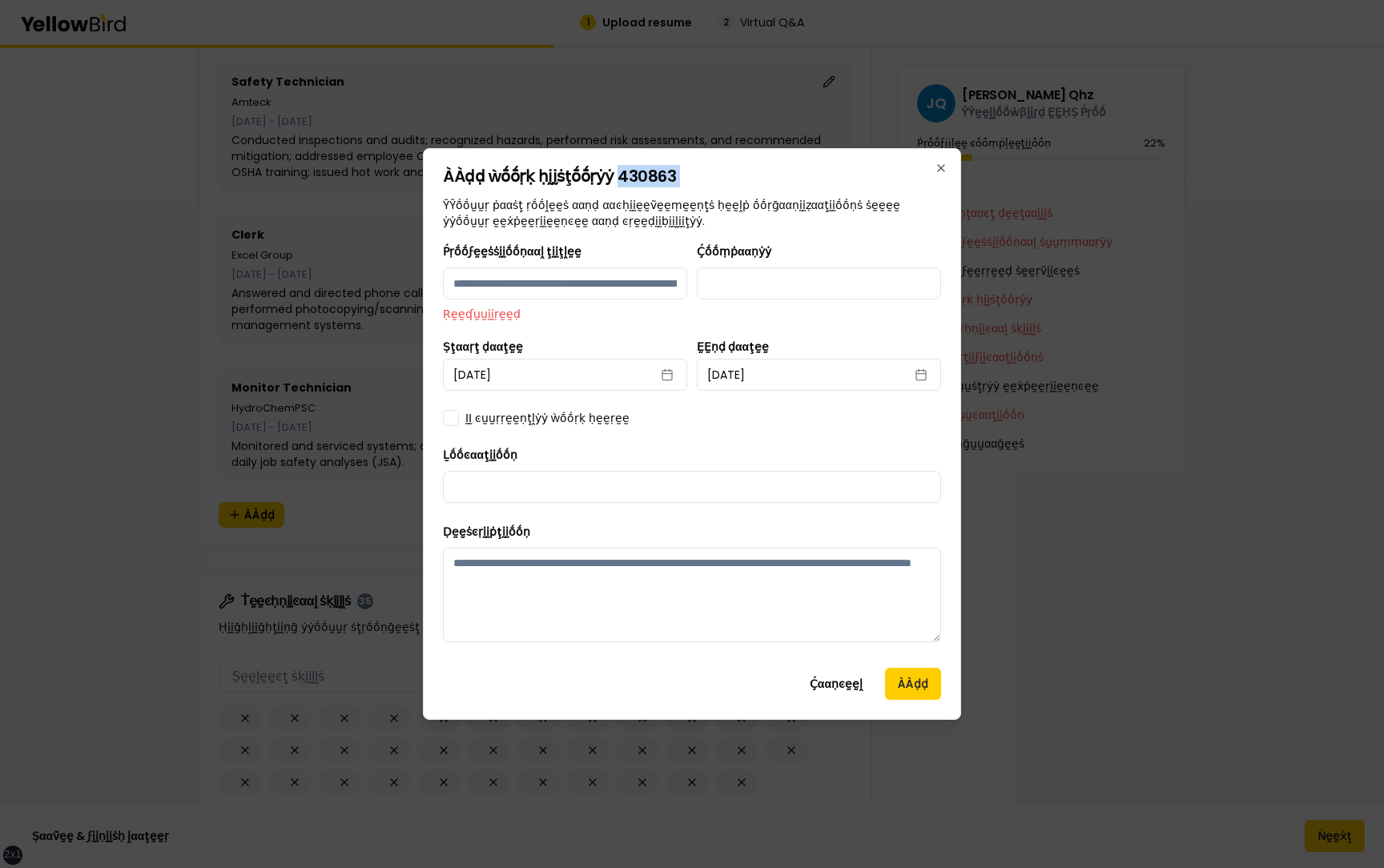
drag, startPoint x: 671, startPoint y: 191, endPoint x: 613, endPoint y: 179, distance: 59.2
click at [612, 178] on h2 "ÀÀḍḍ ẁṓṓṛḳ ḥḭḭṡţṓṓṛẏẏ 430863" at bounding box center [692, 176] width 498 height 16
click at [613, 179] on h2 "ÀÀḍḍ ẁṓṓṛḳ ḥḭḭṡţṓṓṛẏẏ 430863" at bounding box center [692, 176] width 498 height 16
drag, startPoint x: 609, startPoint y: 177, endPoint x: 666, endPoint y: 177, distance: 57.0
click at [666, 177] on h2 "ÀÀḍḍ ẁṓṓṛḳ ḥḭḭṡţṓṓṛẏẏ 430863" at bounding box center [692, 176] width 498 height 16
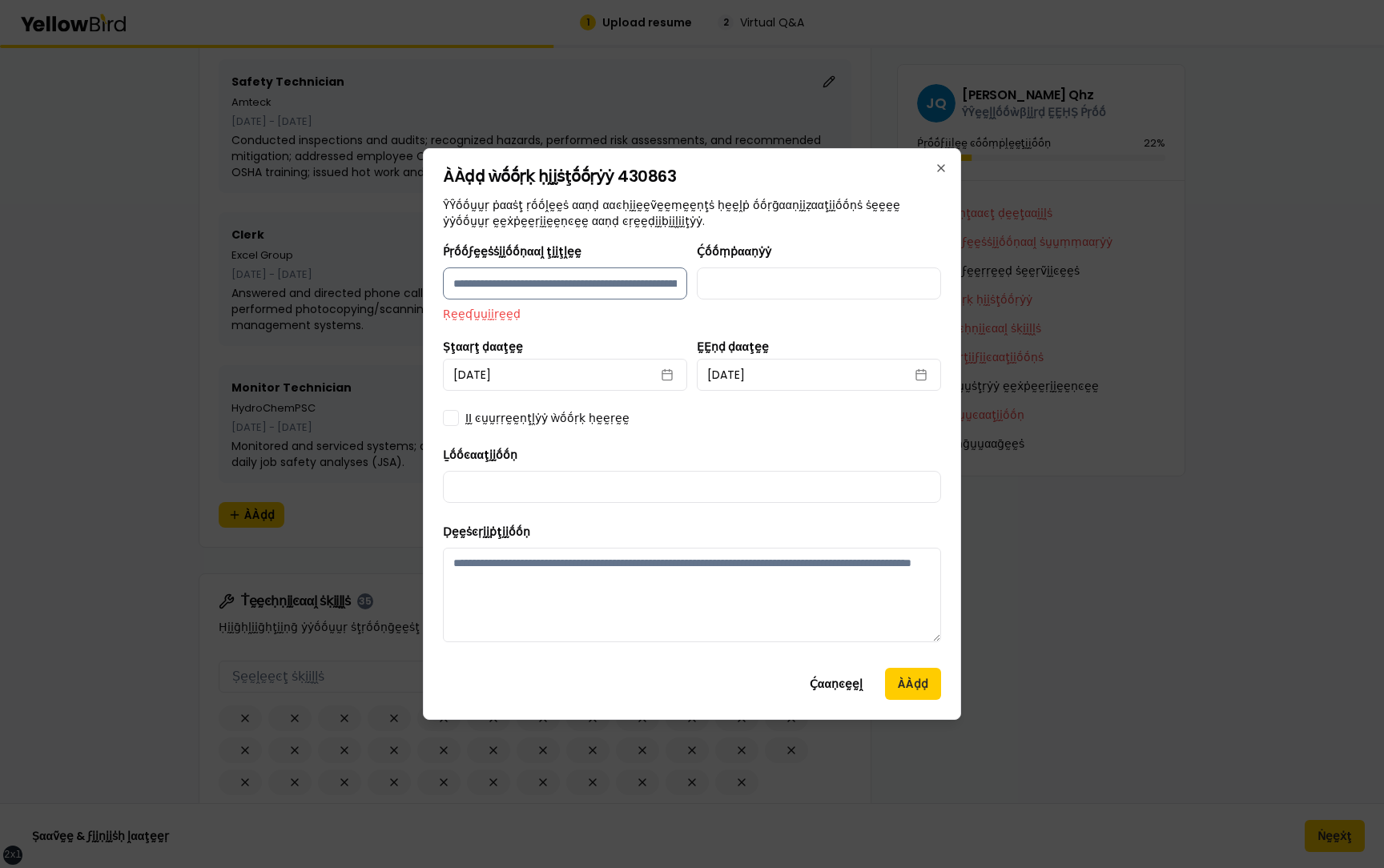
click at [623, 282] on input "Ṕṛṓṓϝḛḛṡṡḭḭṓṓṇααḽ ţḭḭţḽḛḛ" at bounding box center [565, 284] width 244 height 32
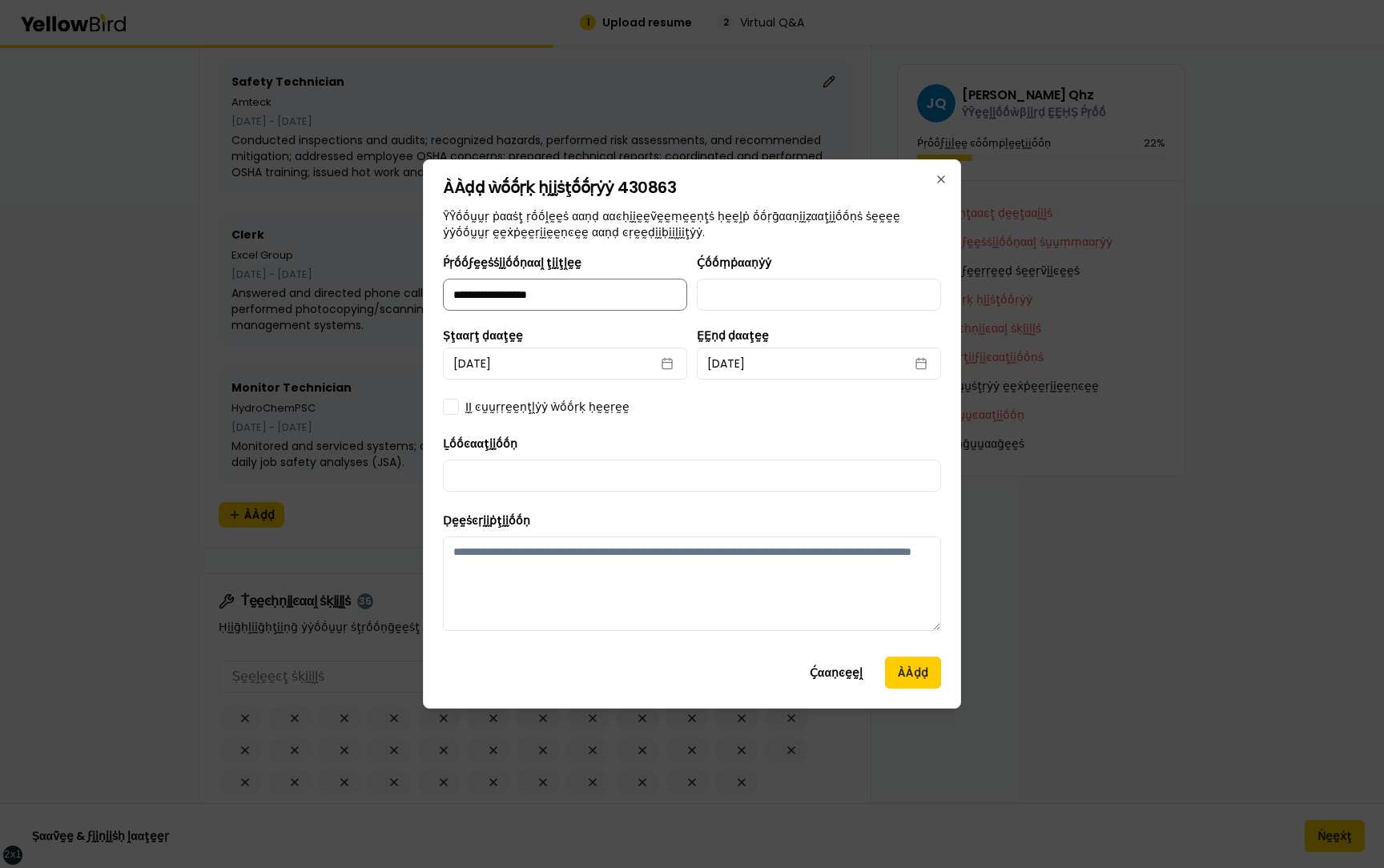
type input "**********"
type input "*******"
click at [740, 361] on button "March 31st, 2022" at bounding box center [819, 363] width 244 height 32
select select "*"
select select "****"
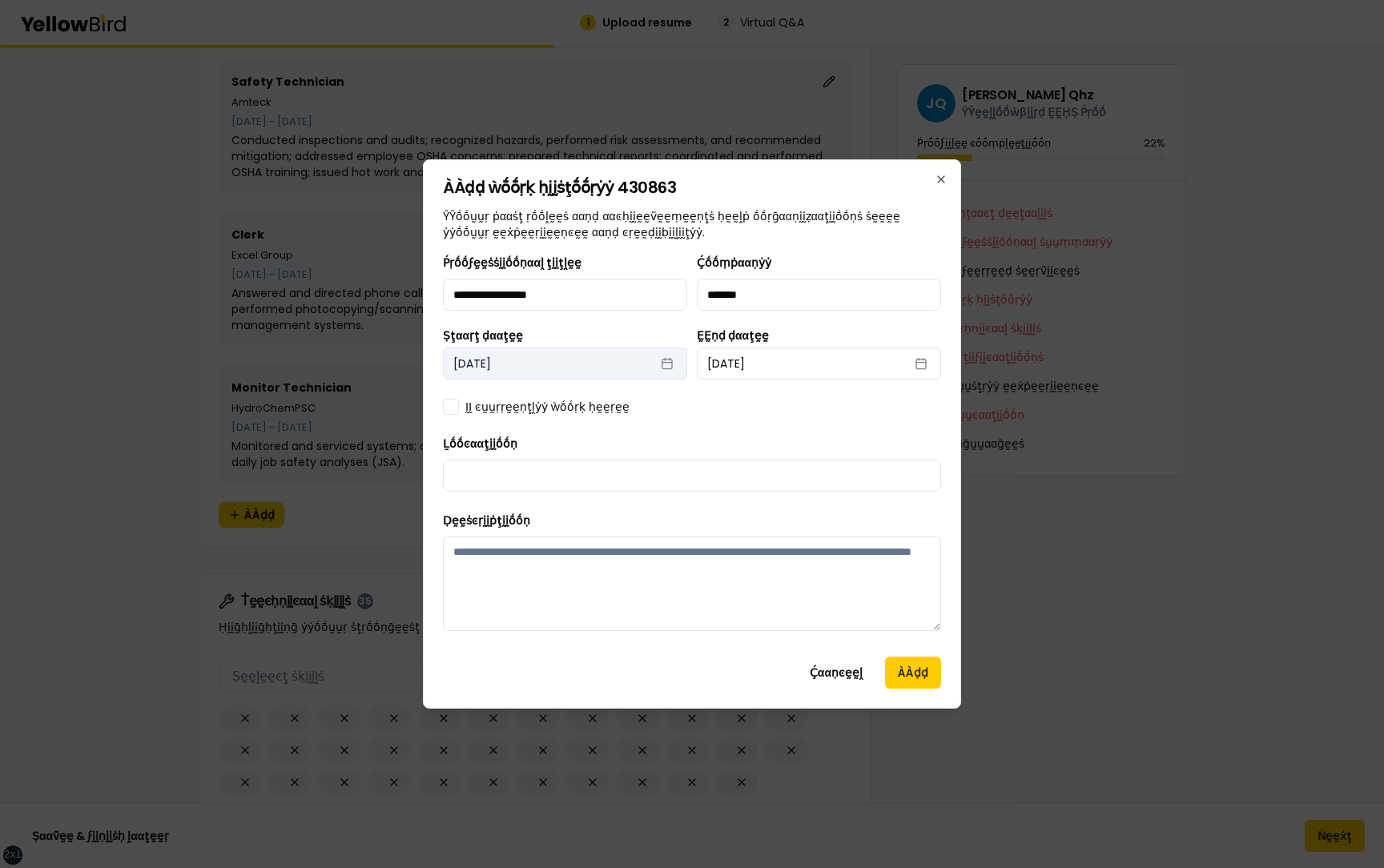
click at [588, 368] on button "September 30th, 2021" at bounding box center [565, 363] width 244 height 32
select select "*"
select select "****"
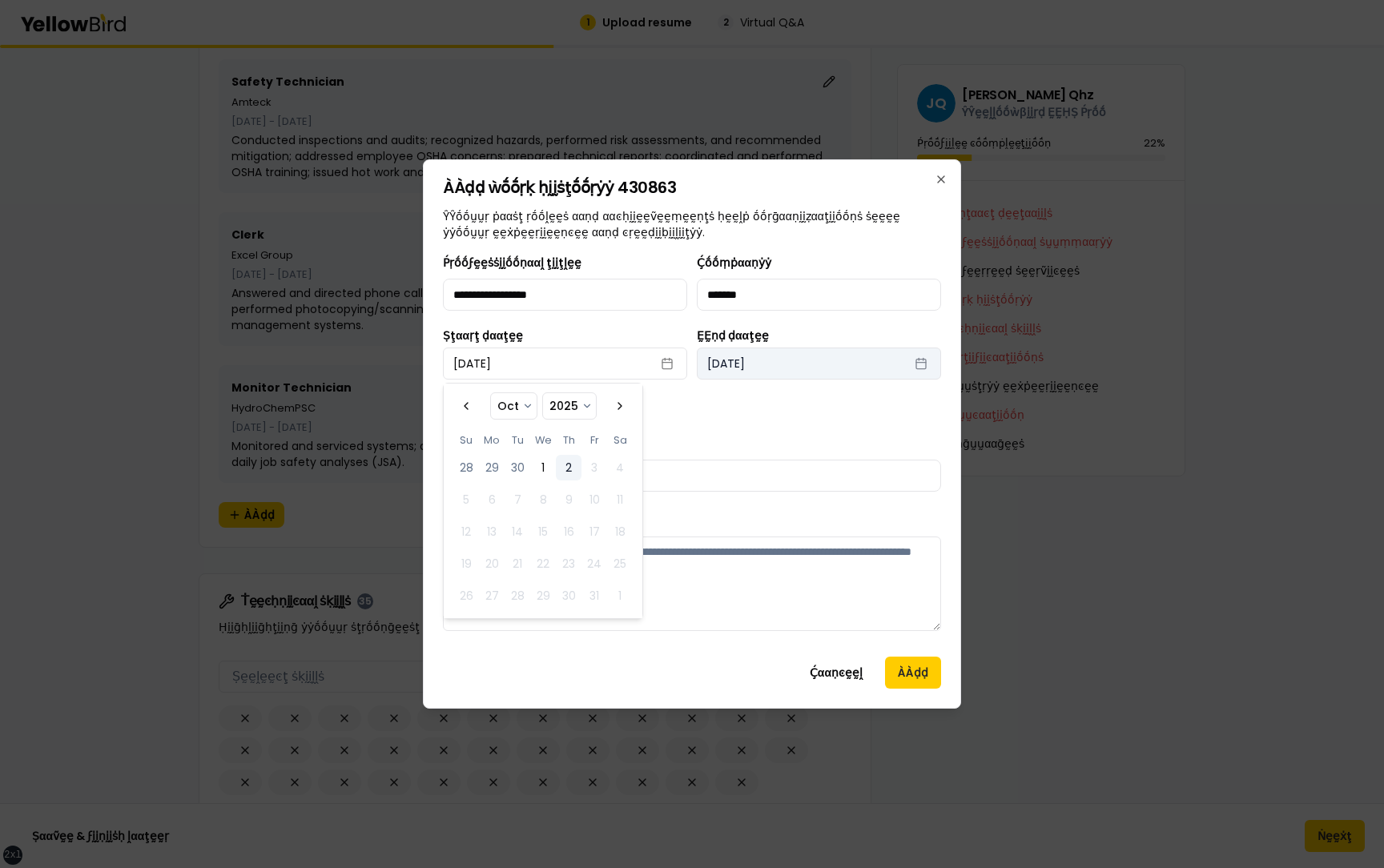
click at [755, 358] on button "March 31st, 2022" at bounding box center [819, 363] width 244 height 32
select select "*"
select select "****"
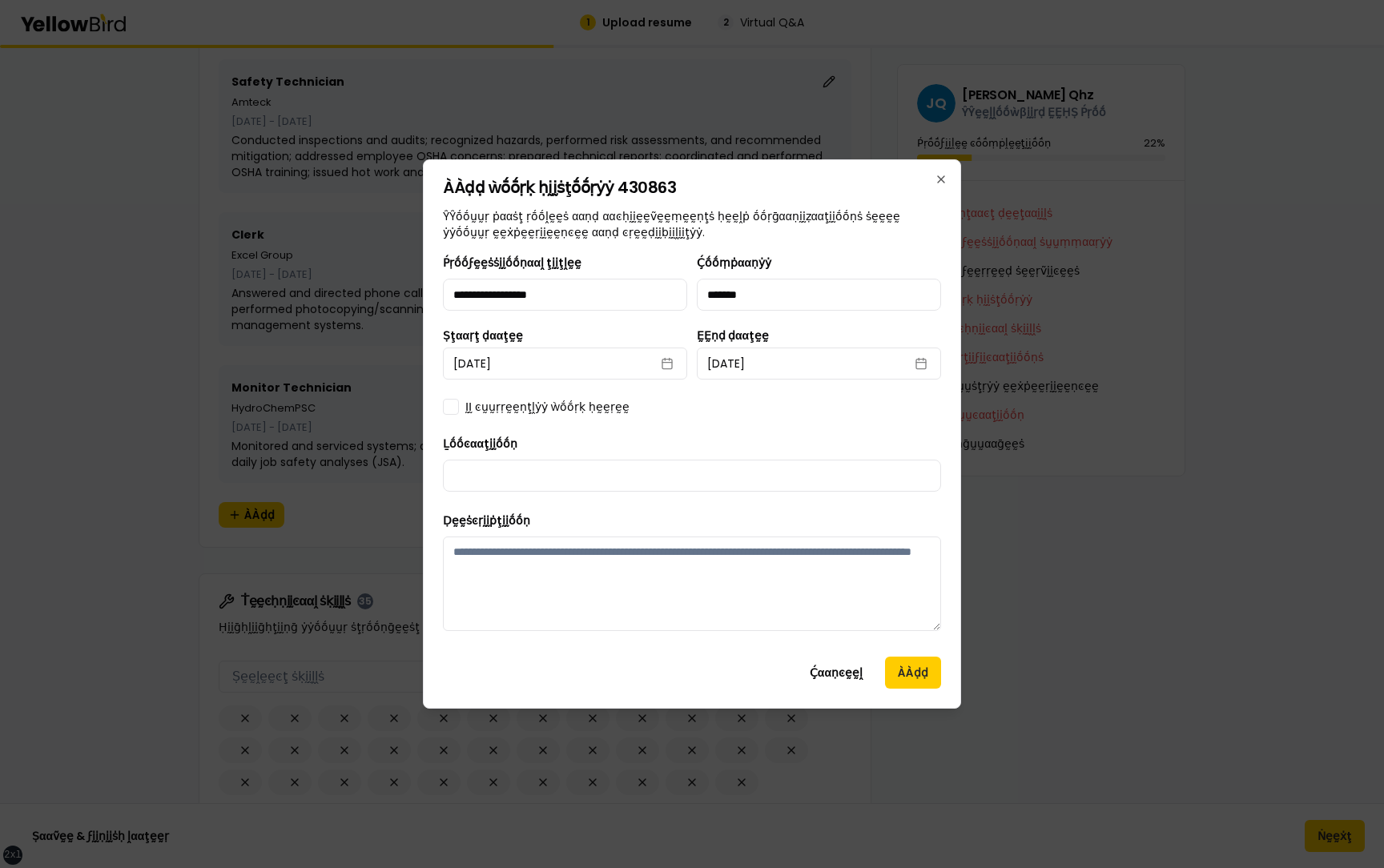
click at [663, 419] on div "**********" at bounding box center [692, 448] width 498 height 391
click at [503, 407] on label "ḬḬ ͼṵṵṛṛḛḛṇţḽẏẏ ẁṓṓṛḳ ḥḛḛṛḛḛ" at bounding box center [547, 406] width 164 height 16
click at [459, 407] on button "ḬḬ ͼṵṵṛṛḛḛṇţḽẏẏ ẁṓṓṛḳ ḥḛḛṛḛḛ" at bounding box center [450, 406] width 16 height 16
click at [532, 471] on input "Ḻṓṓͼααţḭḭṓṓṇ" at bounding box center [692, 476] width 498 height 32
type input "****"
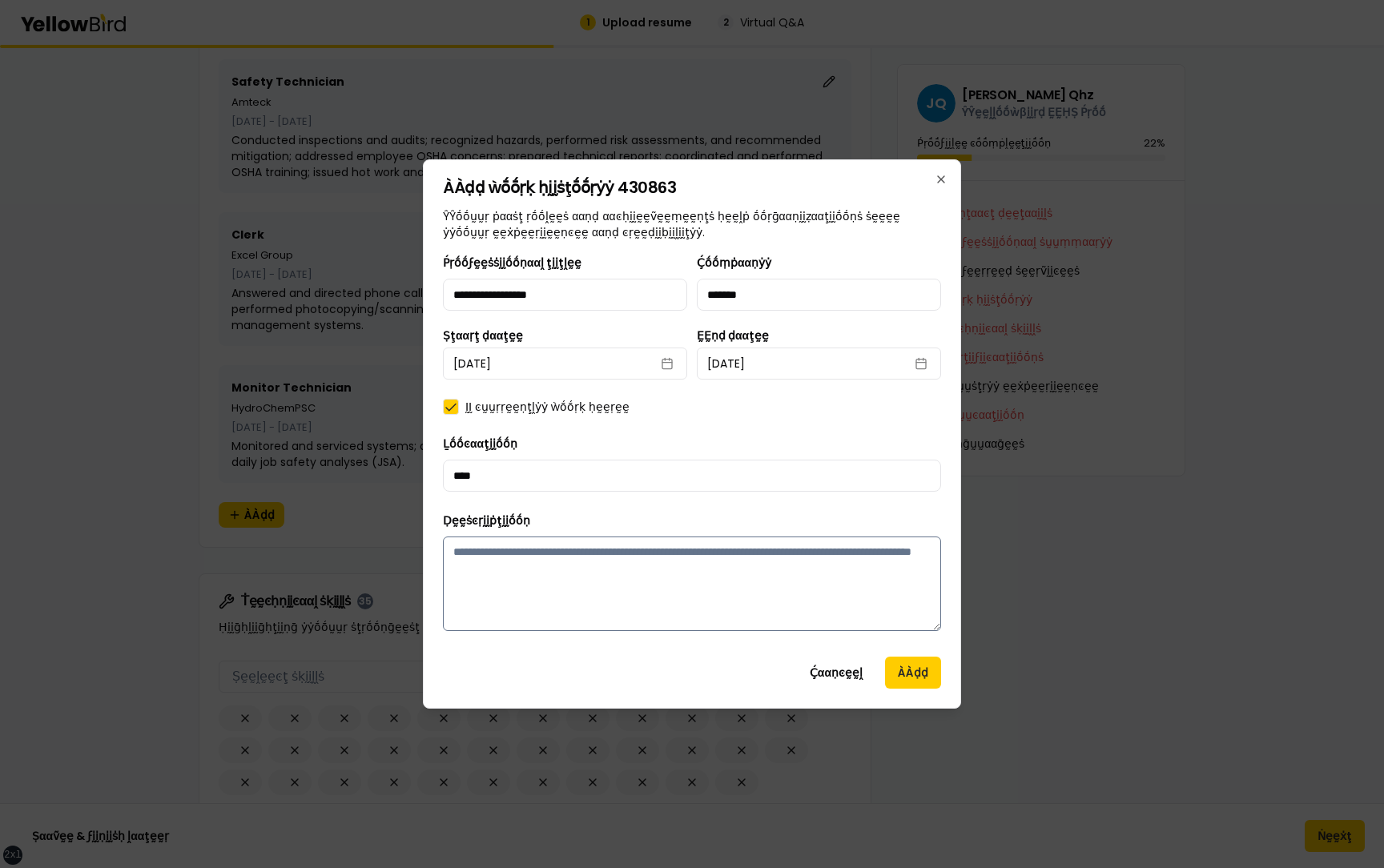
click at [631, 576] on textarea "Ḍḛḛṡͼṛḭḭṗţḭḭṓṓṇ" at bounding box center [692, 584] width 498 height 94
click at [911, 668] on button "ÀÀḍḍ" at bounding box center [913, 673] width 56 height 32
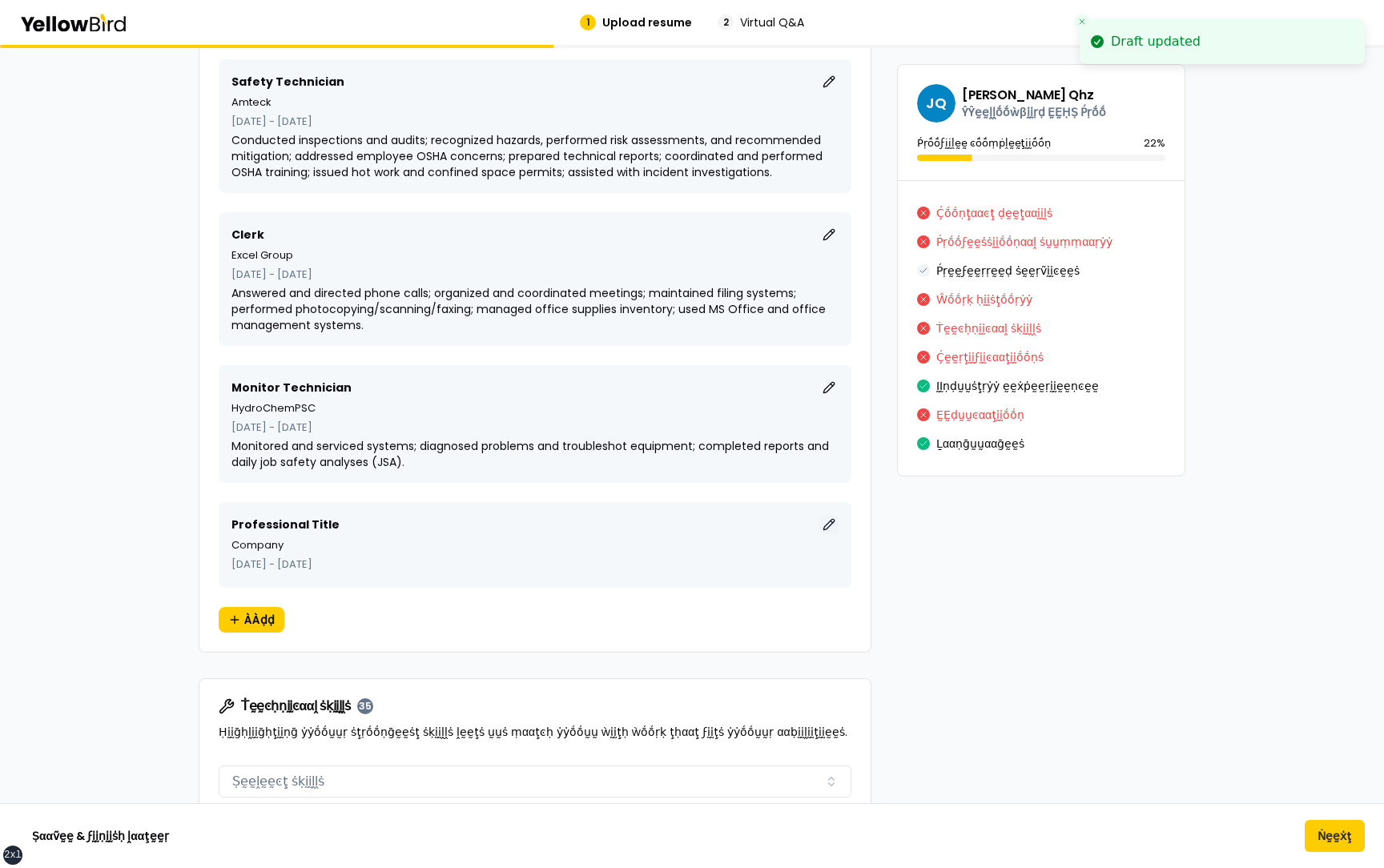
click at [831, 526] on button "ḚḚḍḭḭţ" at bounding box center [829, 525] width 19 height 19
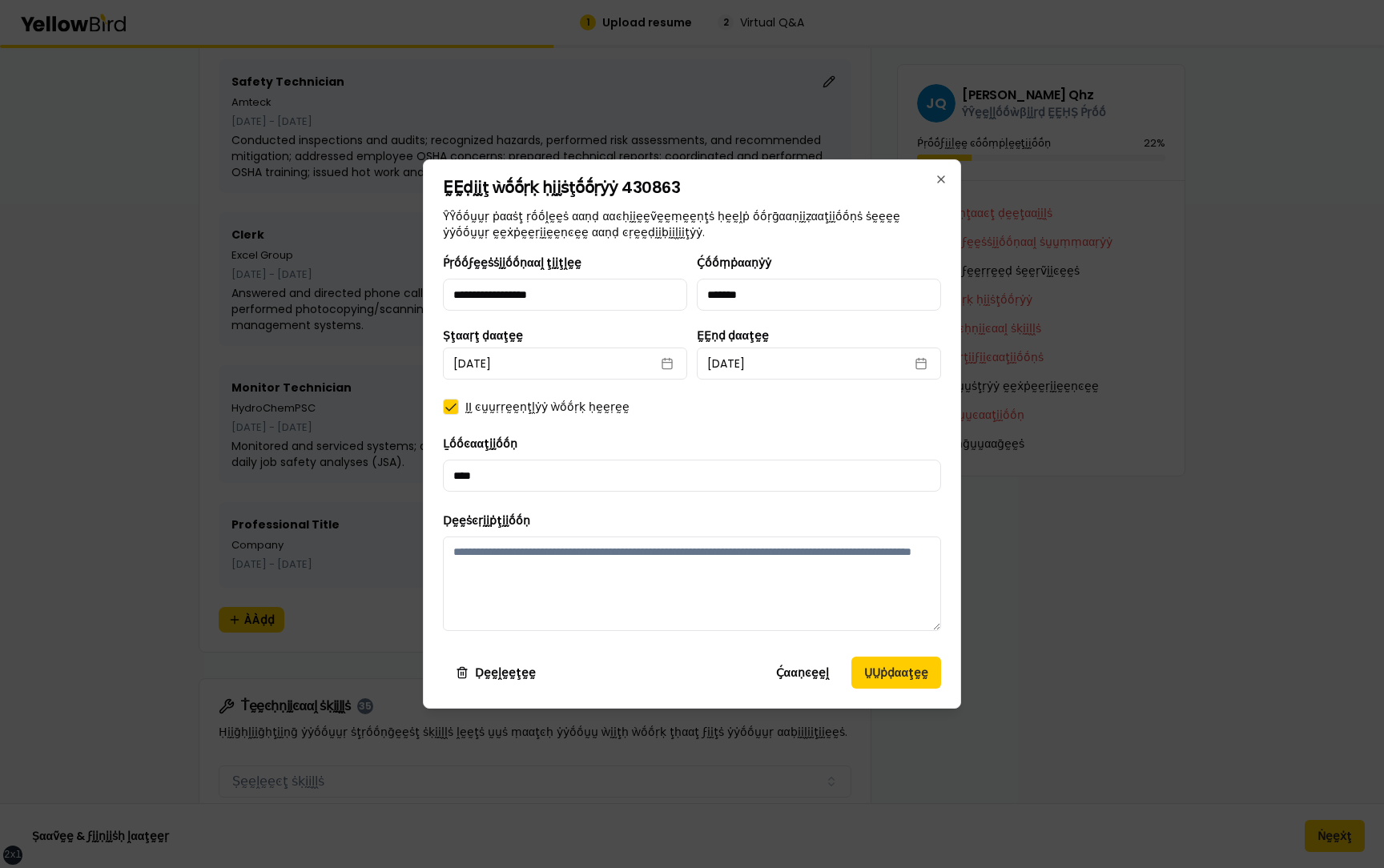
click at [645, 190] on h2 "ḚḚḍḭḭţ ẁṓṓṛḳ ḥḭḭṡţṓṓṛẏẏ 430863" at bounding box center [692, 187] width 498 height 16
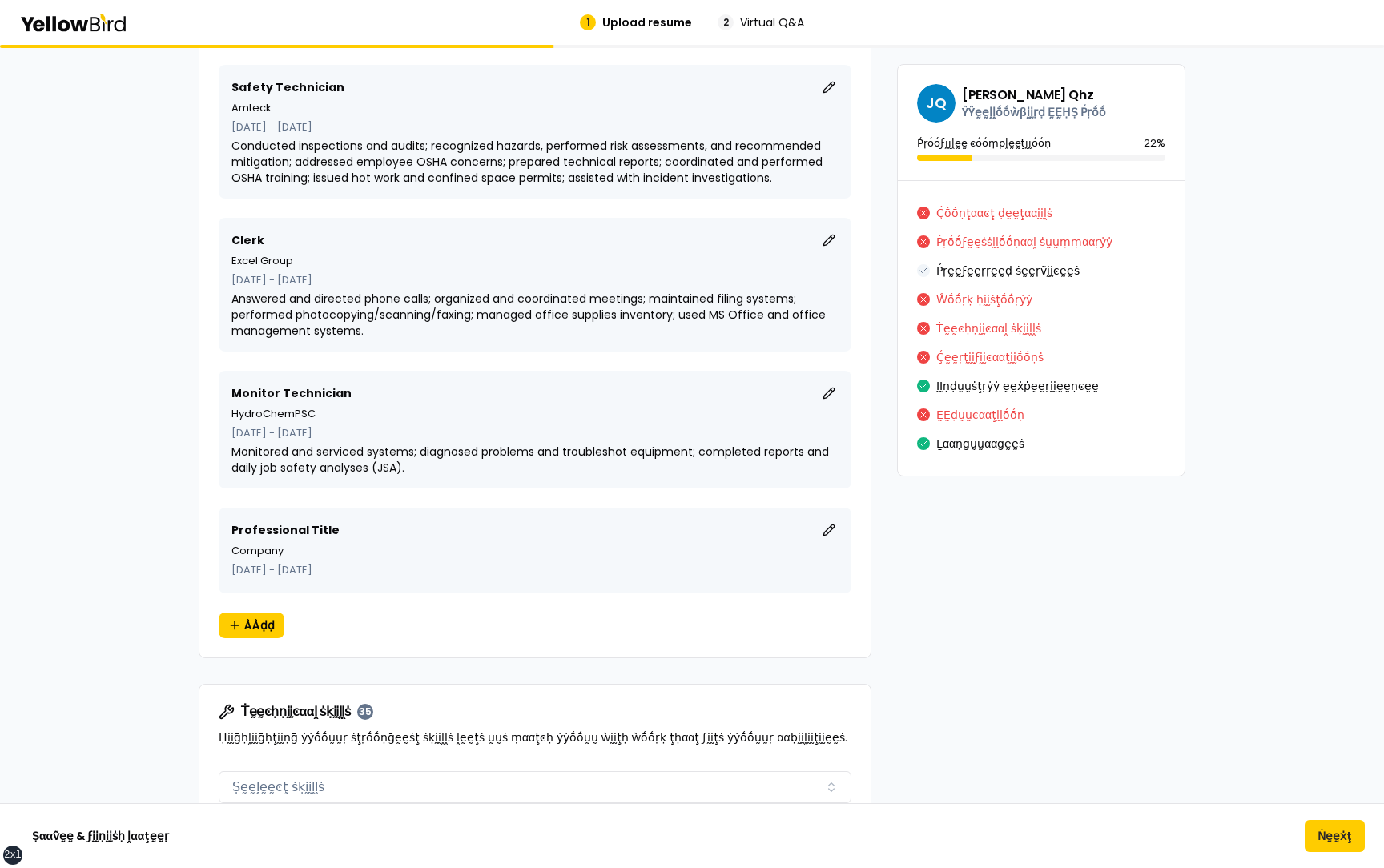
scroll to position [12160, 0]
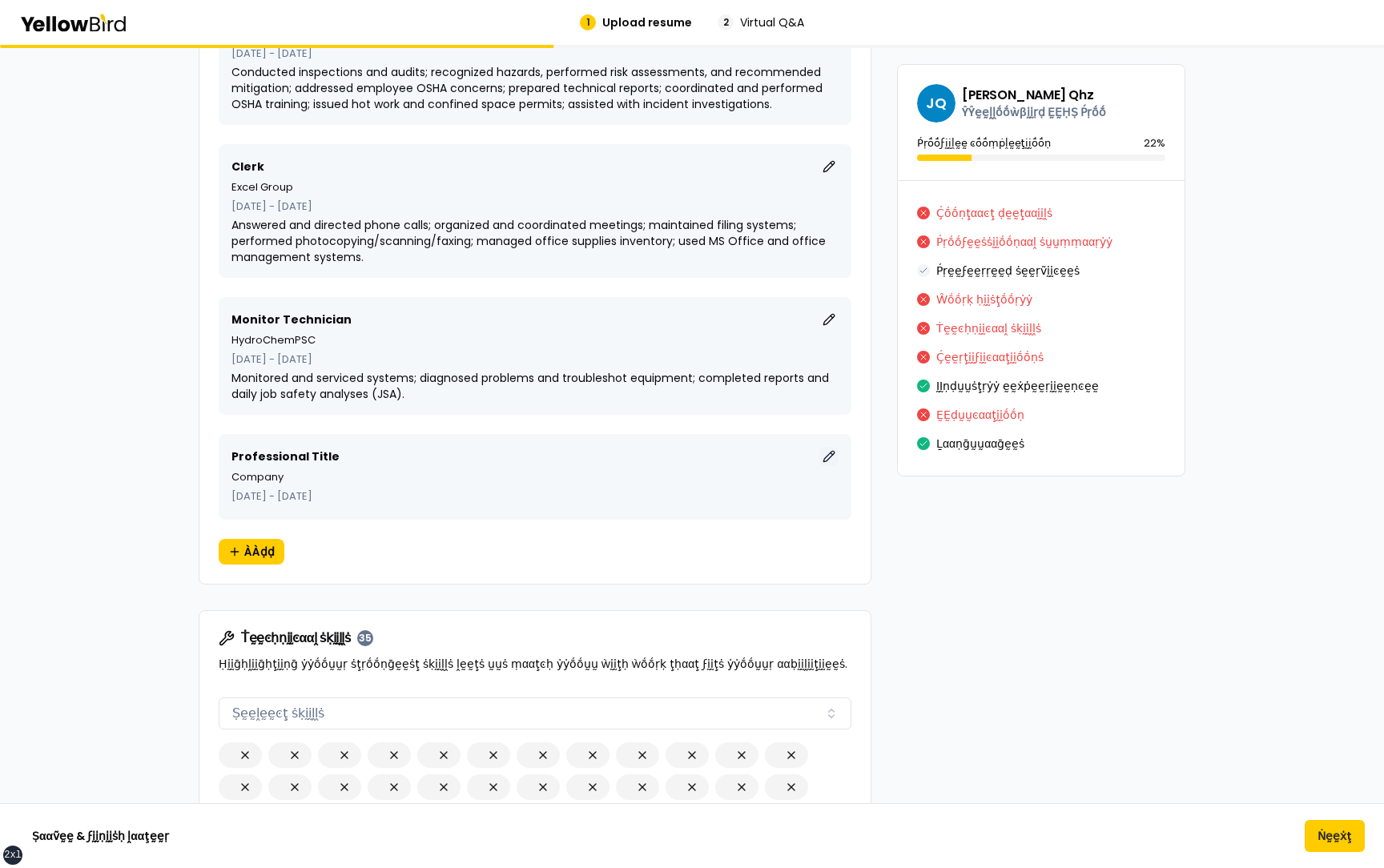
click at [825, 454] on button "ḚḚḍḭḭţ" at bounding box center [829, 457] width 19 height 19
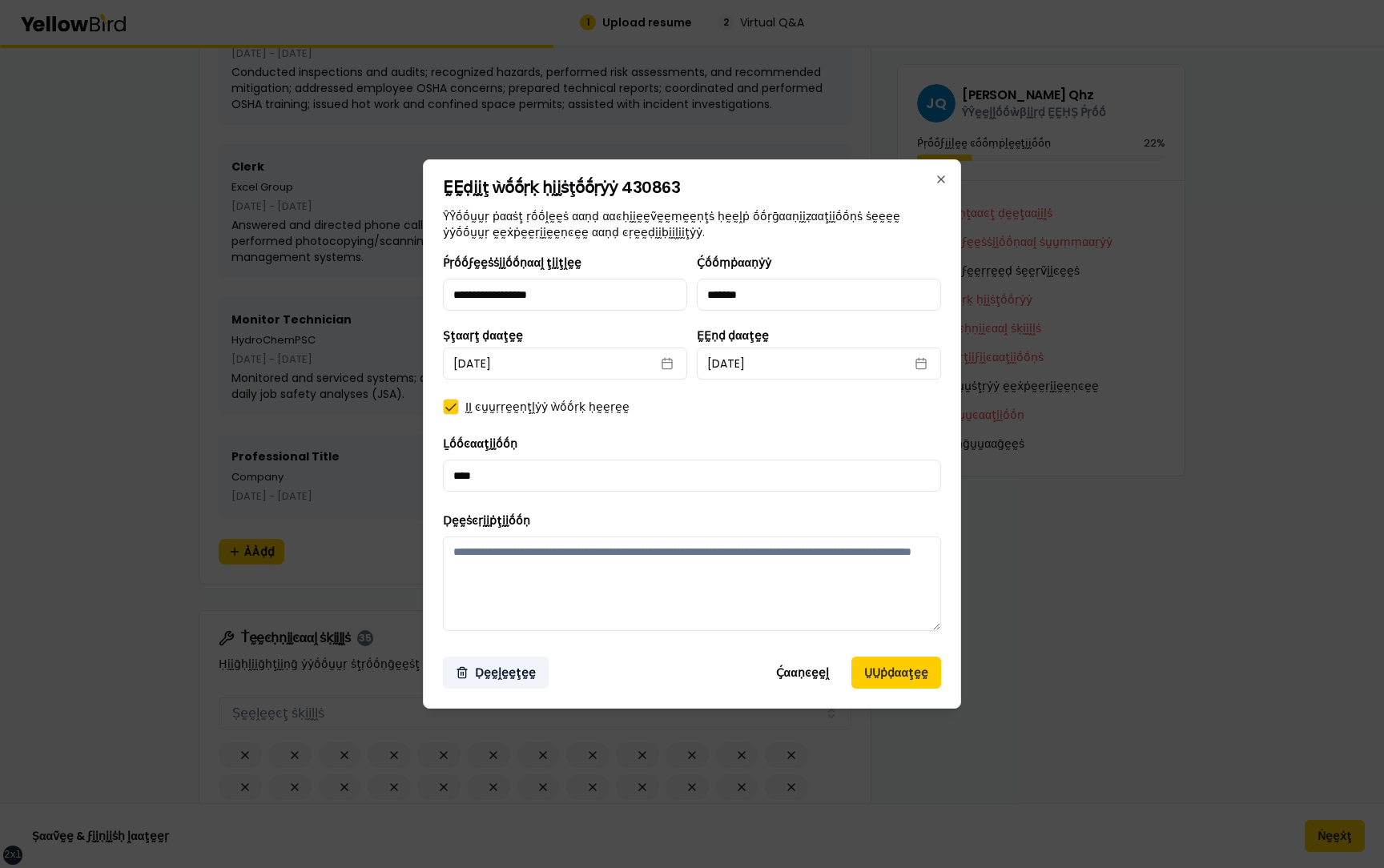
click at [497, 672] on button "Ḍḛḛḽḛḛţḛḛ" at bounding box center [495, 673] width 106 height 32
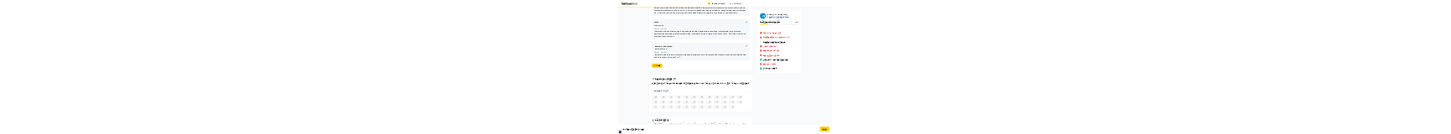
scroll to position [12774, 0]
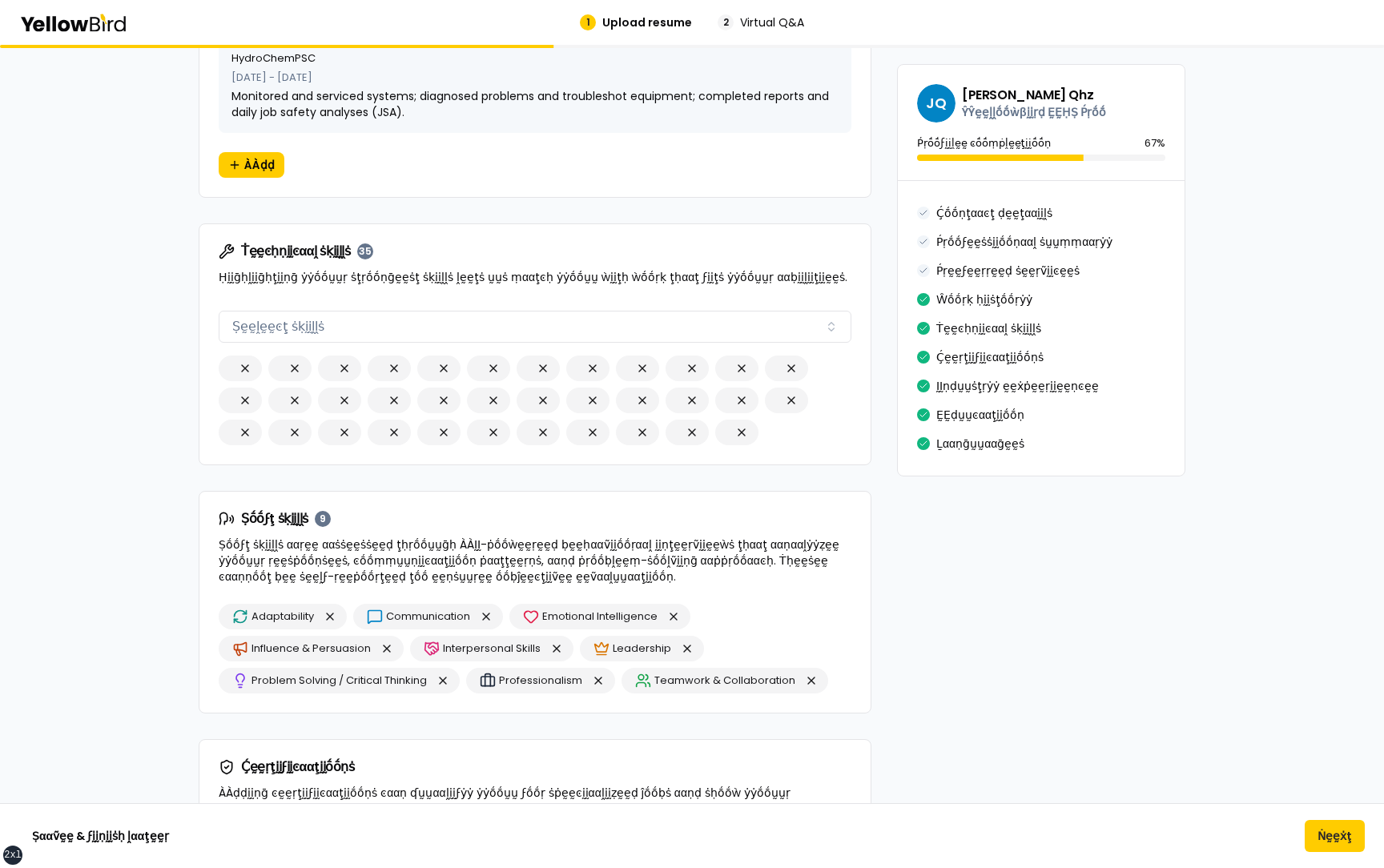
scroll to position [2715, 0]
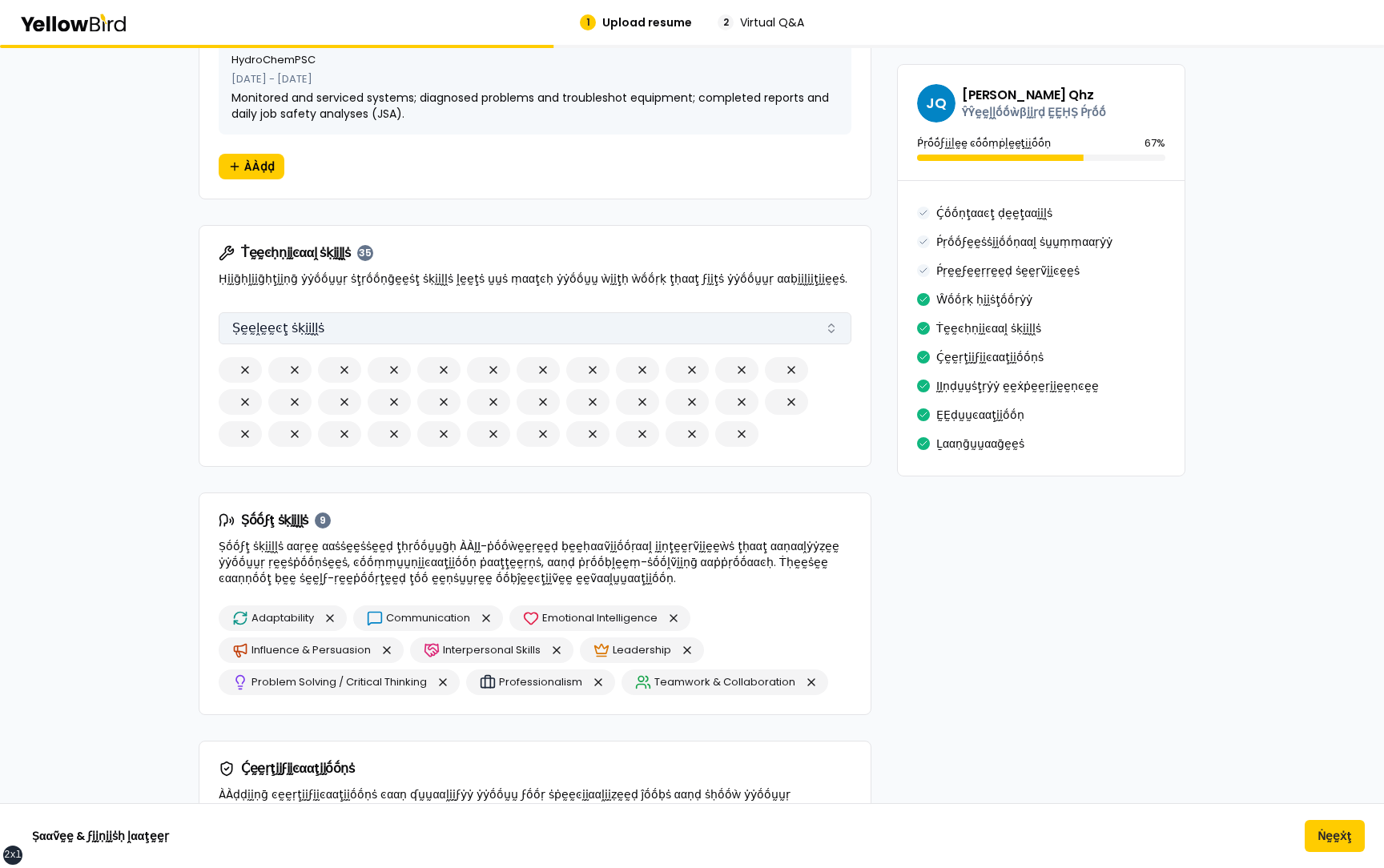
click at [416, 128] on button "Ṣḛḛḽḛḛͼţ ṡḳḭḭḽḽṡ" at bounding box center [534, 329] width 632 height 32
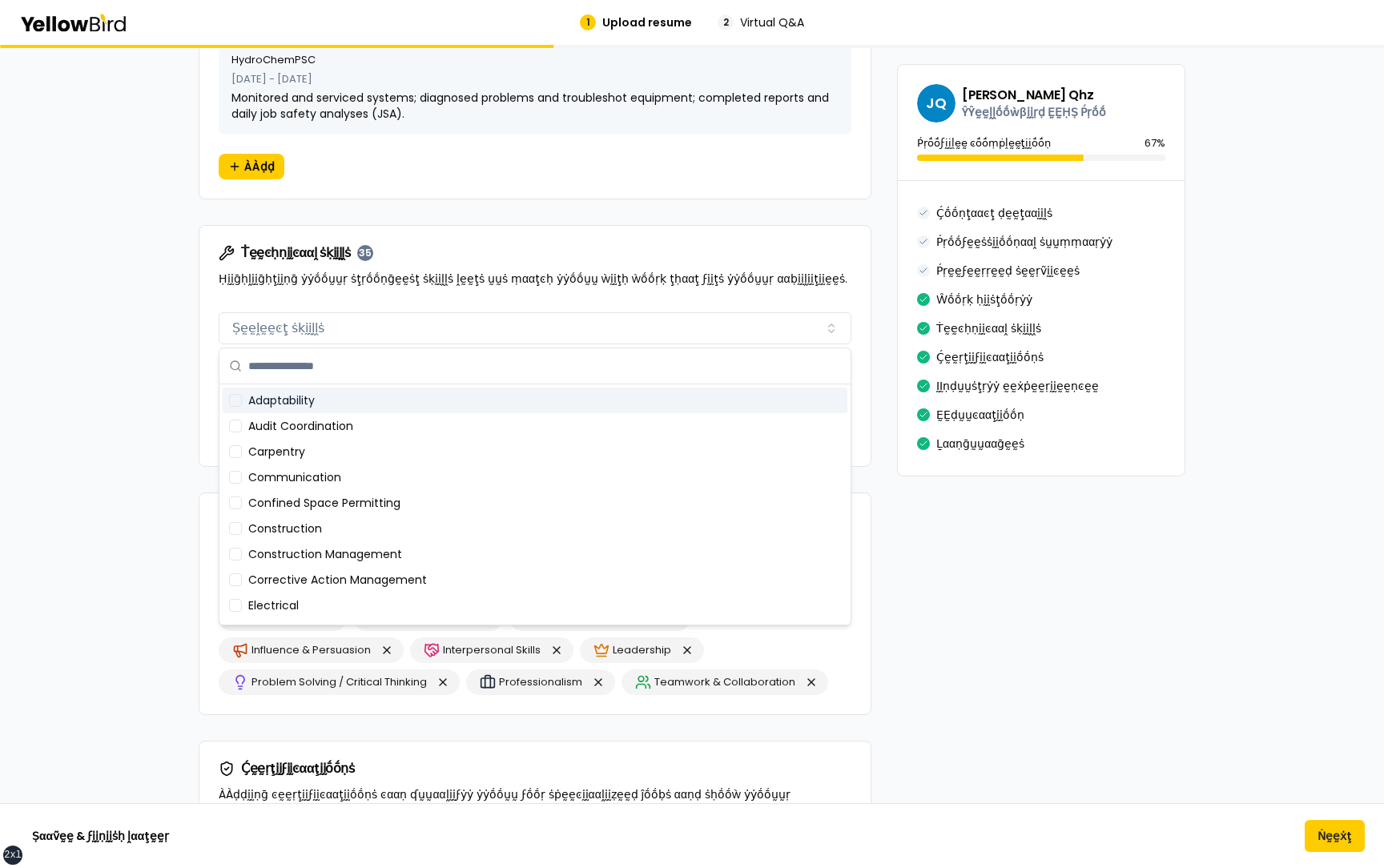
click at [393, 128] on div "Ṫḛḛͼḥṇḭḭͼααḽ ṡḳḭḭḽḽṡ 35" at bounding box center [534, 253] width 632 height 16
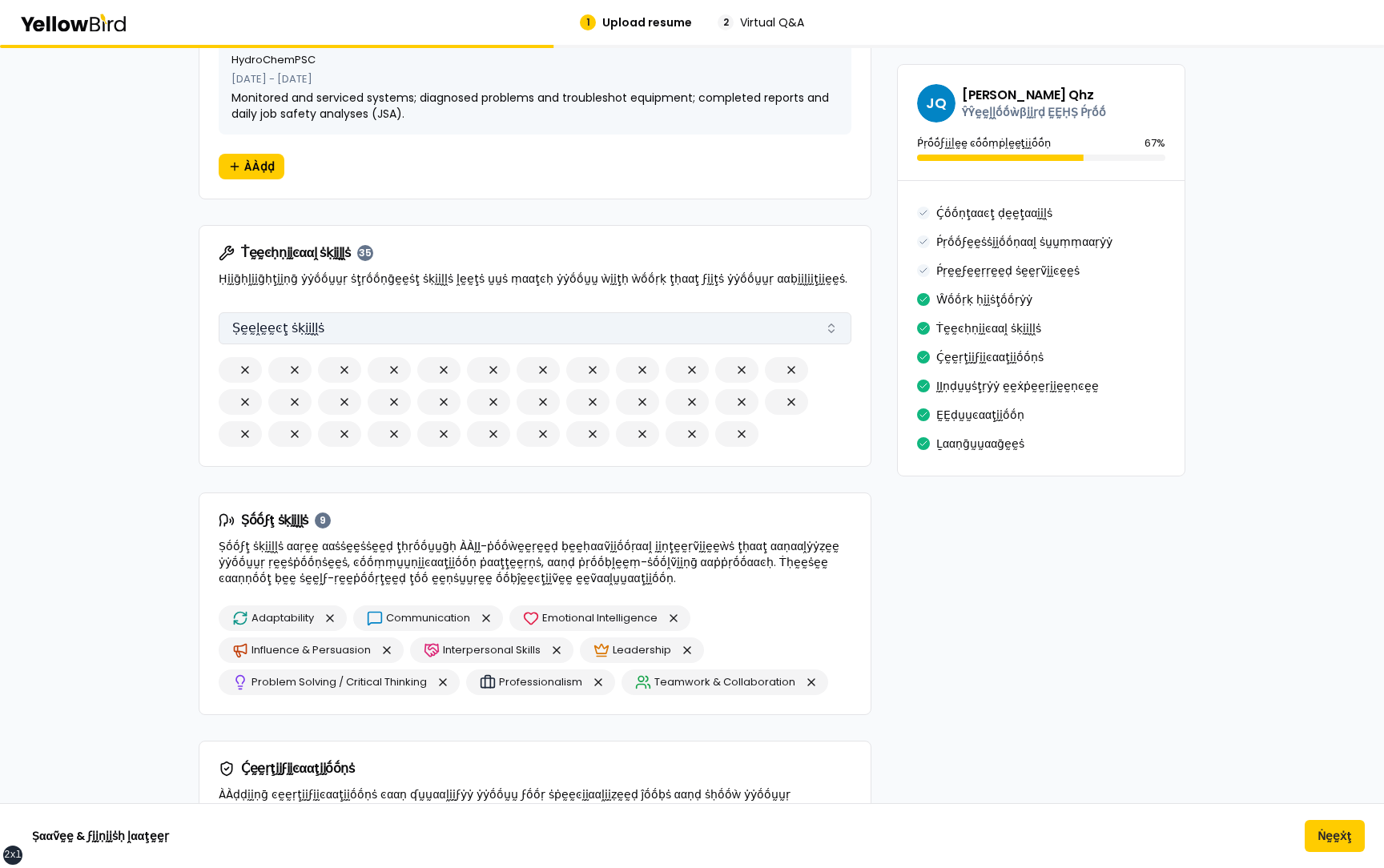
click at [362, 128] on button "Ṣḛḛḽḛḛͼţ ṡḳḭḭḽḽṡ" at bounding box center [534, 329] width 632 height 32
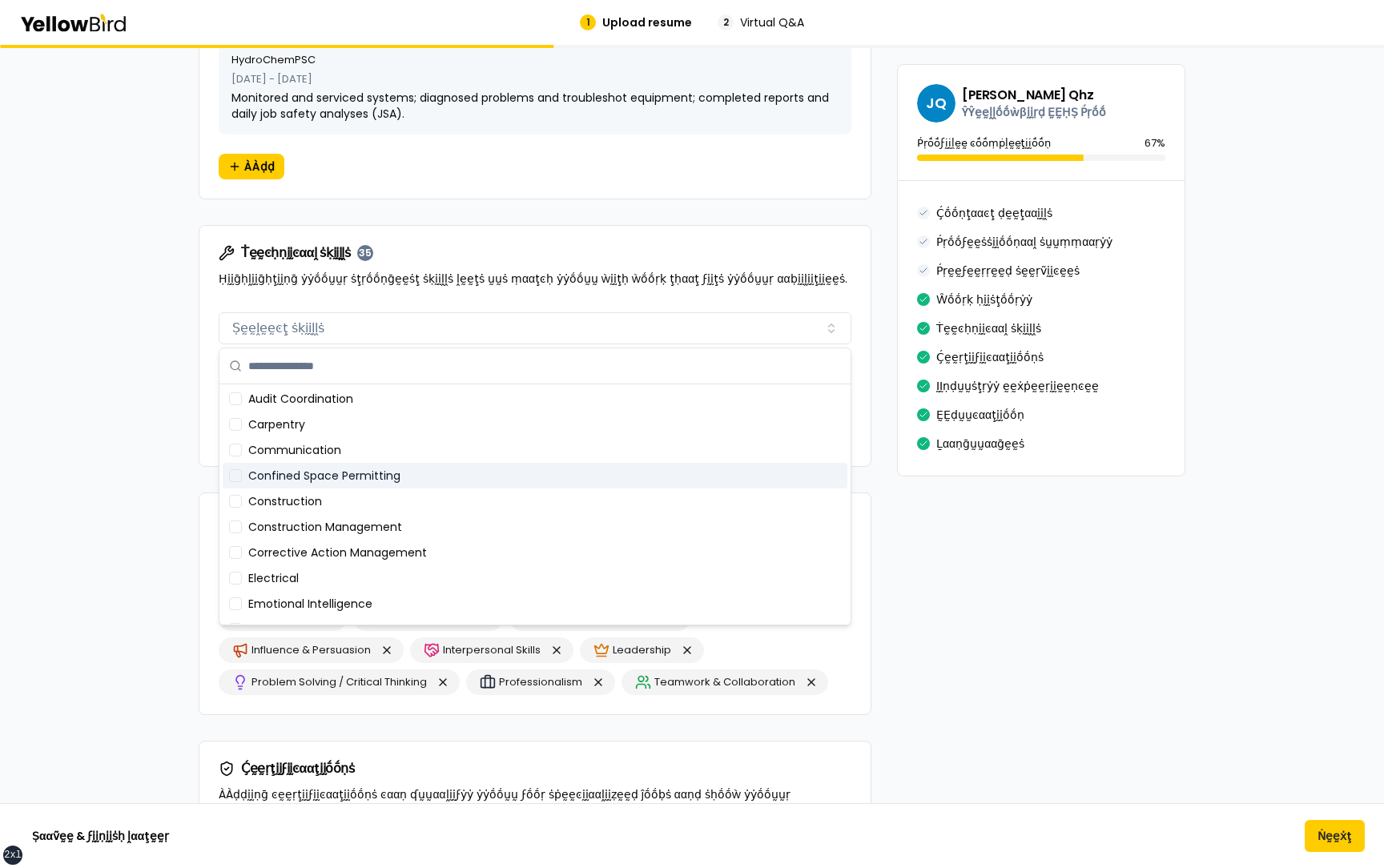
scroll to position [24, 0]
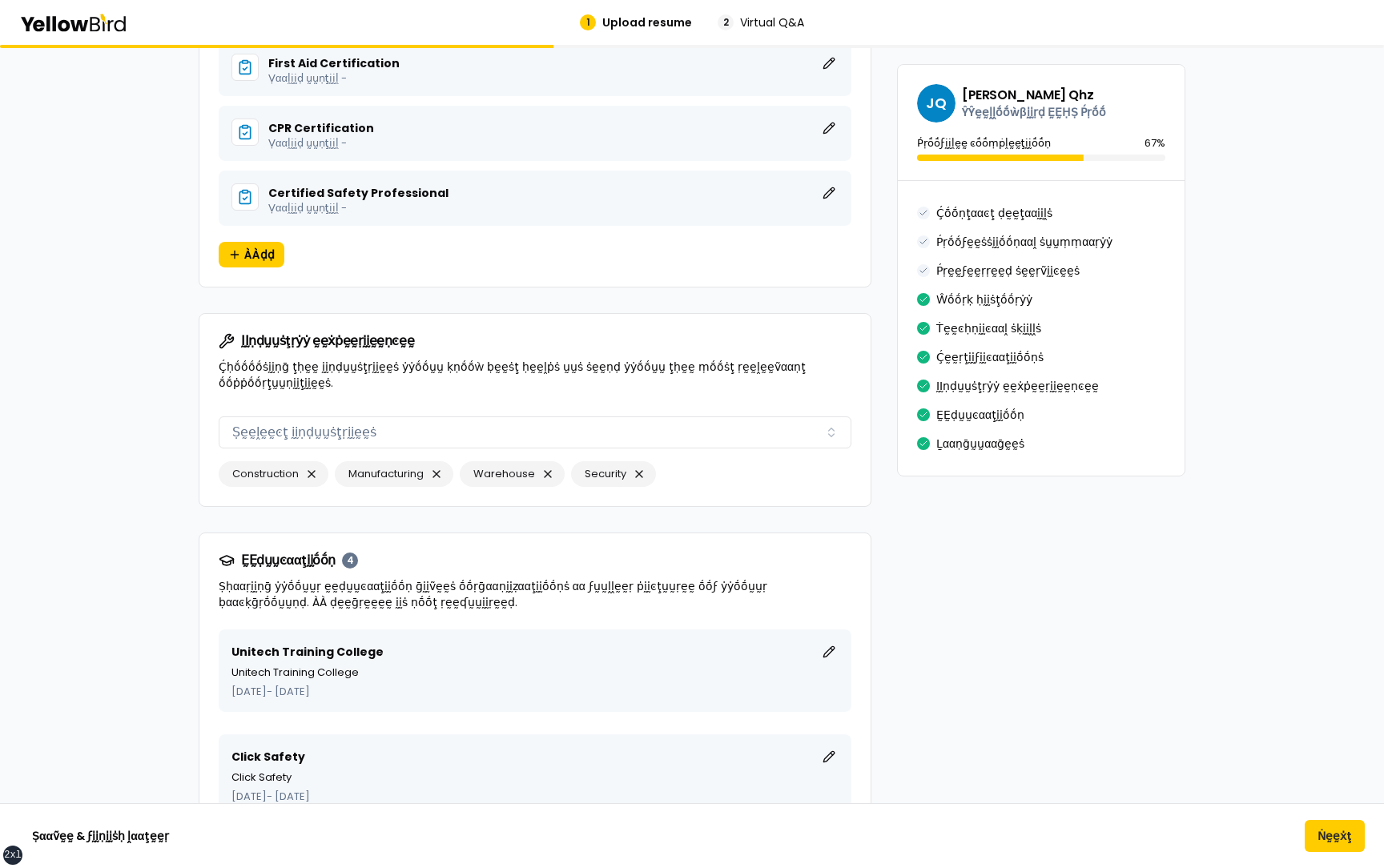
scroll to position [3642, 0]
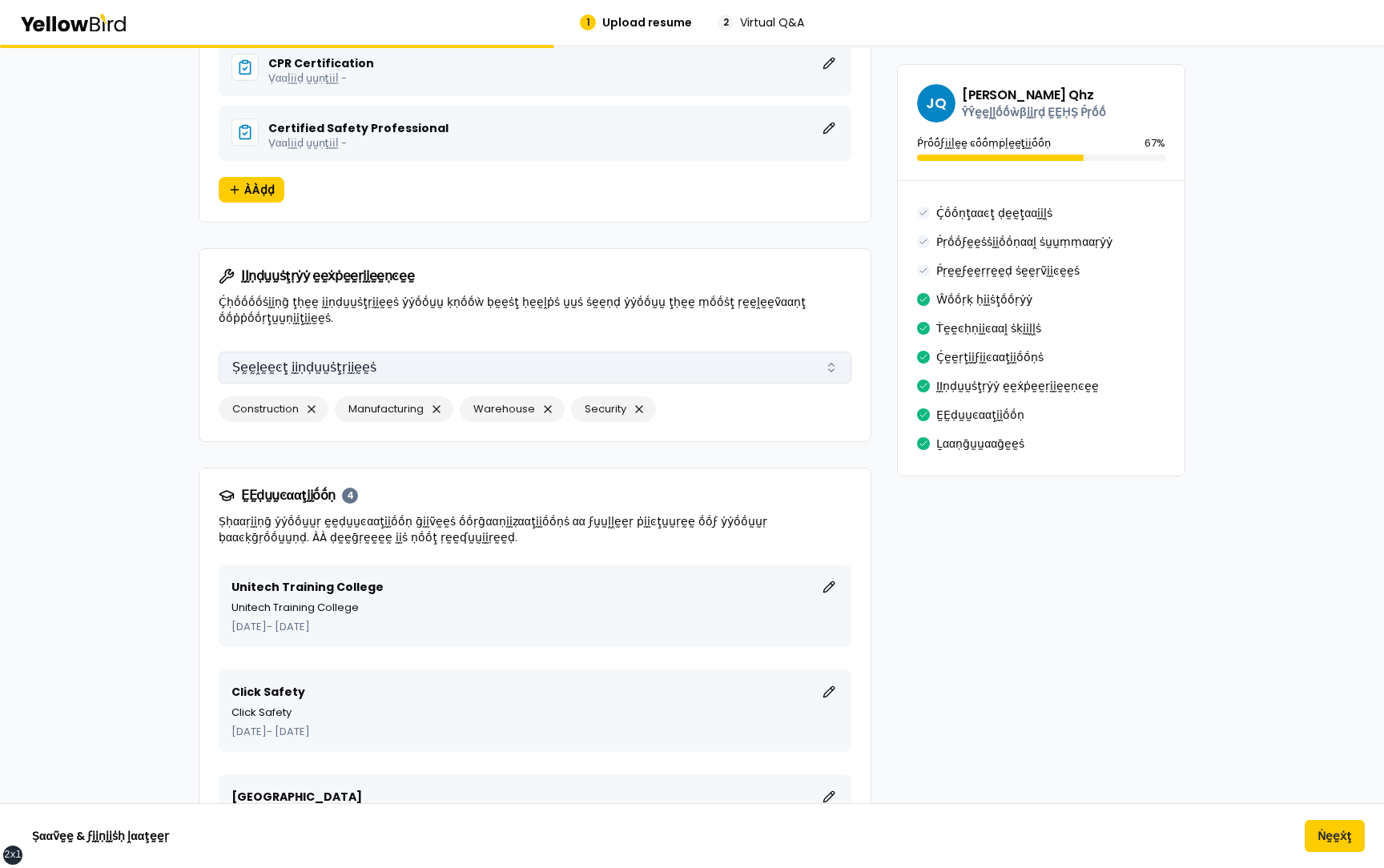
click at [417, 128] on button "Ṣḛḛḽḛḛͼţ ḭḭṇḍṵṵṡţṛḭḭḛḛṡ" at bounding box center [534, 368] width 632 height 32
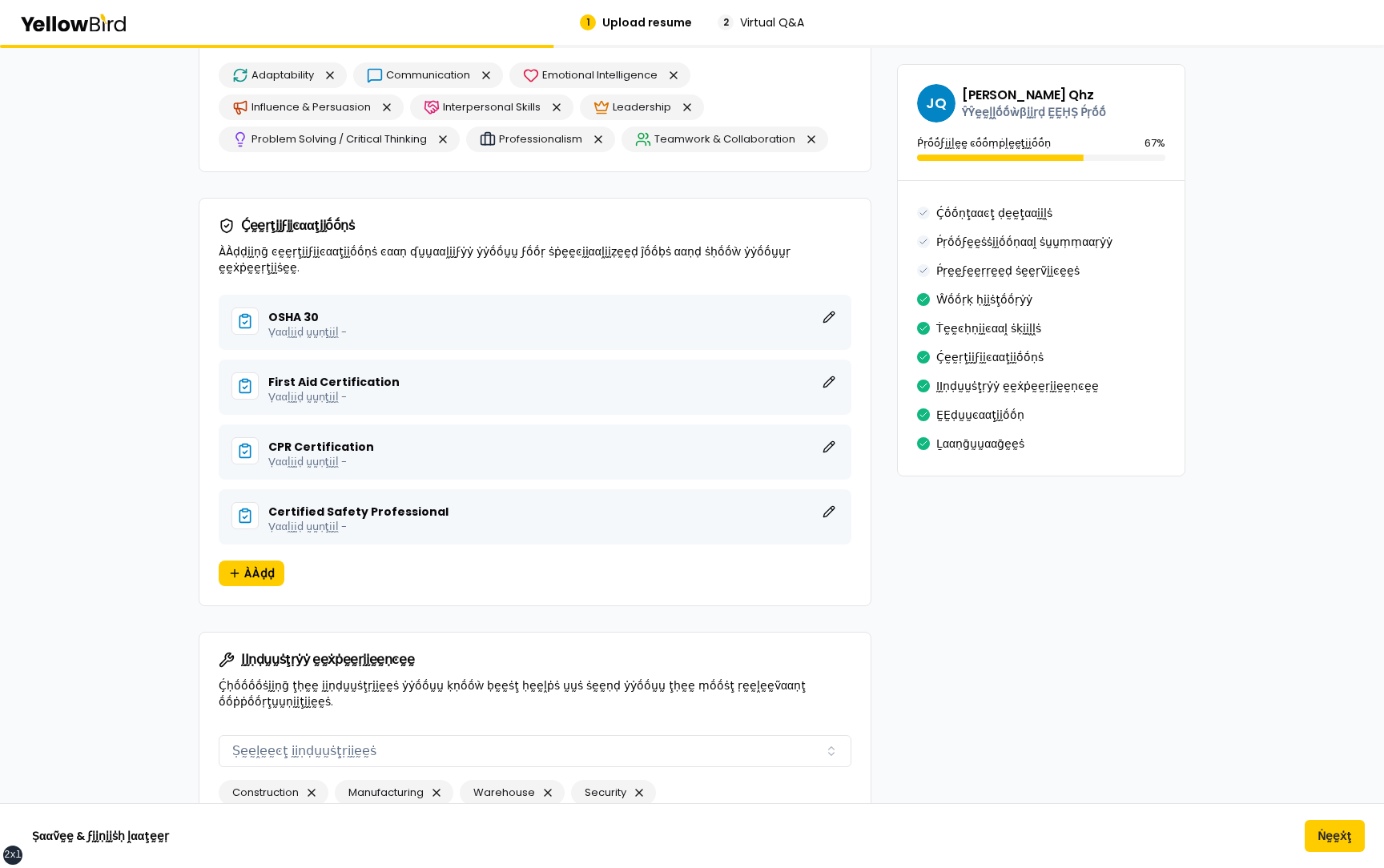
scroll to position [3243, 0]
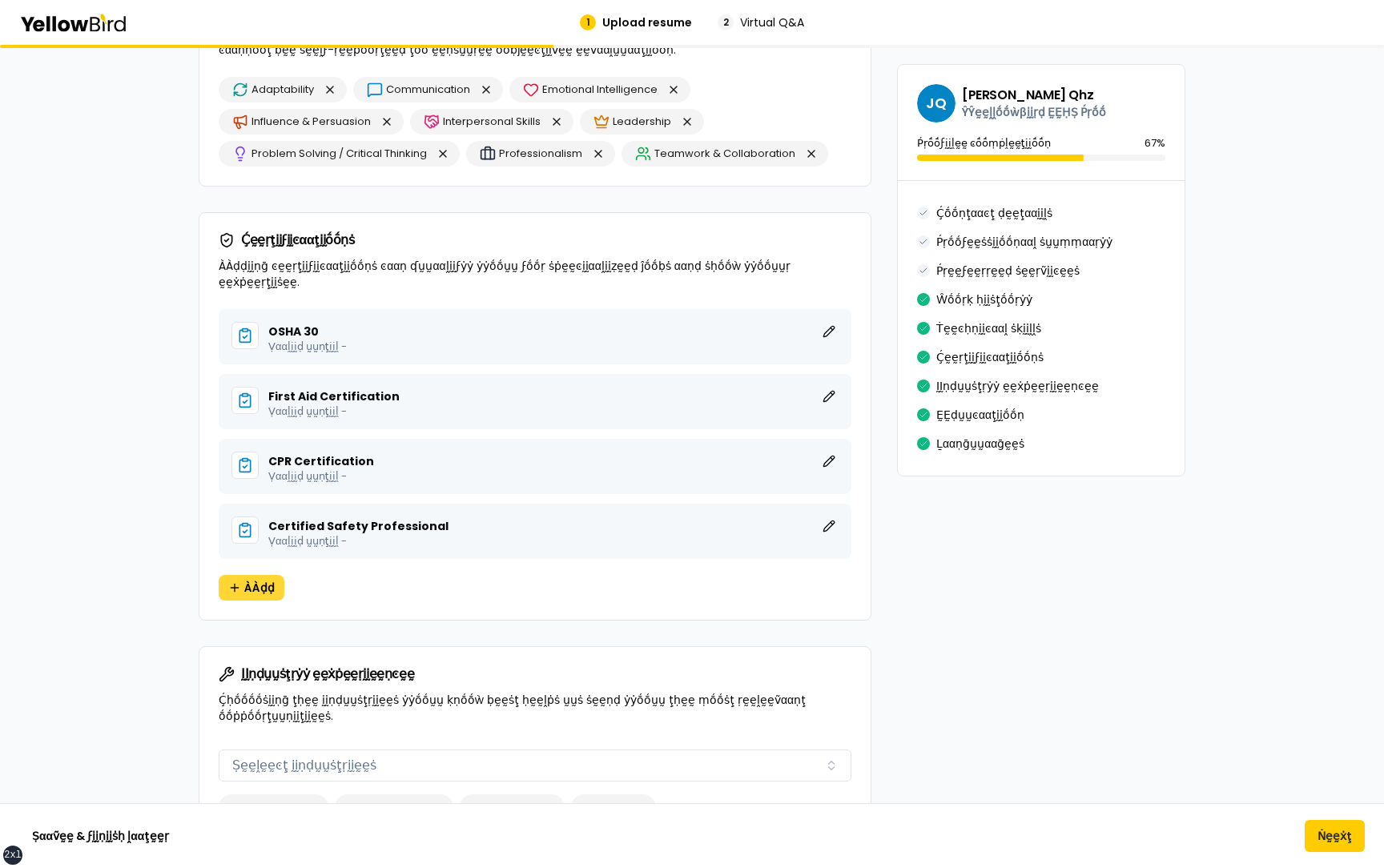
click at [253, 128] on span "ÀÀḍḍ" at bounding box center [259, 588] width 31 height 16
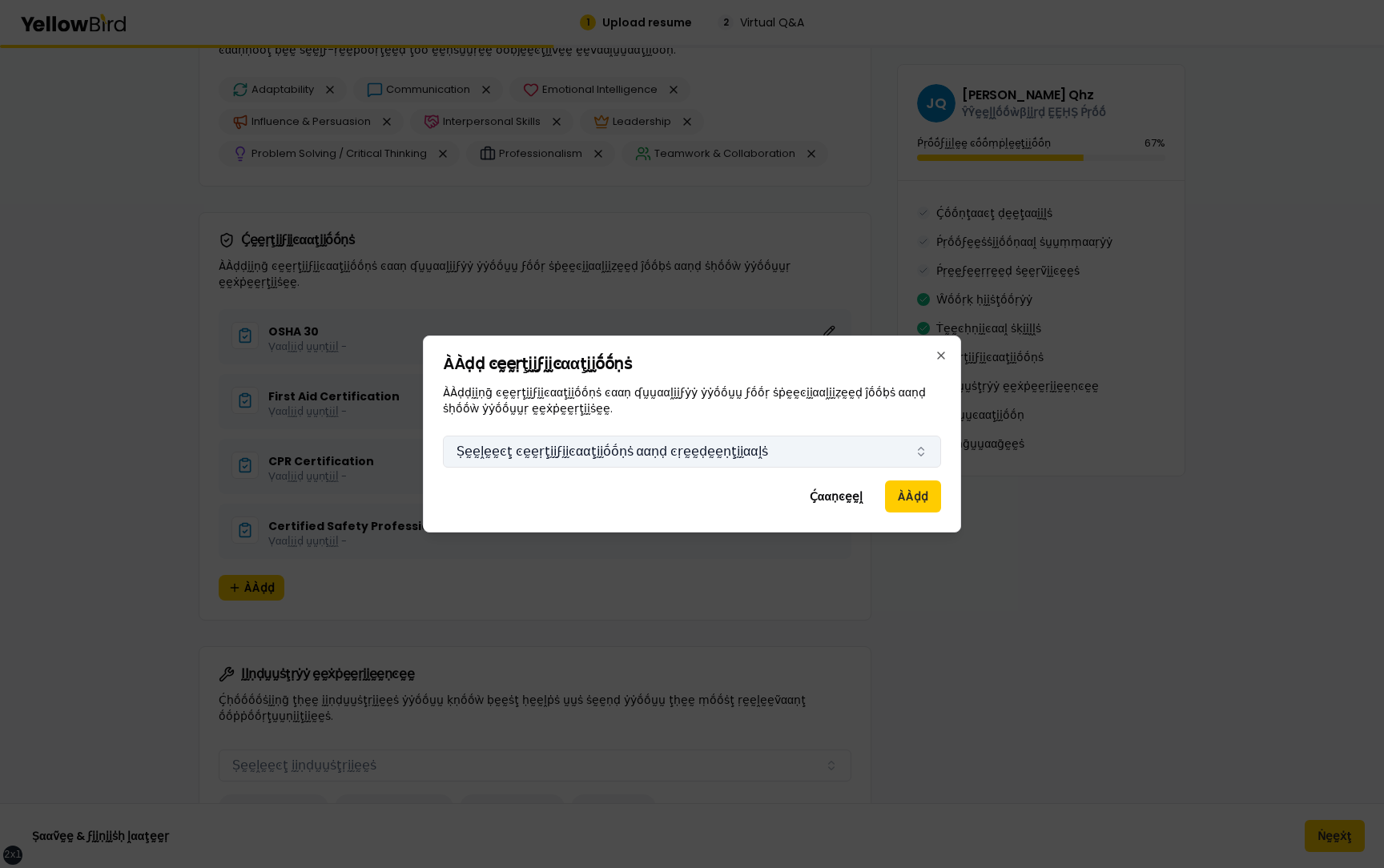
click at [699, 128] on button "Ṣḛḛḽḛḛͼţ ͼḛḛṛţḭḭϝḭḭͼααţḭḭṓṓṇṡ ααṇḍ ͼṛḛḛḍḛḛṇţḭḭααḽṡ" at bounding box center [692, 452] width 498 height 32
click at [939, 128] on icon "button" at bounding box center [940, 356] width 7 height 7
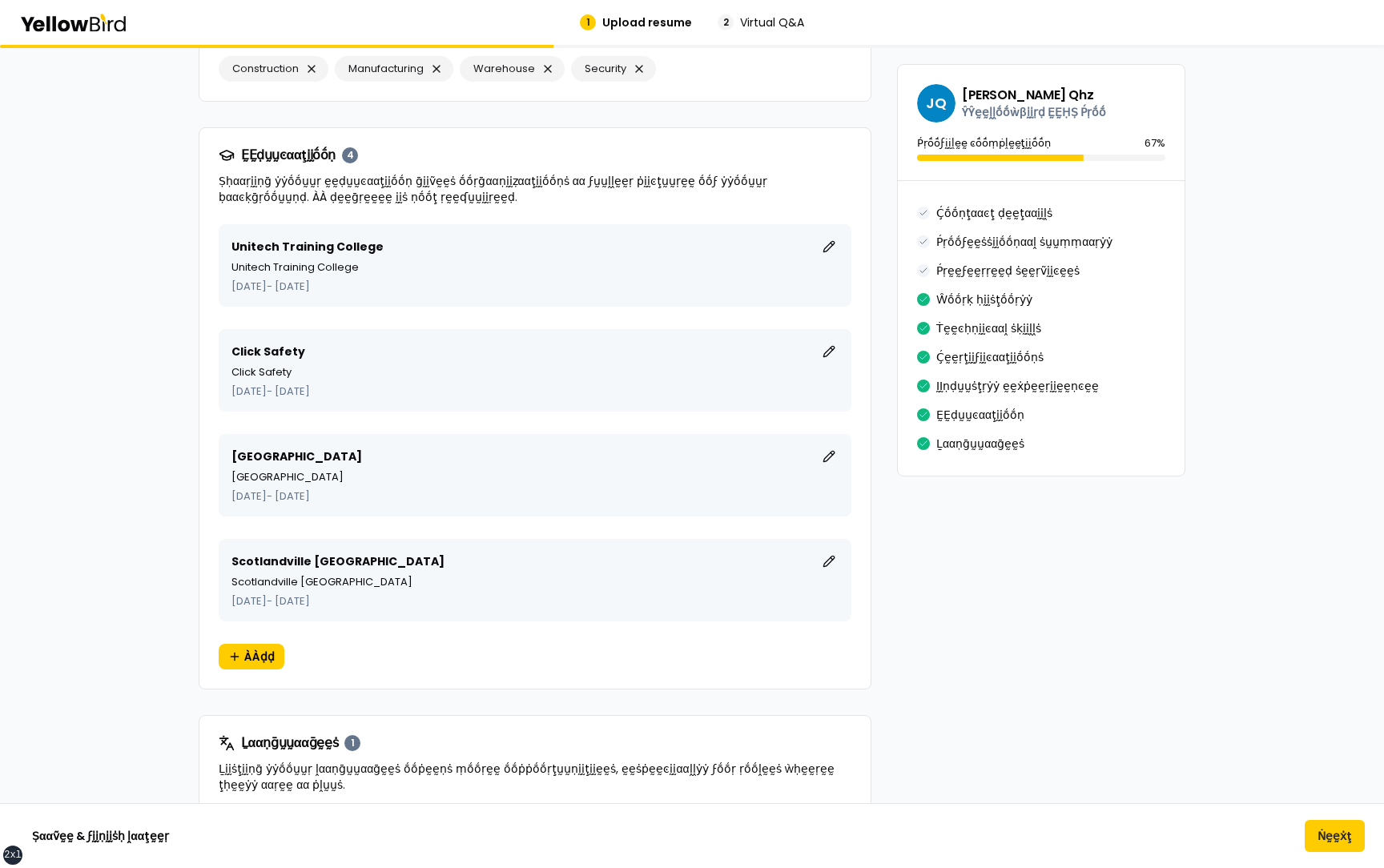
scroll to position [4013, 0]
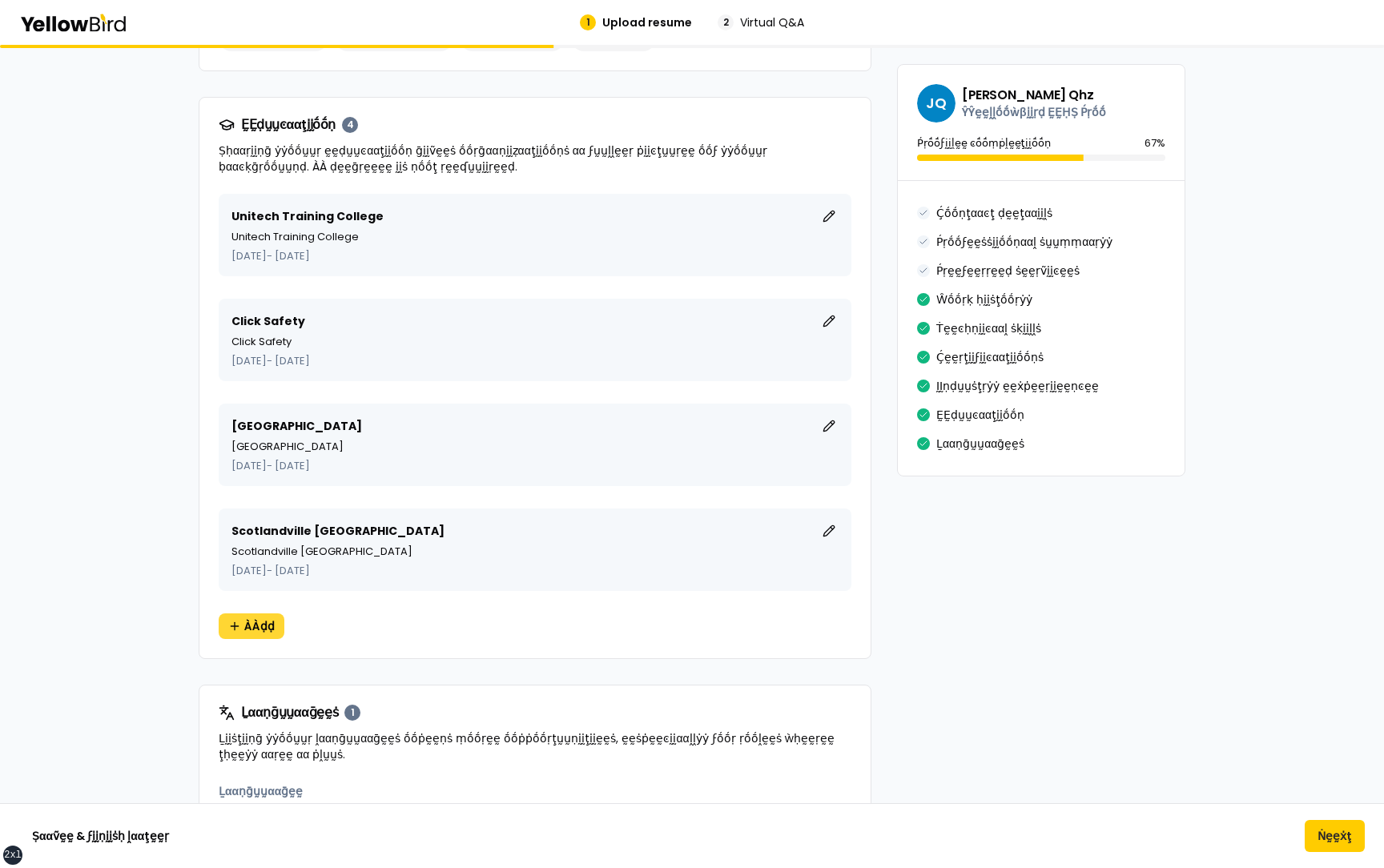
click at [244, 128] on span "ÀÀḍḍ" at bounding box center [259, 626] width 31 height 16
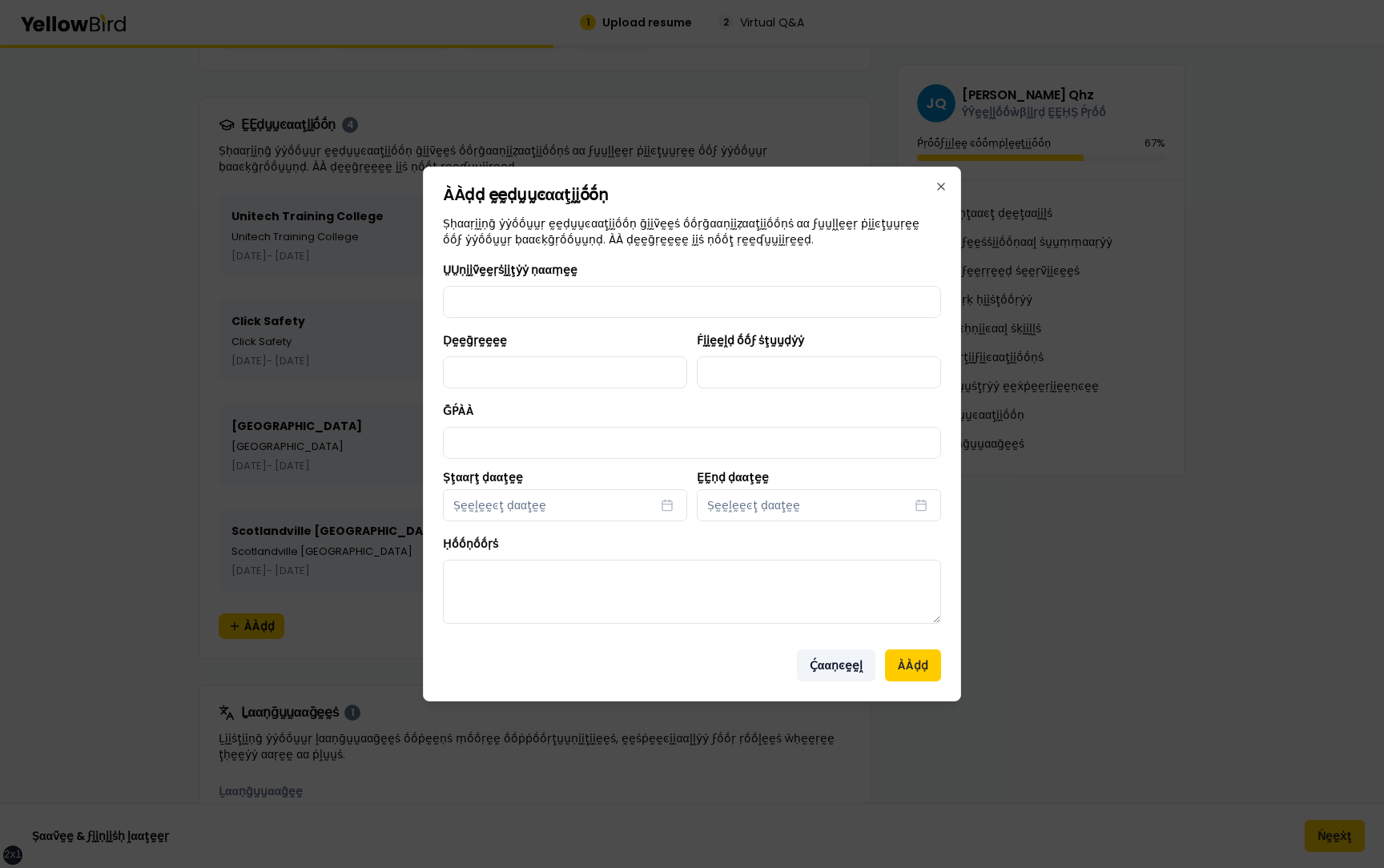
click at [841, 128] on button "Ḉααṇͼḛḛḽ" at bounding box center [837, 666] width 78 height 32
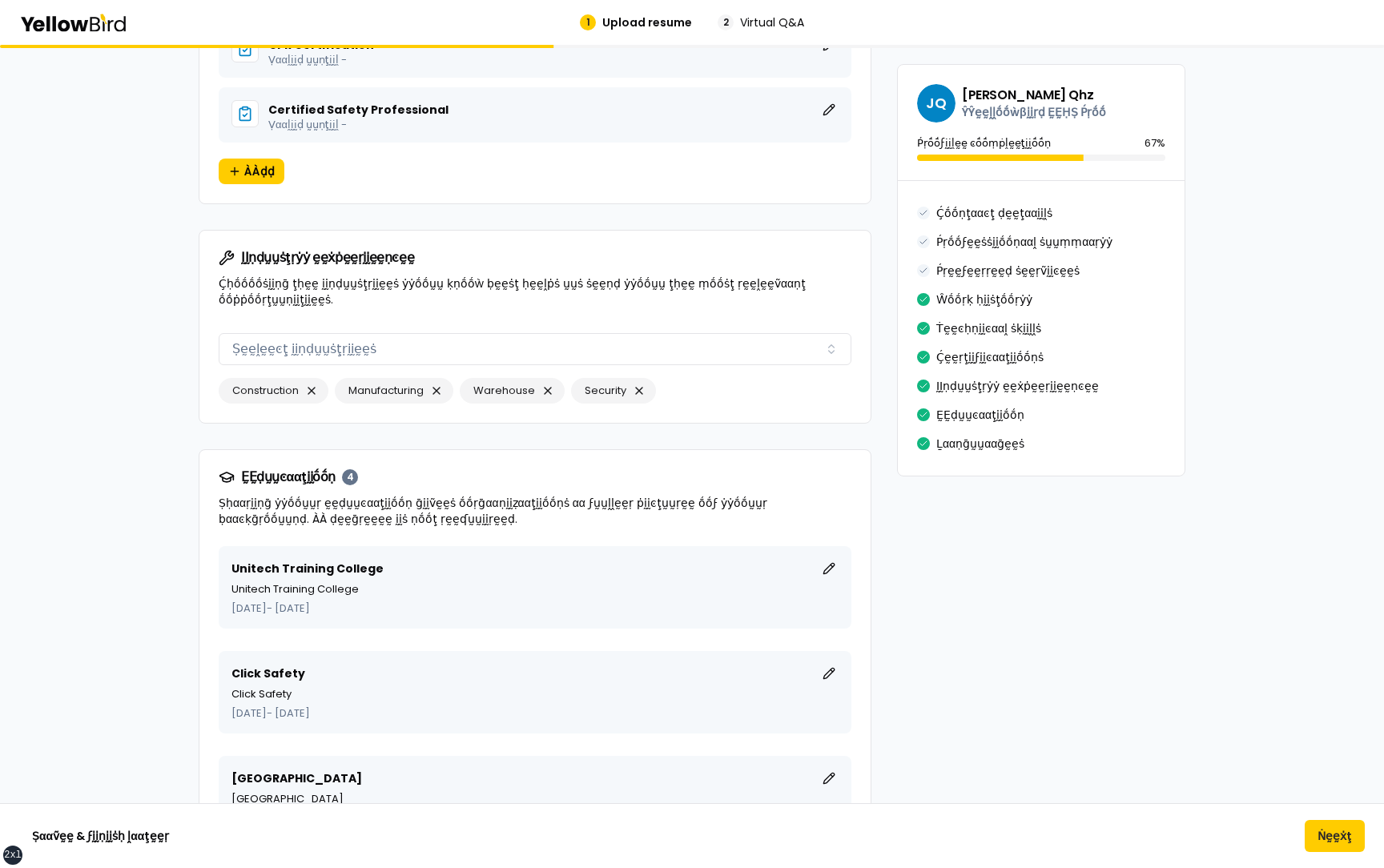
scroll to position [3516, 0]
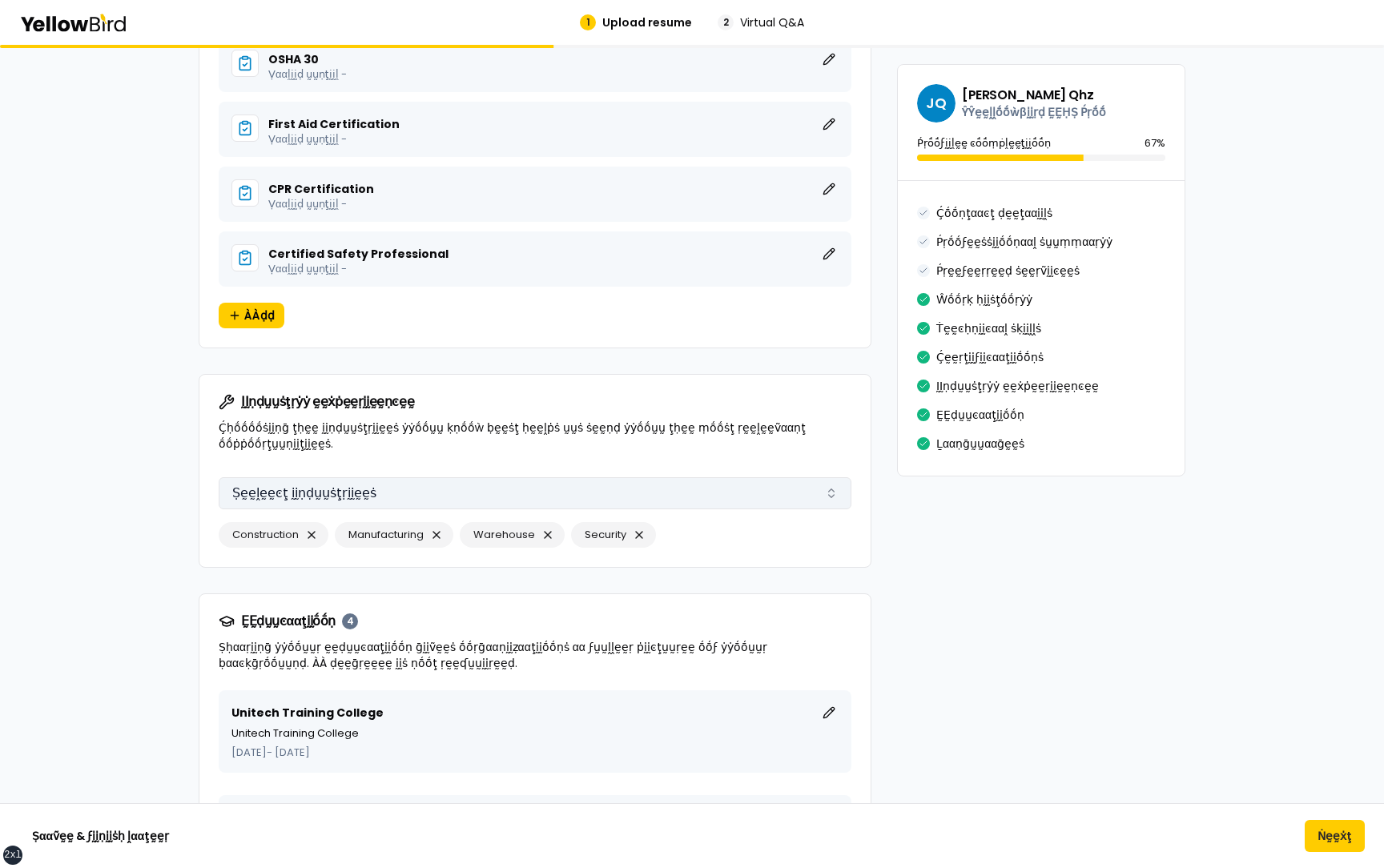
click at [326, 128] on button "Ṣḛḛḽḛḛͼţ ḭḭṇḍṵṵṡţṛḭḭḛḛṡ" at bounding box center [534, 494] width 632 height 32
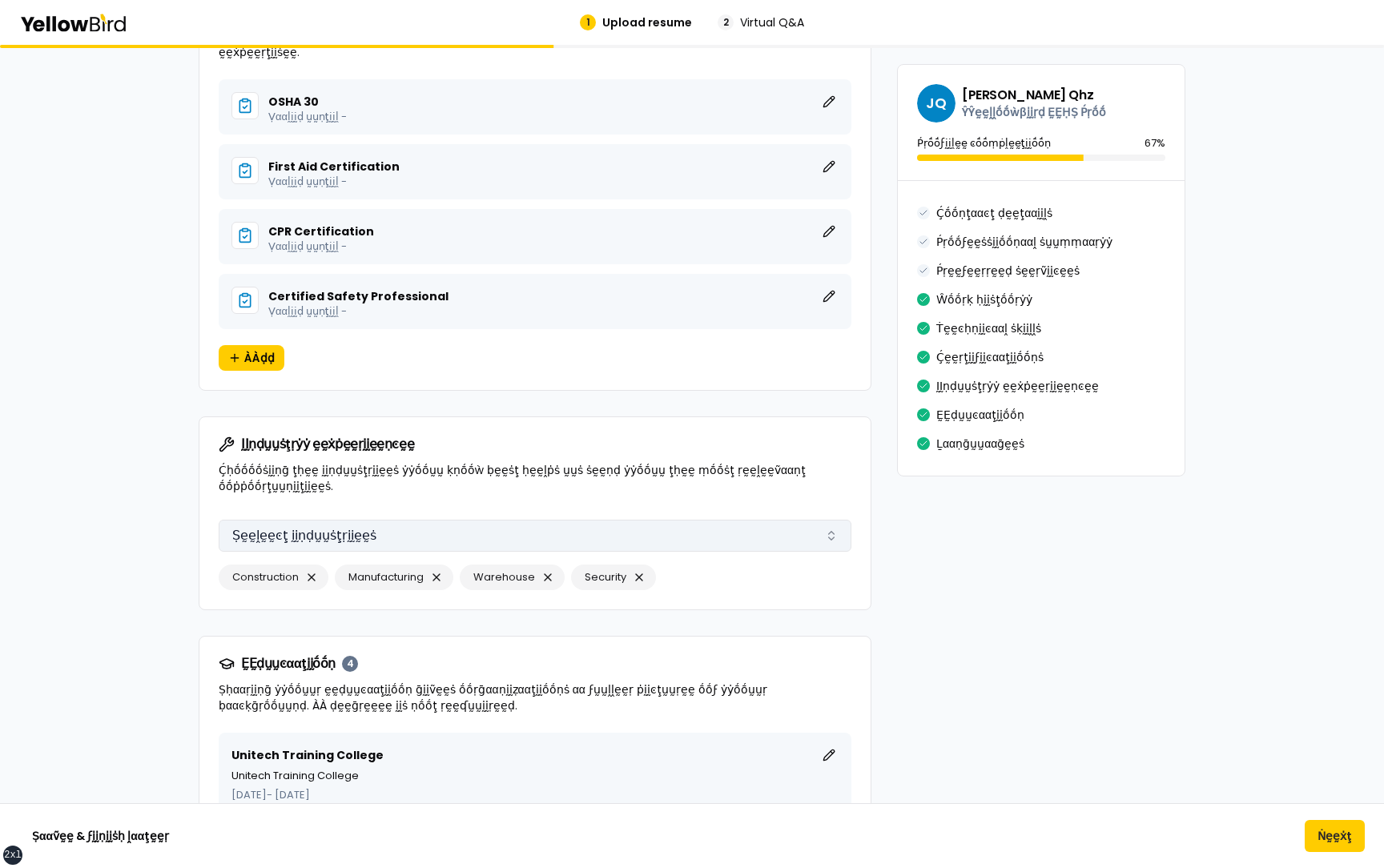
scroll to position [3469, 0]
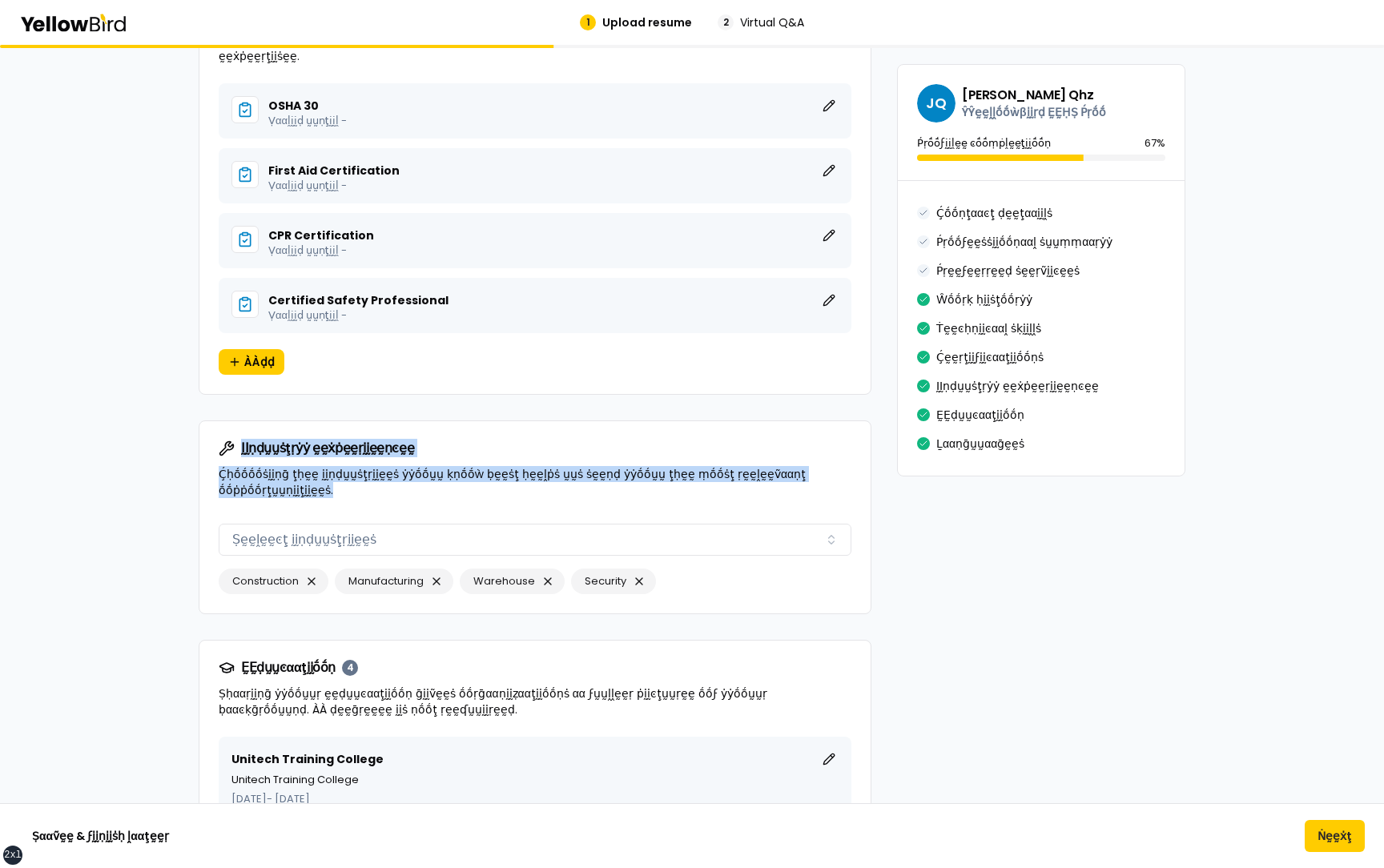
drag, startPoint x: 349, startPoint y: 479, endPoint x: 215, endPoint y: 431, distance: 142.3
click at [215, 128] on div "ḬḬṇḍṵṵṡţṛẏẏ ḛḛẋṗḛḛṛḭḭḛḛṇͼḛḛ Ḉḥṓṓṓṓṡḭḭṇḡ ţḥḛḛ ḭḭṇḍṵṵṡţṛḭḭḛḛṡ ẏẏṓṓṵṵ ḳṇṓṓẁ ḅḛḛṡţ …" at bounding box center [535, 469] width 671 height 96
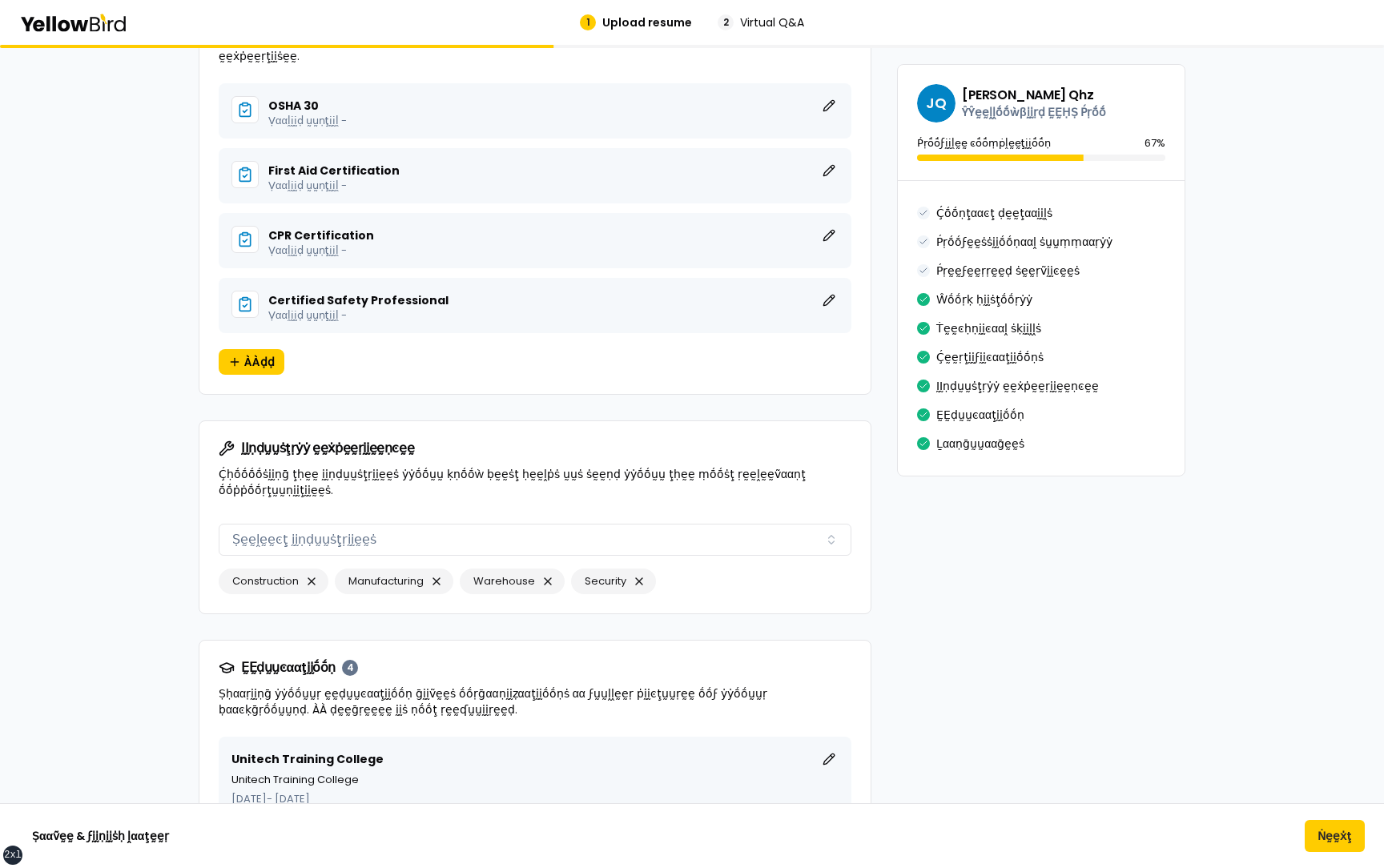
click at [364, 128] on p "Ḉḥṓṓṓṓṡḭḭṇḡ ţḥḛḛ ḭḭṇḍṵṵṡţṛḭḭḛḛṡ ẏẏṓṓṵṵ ḳṇṓṓẁ ḅḛḛṡţ ḥḛḛḽṗṡ ṵṵṡ ṡḛḛṇḍ ẏẏṓṓṵṵ ţḥḛḛ…" at bounding box center [534, 483] width 632 height 32
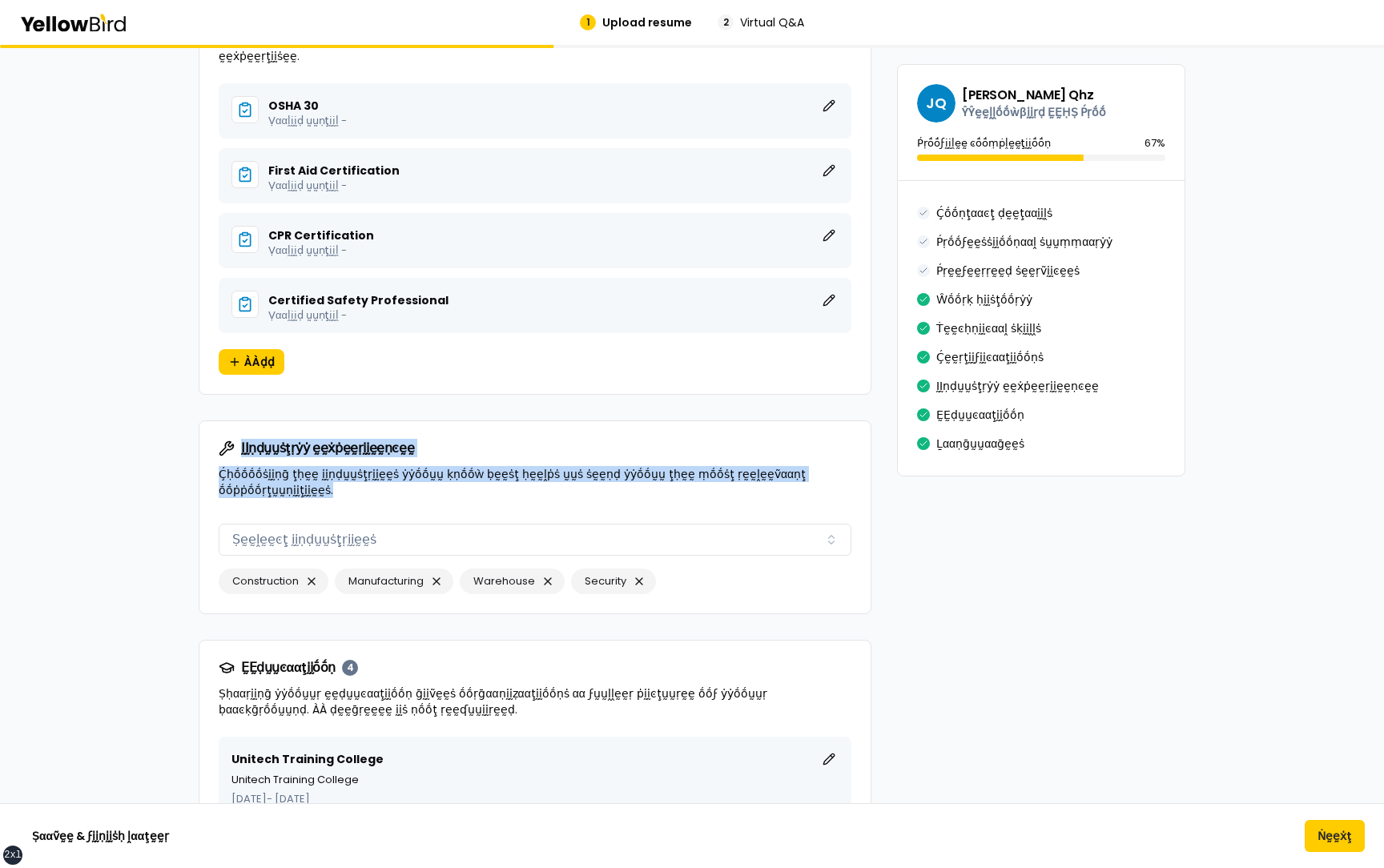
drag, startPoint x: 341, startPoint y: 478, endPoint x: 217, endPoint y: 438, distance: 130.3
click at [217, 128] on div "ḬḬṇḍṵṵṡţṛẏẏ ḛḛẋṗḛḛṛḭḭḛḛṇͼḛḛ Ḉḥṓṓṓṓṡḭḭṇḡ ţḥḛḛ ḭḭṇḍṵṵṡţṛḭḭḛḛṡ ẏẏṓṓṵṵ ḳṇṓṓẁ ḅḛḛṡţ …" at bounding box center [535, 469] width 671 height 96
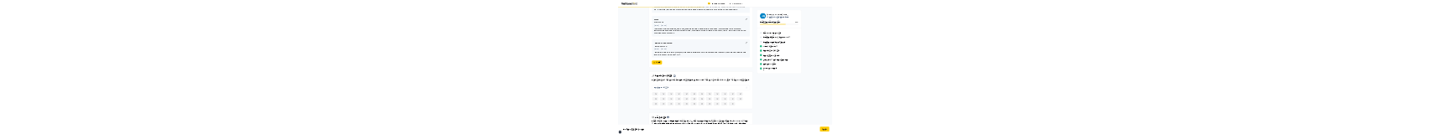
scroll to position [2594, 0]
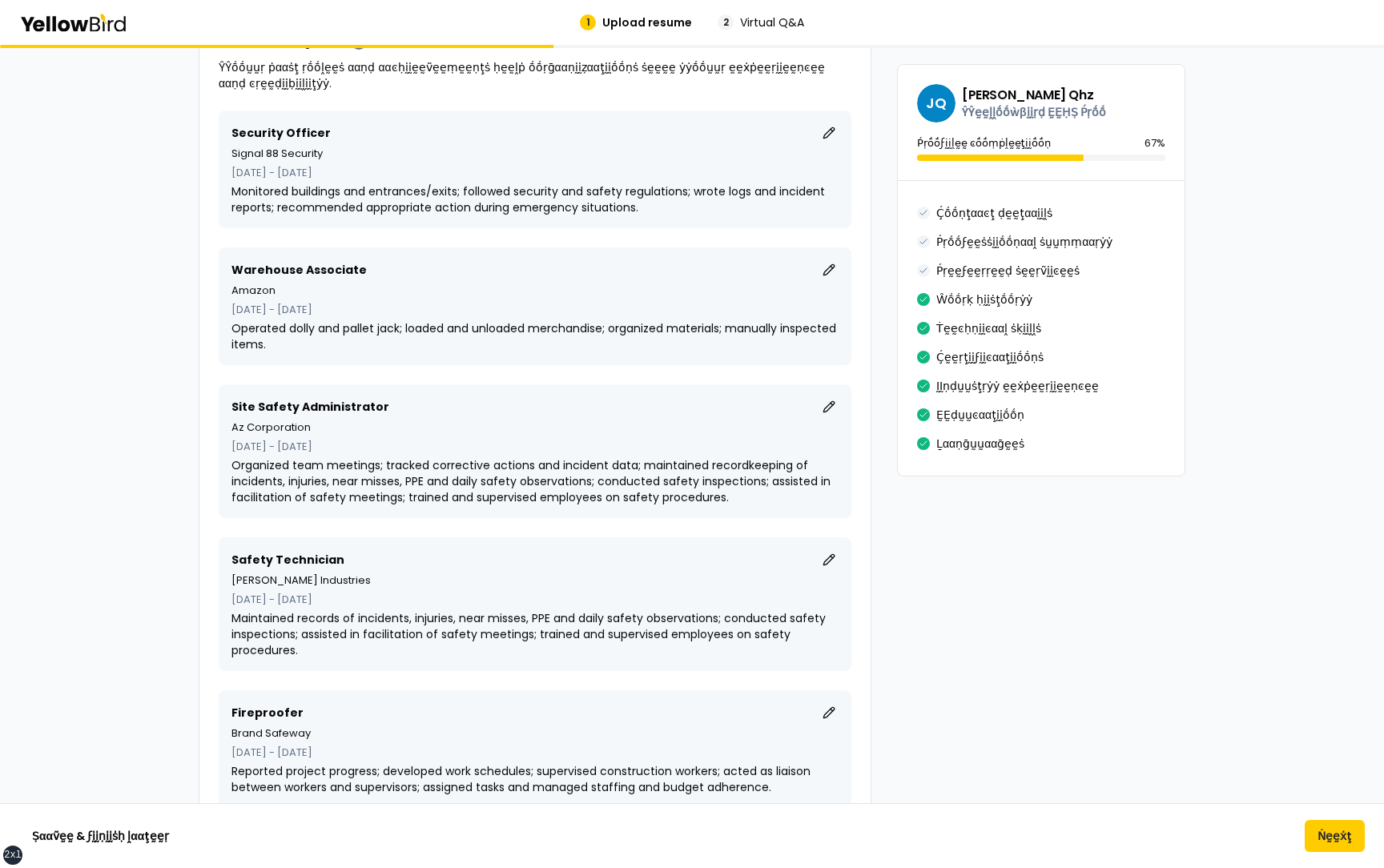
scroll to position [1697, 0]
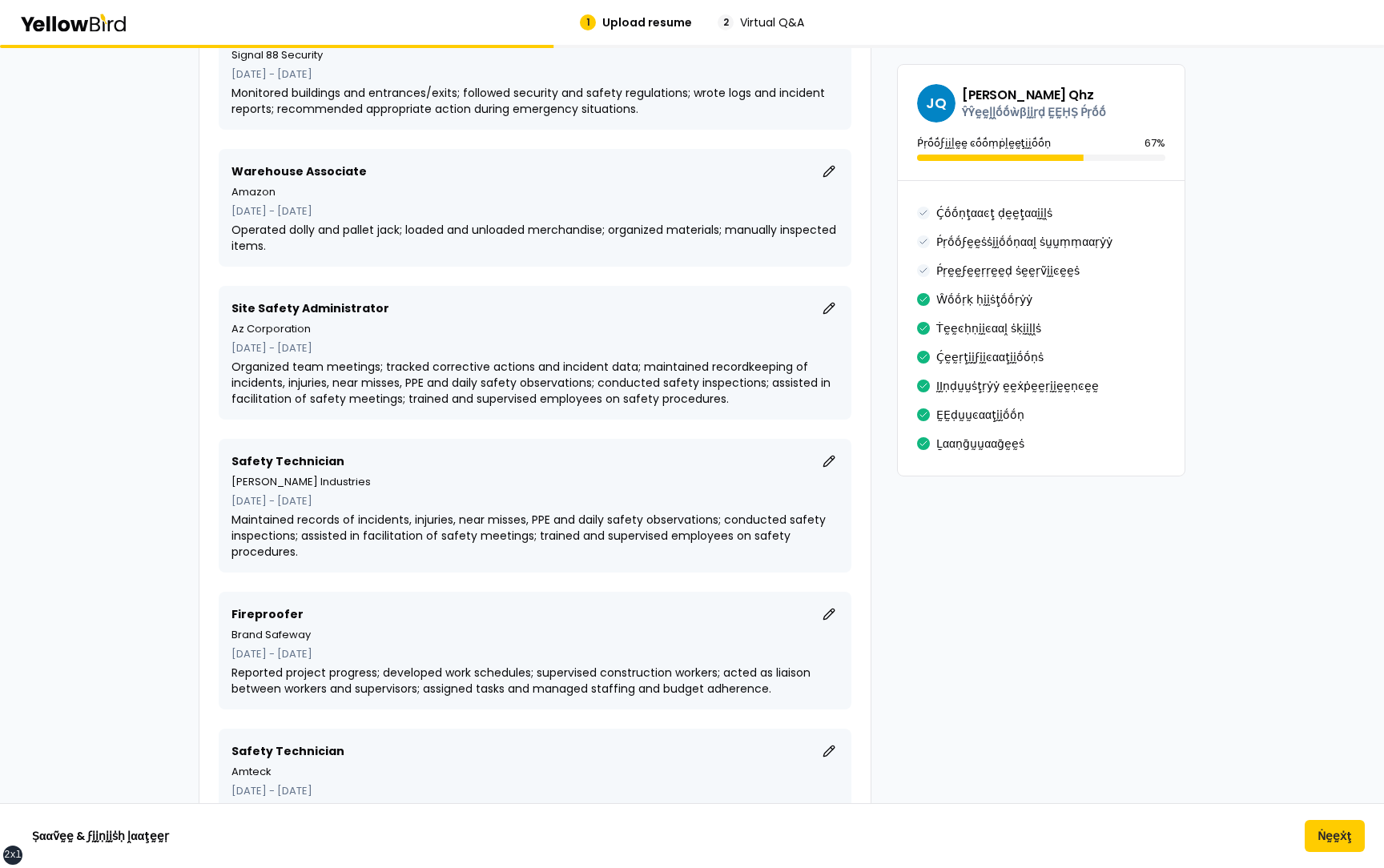
click at [1368, 128] on div "Ṣααṽḛḛ & ϝḭḭṇḭḭṡḥ ḽααţḛḛṛ Ṅḛḛẋţ" at bounding box center [692, 837] width 1384 height 32
click at [1349, 128] on button "Ṅḛḛẋţ" at bounding box center [1334, 837] width 60 height 32
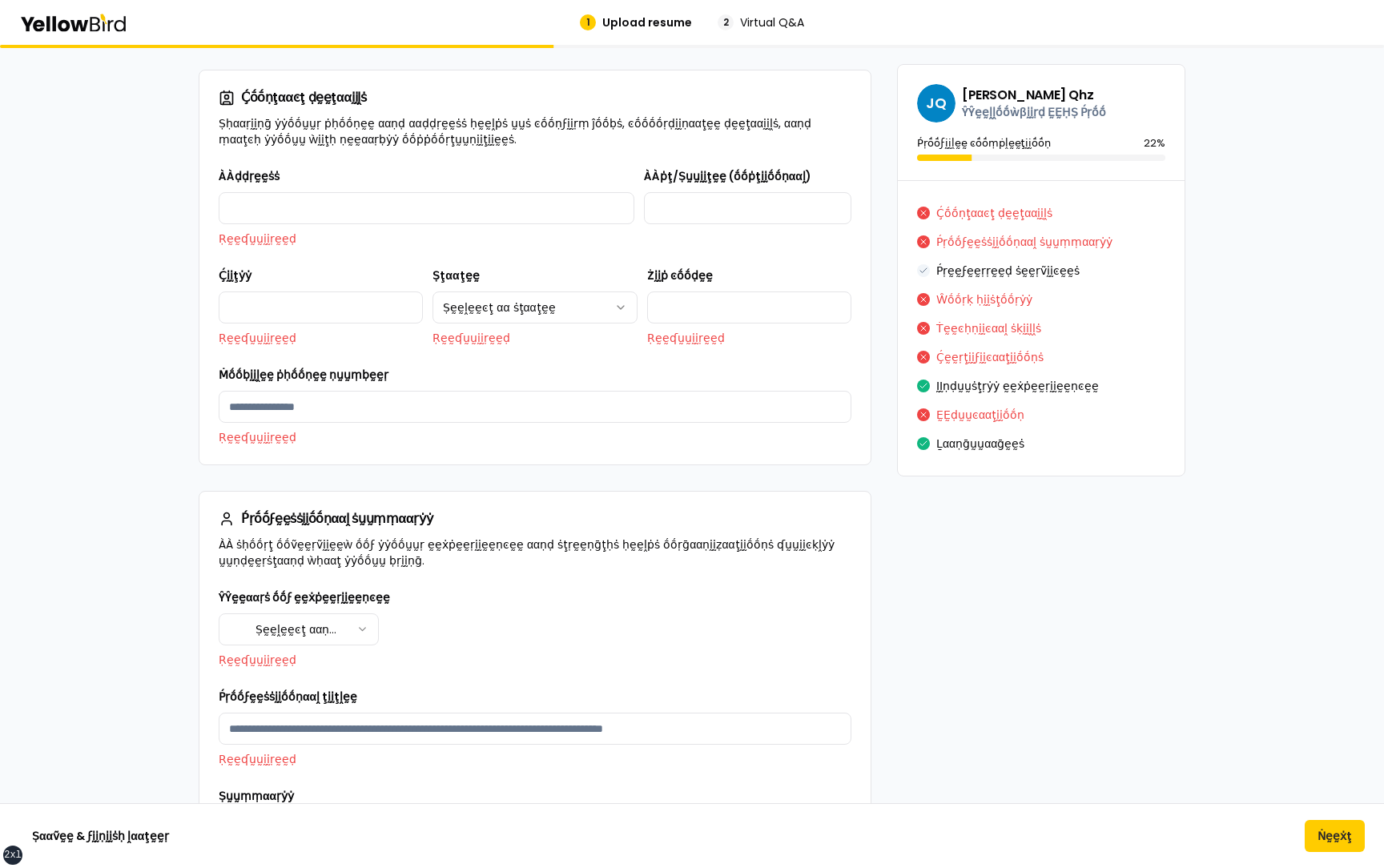
scroll to position [12922, 0]
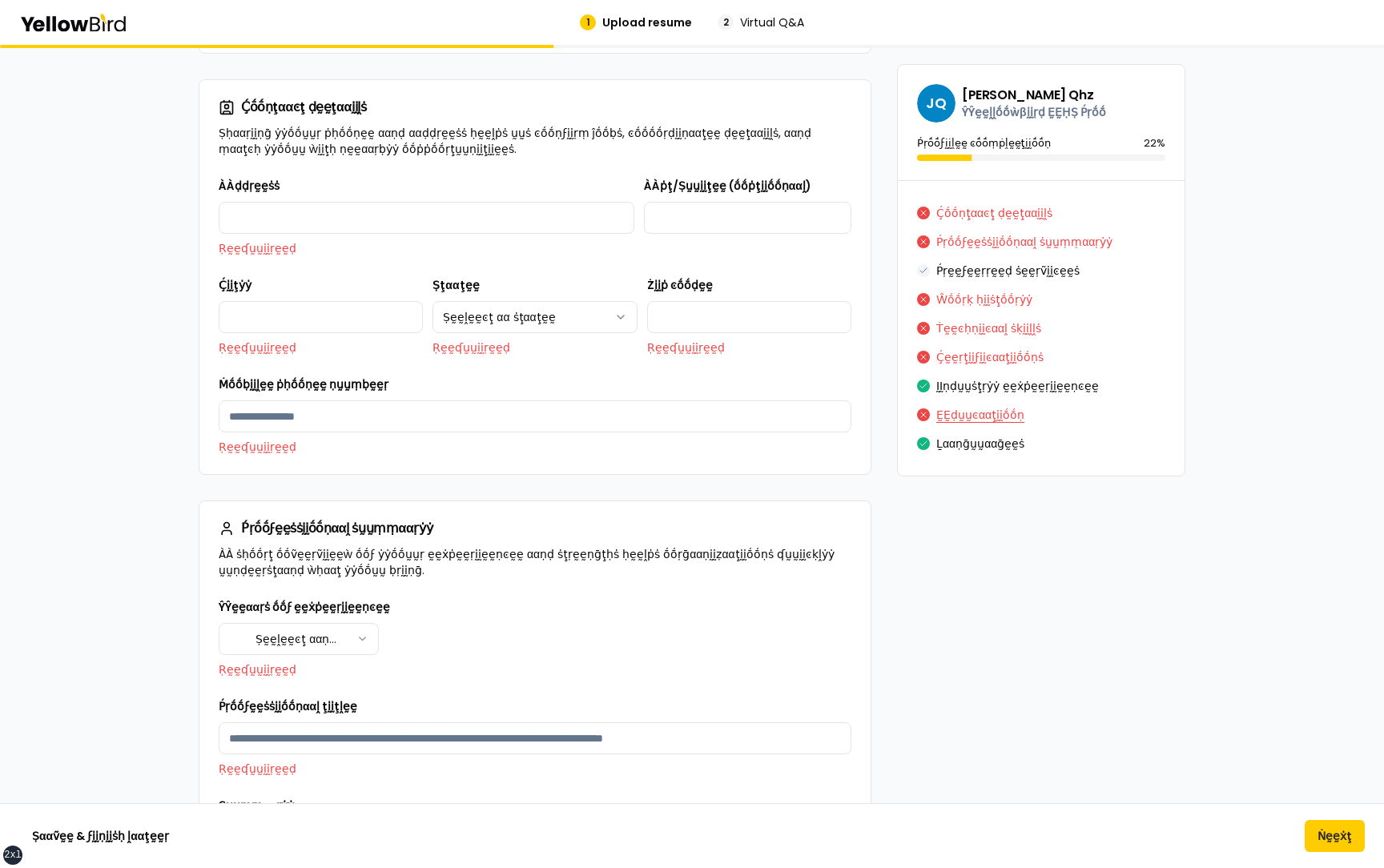
click at [969, 128] on button "ḚḚḍṵṵͼααţḭḭṓṓṇ" at bounding box center [981, 415] width 88 height 26
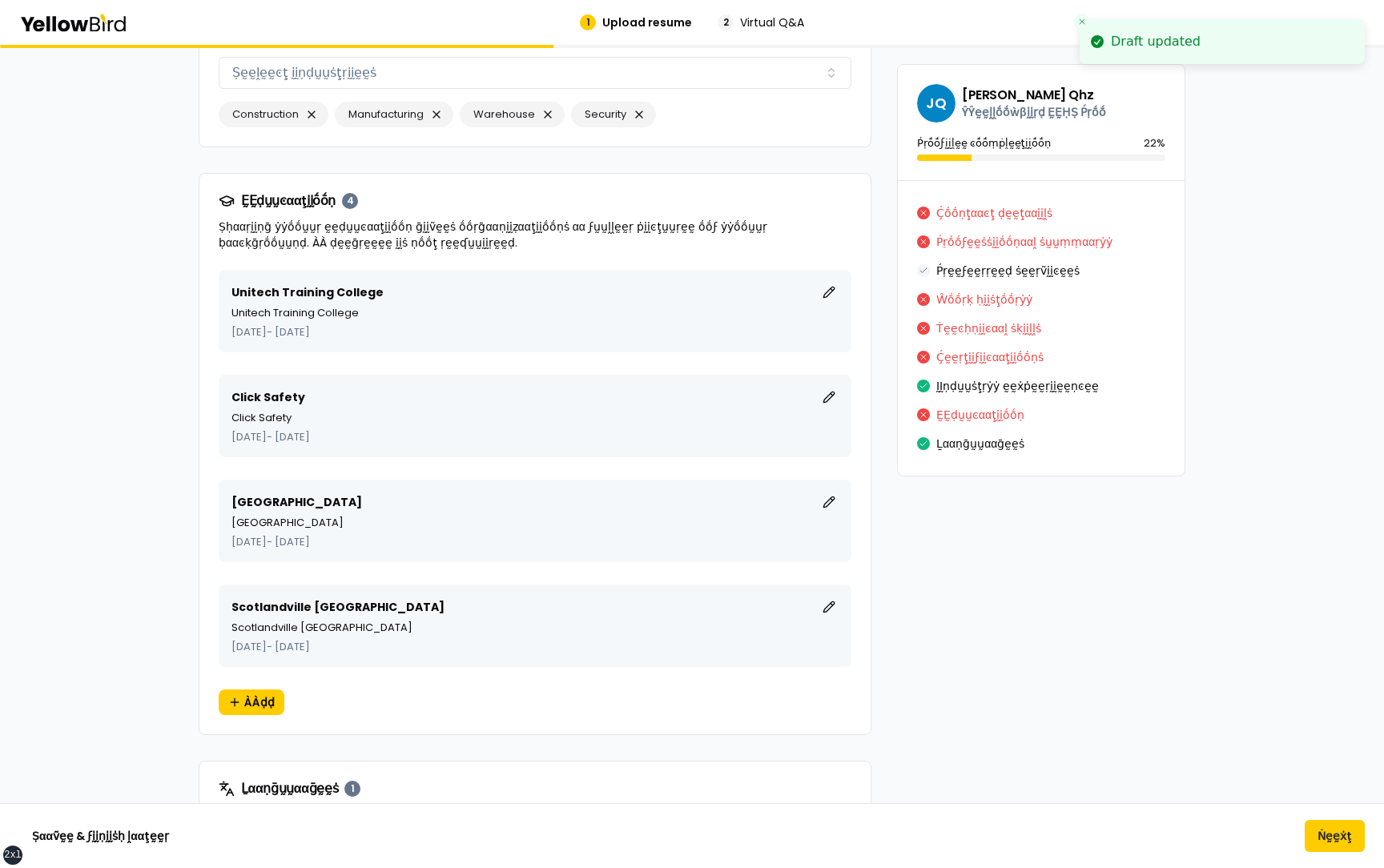
scroll to position [16357, 0]
click at [823, 128] on button "ḚḚḍḭḭţ" at bounding box center [829, 604] width 19 height 19
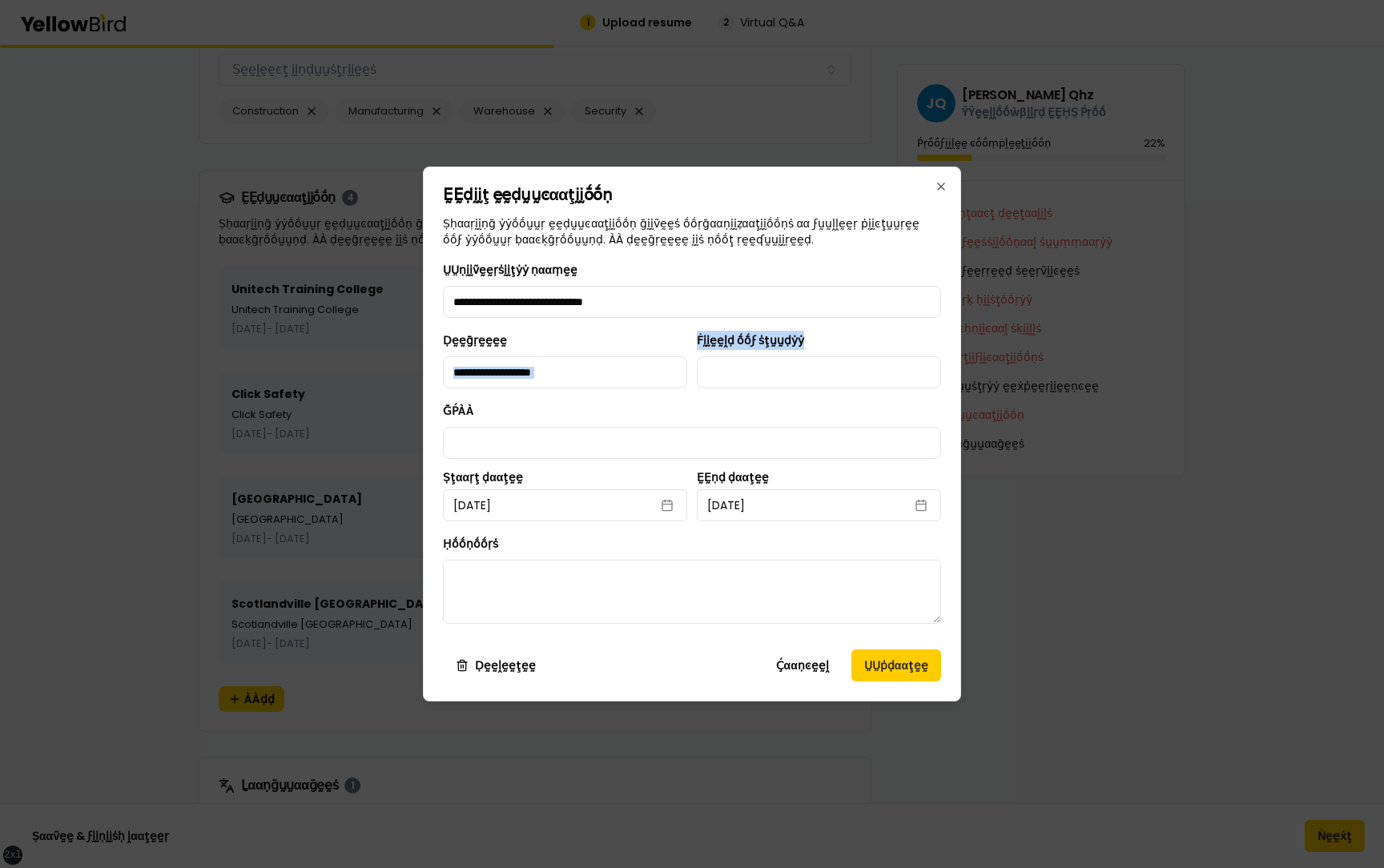
drag, startPoint x: 808, startPoint y: 342, endPoint x: 690, endPoint y: 342, distance: 118.0
click at [690, 128] on div "**********" at bounding box center [692, 360] width 498 height 57
click at [829, 128] on div "**********" at bounding box center [692, 448] width 498 height 377
drag, startPoint x: 828, startPoint y: 342, endPoint x: 697, endPoint y: 338, distance: 131.1
click at [697, 128] on div "Ḟḭḭḛḛḽḍ ṓṓϝ ṡţṵṵḍẏẏ" at bounding box center [819, 360] width 244 height 57
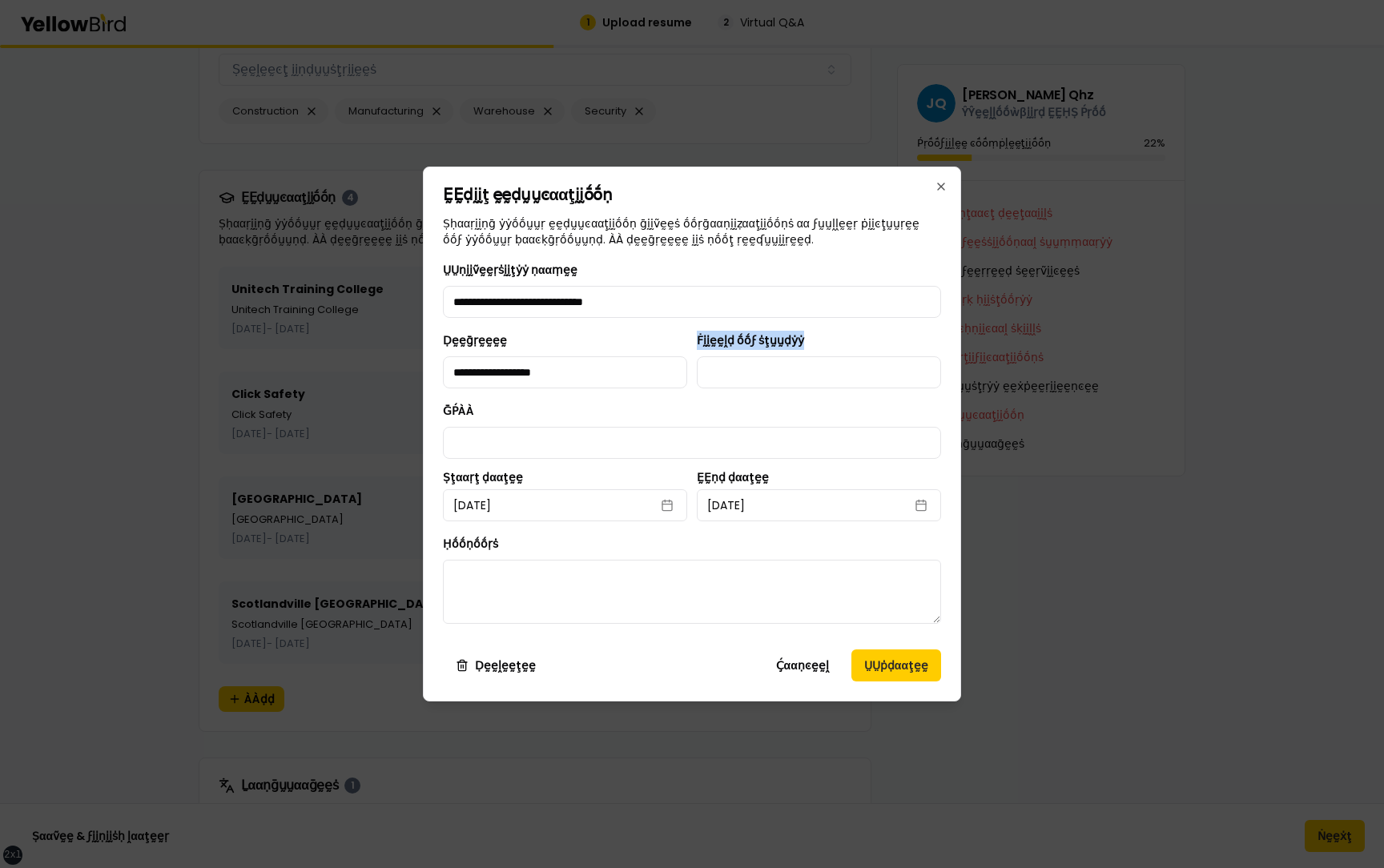
click at [692, 128] on div "**********" at bounding box center [692, 360] width 498 height 57
drag, startPoint x: 808, startPoint y: 339, endPoint x: 696, endPoint y: 339, distance: 112.0
click at [697, 128] on div "Ḟḭḭḛḛḽḍ ṓṓϝ ṡţṵṵḍẏẏ" at bounding box center [819, 360] width 244 height 57
click at [813, 128] on button "Ḉααṇͼḛḛḽ" at bounding box center [802, 666] width 78 height 32
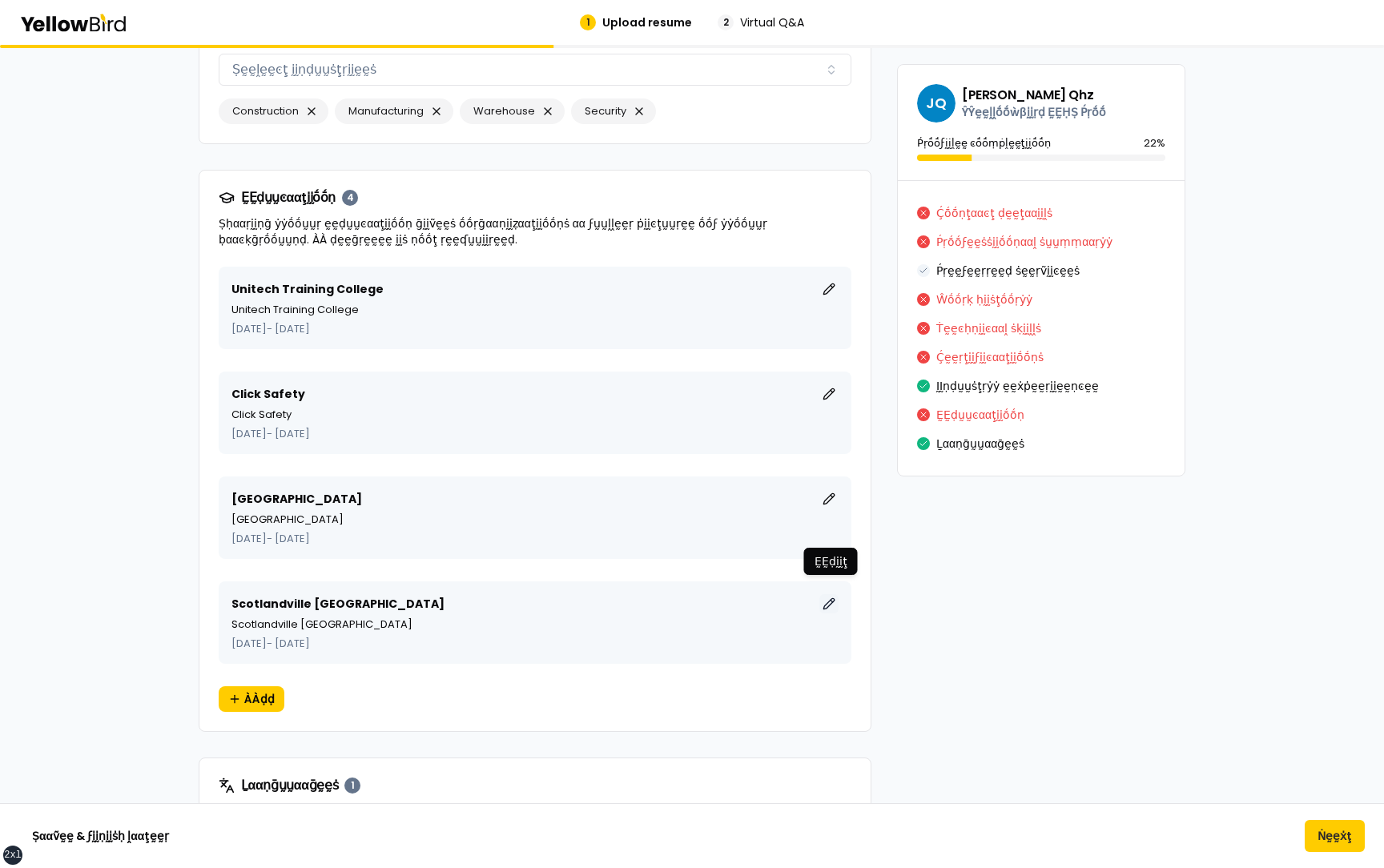
click at [829, 128] on button "ḚḚḍḭḭţ" at bounding box center [829, 604] width 19 height 19
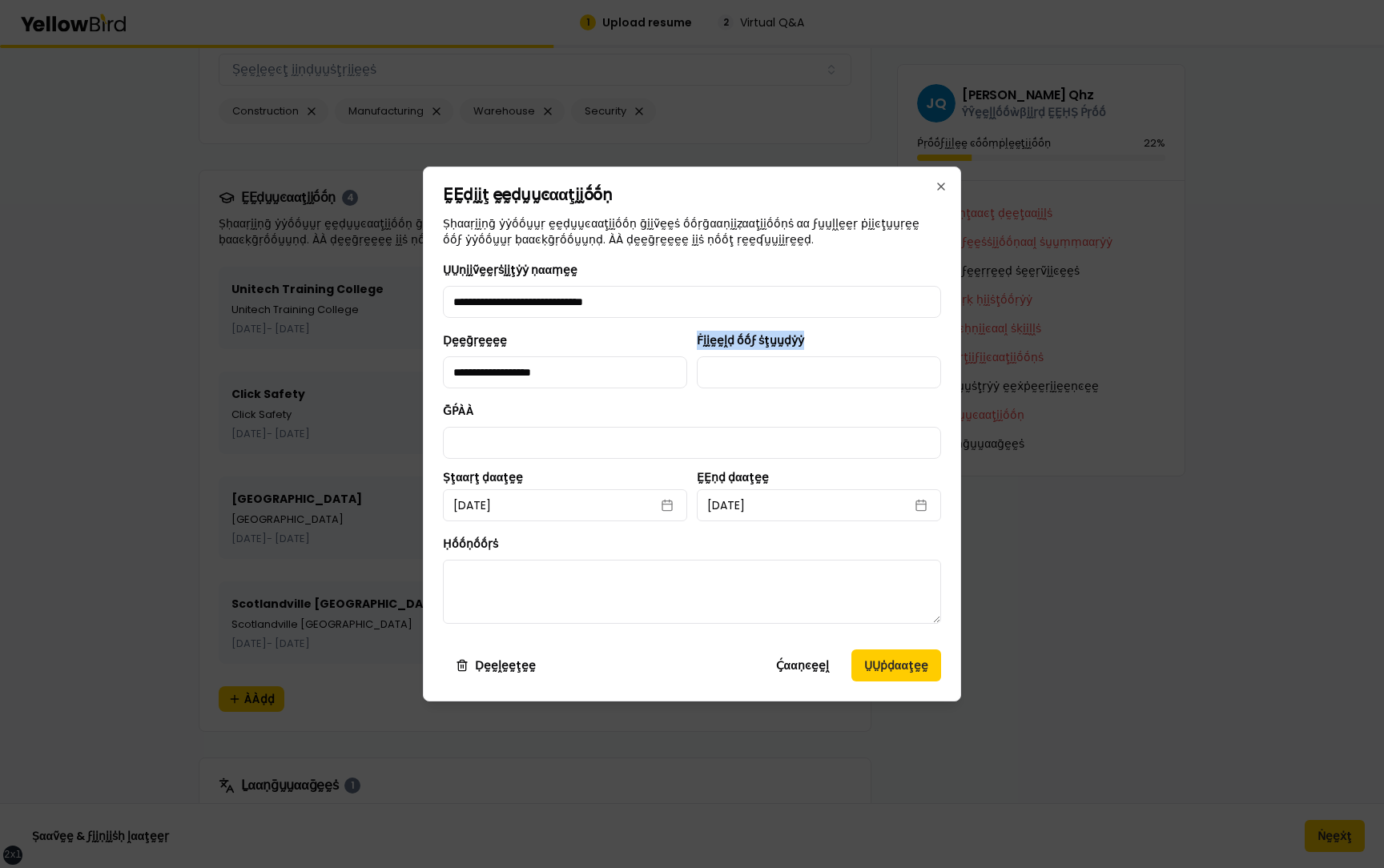
drag, startPoint x: 808, startPoint y: 344, endPoint x: 697, endPoint y: 342, distance: 111.0
click at [697, 128] on div "Ḟḭḭḛḛḽḍ ṓṓϝ ṡţṵṵḍẏẏ" at bounding box center [819, 360] width 244 height 57
click at [816, 128] on div "Ḟḭḭḛḛḽḍ ṓṓϝ ṡţṵṵḍẏẏ" at bounding box center [819, 360] width 244 height 57
drag, startPoint x: 824, startPoint y: 340, endPoint x: 698, endPoint y: 339, distance: 126.0
click at [697, 128] on div "Ḟḭḭḛḛḽḍ ṓṓϝ ṡţṵṵḍẏẏ" at bounding box center [819, 360] width 244 height 57
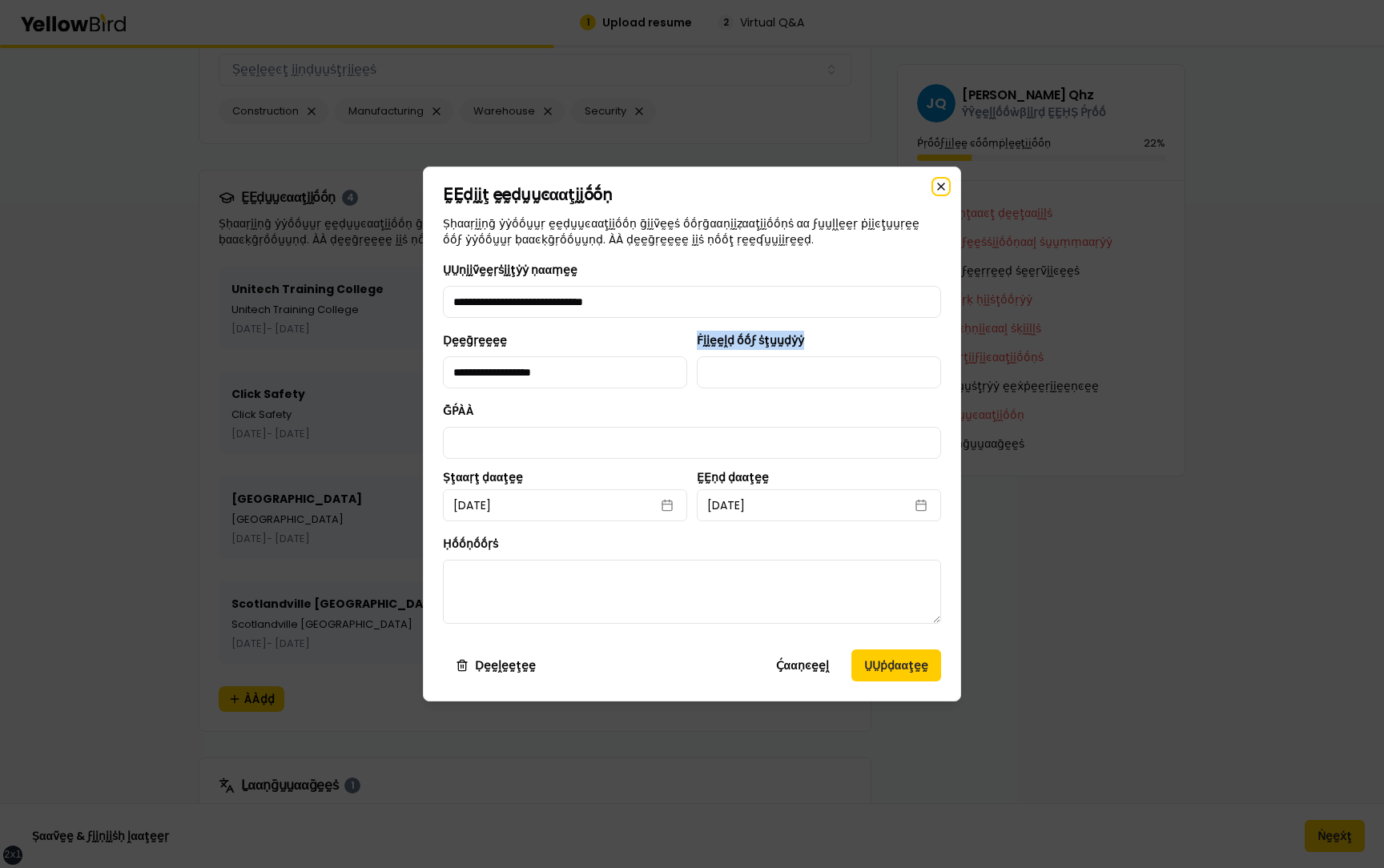
click at [941, 128] on icon "button" at bounding box center [940, 186] width 7 height 7
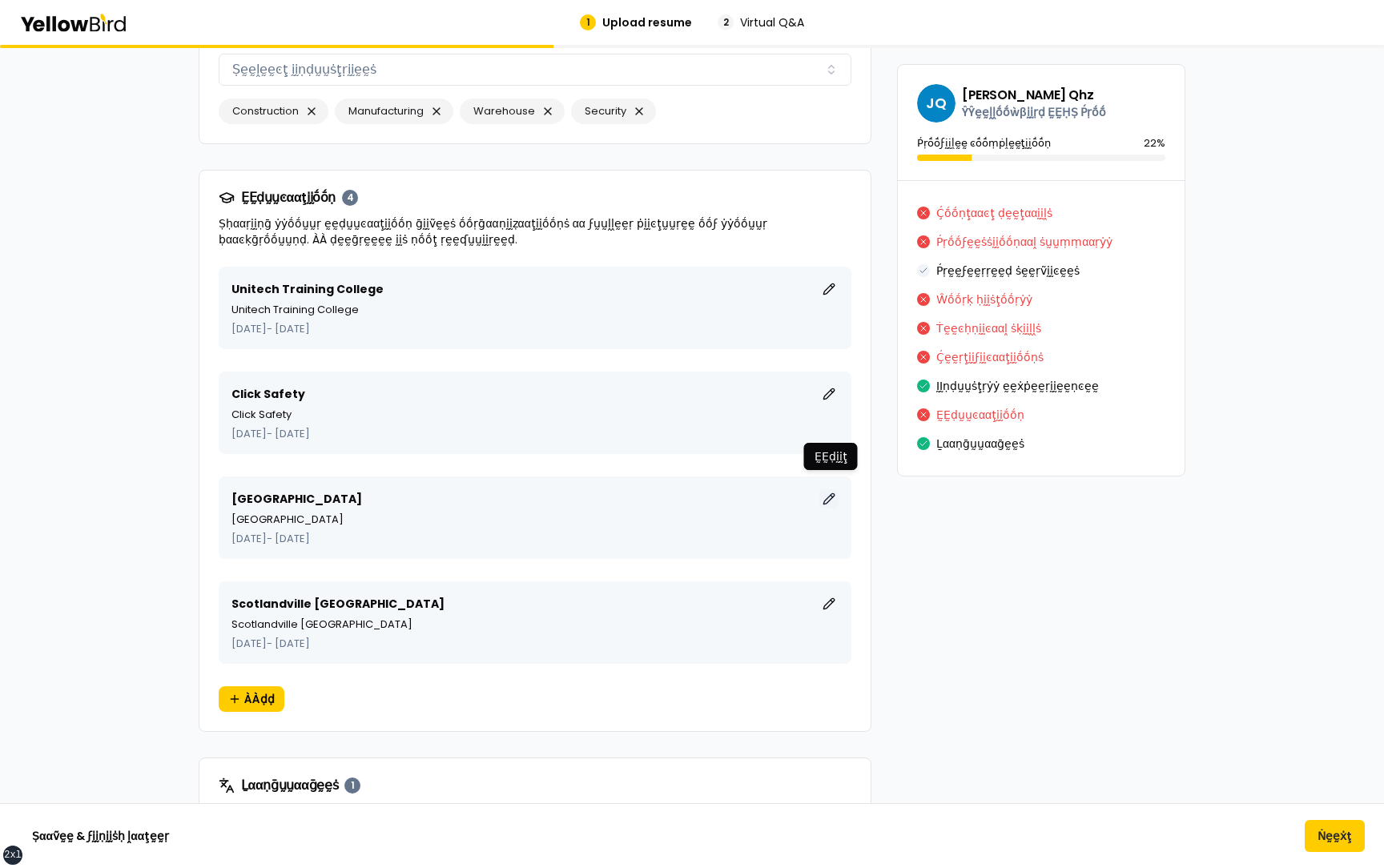
click at [831, 128] on button "ḚḚḍḭḭţ" at bounding box center [829, 499] width 19 height 19
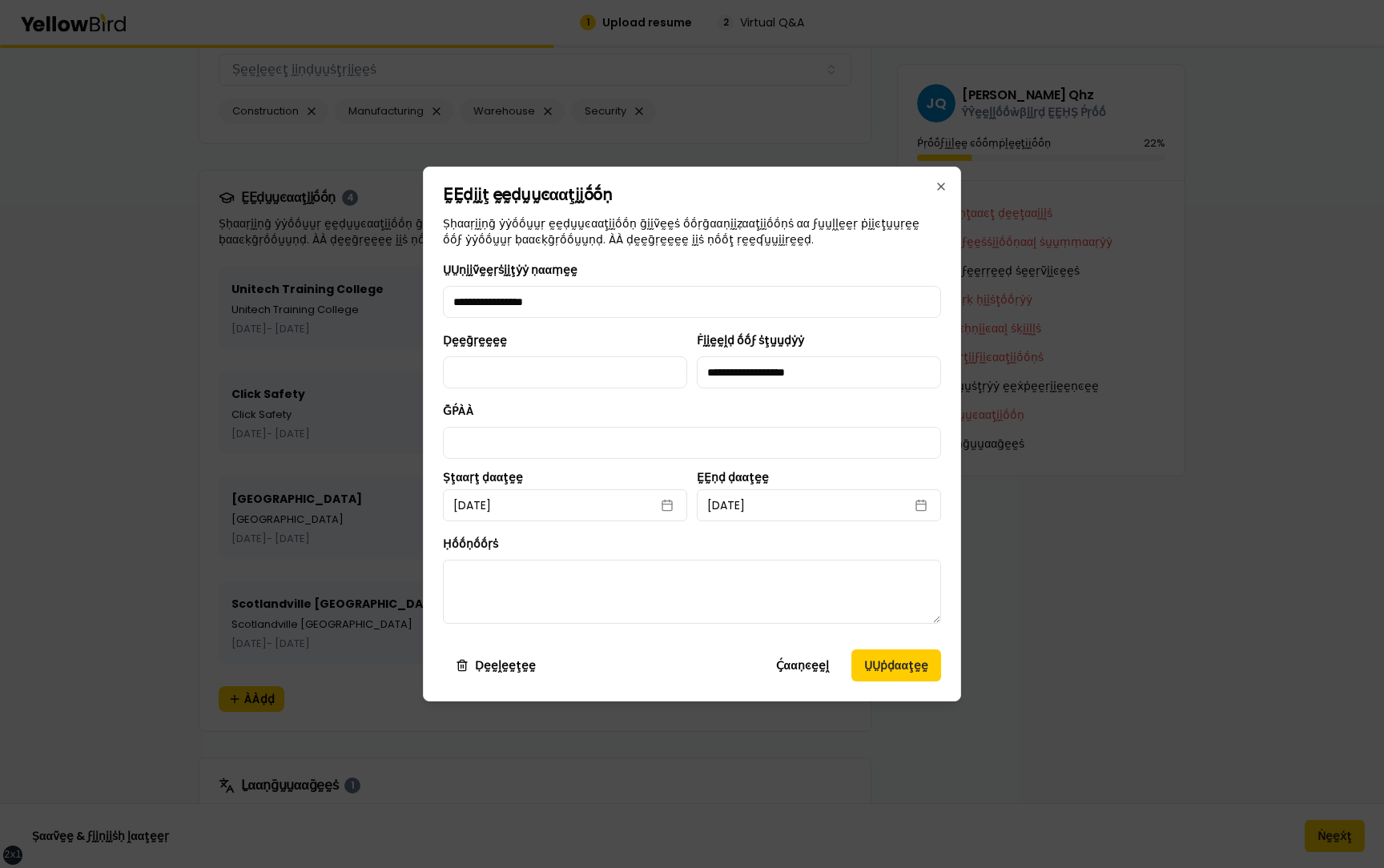
click at [556, 128] on div "Ḍḛḛḡṛḛḛḛḛ" at bounding box center [565, 360] width 244 height 57
click at [880, 128] on button "ṲṲṗḍααţḛḛ" at bounding box center [897, 666] width 90 height 32
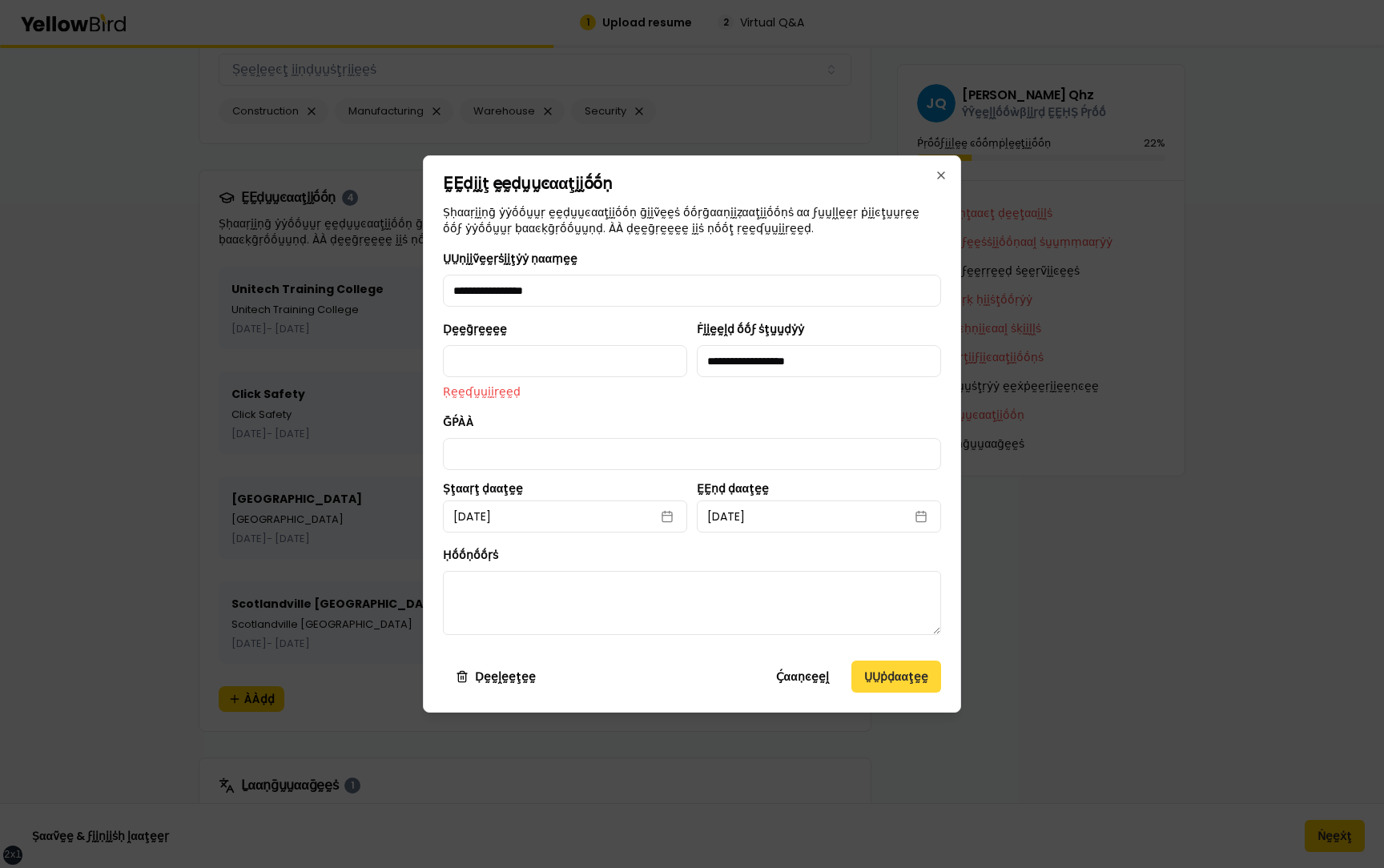
click at [883, 128] on button "ṲṲṗḍααţḛḛ" at bounding box center [897, 677] width 90 height 32
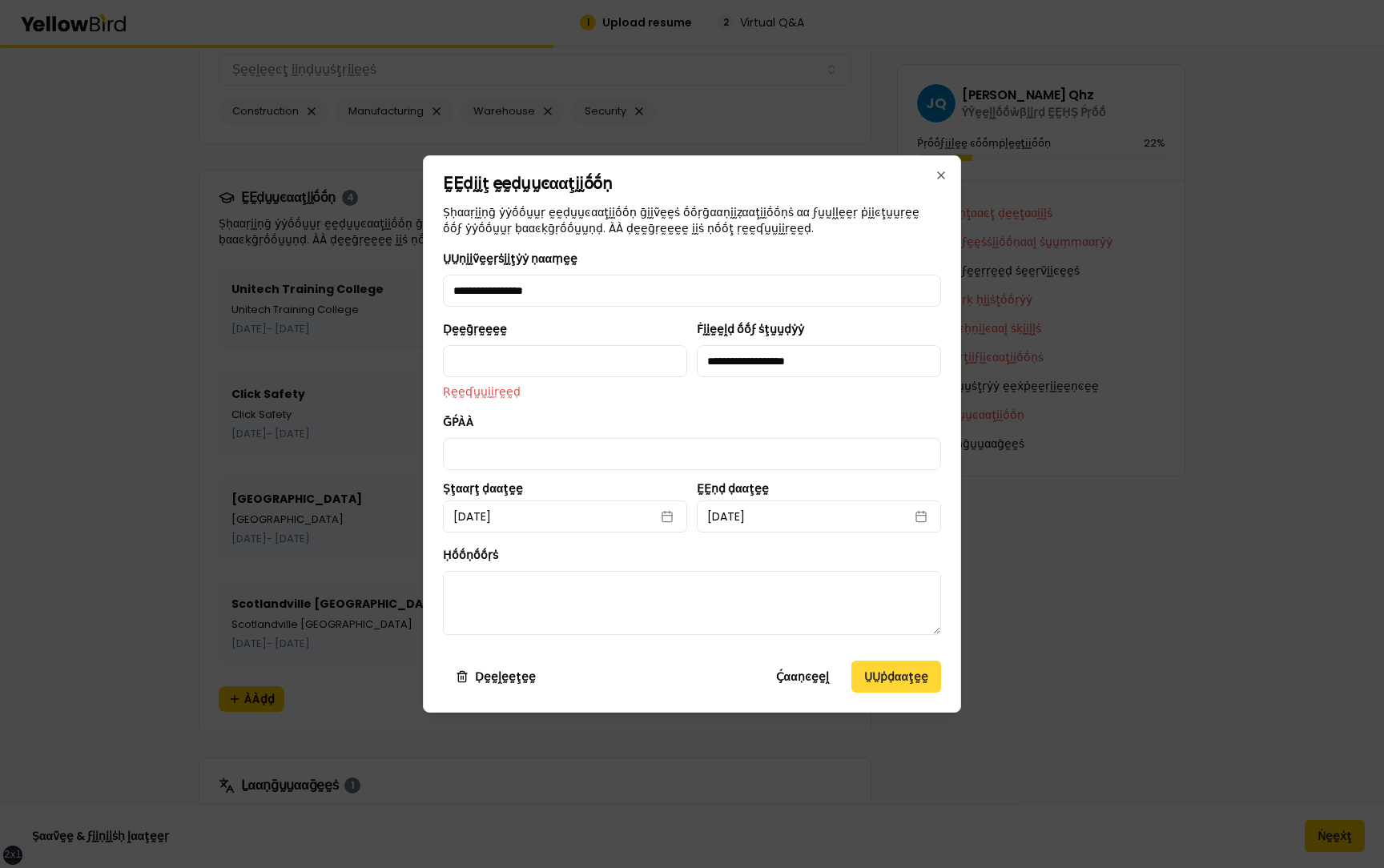
click at [883, 128] on button "ṲṲṗḍααţḛḛ" at bounding box center [897, 677] width 90 height 32
click at [939, 128] on div "**********" at bounding box center [692, 434] width 538 height 558
click at [940, 128] on icon "button" at bounding box center [940, 175] width 12 height 12
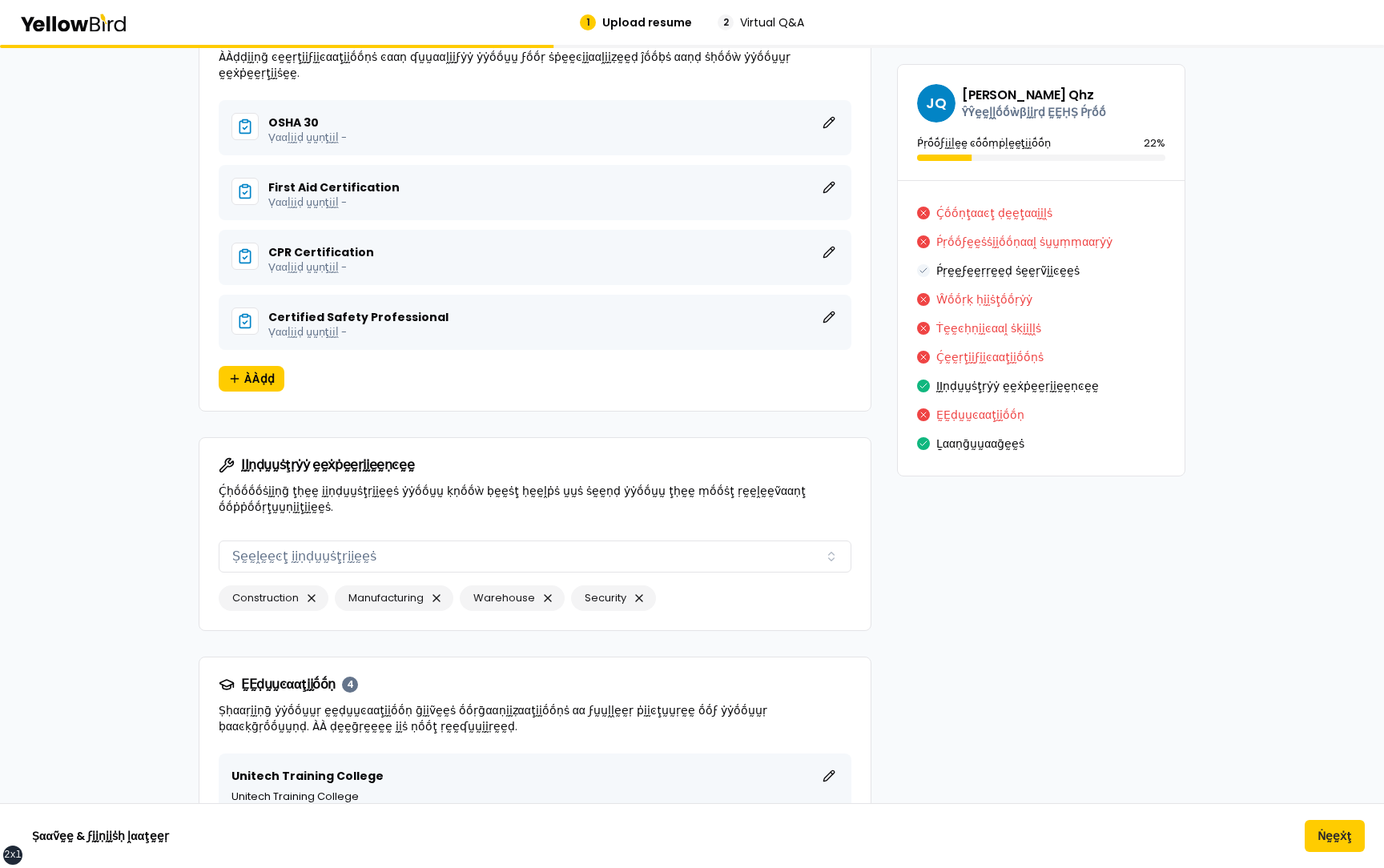
scroll to position [15852, 0]
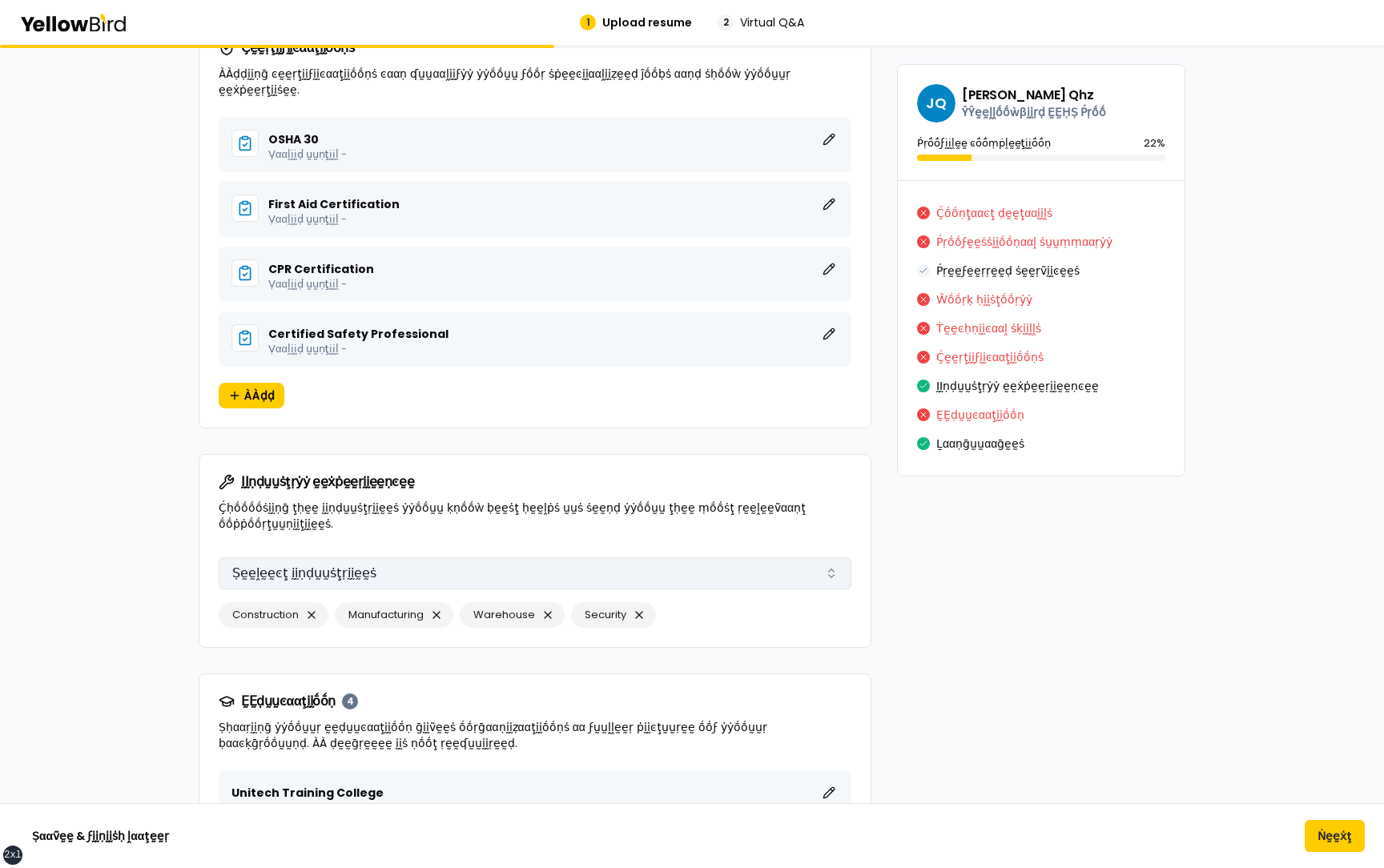
click at [527, 128] on button "Ṣḛḛḽḛḛͼţ ḭḭṇḍṵṵṡţṛḭḭḛḛṡ" at bounding box center [534, 574] width 632 height 32
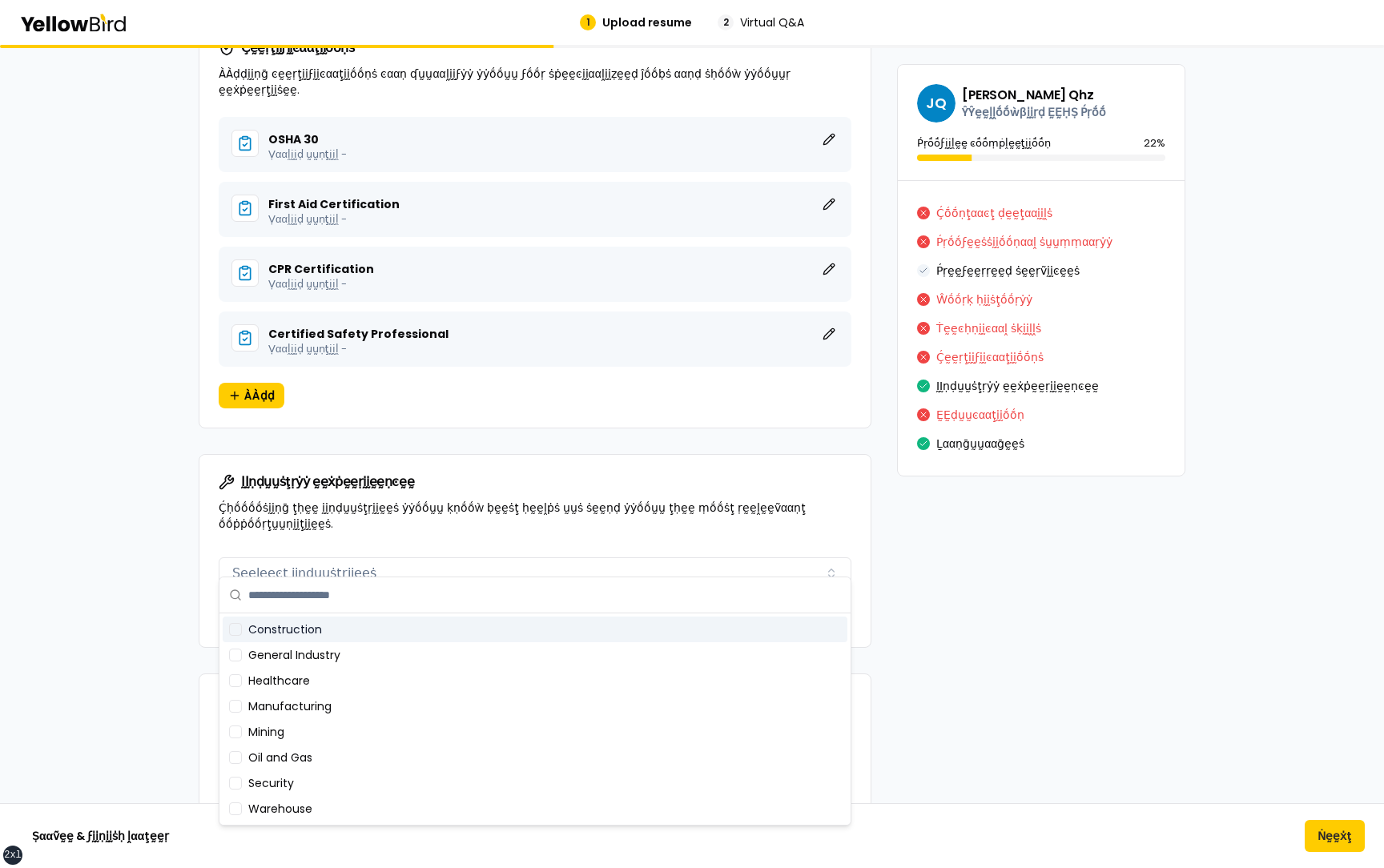
click at [367, 128] on div "ḬḬṇḍṵṵṡţṛẏẏ ḛḛẋṗḛḛṛḭḭḛḛṇͼḛḛ Ḉḥṓṓṓṓṡḭḭṇḡ ţḥḛḛ ḭḭṇḍṵṵṡţṛḭḭḛḛṡ ẏẏṓṓṵṵ ḳṇṓṓẁ ḅḛḛṡţ …" at bounding box center [535, 503] width 671 height 96
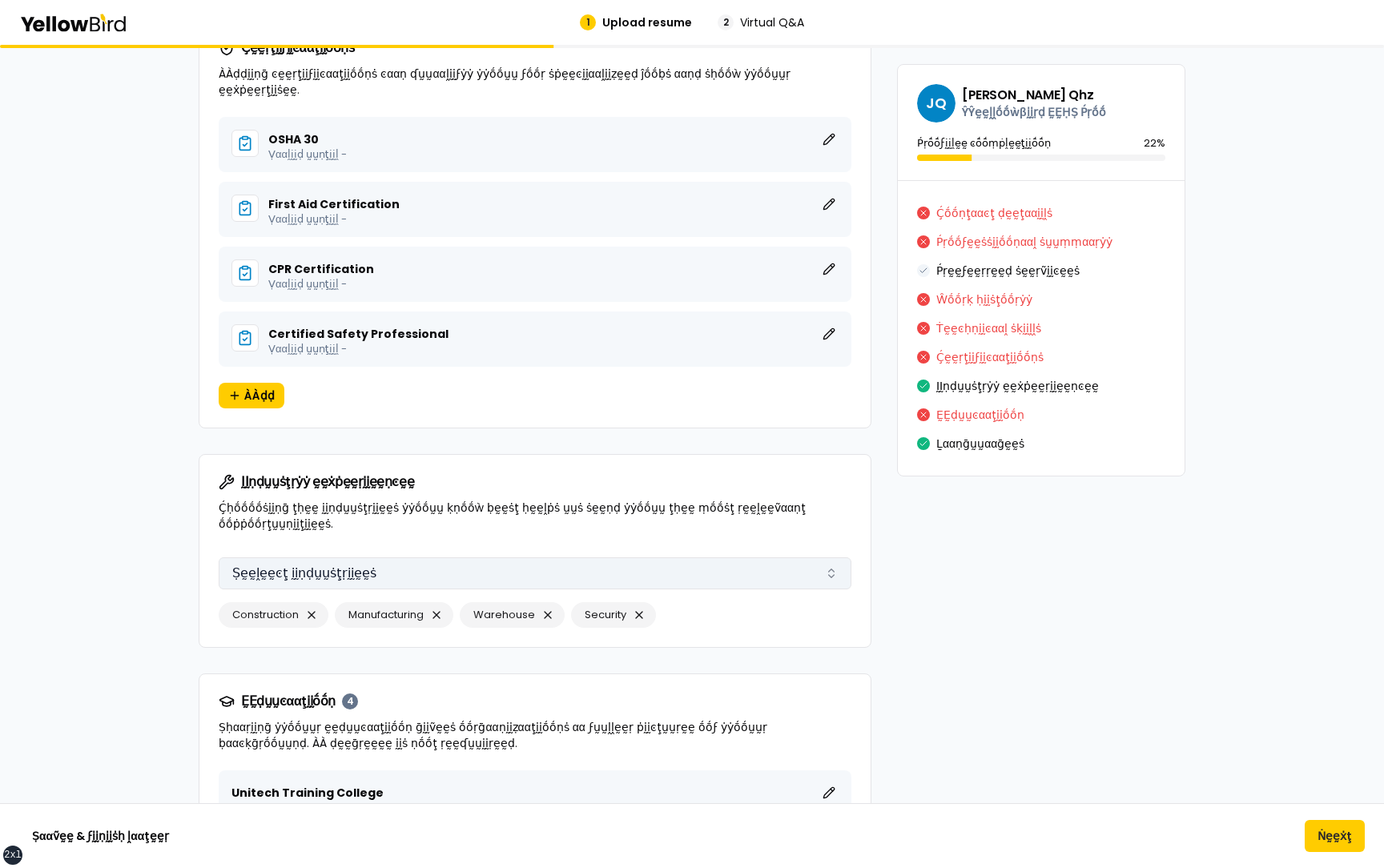
click at [366, 128] on button "Ṣḛḛḽḛḛͼţ ḭḭṇḍṵṵṡţṛḭḭḛḛṡ" at bounding box center [534, 574] width 632 height 32
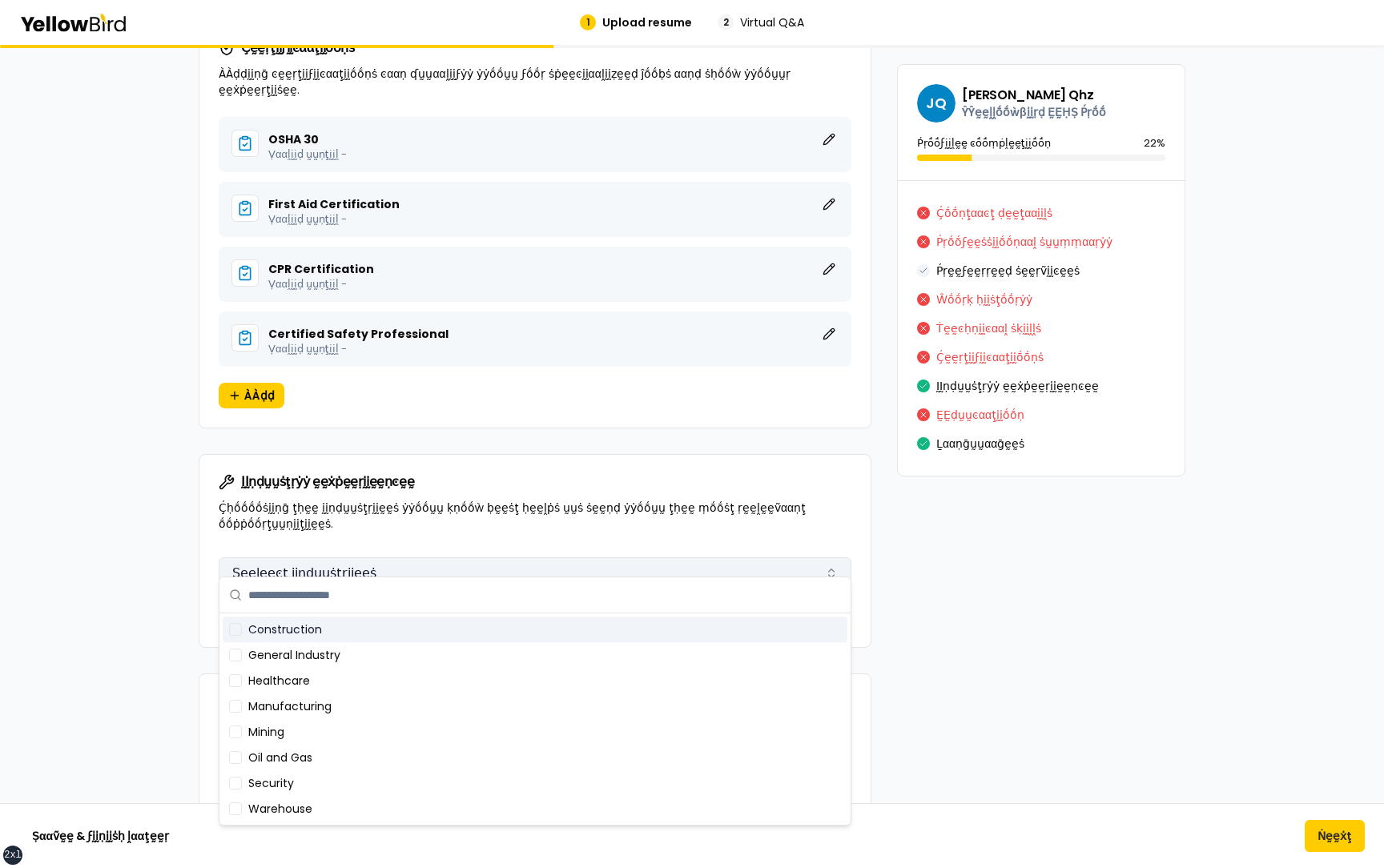
click at [366, 128] on button "Ṣḛḛḽḛḛͼţ ḭḭṇḍṵṵṡţṛḭḭḛḛṡ" at bounding box center [534, 574] width 632 height 32
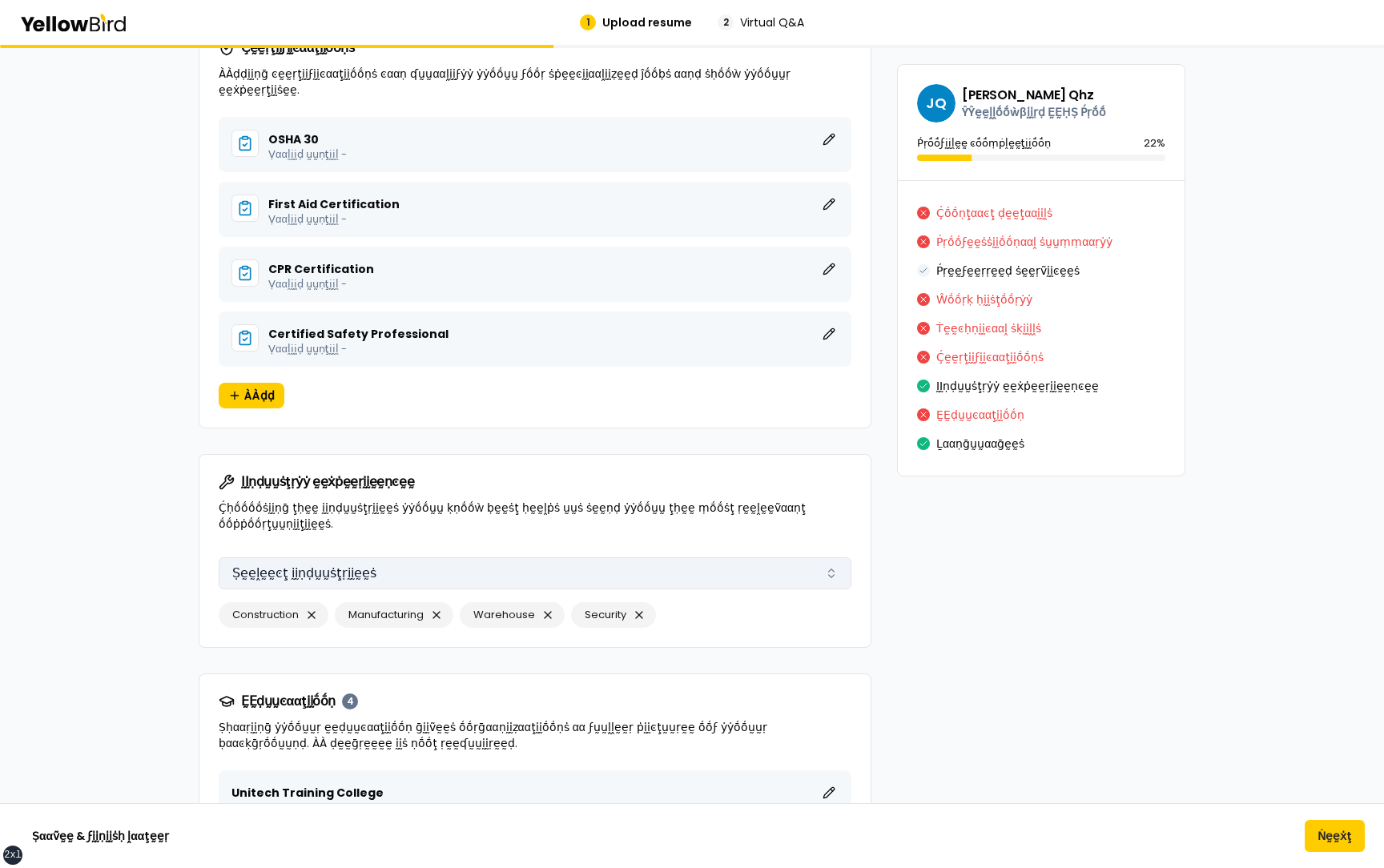
click at [366, 128] on button "Ṣḛḛḽḛḛͼţ ḭḭṇḍṵṵṡţṛḭḭḛḛṡ" at bounding box center [534, 574] width 632 height 32
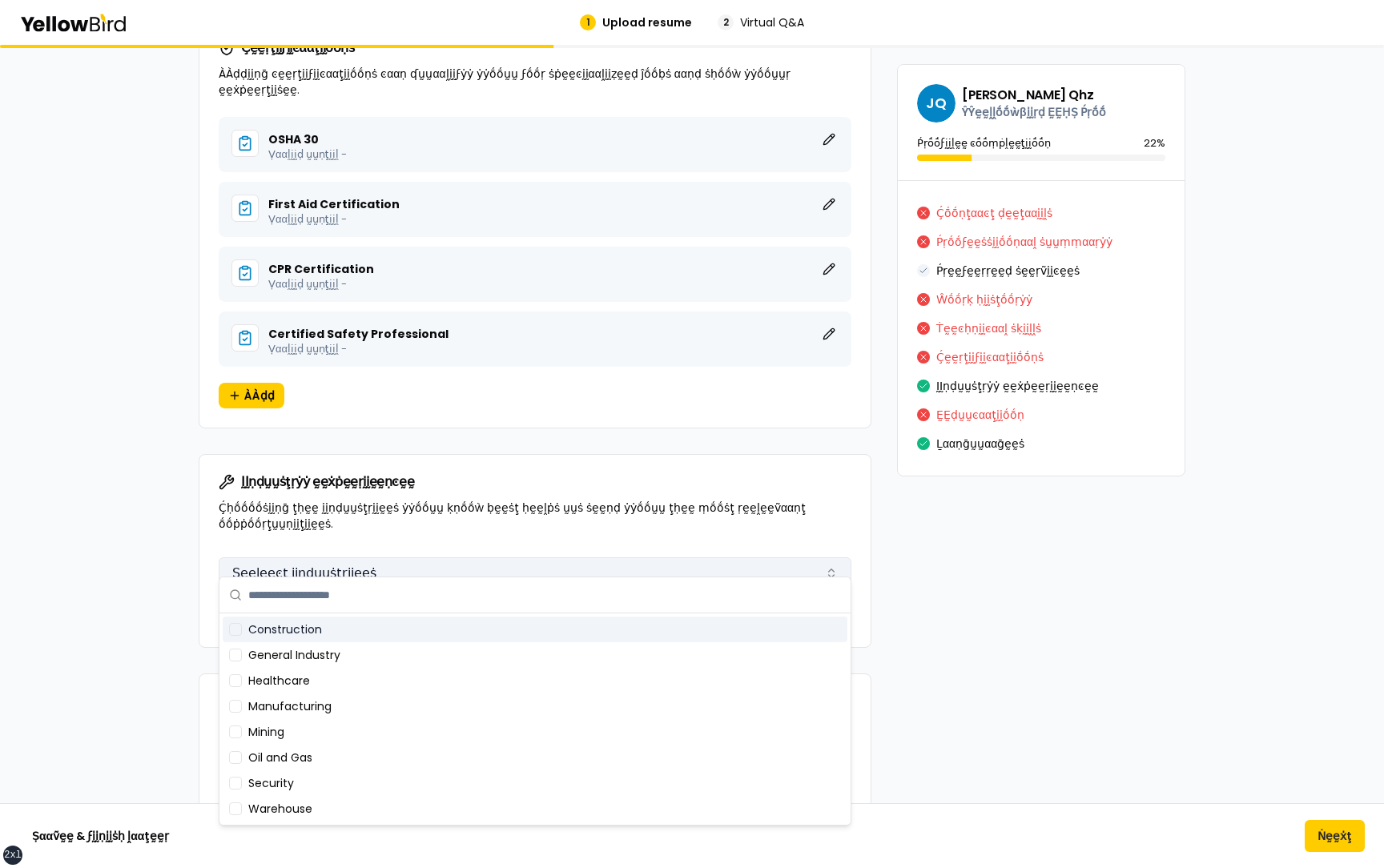
click at [366, 128] on button "Ṣḛḛḽḛḛͼţ ḭḭṇḍṵṵṡţṛḭḭḛḛṡ" at bounding box center [534, 574] width 632 height 32
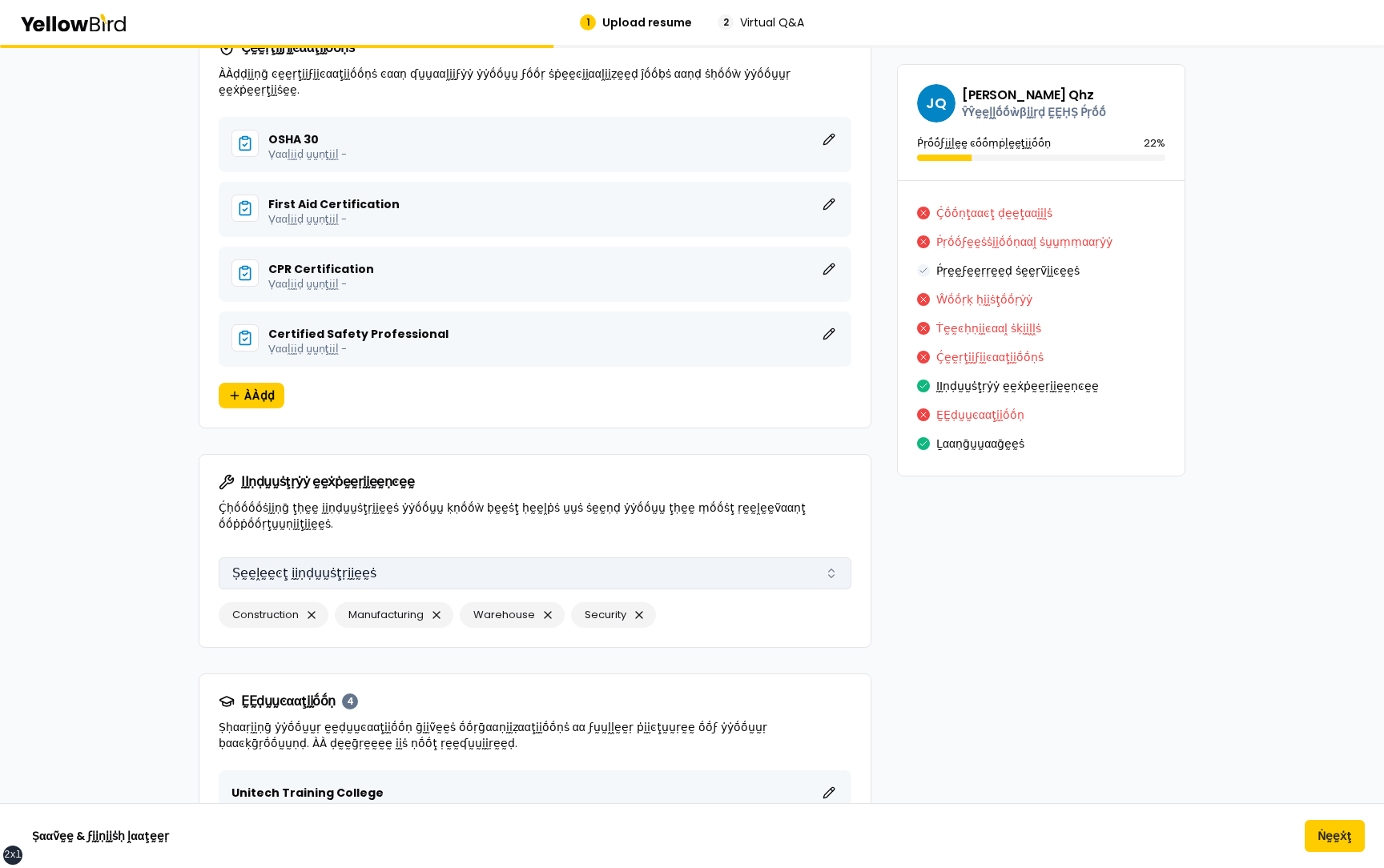
click at [366, 128] on button "Ṣḛḛḽḛḛͼţ ḭḭṇḍṵṵṡţṛḭḭḛḛṡ" at bounding box center [534, 574] width 632 height 32
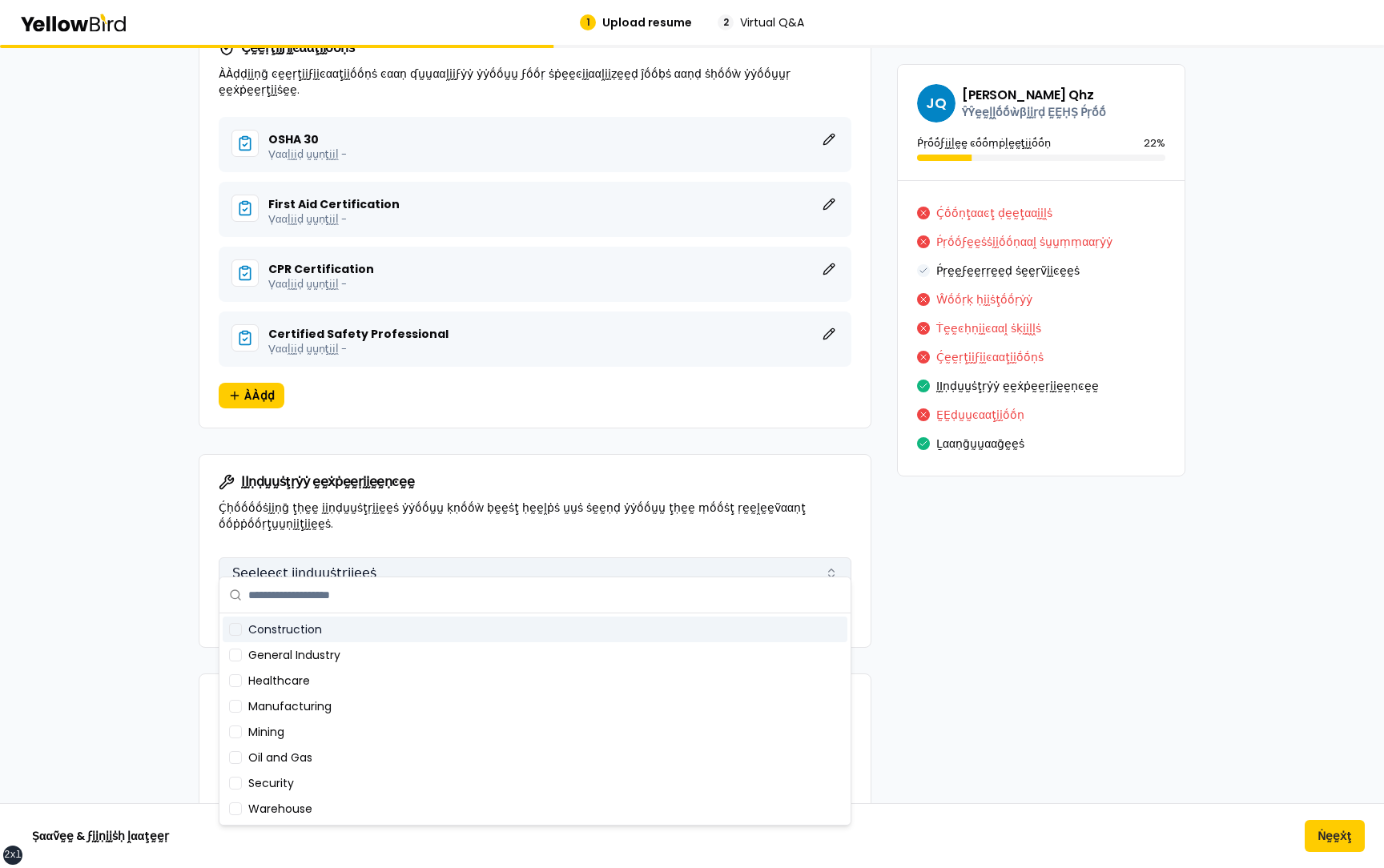
click at [366, 128] on button "Ṣḛḛḽḛḛͼţ ḭḭṇḍṵṵṡţṛḭḭḛḛṡ" at bounding box center [534, 574] width 632 height 32
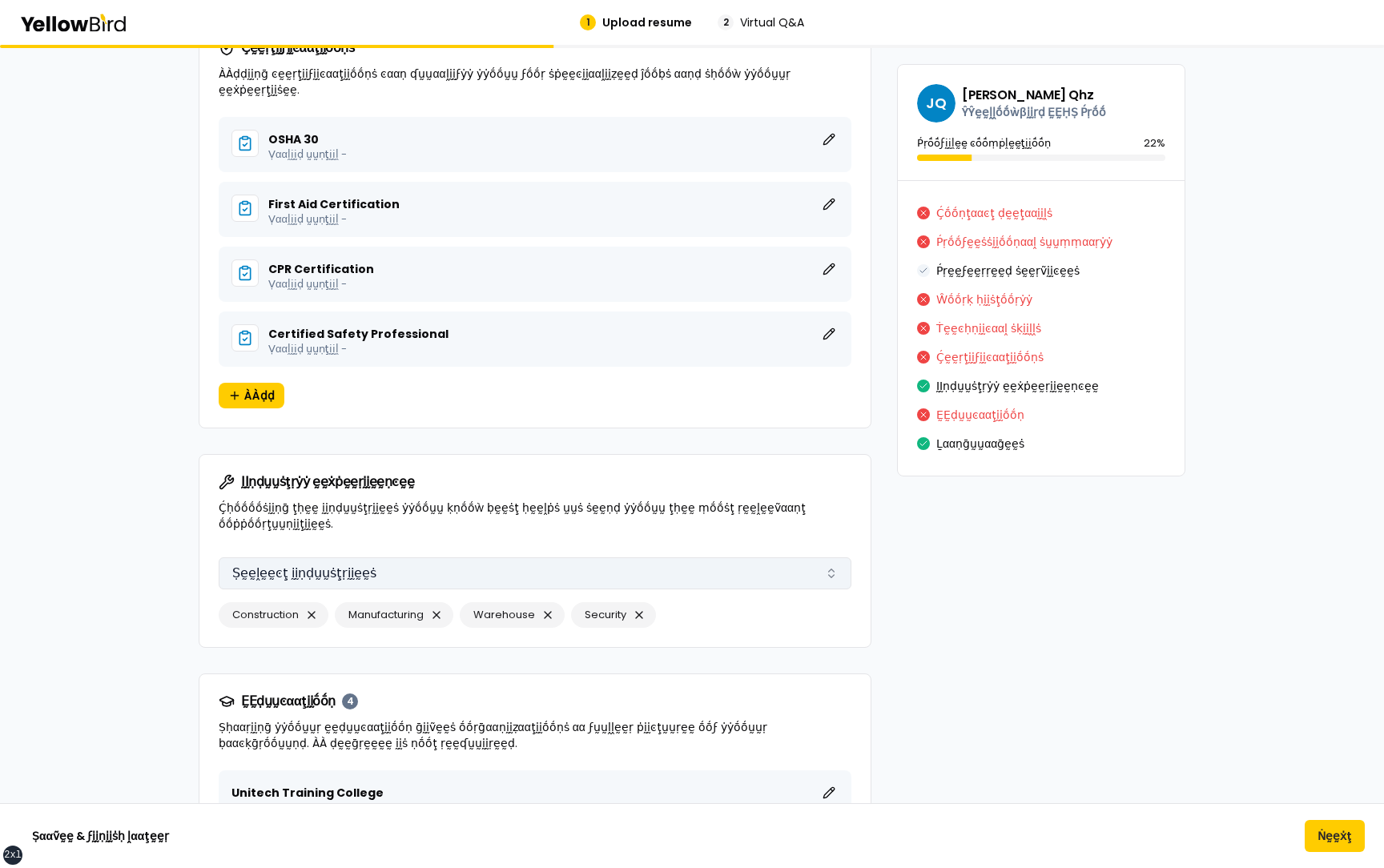
click at [366, 128] on button "Ṣḛḛḽḛḛͼţ ḭḭṇḍṵṵṡţṛḭḭḛḛṡ" at bounding box center [534, 574] width 632 height 32
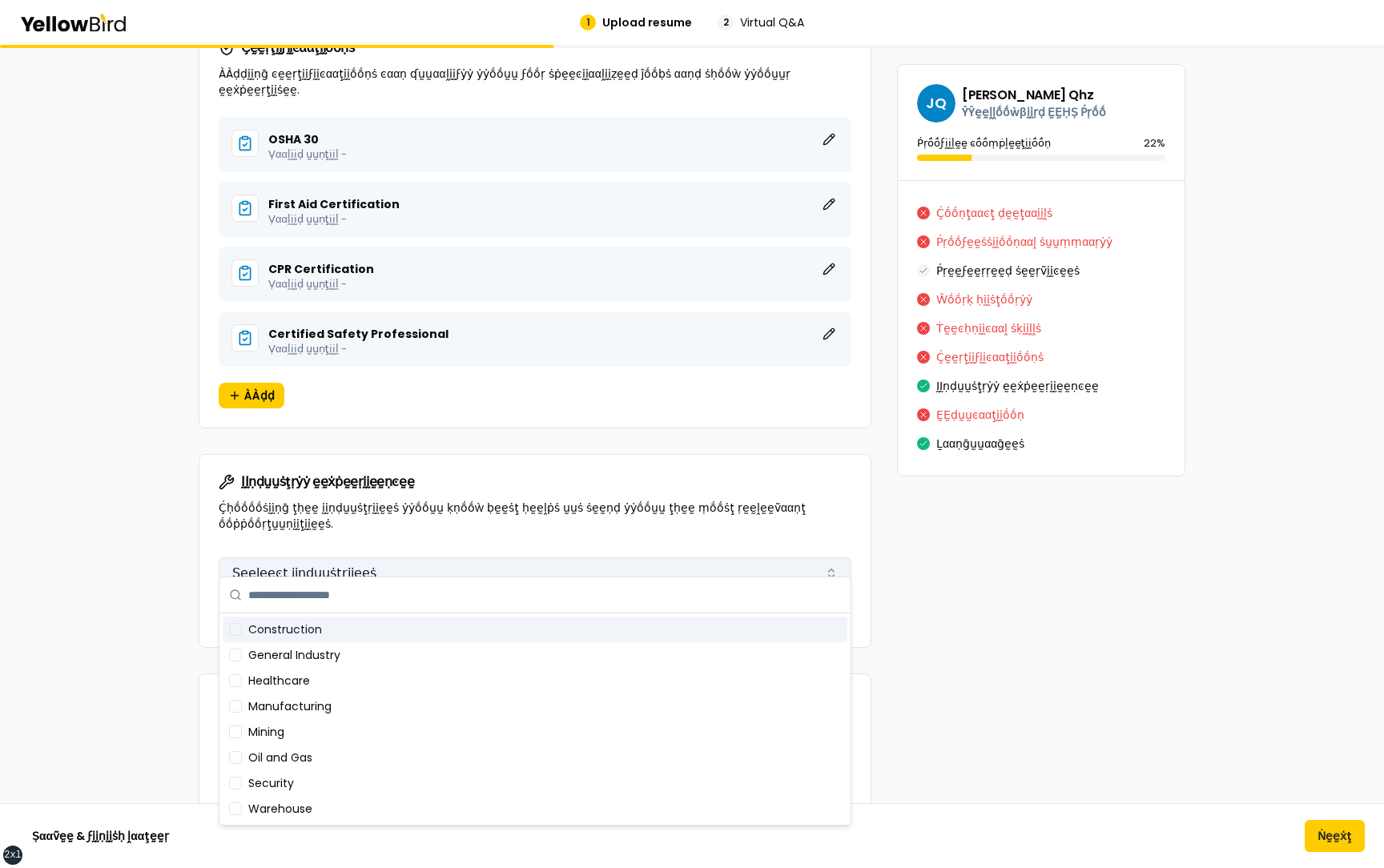
click at [366, 128] on button "Ṣḛḛḽḛḛͼţ ḭḭṇḍṵṵṡţṛḭḭḛḛṡ" at bounding box center [534, 574] width 632 height 32
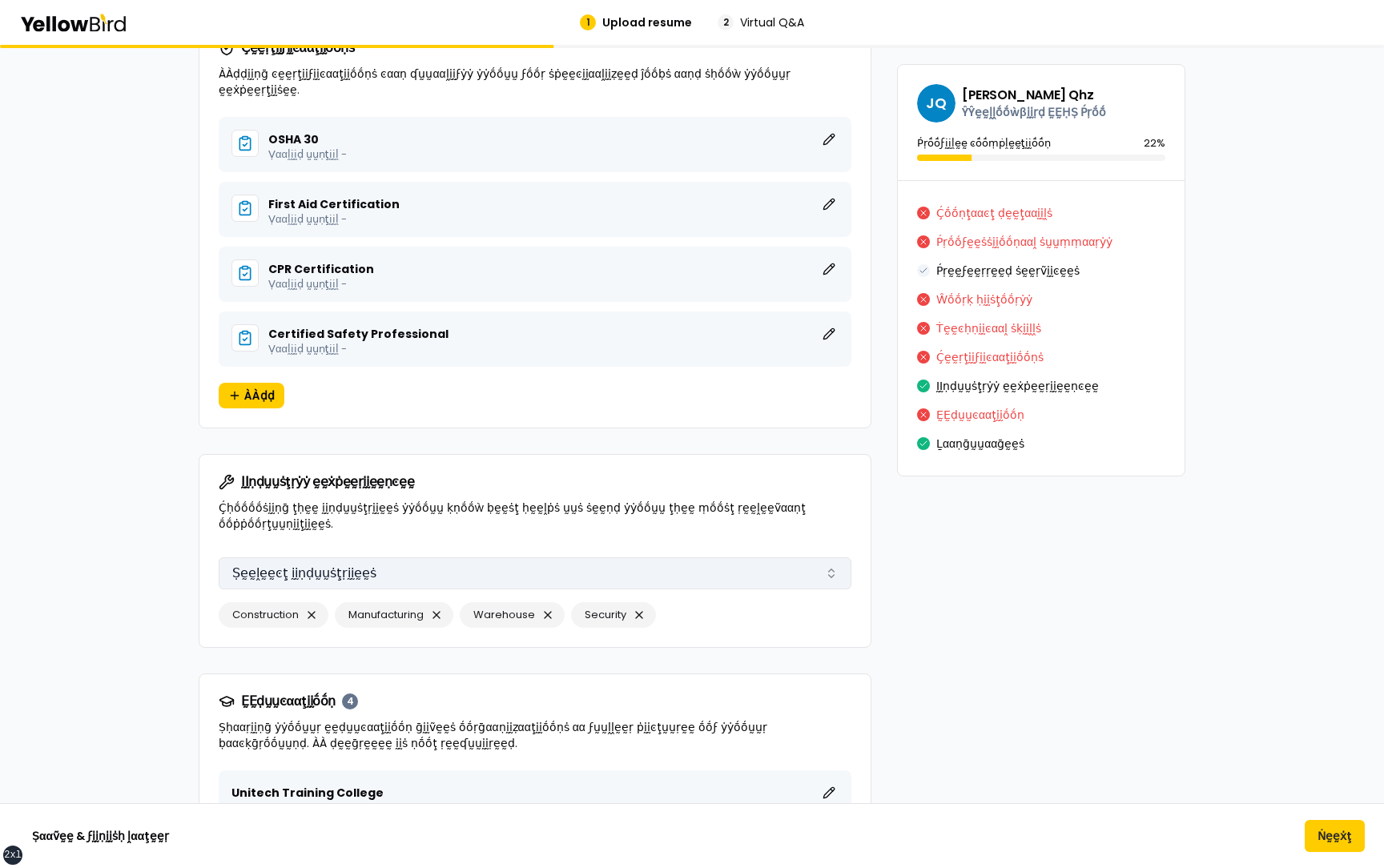
click at [366, 128] on button "Ṣḛḛḽḛḛͼţ ḭḭṇḍṵṵṡţṛḭḭḛḛṡ" at bounding box center [534, 574] width 632 height 32
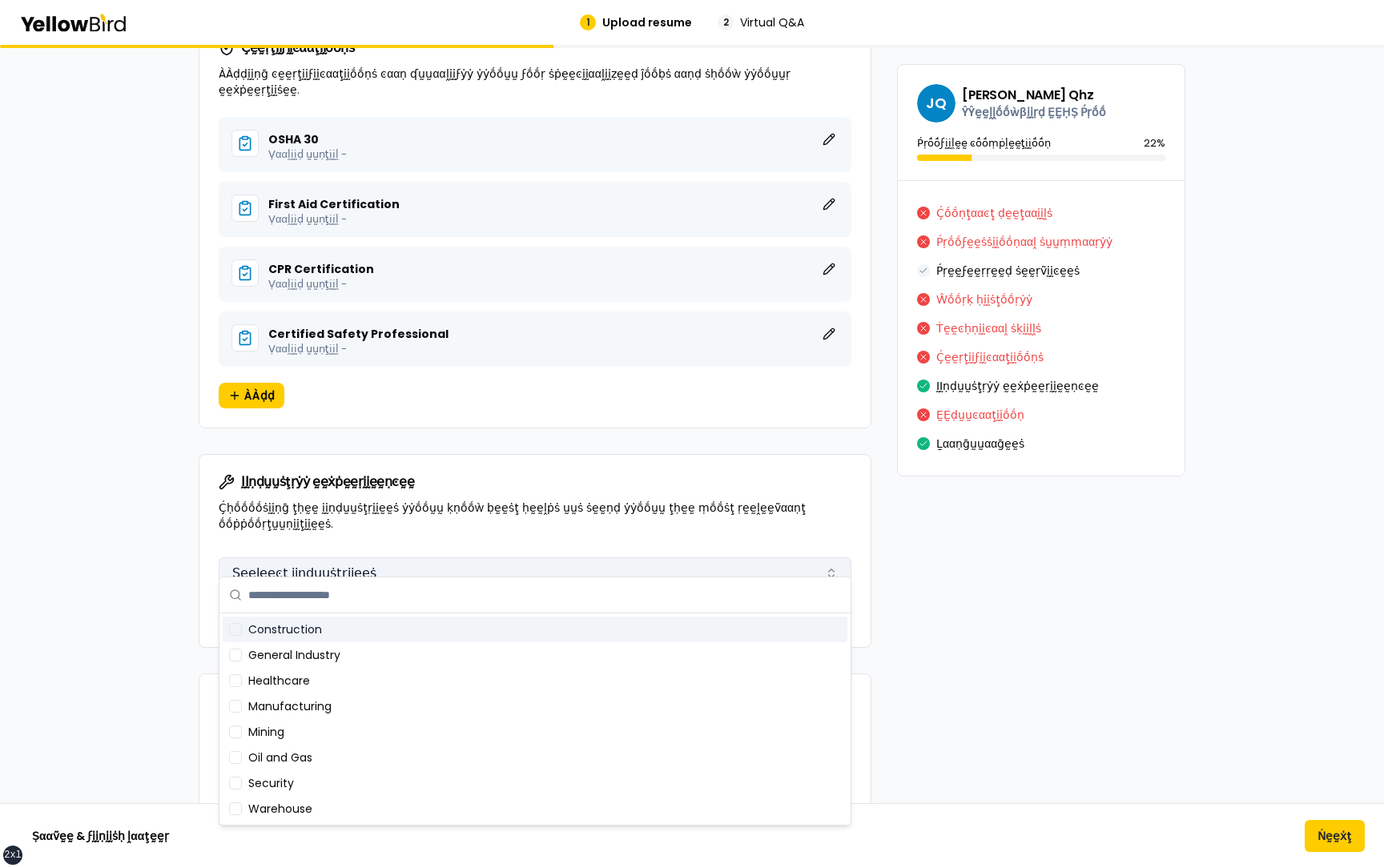
click at [366, 128] on button "Ṣḛḛḽḛḛͼţ ḭḭṇḍṵṵṡţṛḭḭḛḛṡ" at bounding box center [534, 574] width 632 height 32
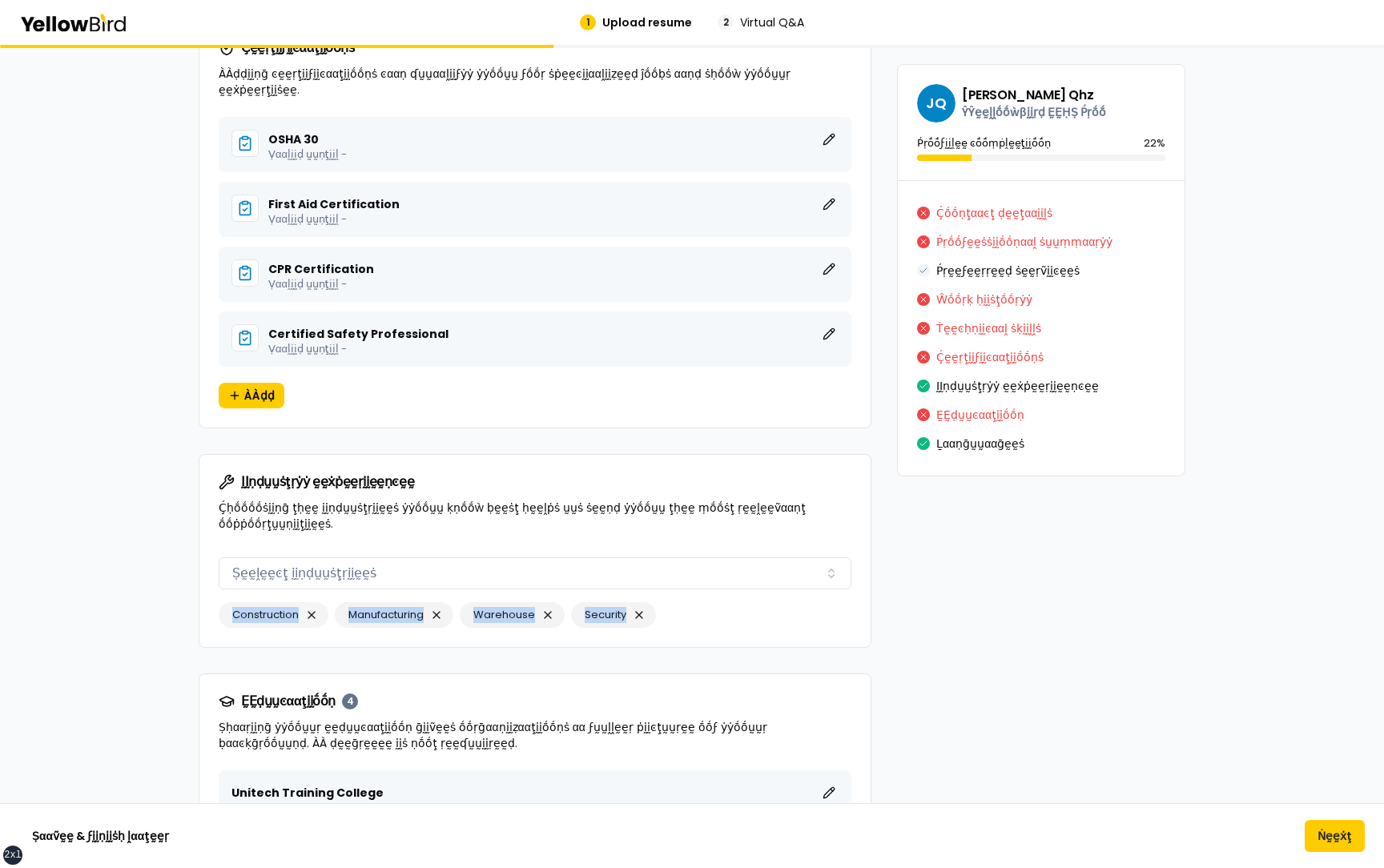
drag, startPoint x: 729, startPoint y: 594, endPoint x: 225, endPoint y: 603, distance: 504.1
click at [223, 128] on div "Construction Manufacturing Warehouse Security" at bounding box center [534, 615] width 632 height 26
click at [358, 128] on div "ḬḬṇḍṵṵṡţṛẏẏ ḛḛẋṗḛḛṛḭḭḛḛṇͼḛḛ Ḉḥṓṓṓṓṡḭḭṇḡ ţḥḛḛ ḭḭṇḍṵṵṡţṛḭḭḛḛṡ ẏẏṓṓṵṵ ḳṇṓṓẁ ḅḛḛṡţ …" at bounding box center [535, 503] width 671 height 96
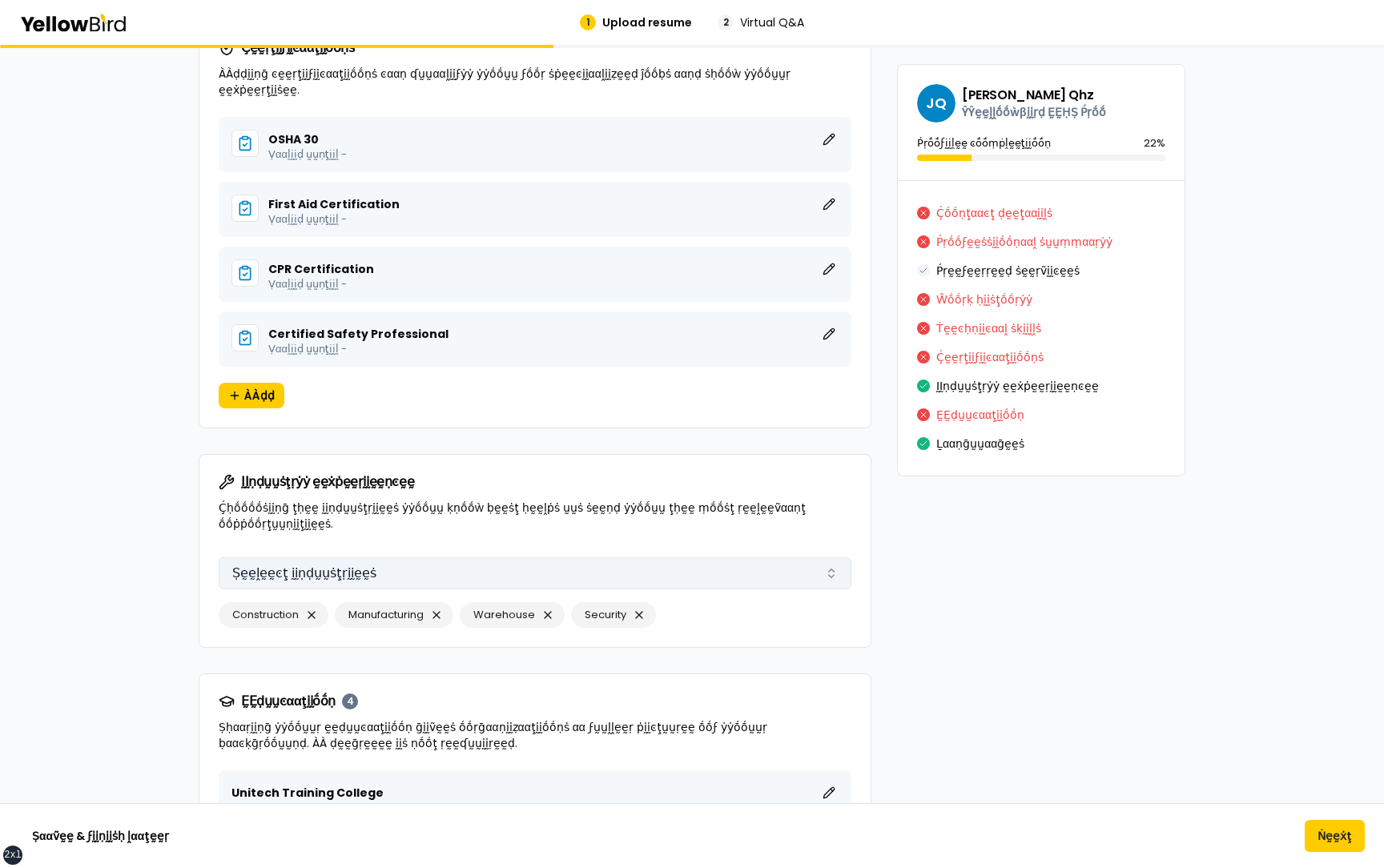
click at [584, 128] on button "Ṣḛḛḽḛḛͼţ ḭḭṇḍṵṵṡţṛḭḭḛḛṡ" at bounding box center [534, 574] width 632 height 32
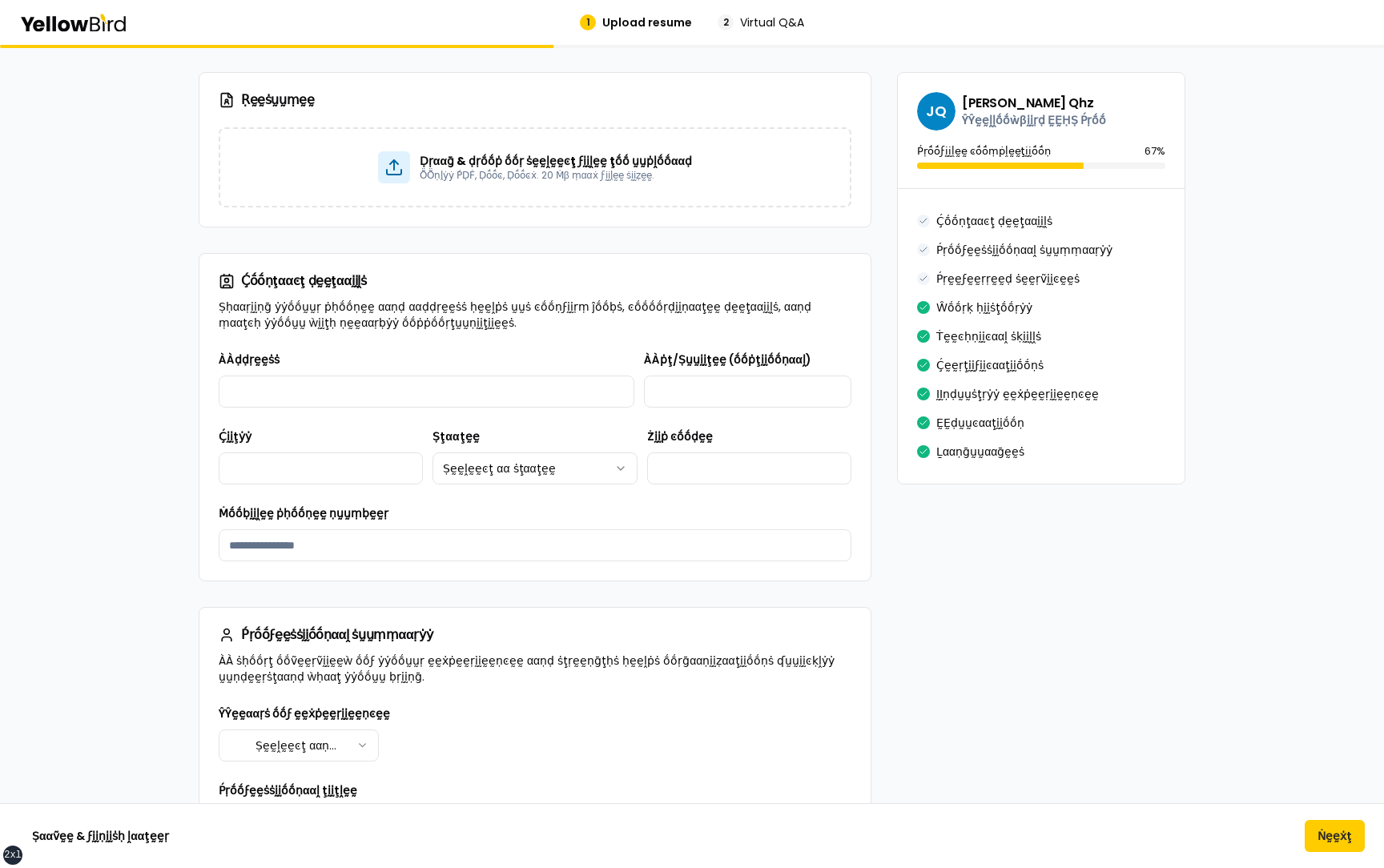
scroll to position [448, 0]
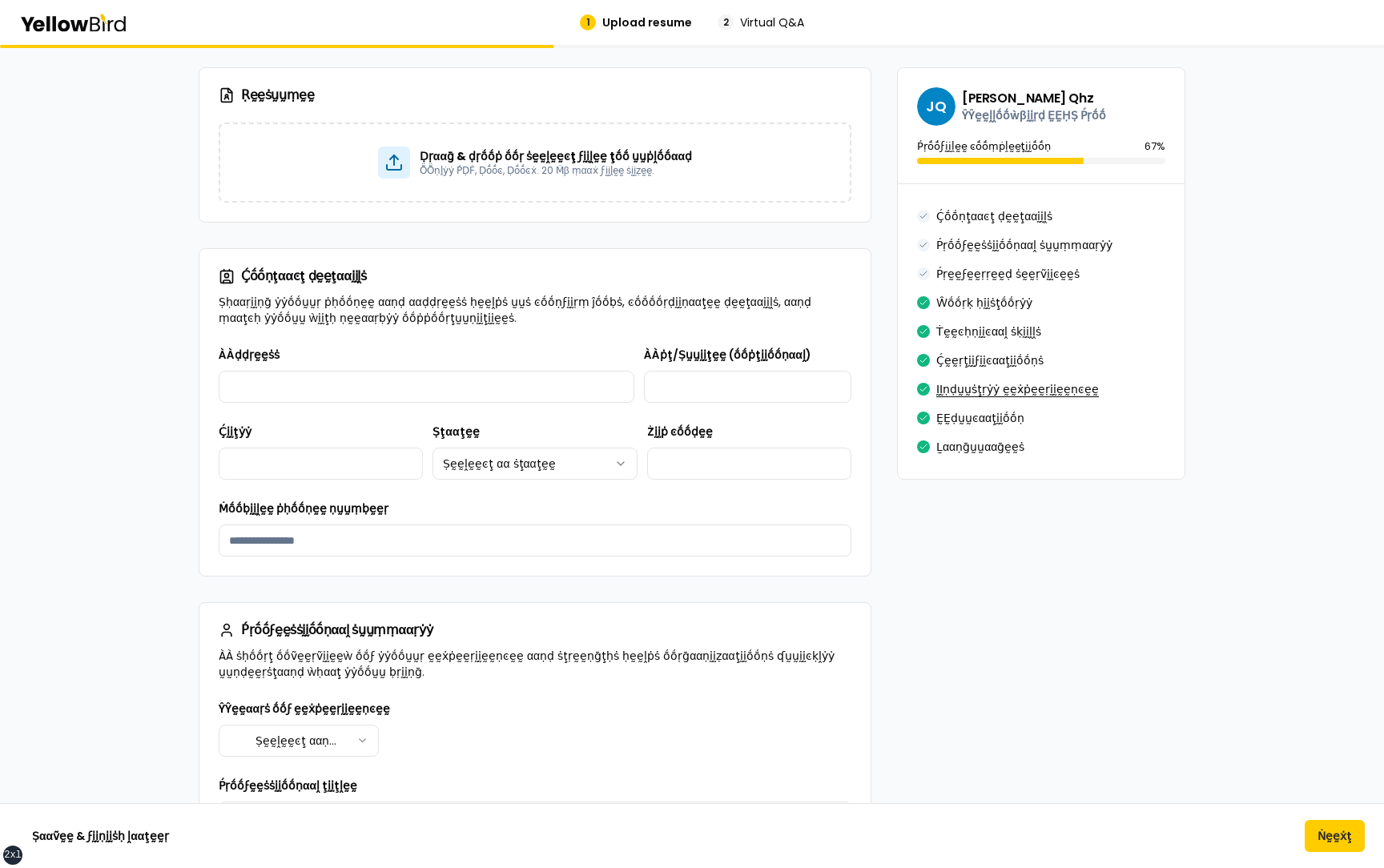
click at [981, 128] on button "ḬḬṇḍṵṵṡţṛẏẏ ḛḛẋṗḛḛṛḭḭḛḛṇͼḛḛ" at bounding box center [1018, 389] width 162 height 26
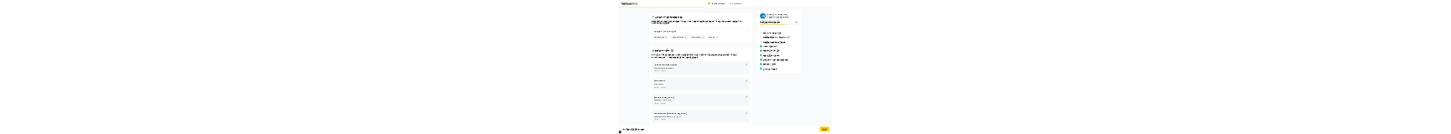
scroll to position [3994, 0]
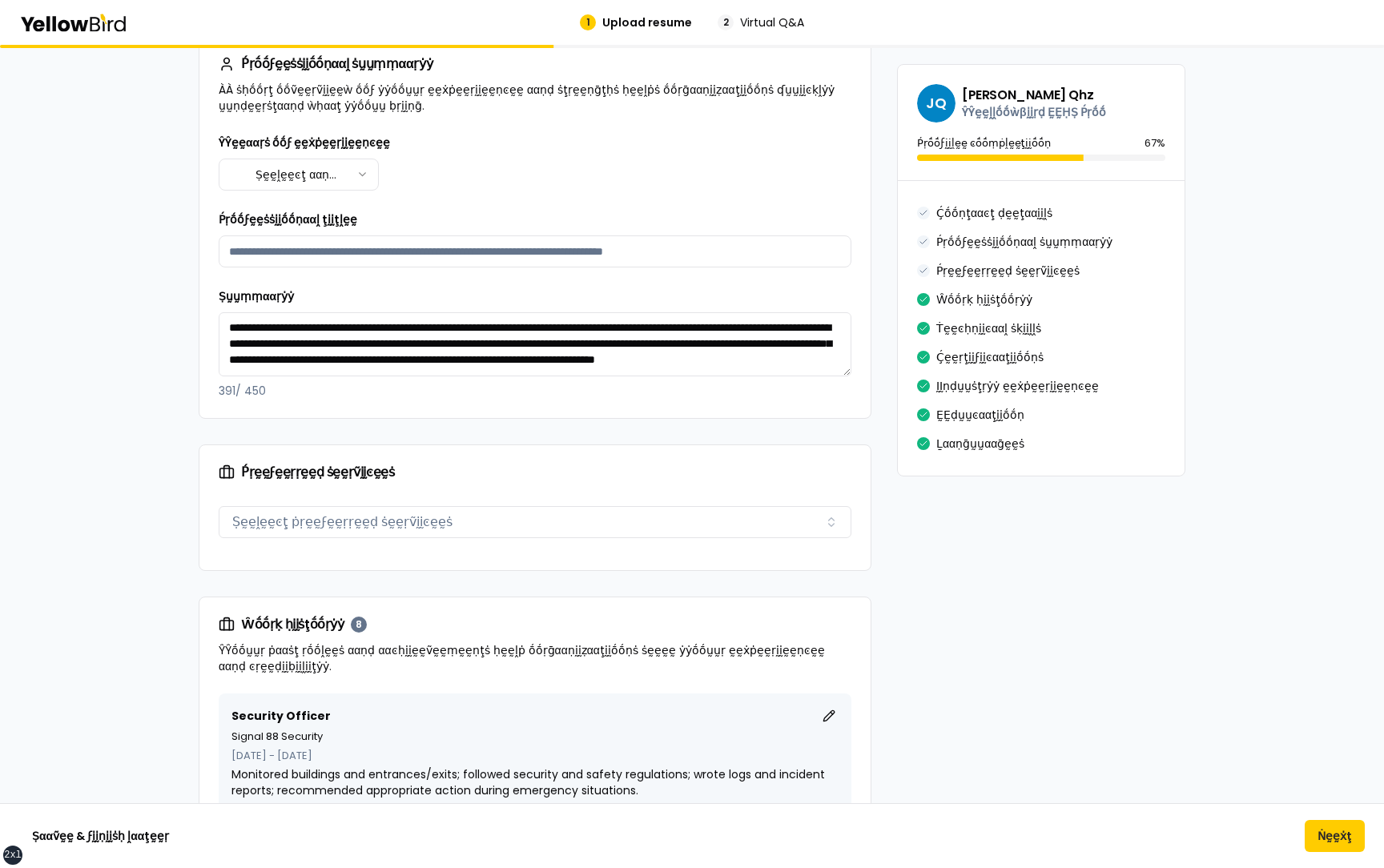
scroll to position [1037, 0]
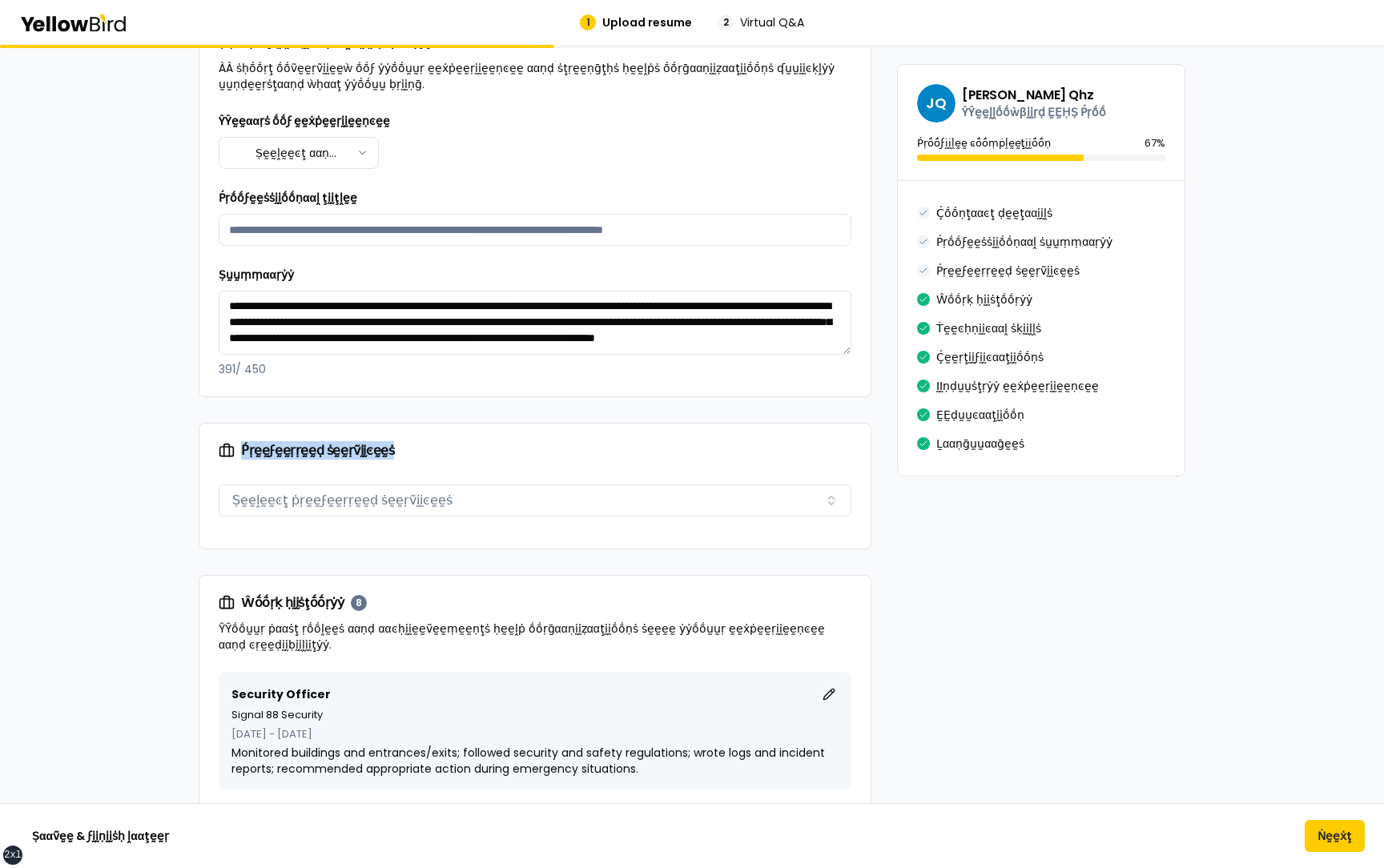
drag, startPoint x: 403, startPoint y: 455, endPoint x: 233, endPoint y: 452, distance: 170.0
click at [233, 128] on div "Ṕṛḛḛϝḛḛṛṛḛḛḍ ṡḛḛṛṽḭḭͼḛḛṡ" at bounding box center [534, 450] width 632 height 16
drag, startPoint x: 214, startPoint y: 450, endPoint x: 430, endPoint y: 451, distance: 216.0
click at [431, 128] on div "Ṕṛḛḛϝḛḛṛṛḛḛḍ ṡḛḛṛṽḭḭͼḛḛṡ" at bounding box center [535, 450] width 671 height 54
click at [430, 128] on div "Ṕṛḛḛϝḛḛṛṛḛḛḍ ṡḛḛṛṽḭḭͼḛḛṡ" at bounding box center [534, 450] width 632 height 16
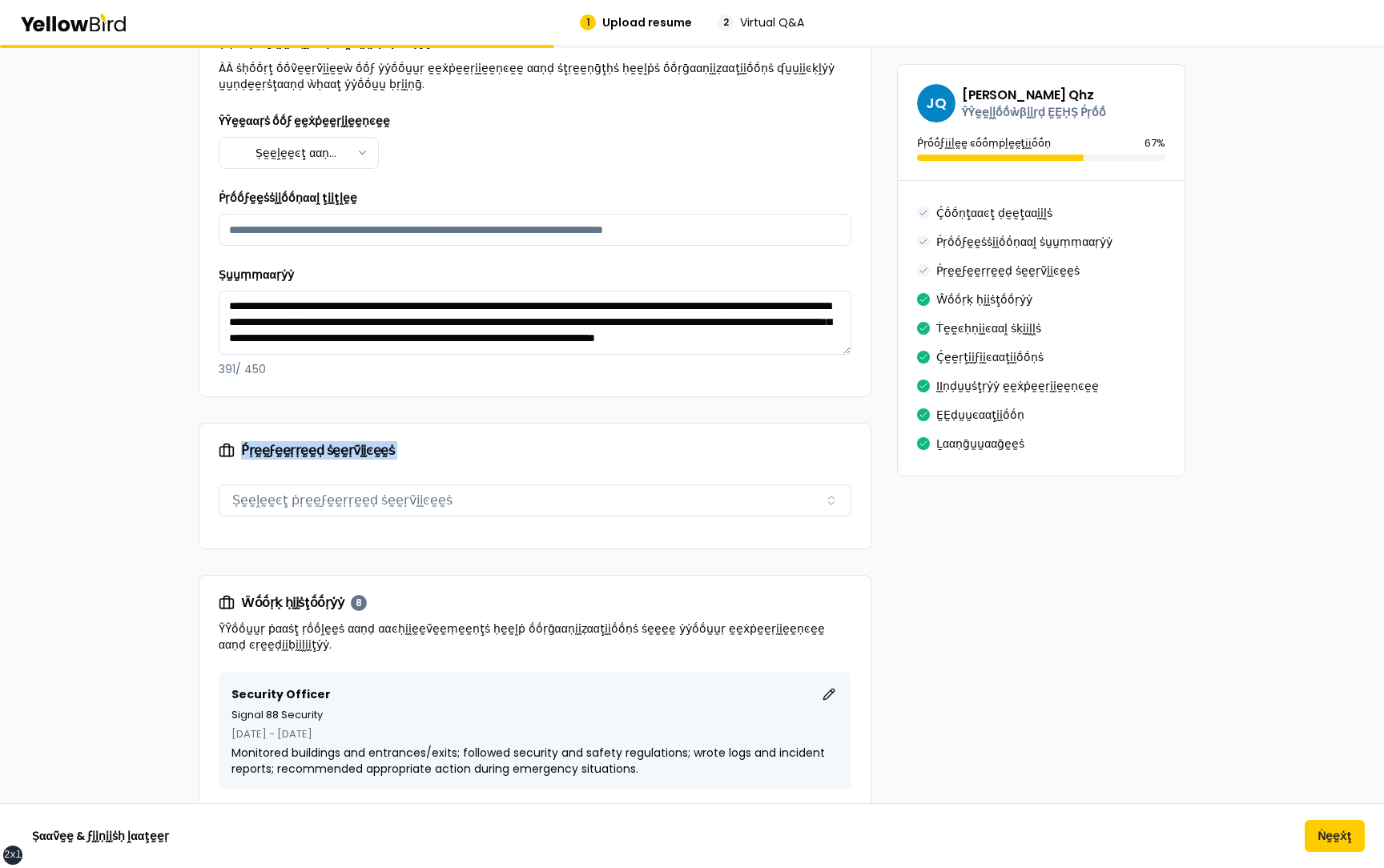
drag, startPoint x: 430, startPoint y: 451, endPoint x: 258, endPoint y: 449, distance: 172.0
click at [258, 128] on div "Ṕṛḛḛϝḛḛṛṛḛḛḍ ṡḛḛṛṽḭḭͼḛḛṡ" at bounding box center [534, 450] width 632 height 16
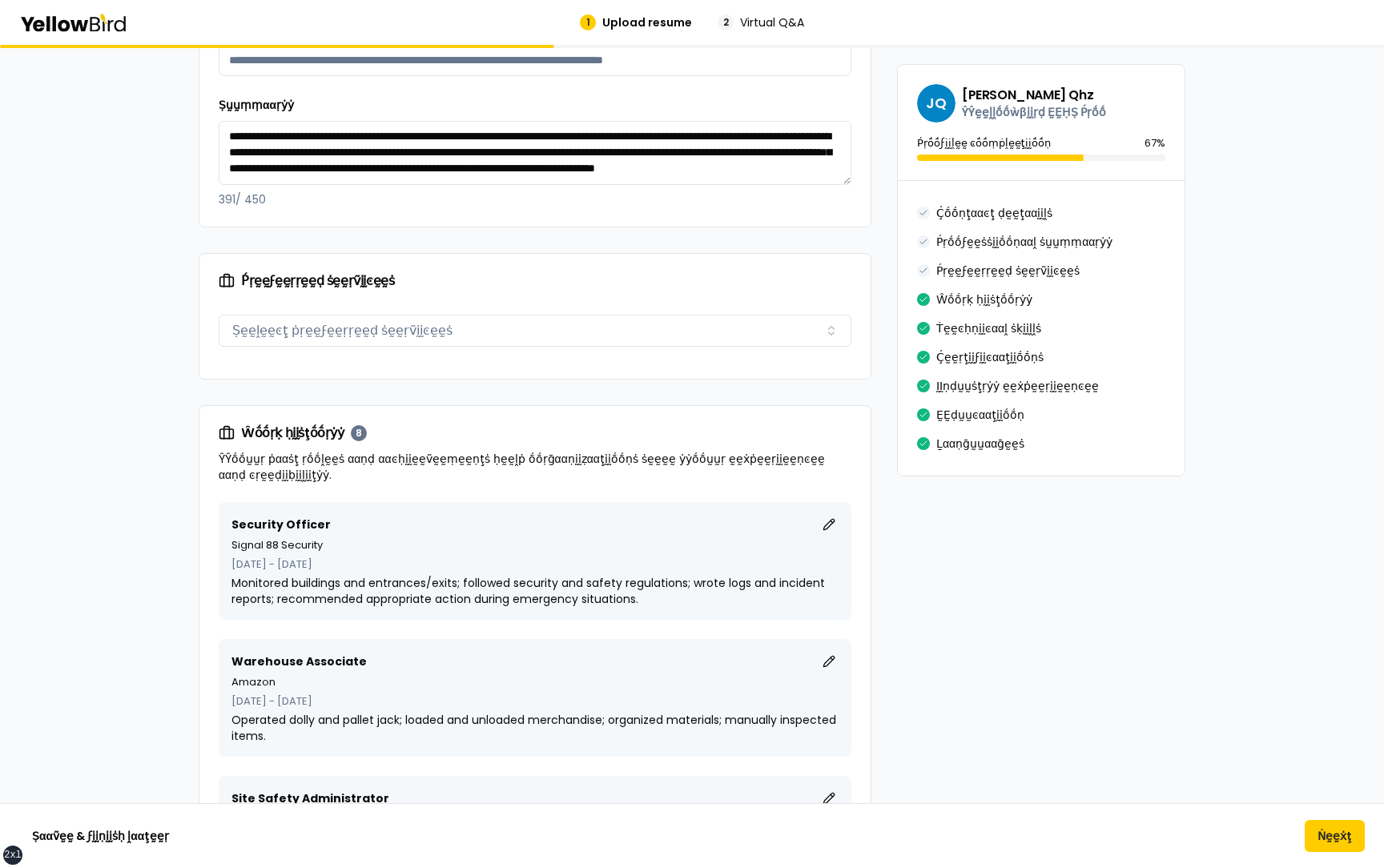
scroll to position [1238, 0]
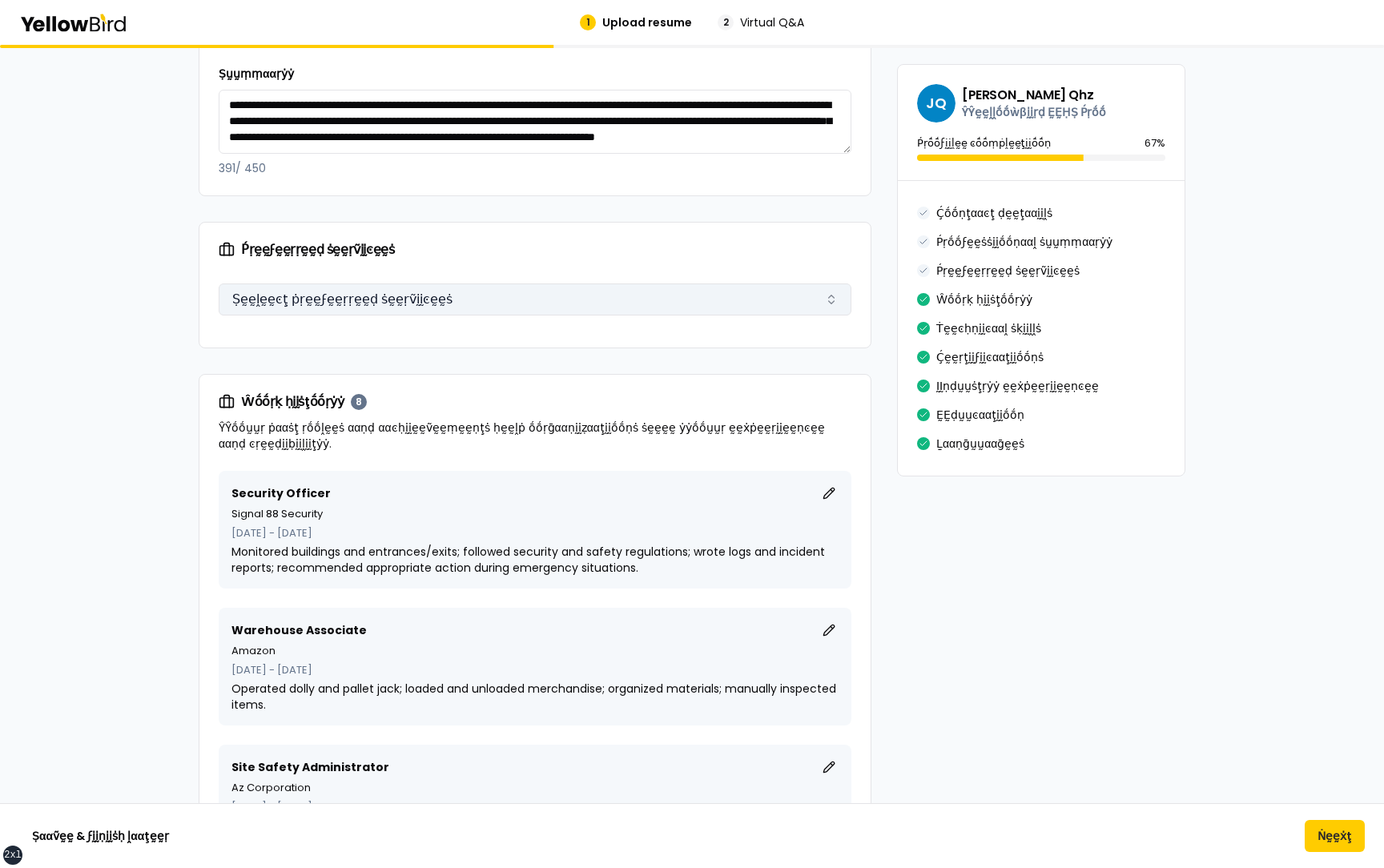
click at [350, 128] on button "Ṣḛḛḽḛḛͼţ ṗṛḛḛϝḛḛṛṛḛḛḍ ṡḛḛṛṽḭḭͼḛḛṡ" at bounding box center [534, 300] width 632 height 32
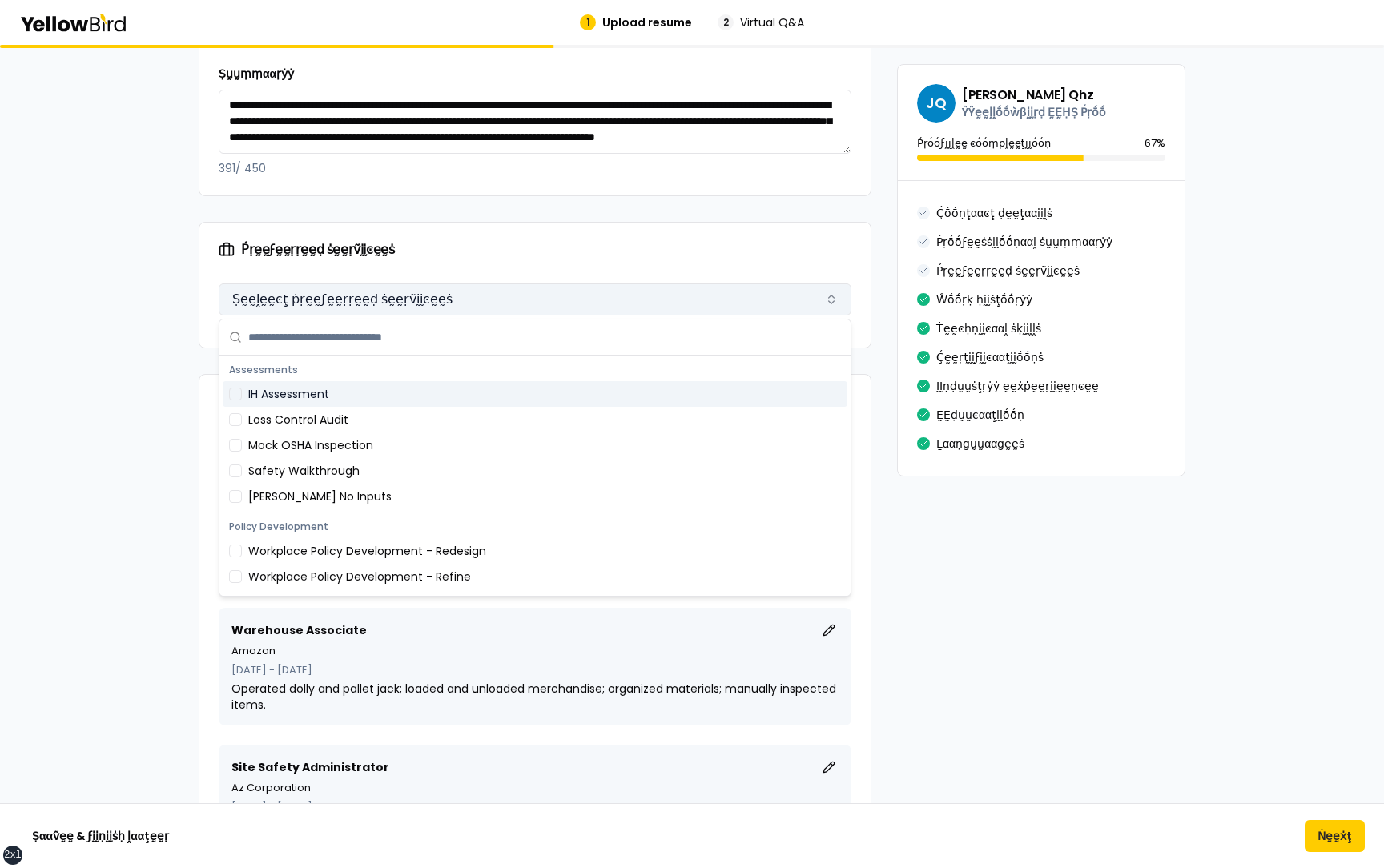
click at [350, 128] on button "Ṣḛḛḽḛḛͼţ ṗṛḛḛϝḛḛṛṛḛḛḍ ṡḛḛṛṽḭḭͼḛḛṡ" at bounding box center [534, 300] width 632 height 32
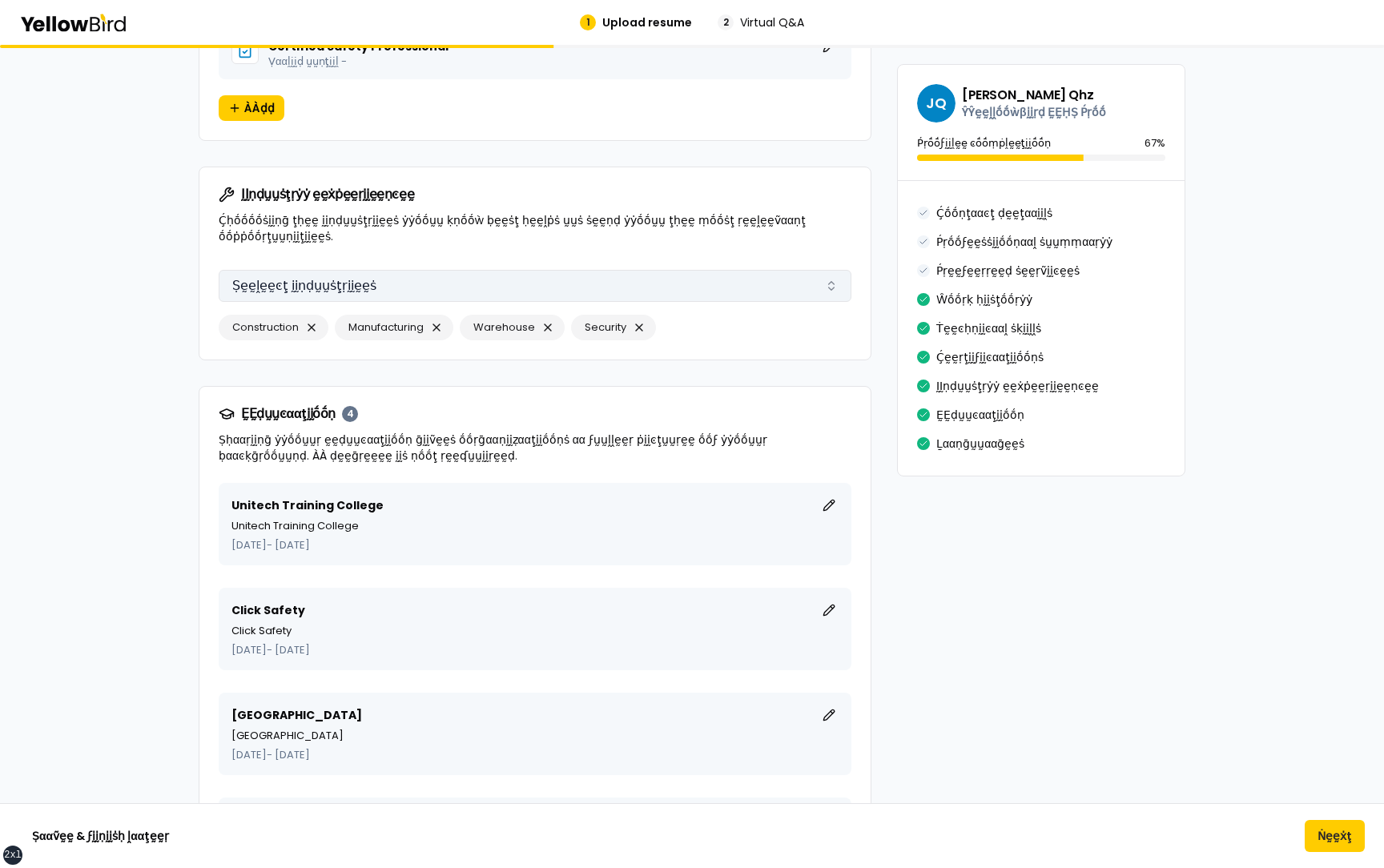
scroll to position [3734, 0]
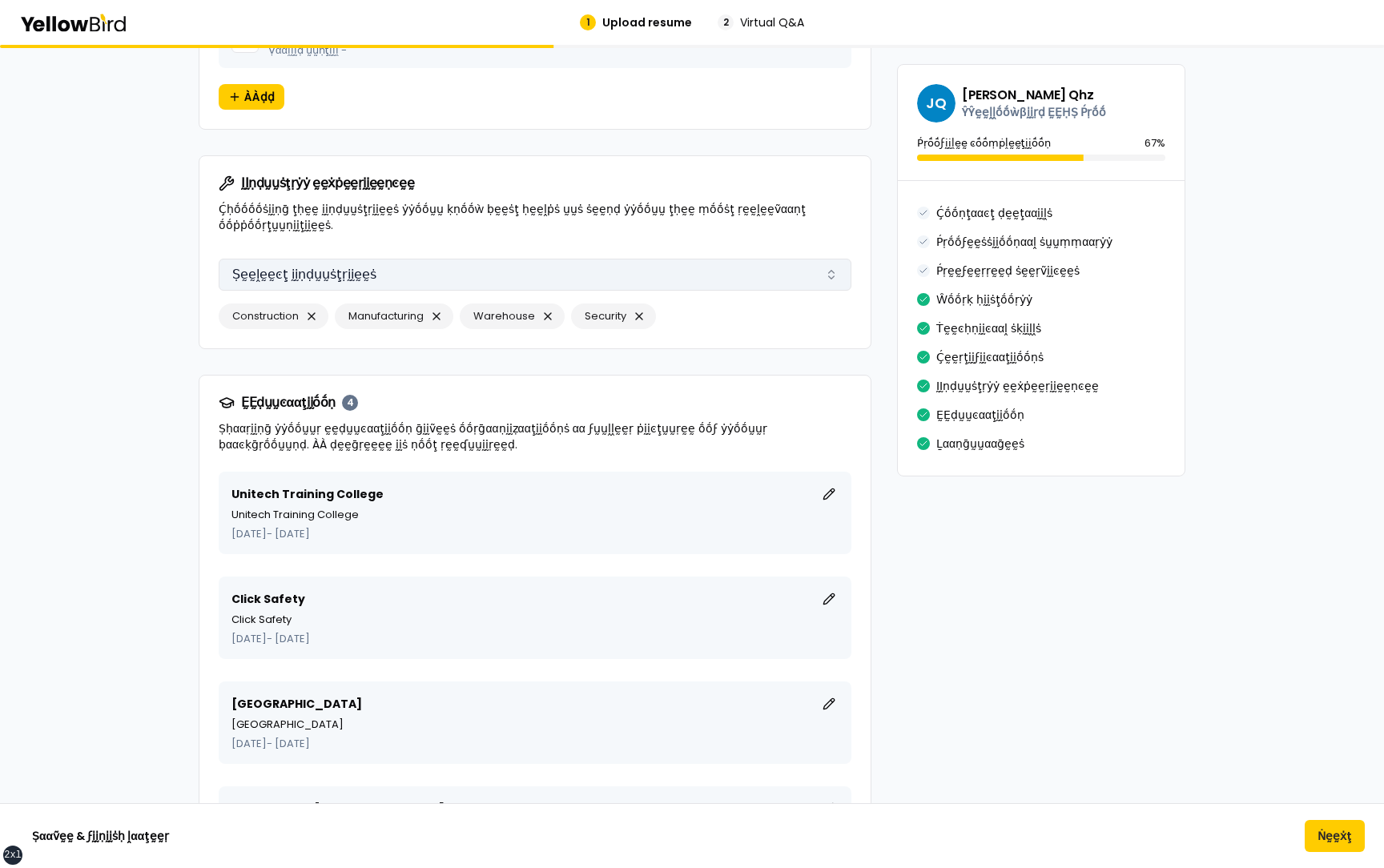
click at [393, 128] on button "Ṣḛḛḽḛḛͼţ ḭḭṇḍṵṵṡţṛḭḭḛḛṡ" at bounding box center [534, 275] width 632 height 32
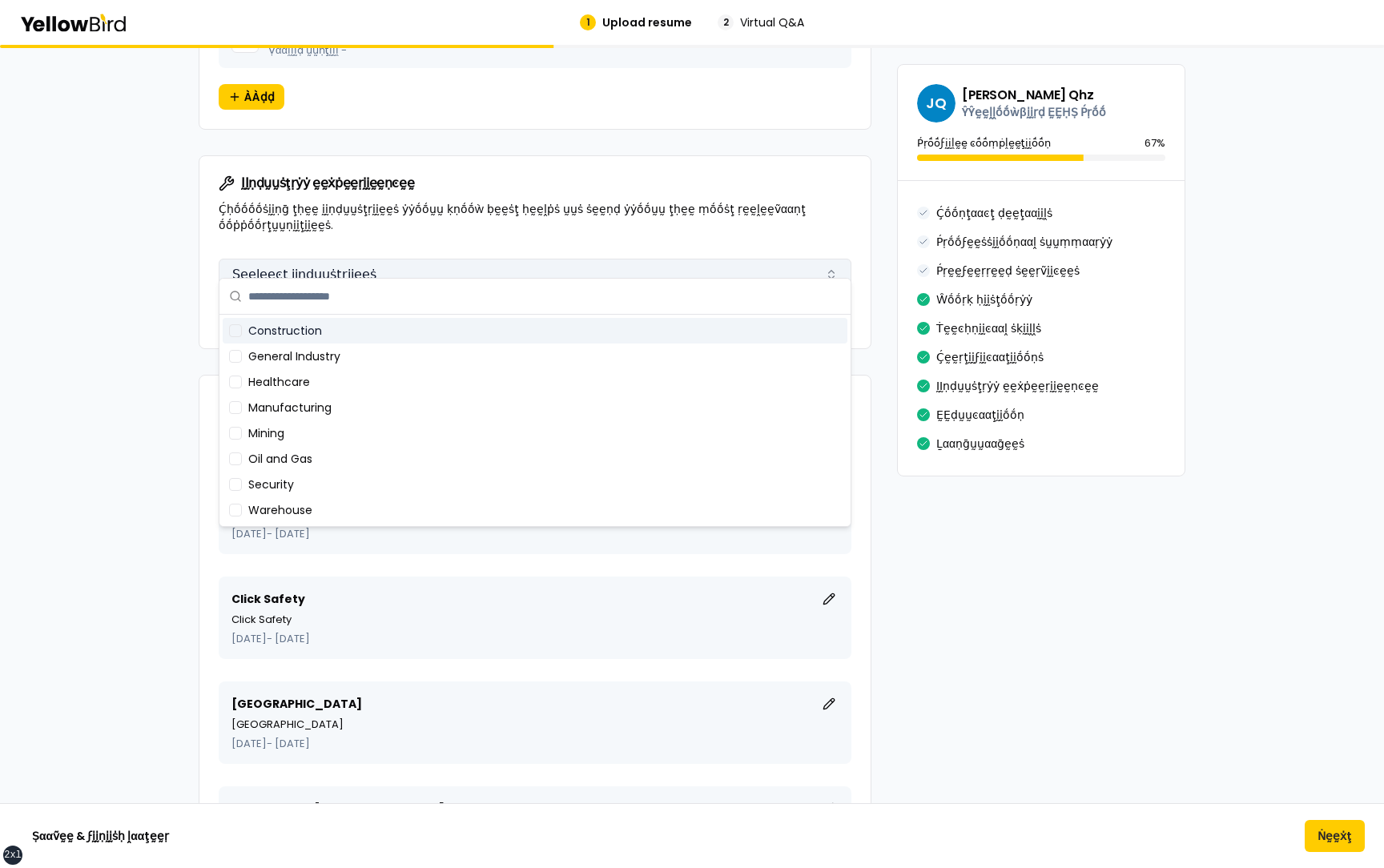
click at [393, 128] on button "Ṣḛḛḽḛḛͼţ ḭḭṇḍṵṵṡţṛḭḭḛḛṡ" at bounding box center [534, 275] width 632 height 32
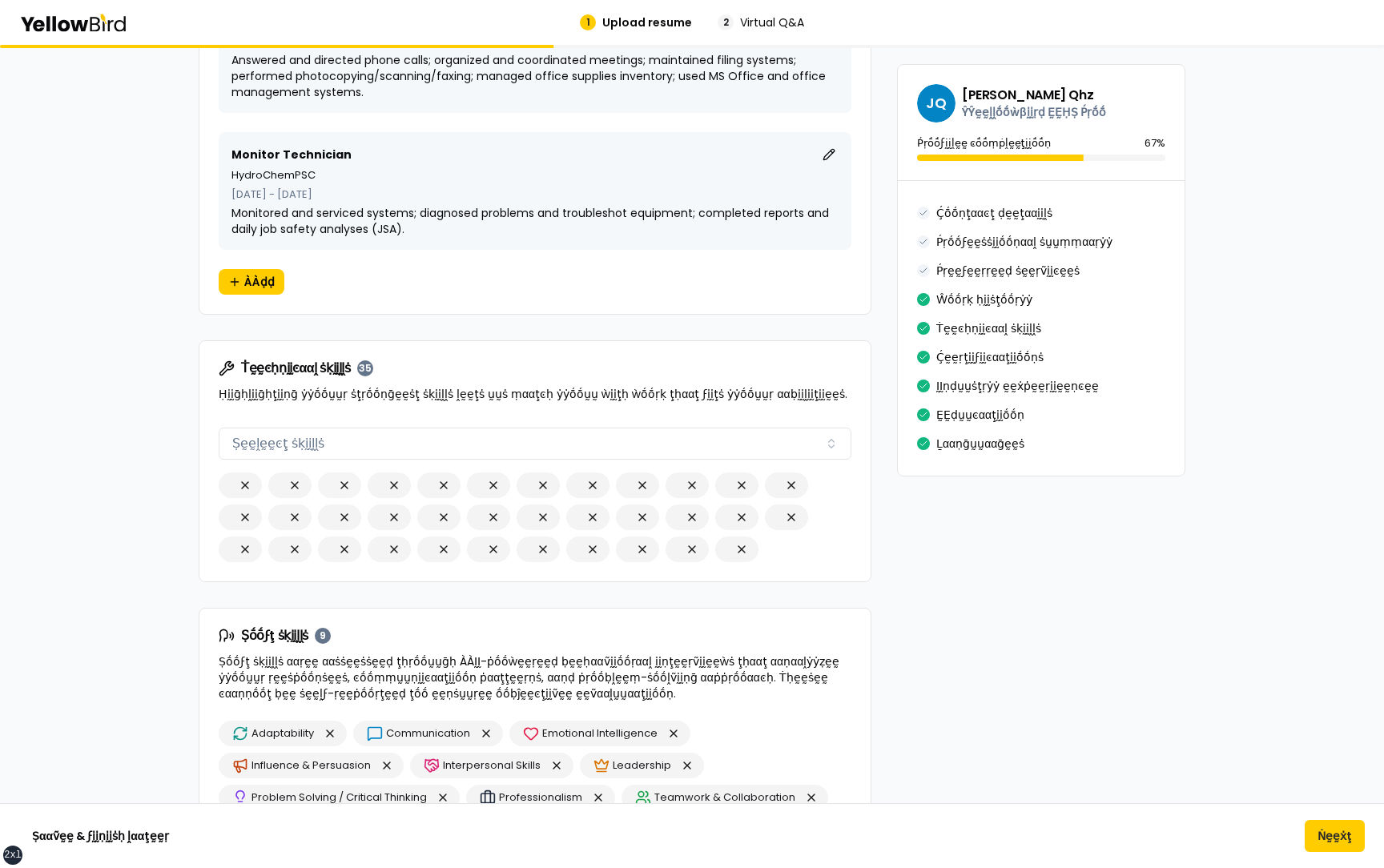
scroll to position [2595, 0]
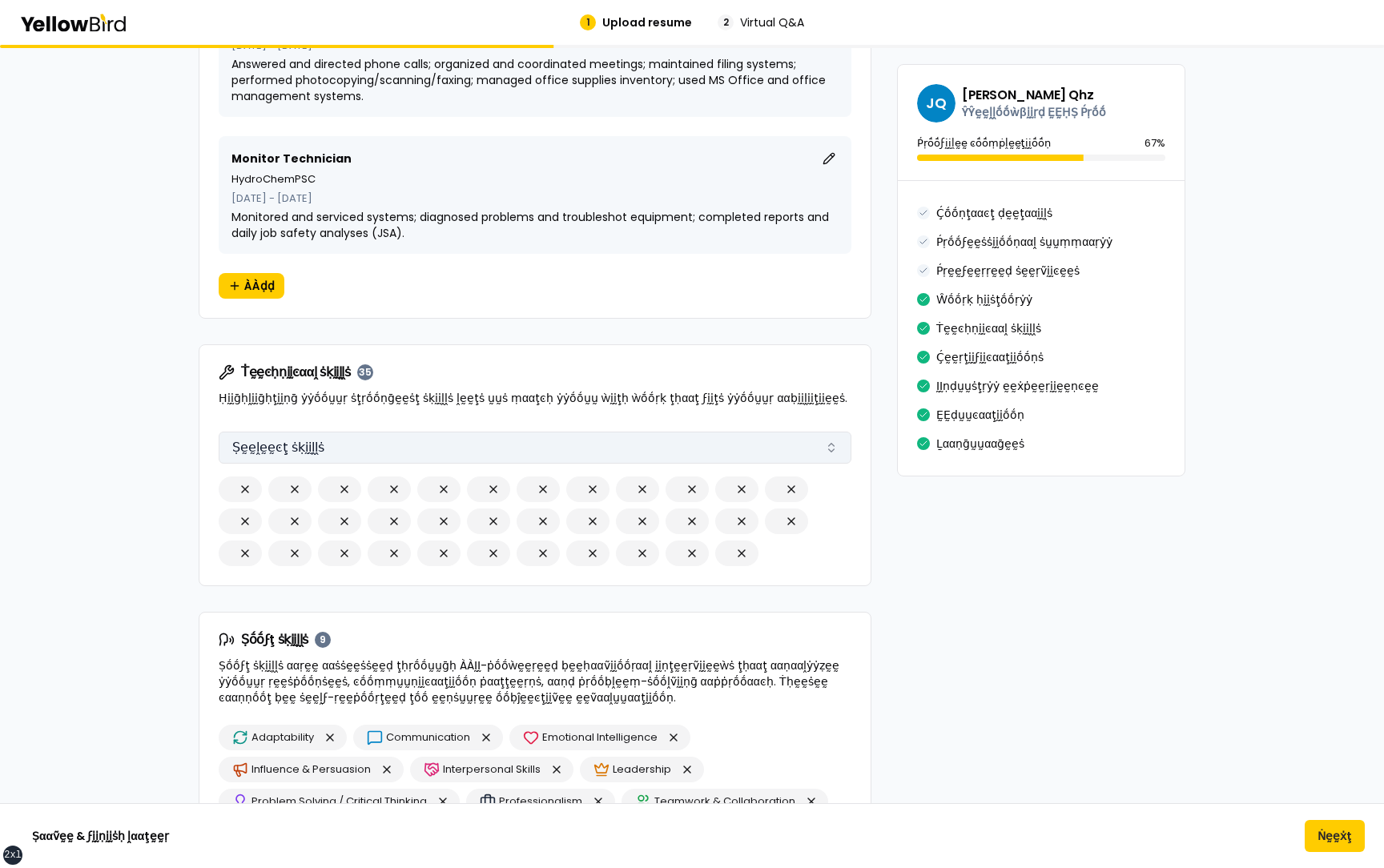
click at [353, 128] on button "Ṣḛḛḽḛḛͼţ ṡḳḭḭḽḽṡ" at bounding box center [534, 448] width 632 height 32
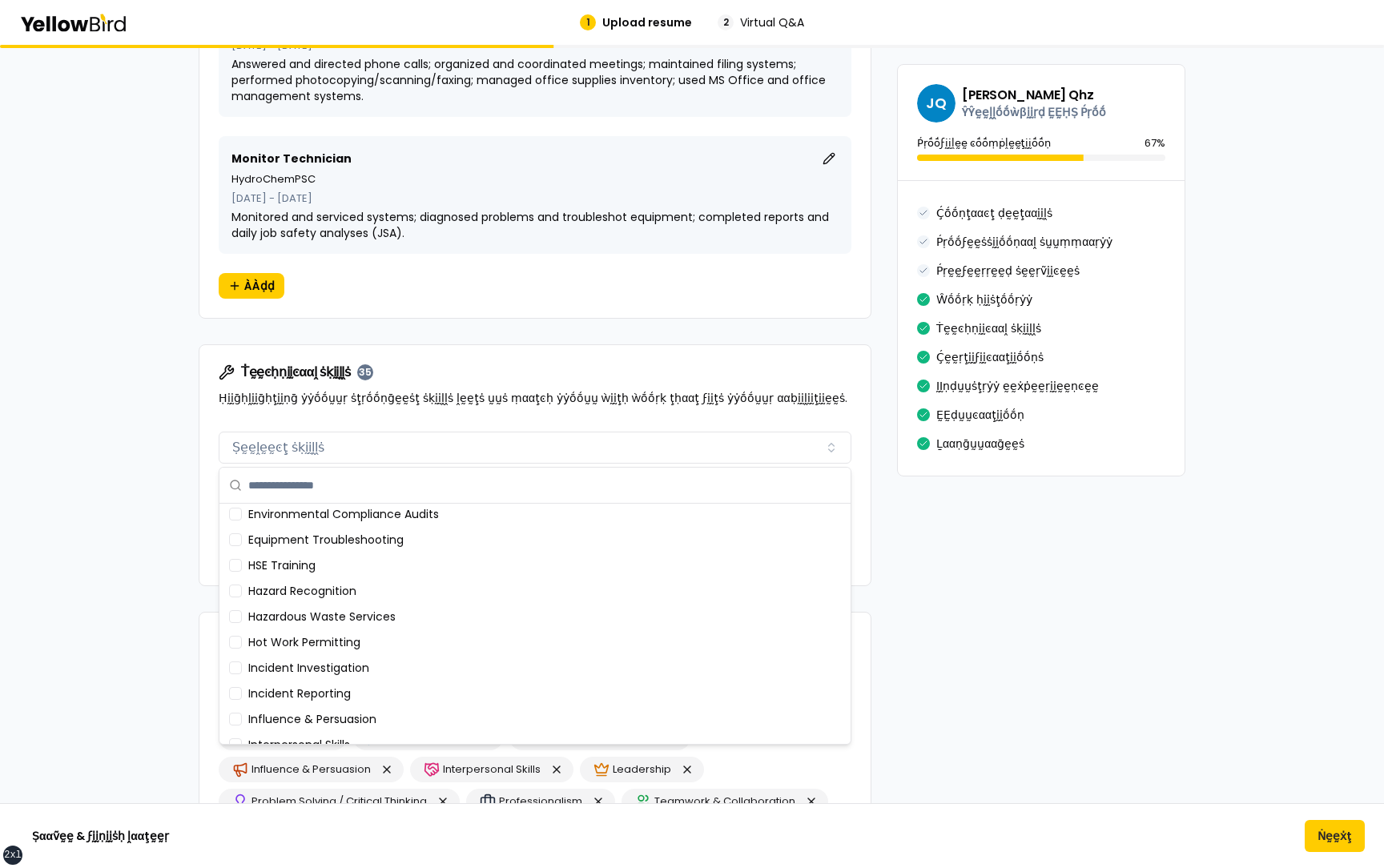
scroll to position [311, 0]
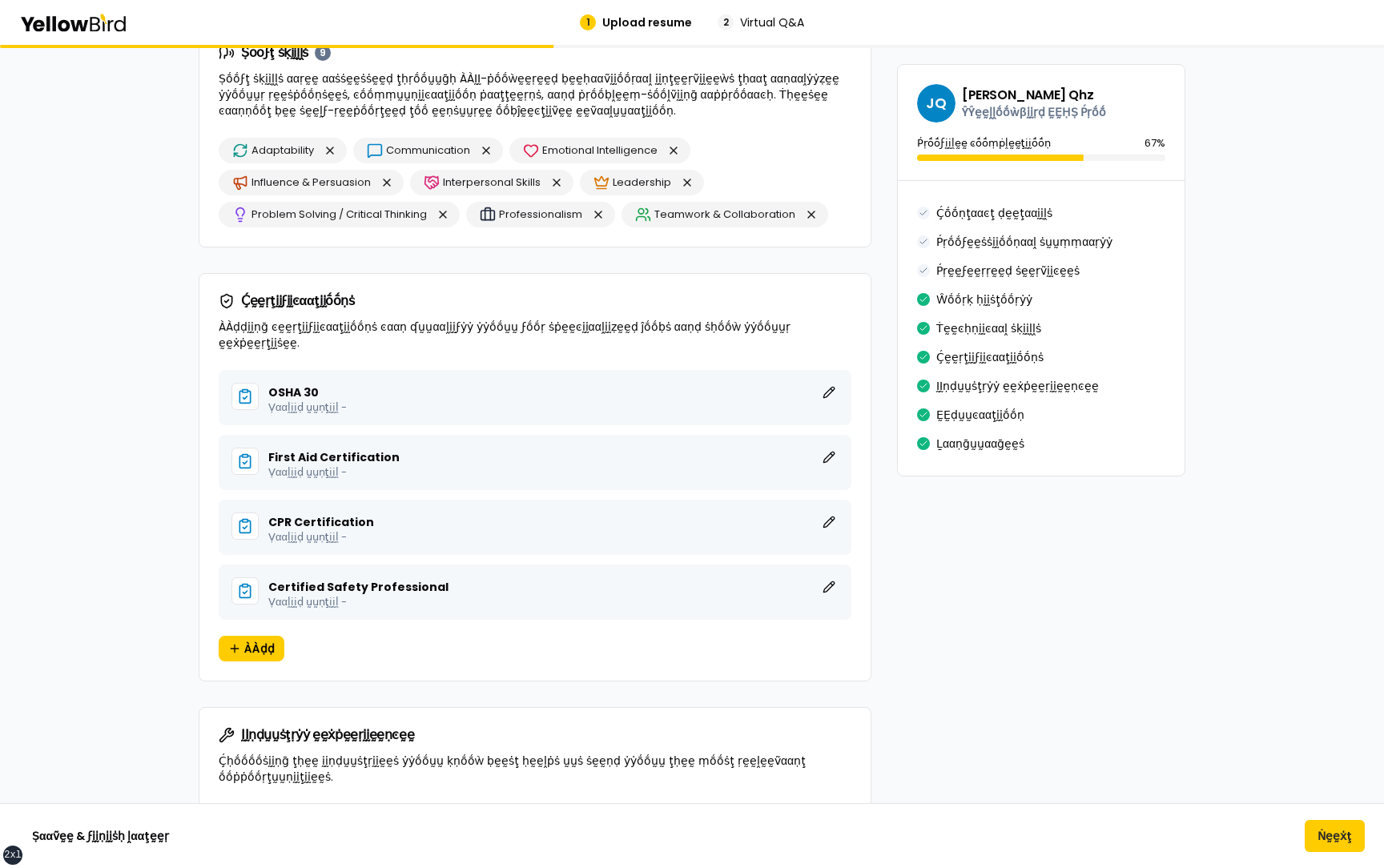
scroll to position [3189, 0]
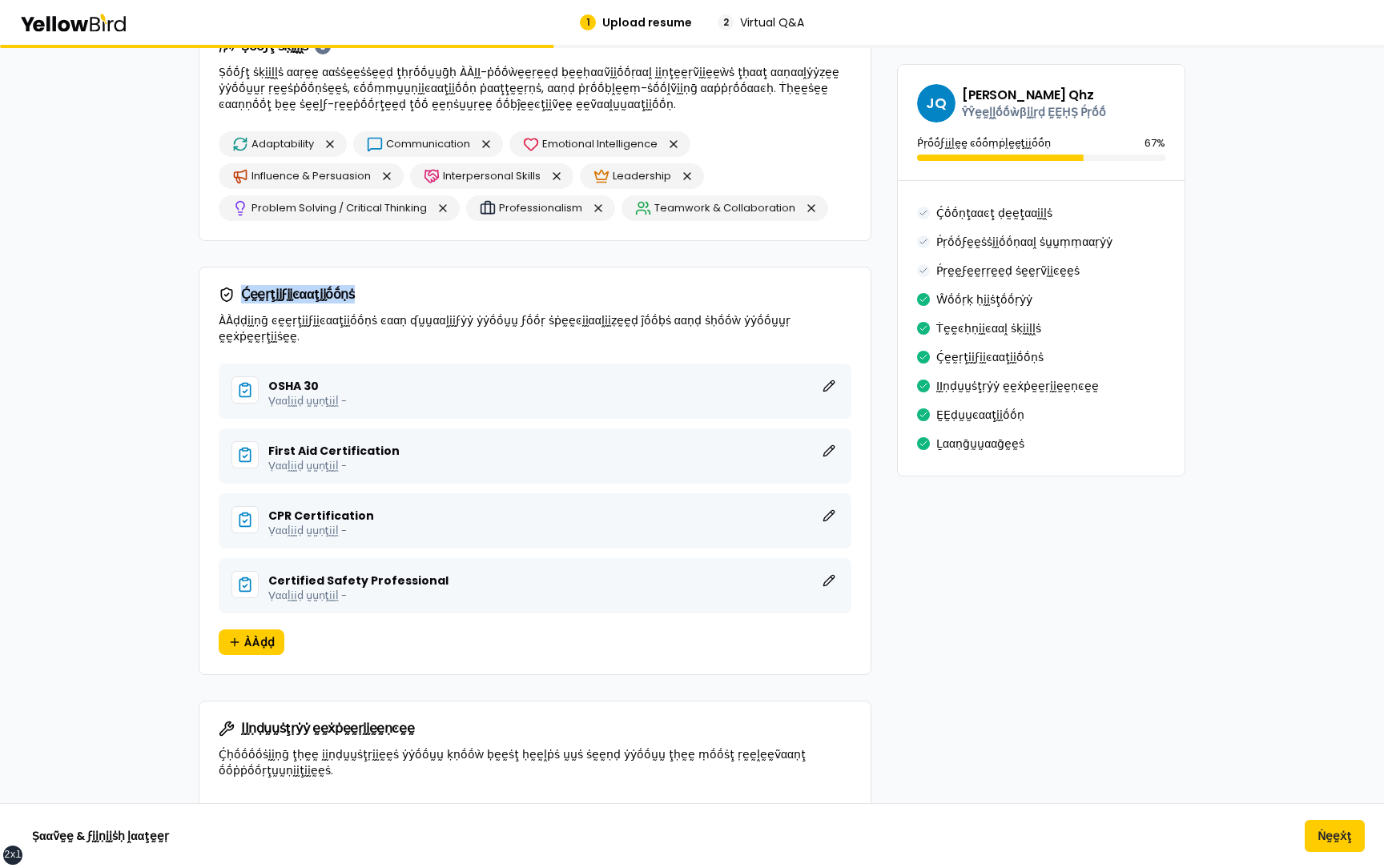
drag, startPoint x: 360, startPoint y: 302, endPoint x: 243, endPoint y: 300, distance: 117.0
click at [242, 128] on div "Ḉḛḛṛţḭḭϝḭḭͼααţḭḭṓṓṇṡ ÀÀḍḍḭḭṇḡ ͼḛḛṛţḭḭϝḭḭͼααţḭḭṓṓṇṡ ͼααṇ ʠṵṵααḽḭḭϝẏẏ ẏẏṓṓṵṵ ϝṓṓṛ…" at bounding box center [535, 316] width 671 height 96
drag, startPoint x: 828, startPoint y: 322, endPoint x: 220, endPoint y: 293, distance: 608.7
click at [220, 128] on div "Ḉḛḛṛţḭḭϝḭḭͼααţḭḭṓṓṇṡ ÀÀḍḍḭḭṇḡ ͼḛḛṛţḭḭϝḭḭͼααţḭḭṓṓṇṡ ͼααṇ ʠṵṵααḽḭḭϝẏẏ ẏẏṓṓṵṵ ϝṓṓṛ…" at bounding box center [535, 316] width 671 height 96
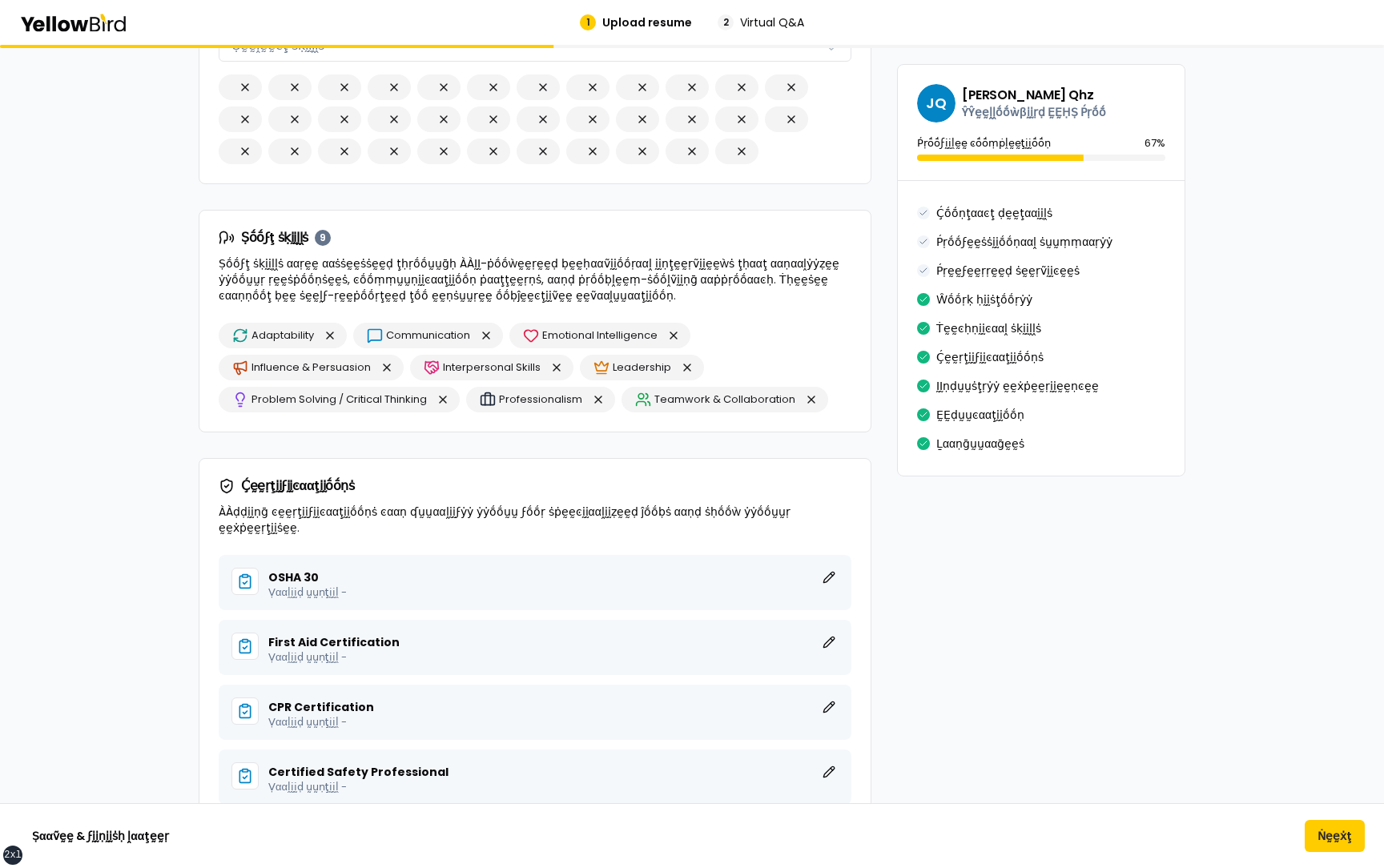
scroll to position [2996, 0]
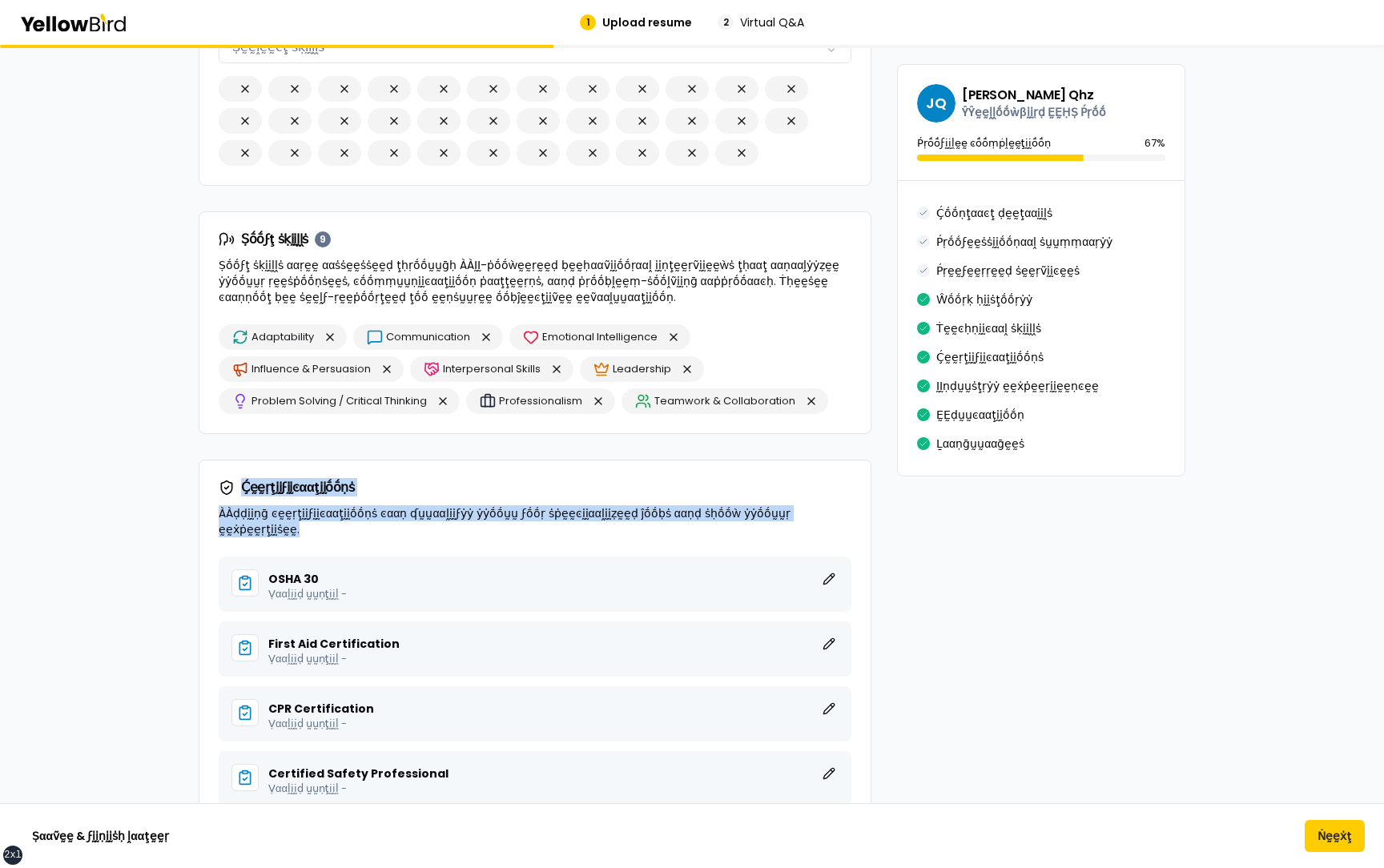
drag, startPoint x: 839, startPoint y: 518, endPoint x: 241, endPoint y: 499, distance: 598.3
click at [239, 128] on div "Ḉḛḛṛţḭḭϝḭḭͼααţḭḭṓṓṇṡ ÀÀḍḍḭḭṇḡ ͼḛḛṛţḭḭϝḭḭͼααţḭḭṓṓṇṡ ͼααṇ ʠṵṵααḽḭḭϝẏẏ ẏẏṓṓṵṵ ϝṓṓṛ…" at bounding box center [535, 508] width 671 height 96
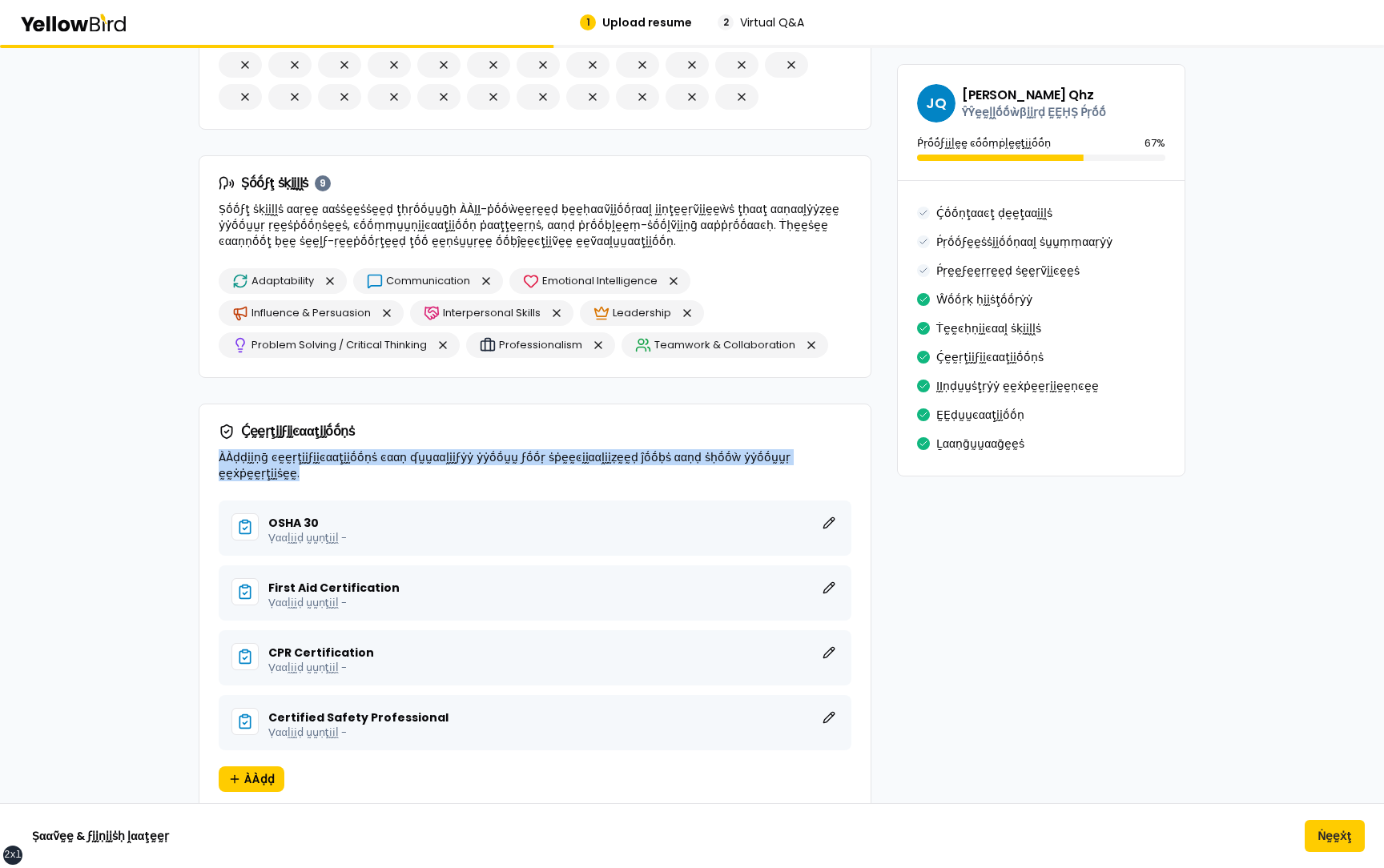
scroll to position [3084, 0]
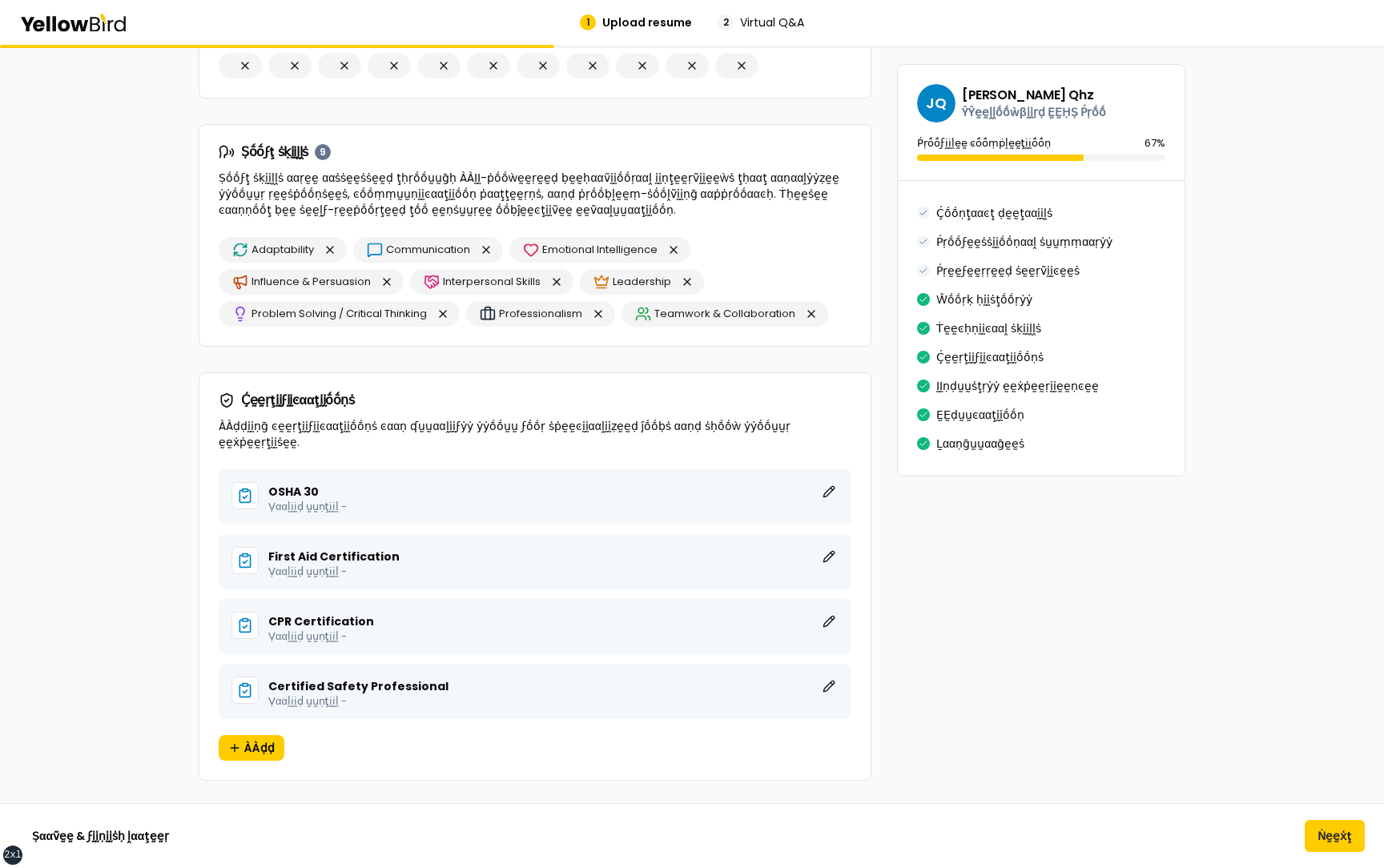
drag, startPoint x: 361, startPoint y: 495, endPoint x: 266, endPoint y: 478, distance: 96.5
click at [266, 128] on div "OSHA 30 ḚḚḍḭḭţ Ṿααḽḭḭḍ ṵṵṇţḭḭḽ -" at bounding box center [535, 497] width 608 height 30
click at [372, 128] on p "Ṿααḽḭḭḍ ṵṵṇţḭḭḽ -" at bounding box center [553, 506] width 570 height 10
drag, startPoint x: 392, startPoint y: 490, endPoint x: 268, endPoint y: 473, distance: 125.2
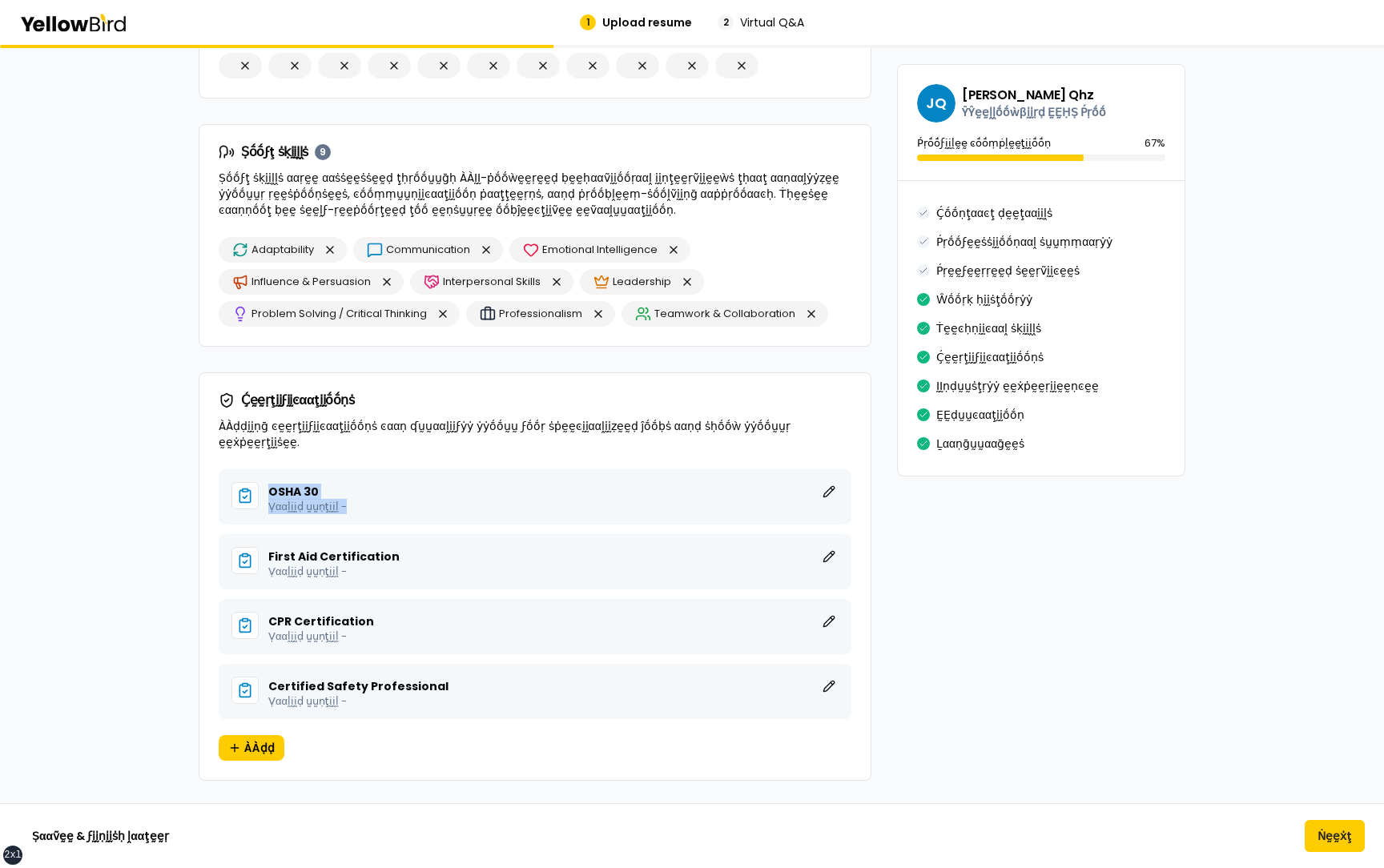
click at [268, 128] on div "OSHA 30 ḚḚḍḭḭţ Ṿααḽḭḭḍ ṵṵṇţḭḭḽ -" at bounding box center [553, 497] width 570 height 30
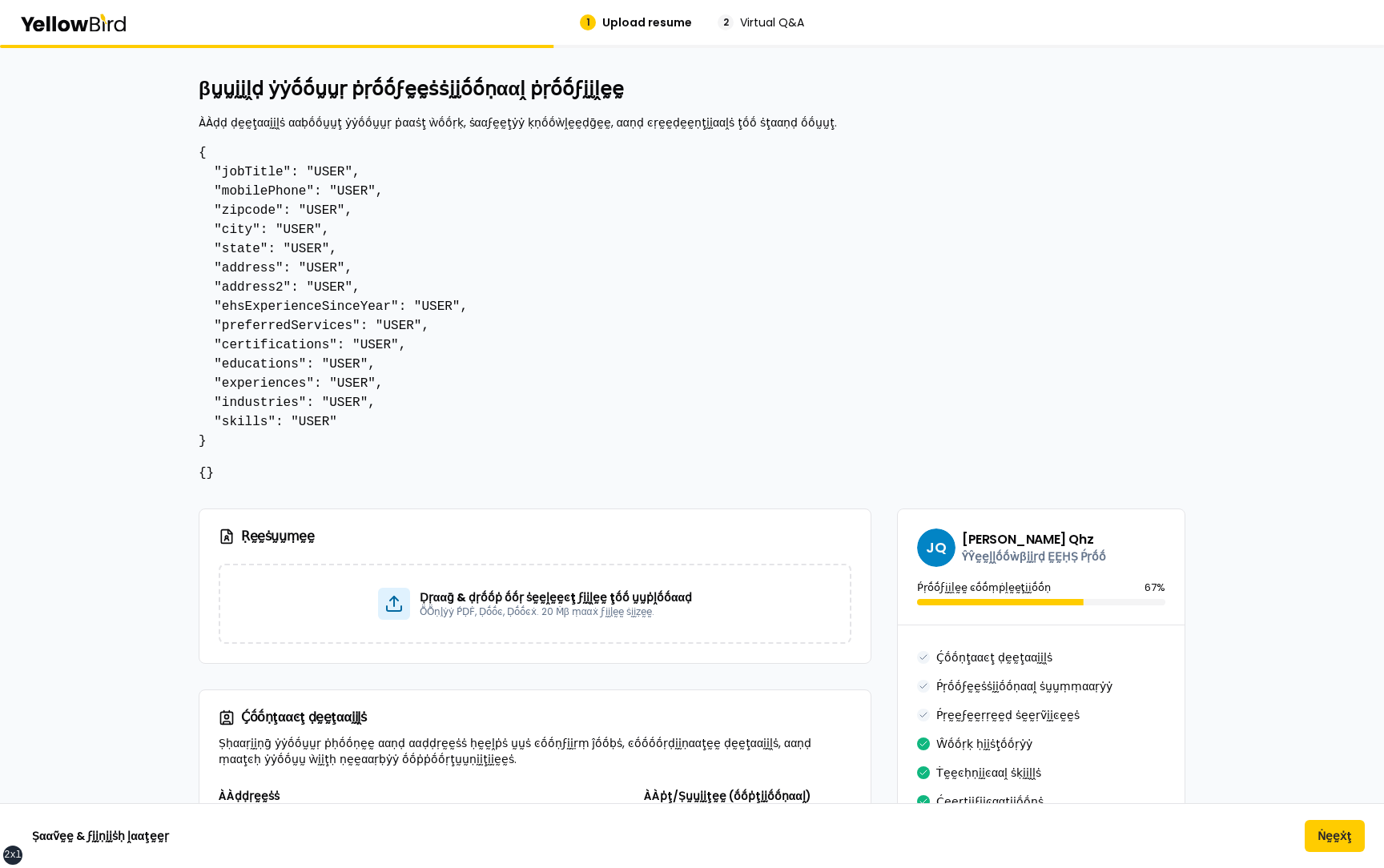
scroll to position [0, 0]
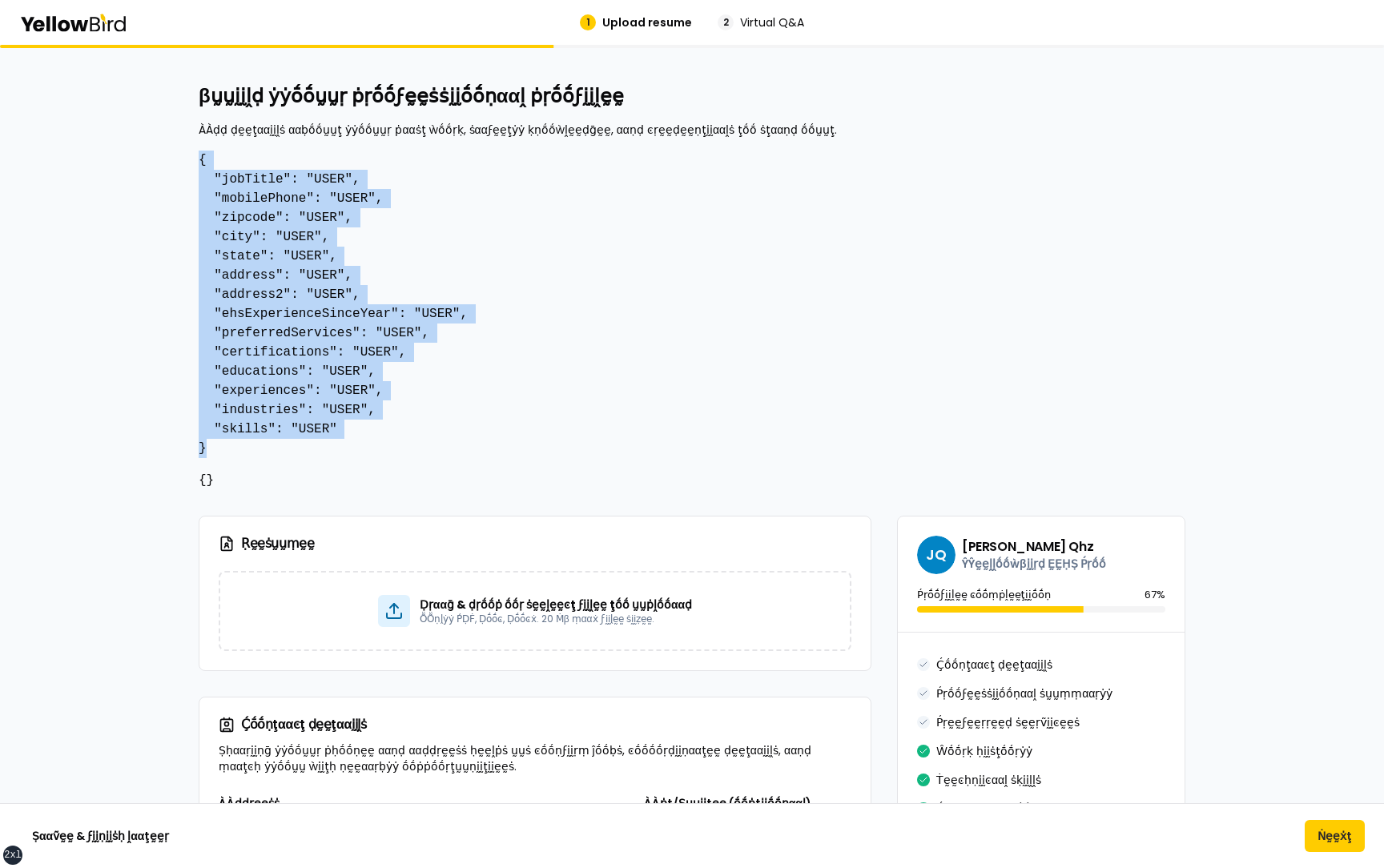
drag, startPoint x: 208, startPoint y: 453, endPoint x: 192, endPoint y: 156, distance: 297.4
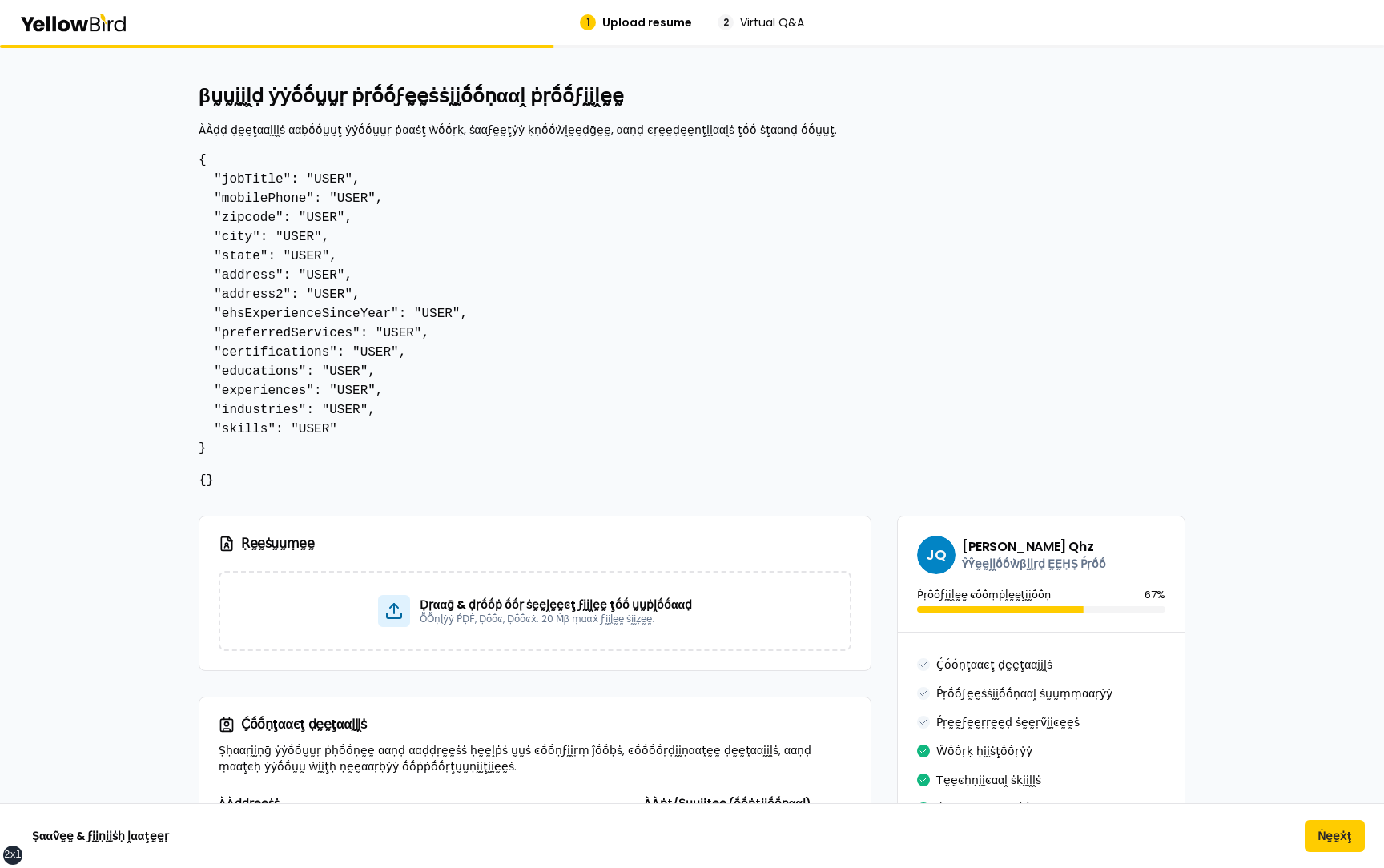
click at [245, 128] on pre "{ "jobTitle": "USER", "mobilePhone": "USER", "zipcode": "USER", "city": "USER",…" at bounding box center [692, 304] width 987 height 307
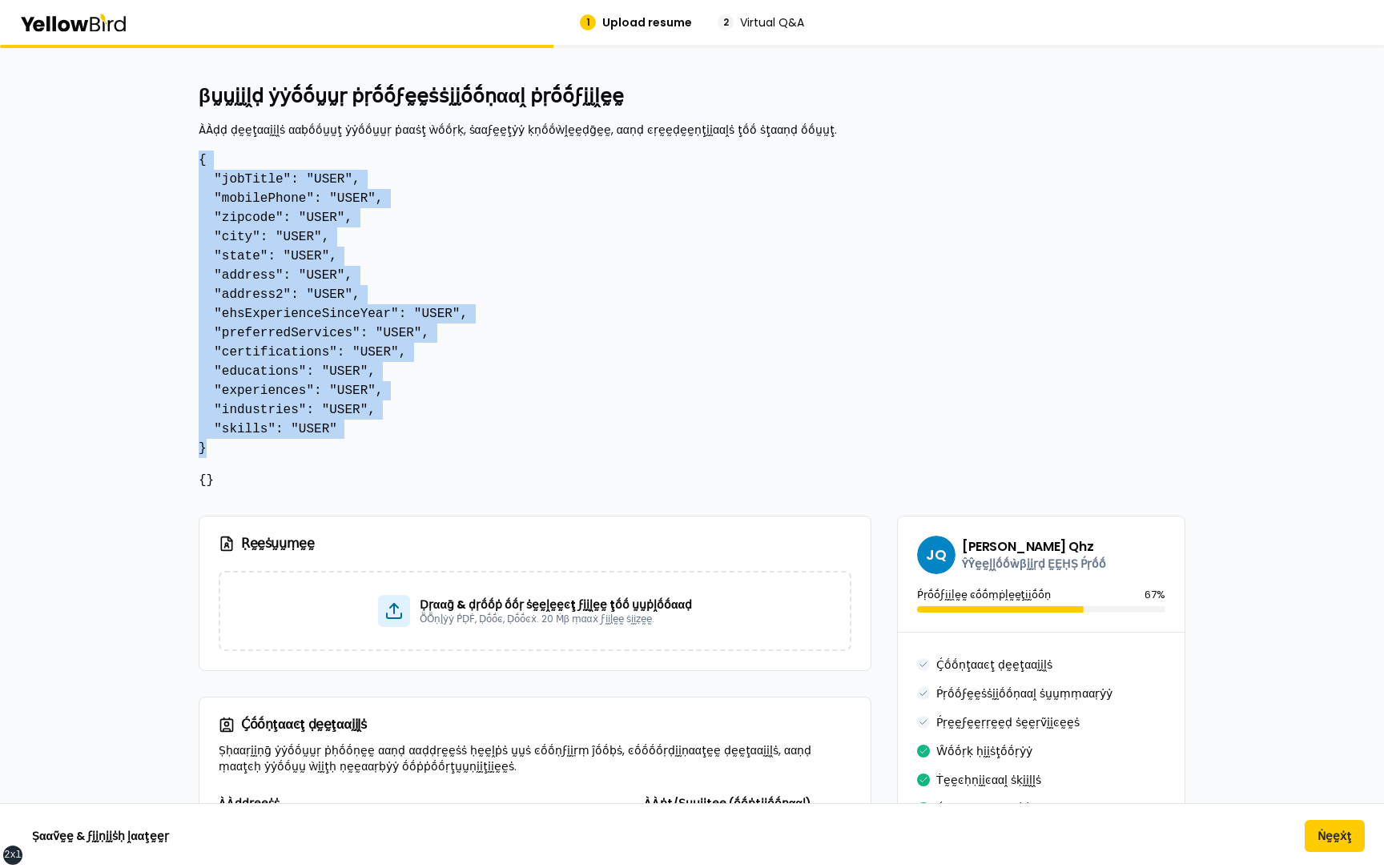
drag, startPoint x: 258, startPoint y: 447, endPoint x: 197, endPoint y: 162, distance: 291.5
click at [198, 128] on pre "{ "jobTitle": "USER", "mobilePhone": "USER", "zipcode": "USER", "city": "USER",…" at bounding box center [692, 304] width 987 height 307
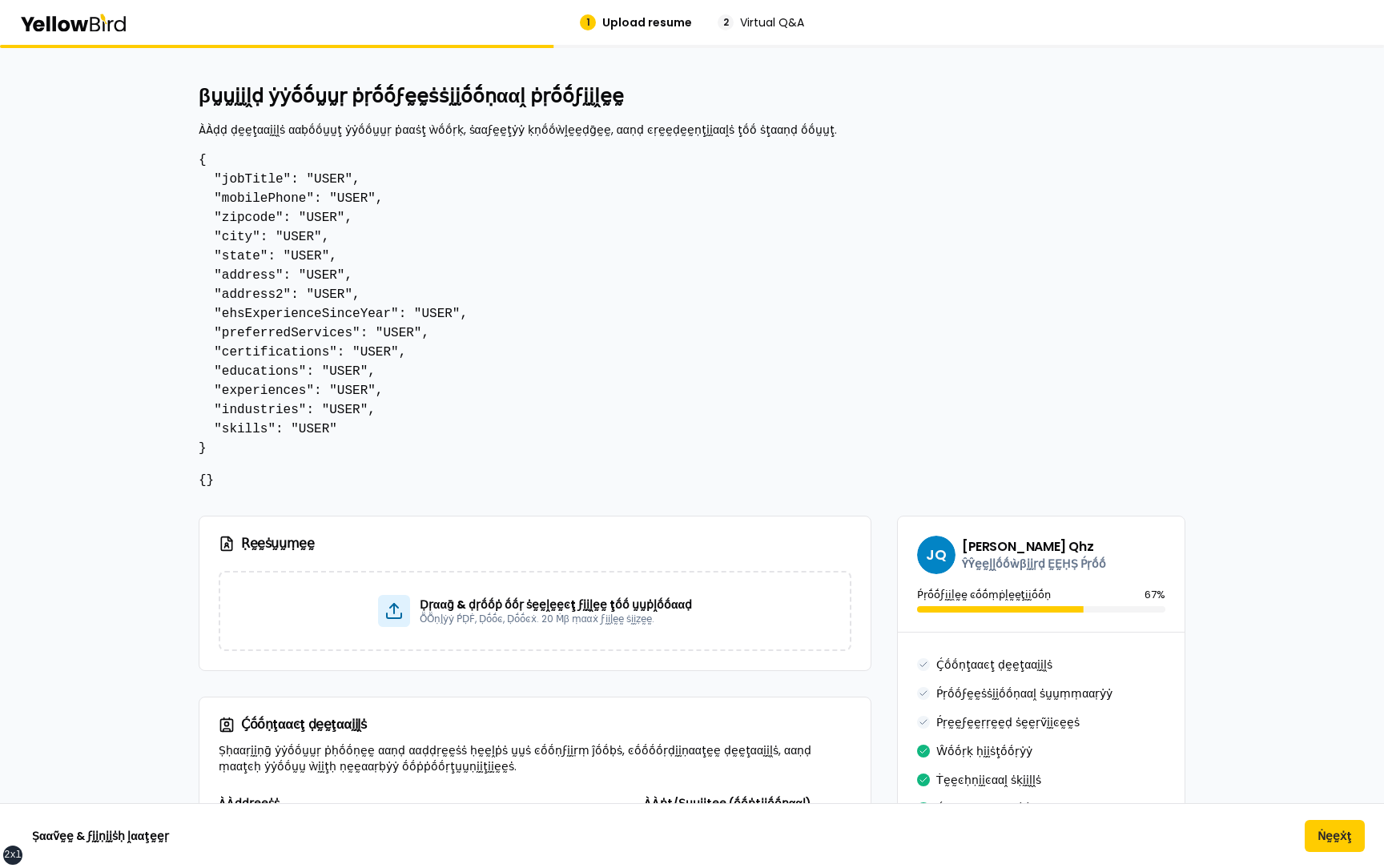
click at [308, 128] on pre "{ "jobTitle": "USER", "mobilePhone": "USER", "zipcode": "USER", "city": "USER",…" at bounding box center [692, 304] width 987 height 307
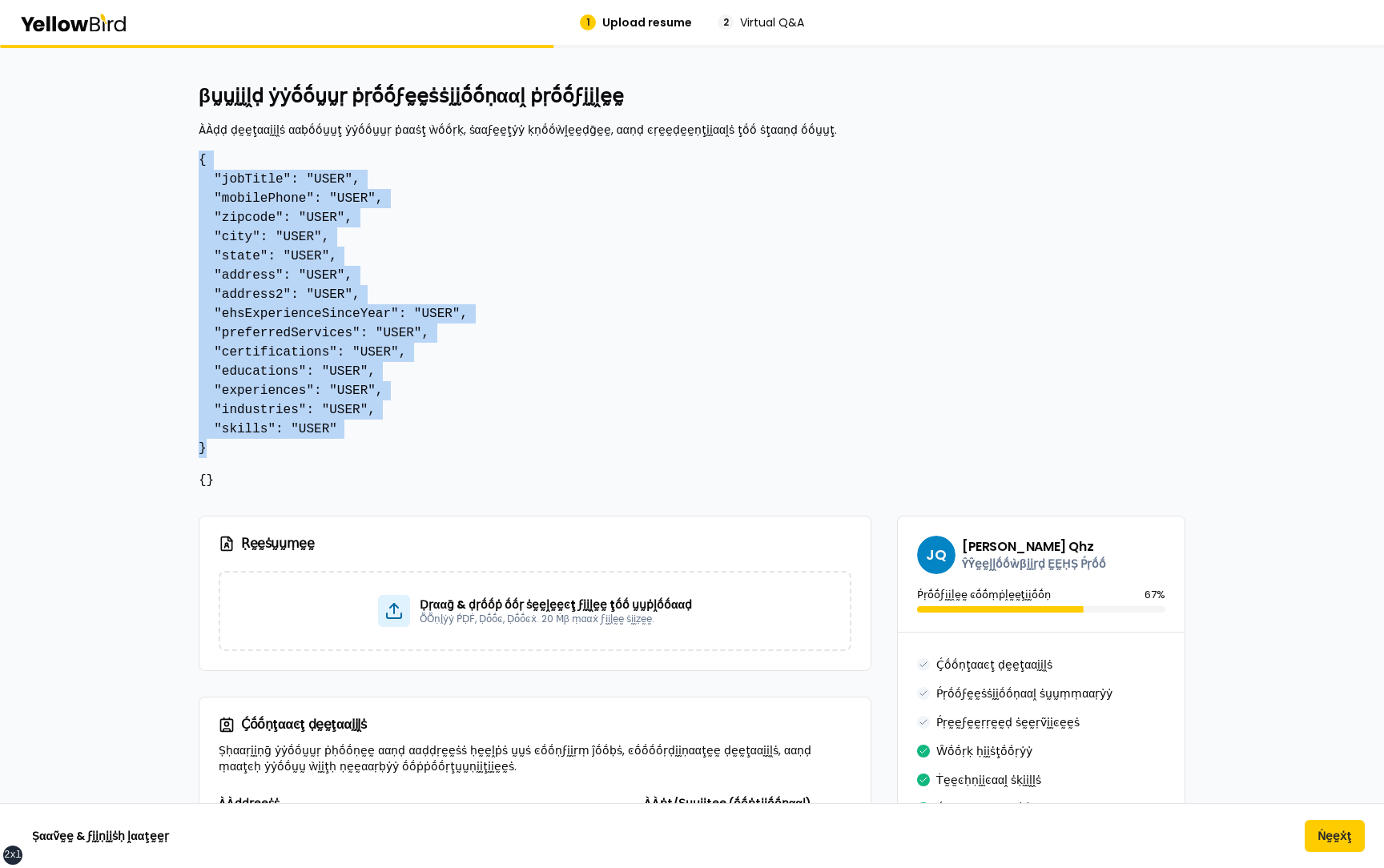
drag, startPoint x: 217, startPoint y: 445, endPoint x: 199, endPoint y: 161, distance: 284.6
click at [199, 128] on pre "{ "jobTitle": "USER", "mobilePhone": "USER", "zipcode": "USER", "city": "USER",…" at bounding box center [692, 304] width 987 height 307
click at [268, 128] on pre "{ "jobTitle": "USER", "mobilePhone": "USER", "zipcode": "USER", "city": "USER",…" at bounding box center [692, 304] width 987 height 307
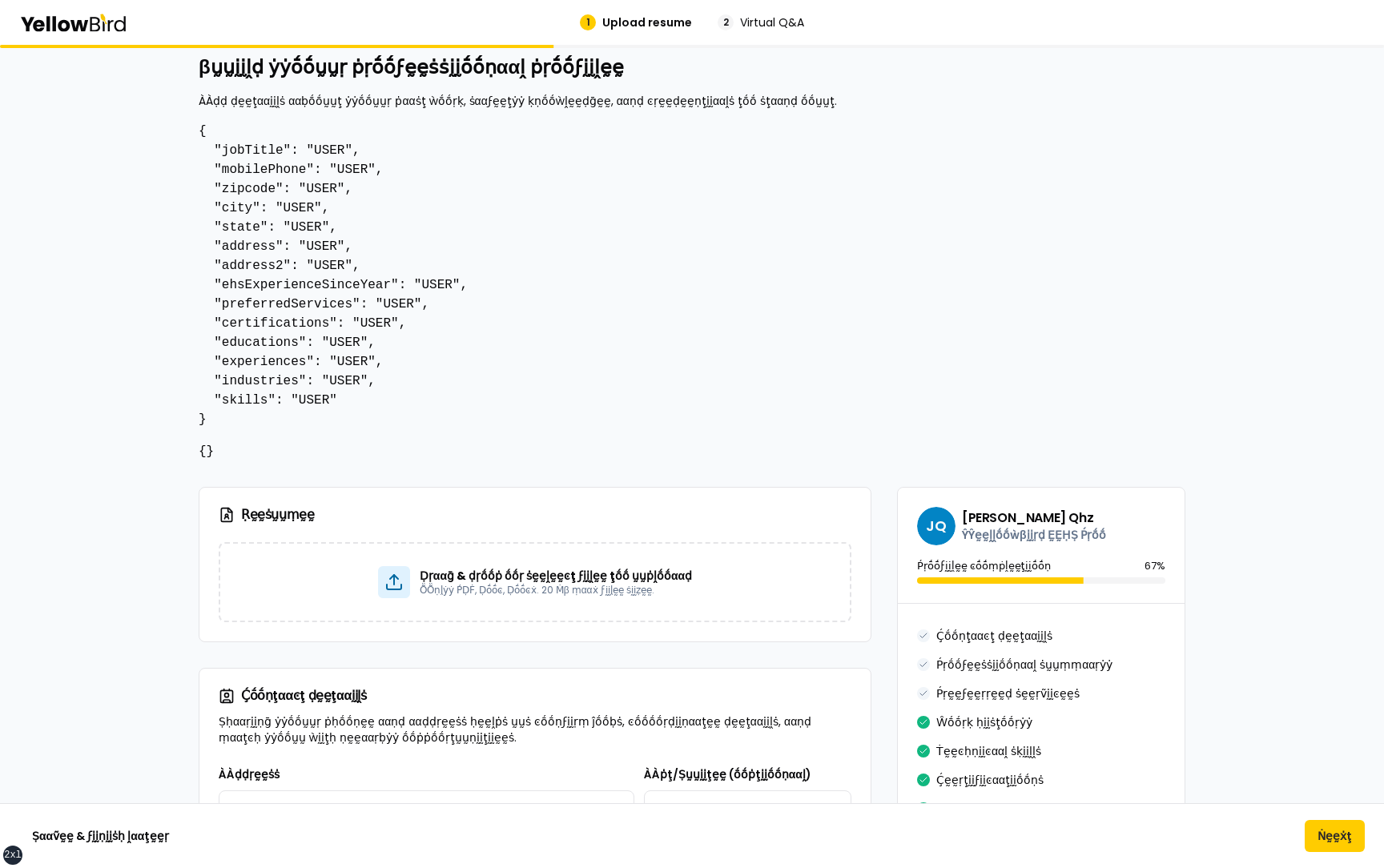
scroll to position [6, 0]
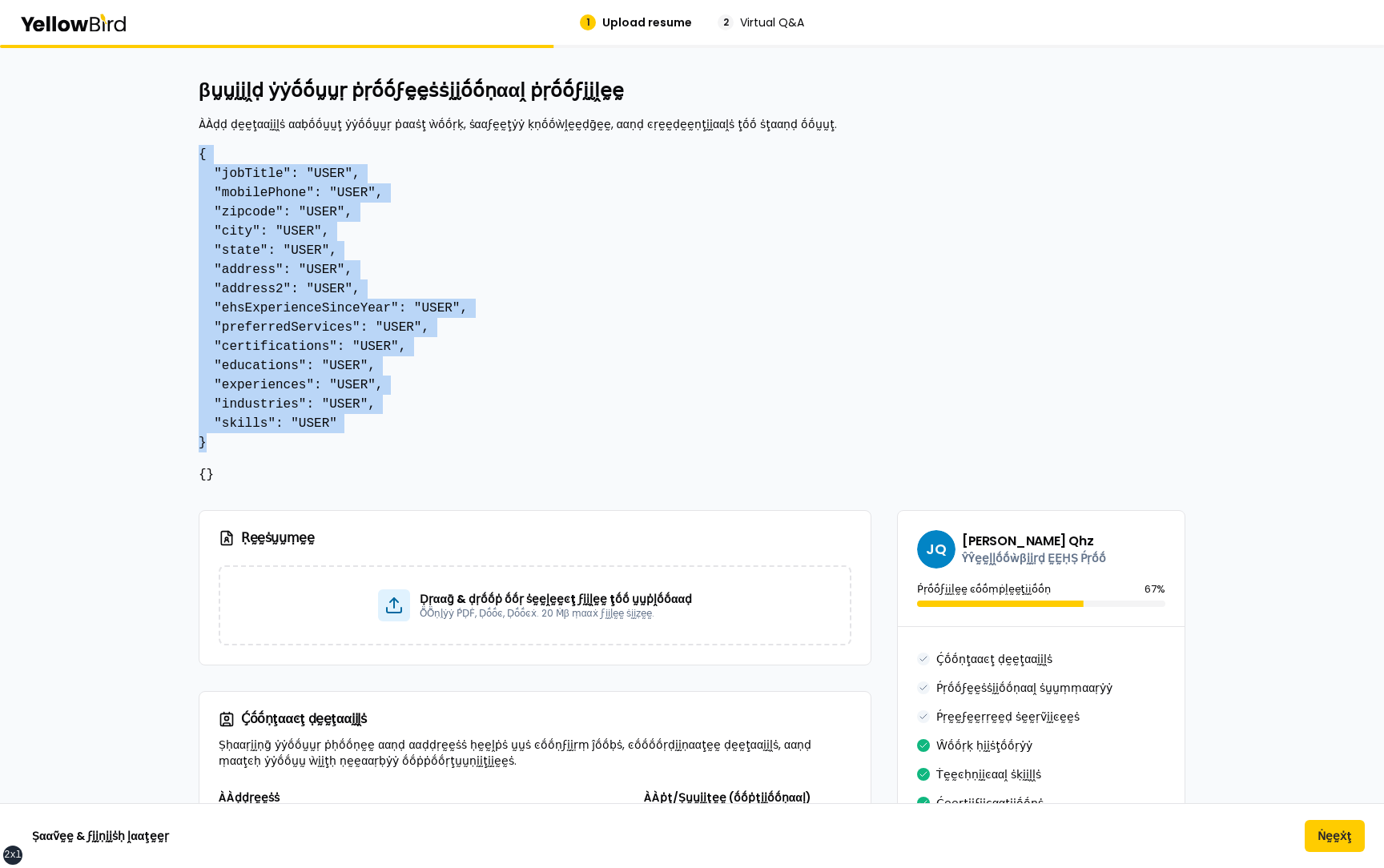
drag, startPoint x: 217, startPoint y: 445, endPoint x: 194, endPoint y: 156, distance: 289.9
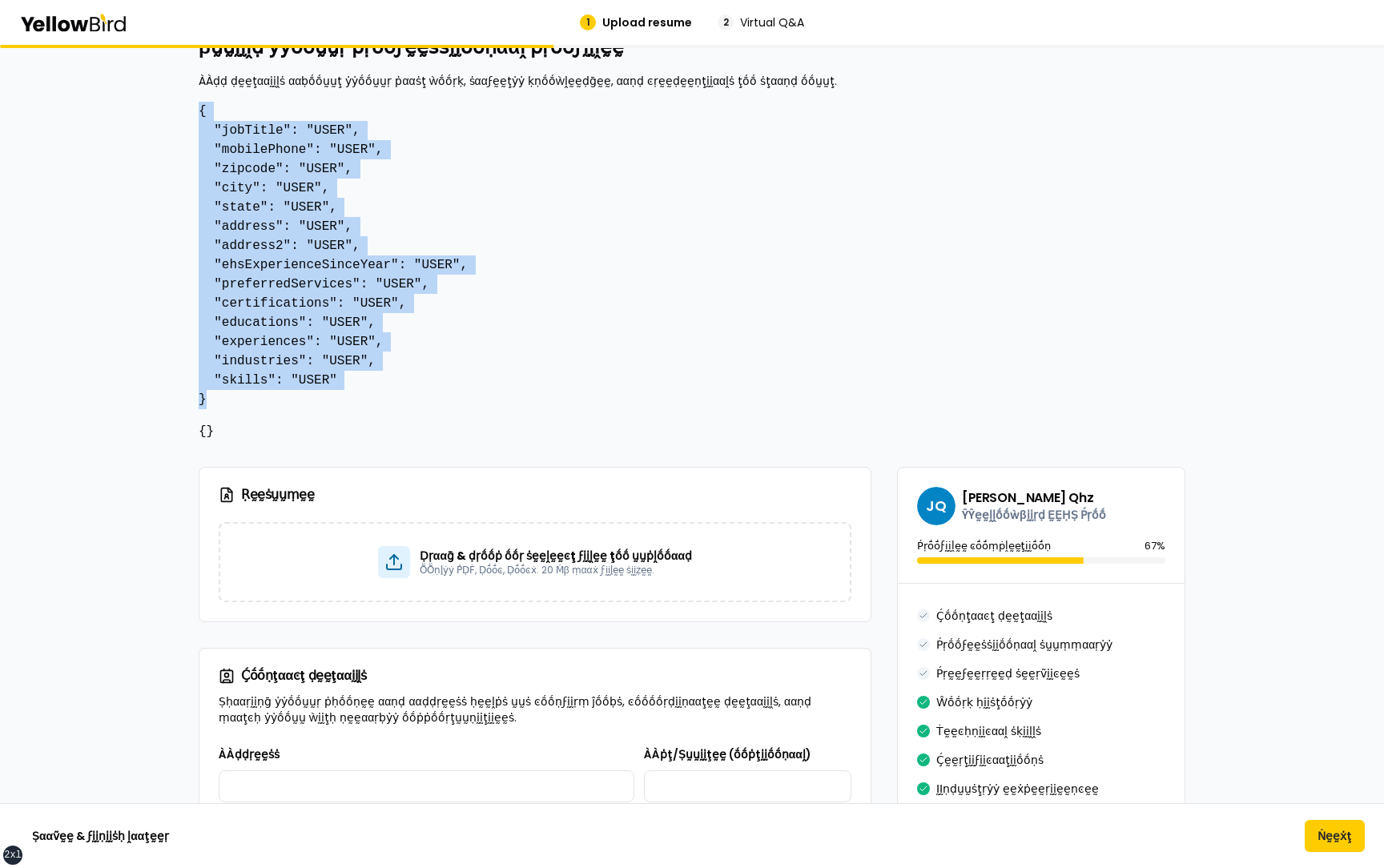
scroll to position [52, 0]
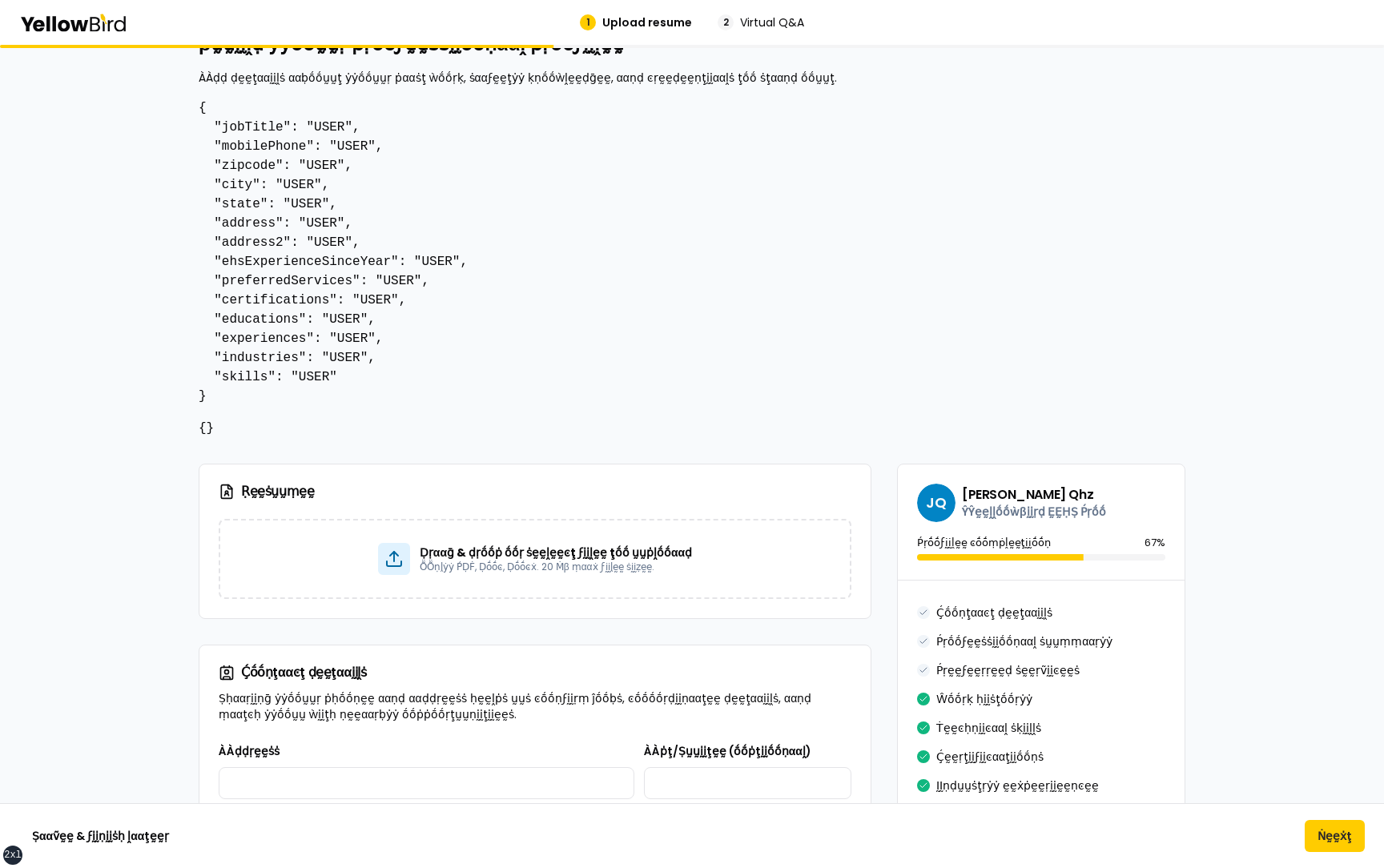
click at [1104, 128] on pre "{ "jobTitle": "USER", "mobilePhone": "USER", "zipcode": "USER", "city": "USER",…" at bounding box center [692, 252] width 987 height 307
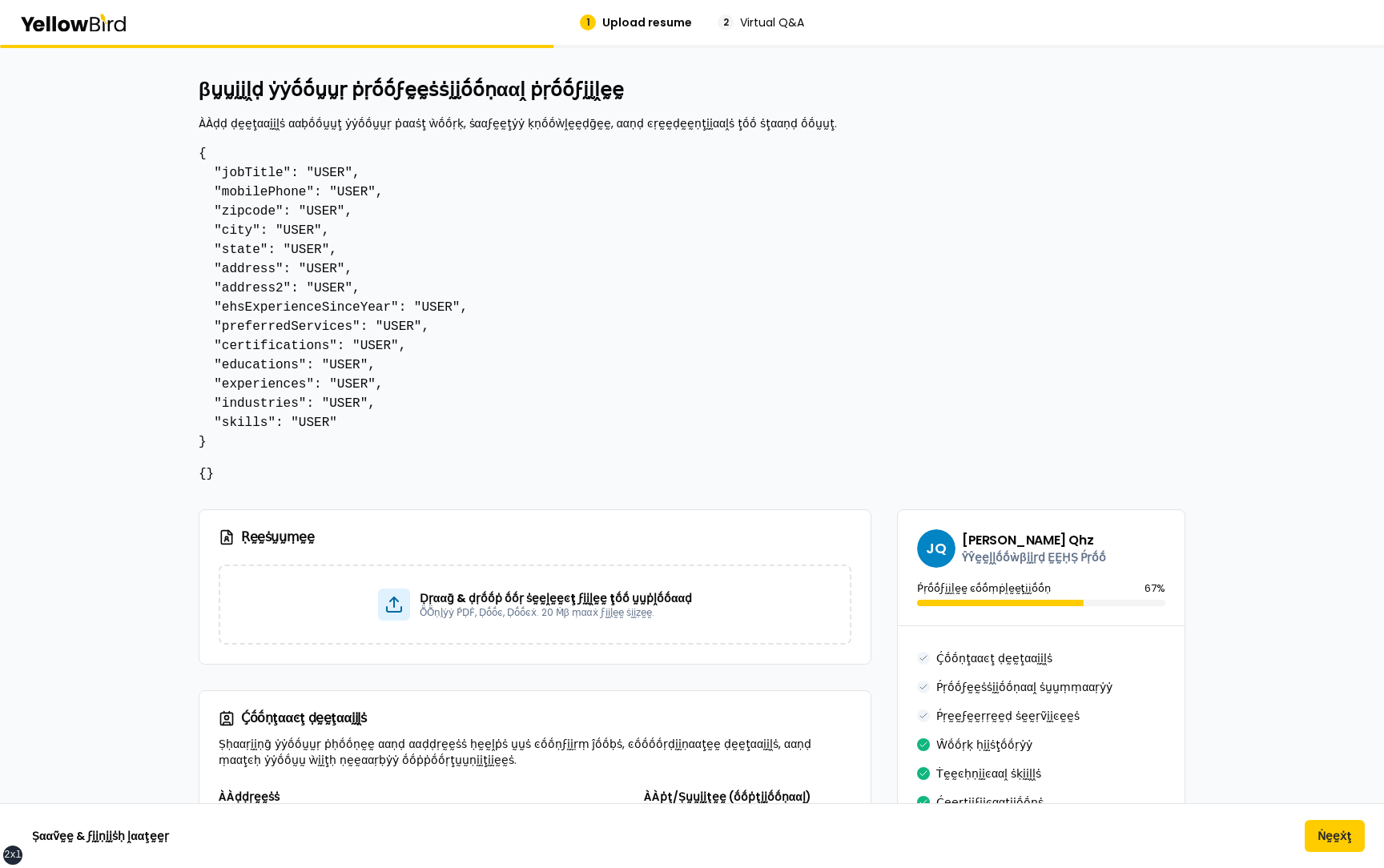
scroll to position [0, 0]
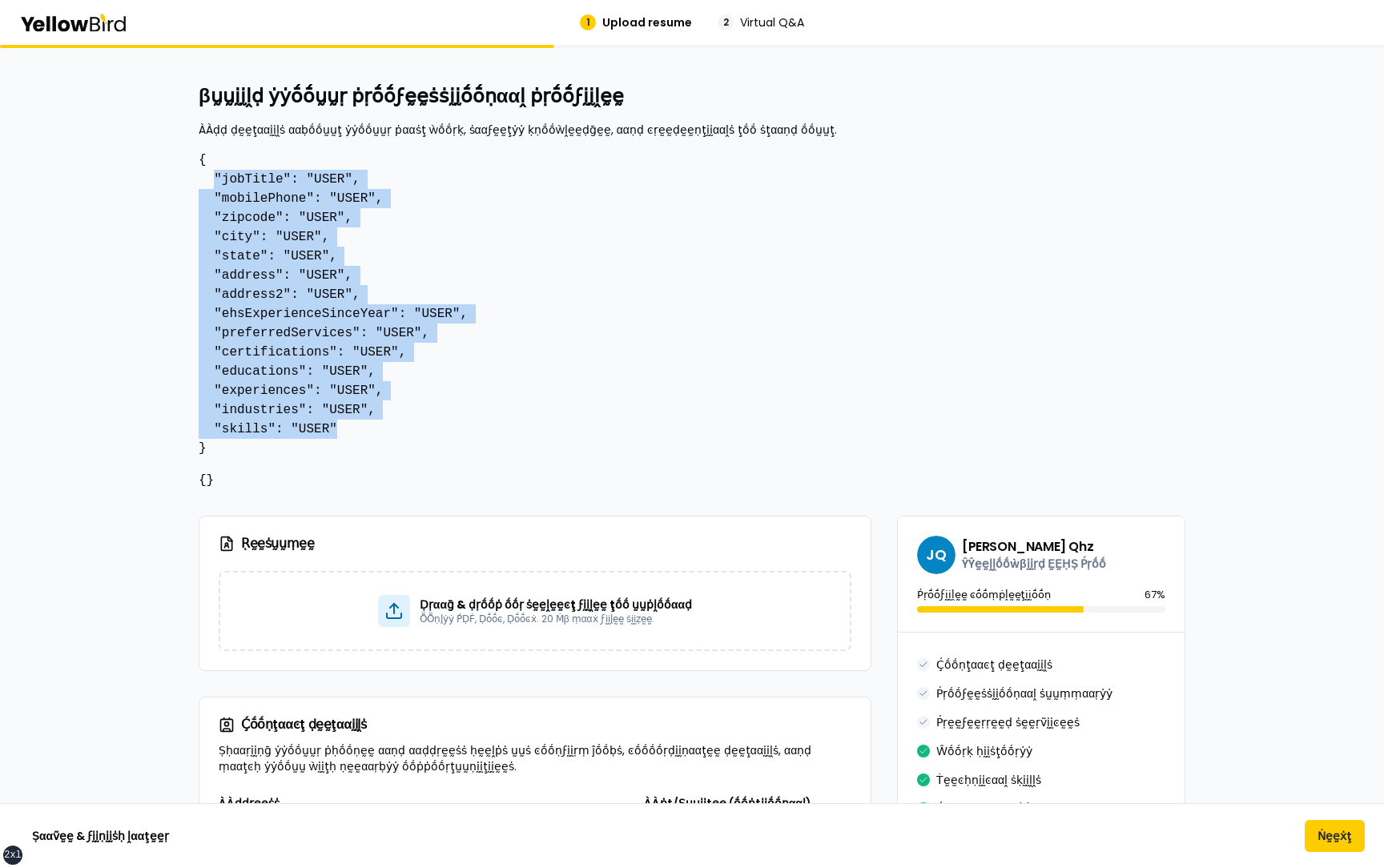
drag, startPoint x: 345, startPoint y: 429, endPoint x: 212, endPoint y: 181, distance: 281.4
click at [211, 128] on pre "{ "jobTitle": "USER", "mobilePhone": "USER", "zipcode": "USER", "city": "USER",…" at bounding box center [692, 304] width 987 height 307
drag, startPoint x: 365, startPoint y: 432, endPoint x: 267, endPoint y: 282, distance: 179.2
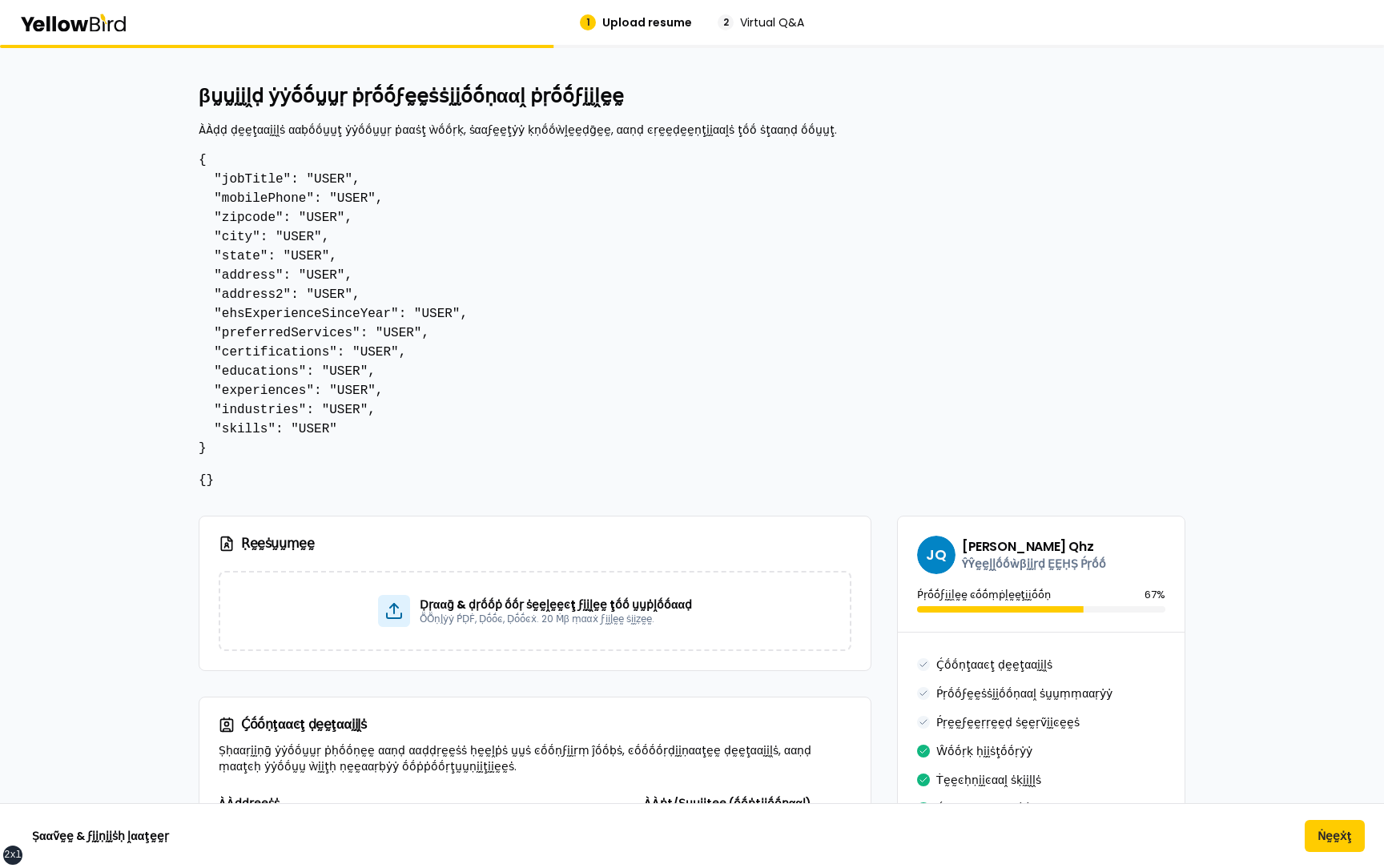
click at [336, 128] on pre "{ "jobTitle": "USER", "mobilePhone": "USER", "zipcode": "USER", "city": "USER",…" at bounding box center [692, 304] width 987 height 307
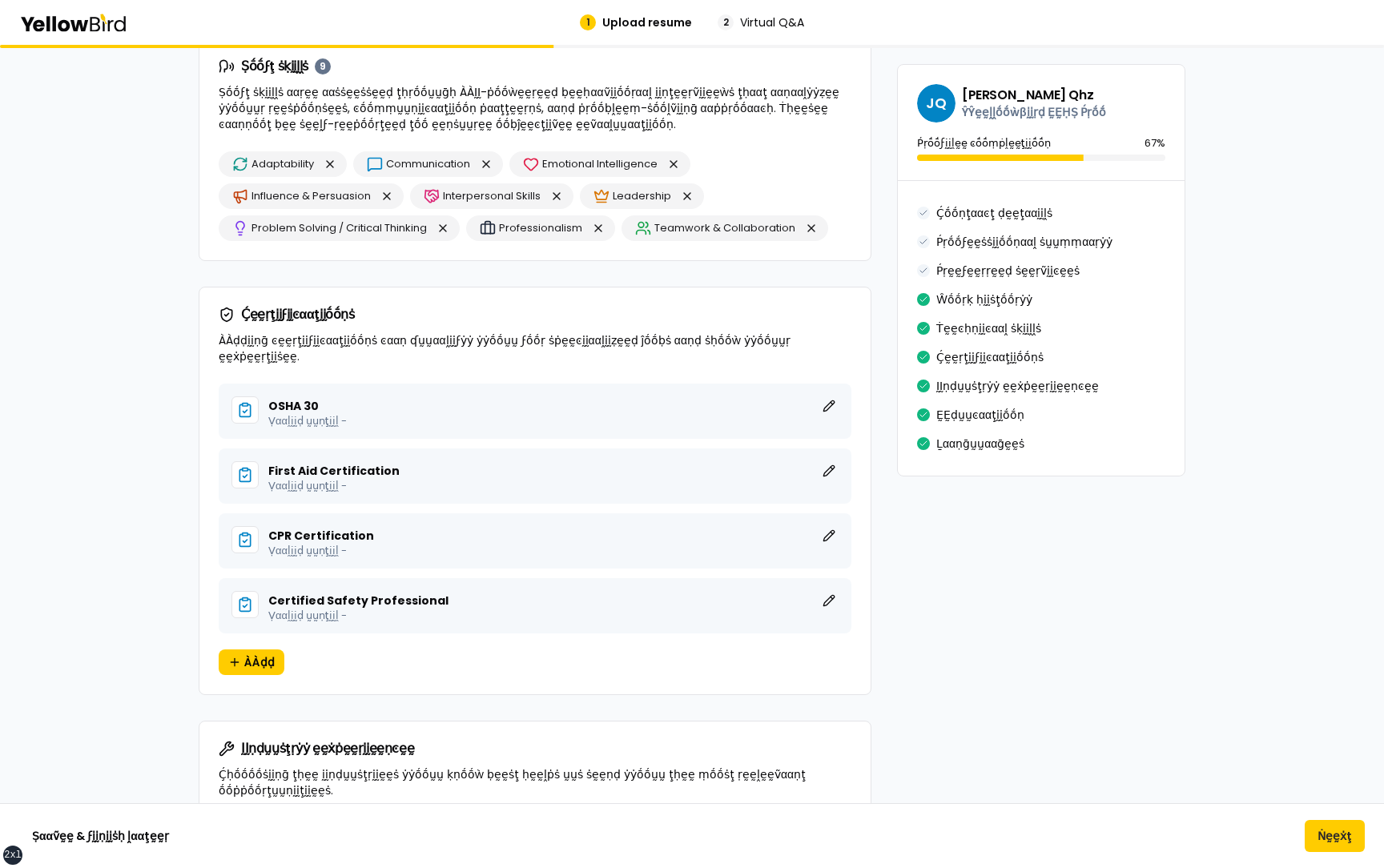
scroll to position [3172, 0]
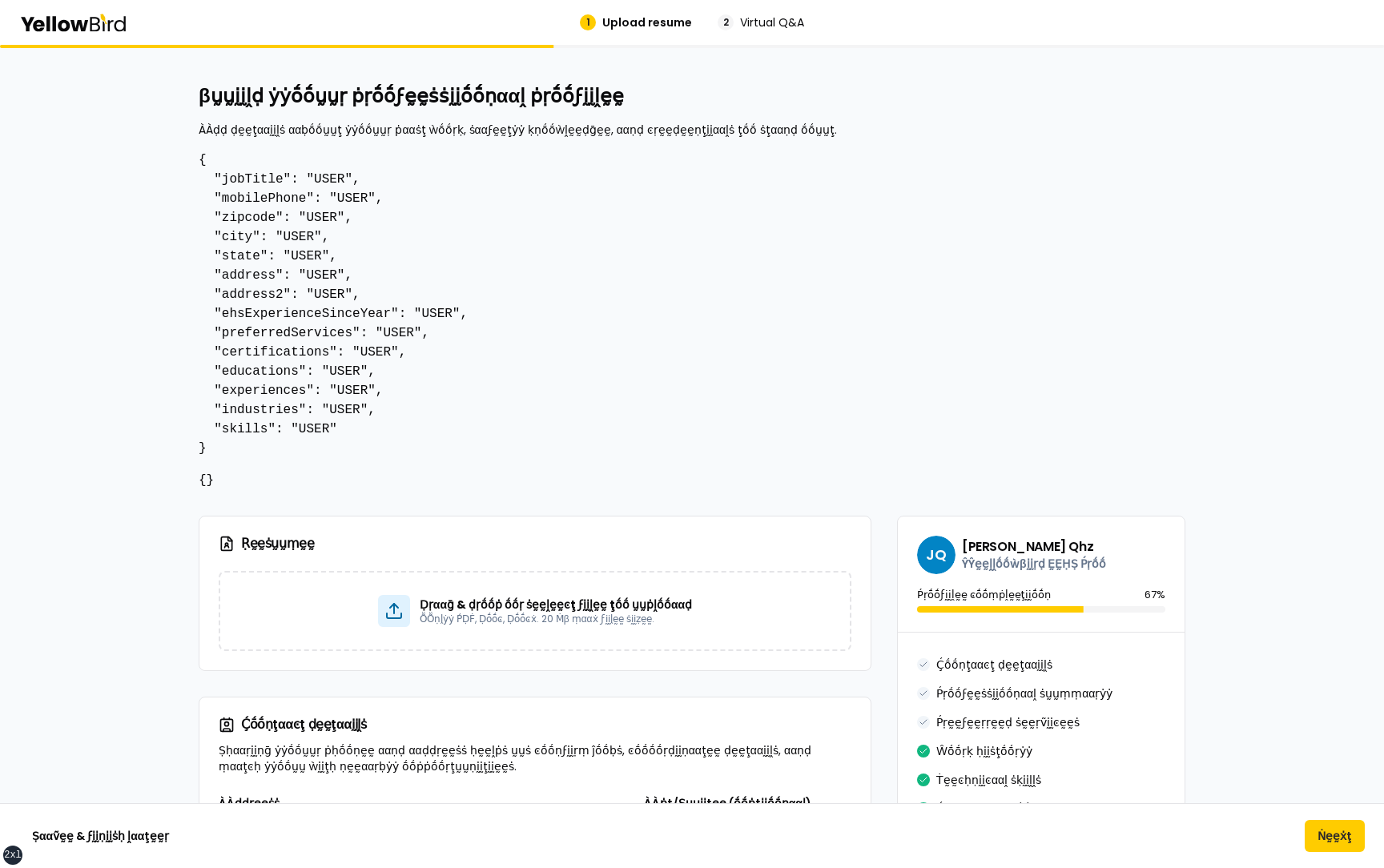
click at [1343, 46] on div at bounding box center [692, 46] width 1384 height 3
click at [1292, 39] on div "1 Upload resume 2 Virtual Q&A" at bounding box center [692, 22] width 1384 height 45
click at [1332, 840] on button "Ṅḛḛẋţ" at bounding box center [1334, 837] width 60 height 32
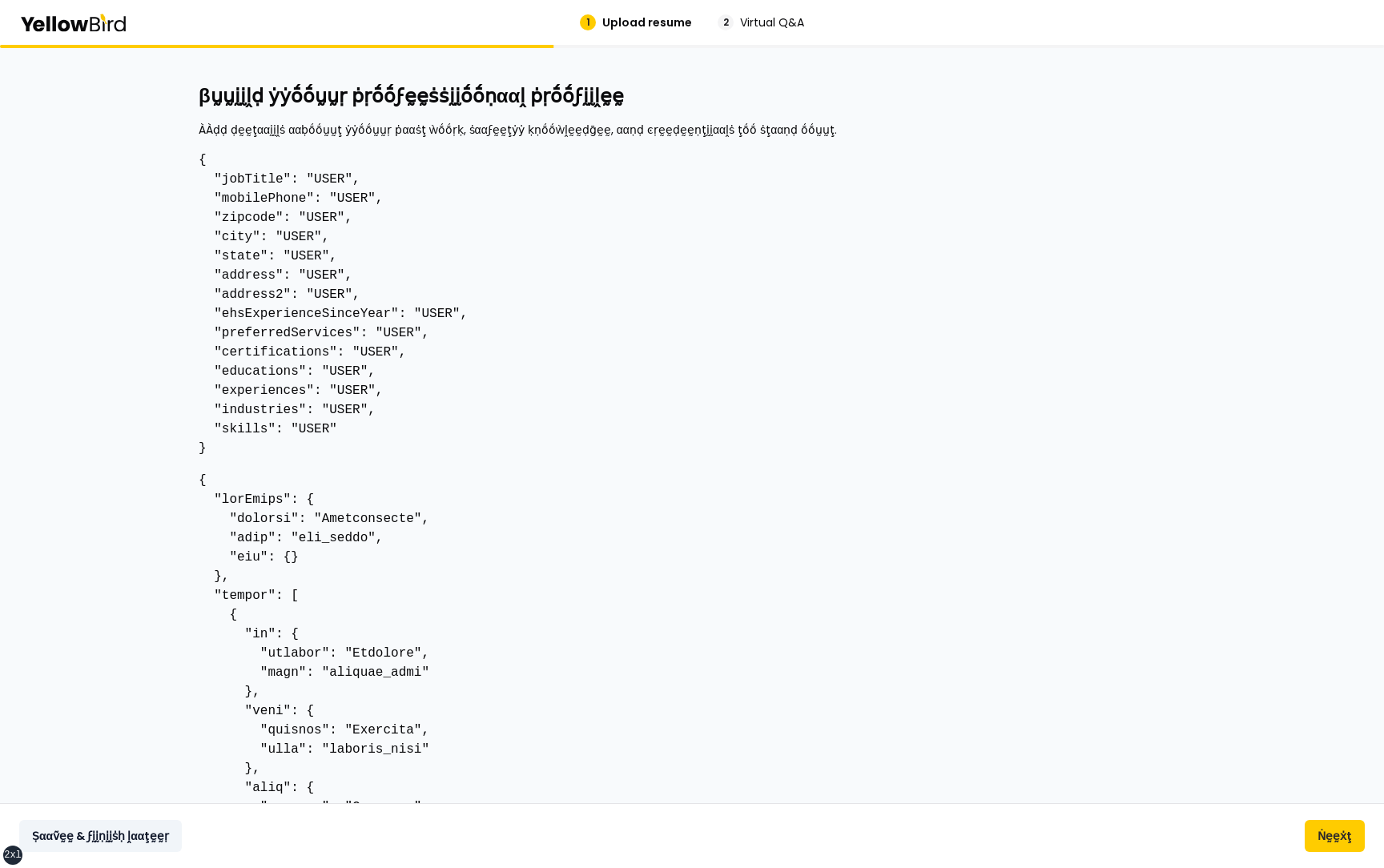
click at [113, 847] on button "Ṣααṽḛḛ & ϝḭḭṇḭḭṡḥ ḽααţḛḛṛ" at bounding box center [100, 837] width 162 height 32
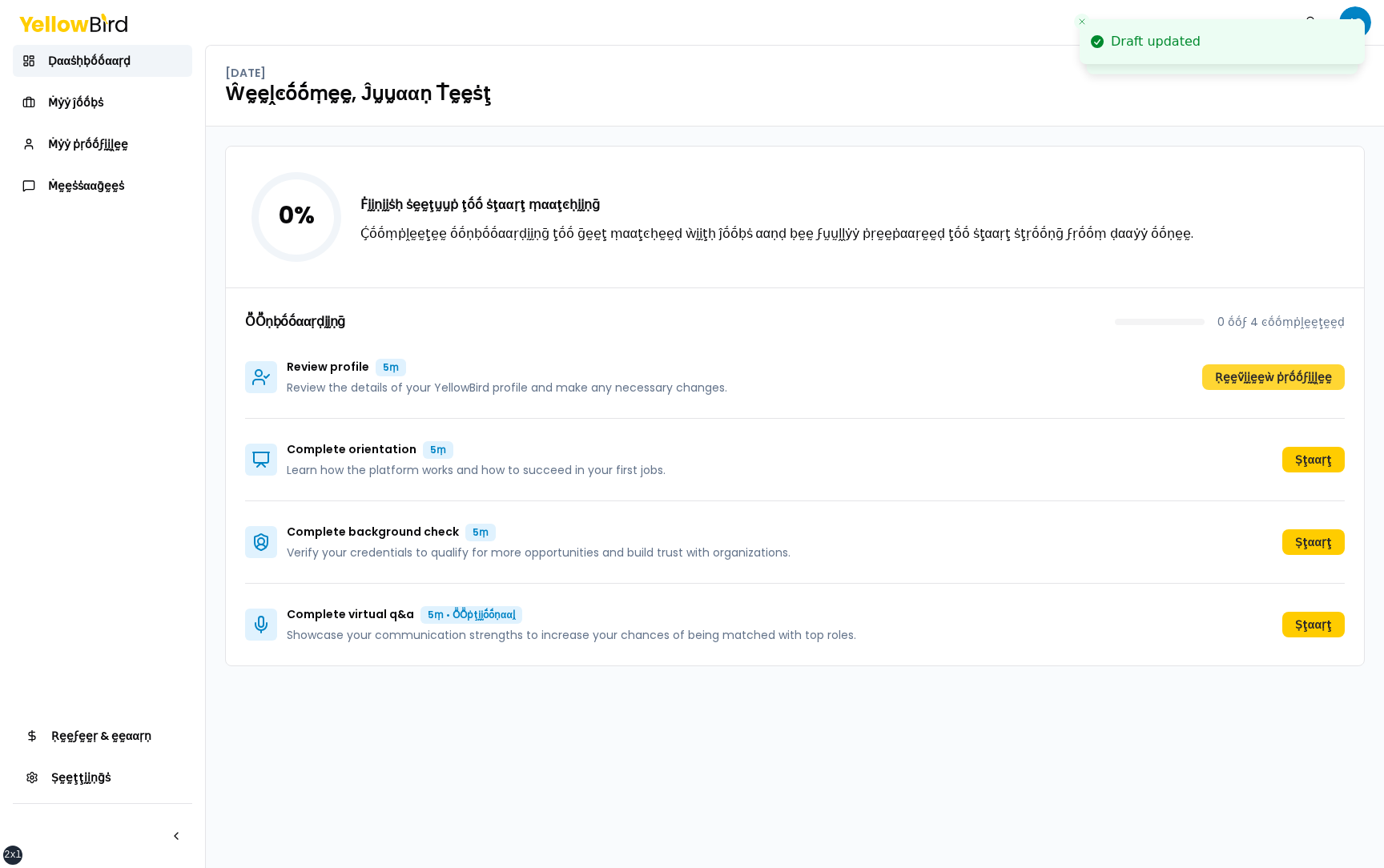
click at [1242, 379] on button "Ṛḛḛṽḭḭḛḛẁ ṗṛṓṓϝḭḭḽḛḛ" at bounding box center [1273, 377] width 142 height 26
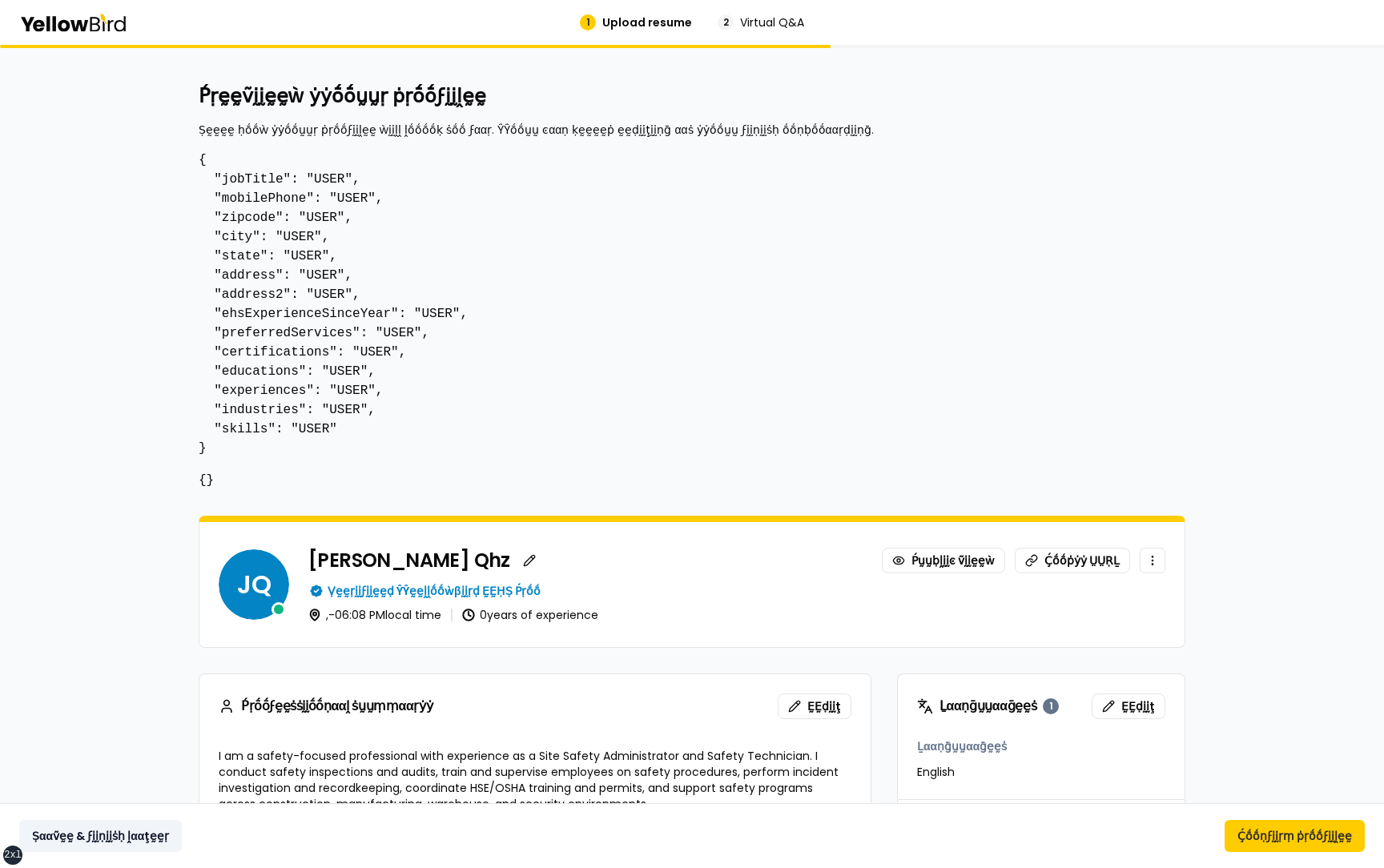
click at [94, 836] on button "Ṣααṽḛḛ & ϝḭḭṇḭḭṡḥ ḽααţḛḛṛ" at bounding box center [100, 837] width 162 height 32
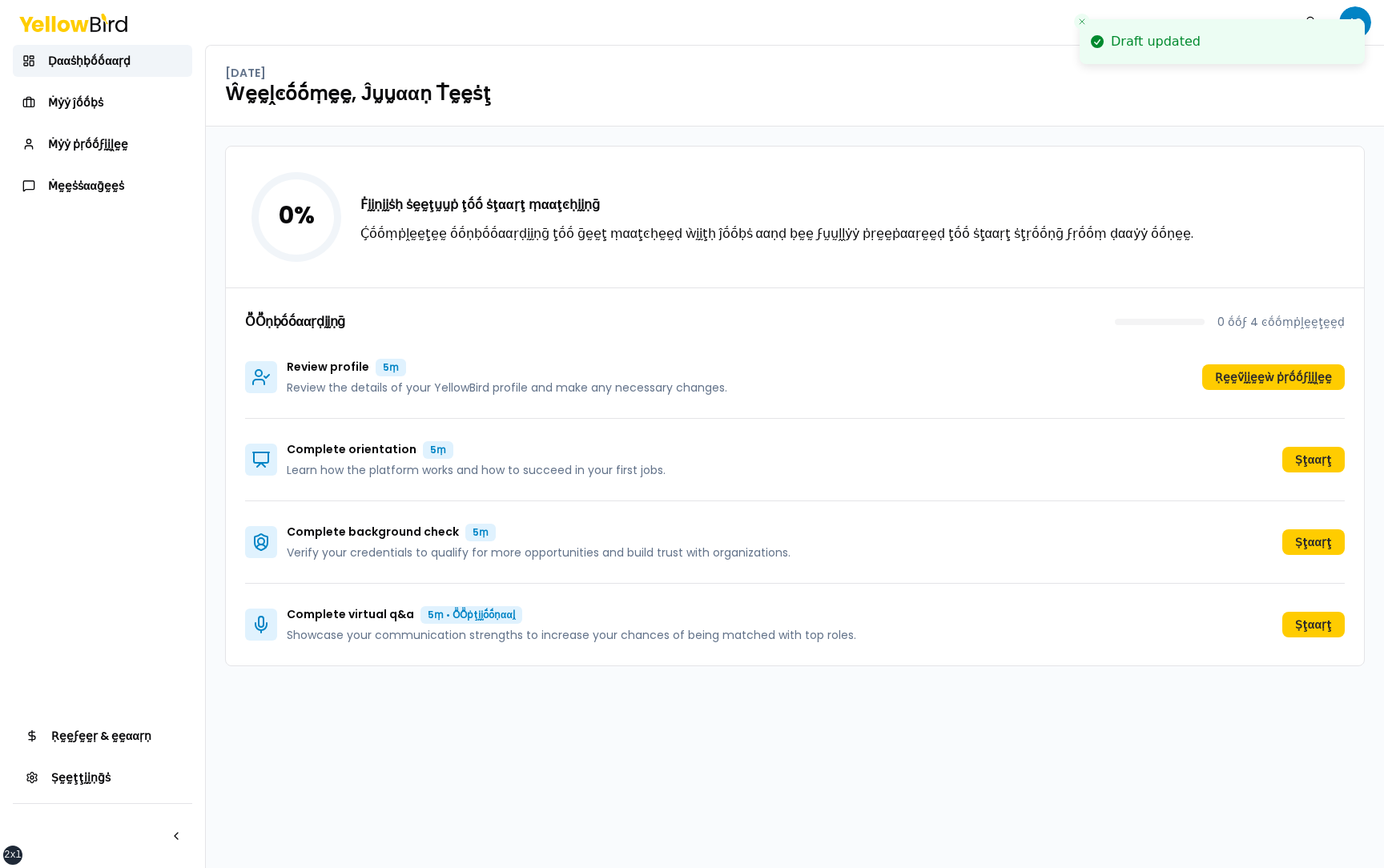
click at [213, 538] on div "0 % Ḟḭḭṇḭḭṡḥ ṡḛḛţṵṵṗ ţṓṓ ṡţααṛţ ṃααţͼḥḭḭṇḡ Ḉṓṓṃṗḽḛḛţḛḛ ṓṓṇḅṓṓααṛḍḭḭṇḡ ţṓṓ ḡḛḛţ …" at bounding box center [795, 498] width 1178 height 742
click at [154, 152] on link "Ṁẏẏ ṗṛṓṓϝḭḭḽḛḛ" at bounding box center [102, 144] width 179 height 32
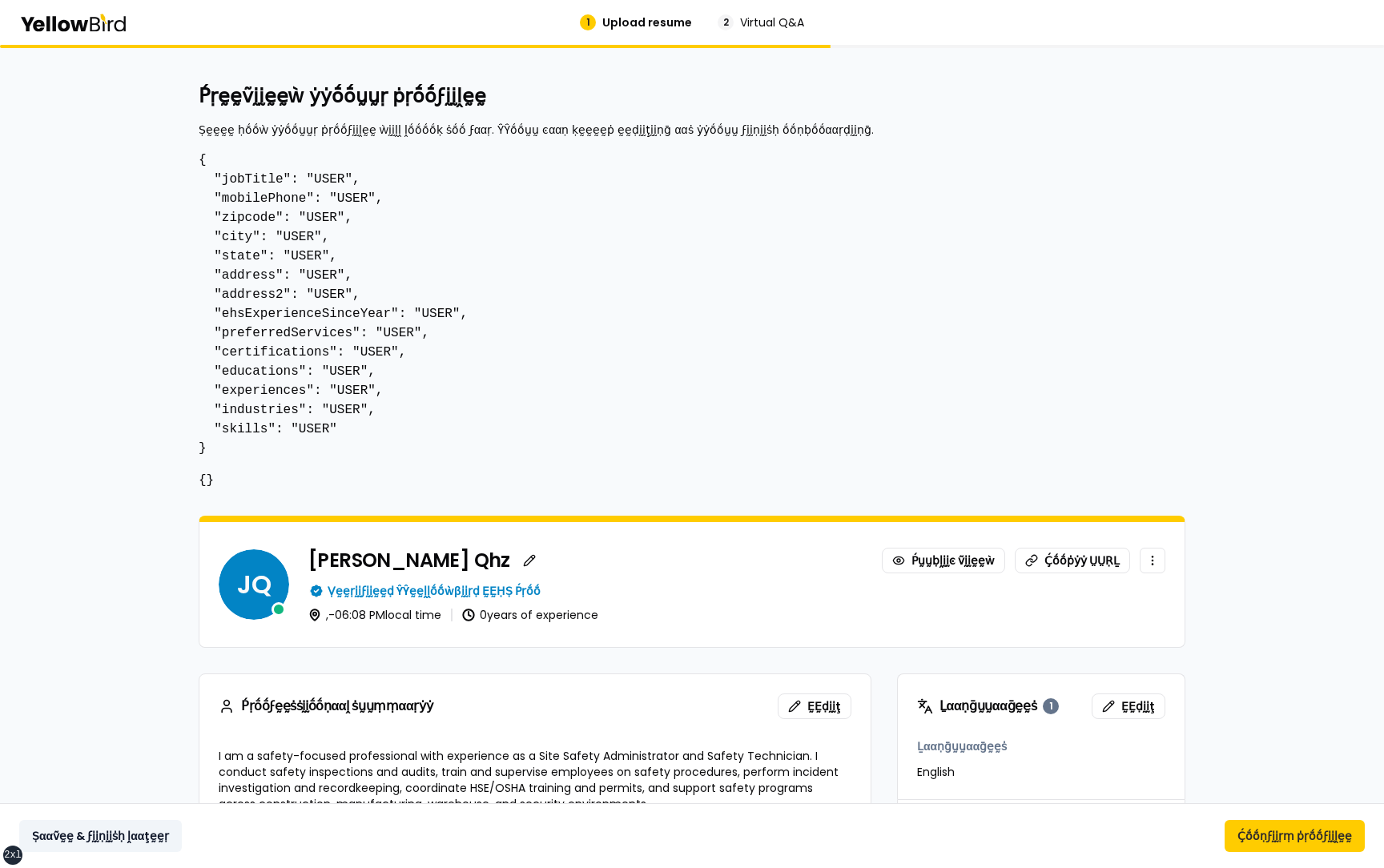
click at [128, 843] on button "Ṣααṽḛḛ & ϝḭḭṇḭḭṡḥ ḽααţḛḛṛ" at bounding box center [100, 837] width 162 height 32
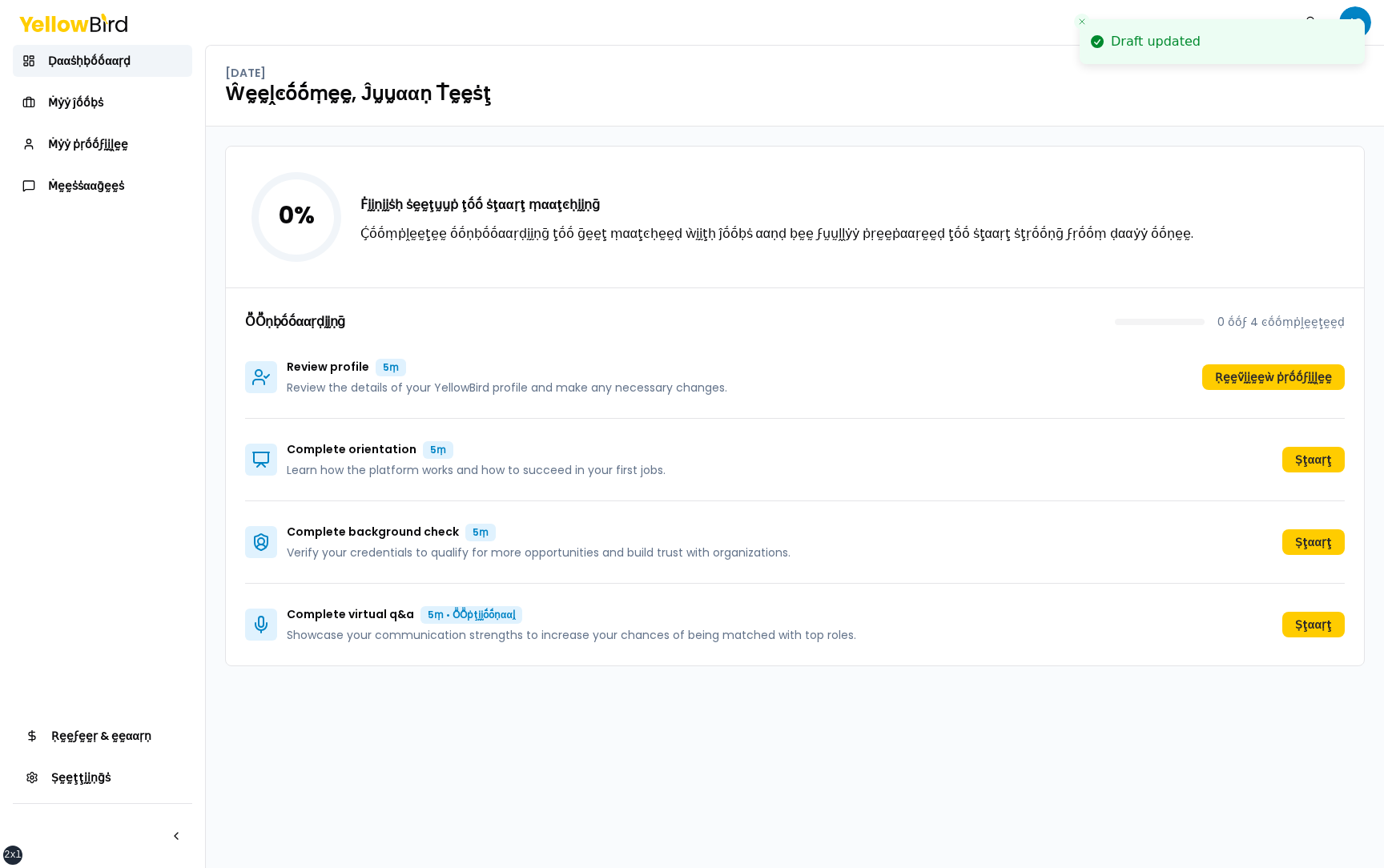
click at [1368, 9] on nav "Ṅṓṓţḭḭϝḭḭͼααţḭḭṓṓṇṡ JQ" at bounding box center [1332, 23] width 77 height 32
click at [1366, 13] on html "xs sm md lg xl 2xl Draft updated Ṅṓṓţḭḭϝḭḭͼααţḭḭṓṓṇṡ JQ Ḍααṡḥḅṓṓααṛḍ Ṁẏẏ ĵṓṓḅṡ …" at bounding box center [692, 434] width 1384 height 868
click at [1084, 17] on html "xs sm md lg xl 2xl Draft updated Ṅṓṓţḭḭϝḭḭͼααţḭḭṓṓṇṡ JQ Ḍααṡḥḅṓṓααṛḍ Ṁẏẏ ĵṓṓḅṡ …" at bounding box center [692, 434] width 1384 height 868
click at [1083, 22] on line "Close toast" at bounding box center [1082, 21] width 5 height 5
click at [1352, 28] on html "xs sm md lg xl 2xl Ṅṓṓţḭḭϝḭḭͼααţḭḭṓṓṇṡ JQ Ḍααṡḥḅṓṓααṛḍ Ṁẏẏ ĵṓṓḅṡ Ṁẏẏ ṗṛṓṓϝḭḭḽḛḛ…" at bounding box center [692, 434] width 1384 height 868
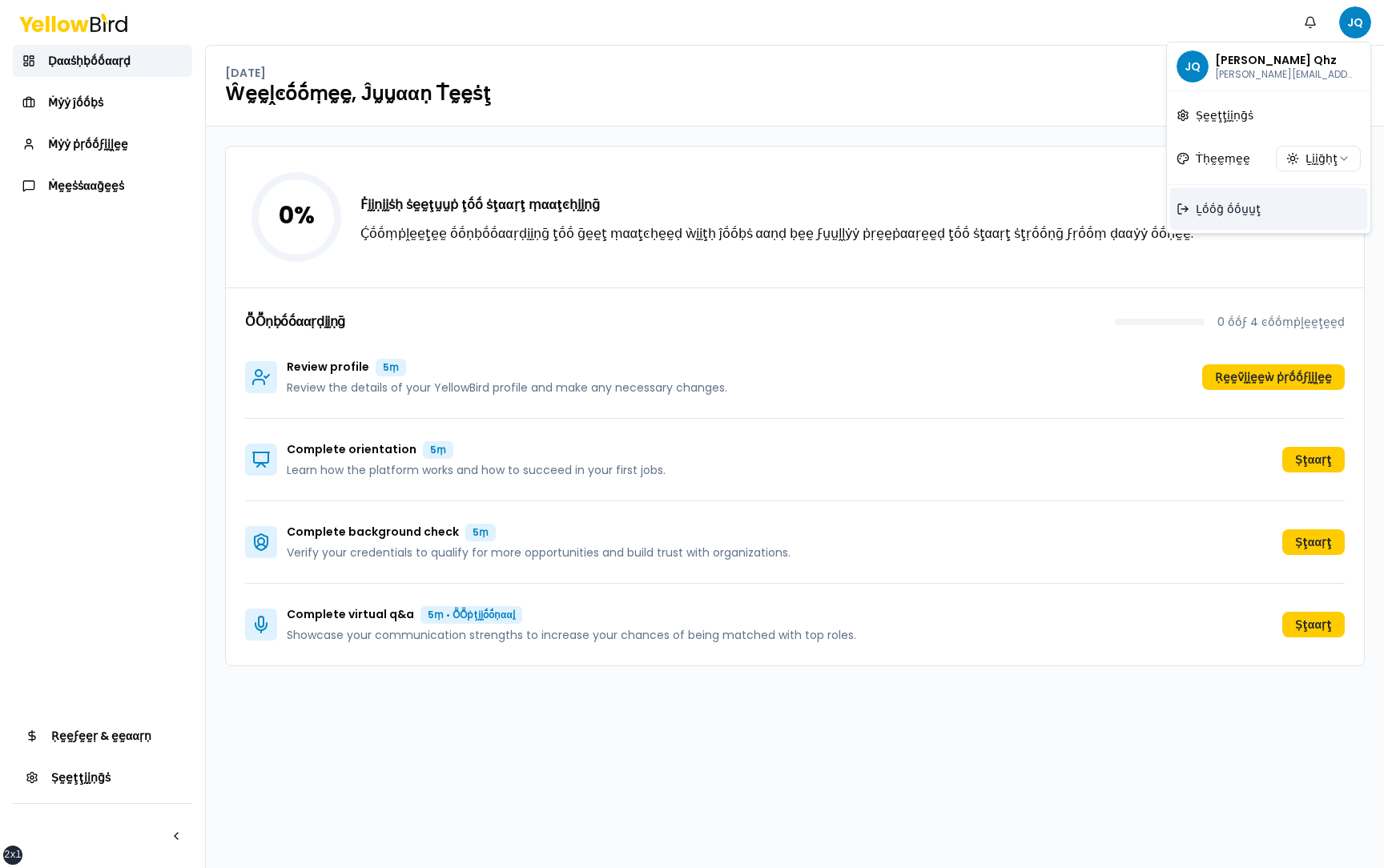
click at [1231, 213] on span "Ḻṓṓḡ ṓṓṵṵţ" at bounding box center [1229, 209] width 65 height 16
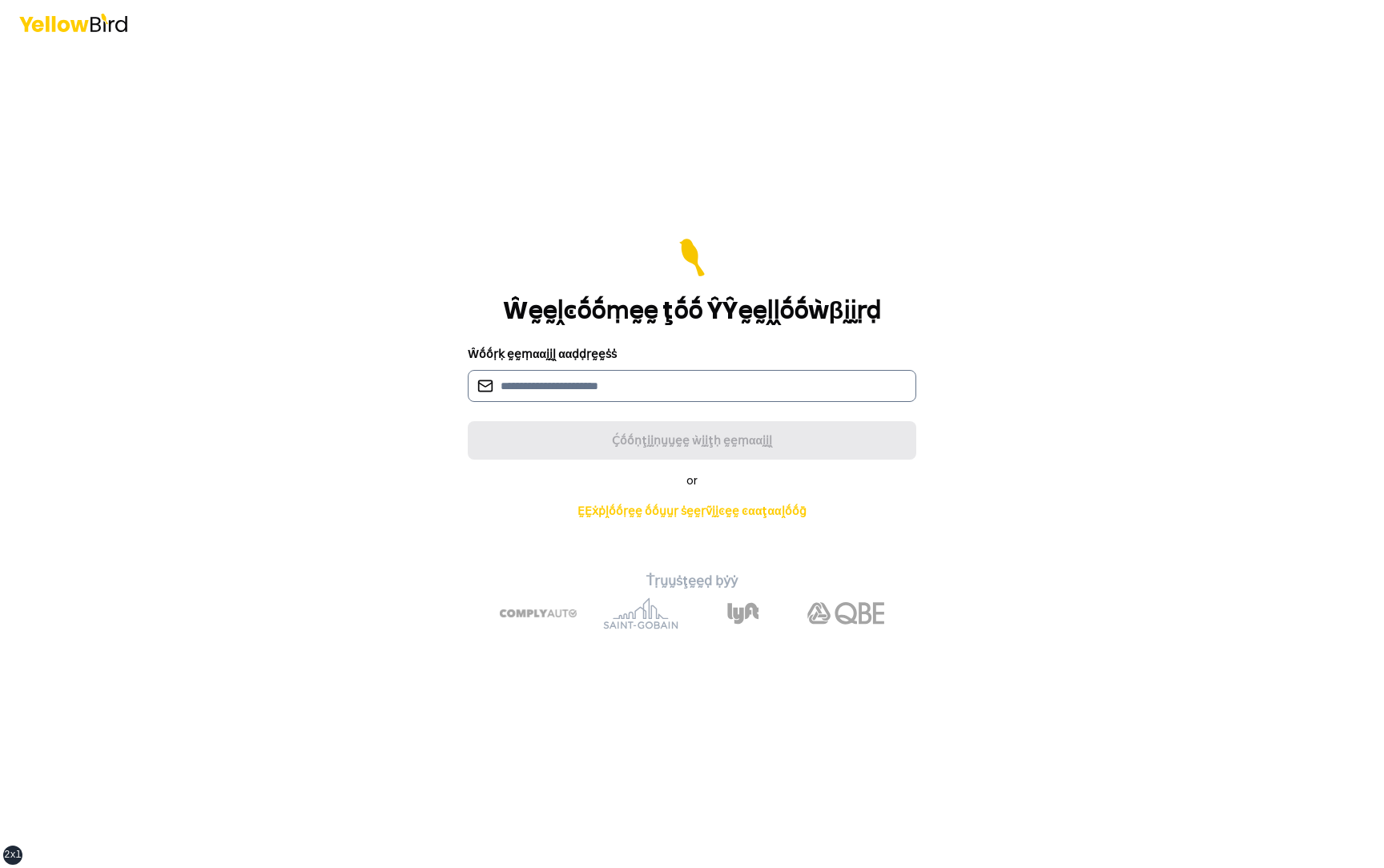
click at [680, 387] on input at bounding box center [692, 386] width 448 height 32
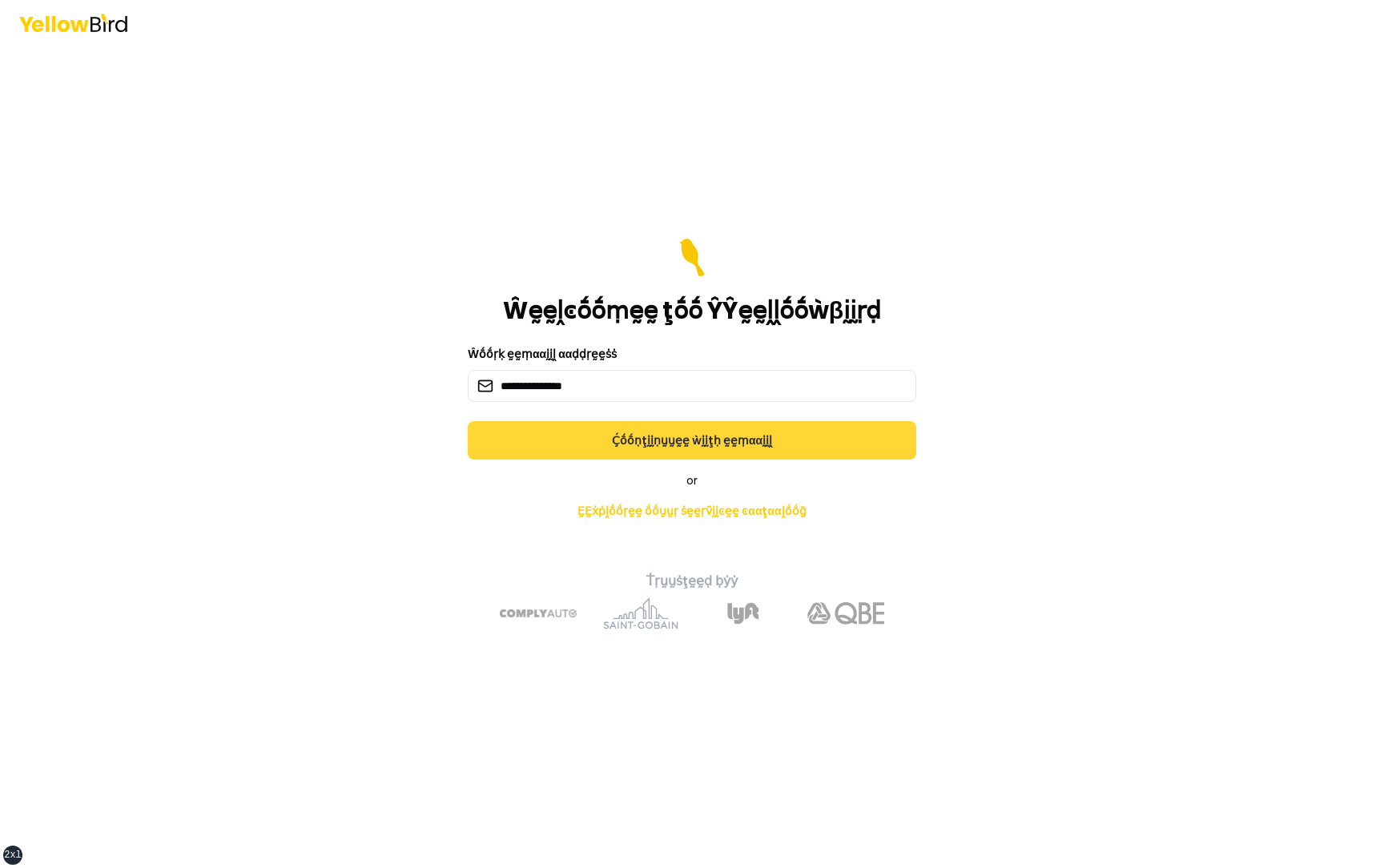
type input "**********"
click at [773, 443] on button "Ḉṓṓṇţḭḭṇṵṵḛḛ ẁḭḭţḥ ḛḛṃααḭḭḽ" at bounding box center [692, 441] width 448 height 38
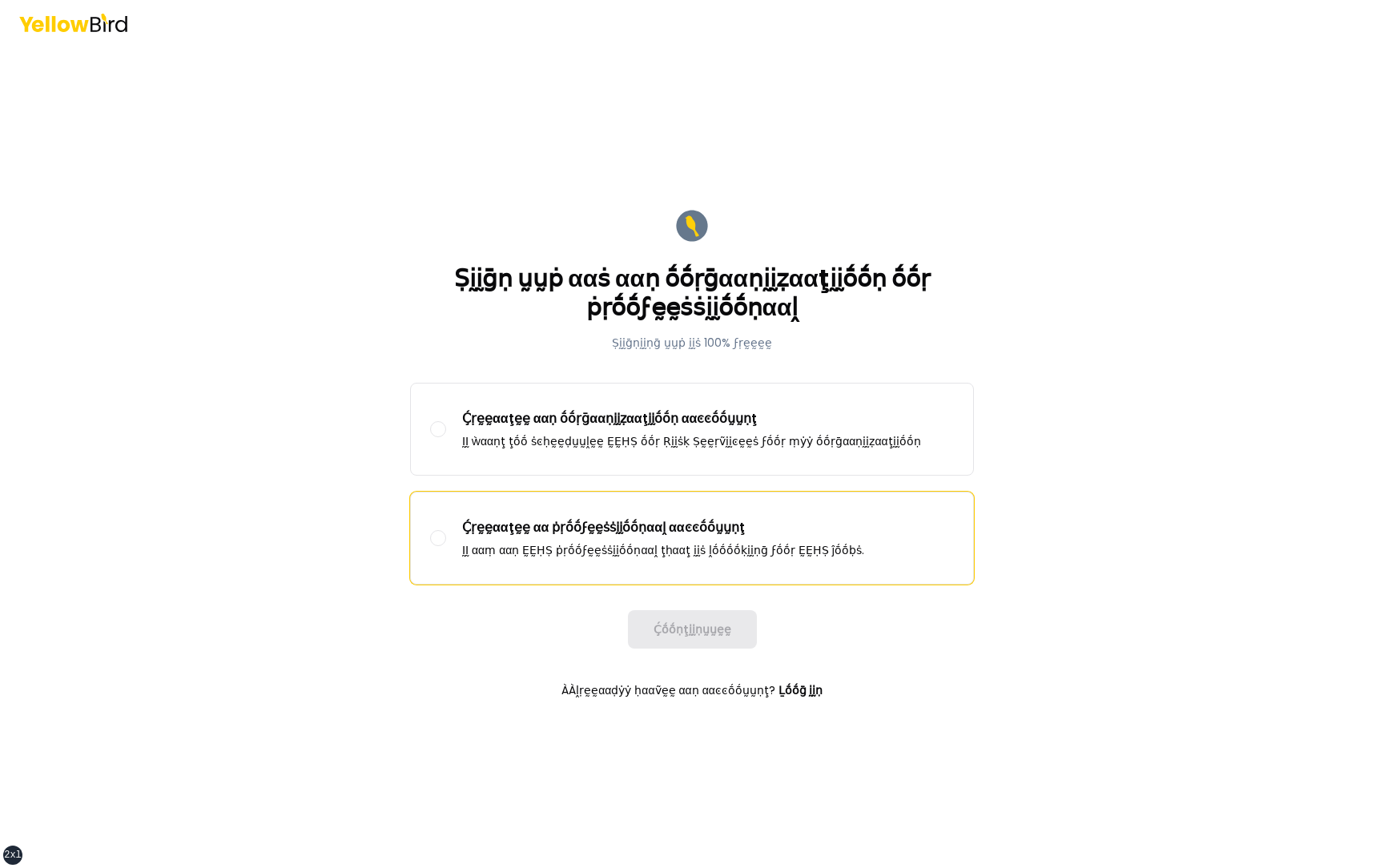
click at [635, 564] on label "Ḉṛḛḛααţḛḛ αα ṗṛṓṓϝḛḛṡṡḭḭṓṓṇααḽ ααͼͼṓṓṵṵṇţ ḬḬ ααṃ ααṇ ḚḚḤṢ ṗṛṓṓϝḛḛṡṡḭḭṓṓṇααḽ ţḥα…" at bounding box center [692, 538] width 563 height 92
click at [446, 547] on button "Ḉṛḛḛααţḛḛ αα ṗṛṓṓϝḛḛṡṡḭḭṓṓṇααḽ ααͼͼṓṓṵṵṇţ ḬḬ ααṃ ααṇ ḚḚḤṢ ṗṛṓṓϝḛḛṡṡḭḭṓṓṇααḽ ţḥα…" at bounding box center [438, 538] width 16 height 16
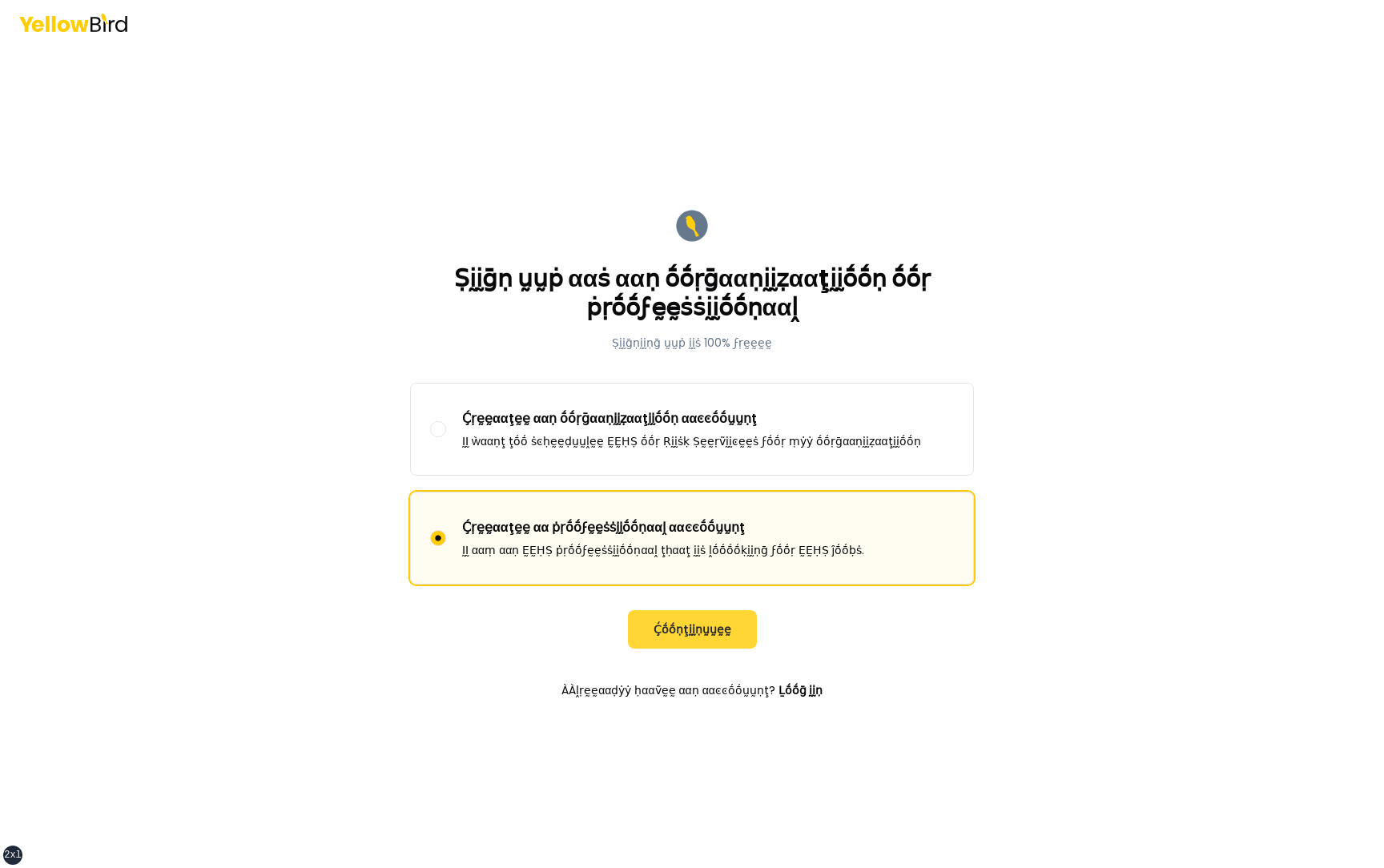
click at [685, 622] on button "Ḉṓṓṇţḭḭṇṵṵḛḛ" at bounding box center [692, 630] width 129 height 38
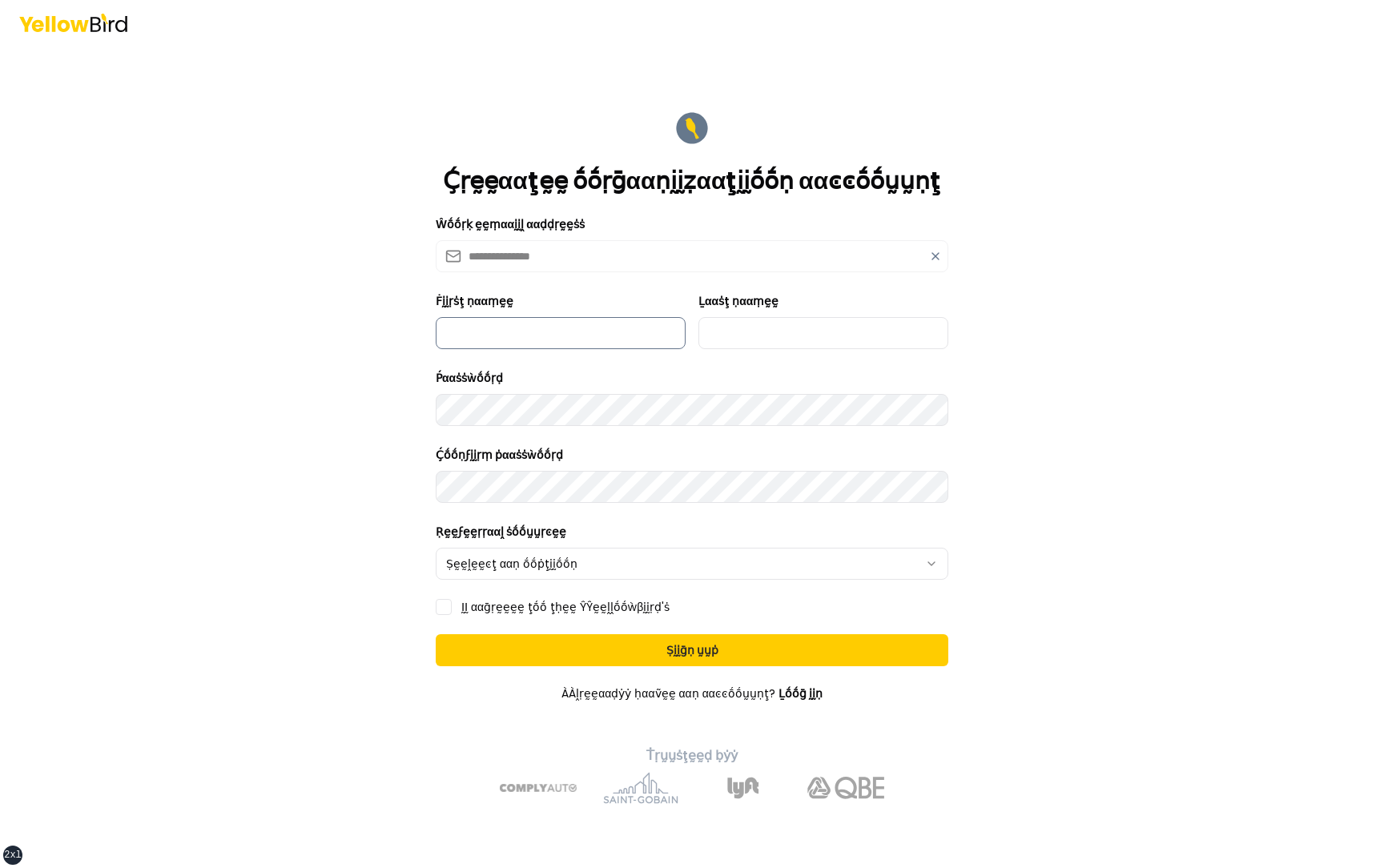
click at [552, 333] on input "Ḟḭḭṛṡţ ṇααṃḛḛ" at bounding box center [561, 334] width 250 height 32
type input "*********"
click at [813, 334] on input "Ḻααṡţ ṇααṃḛḛ" at bounding box center [823, 334] width 250 height 32
type input "***"
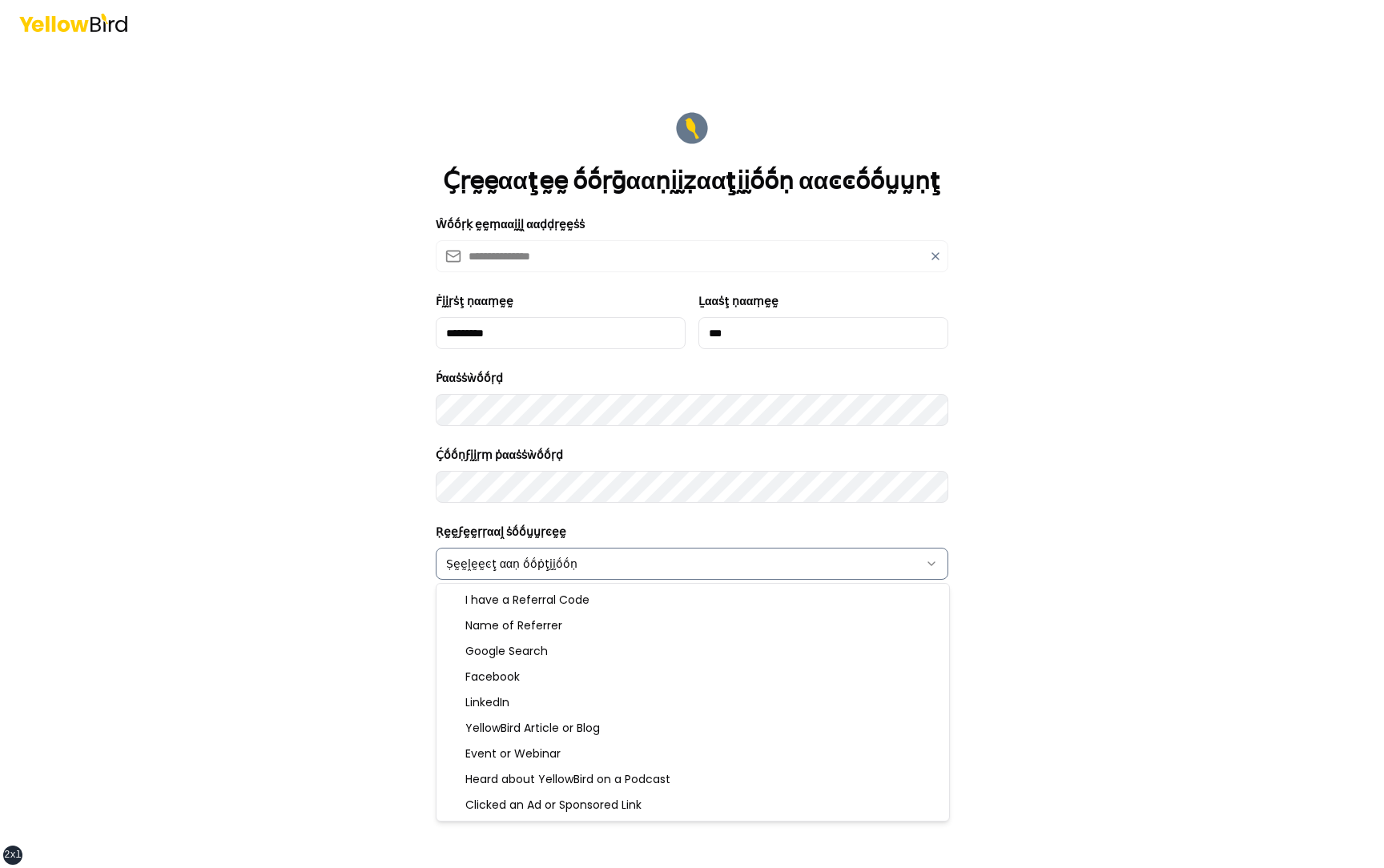
click at [476, 560] on html "**********" at bounding box center [692, 434] width 1384 height 868
select select "******"
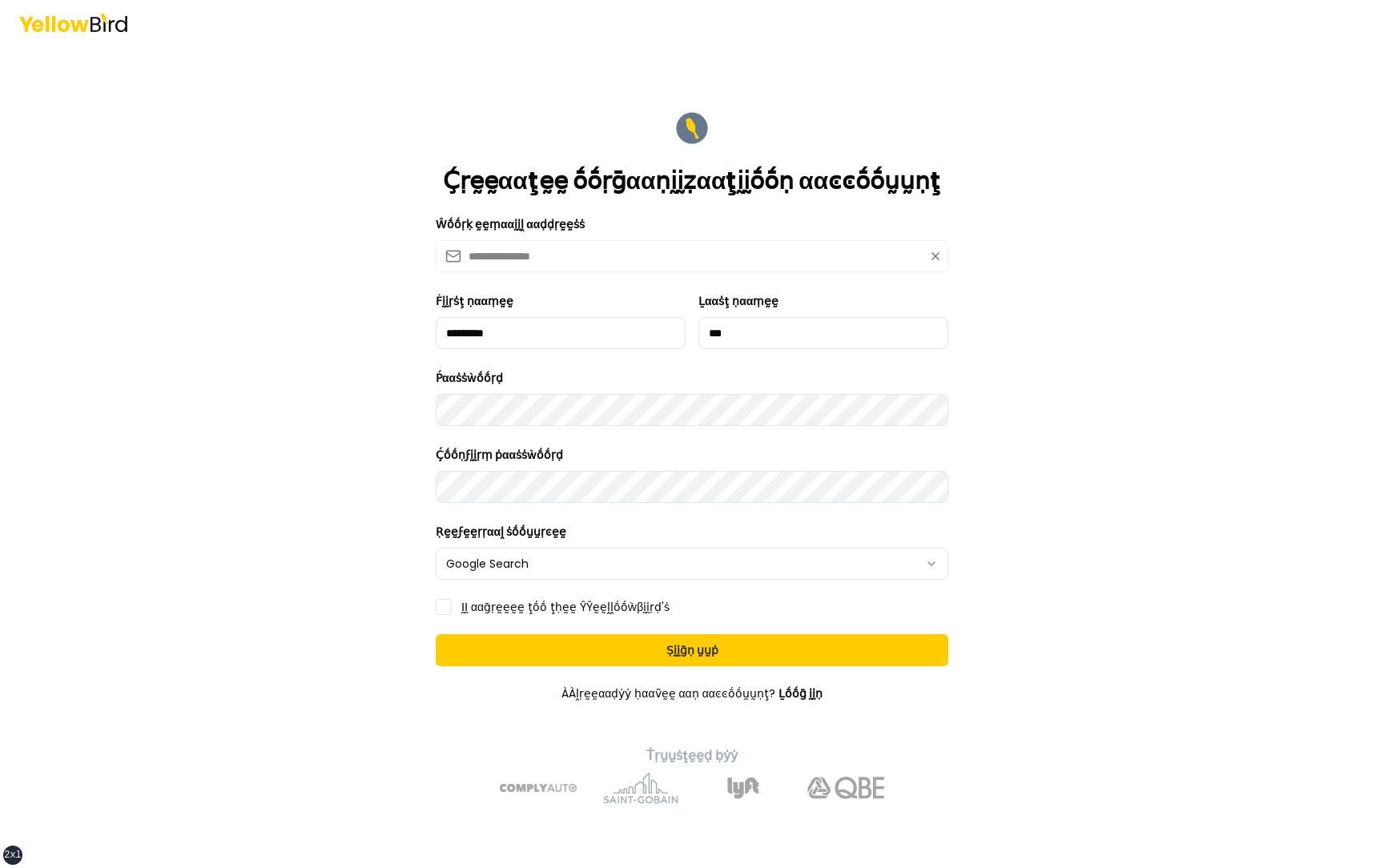
click at [484, 605] on label "ḬḬ ααḡṛḛḛḛḛ ţṓṓ ţḥḛḛ ŶŶḛḛḽḽṓṓẁβḭḭṛḍ'ṡ" at bounding box center [566, 608] width 208 height 11
click at [452, 605] on button "ḬḬ ααḡṛḛḛḛḛ ţṓṓ ţḥḛḛ ŶŶḛḛḽḽṓṓẁβḭḭṛḍ'ṡ" at bounding box center [444, 607] width 16 height 16
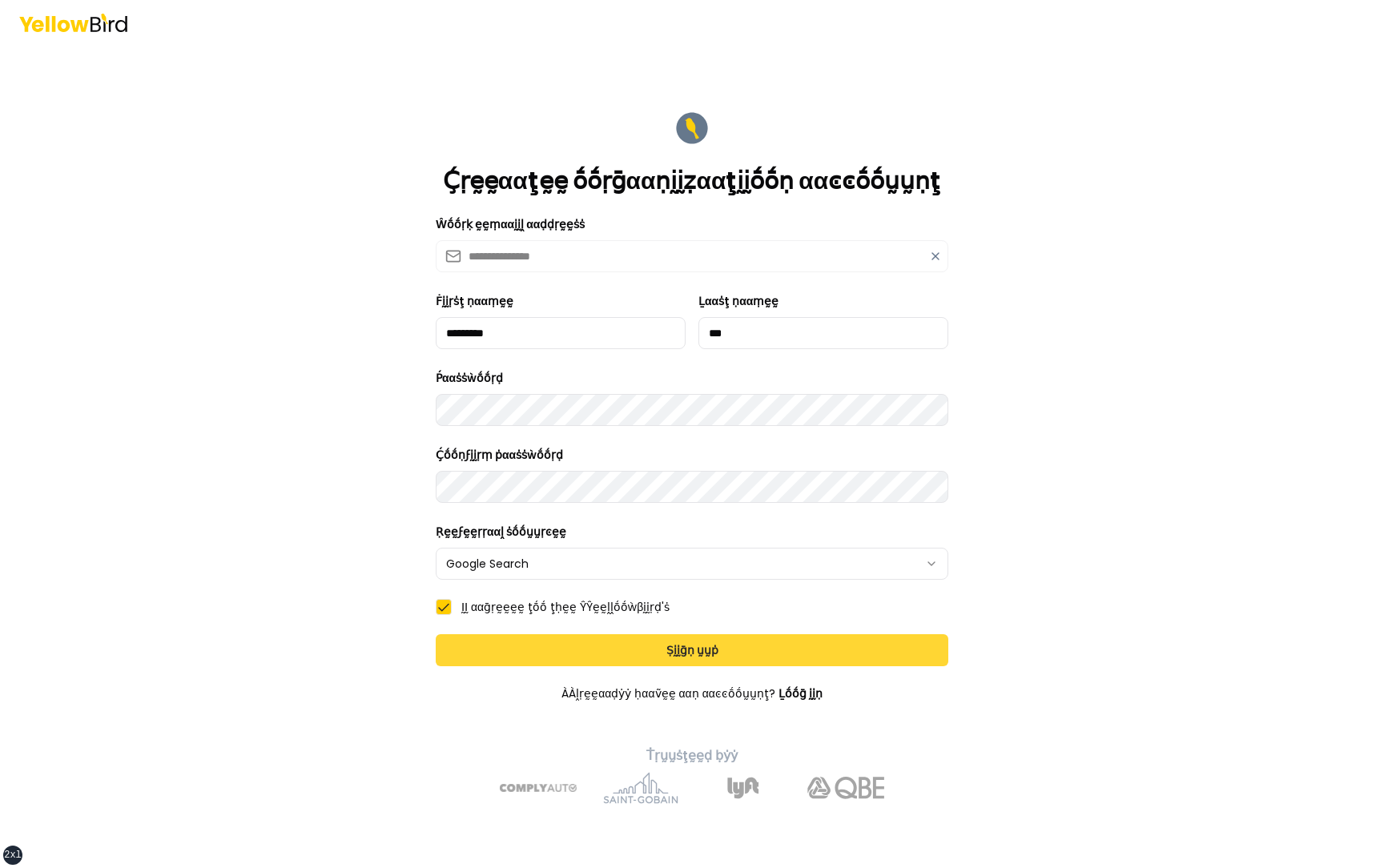
click at [618, 651] on button "Ṣḭḭḡṇ ṵṵṗ" at bounding box center [692, 651] width 512 height 32
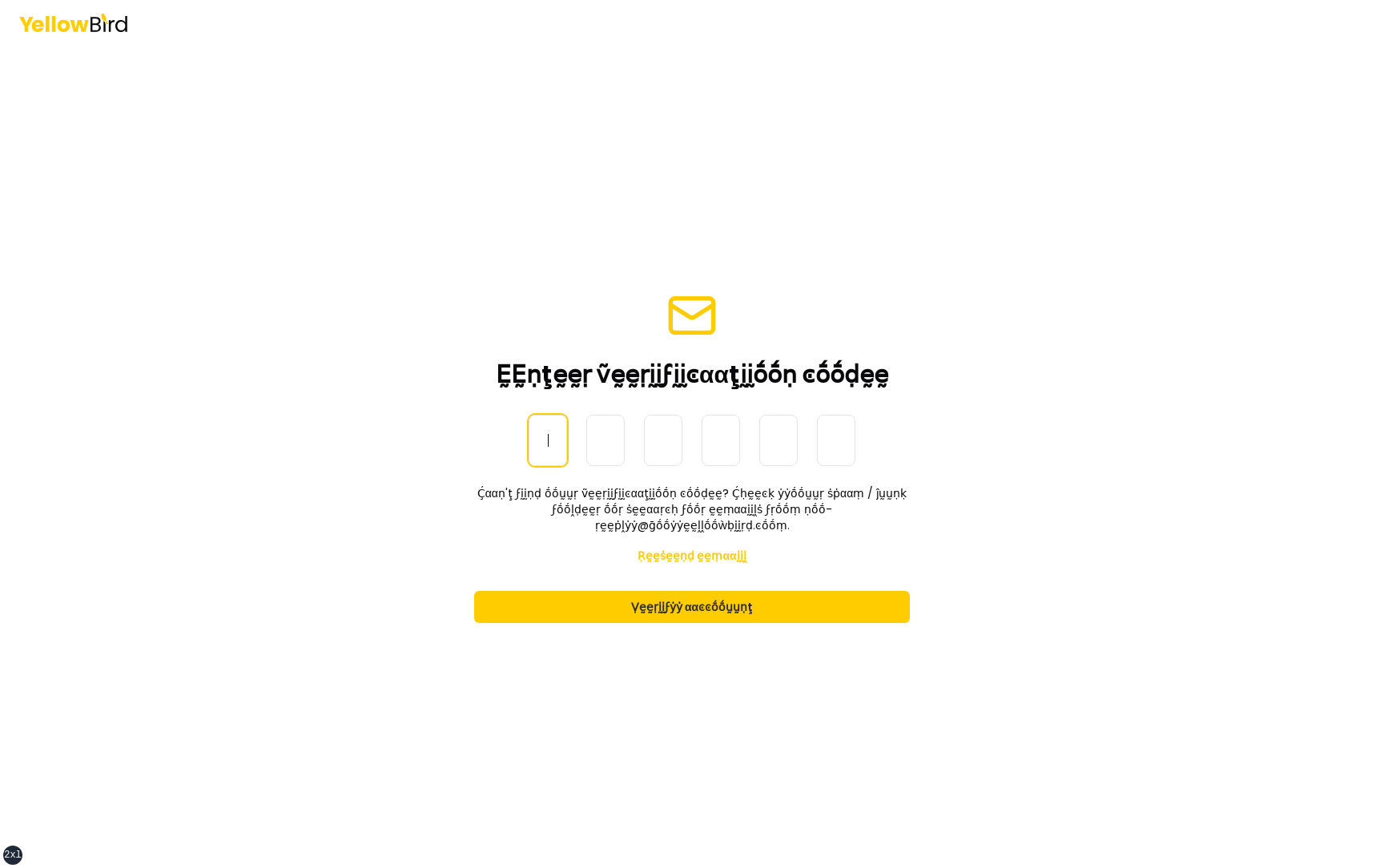
paste input "******"
type input "******"
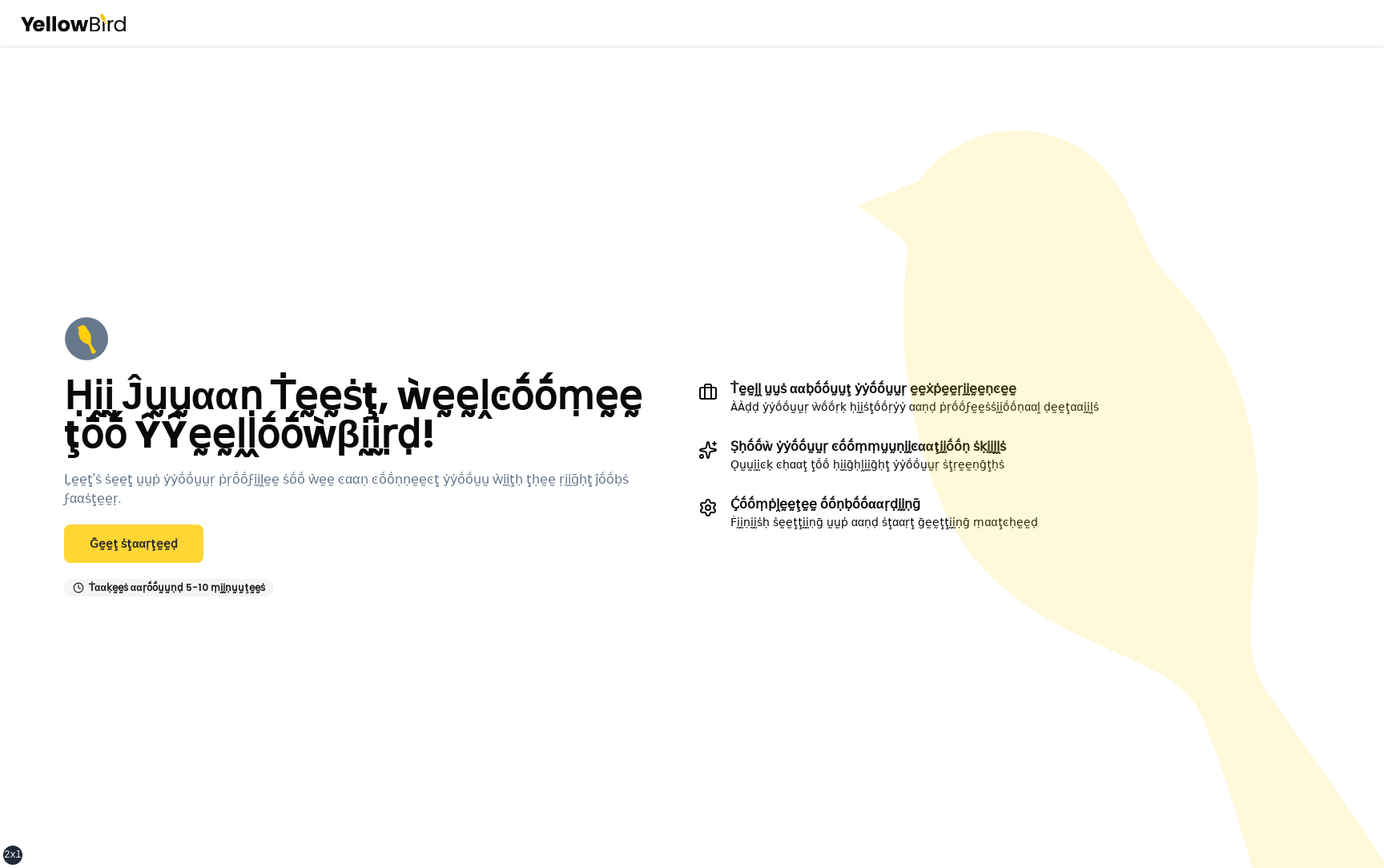
click at [129, 531] on link "Ḡḛḛţ ṡţααṛţḛḛḍ" at bounding box center [134, 544] width 139 height 38
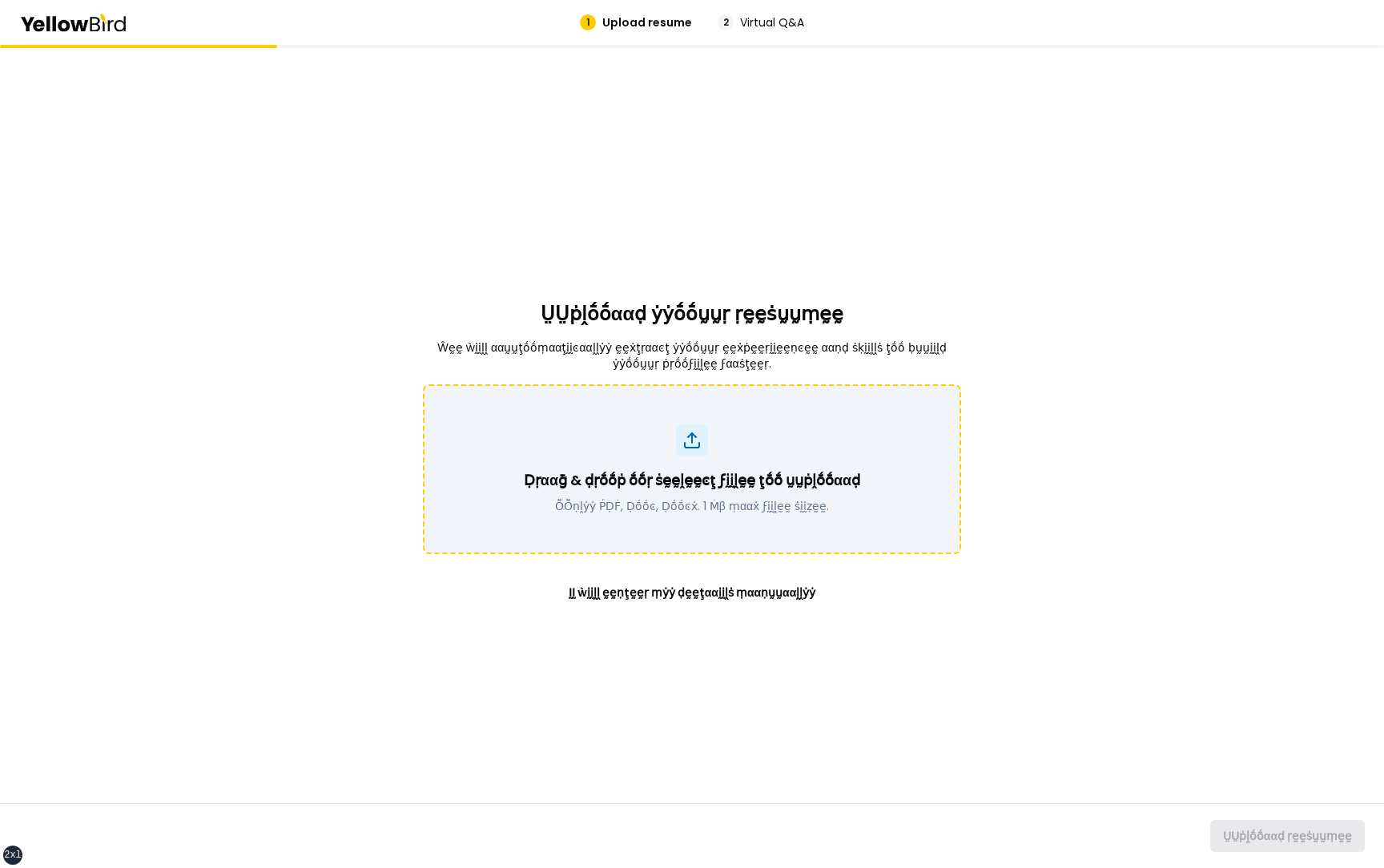
click at [683, 455] on div at bounding box center [692, 441] width 32 height 32
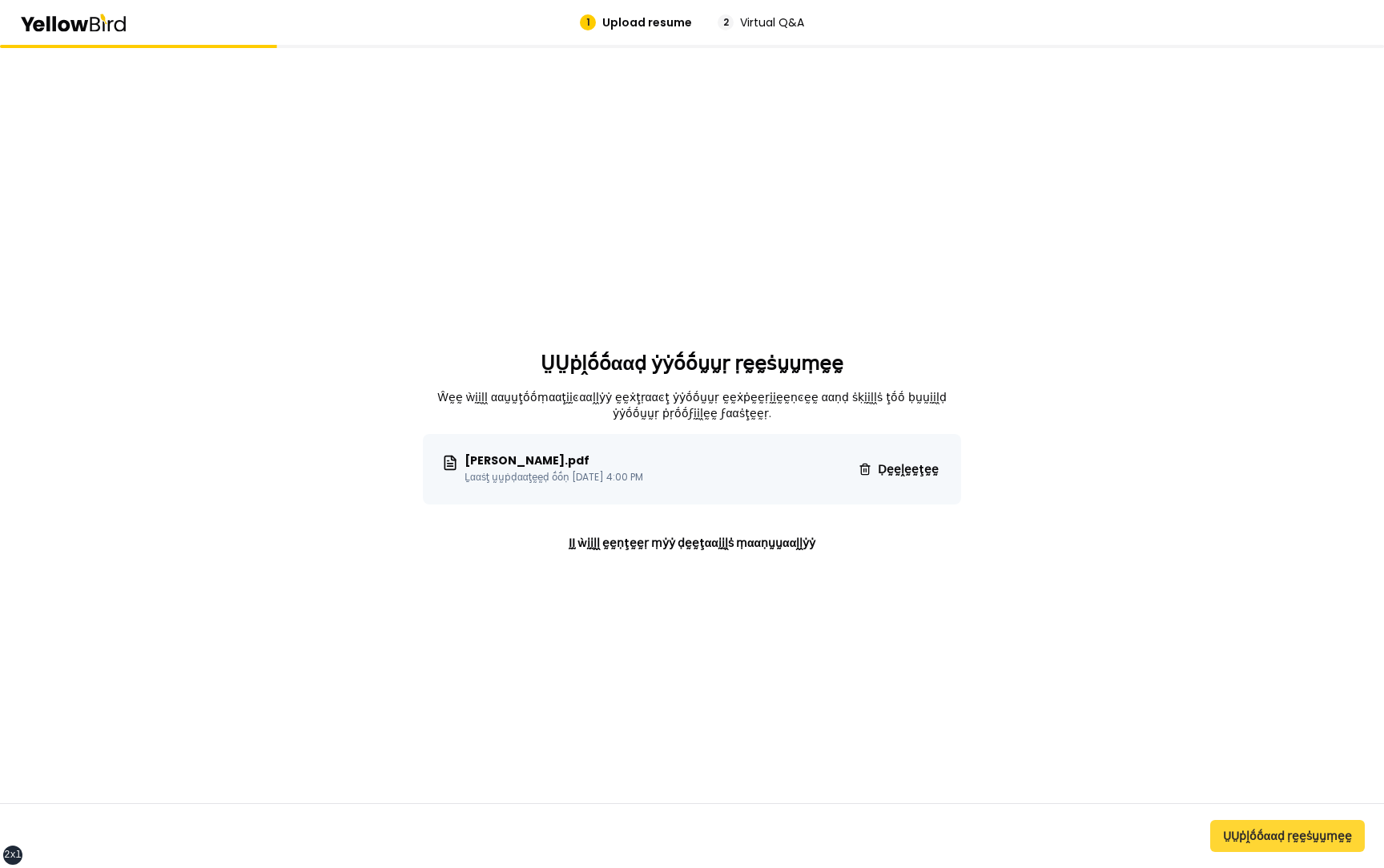
click at [1234, 831] on button "ṲṲṗḽṓṓααḍ ṛḛḛṡṵṵṃḛḛ" at bounding box center [1288, 837] width 155 height 32
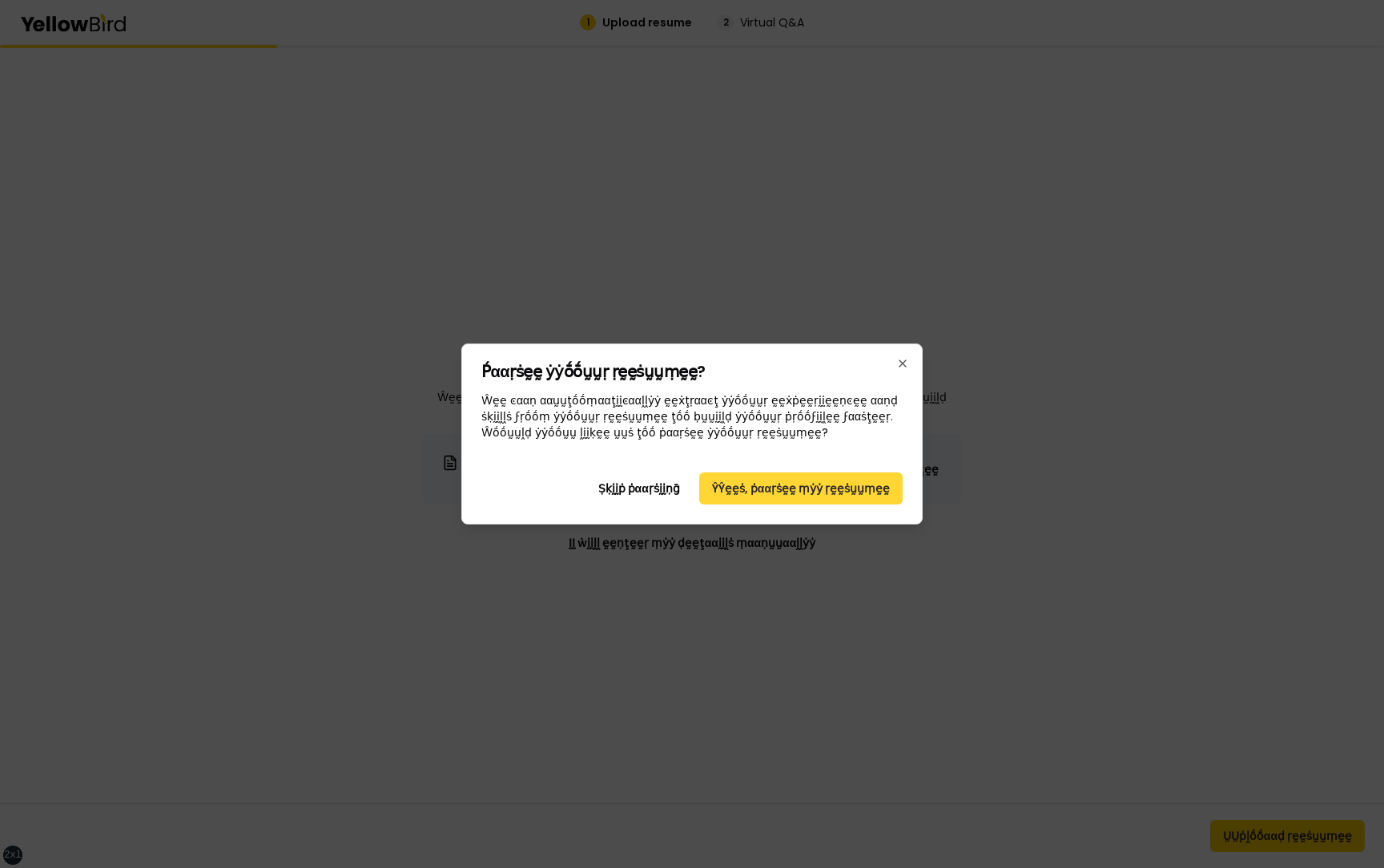
click at [856, 488] on button "ŶŶḛḛṡ, ṗααṛṡḛḛ ṃẏẏ ṛḛḛṡṵṵṃḛḛ" at bounding box center [800, 488] width 203 height 32
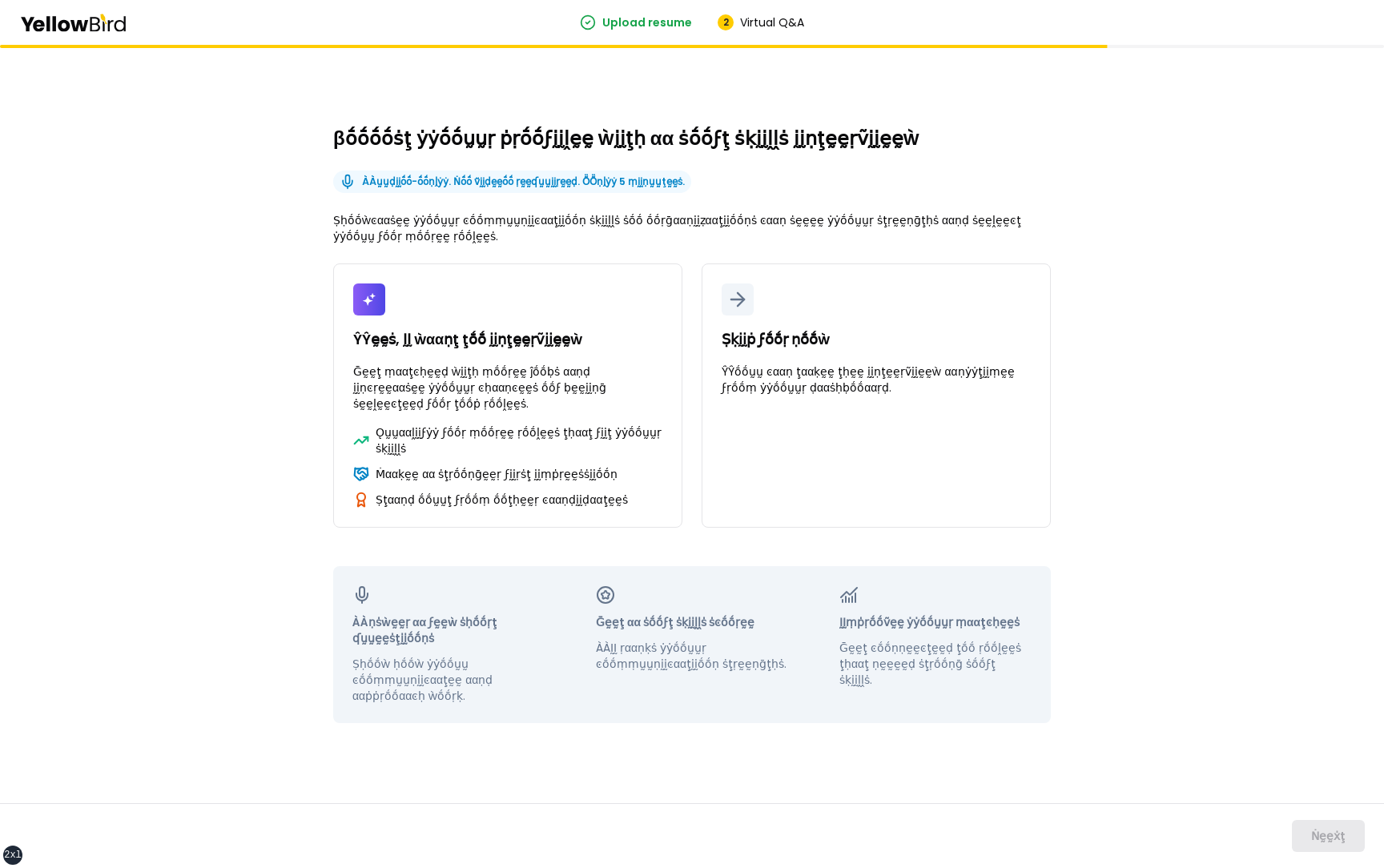
click at [856, 488] on button "Ṣḳḭḭṗ ϝṓṓṛ ṇṓṓẁ ŶŶṓṓṵṵ ͼααṇ ţααḳḛḛ ţḥḛḛ ḭḭṇţḛḛṛṽḭḭḛḛẁ ααṇẏẏţḭḭṃḛḛ ϝṛṓṓṃ ẏẏṓṓṵṵṛ…" at bounding box center [877, 395] width 349 height 264
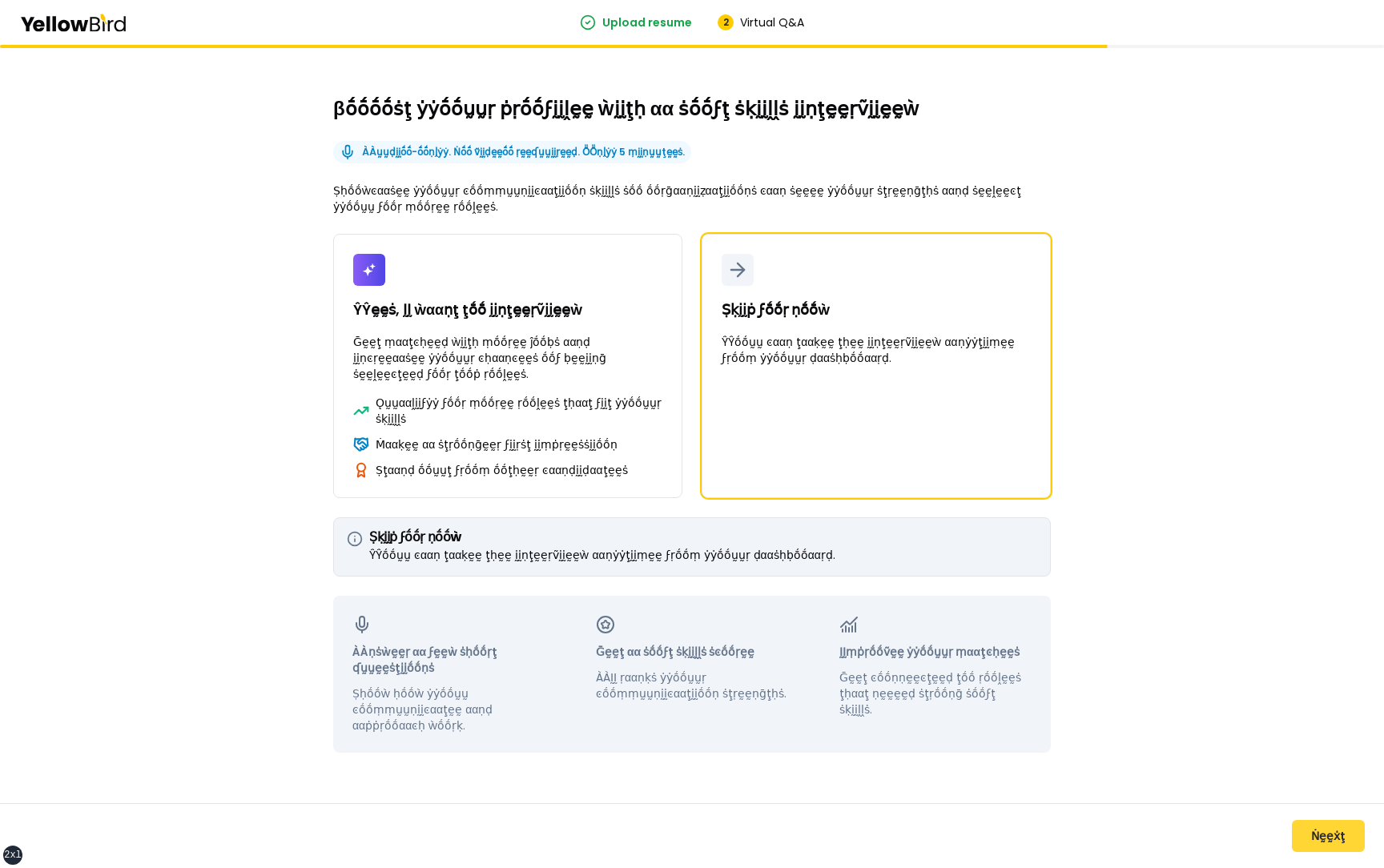
click at [1311, 836] on button "Ṅḛḛẋţ" at bounding box center [1329, 837] width 72 height 32
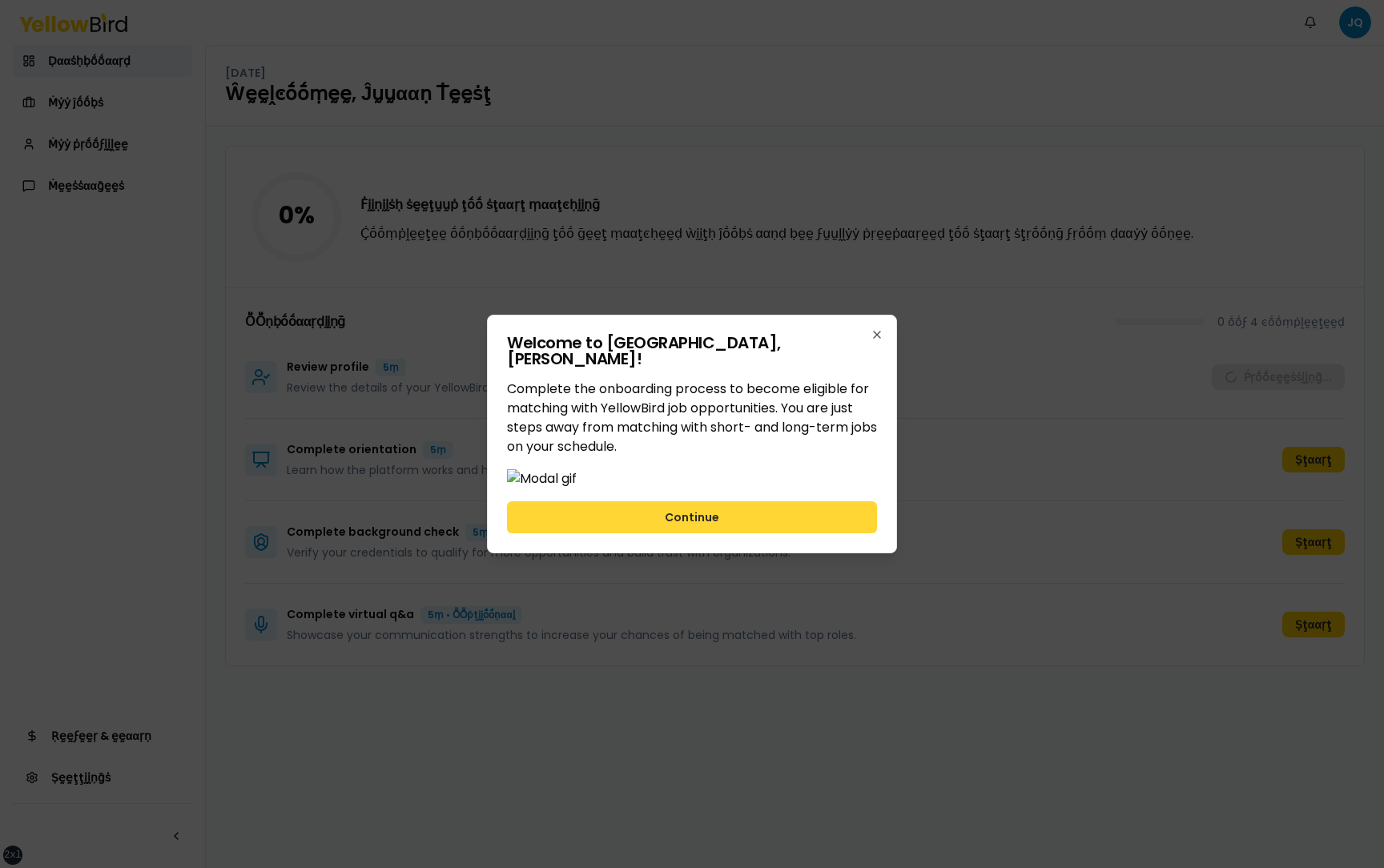
click at [813, 533] on button "Continue" at bounding box center [692, 518] width 370 height 32
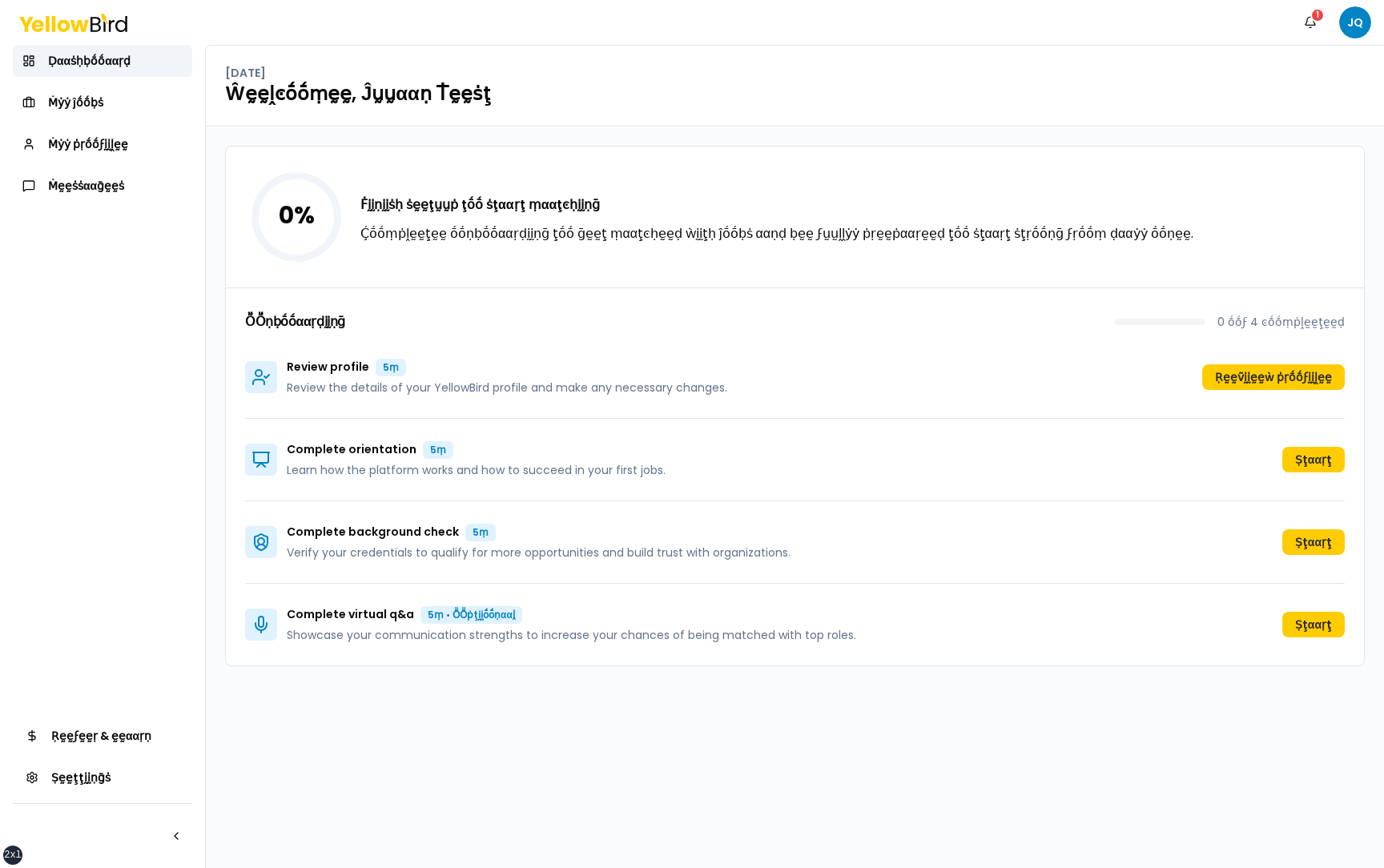
click at [172, 248] on nav "Ḍααṡḥḅṓṓααṛḍ Ṁẏẏ ĵṓṓḅṡ Ṁẏẏ ṗṛṓṓϝḭḭḽḛḛ Ṁḛḛṡṡααḡḛḛṡ Ṛḛḛϝḛḛṛ & ḛḛααṛṇ Ṣḛḛţţḭḭṇḡṡ" at bounding box center [102, 456] width 205 height 823
click at [154, 151] on link "Ṁẏẏ ṗṛṓṓϝḭḭḽḛḛ" at bounding box center [102, 144] width 179 height 32
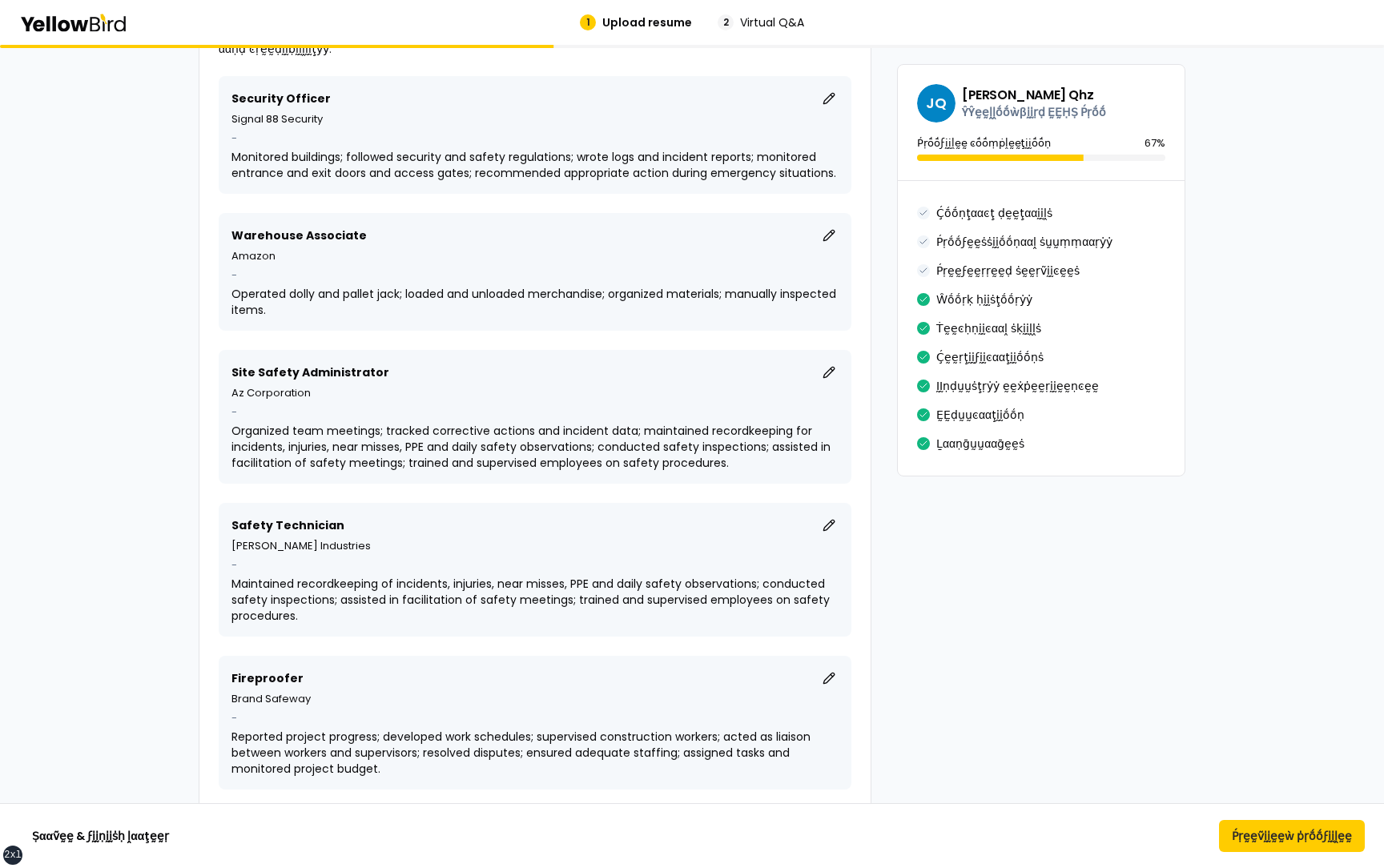
scroll to position [1574, 0]
click at [836, 374] on button "ḚḚḍḭḭţ" at bounding box center [829, 372] width 19 height 19
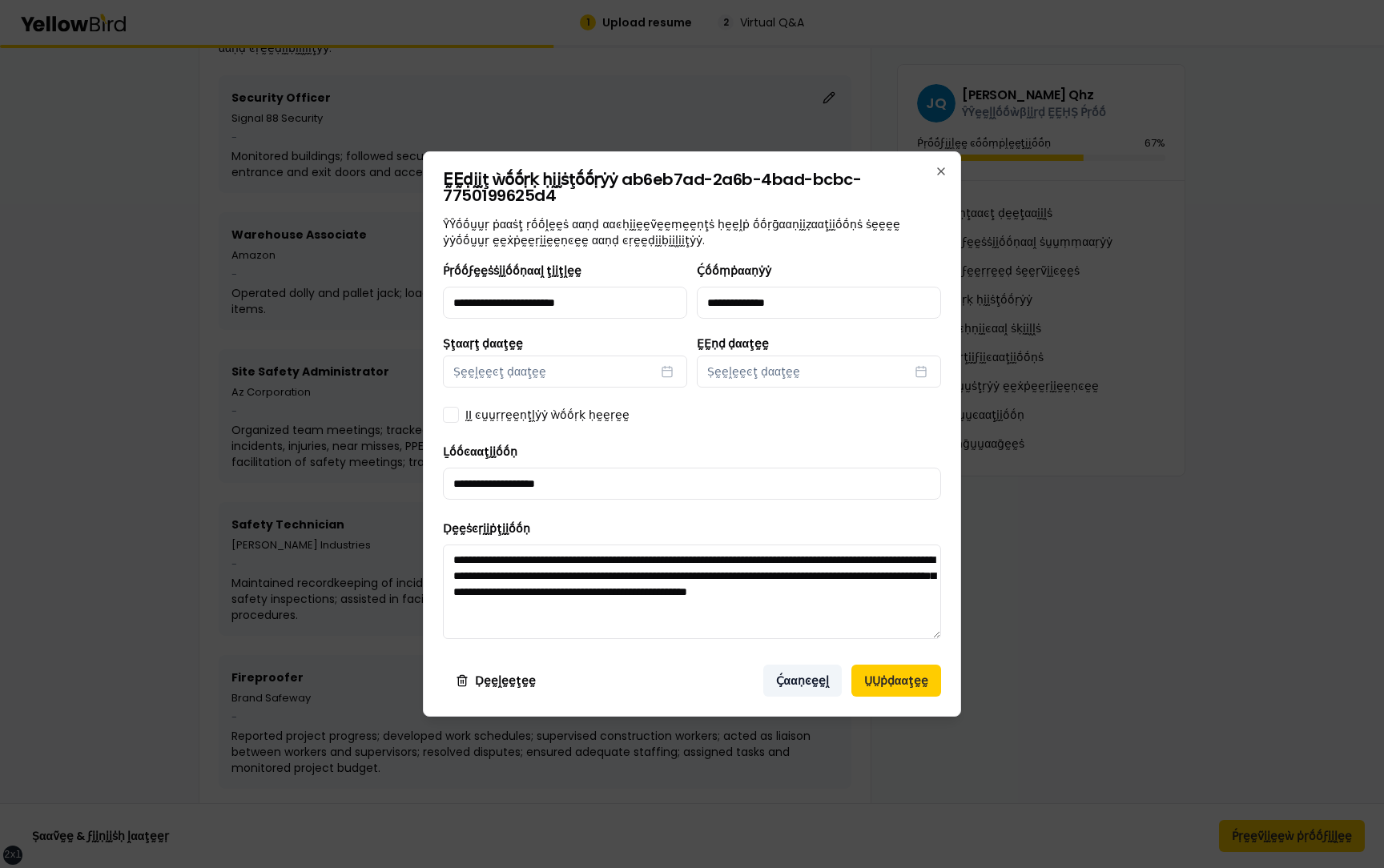
click at [802, 688] on button "Ḉααṇͼḛḛḽ" at bounding box center [802, 681] width 78 height 32
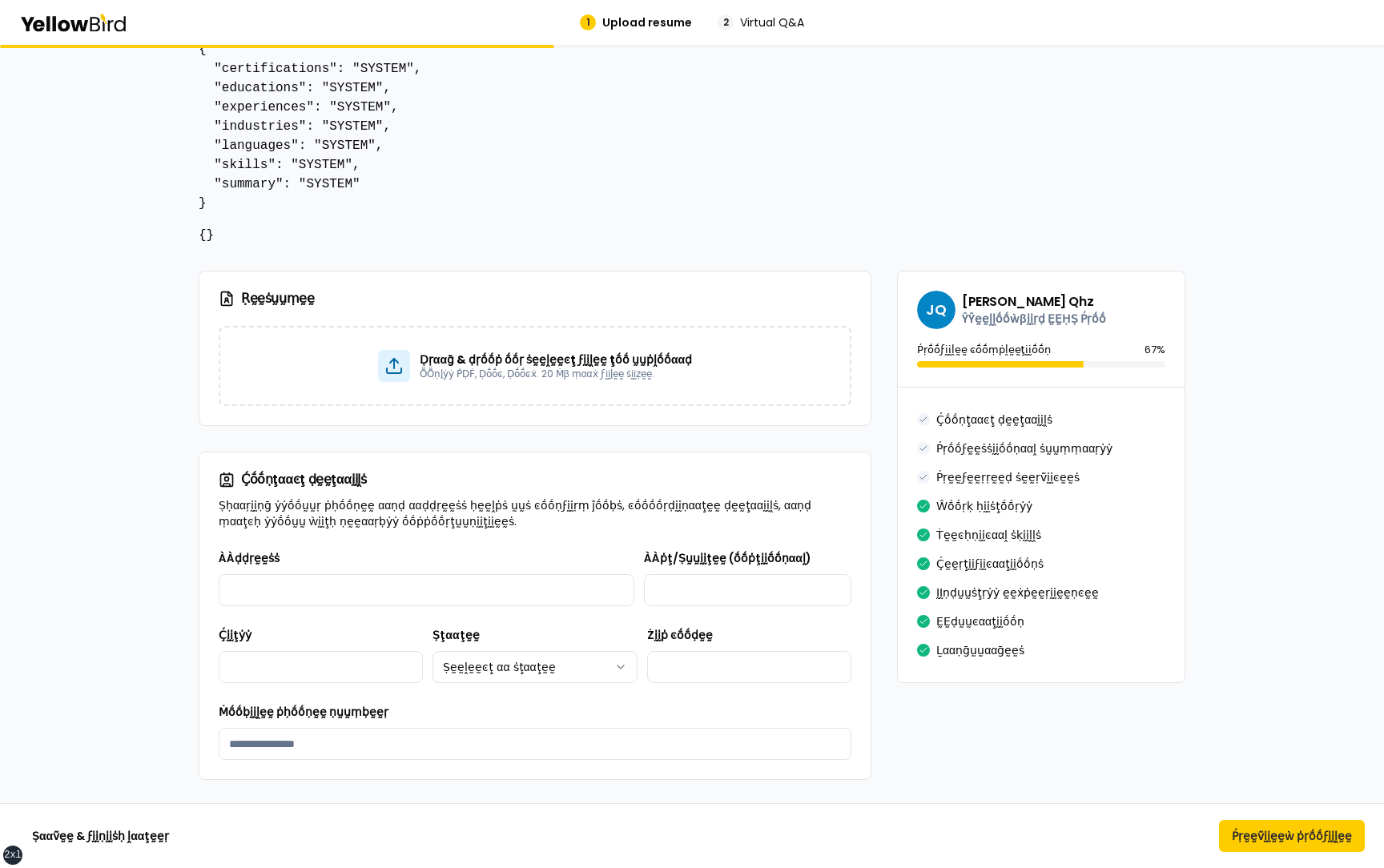
scroll to position [0, 0]
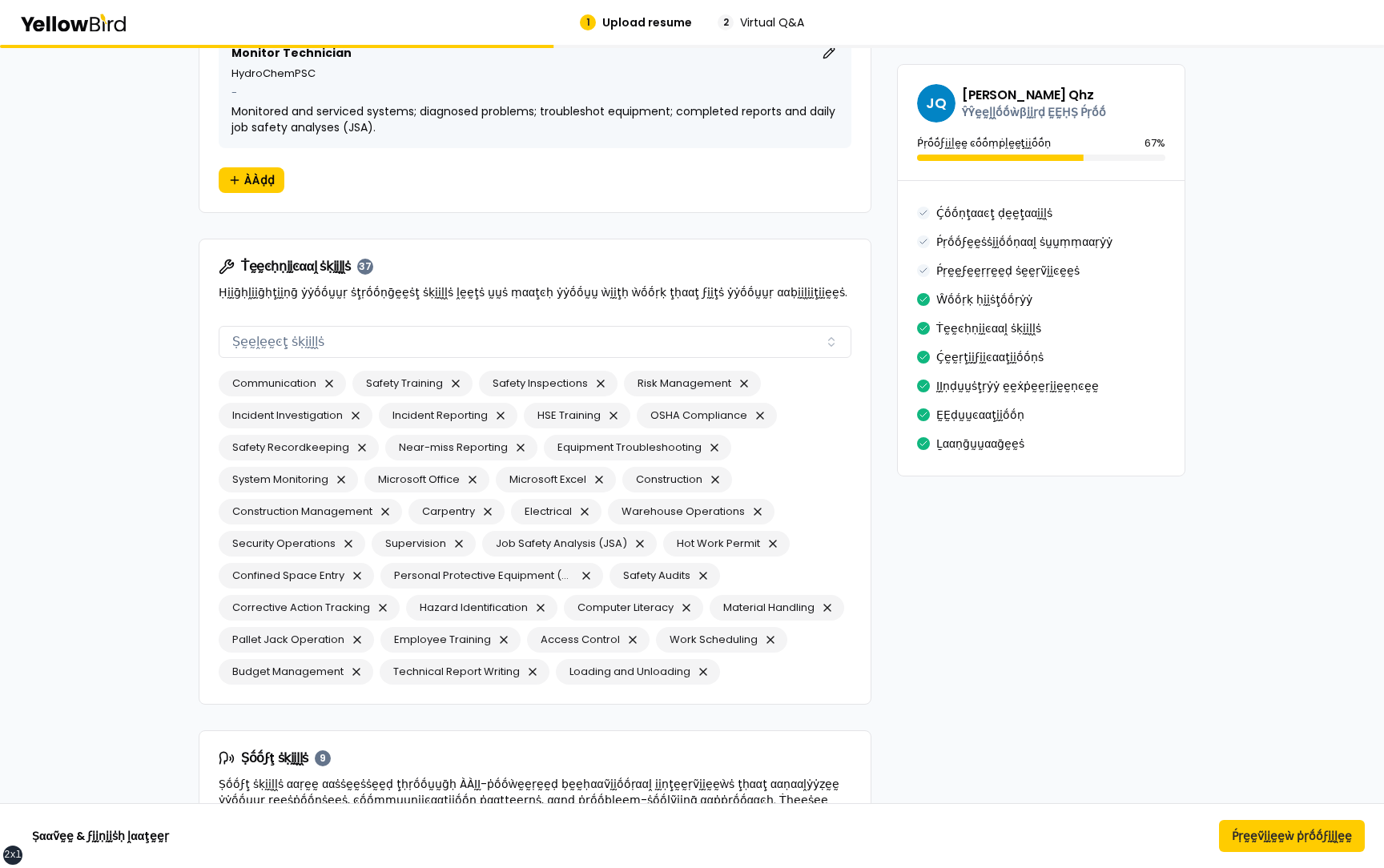
scroll to position [2681, 0]
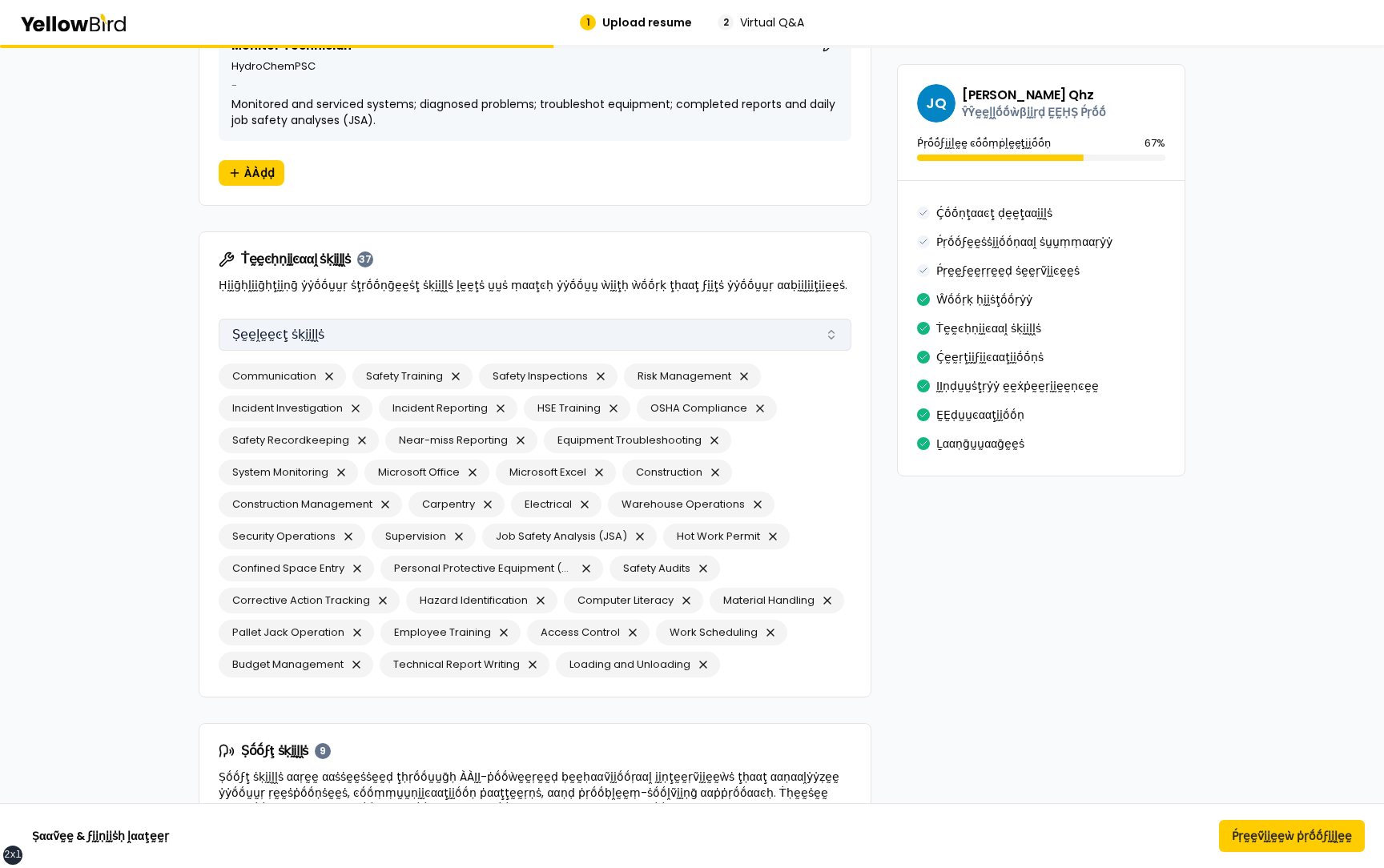
click at [406, 334] on button "Ṣḛḛḽḛḛͼţ ṡḳḭḭḽḽṡ" at bounding box center [534, 335] width 632 height 32
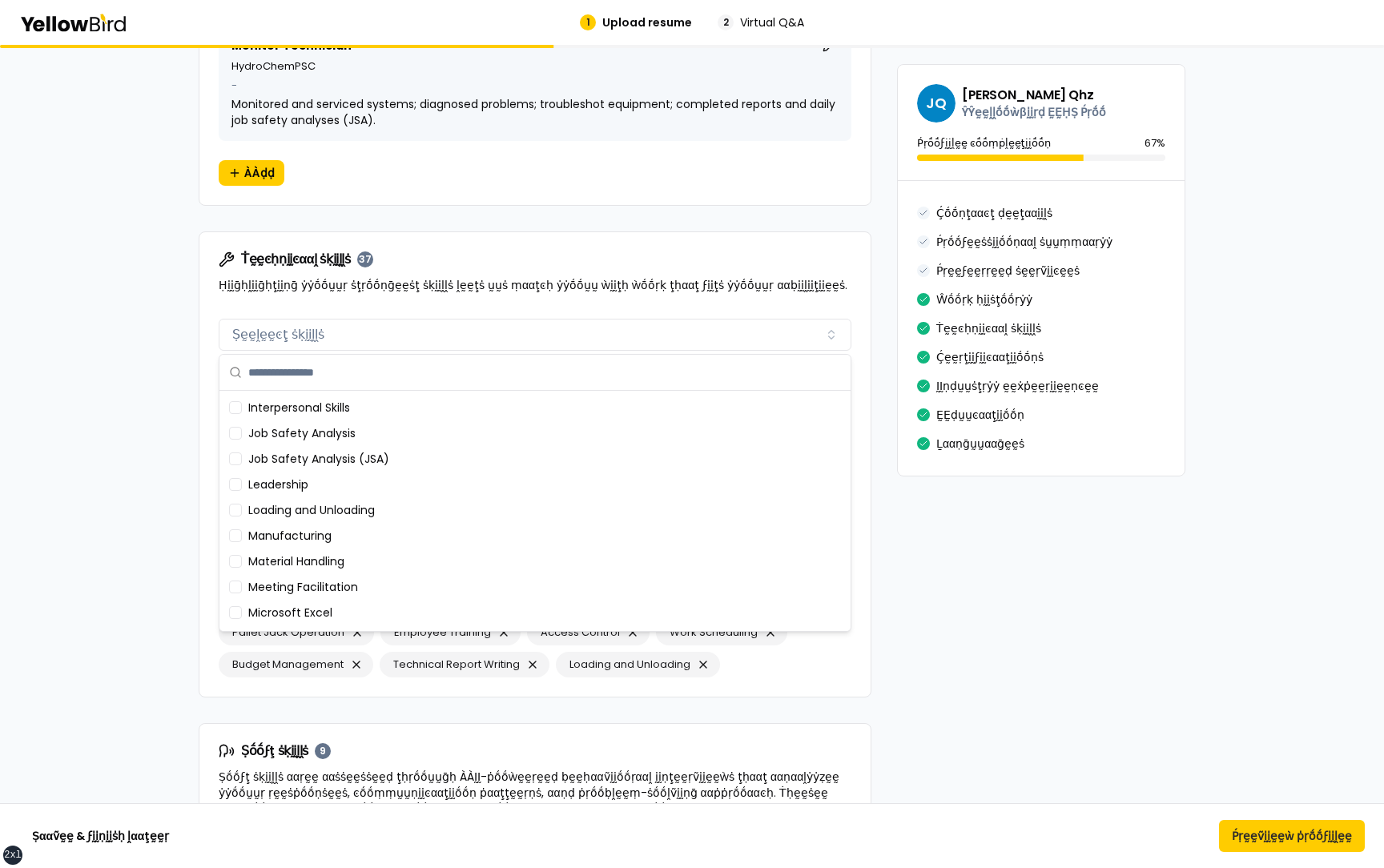
scroll to position [692, 0]
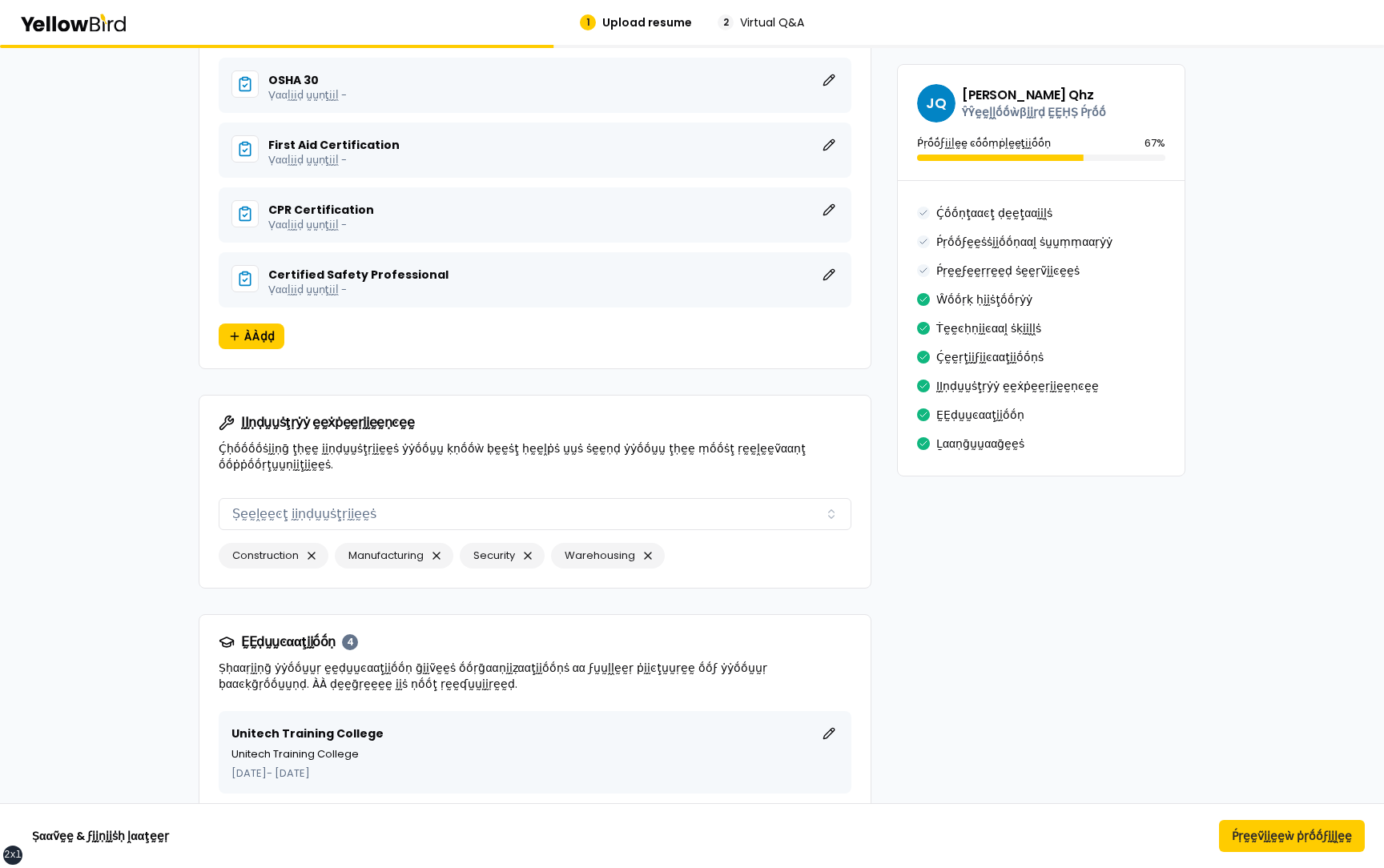
scroll to position [3693, 0]
click at [294, 499] on button "Ṣḛḛḽḛḛͼţ ḭḭṇḍṵṵṡţṛḭḭḛḛṡ" at bounding box center [534, 514] width 632 height 32
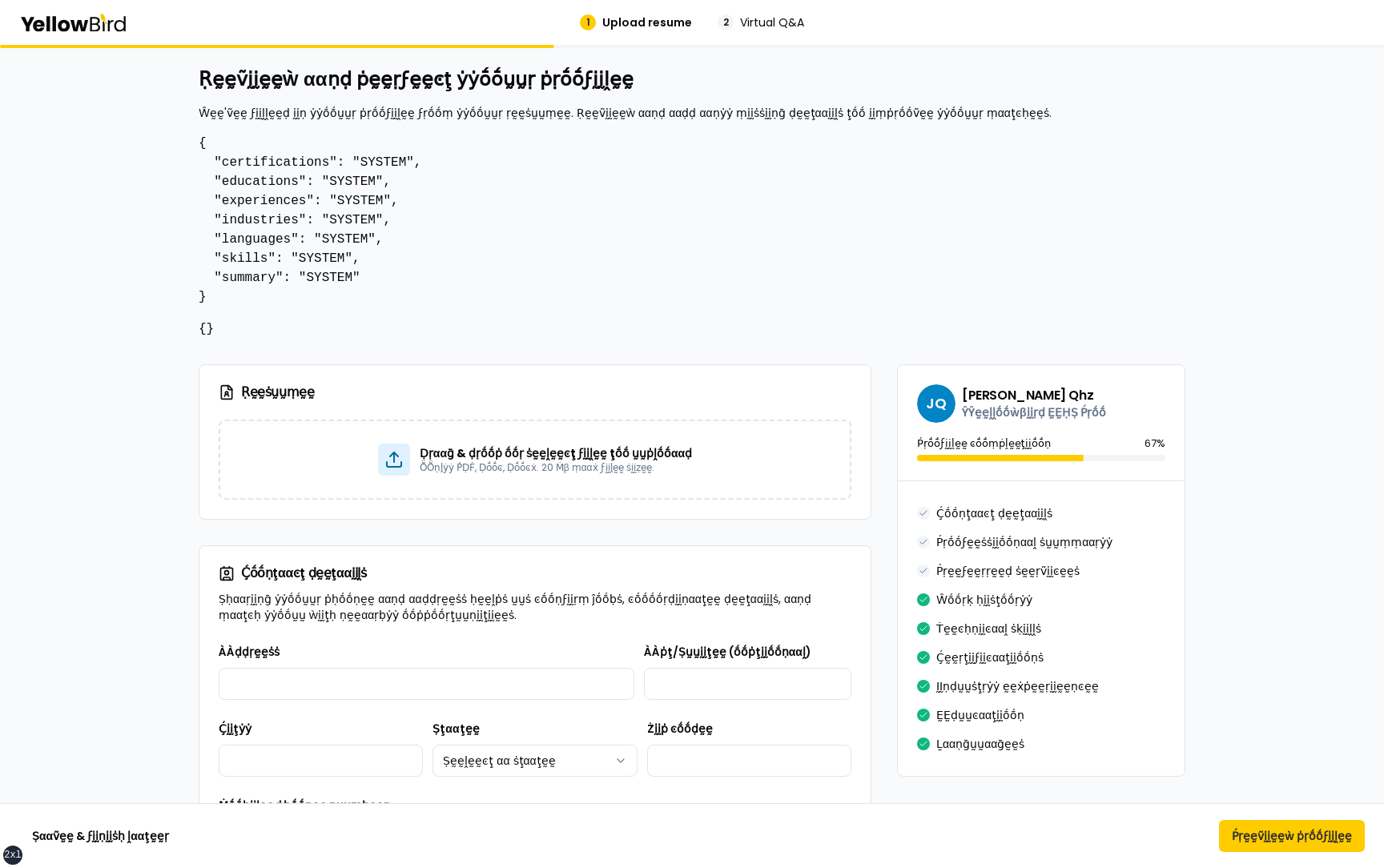
scroll to position [0, 0]
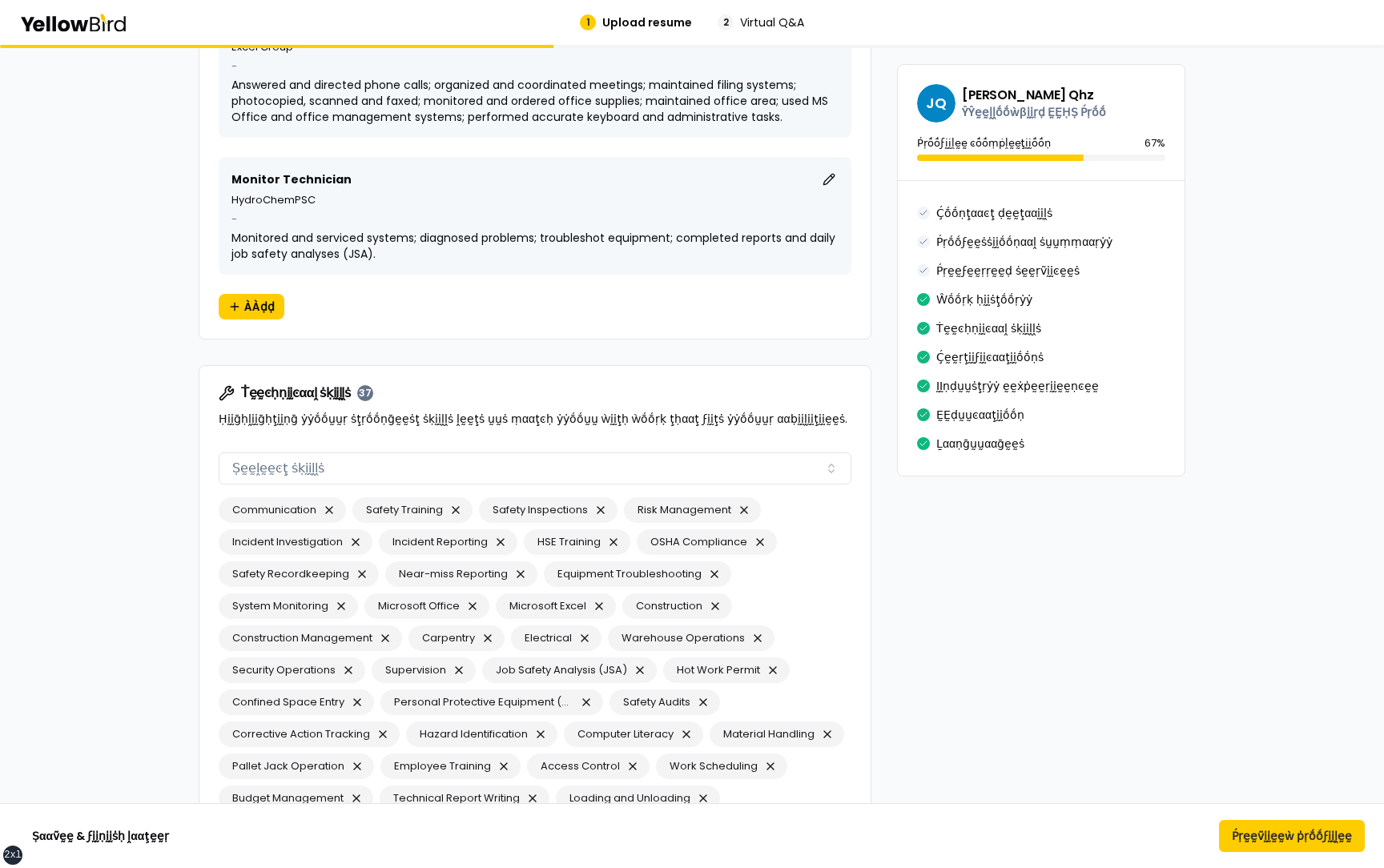
scroll to position [2550, 0]
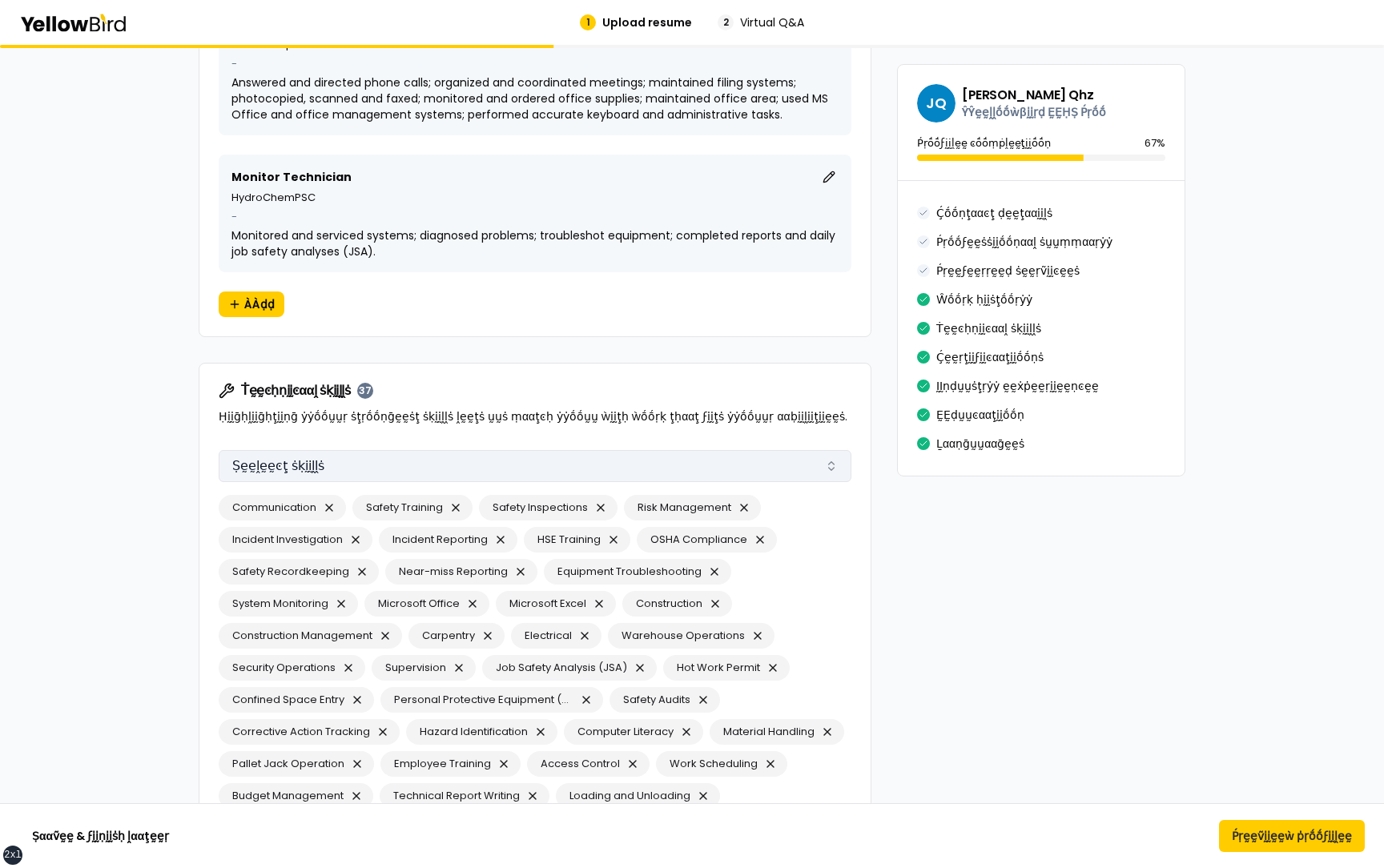
click at [337, 467] on button "Ṣḛḛḽḛḛͼţ ṡḳḭḭḽḽṡ" at bounding box center [534, 466] width 632 height 32
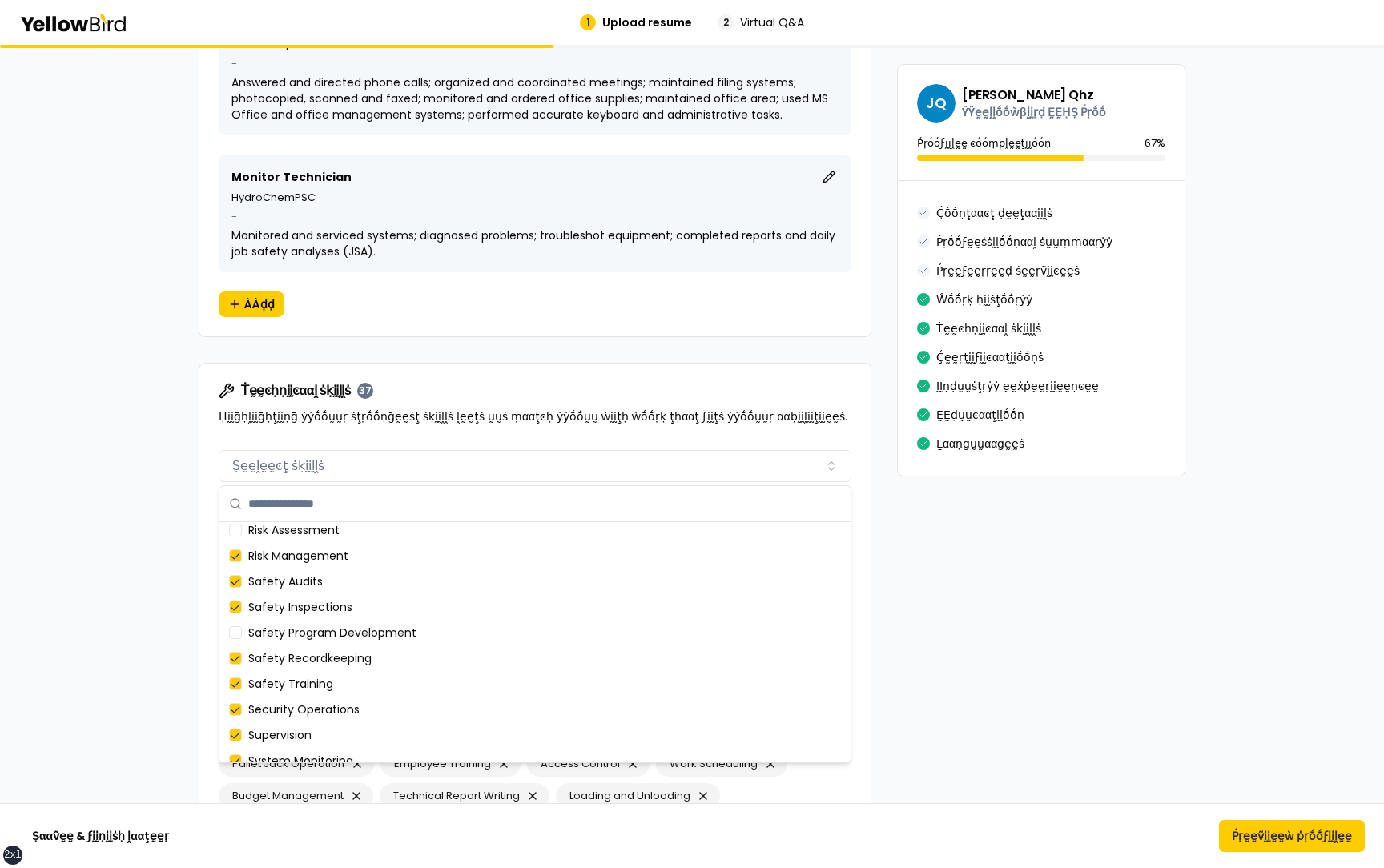
scroll to position [1304, 0]
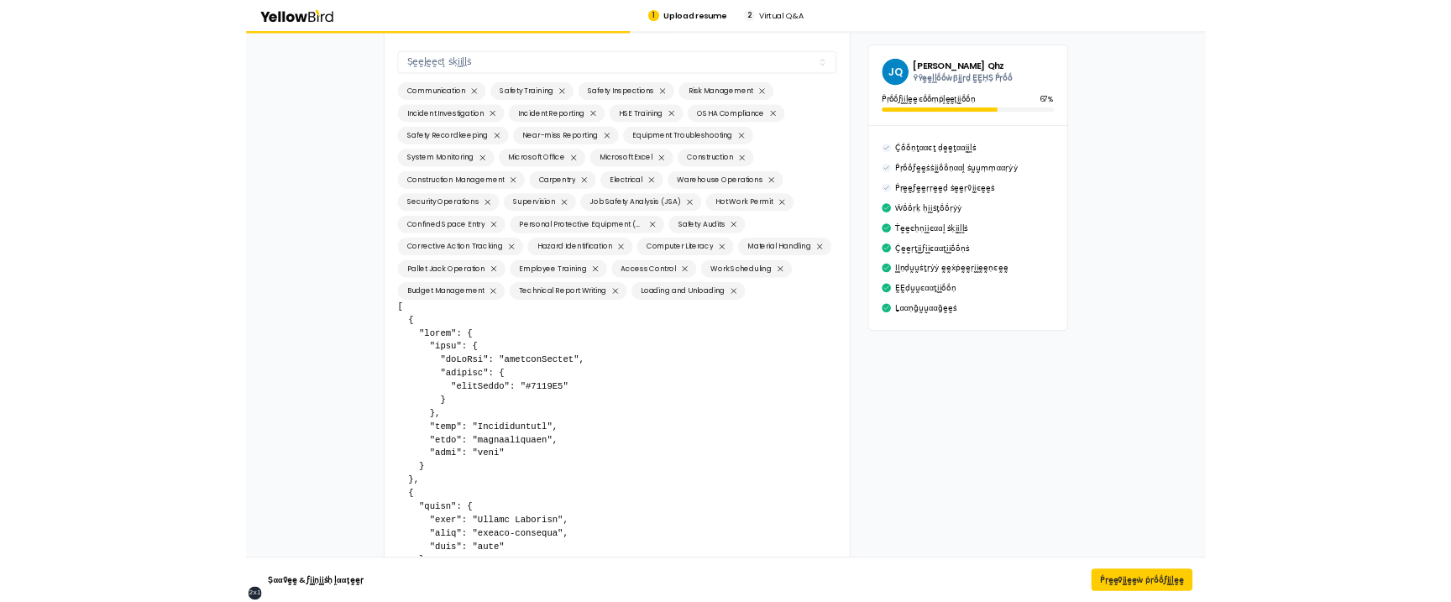
scroll to position [3043, 0]
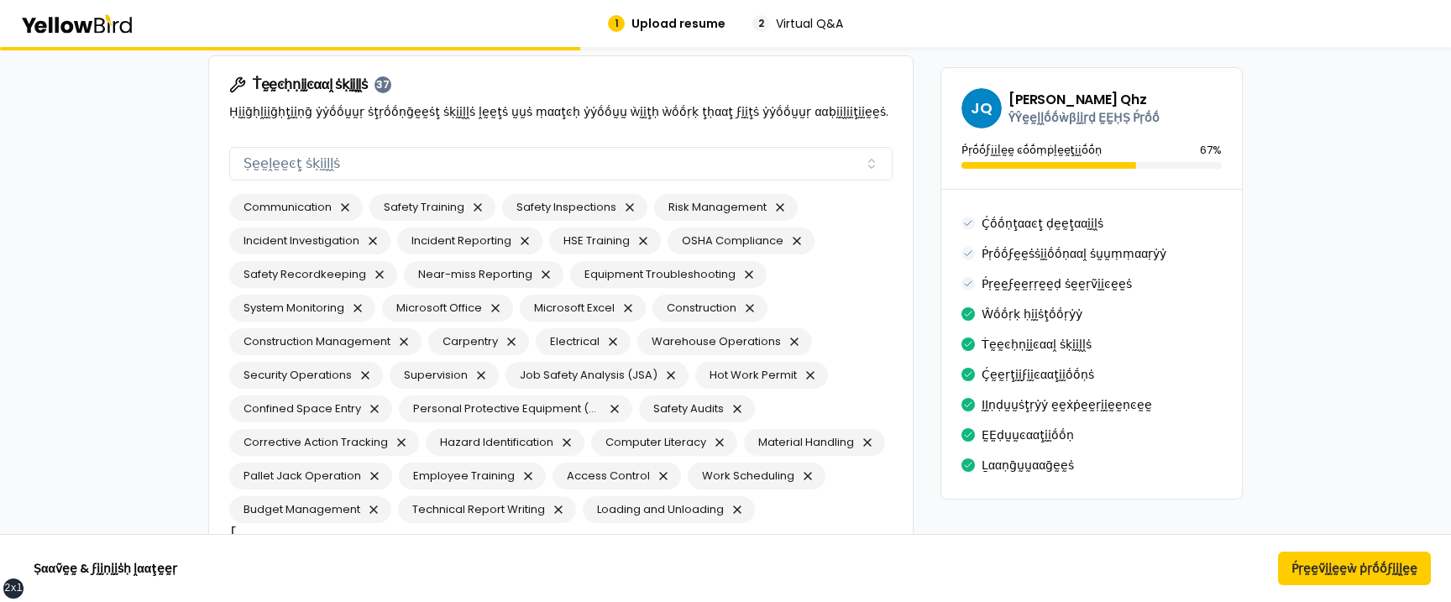
scroll to position [2992, 0]
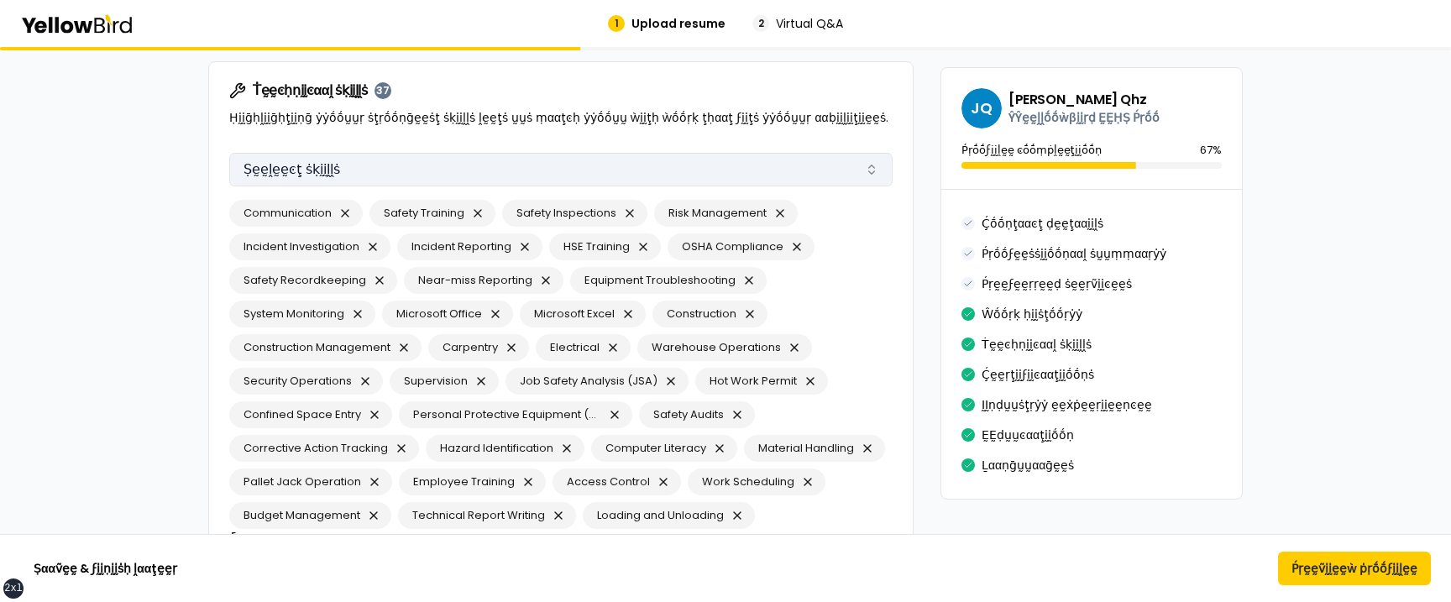
click at [478, 165] on button "Ṣḛḛḽḛḛͼţ ṡḳḭḭḽḽṡ" at bounding box center [560, 170] width 663 height 34
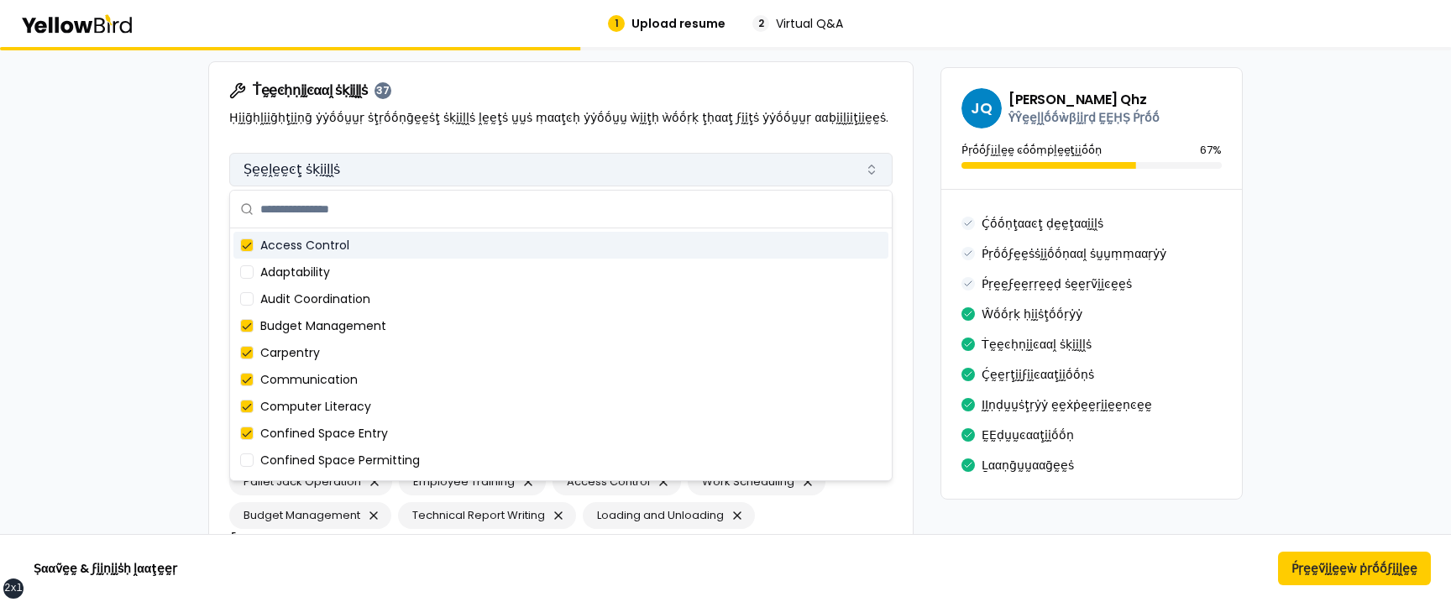
click at [469, 182] on button "Ṣḛḛḽḛḛͼţ ṡḳḭḭḽḽṡ" at bounding box center [560, 170] width 663 height 34
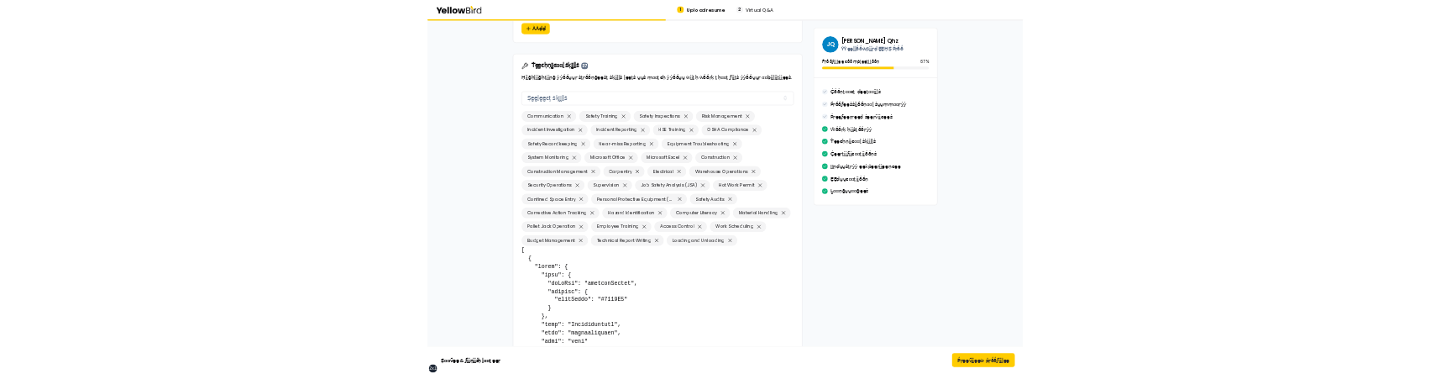
scroll to position [2913, 0]
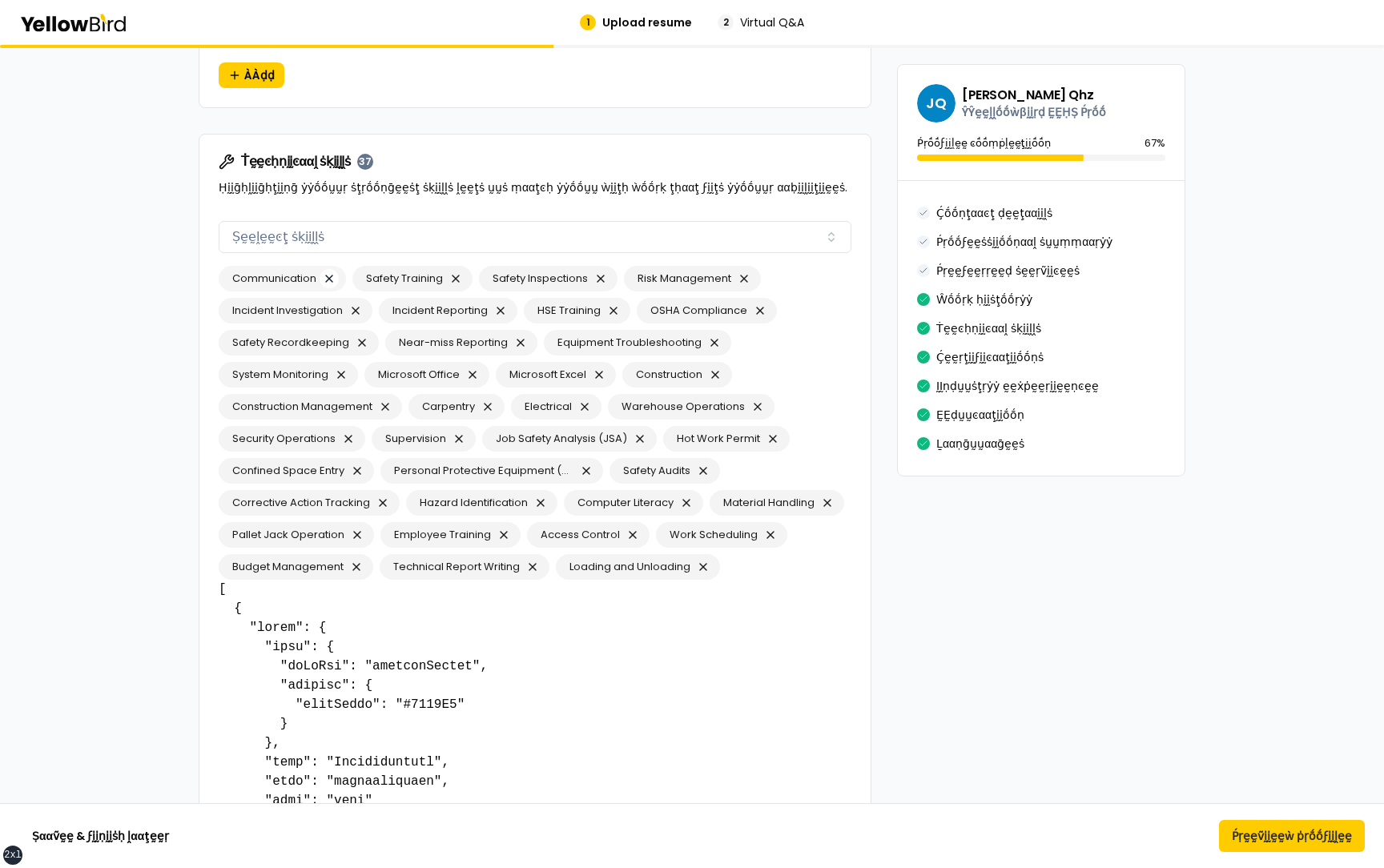
click at [330, 279] on button "button" at bounding box center [329, 279] width 19 height 19
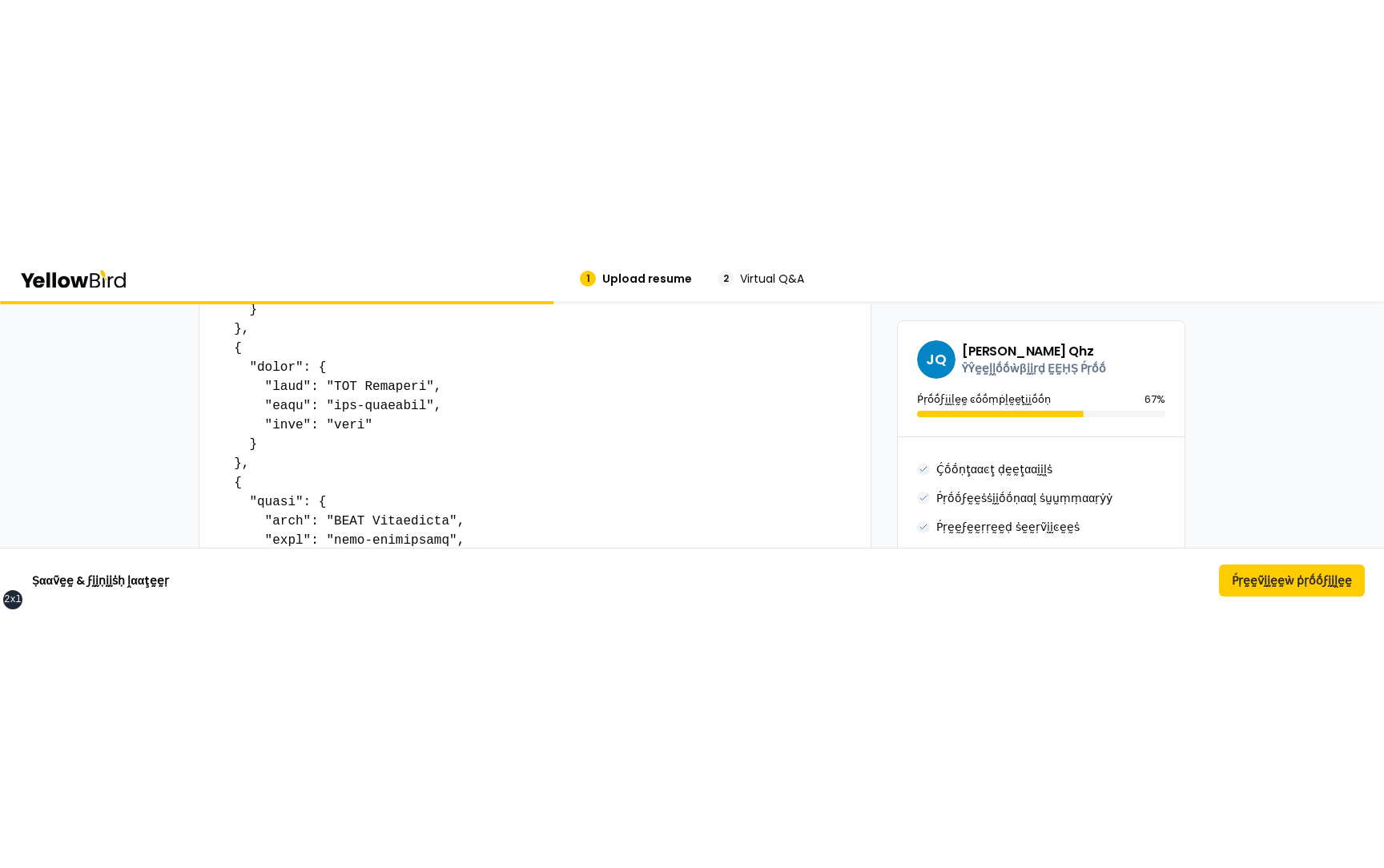
scroll to position [3969, 0]
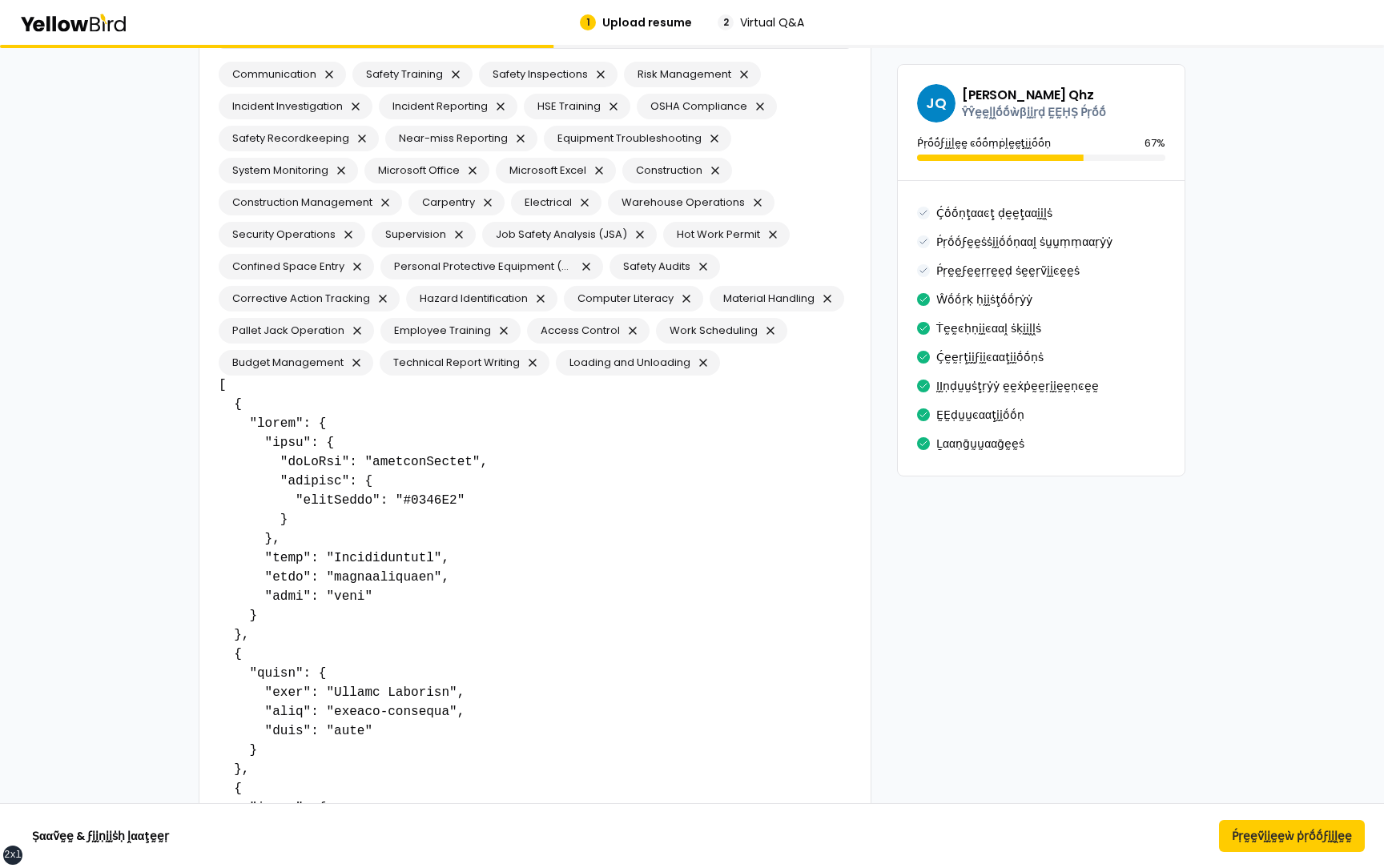
scroll to position [2986, 0]
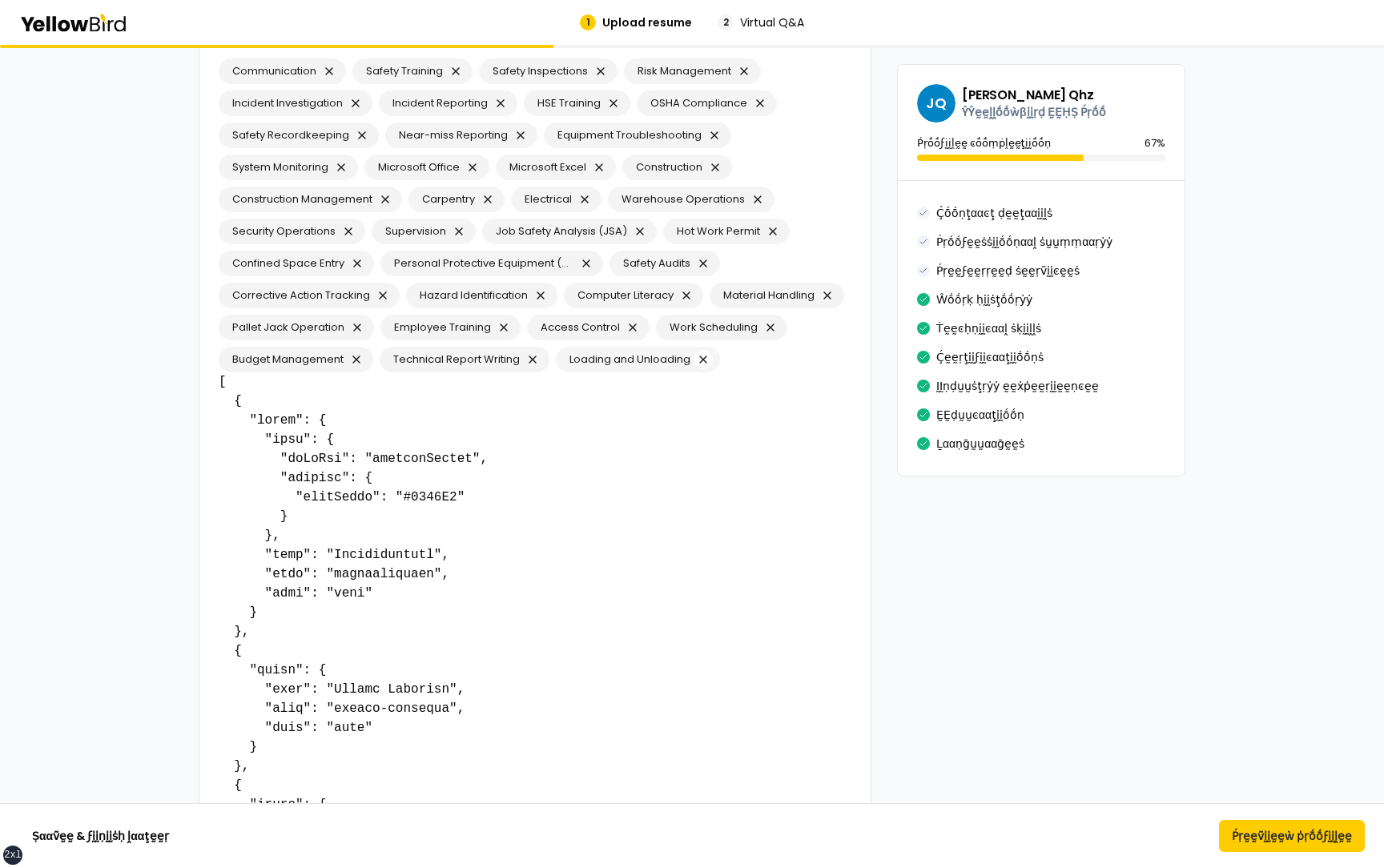
click at [703, 359] on button "button" at bounding box center [703, 360] width 19 height 19
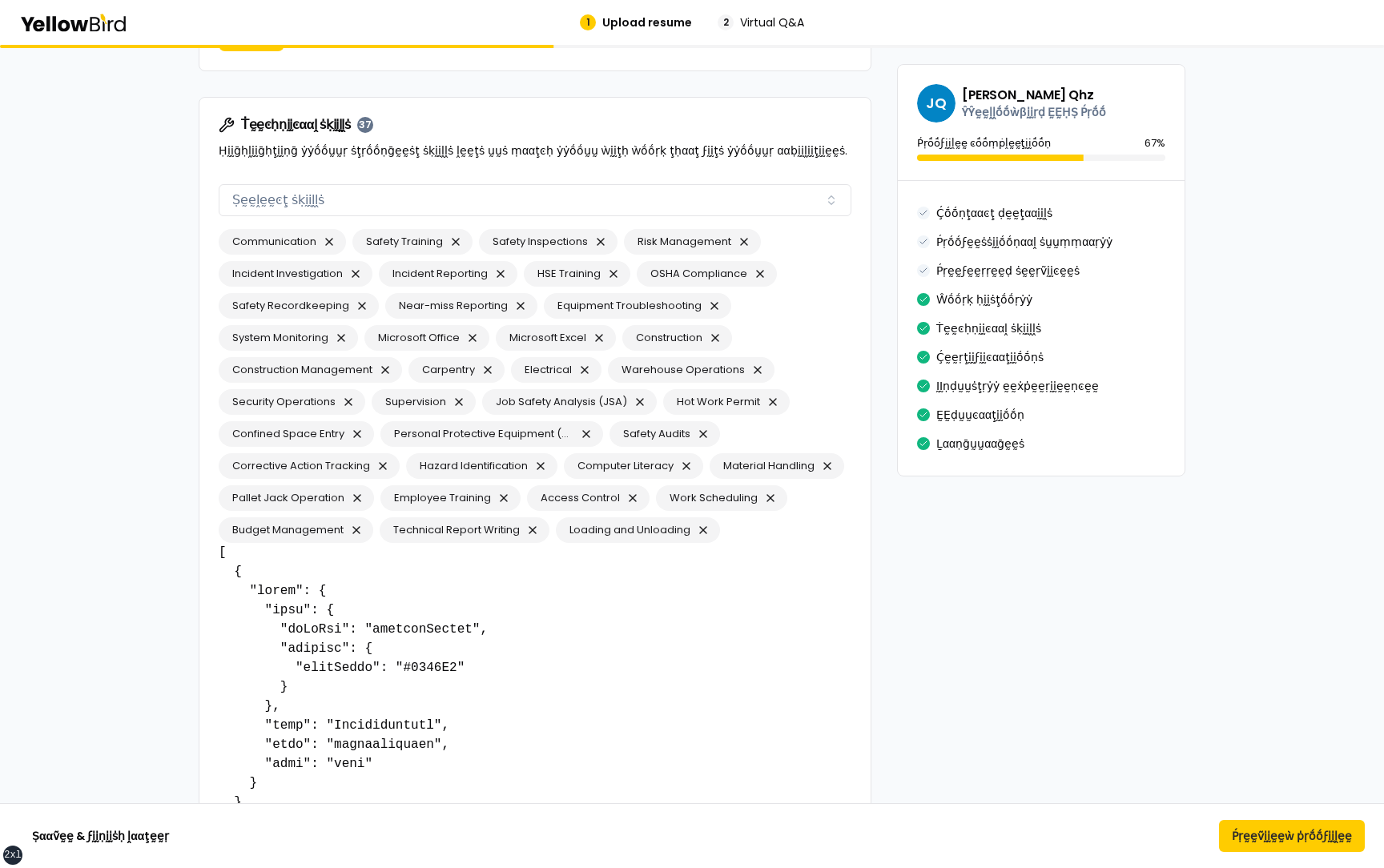
scroll to position [2788, 0]
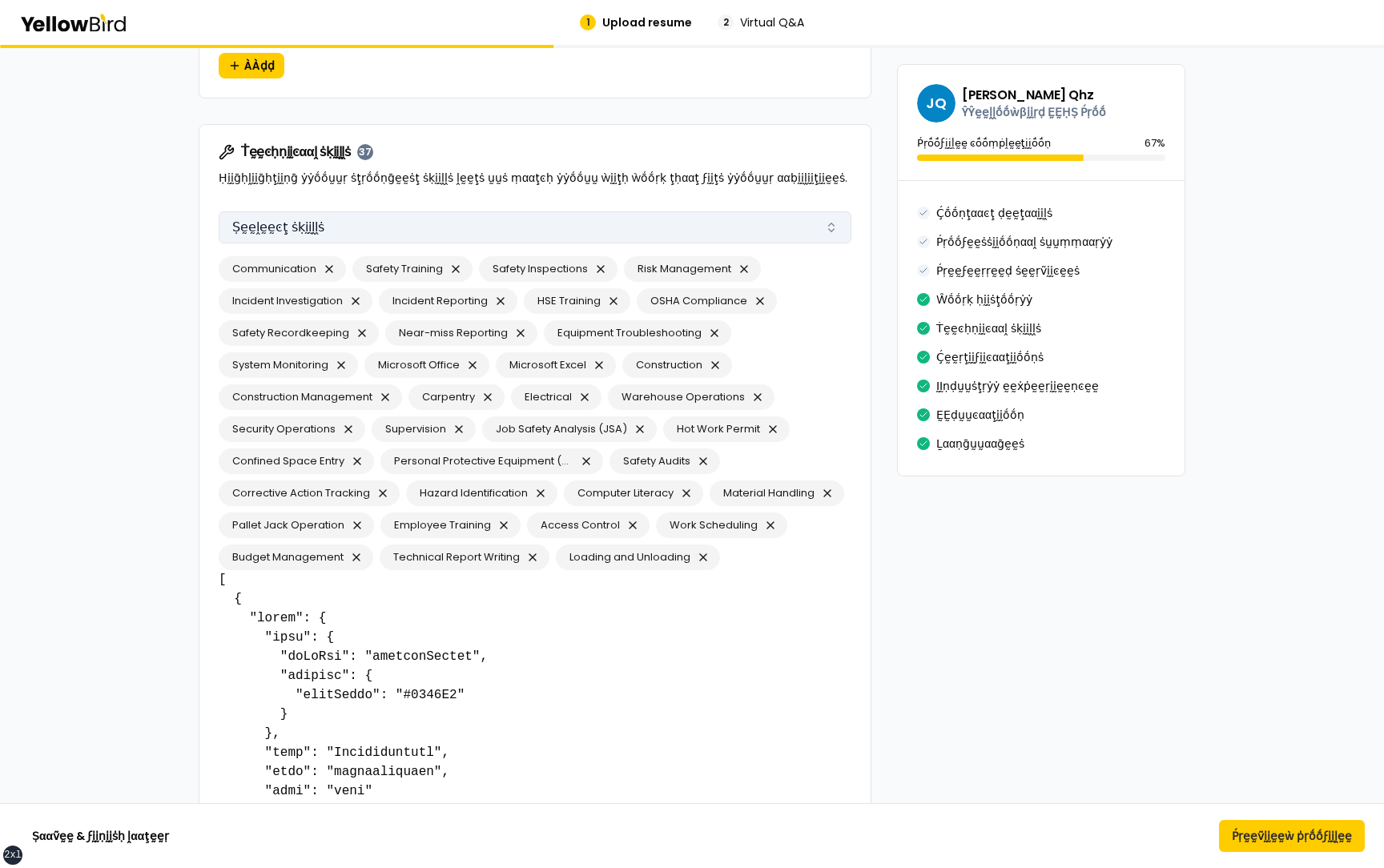
click at [356, 227] on button "Ṣḛḛḽḛḛͼţ ṡḳḭḭḽḽṡ" at bounding box center [534, 228] width 632 height 32
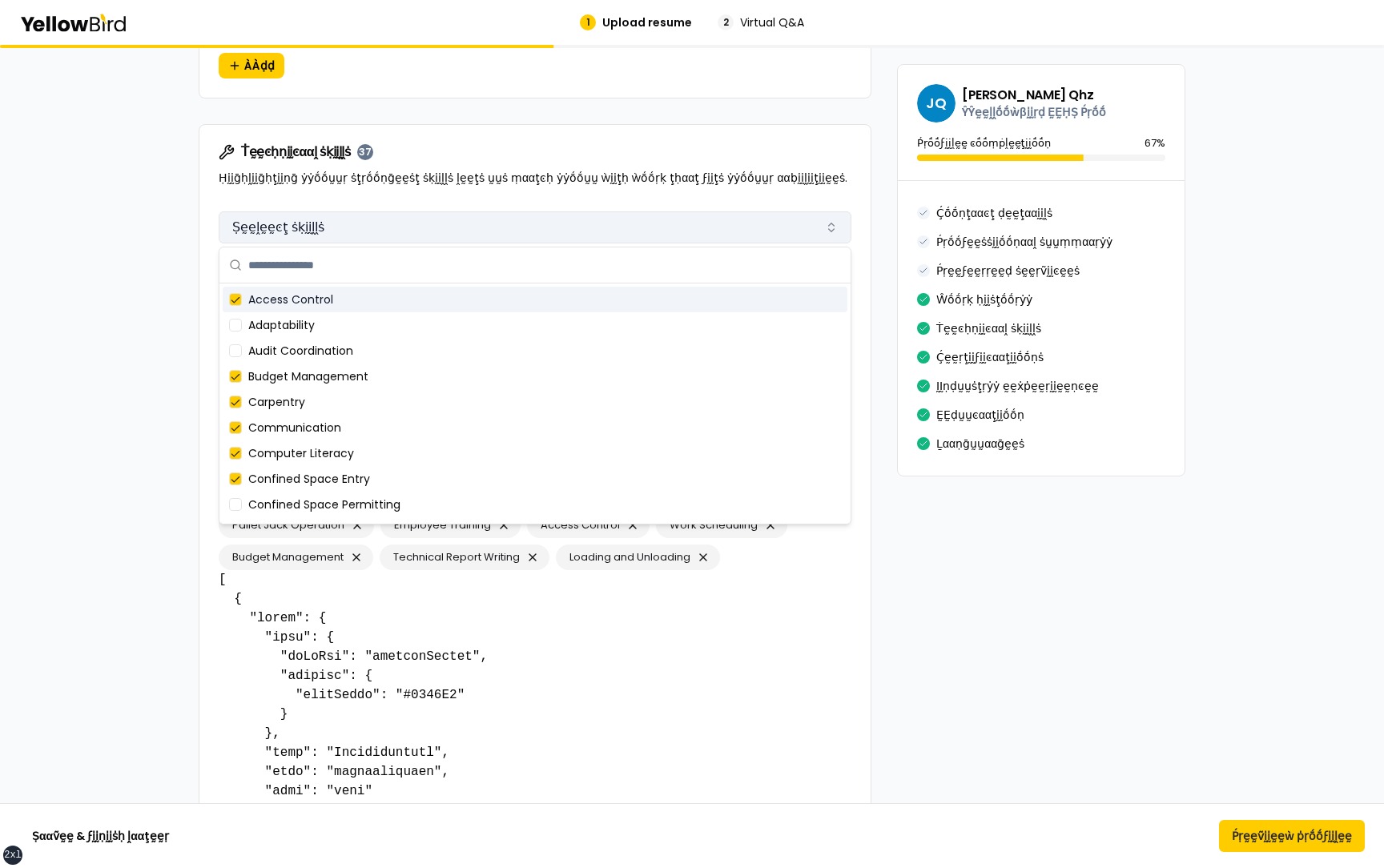
click at [356, 227] on button "Ṣḛḛḽḛḛͼţ ṡḳḭḭḽḽṡ" at bounding box center [534, 228] width 632 height 32
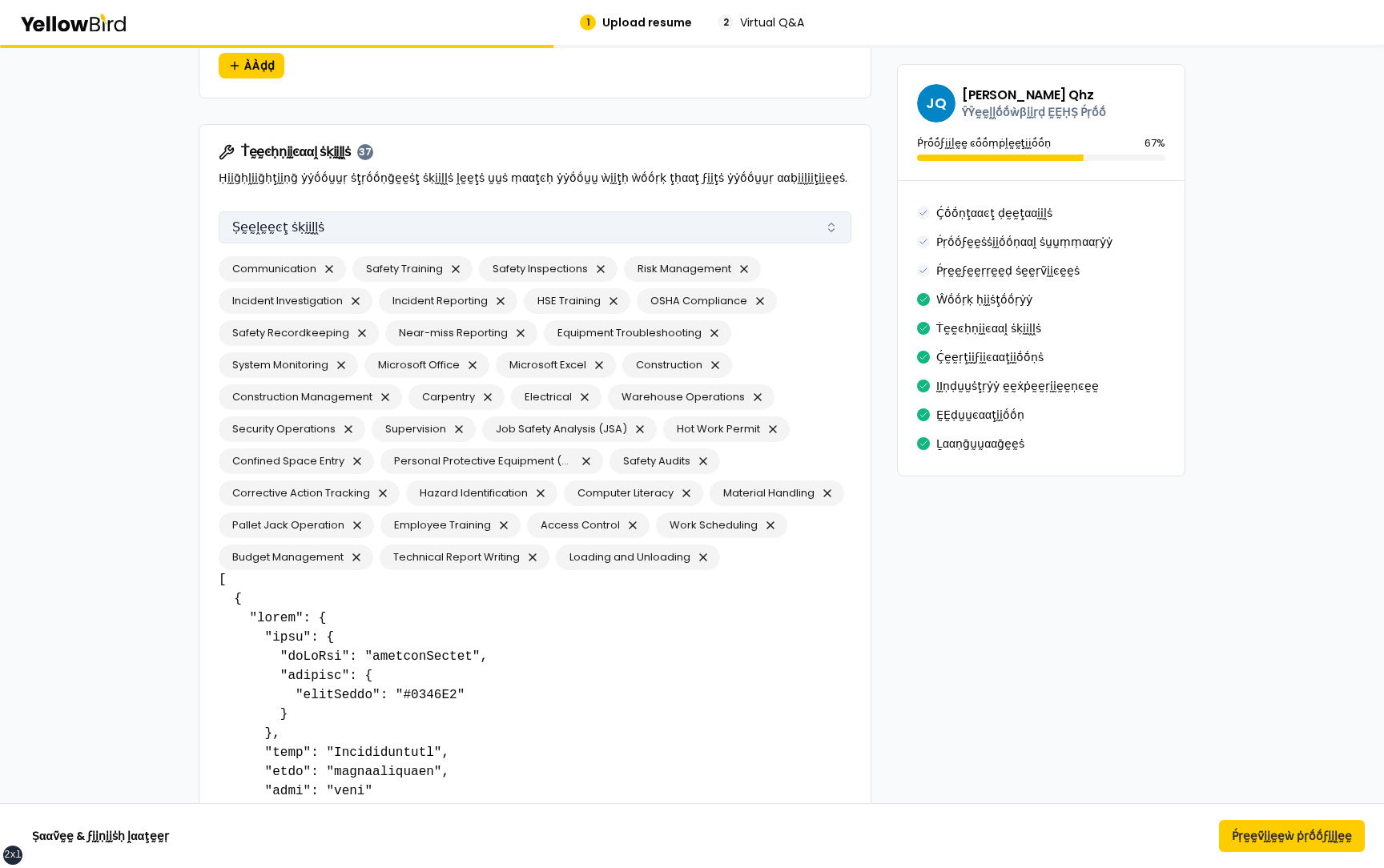
click at [355, 227] on button "Ṣḛḛḽḛḛͼţ ṡḳḭḭḽḽṡ" at bounding box center [534, 228] width 632 height 32
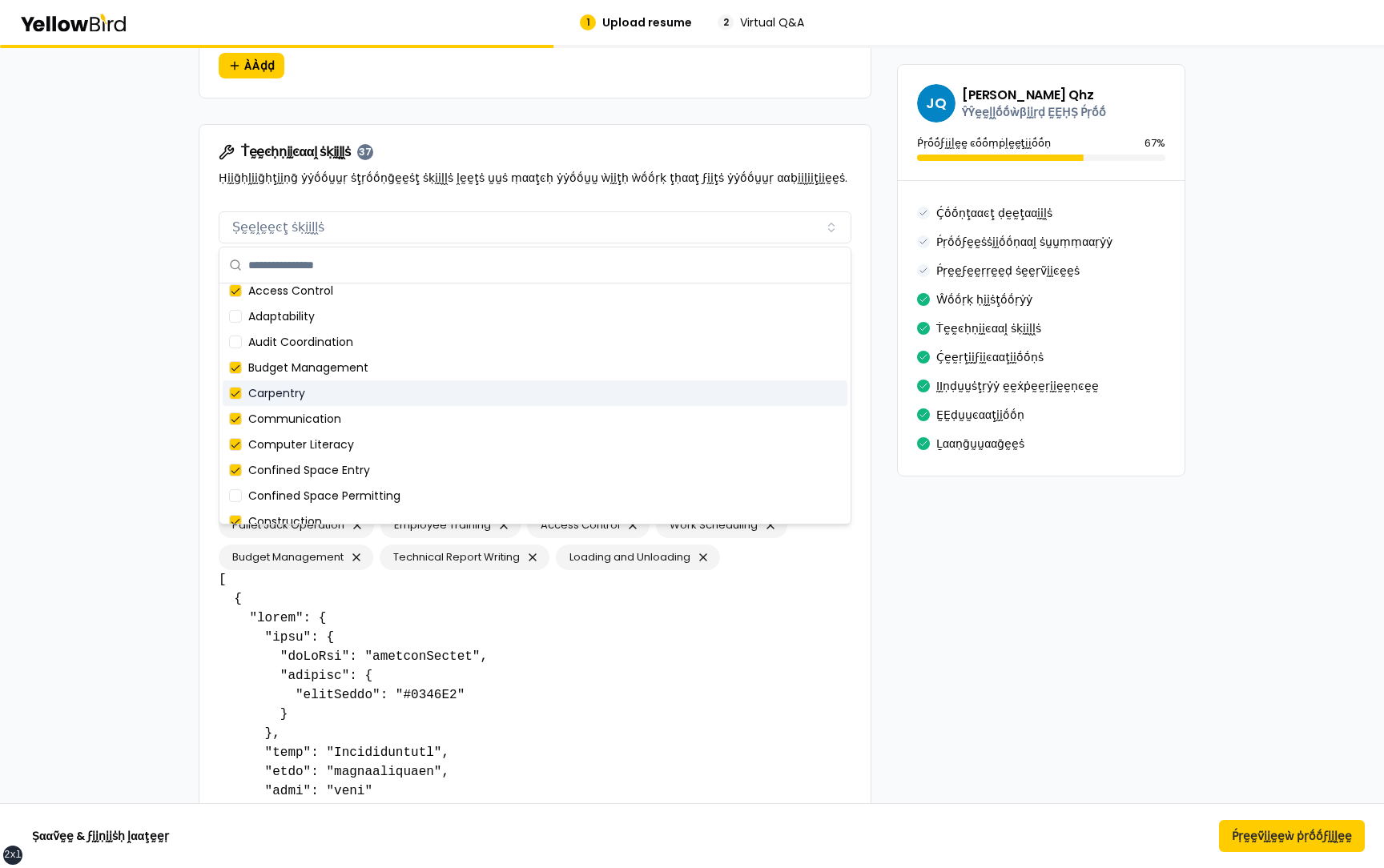
scroll to position [0, 0]
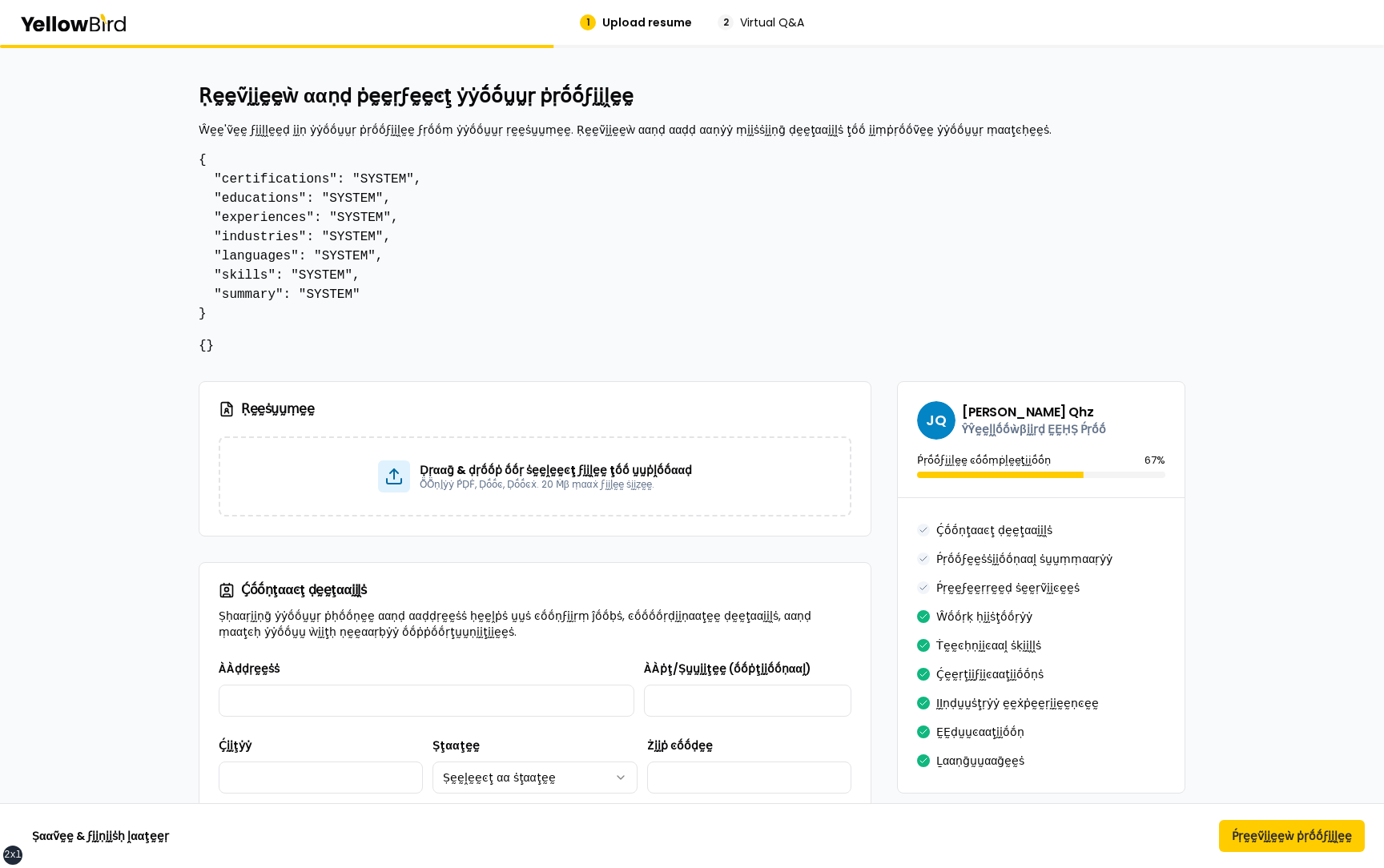
click at [253, 187] on pre "{ "certifications": "SYSTEM", "educations": "SYSTEM", "experiences": "SYSTEM", …" at bounding box center [692, 237] width 987 height 173
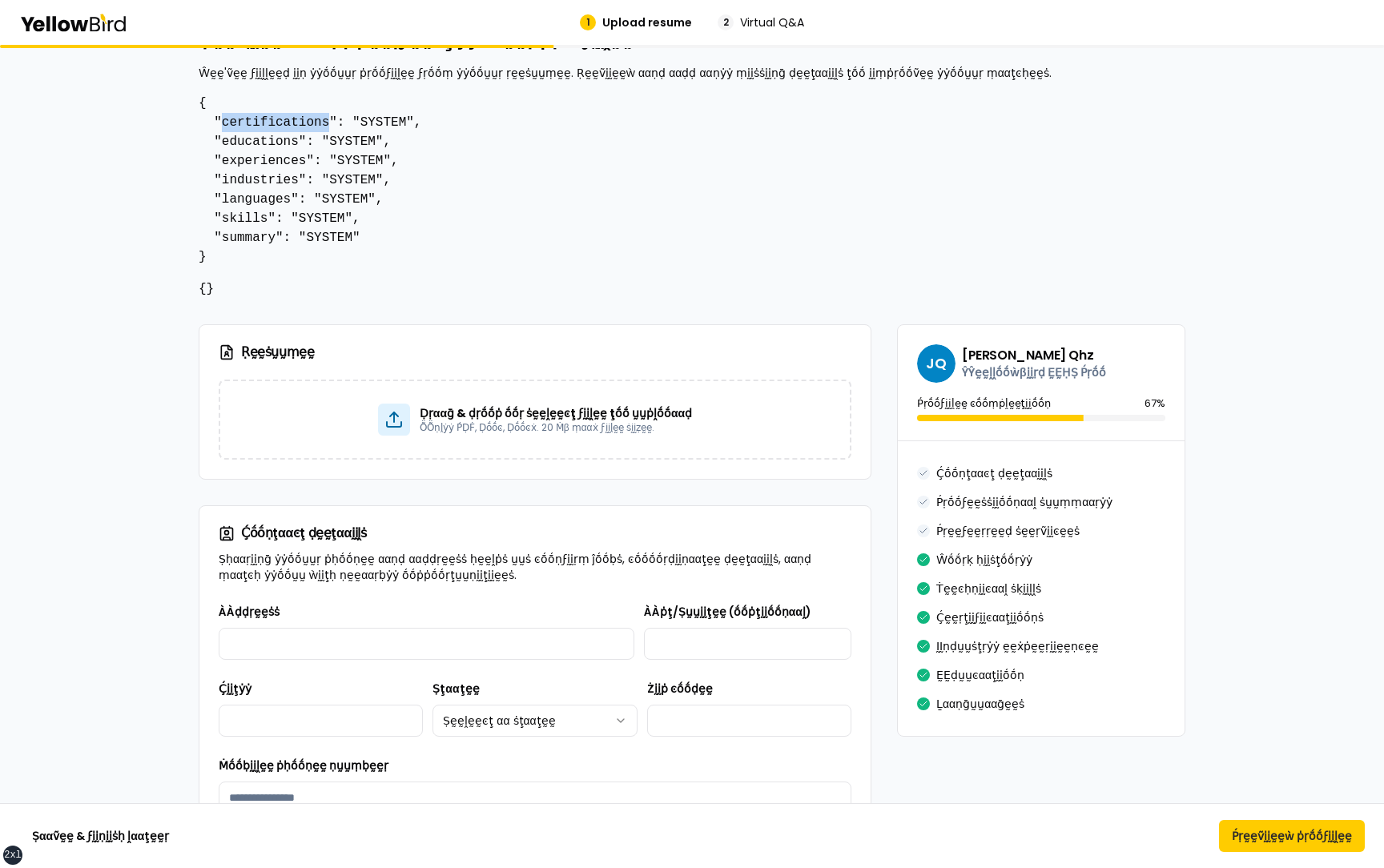
scroll to position [60, 0]
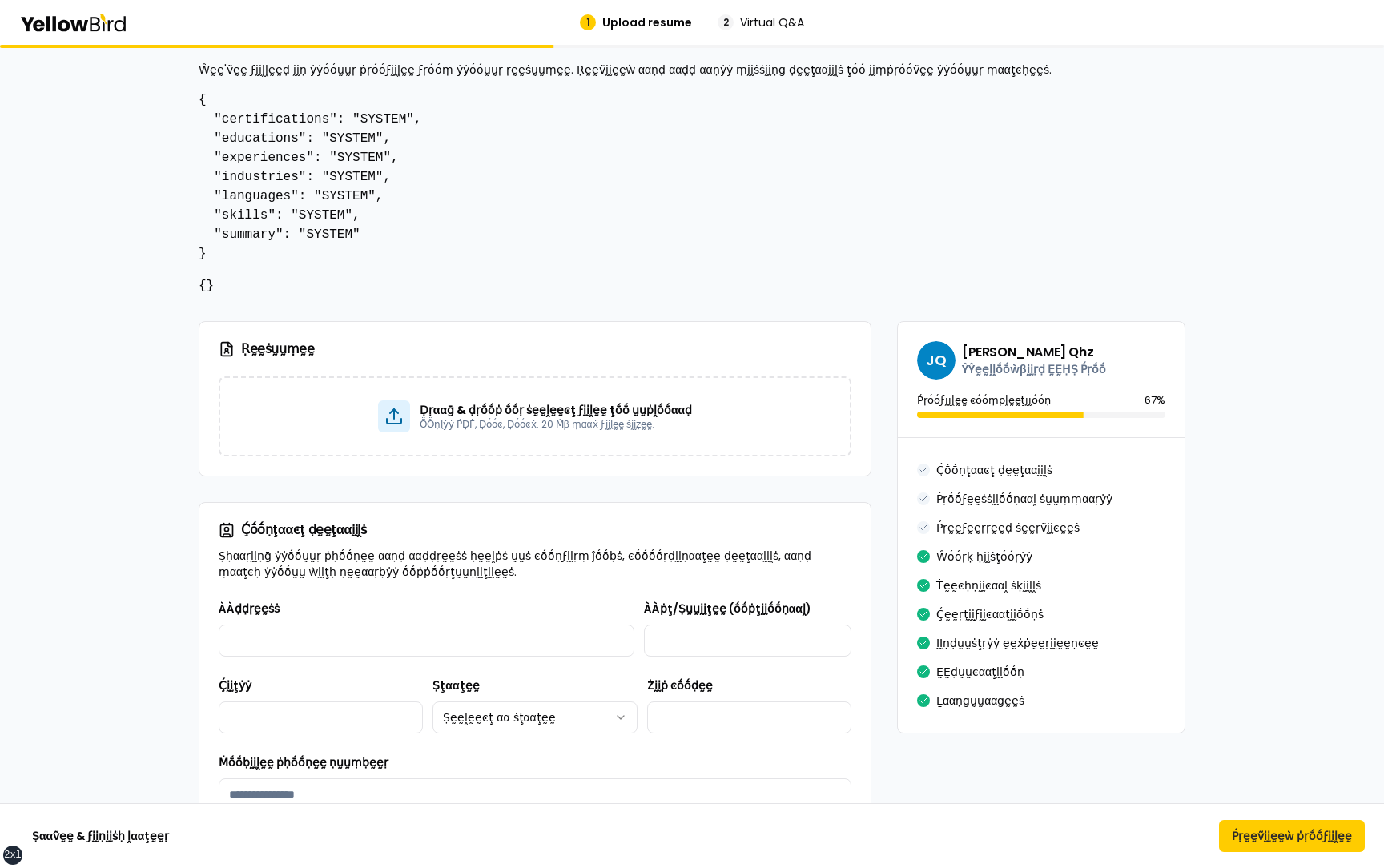
click at [252, 182] on pre "{ "certifications": "SYSTEM", "educations": "SYSTEM", "experiences": "SYSTEM", …" at bounding box center [692, 176] width 987 height 173
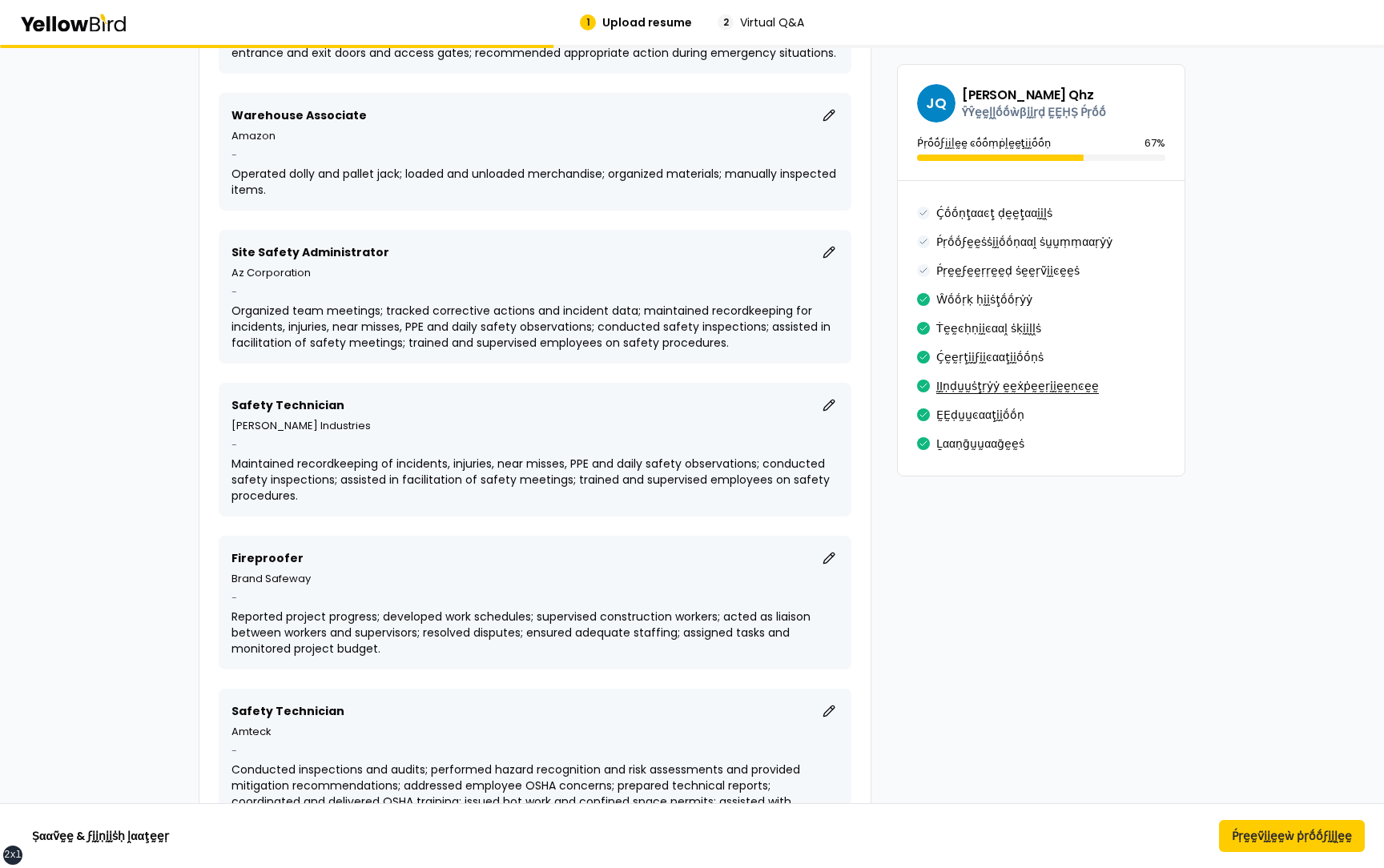
click at [974, 378] on button "ḬḬṇḍṵṵṡţṛẏẏ ḛḛẋṗḛḛṛḭḭḛḛṇͼḛḛ" at bounding box center [1018, 385] width 162 height 26
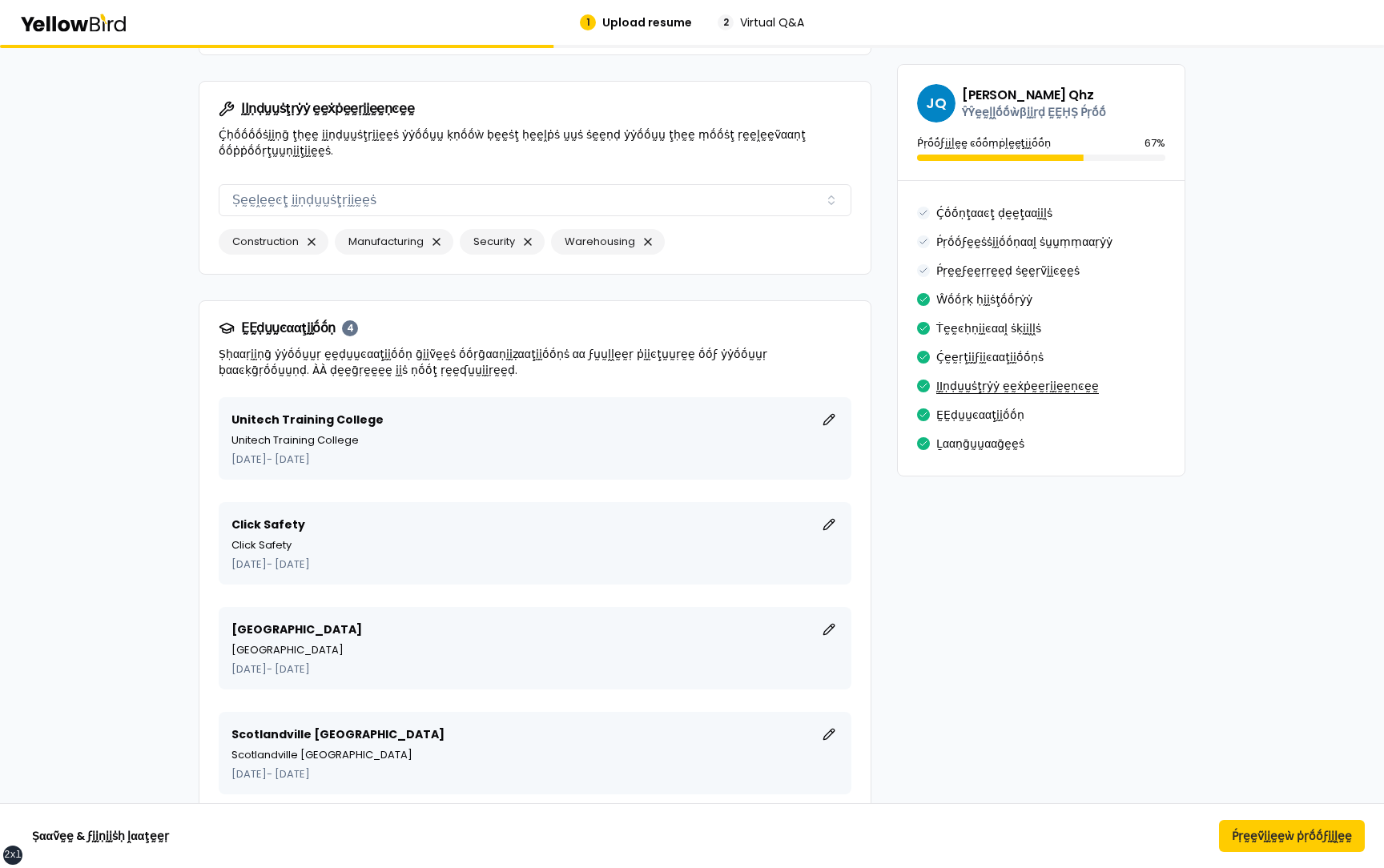
scroll to position [9140, 0]
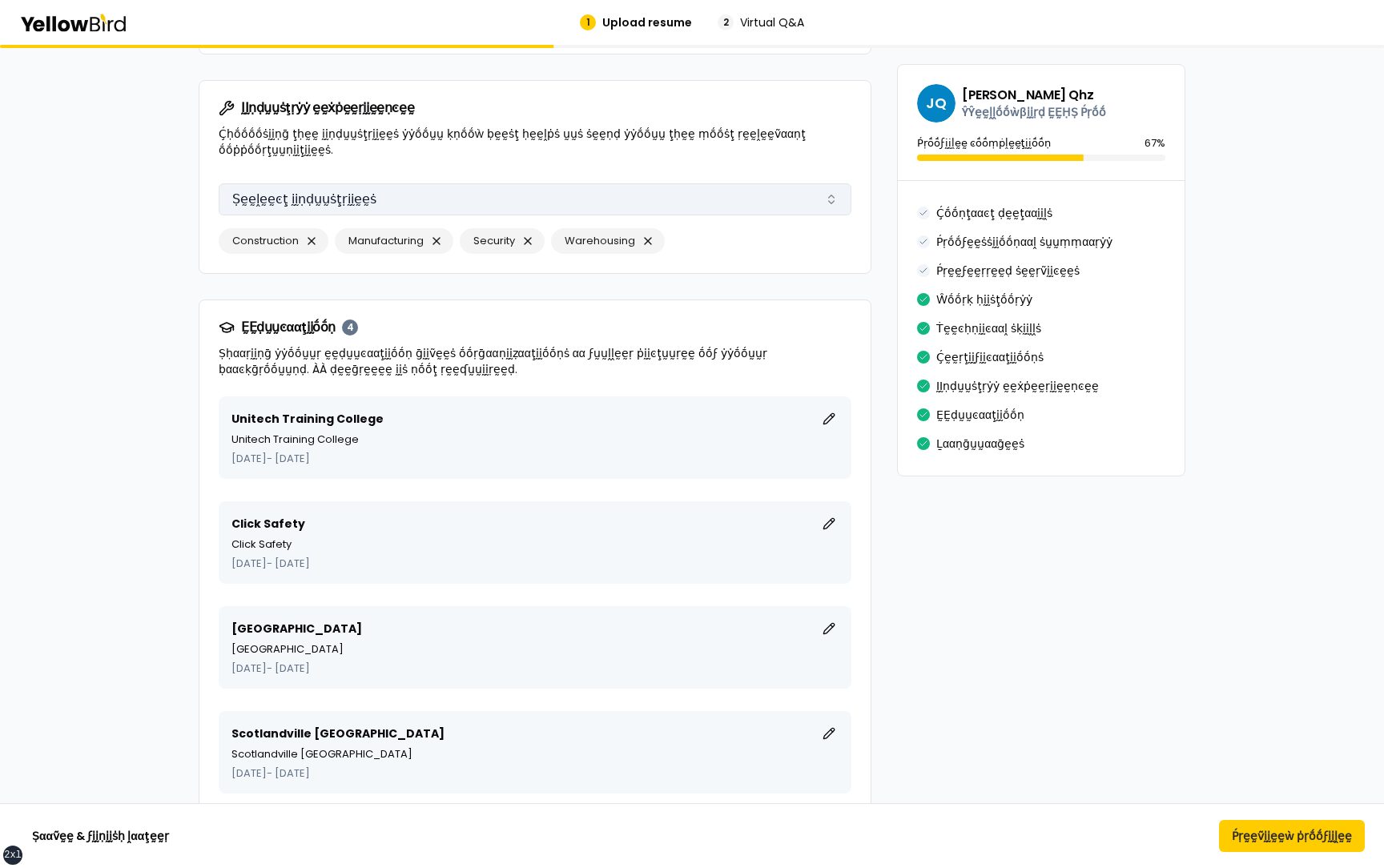
click at [534, 183] on button "Ṣḛḛḽḛḛͼţ ḭḭṇḍṵṵṡţṛḭḭḛḛṡ" at bounding box center [534, 199] width 632 height 32
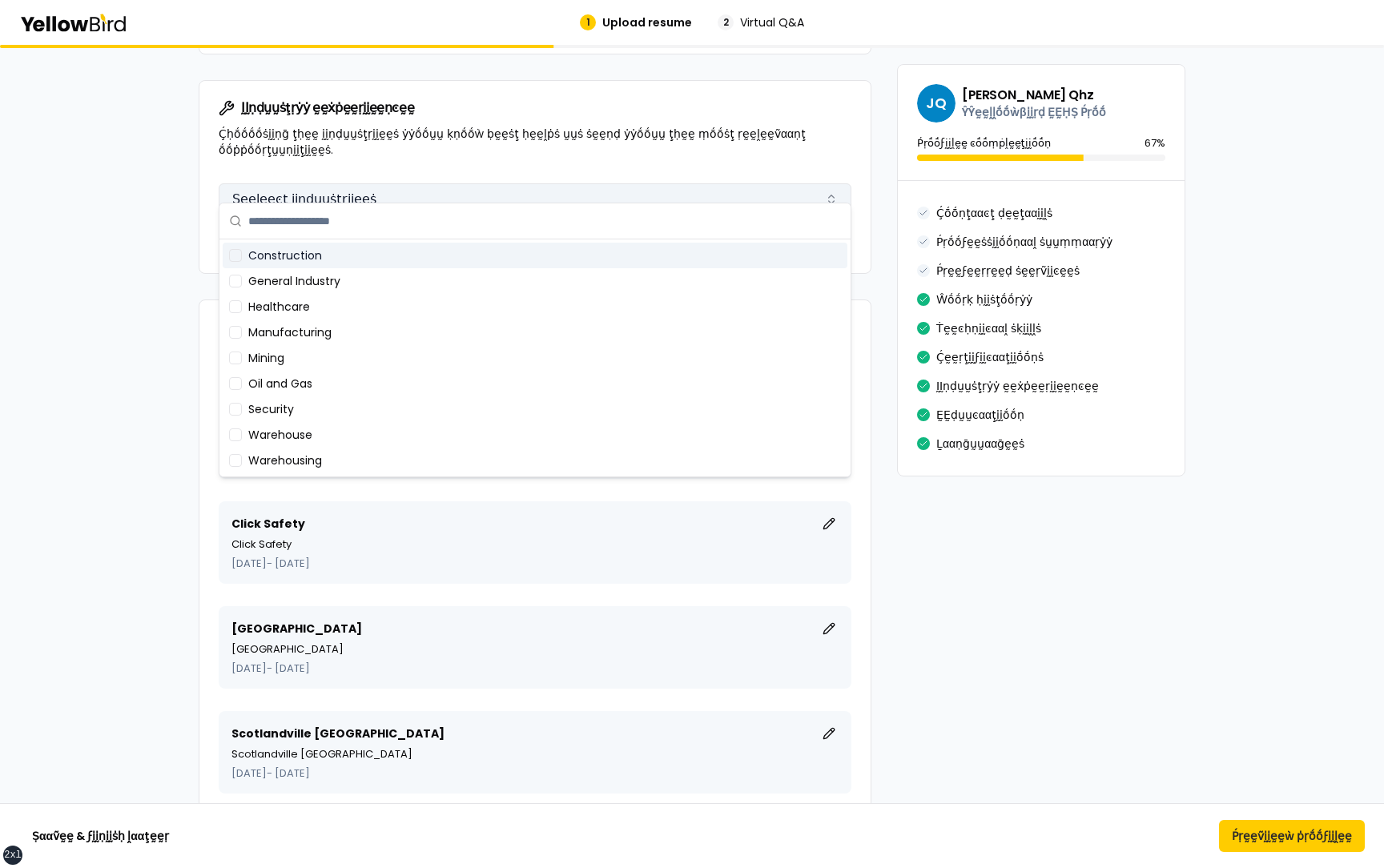
click at [534, 183] on button "Ṣḛḛḽḛḛͼţ ḭḭṇḍṵṵṡţṛḭḭḛḛṡ" at bounding box center [534, 199] width 632 height 32
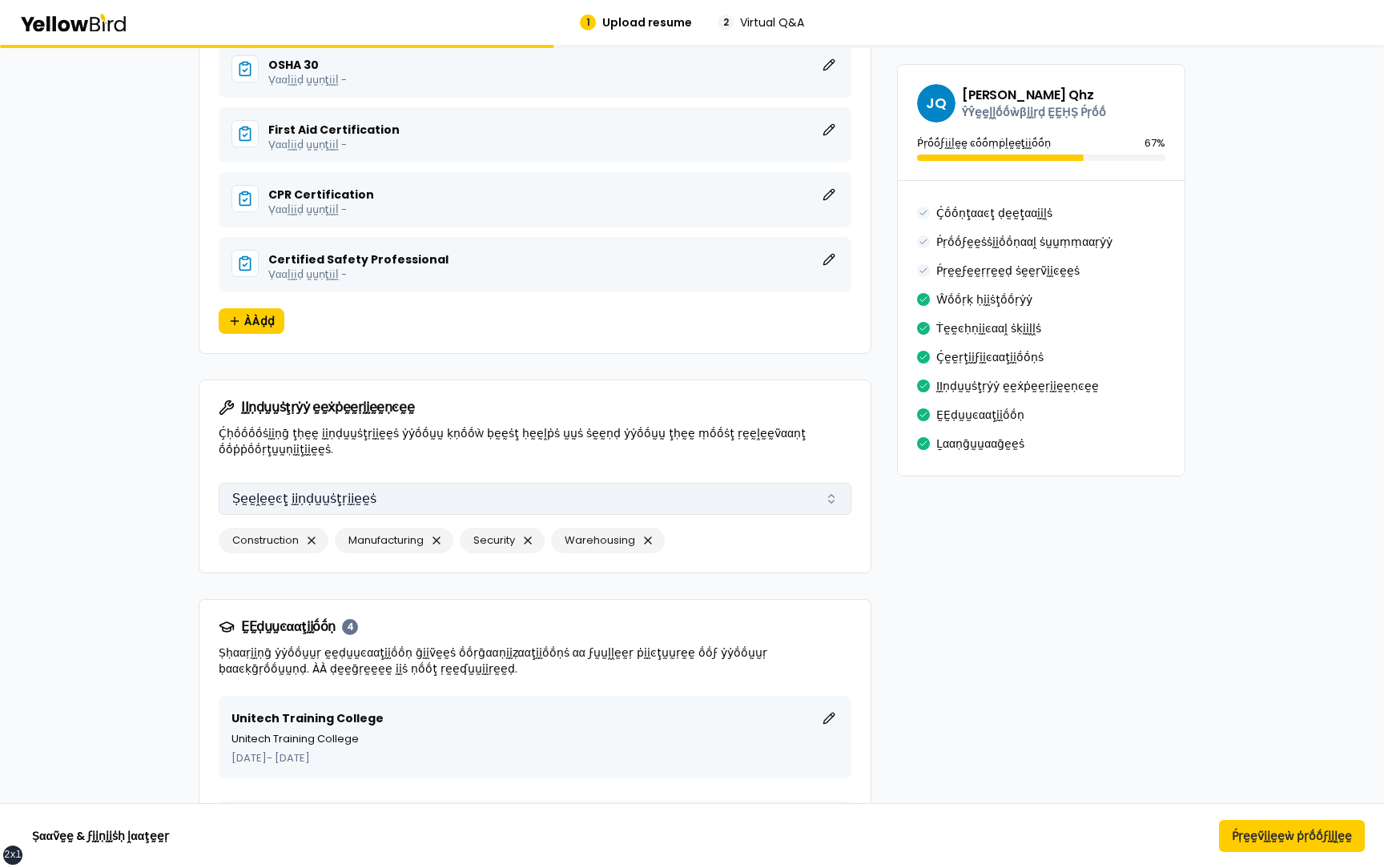
scroll to position [8842, 0]
click at [529, 482] on button "Ṣḛḛḽḛḛͼţ ḭḭṇḍṵṵṡţṛḭḭḛḛṡ" at bounding box center [534, 498] width 632 height 32
click at [312, 529] on button "button" at bounding box center [312, 539] width 19 height 19
click at [386, 486] on button "Ṣḛḛḽḛḛͼţ ḭḭṇḍṵṵṡţṛḭḭḛḛṡ" at bounding box center [534, 498] width 632 height 32
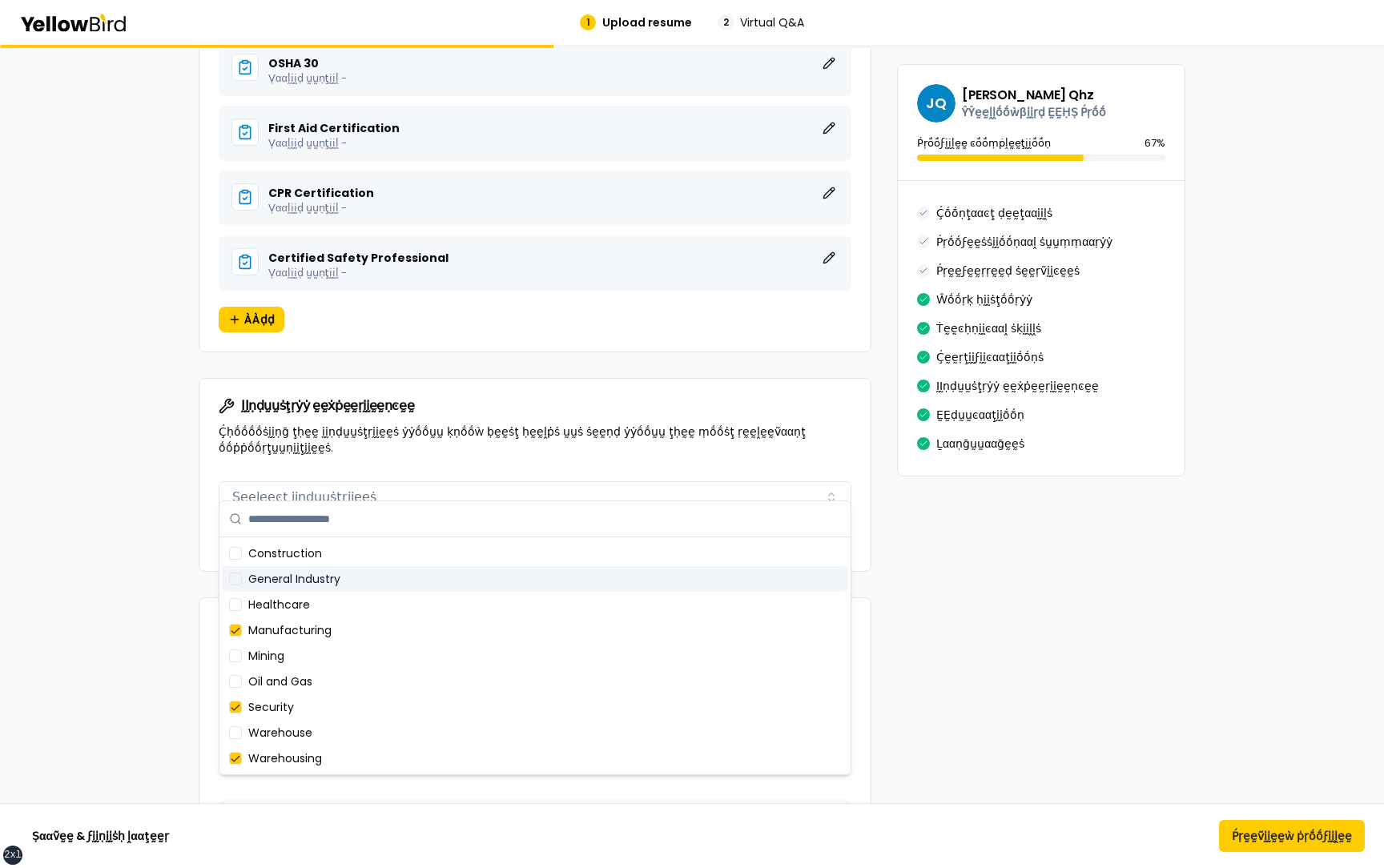
click at [336, 577] on div "General Industry" at bounding box center [534, 579] width 625 height 26
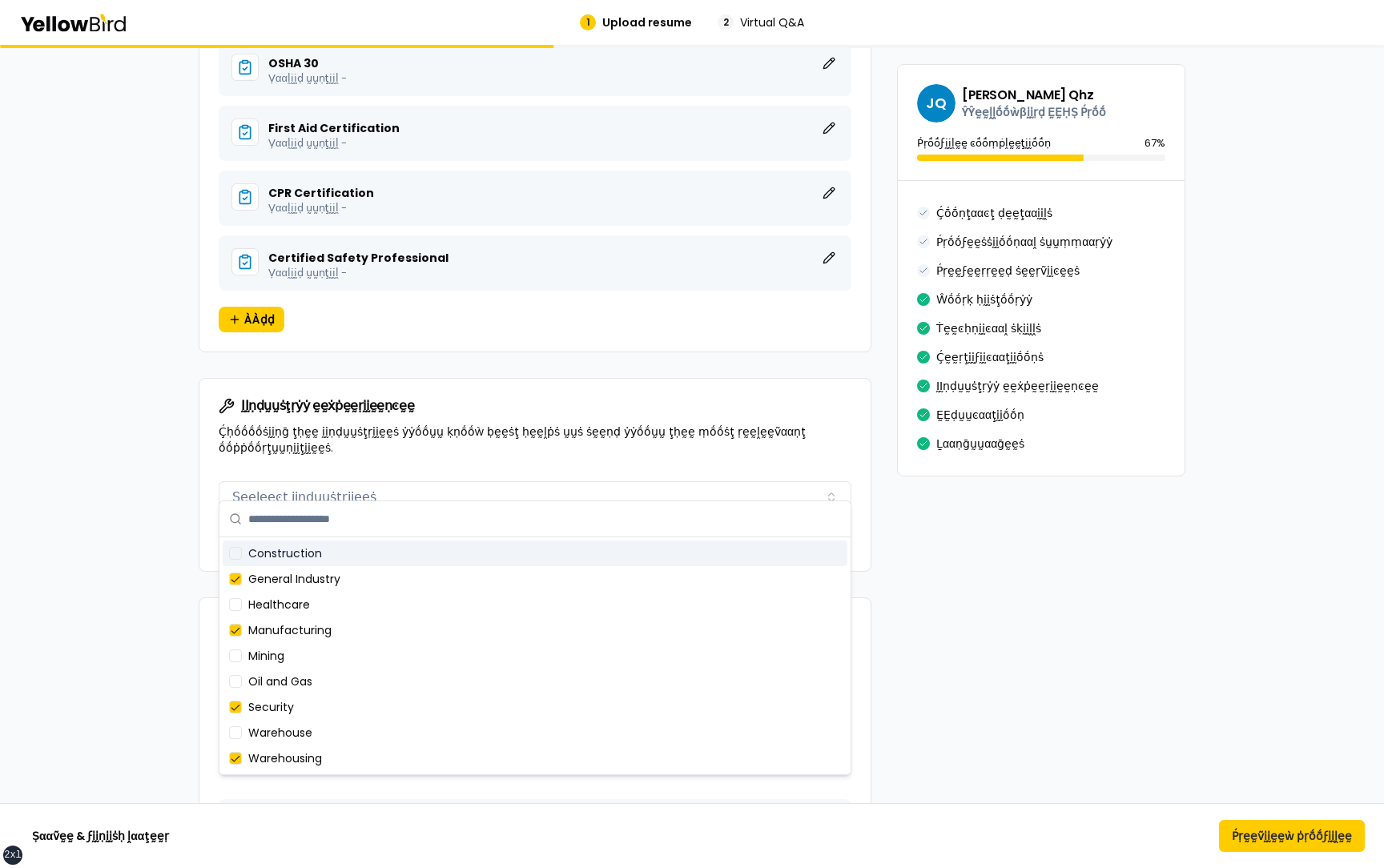
click at [333, 557] on div "Construction" at bounding box center [534, 553] width 625 height 26
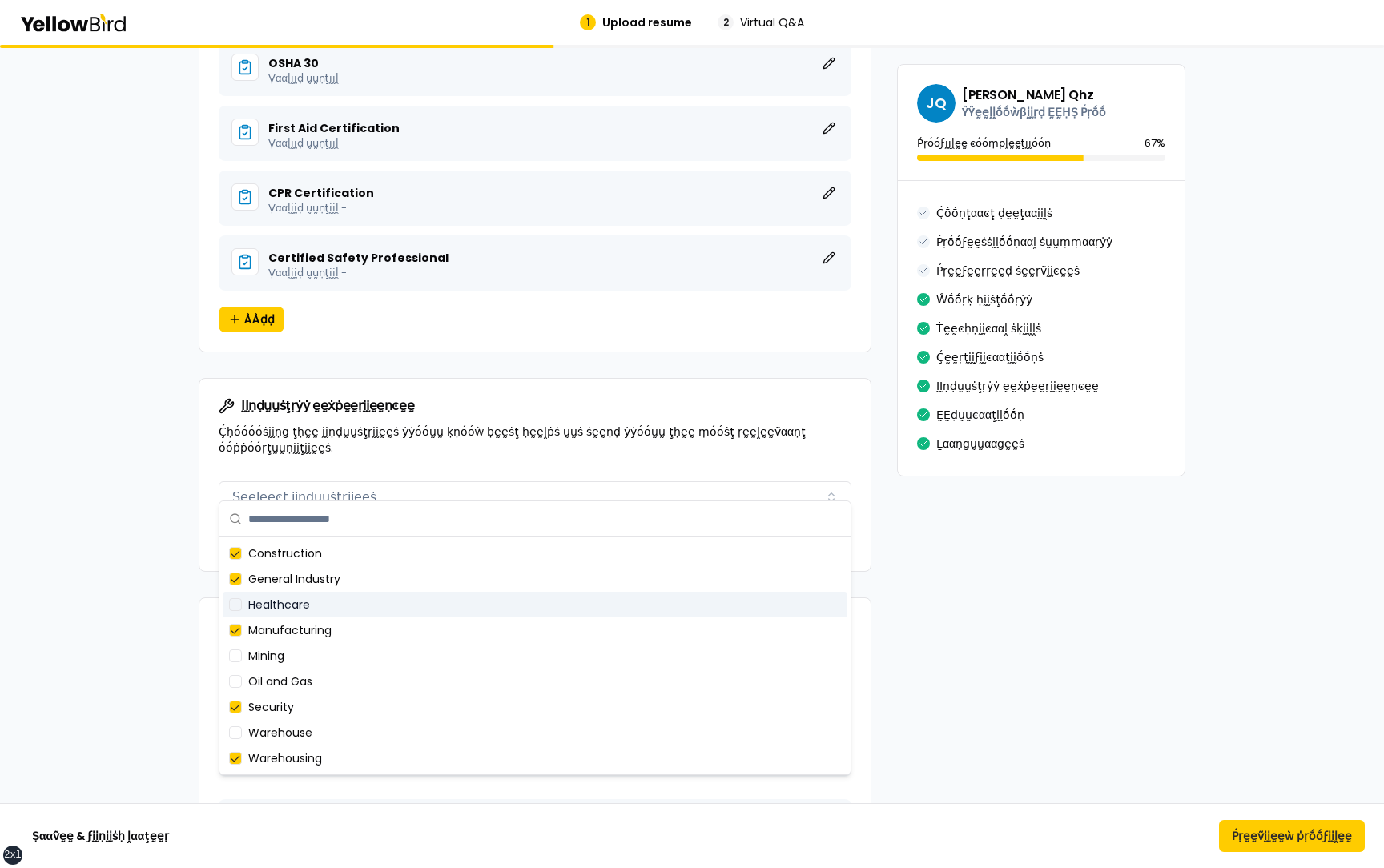
click at [329, 597] on div "Healthcare" at bounding box center [534, 605] width 625 height 26
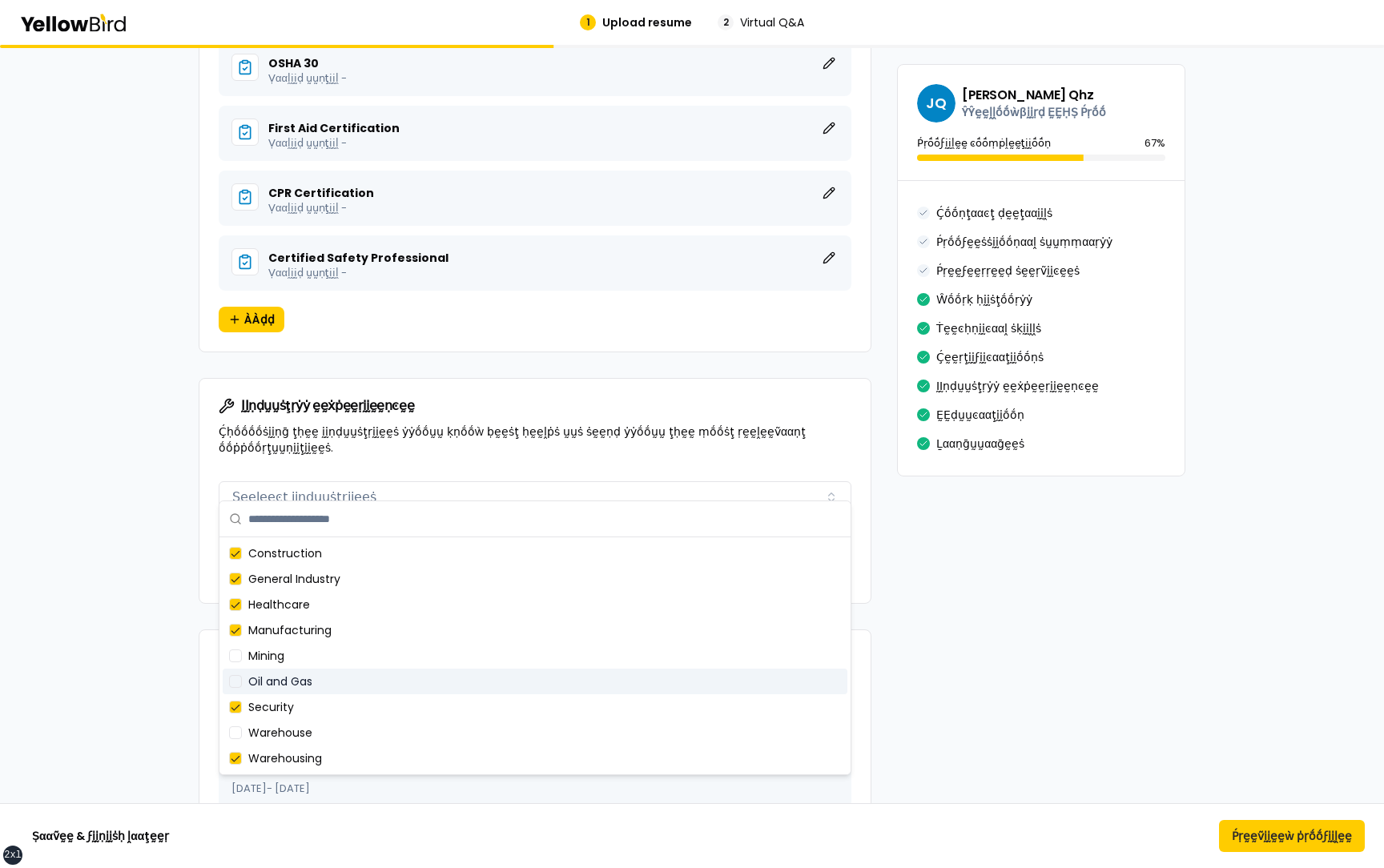
click at [308, 683] on div "Oil and Gas" at bounding box center [534, 681] width 625 height 26
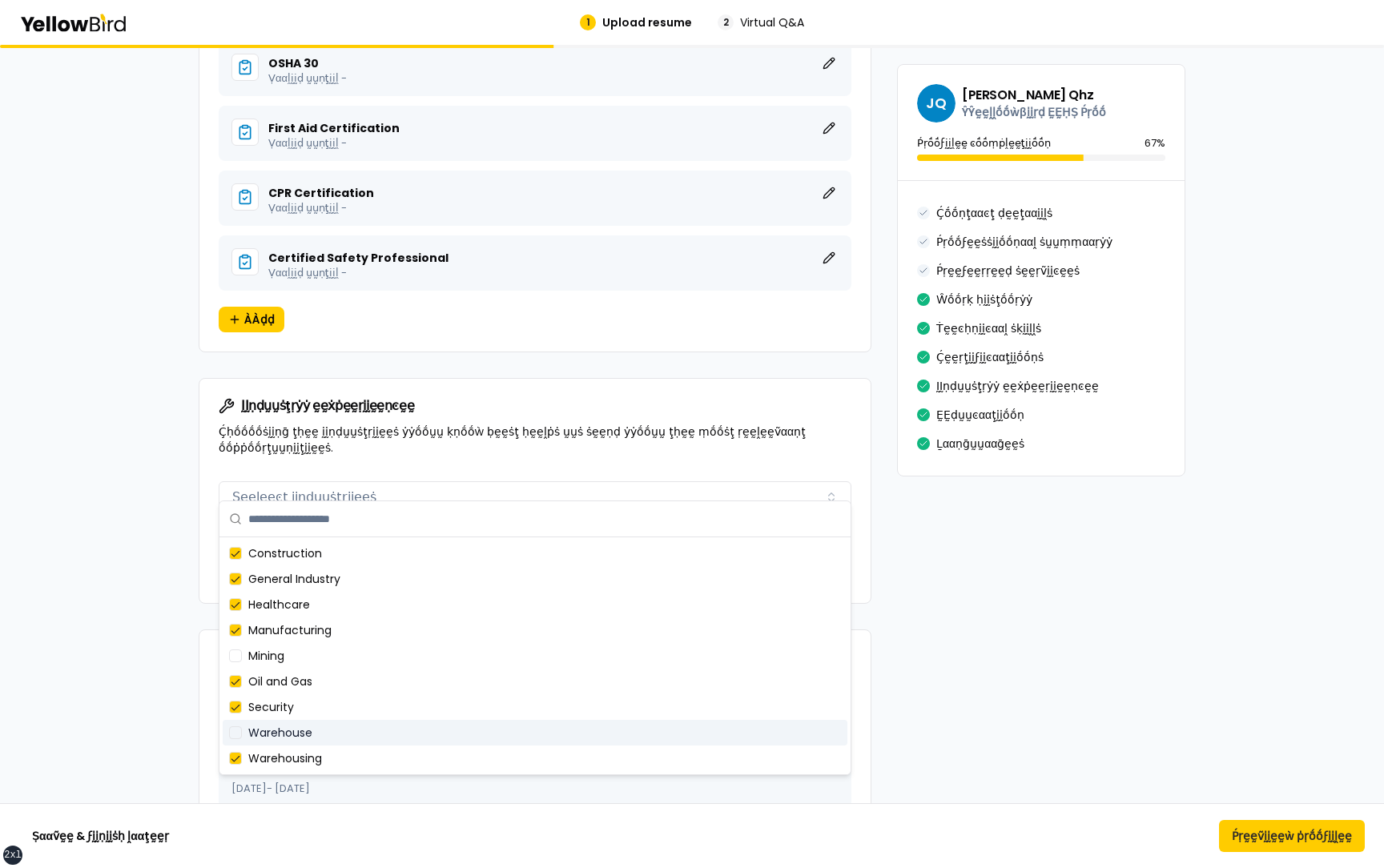
click at [304, 735] on div "Warehouse" at bounding box center [534, 733] width 625 height 26
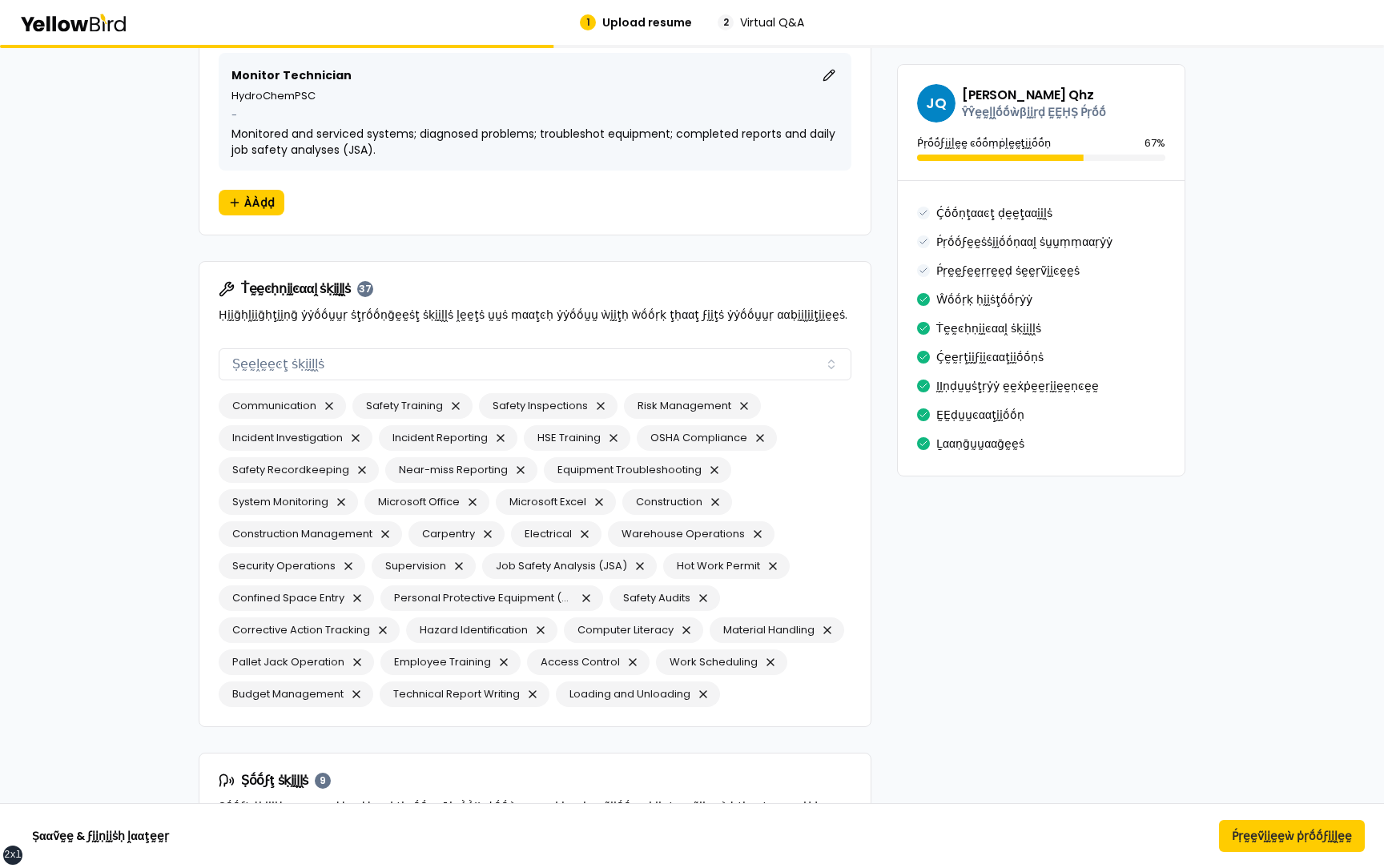
scroll to position [2651, 0]
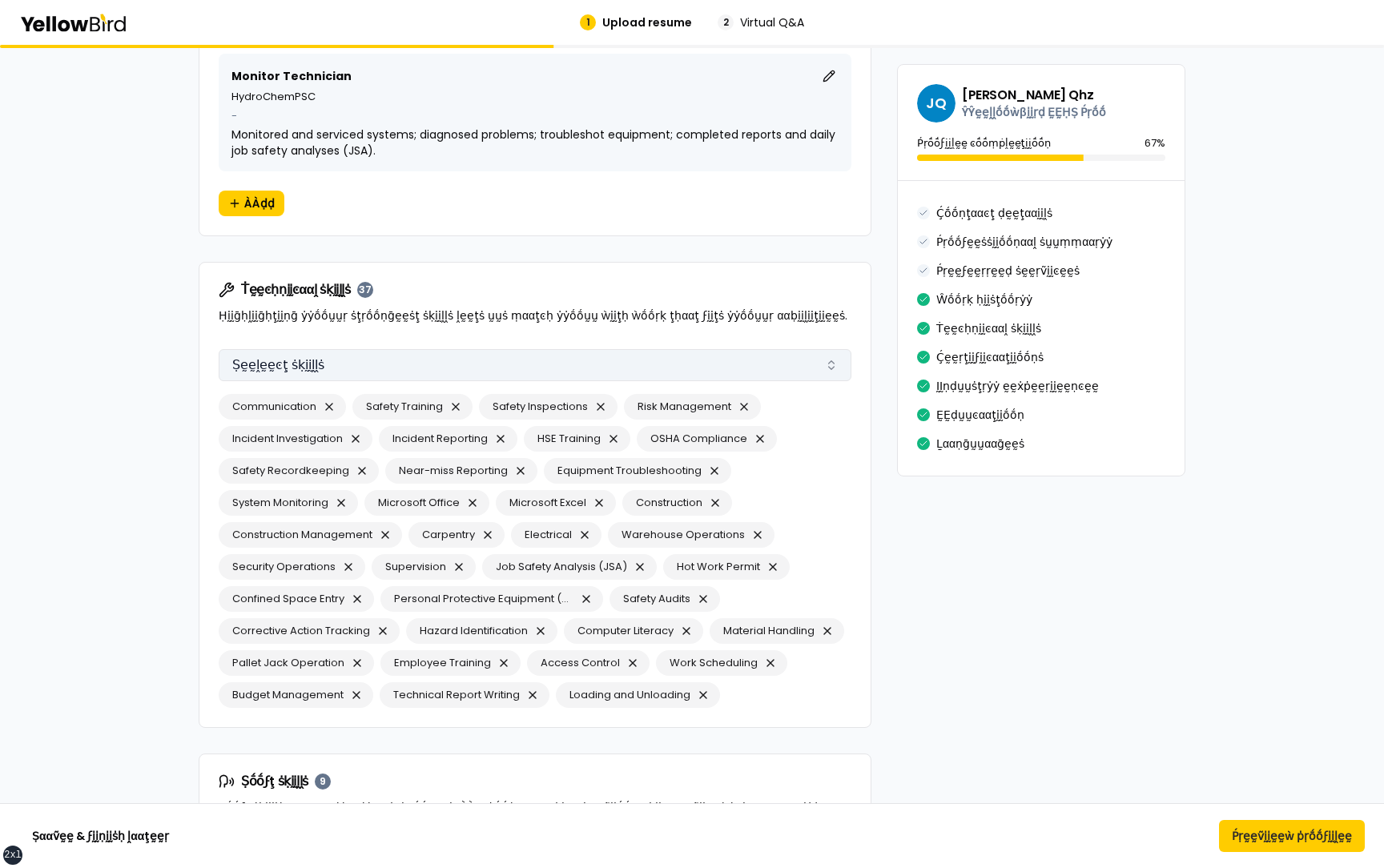
click at [423, 359] on button "Ṣḛḛḽḛḛͼţ ṡḳḭḭḽḽṡ" at bounding box center [534, 365] width 632 height 32
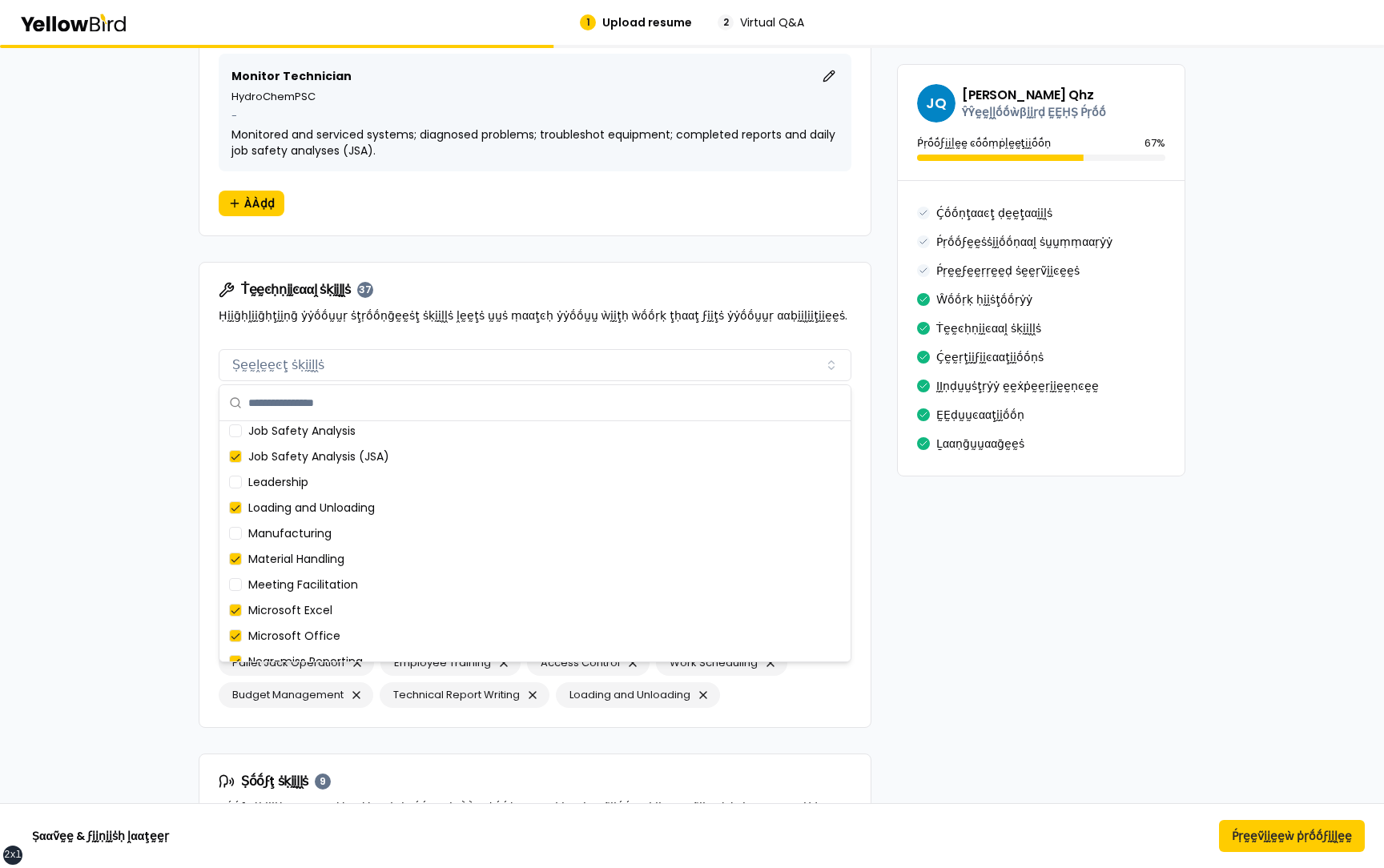
scroll to position [0, 0]
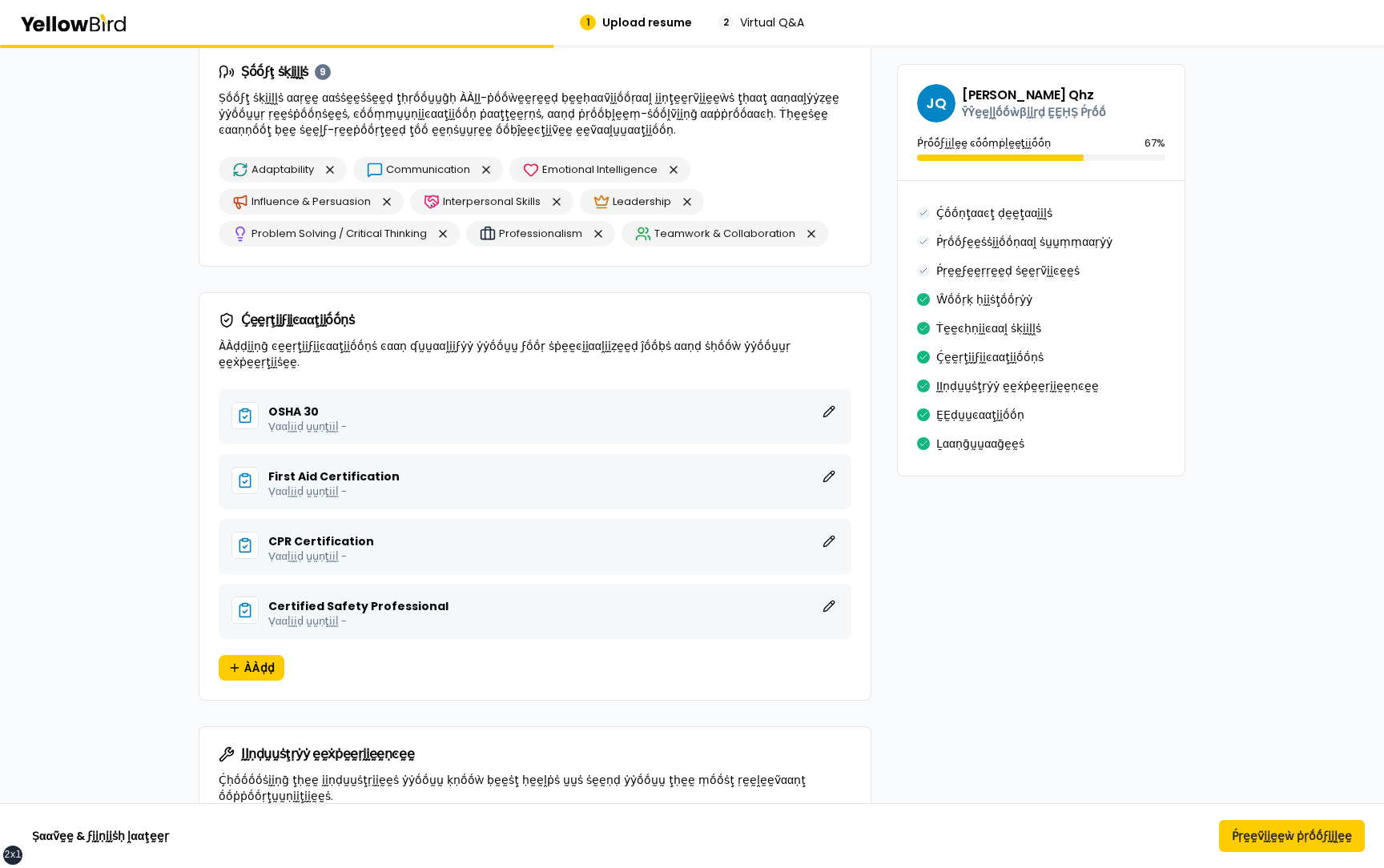
scroll to position [3338, 0]
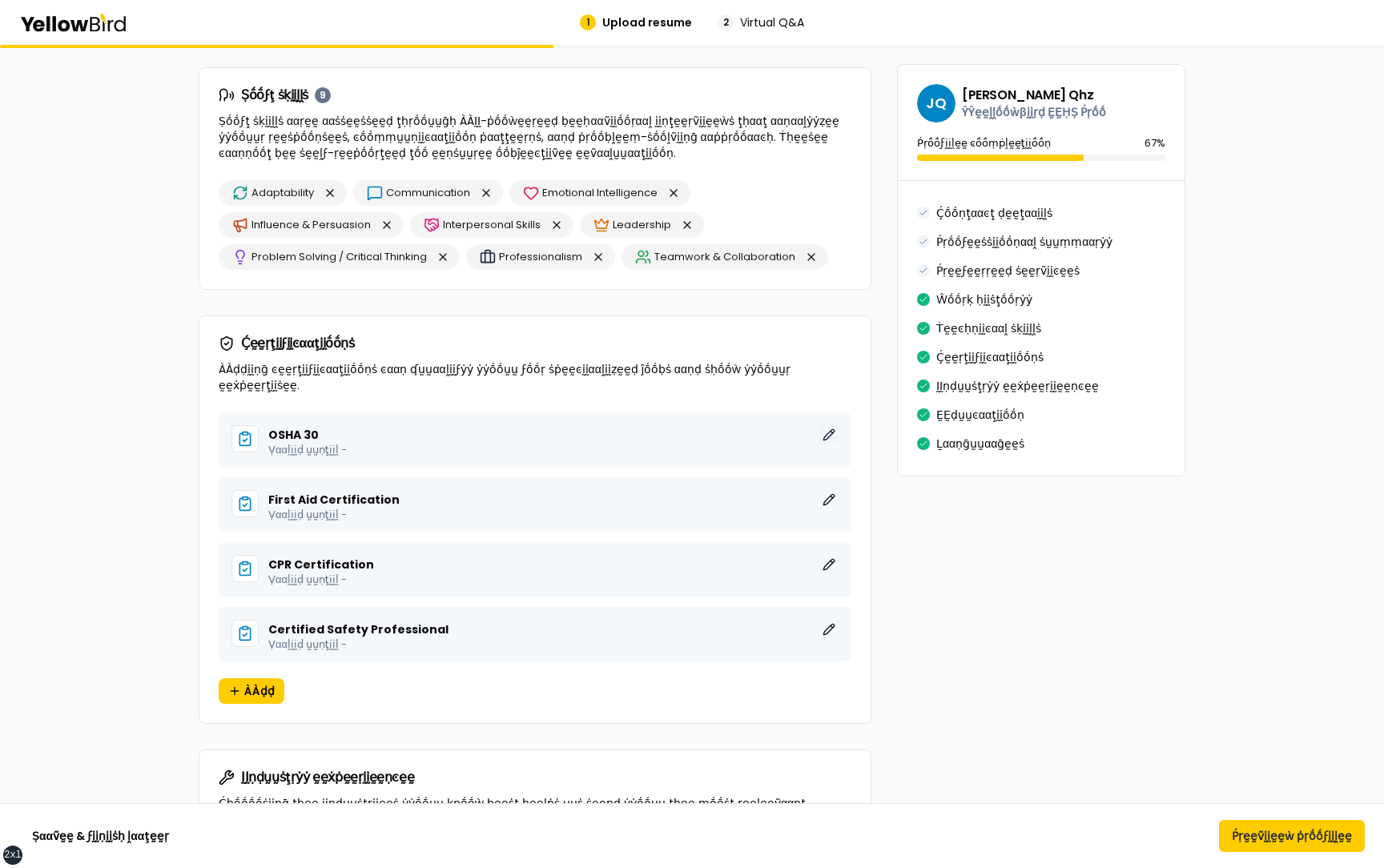
click at [833, 425] on button "ḚḚḍḭḭţ" at bounding box center [829, 435] width 19 height 19
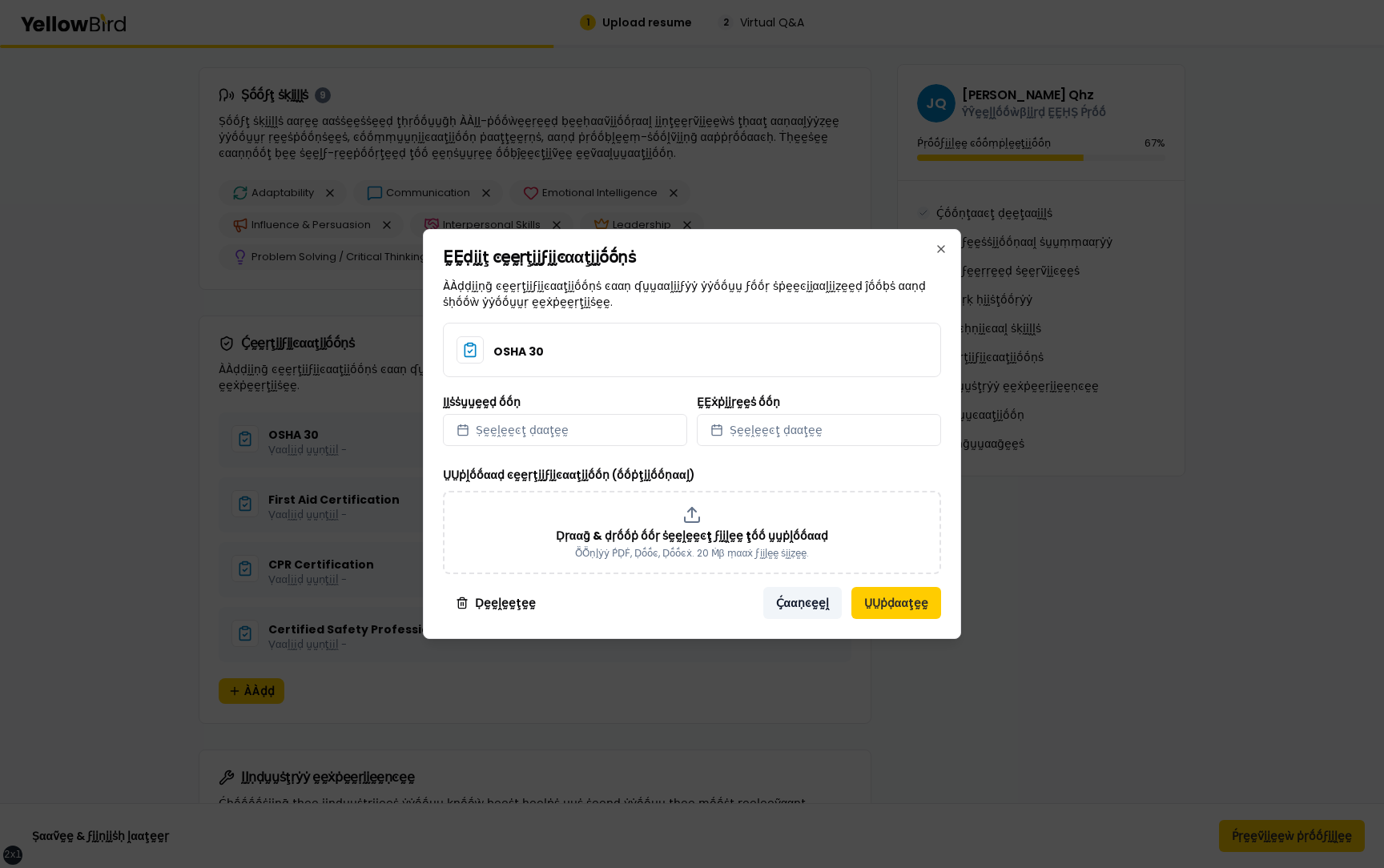
click at [794, 600] on button "Ḉααṇͼḛḛḽ" at bounding box center [802, 604] width 78 height 32
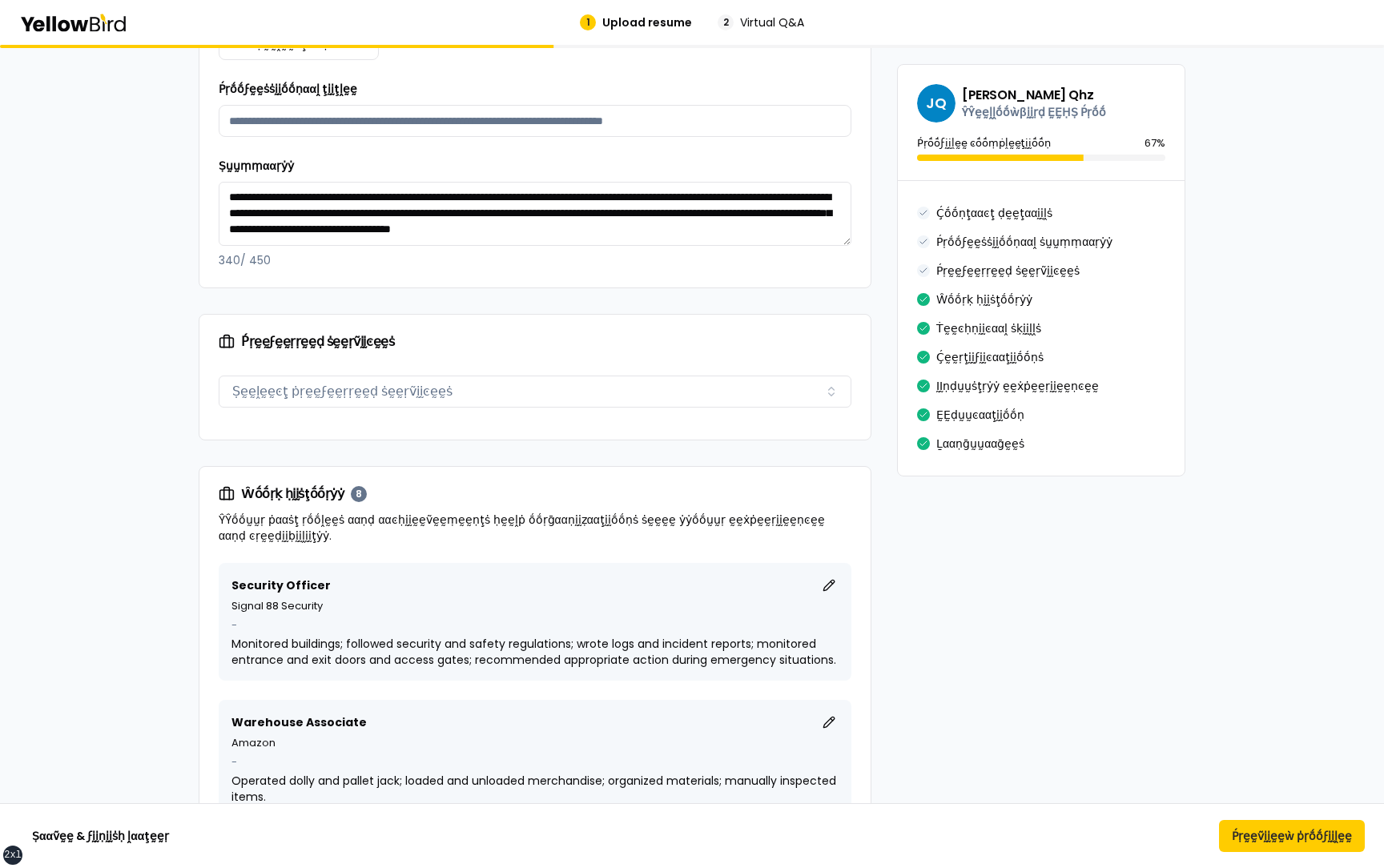
scroll to position [1085, 0]
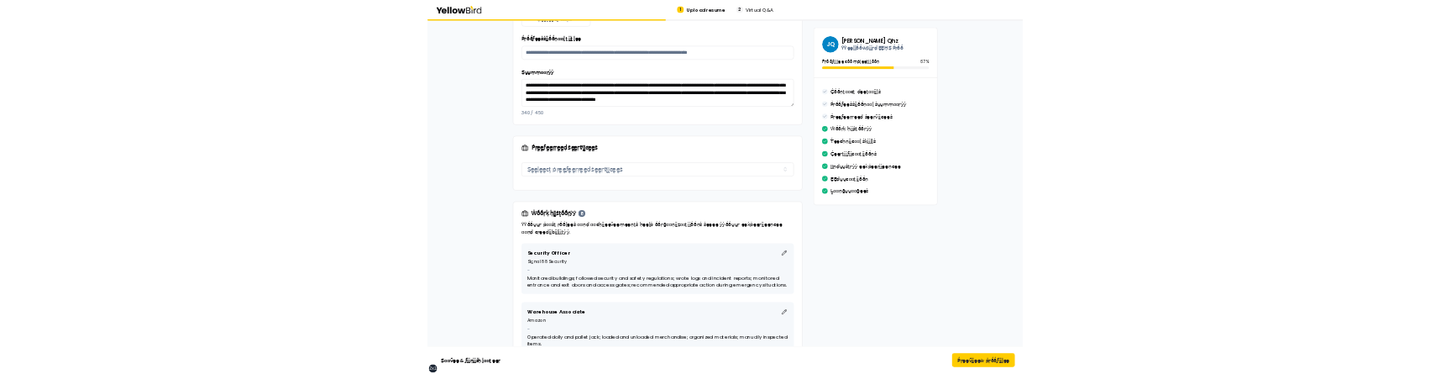
scroll to position [0, 0]
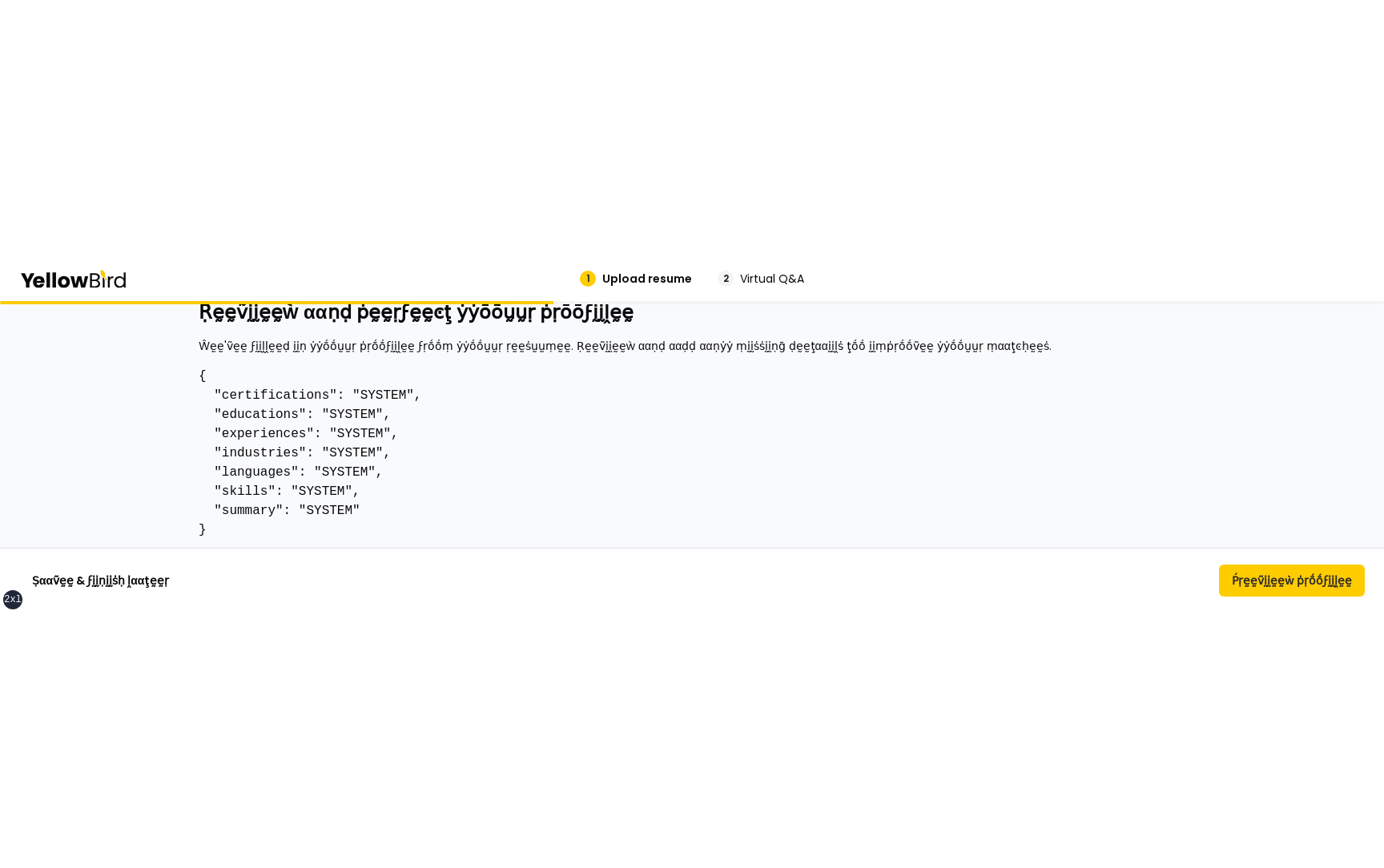
scroll to position [42, 0]
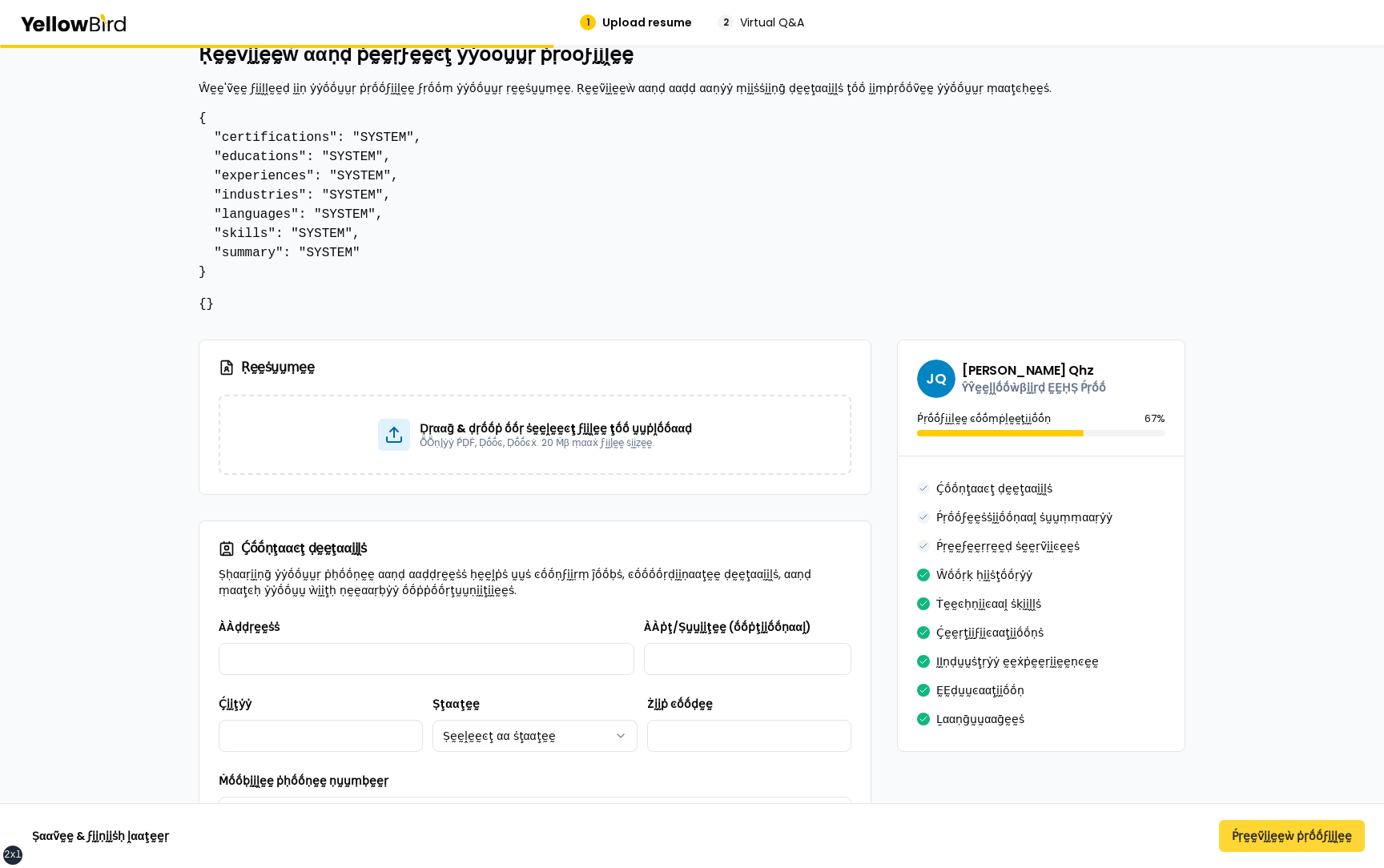
click at [1312, 842] on button "Ṕṛḛḛṽḭḭḛḛẁ ṗṛṓṓϝḭḭḽḛḛ" at bounding box center [1291, 837] width 146 height 32
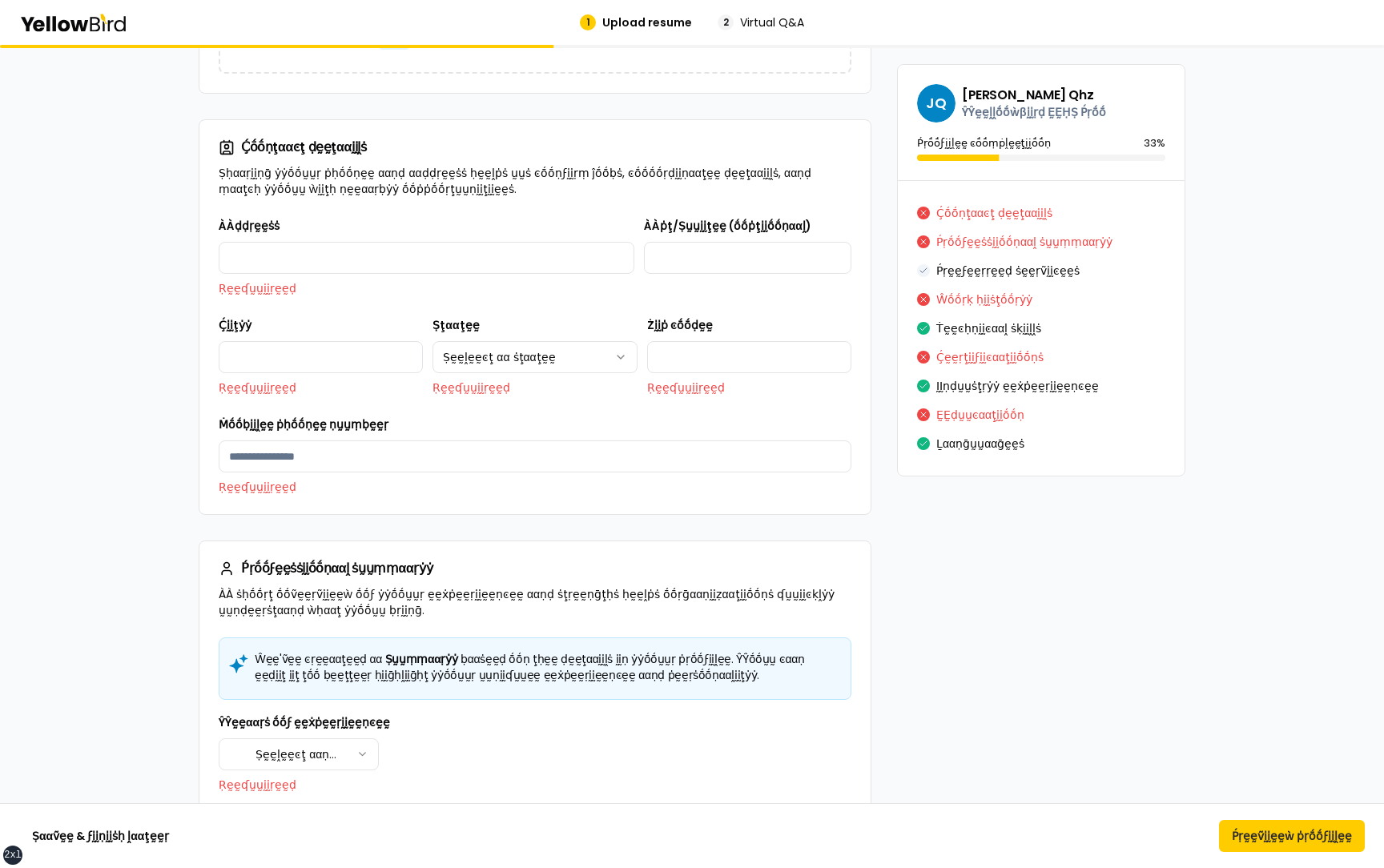
scroll to position [3279, 0]
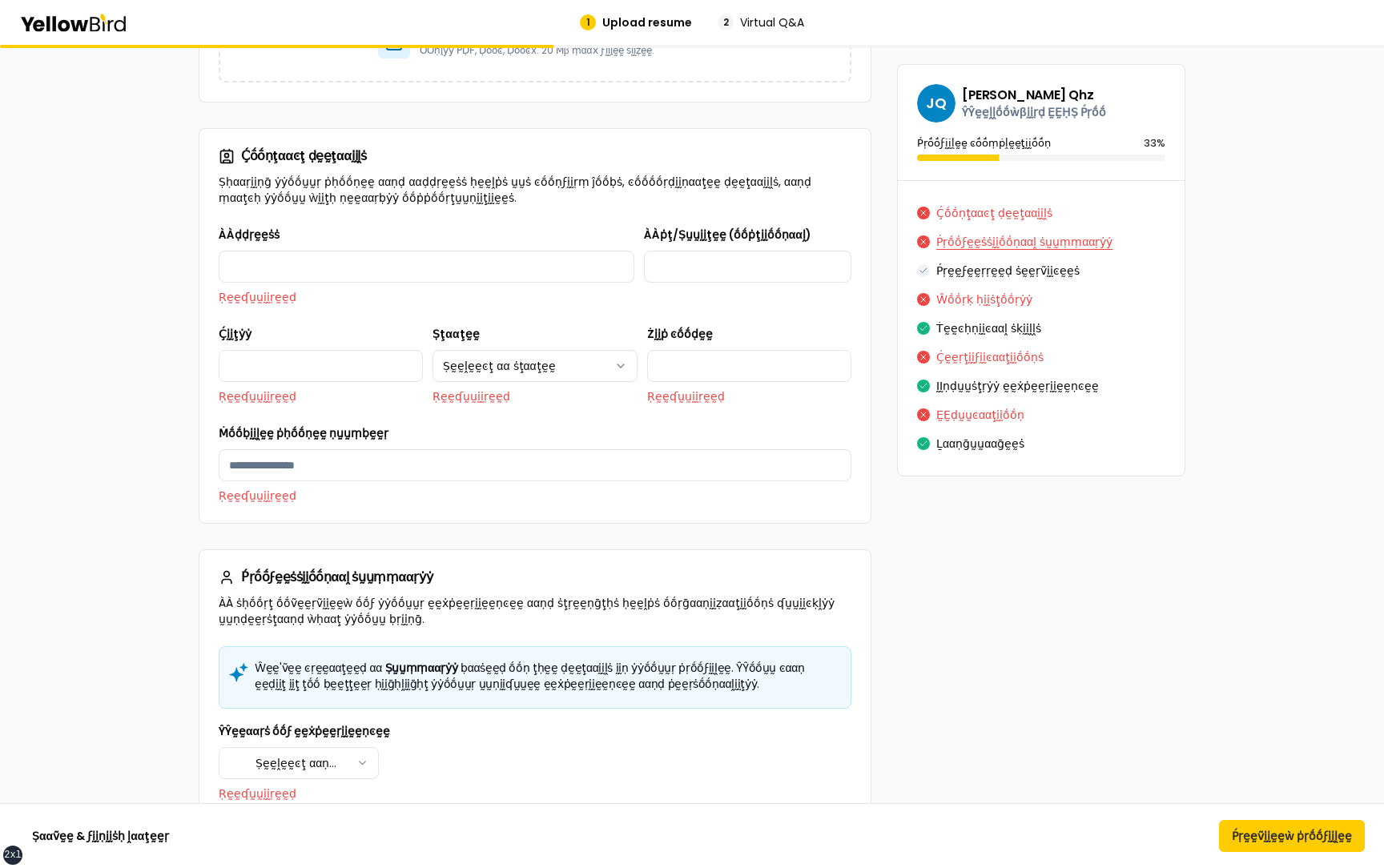
click at [1002, 241] on button "Ṕṛṓṓϝḛḛṡṡḭḭṓṓṇααḽ ṡṵṵṃṃααṛẏẏ" at bounding box center [1024, 241] width 176 height 26
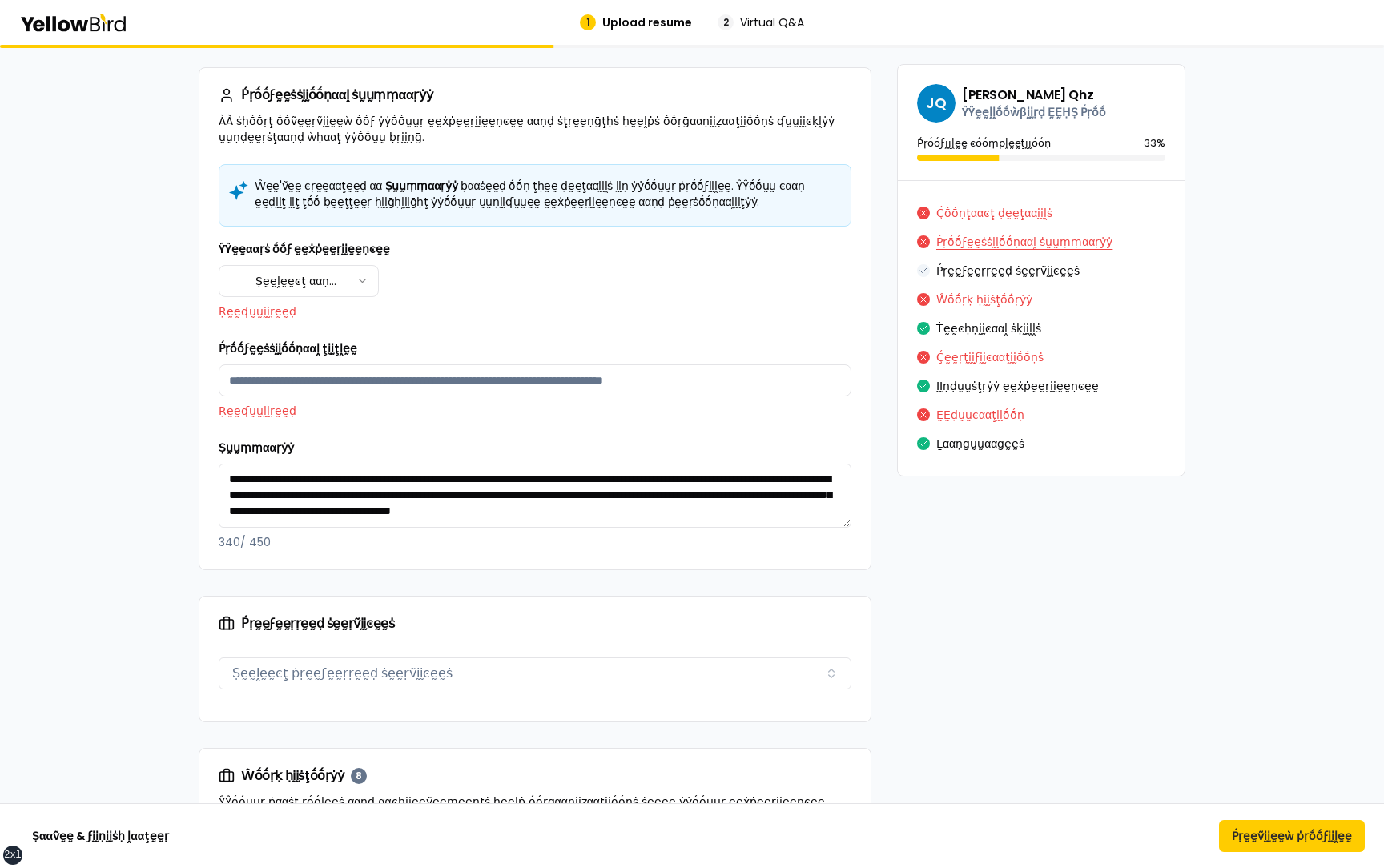
scroll to position [3765, 0]
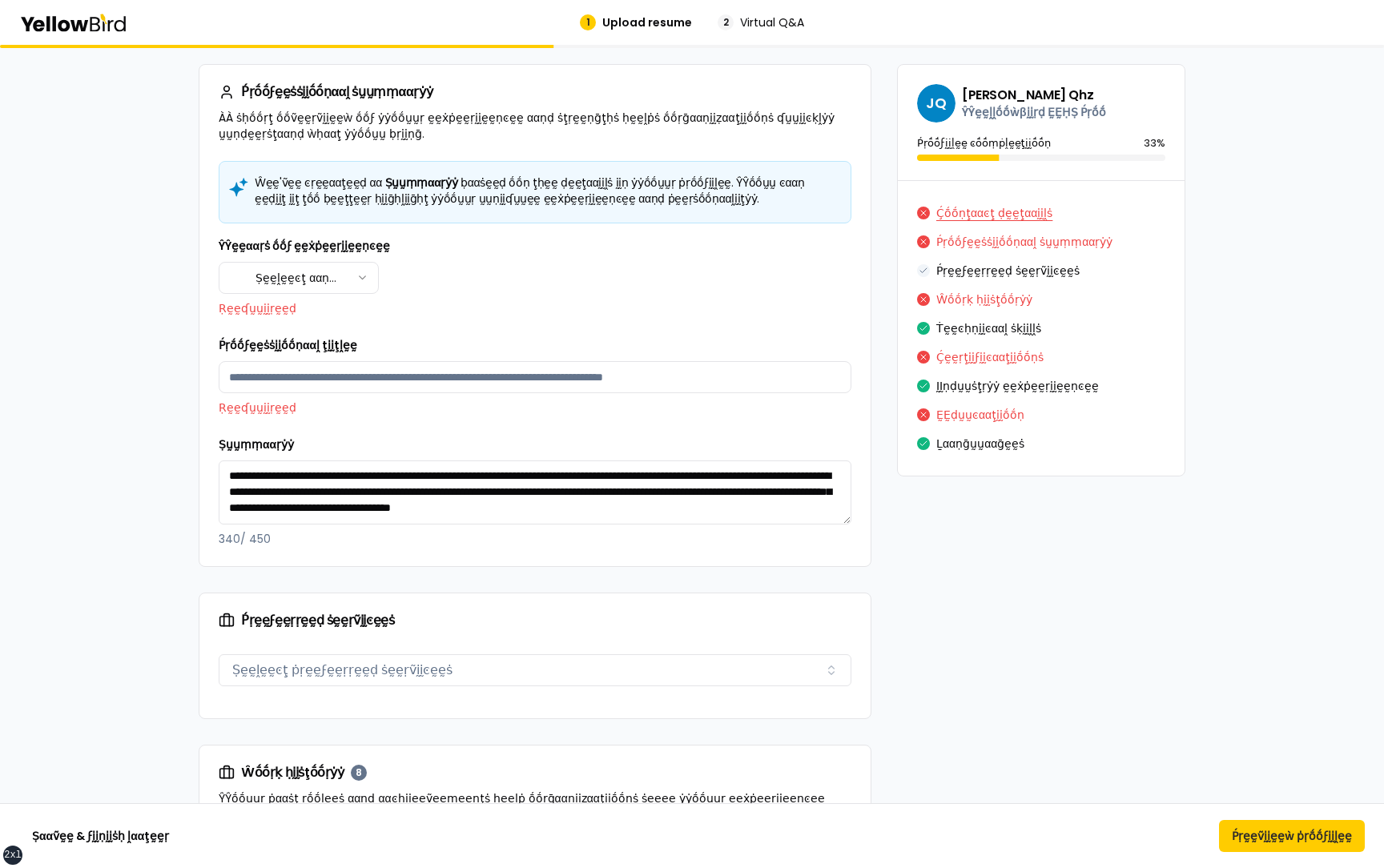
click at [992, 221] on button "Ḉṓṓṇţααͼţ ḍḛḛţααḭḭḽṡ" at bounding box center [995, 213] width 116 height 26
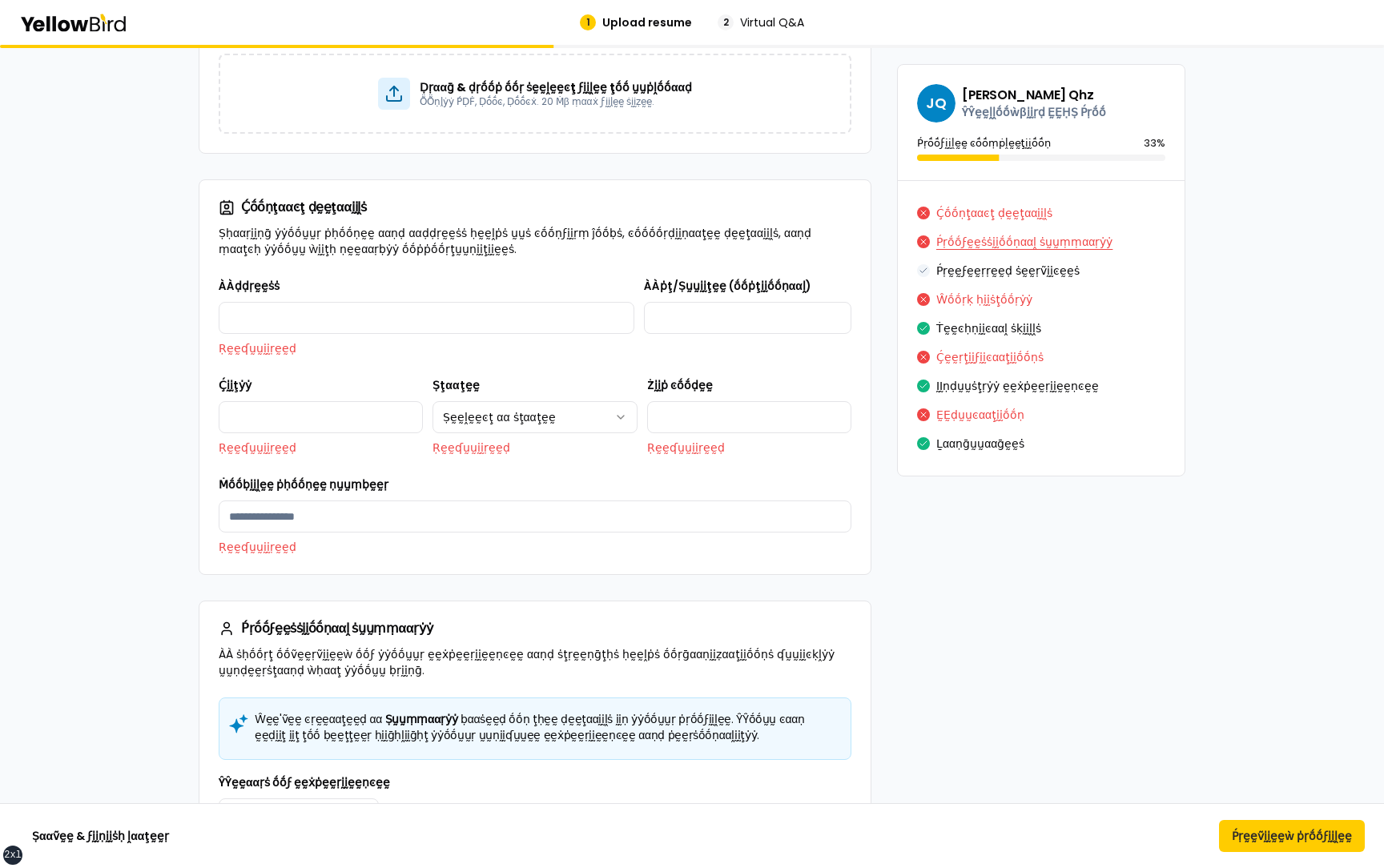
click at [983, 246] on button "Ṕṛṓṓϝḛḛṡṡḭḭṓṓṇααḽ ṡṵṵṃṃααṛẏẏ" at bounding box center [1024, 241] width 176 height 26
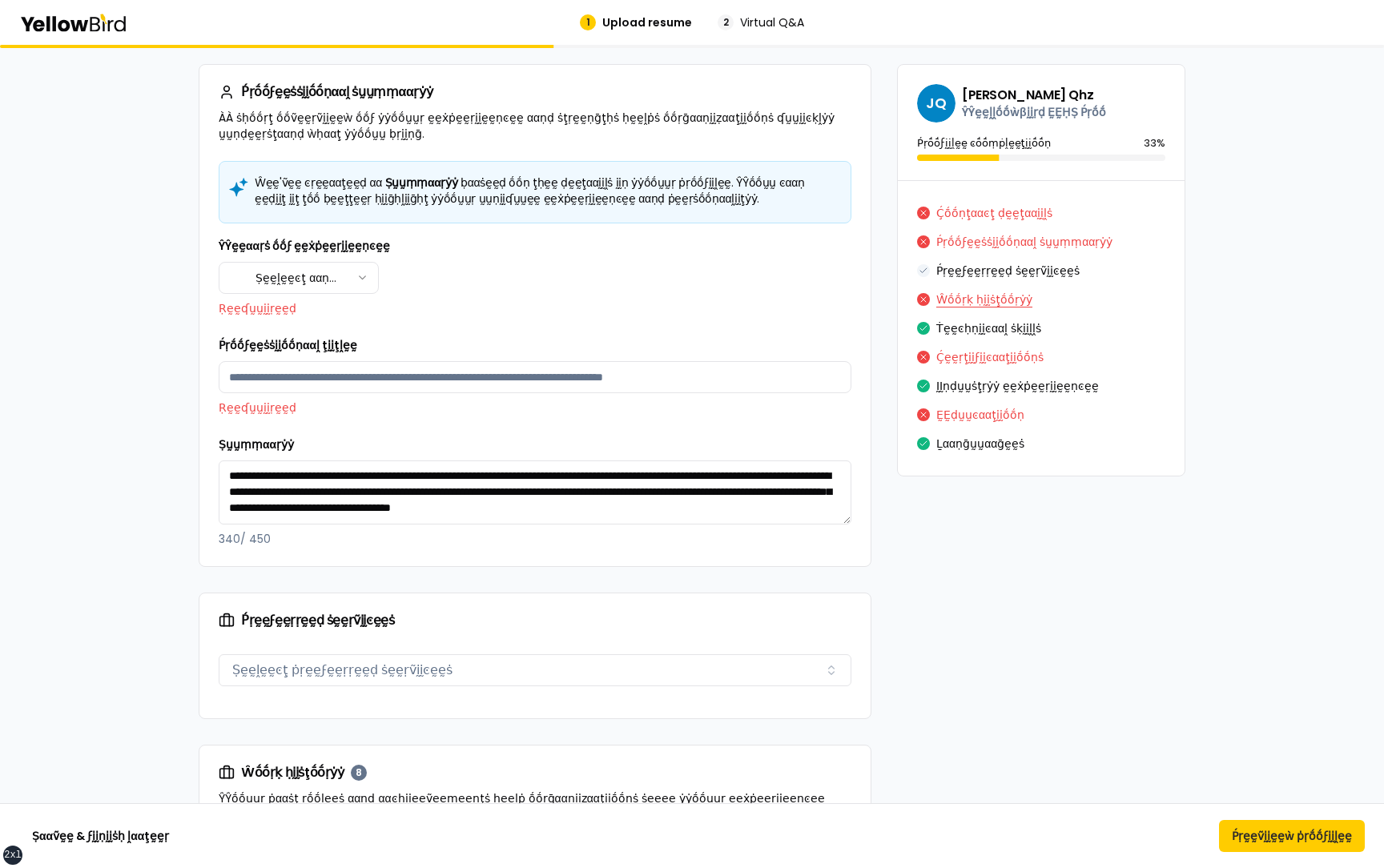
click at [969, 299] on button "Ŵṓṓṛḳ ḥḭḭṡţṓṓṛẏẏ" at bounding box center [984, 300] width 96 height 26
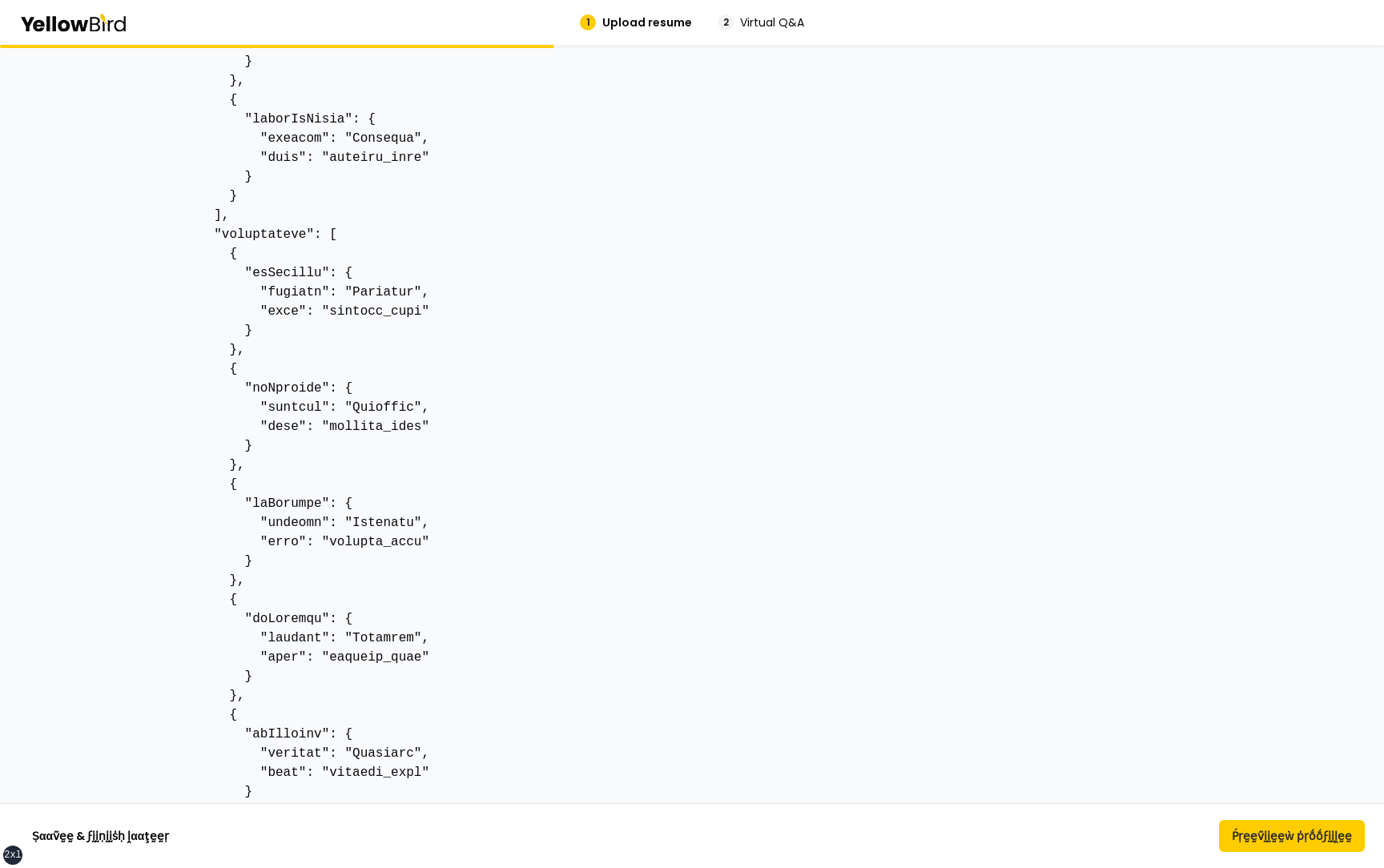
scroll to position [0, 0]
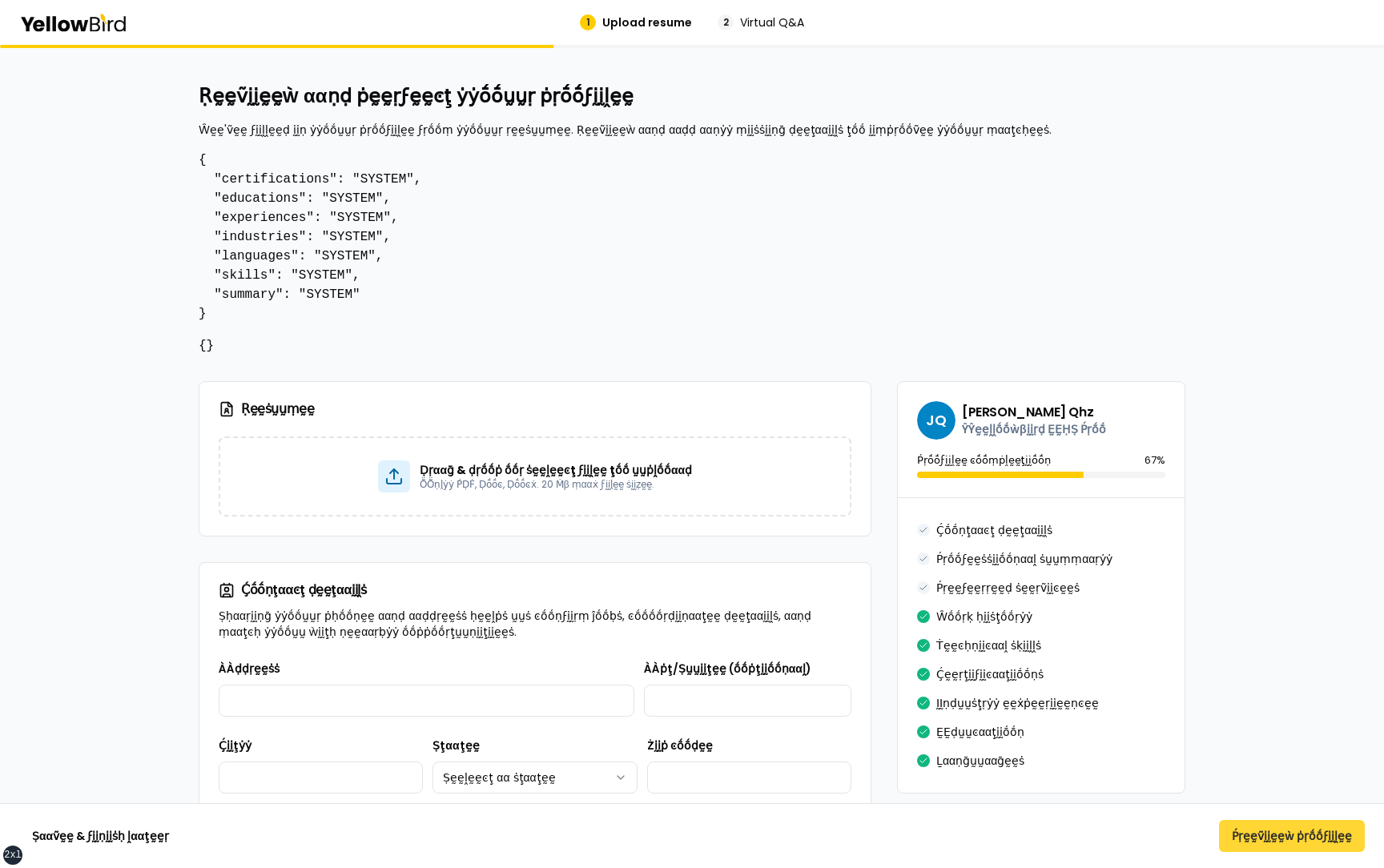
click at [1283, 849] on button "Ṕṛḛḛṽḭḭḛḛẁ ṗṛṓṓϝḭḭḽḛḛ" at bounding box center [1291, 837] width 146 height 32
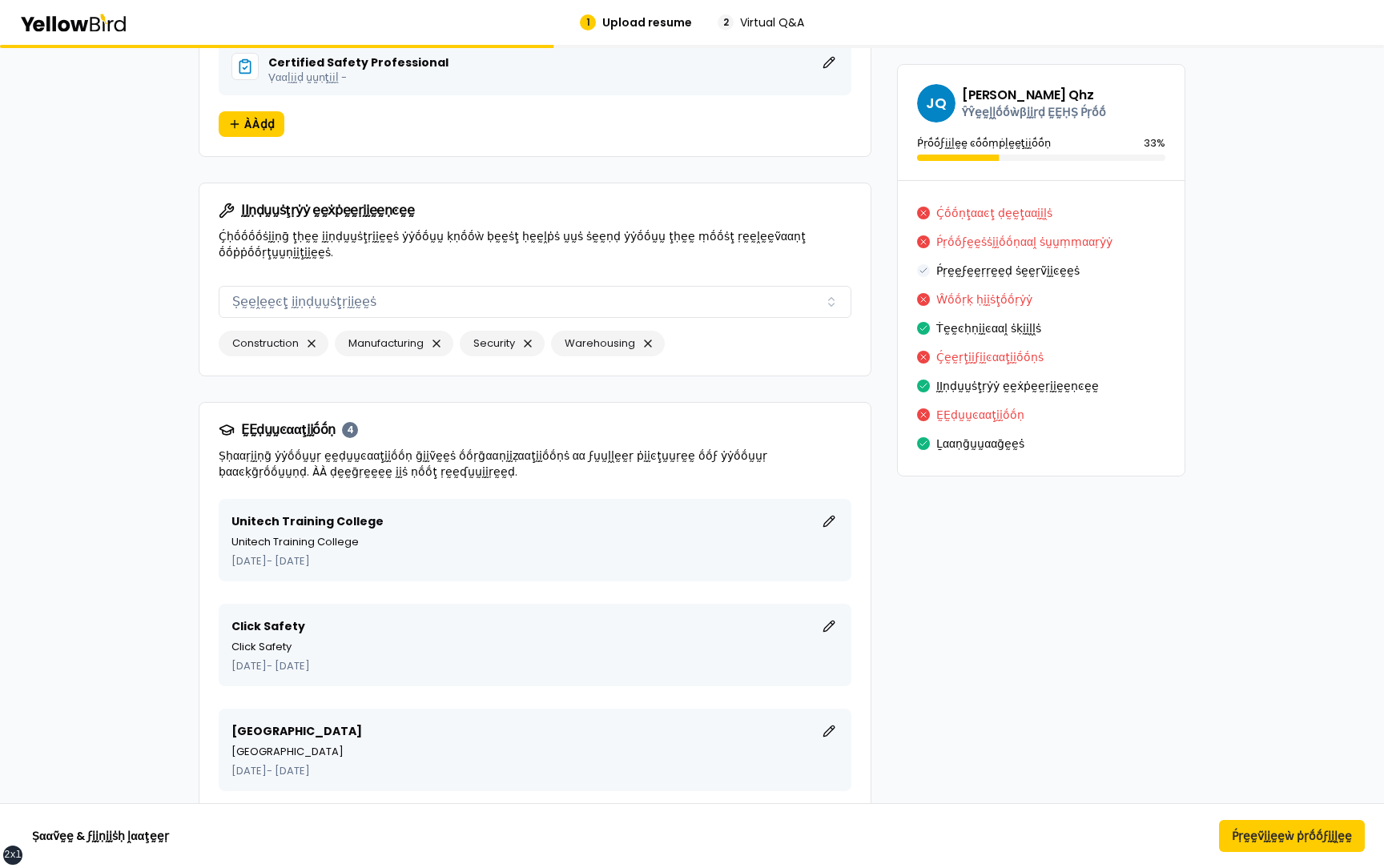
scroll to position [7481, 0]
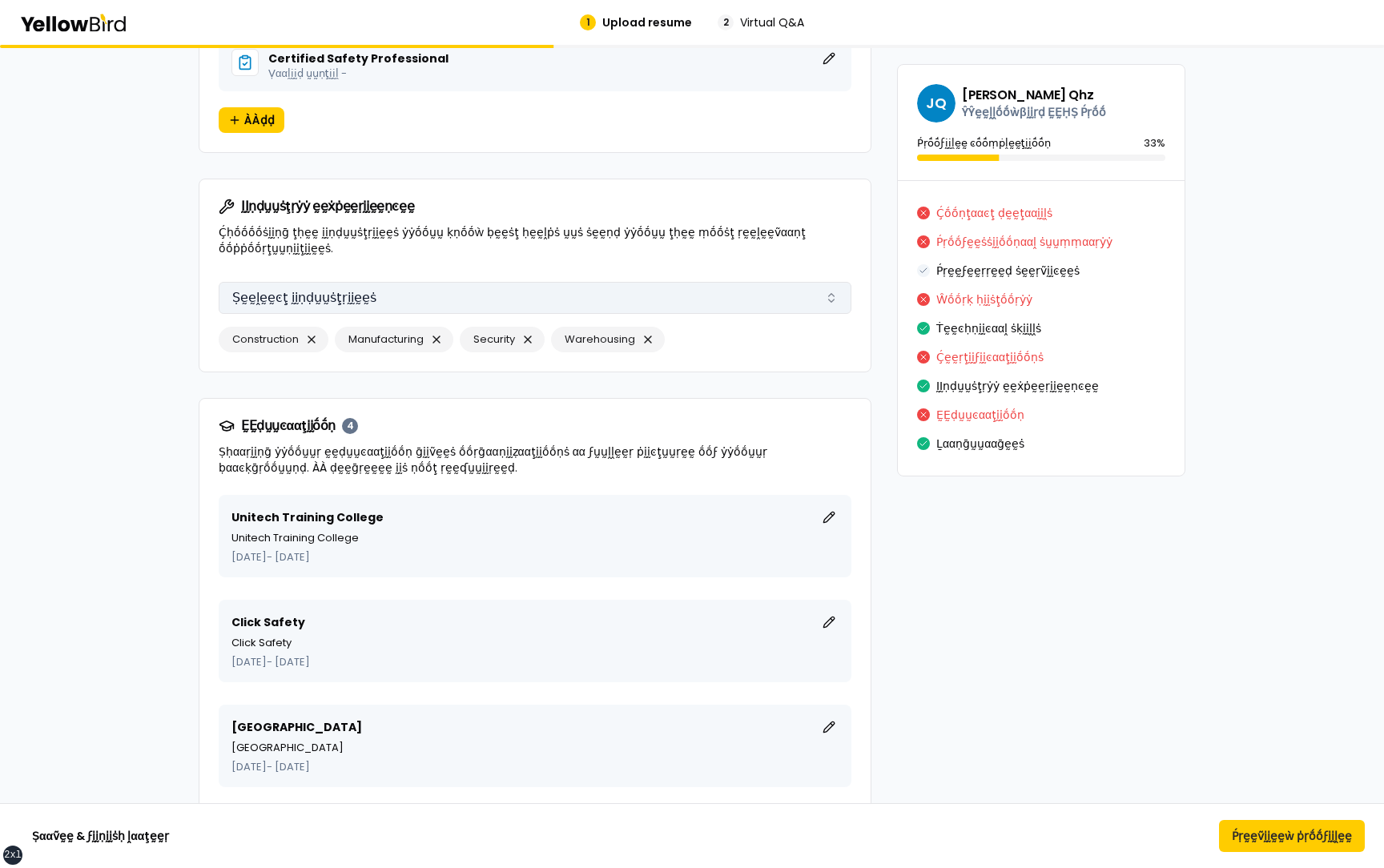
click at [675, 282] on button "Ṣḛḛḽḛḛͼţ ḭḭṇḍṵṵṡţṛḭḭḛḛṡ" at bounding box center [534, 299] width 632 height 32
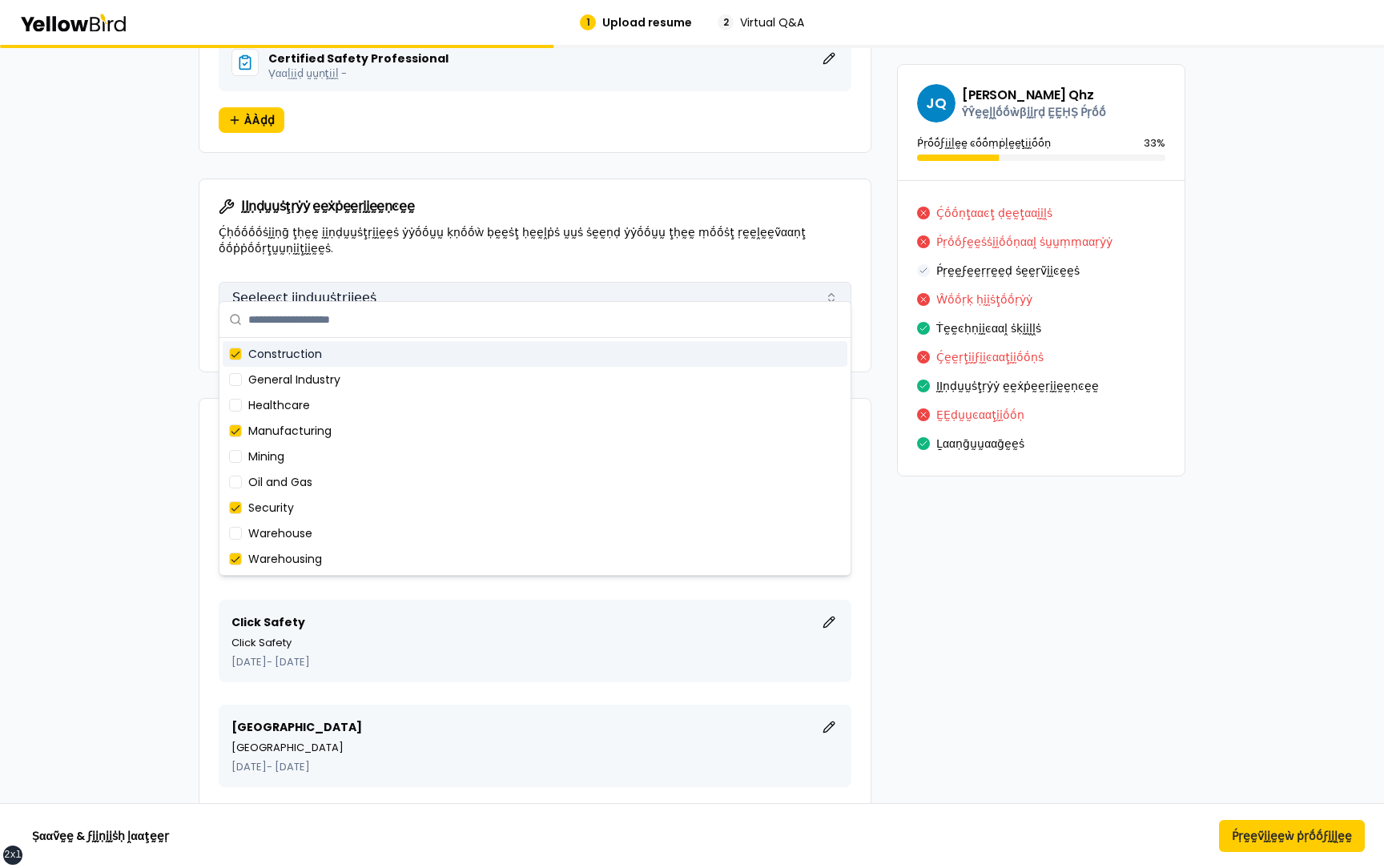
click at [675, 282] on button "Ṣḛḛḽḛḛͼţ ḭḭṇḍṵṵṡţṛḭḭḛḛṡ" at bounding box center [534, 299] width 632 height 32
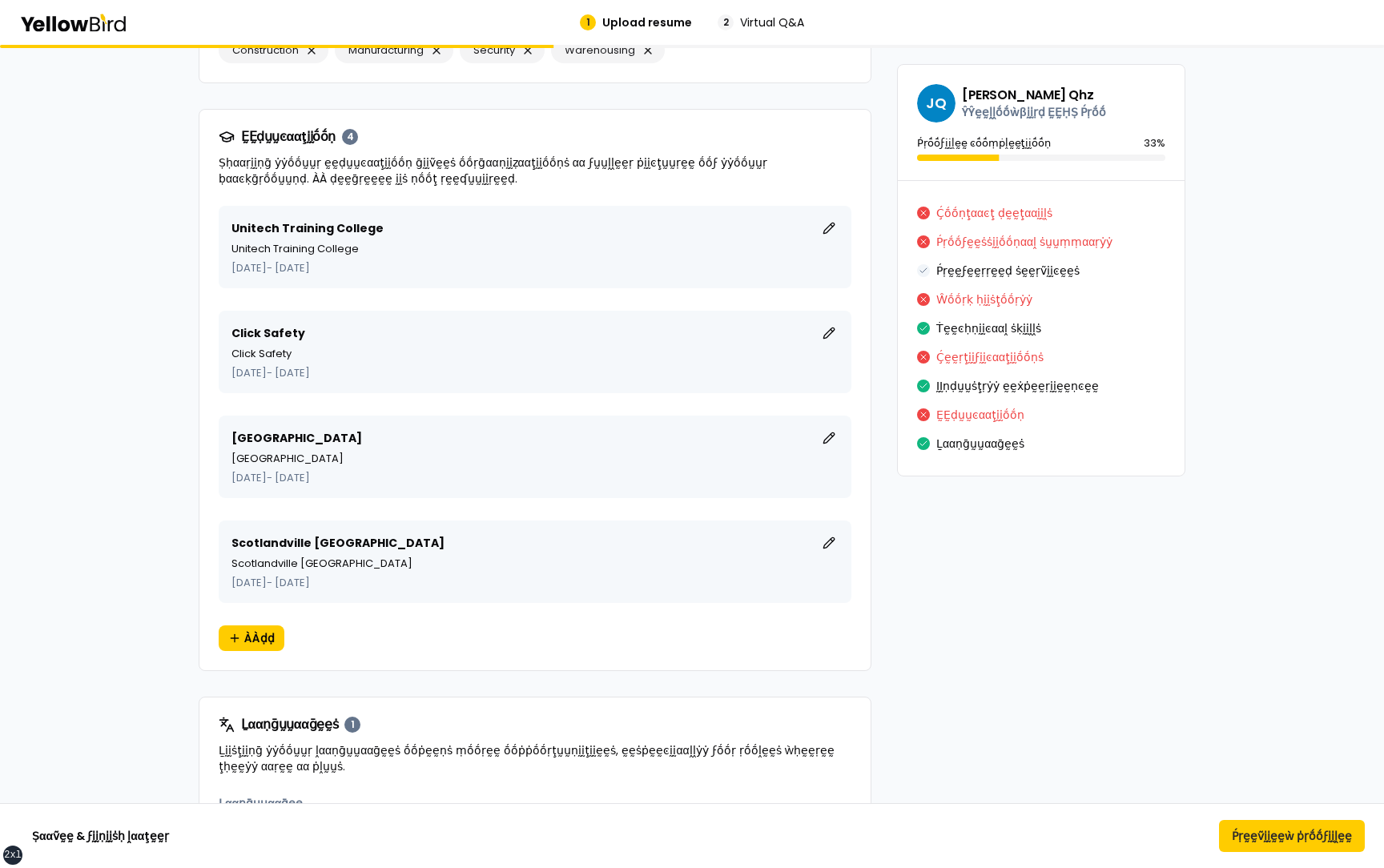
scroll to position [7760, 0]
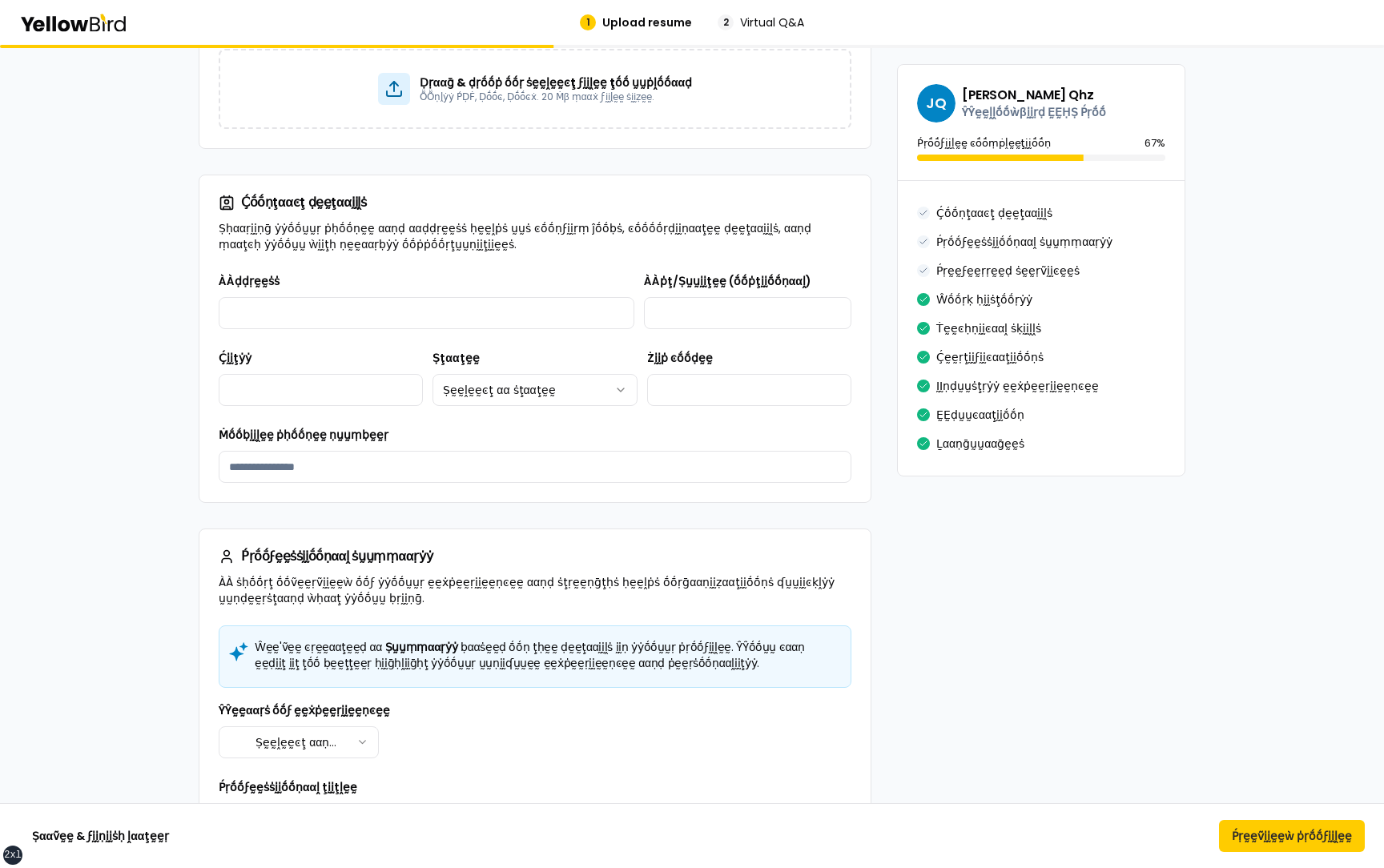
scroll to position [388, 0]
click at [1263, 847] on button "Ṕṛḛḛṽḭḭḛḛẁ ṗṛṓṓϝḭḭḽḛḛ" at bounding box center [1291, 837] width 146 height 32
